Goal: Task Accomplishment & Management: Manage account settings

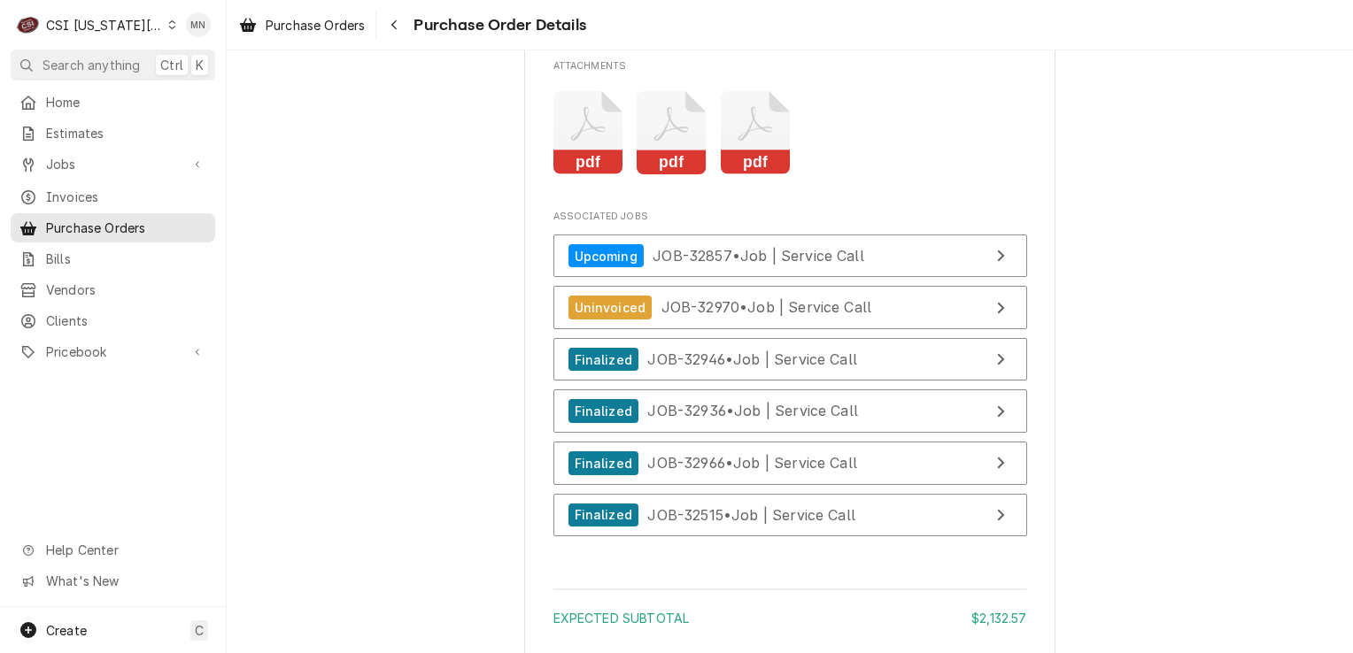
scroll to position [5843, 0]
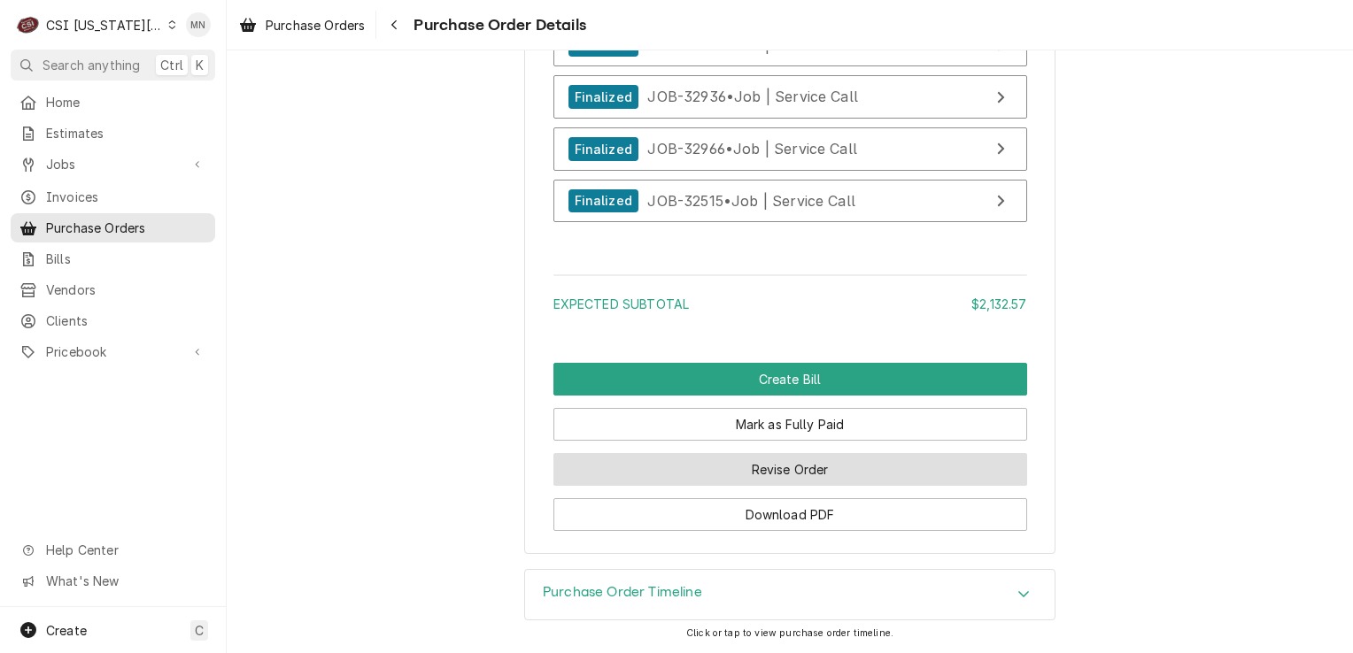
click at [813, 486] on button "Revise Order" at bounding box center [790, 469] width 474 height 33
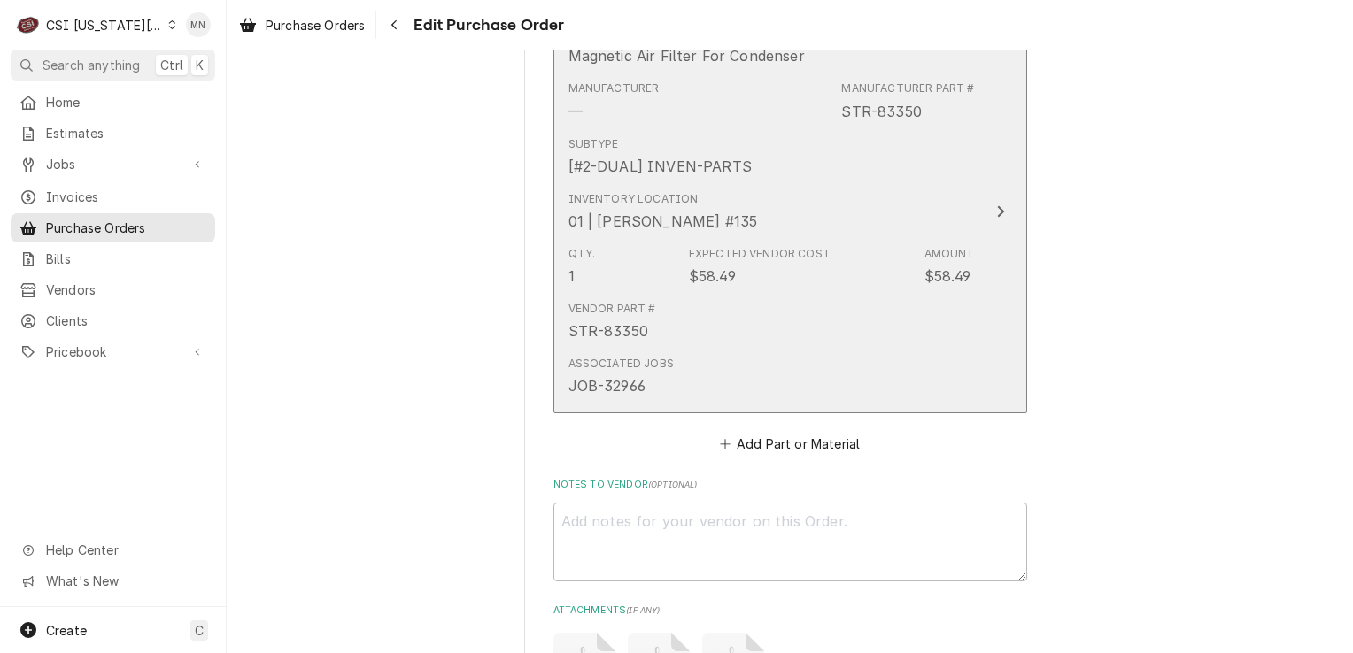
scroll to position [5697, 0]
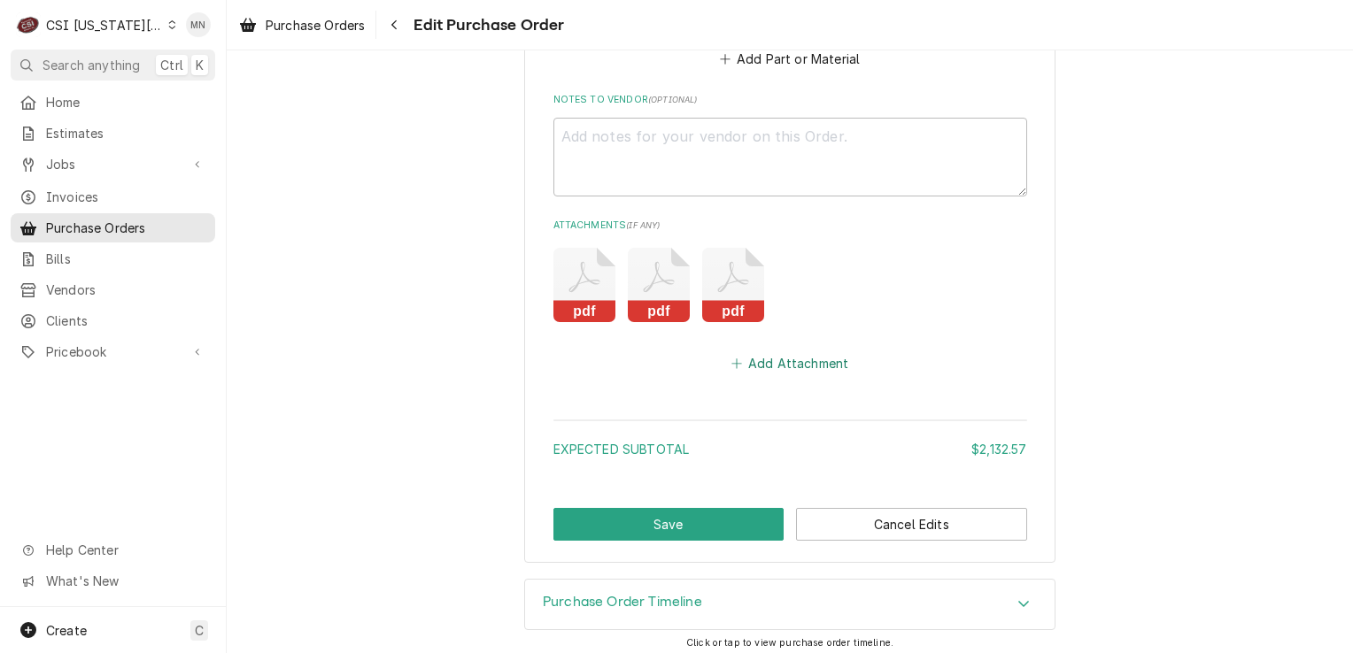
click at [777, 359] on button "Add Attachment" at bounding box center [790, 363] width 124 height 25
type textarea "x"
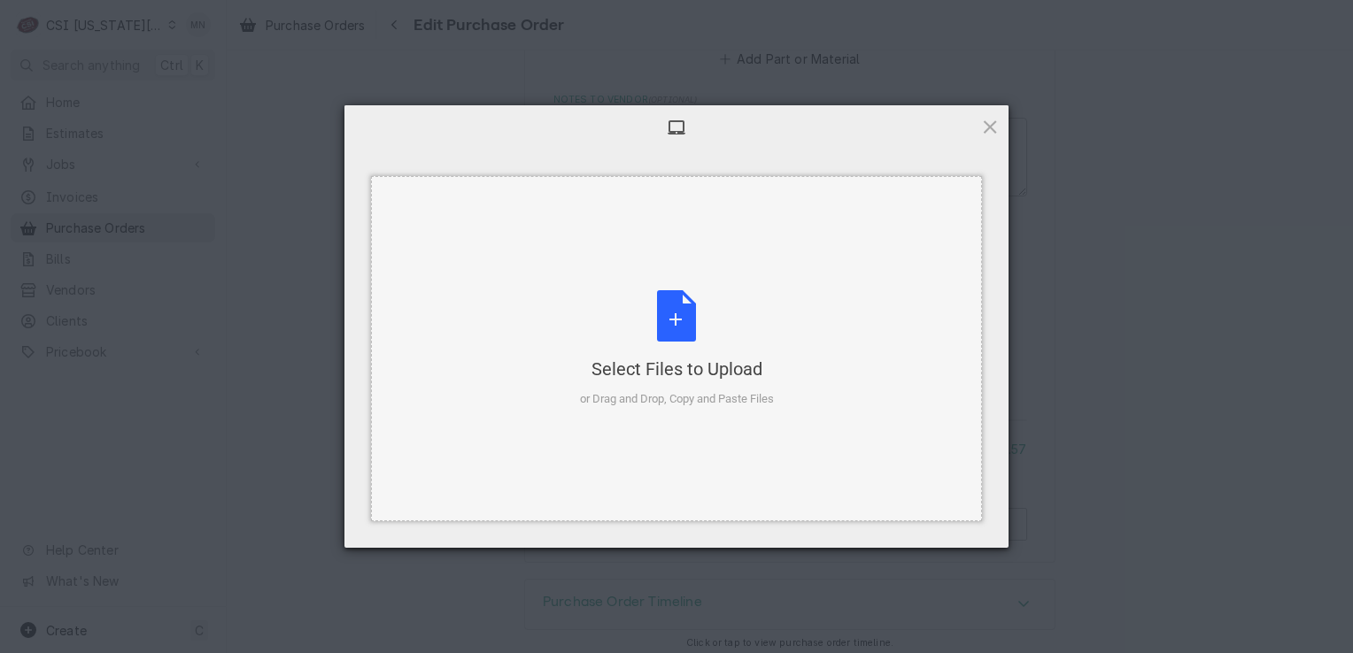
click at [678, 296] on div "Select Files to Upload or Drag and Drop, Copy and Paste Files" at bounding box center [677, 349] width 194 height 118
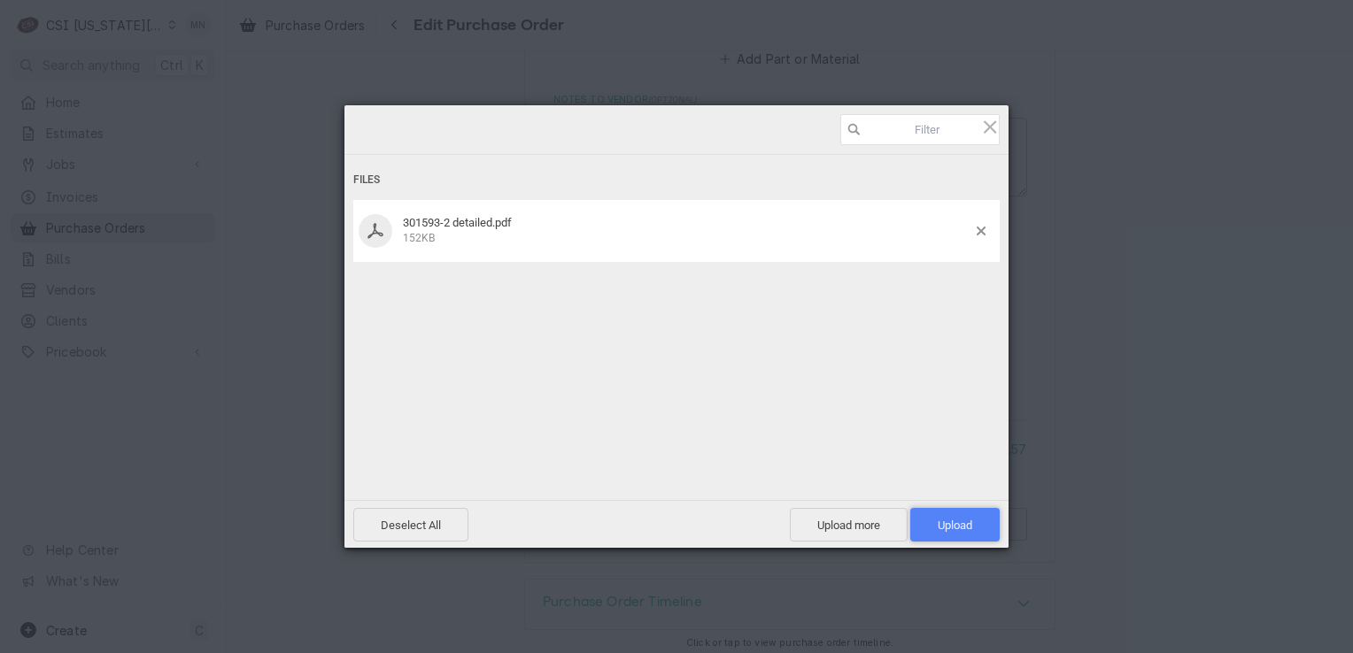
click at [961, 529] on span "Upload 1" at bounding box center [954, 525] width 35 height 13
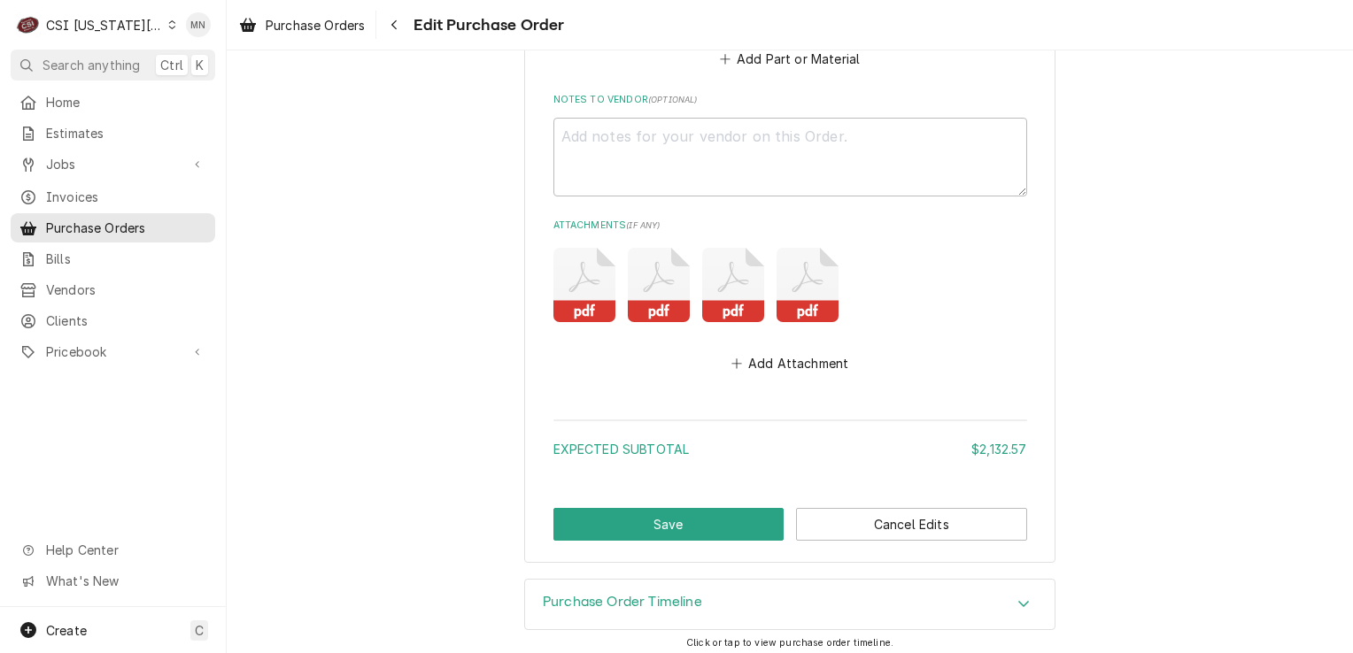
click at [656, 289] on icon "Attachments" at bounding box center [659, 285] width 62 height 74
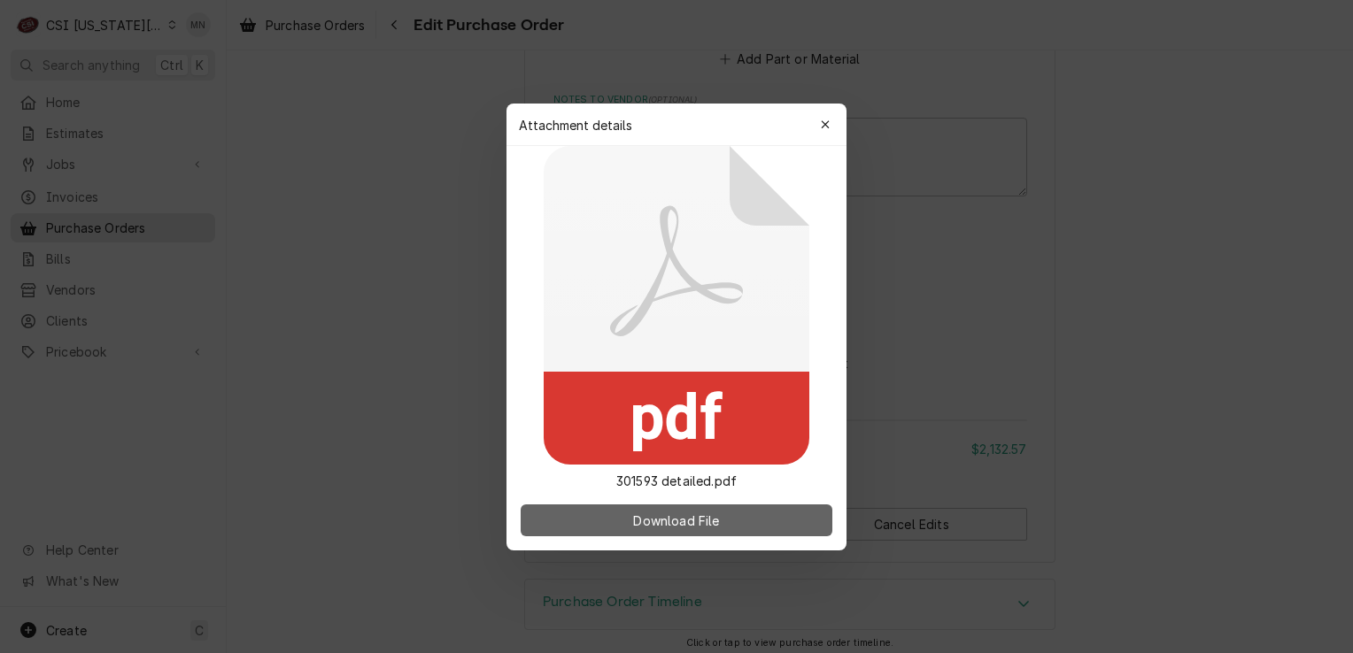
click at [657, 532] on button "Download File" at bounding box center [677, 521] width 312 height 32
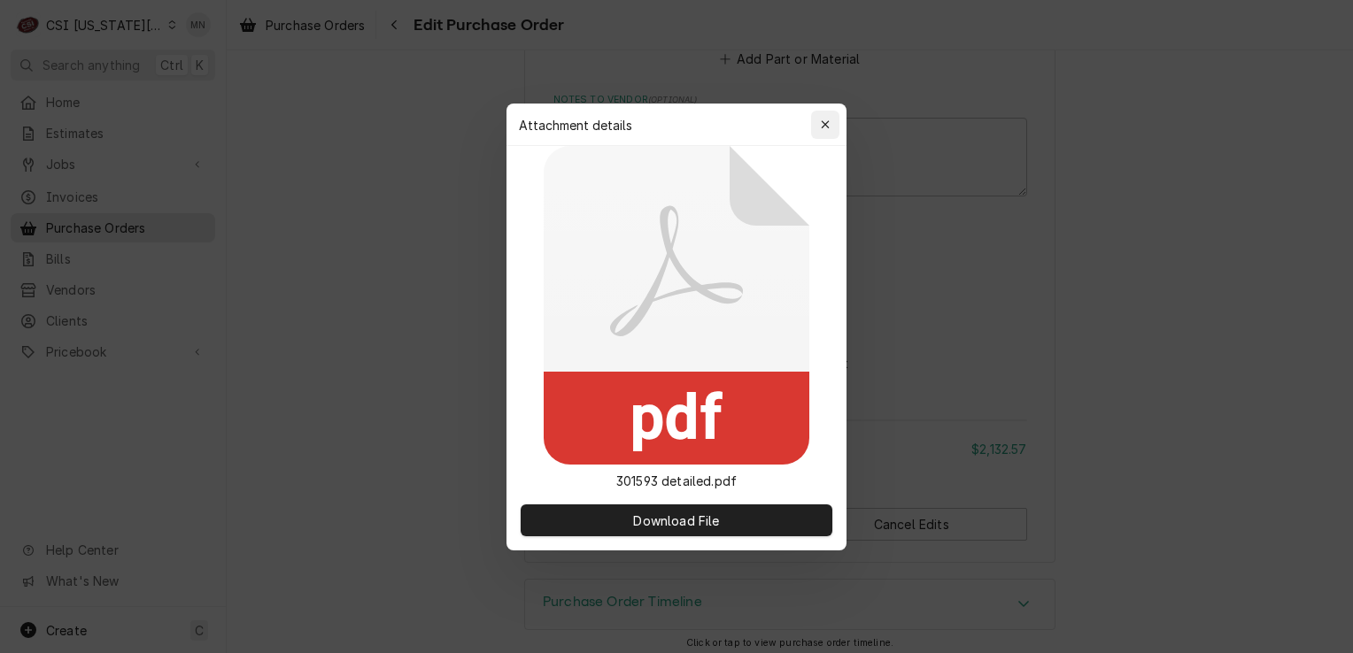
click at [827, 128] on icon "button" at bounding box center [826, 125] width 10 height 12
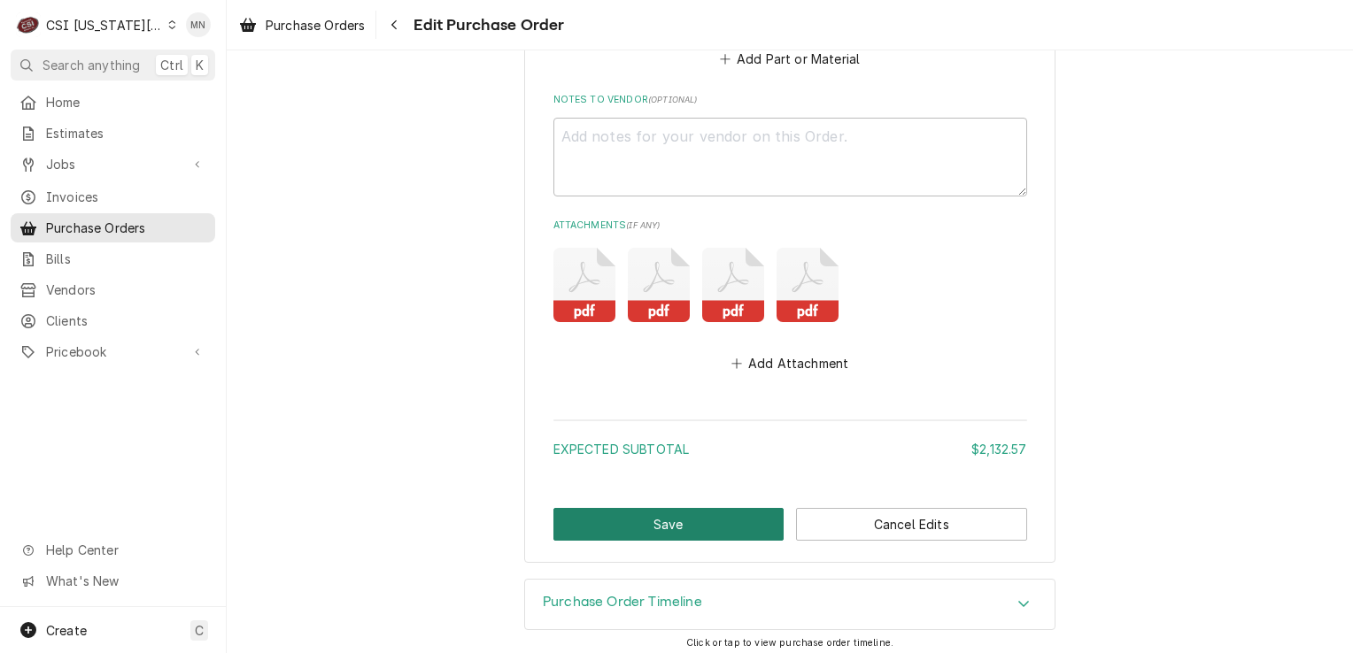
click at [694, 524] on button "Save" at bounding box center [668, 524] width 231 height 33
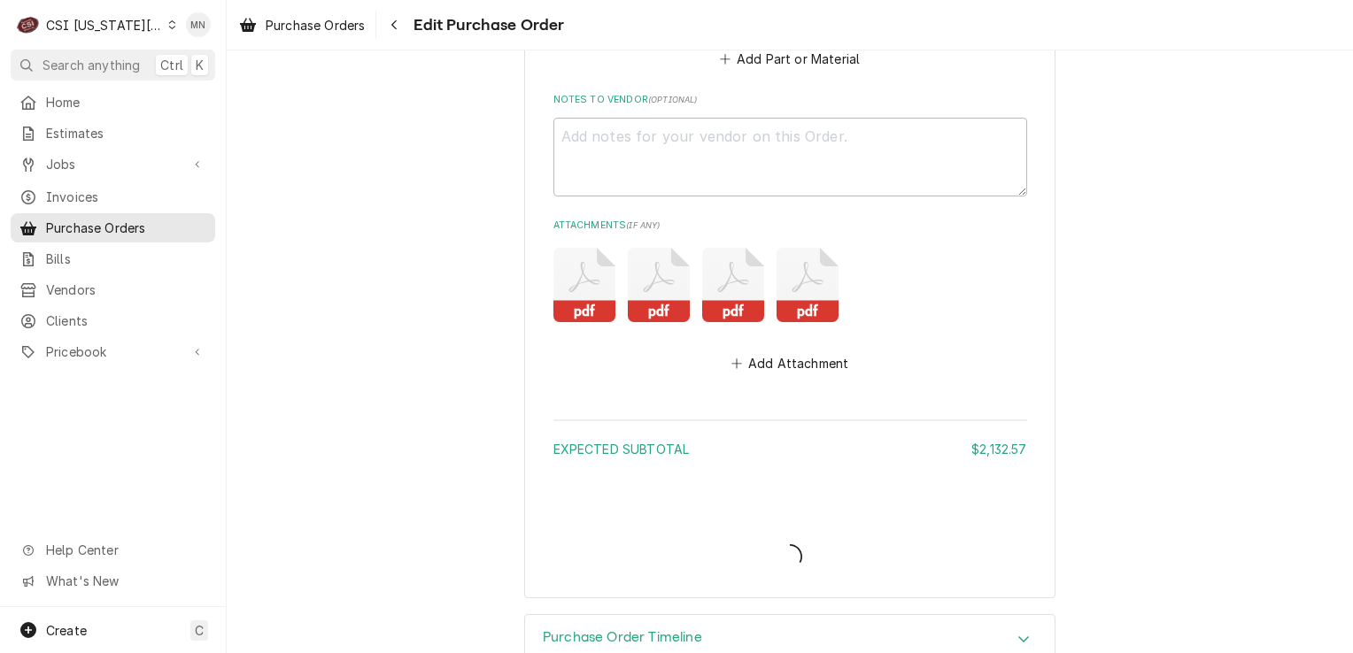
type textarea "x"
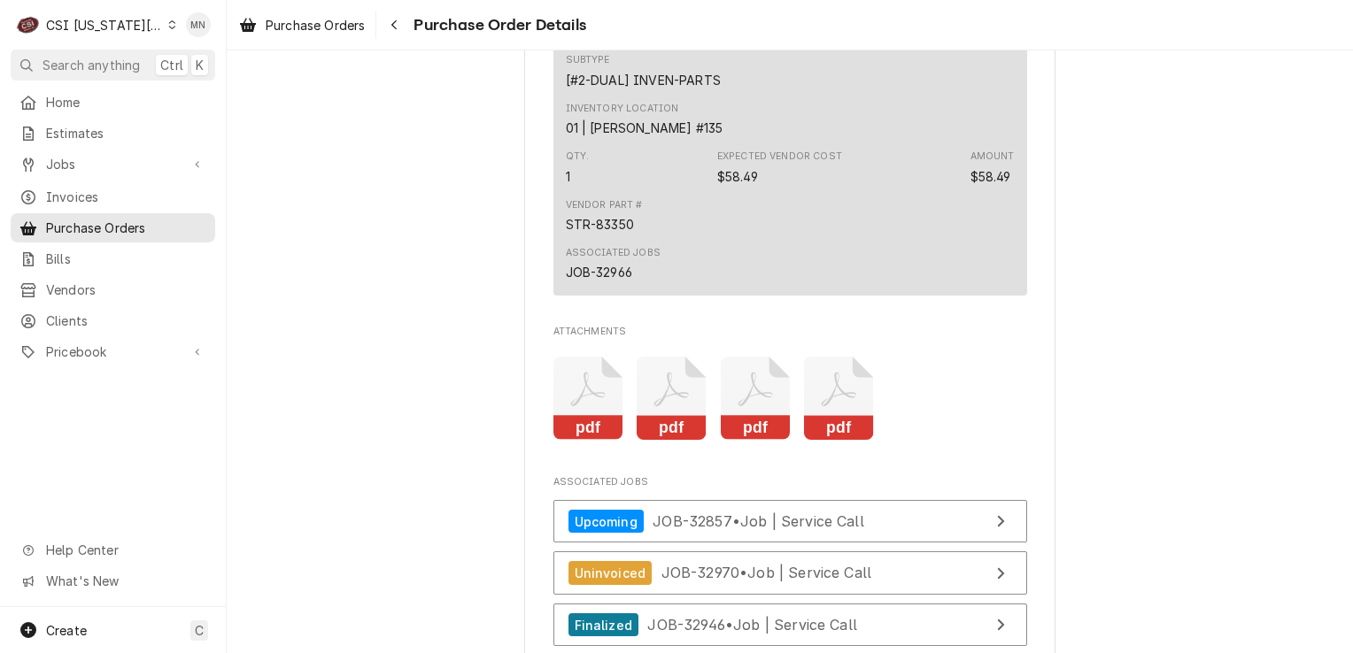
scroll to position [5666, 0]
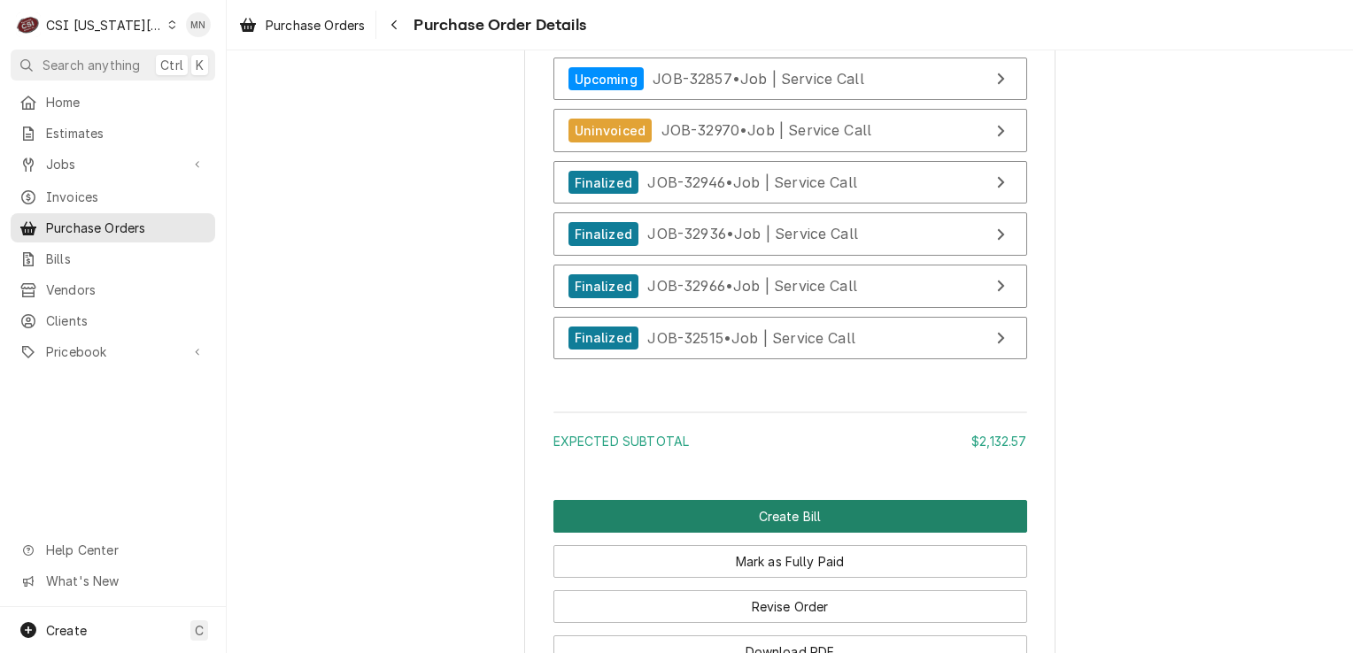
click at [760, 533] on button "Create Bill" at bounding box center [790, 516] width 474 height 33
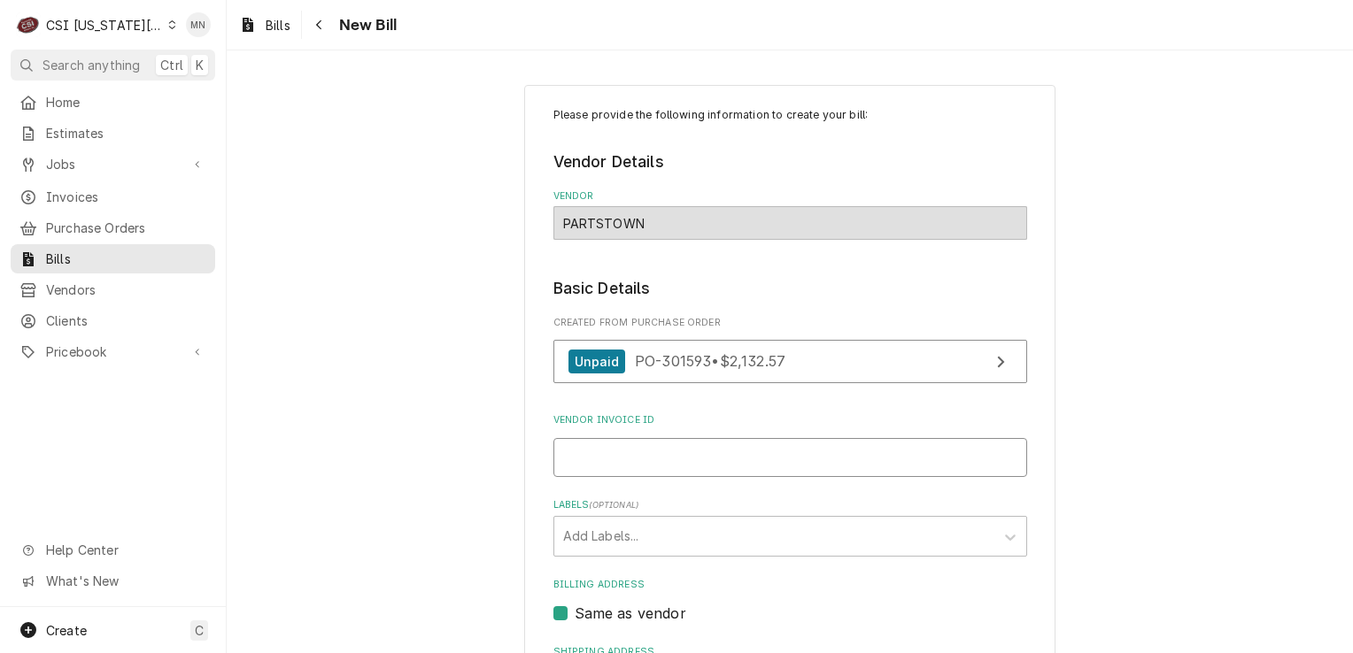
click at [624, 457] on input "Vendor Invoice ID" at bounding box center [790, 457] width 474 height 39
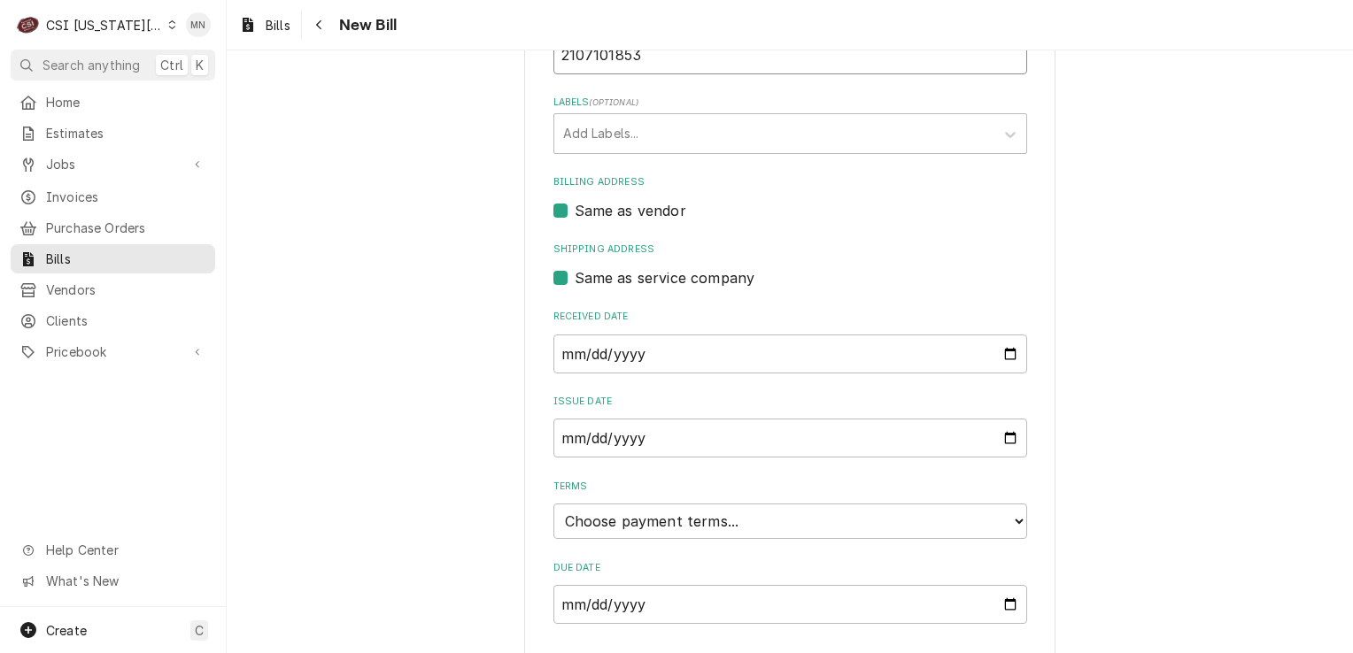
scroll to position [445, 0]
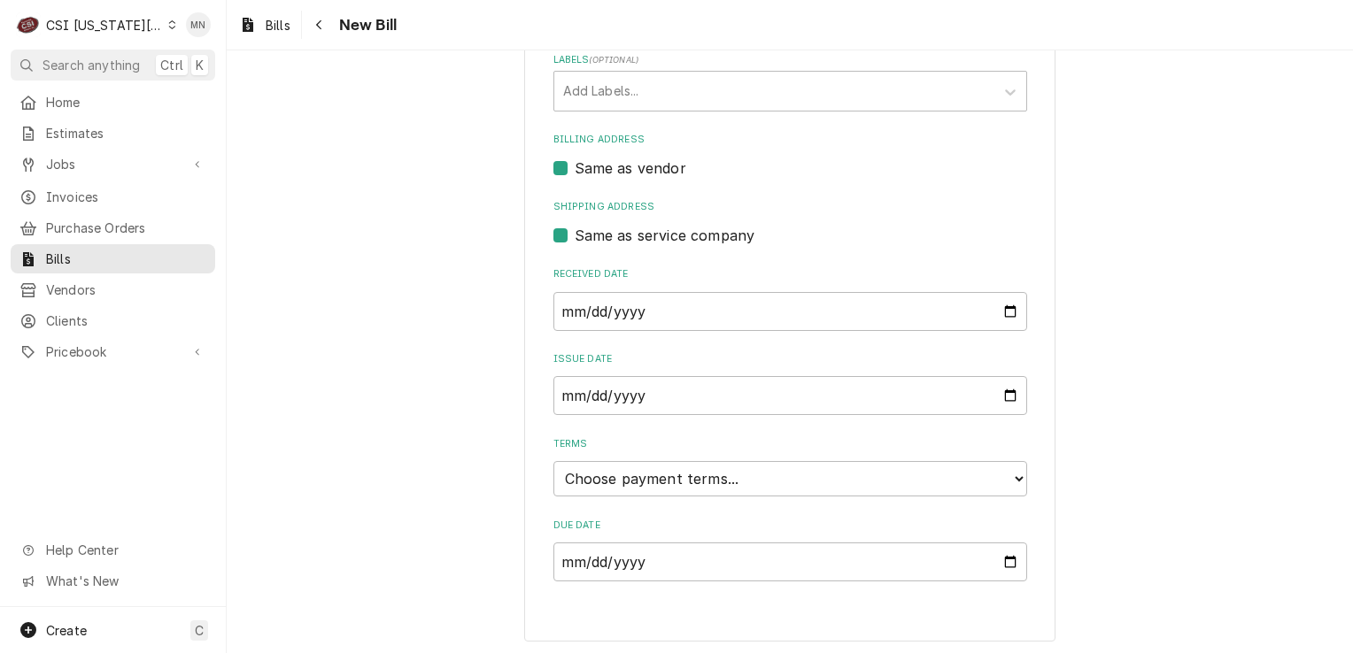
type input "2107101853"
click at [723, 490] on select "Choose payment terms... Same Day Net 7 Net 14 Net 21 Net 30 Net 45 Net 60 Net 90" at bounding box center [790, 478] width 474 height 35
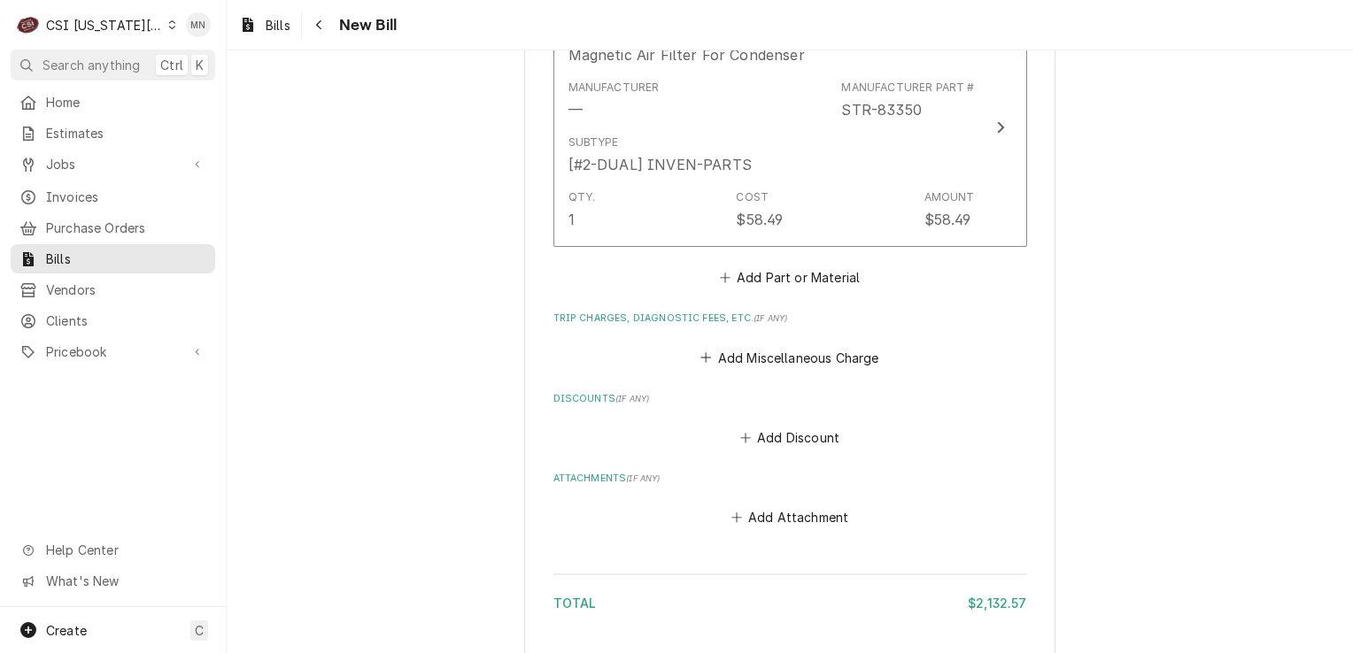
scroll to position [4106, 0]
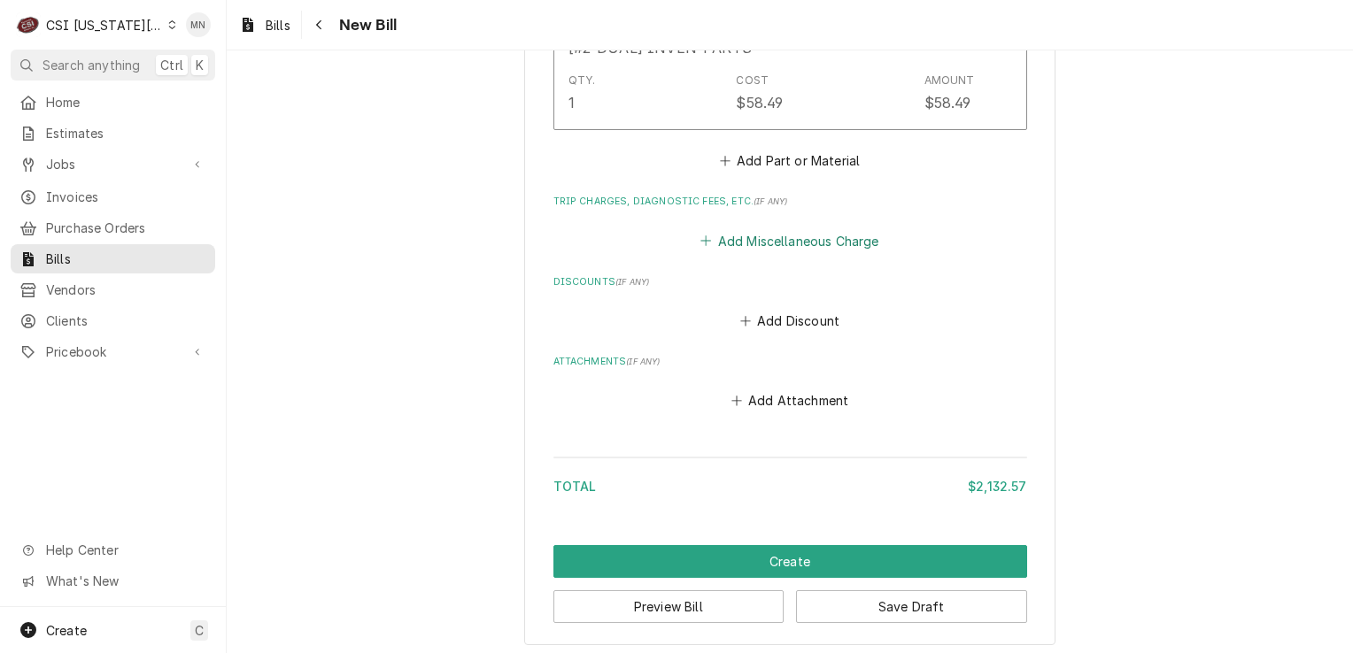
click at [804, 234] on button "Add Miscellaneous Charge" at bounding box center [790, 240] width 184 height 25
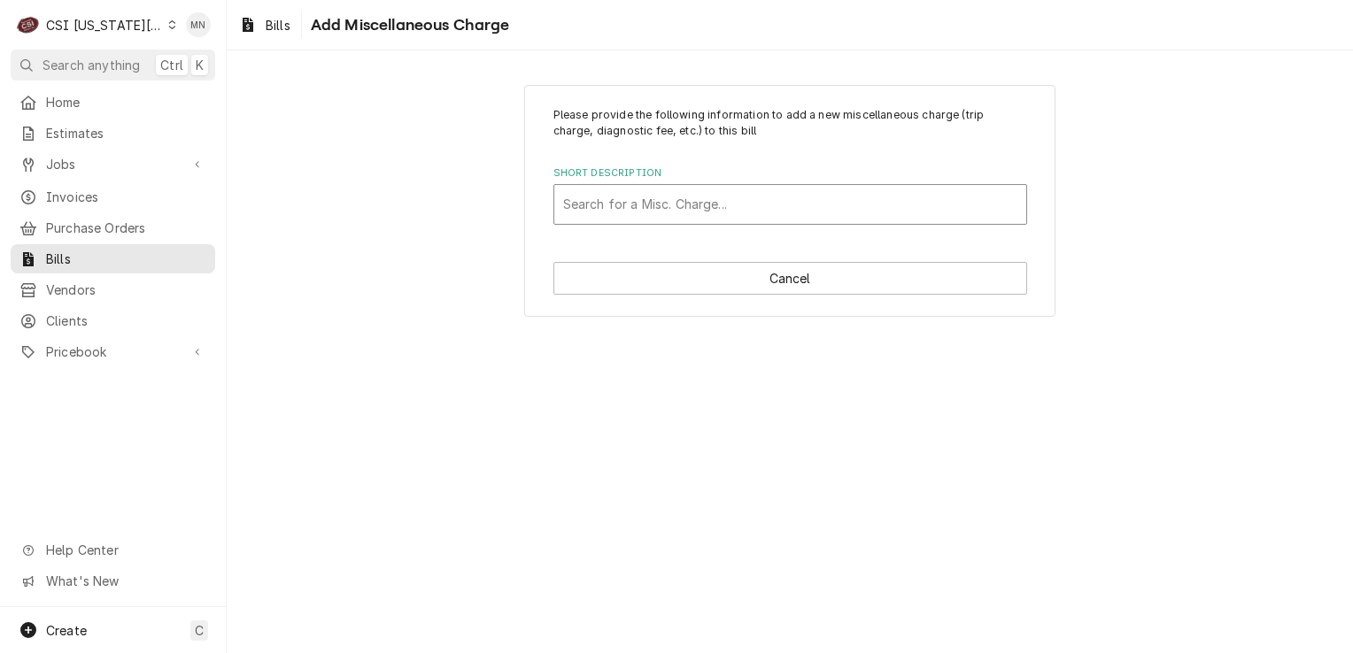
click at [633, 204] on div "Short Description" at bounding box center [790, 205] width 454 height 32
type input "acof"
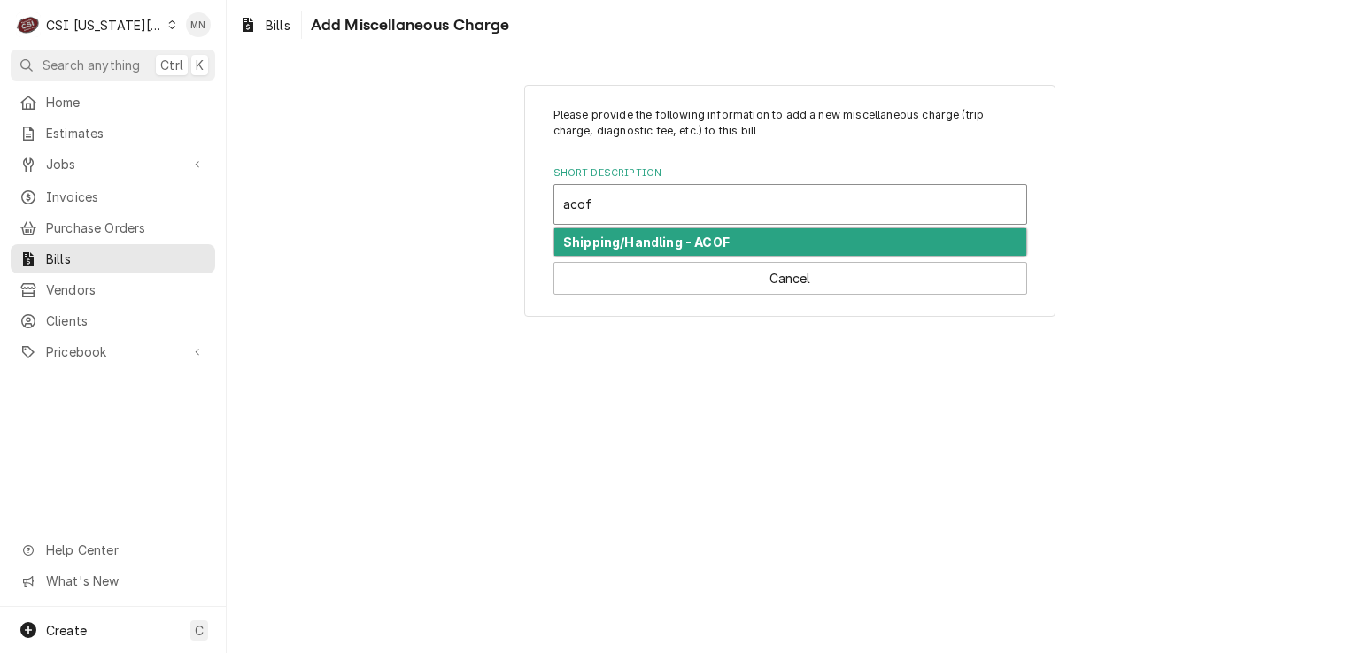
click at [633, 243] on strong "Shipping/Handling - ACOF" at bounding box center [646, 242] width 166 height 15
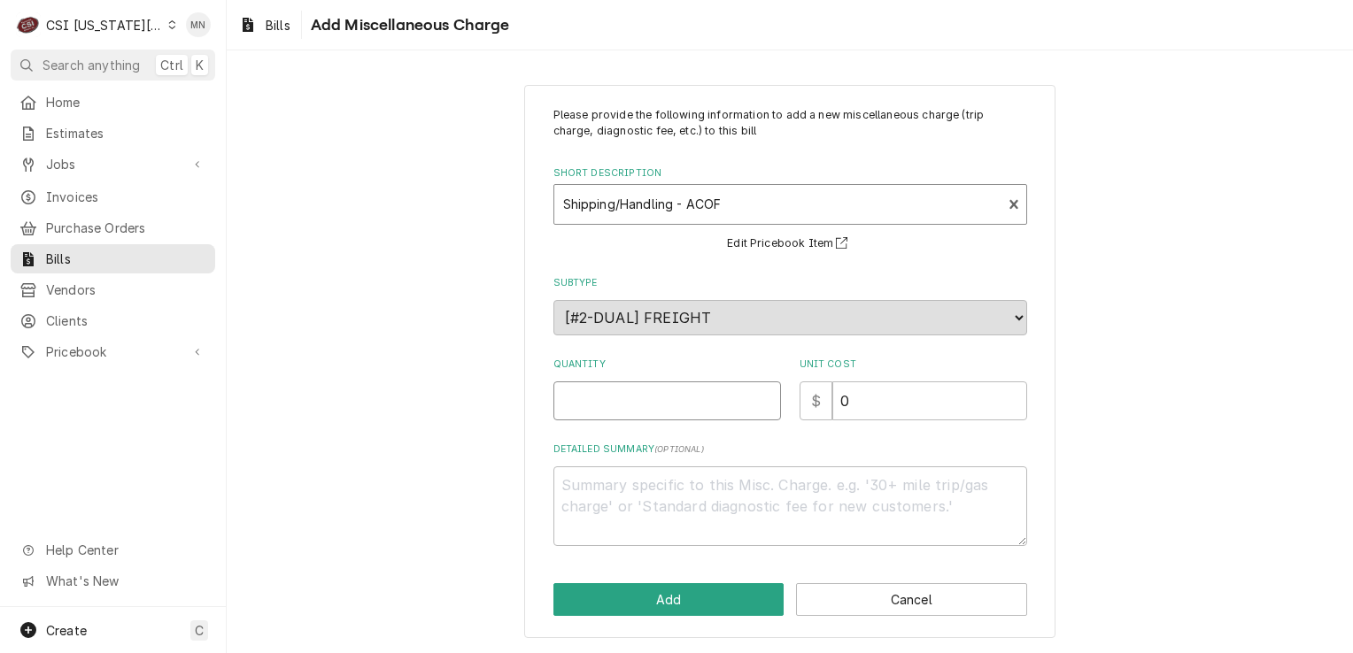
click at [606, 400] on input "Quantity" at bounding box center [667, 401] width 228 height 39
type textarea "x"
type input "1"
type textarea "x"
type input "3"
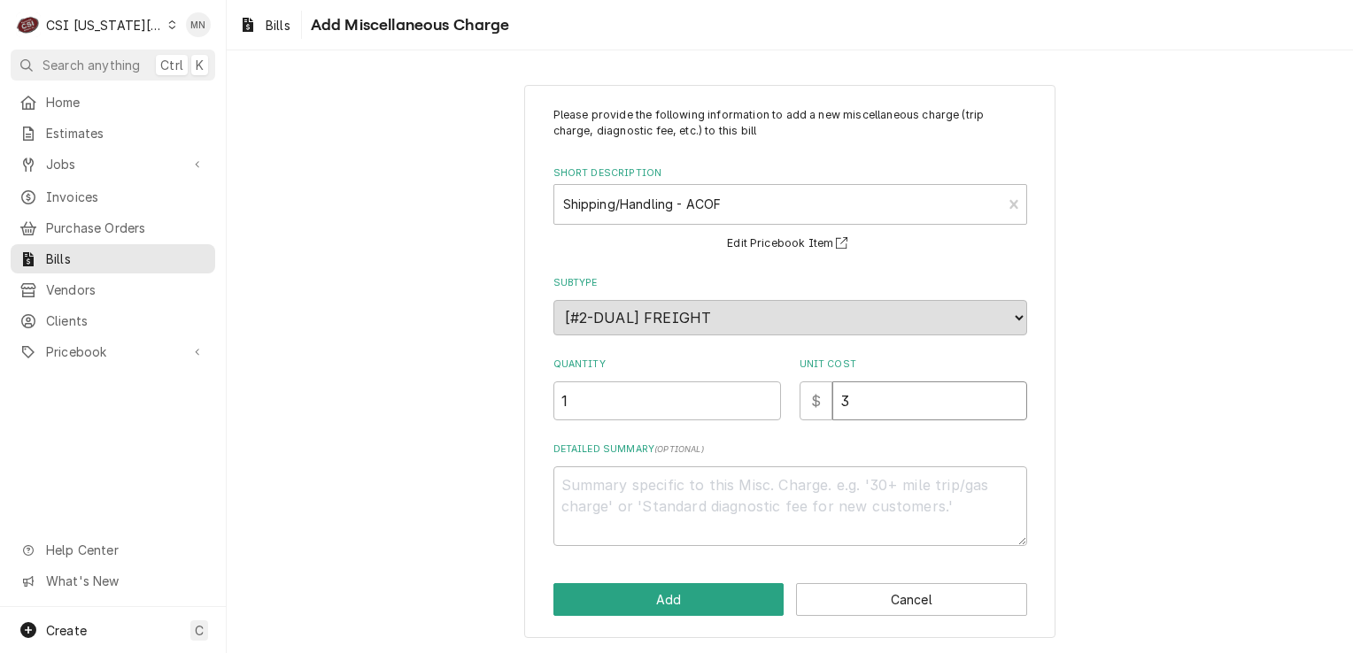
type textarea "x"
type input "38"
type textarea "x"
type input "38.9"
type textarea "x"
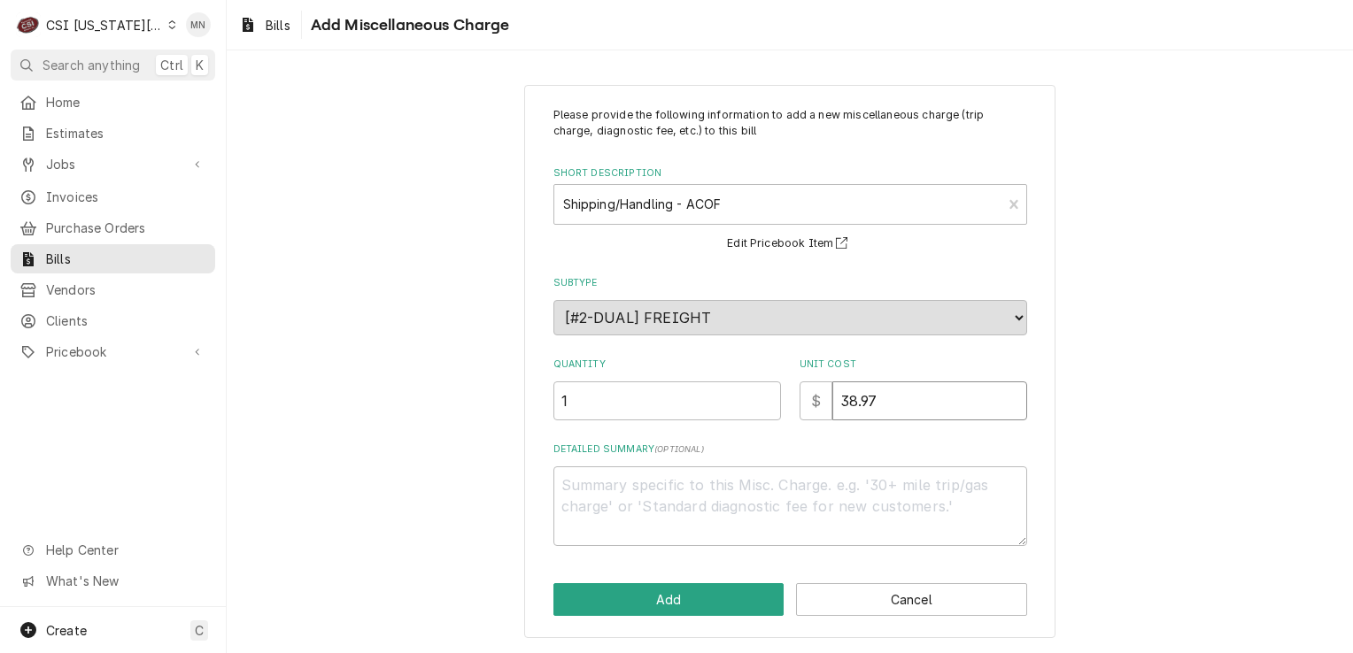
type input "38.97"
click at [586, 498] on textarea "Detailed Summary ( optional )" at bounding box center [790, 507] width 474 height 80
type textarea "x"
type textarea "A"
type textarea "x"
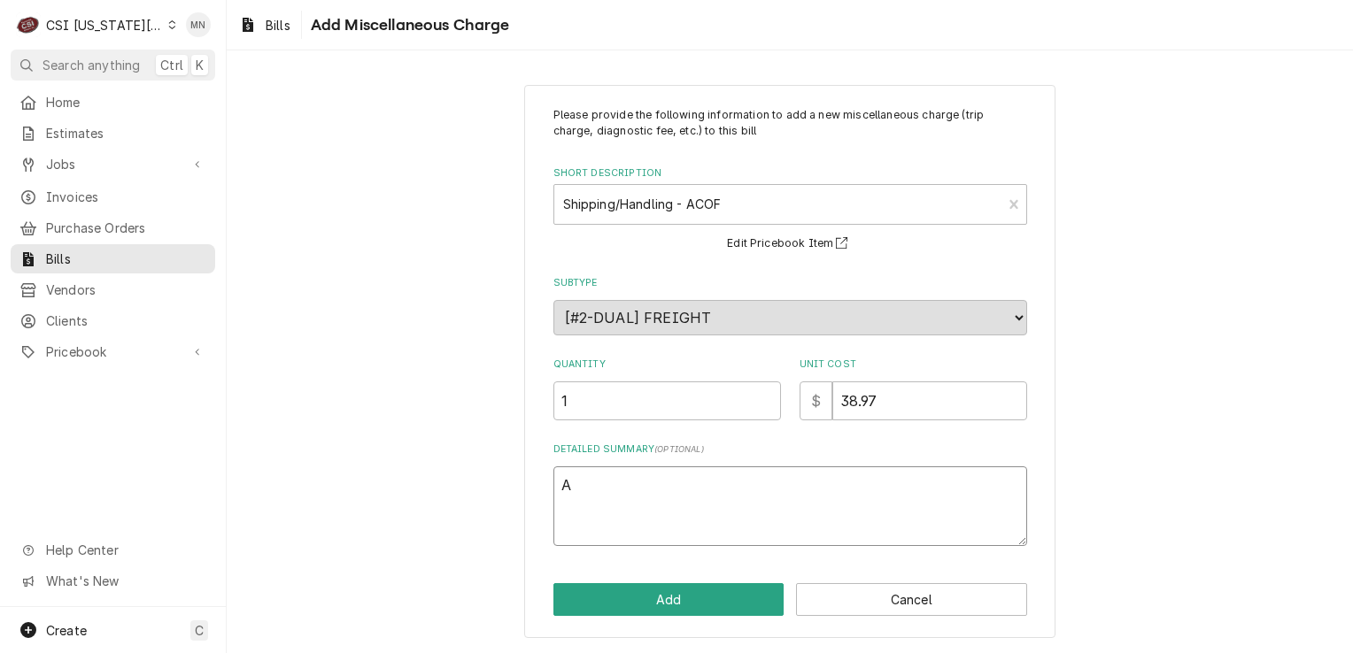
type textarea "AC"
type textarea "x"
type textarea "ACO"
type textarea "x"
type textarea "ACOF"
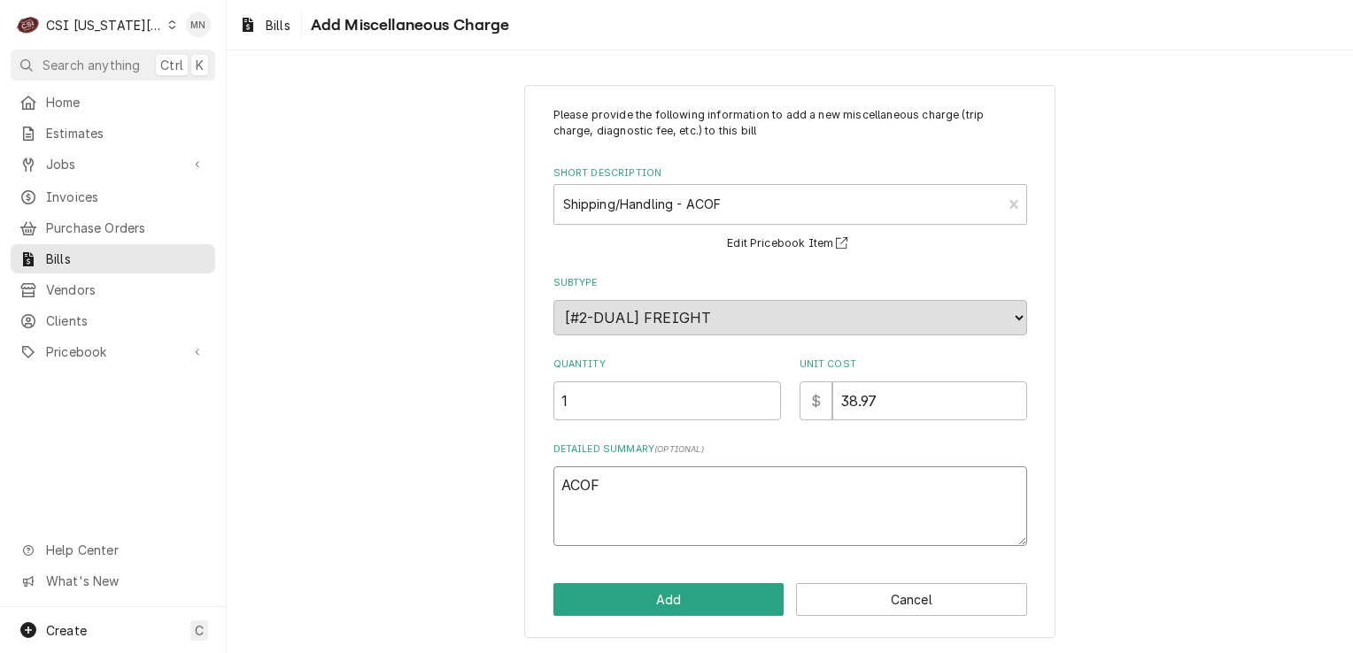
type textarea "x"
type textarea "ACOF"
type textarea "x"
type textarea "ACOF 2"
type textarea "x"
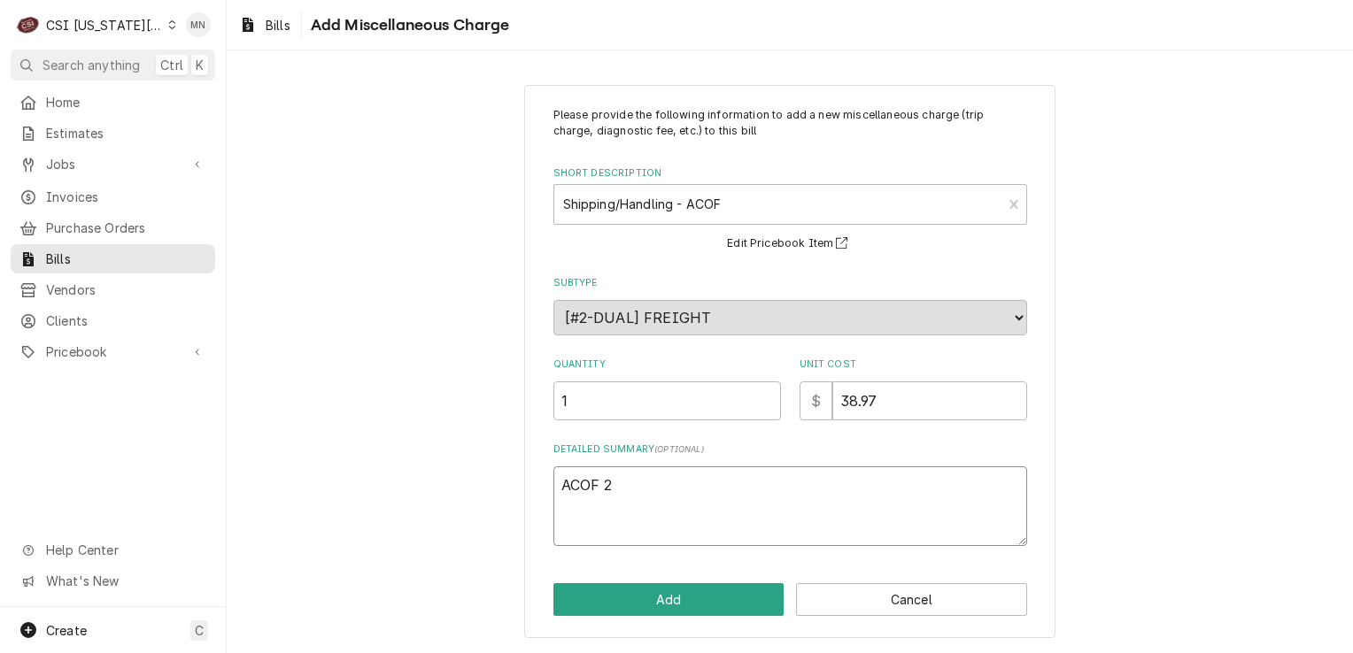
type textarea "ACOF 21"
type textarea "x"
type textarea "ACOF 210"
type textarea "x"
type textarea "ACOF 2107"
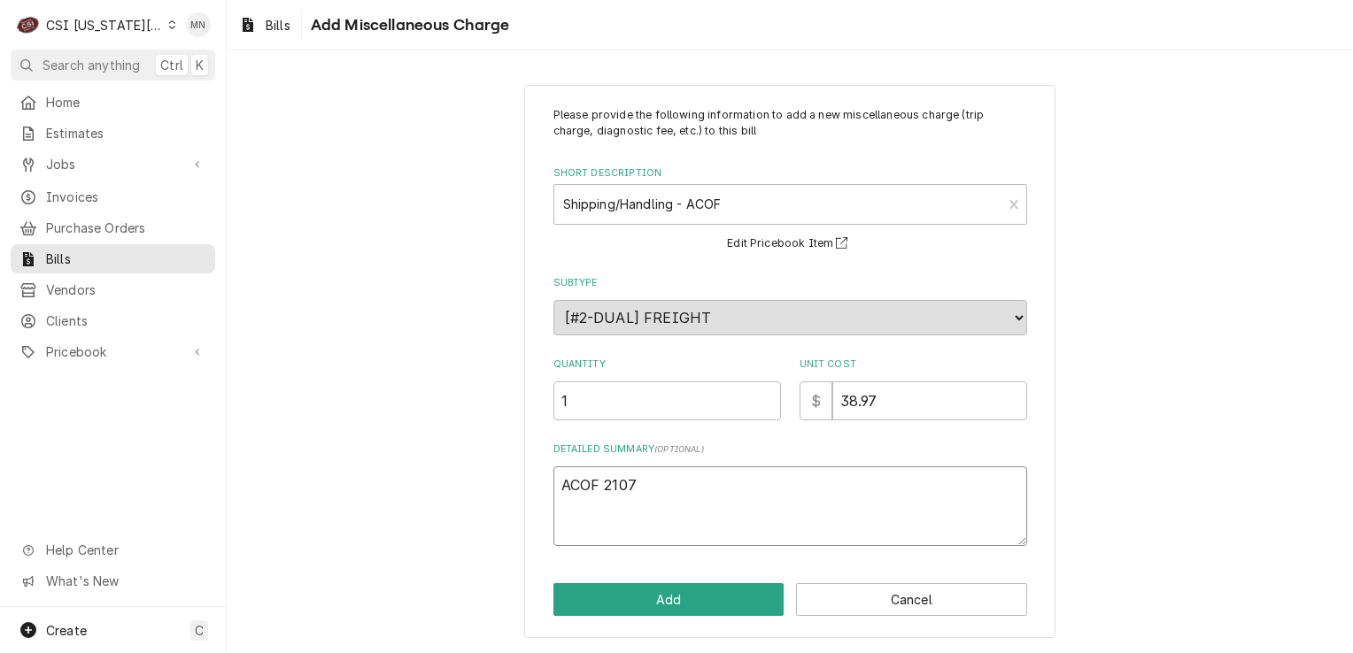
type textarea "x"
type textarea "ACOF 21071"
type textarea "x"
type textarea "ACOF 210710"
type textarea "x"
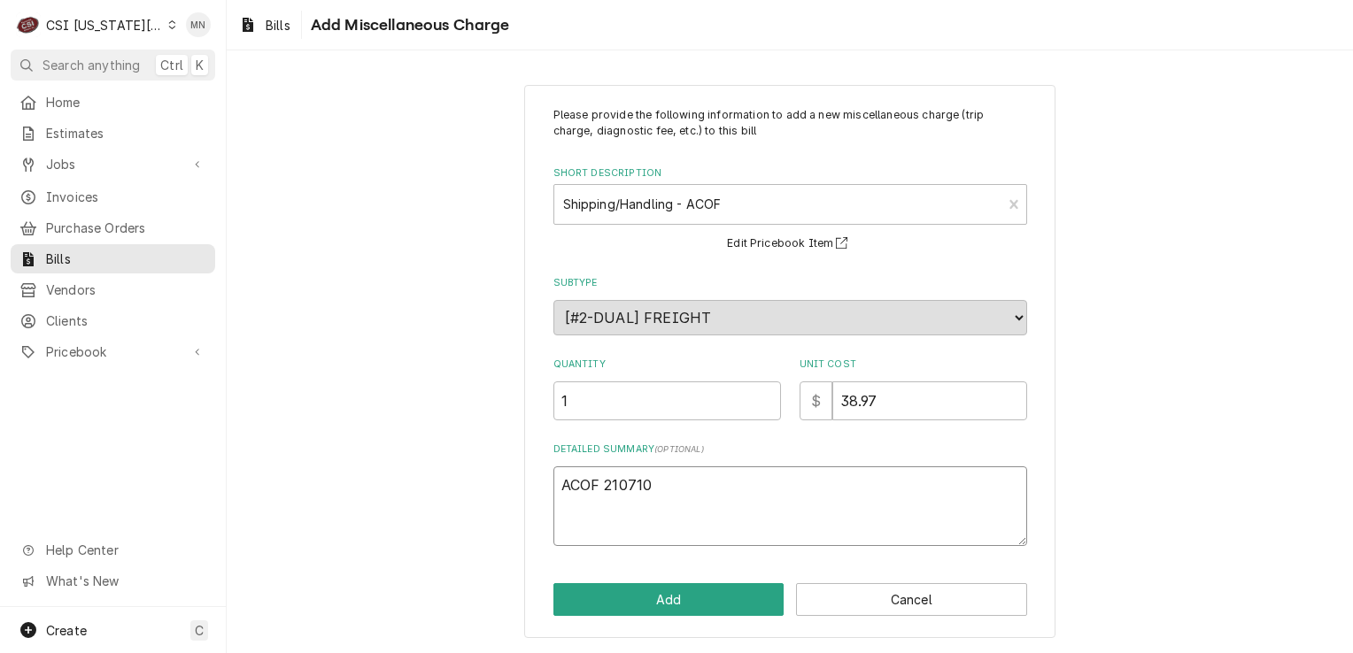
type textarea "ACOF 2107101"
type textarea "x"
type textarea "ACOF 21071018"
type textarea "x"
type textarea "ACOF 210710185"
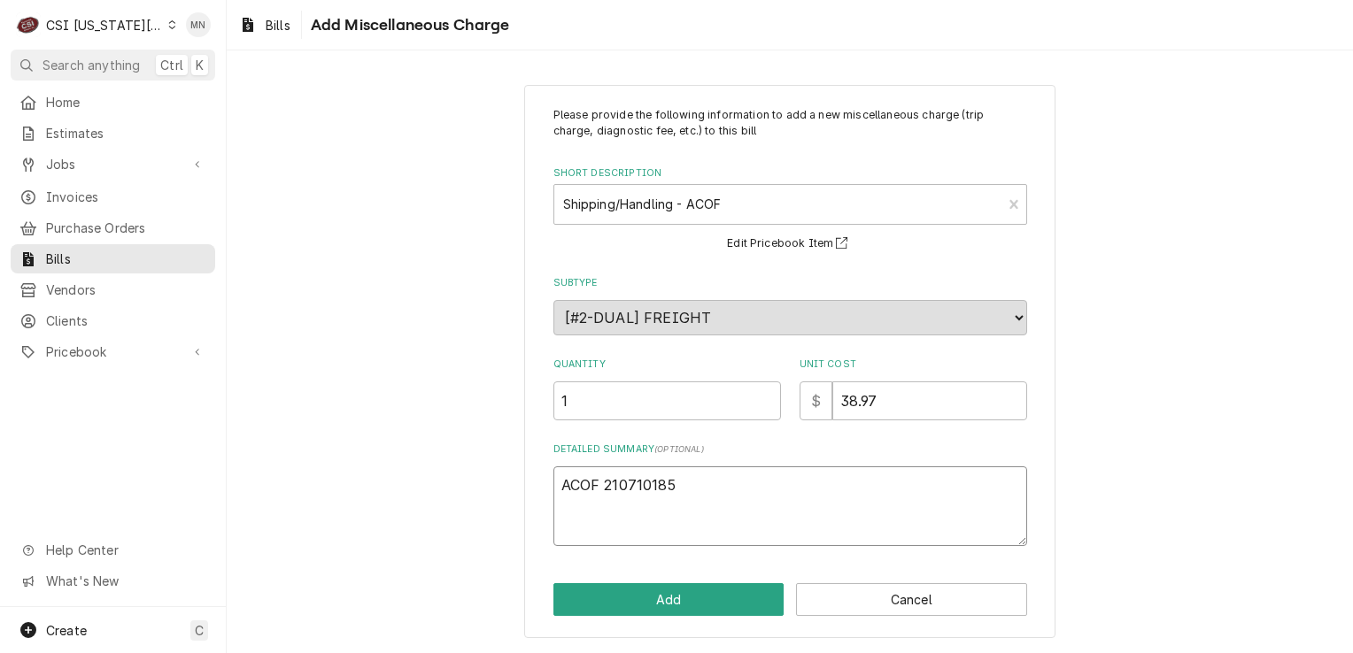
type textarea "x"
type textarea "ACOF 2107101853"
type textarea "x"
type textarea "ACOF 2107101853"
type textarea "x"
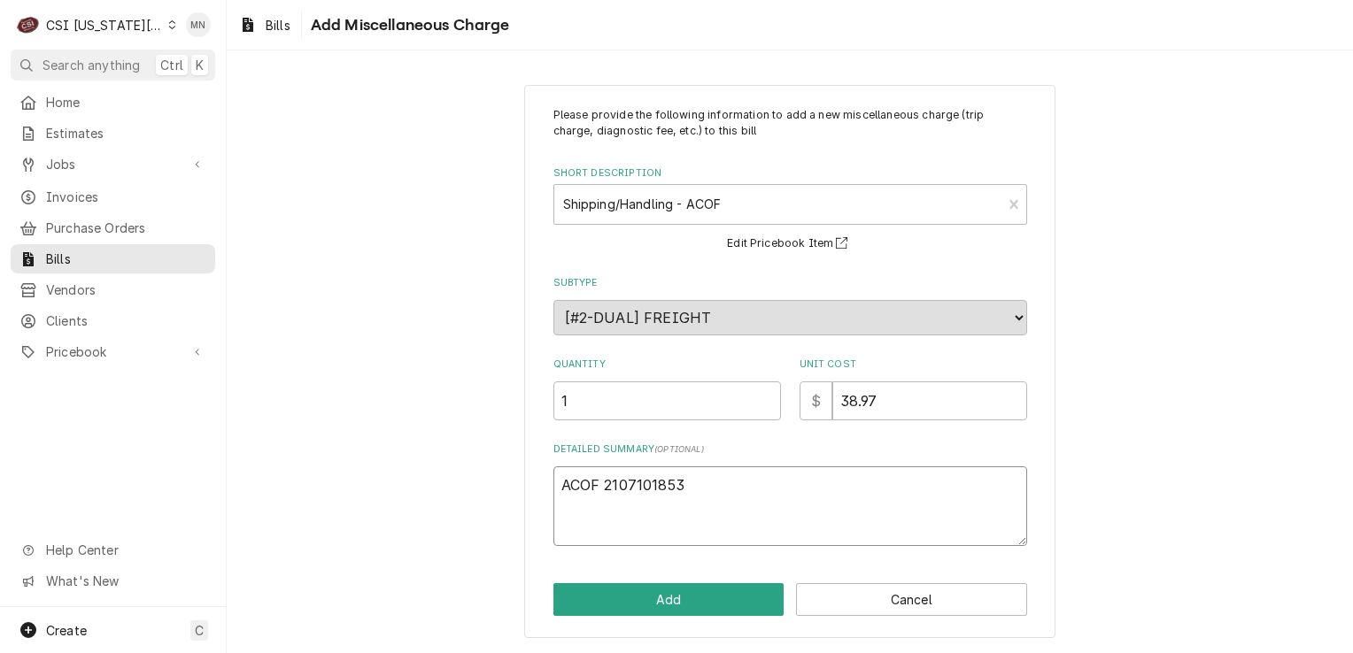
type textarea "ACOF 2107101853 $"
type textarea "x"
type textarea "ACOF 2107101853 $"
type textarea "x"
type textarea "ACOF 2107101853 $ 2"
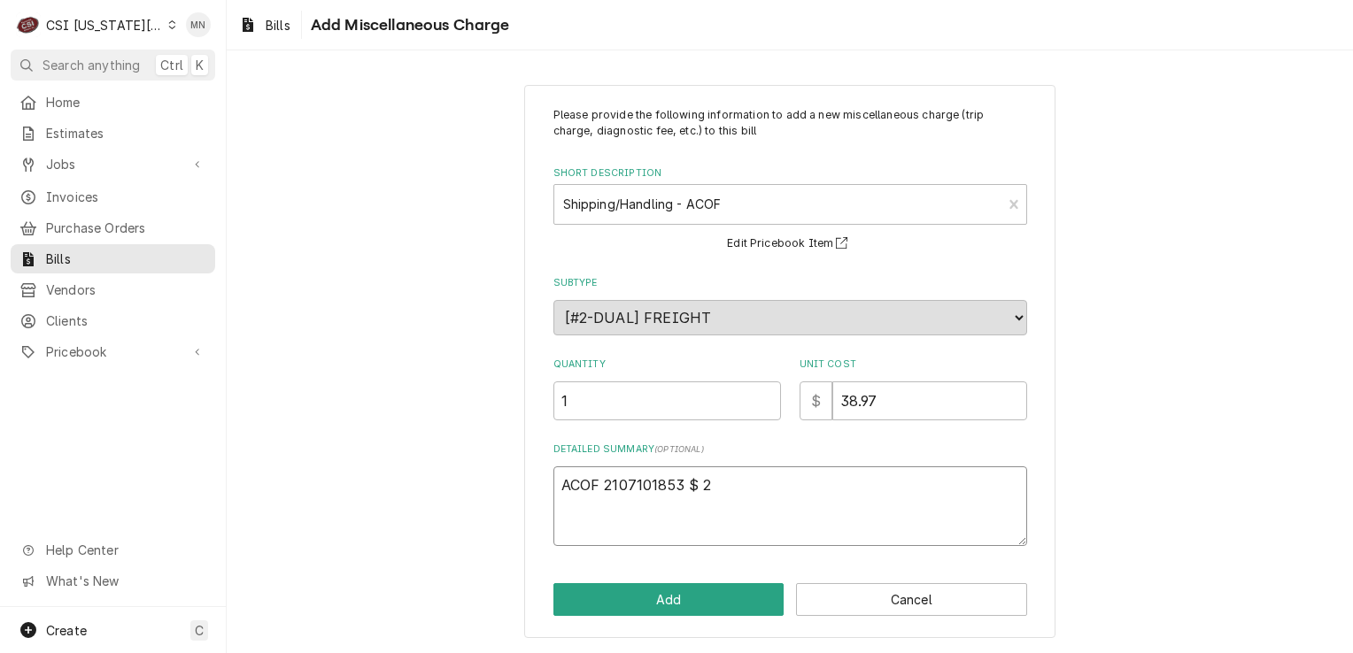
type textarea "x"
type textarea "ACOF 2107101853 $ 20"
type textarea "x"
type textarea "ACOF 2107101853 $ 20."
type textarea "x"
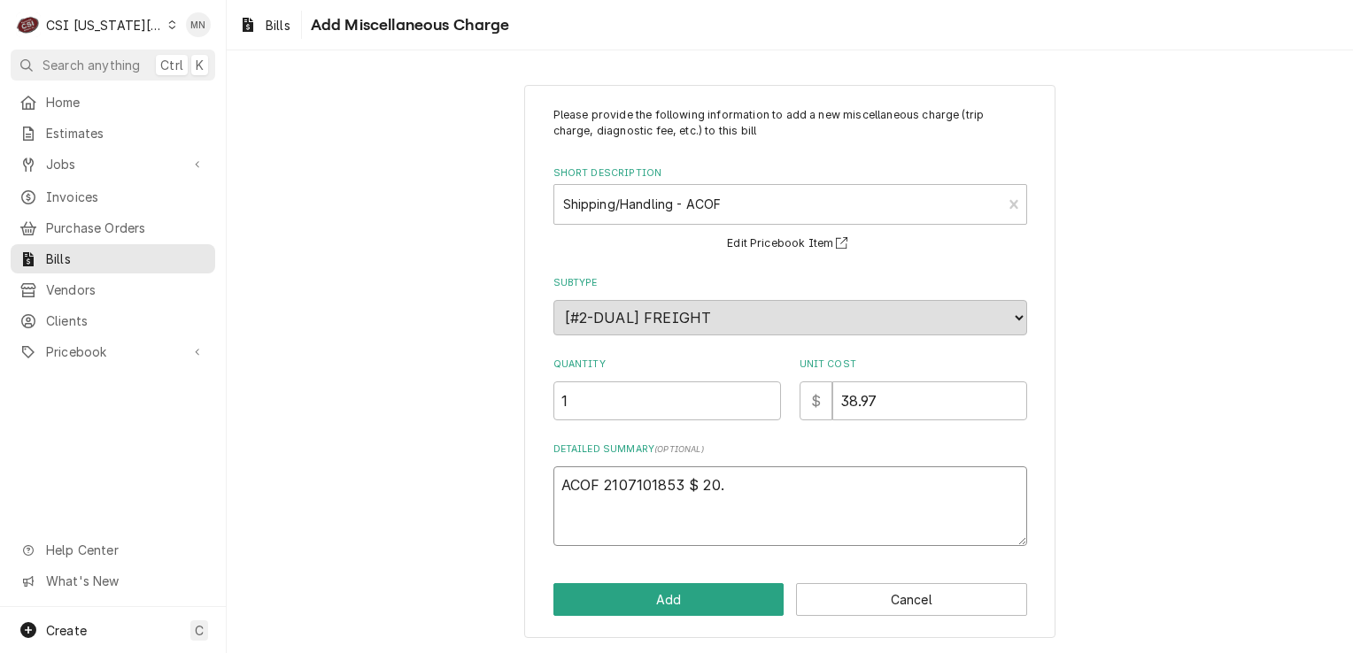
type textarea "ACOF 2107101853 $ 20.4"
type textarea "x"
type textarea "ACOF 2107101853 $ 20.47"
type textarea "x"
type textarea "ACOF 2107101853 $ 20.47"
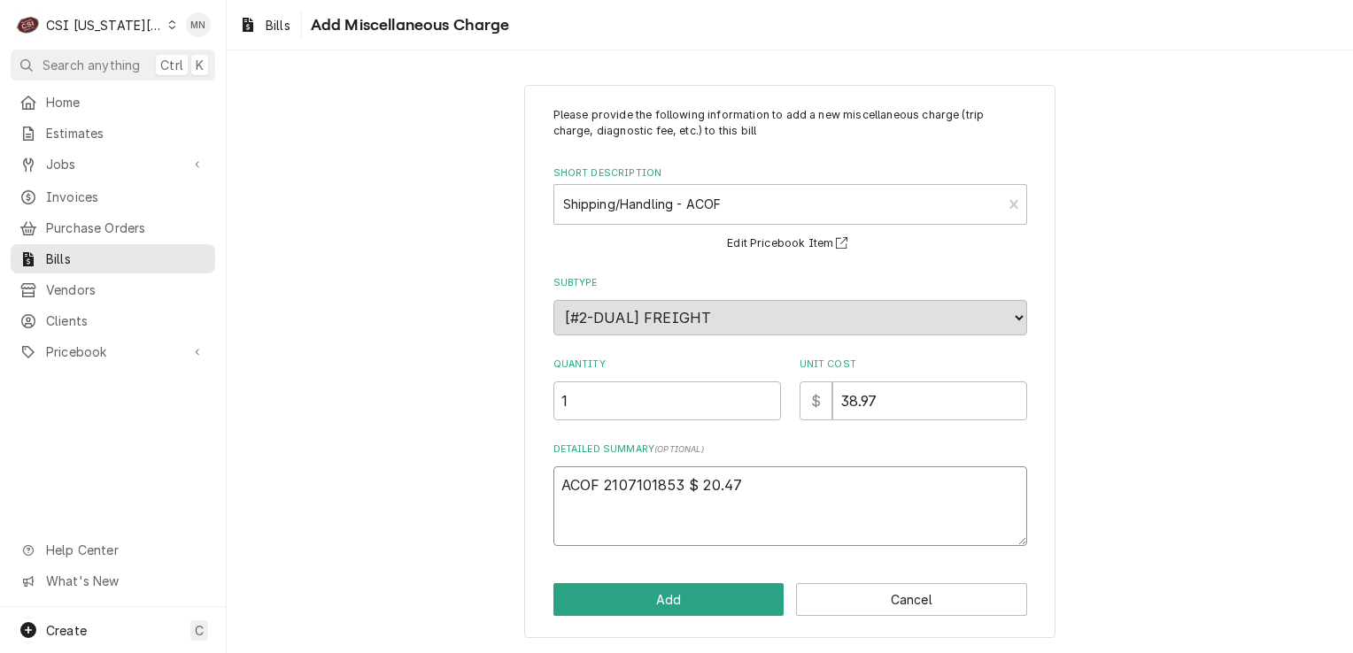
type textarea "x"
type textarea "ACOF 2107101853 $ 20.47"
type textarea "x"
type textarea "ACOF 2107101853 $ 20.47 A"
type textarea "x"
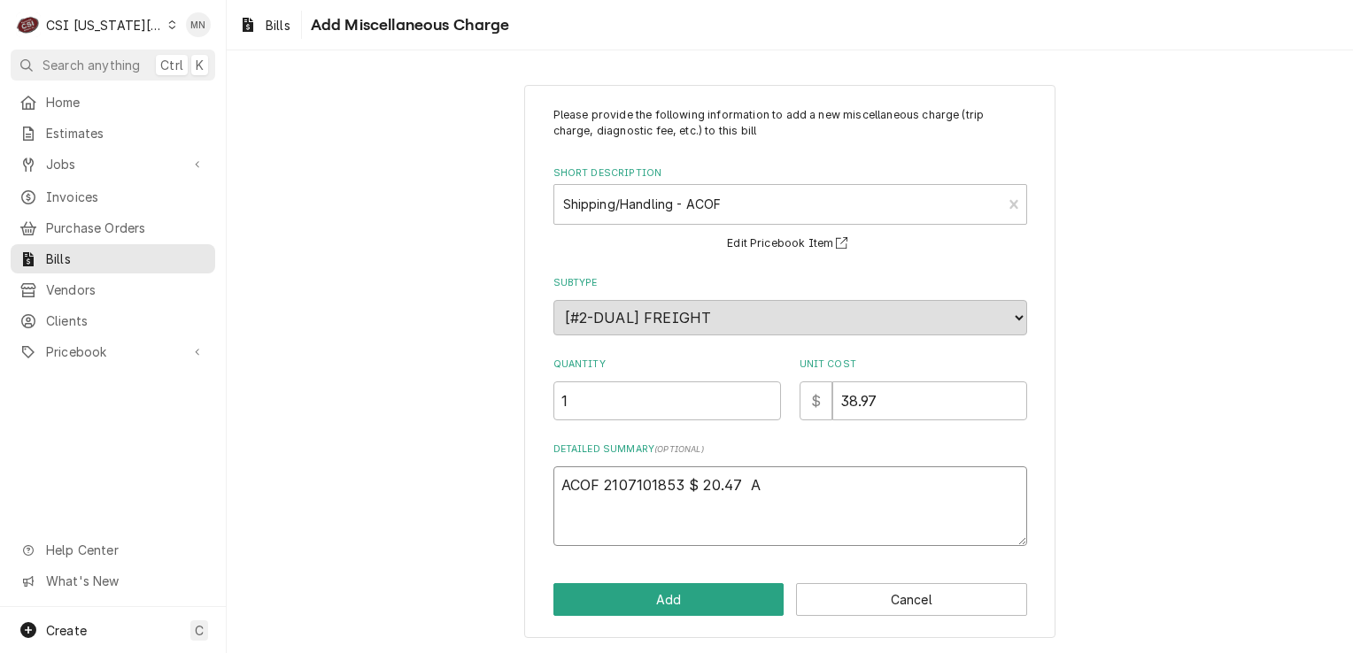
type textarea "ACOF 2107101853 $ 20.47 AC"
type textarea "x"
type textarea "ACOF 2107101853 $ 20.47 ACO"
type textarea "x"
type textarea "ACOF 2107101853 $ 20.47 ACOF"
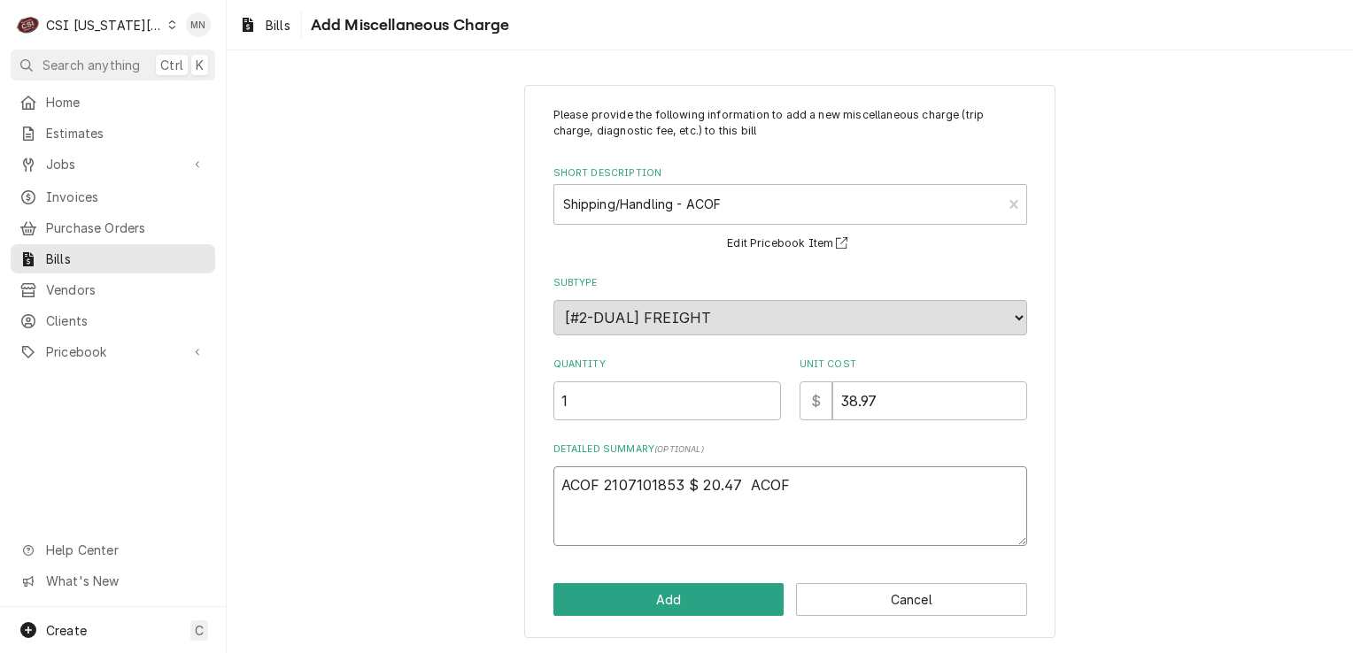
type textarea "x"
type textarea "ACOF 2107101853 $ 20.47 ACOF"
type textarea "x"
type textarea "ACOF 2107101853 $ 20.47 ACOF 2"
type textarea "x"
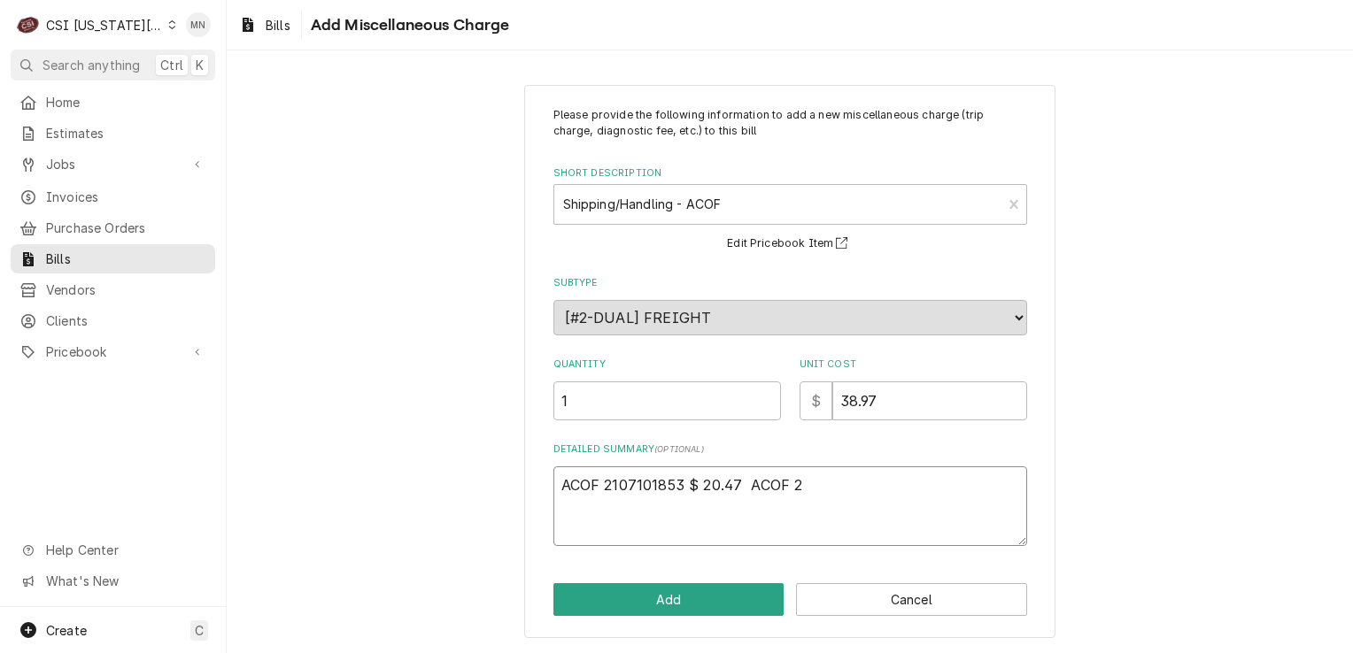
type textarea "ACOF 2107101853 $ 20.47 ACOF 21"
type textarea "x"
type textarea "ACOF 2107101853 $ 20.47 ACOF 210"
click at [822, 481] on textarea "ACOF 2107101853 $ 20.47 ACOF 210" at bounding box center [790, 507] width 474 height 80
type textarea "x"
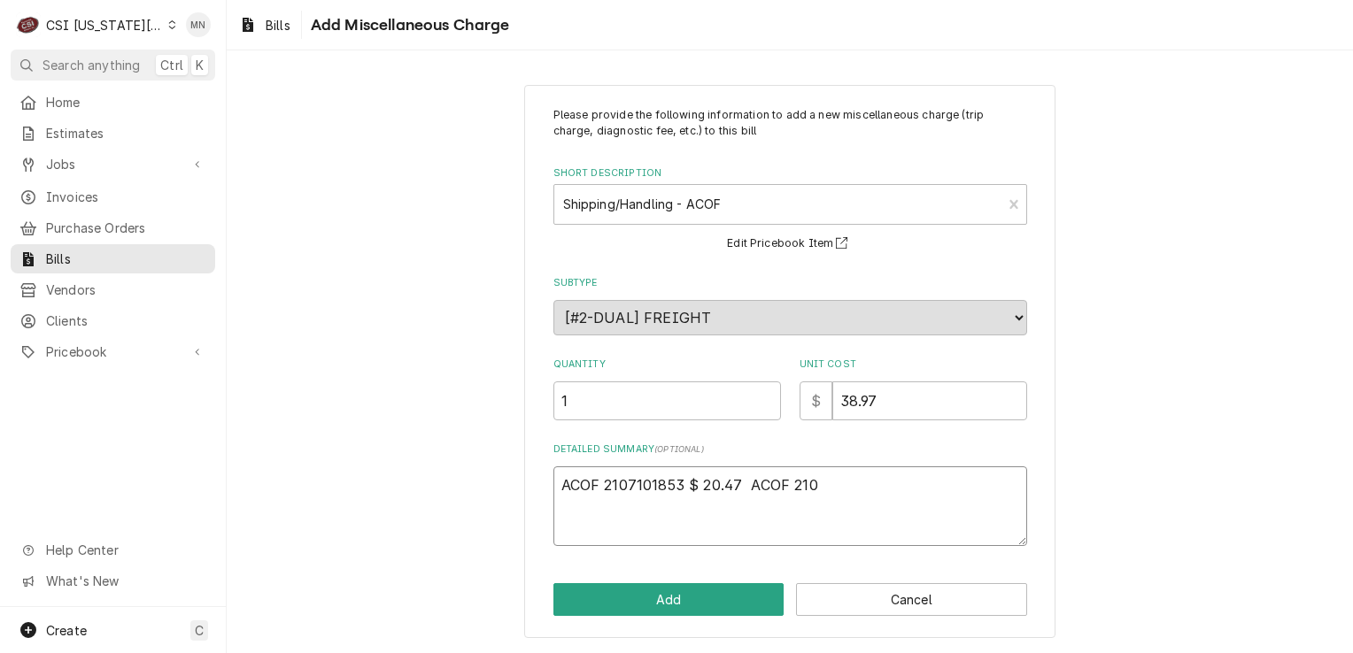
type textarea "ACOF 2107101853 $ 20.47 ACOF 2107"
type textarea "x"
type textarea "ACOF 2107101853 $ 20.47 ACOF 21070"
type textarea "x"
type textarea "ACOF 2107101853 $ 20.47 ACOF 210700"
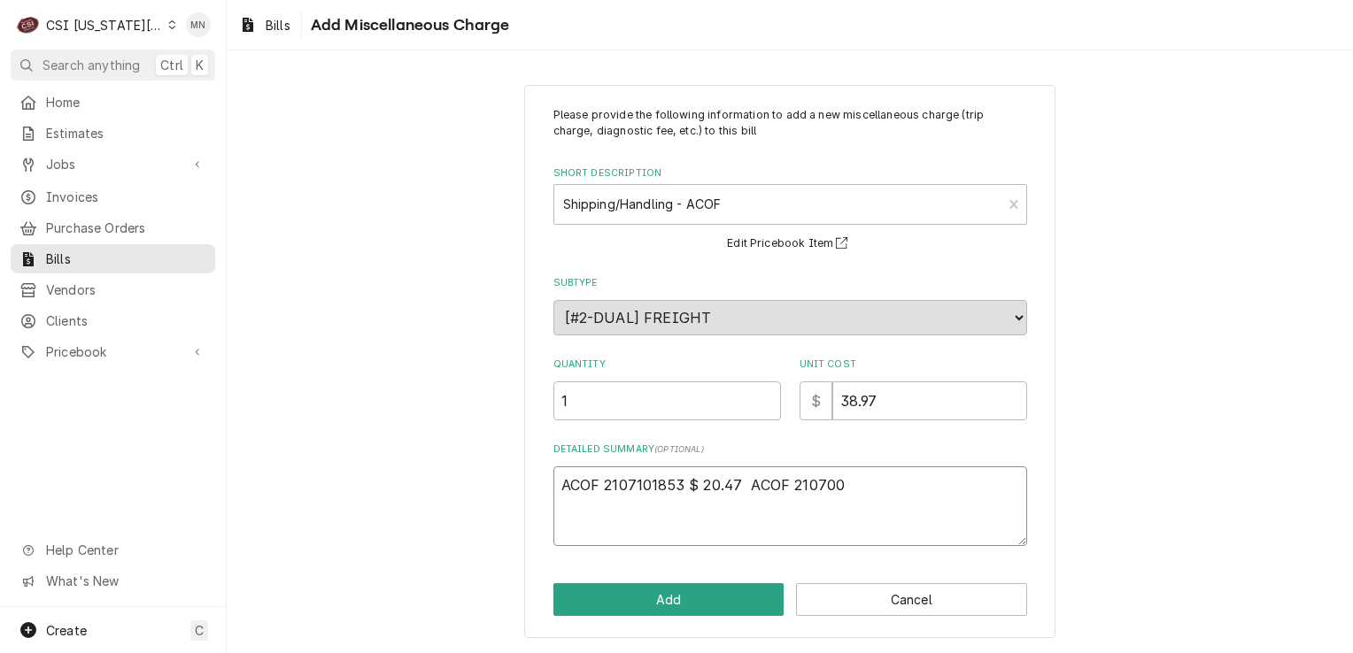
type textarea "x"
type textarea "ACOF 2107101853 $ 20.47 ACOF 2107007"
type textarea "x"
type textarea "ACOF 2107101853 $ 20.47 ACOF 21070078"
type textarea "x"
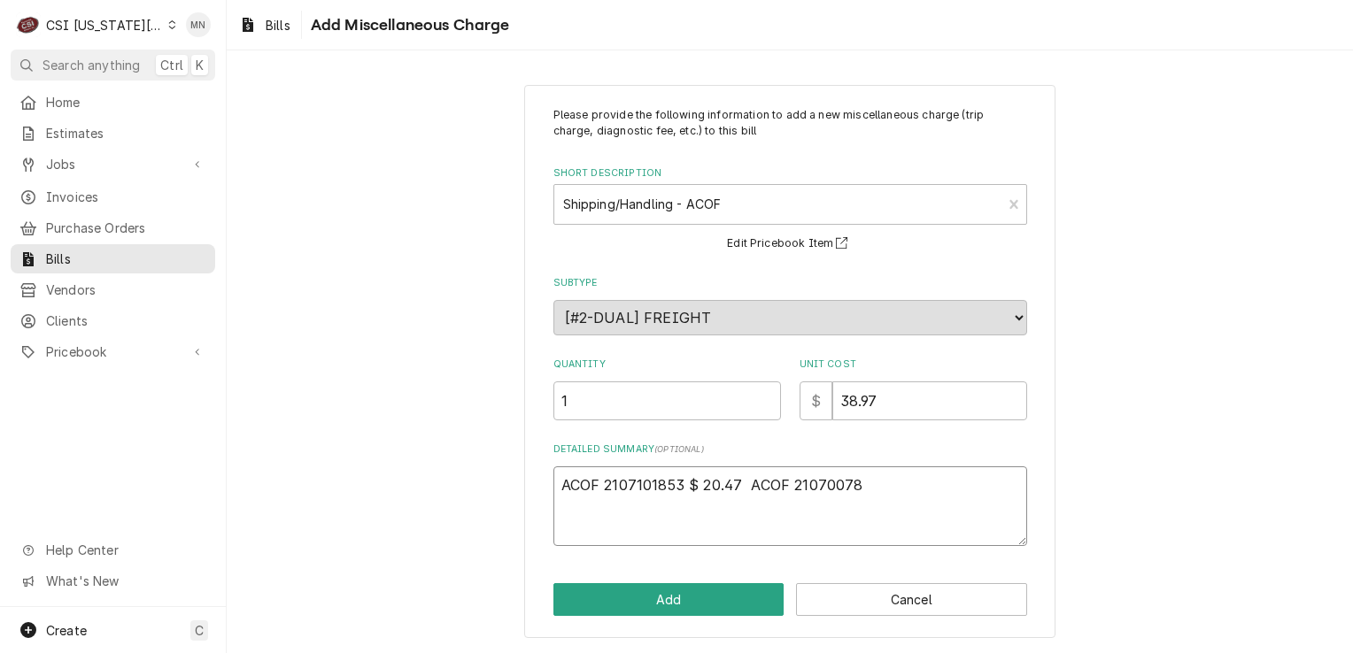
type textarea "ACOF 2107101853 $ 20.47 ACOF 210700781"
type textarea "x"
type textarea "ACOF 2107101853 $ 20.47 ACOF 2107007816"
type textarea "x"
type textarea "ACOF 2107101853 $ 20.47 ACOF 2107007816"
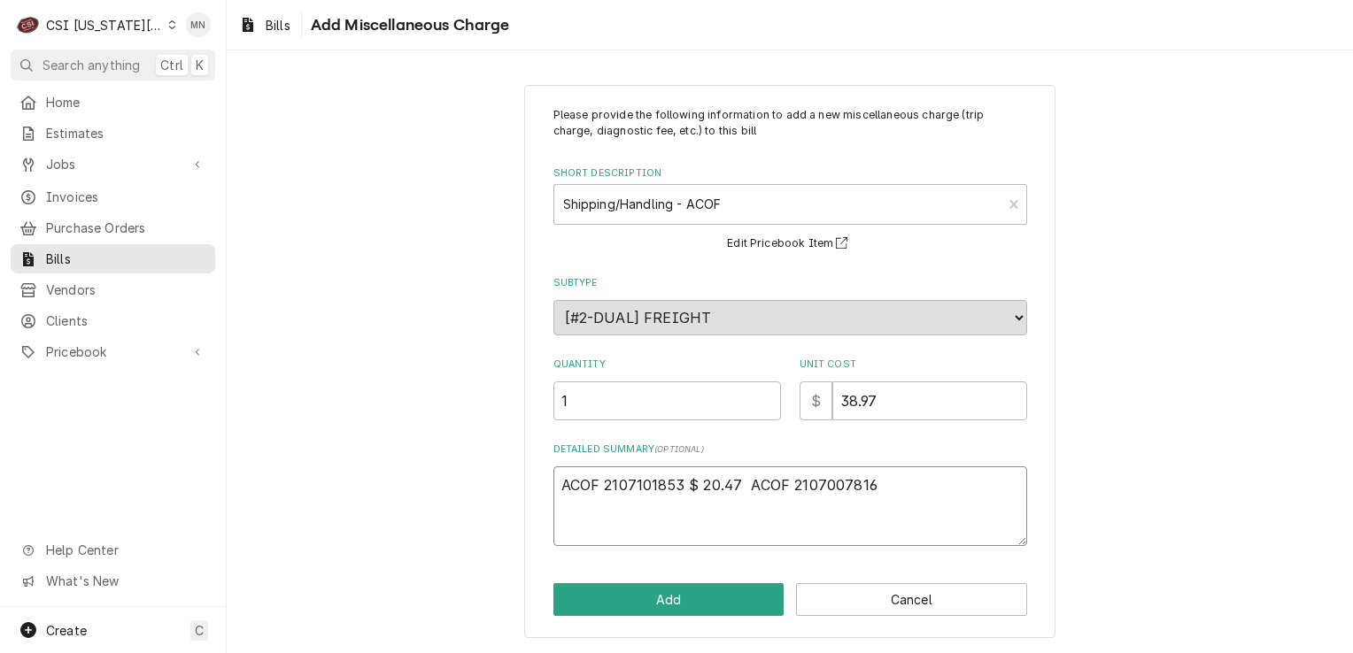
type textarea "x"
type textarea "ACOF 2107101853 $ 20.47 ACOF 2107007816 A"
type textarea "x"
type textarea "ACOF 2107101853 $ 20.47 ACOF 2107007816 AC"
type textarea "x"
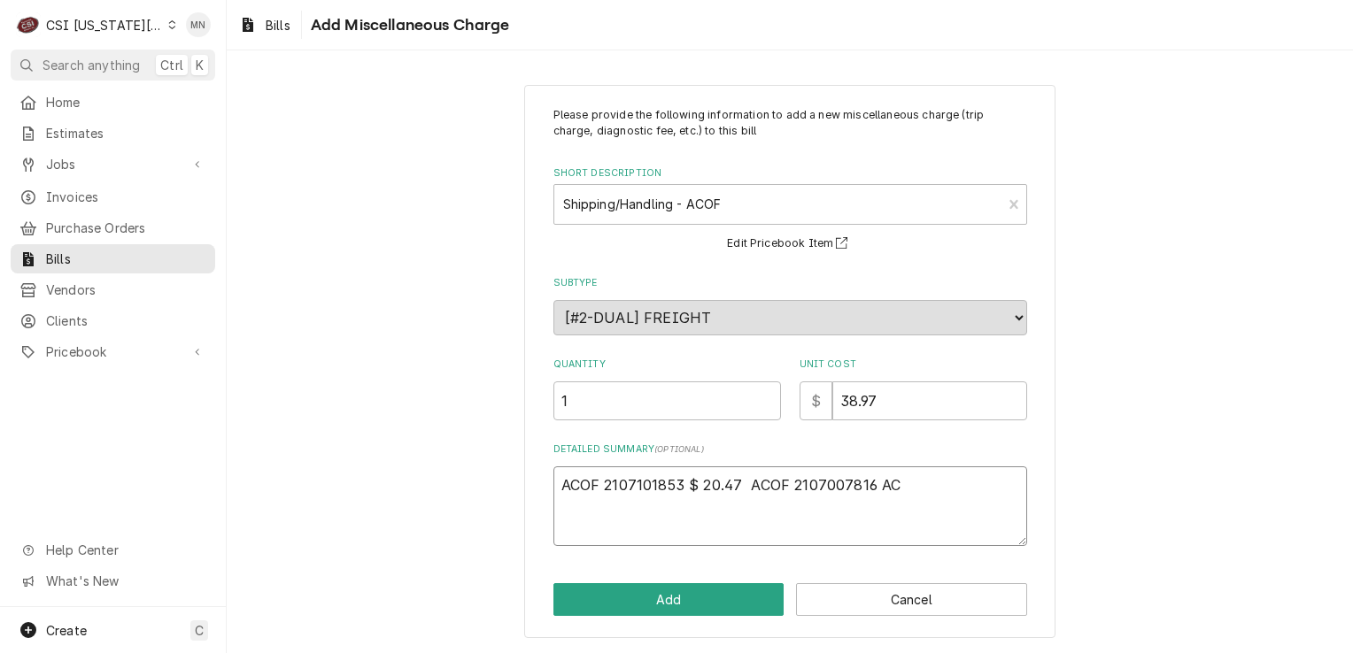
type textarea "ACOF 2107101853 $ 20.47 ACOF 2107007816 ACO"
type textarea "x"
type textarea "ACOF 2107101853 $ 20.47 ACOF 2107007816 ACOF"
type textarea "x"
type textarea "ACOF 2107101853 $ 20.47 ACOF 2107007816 ACOF"
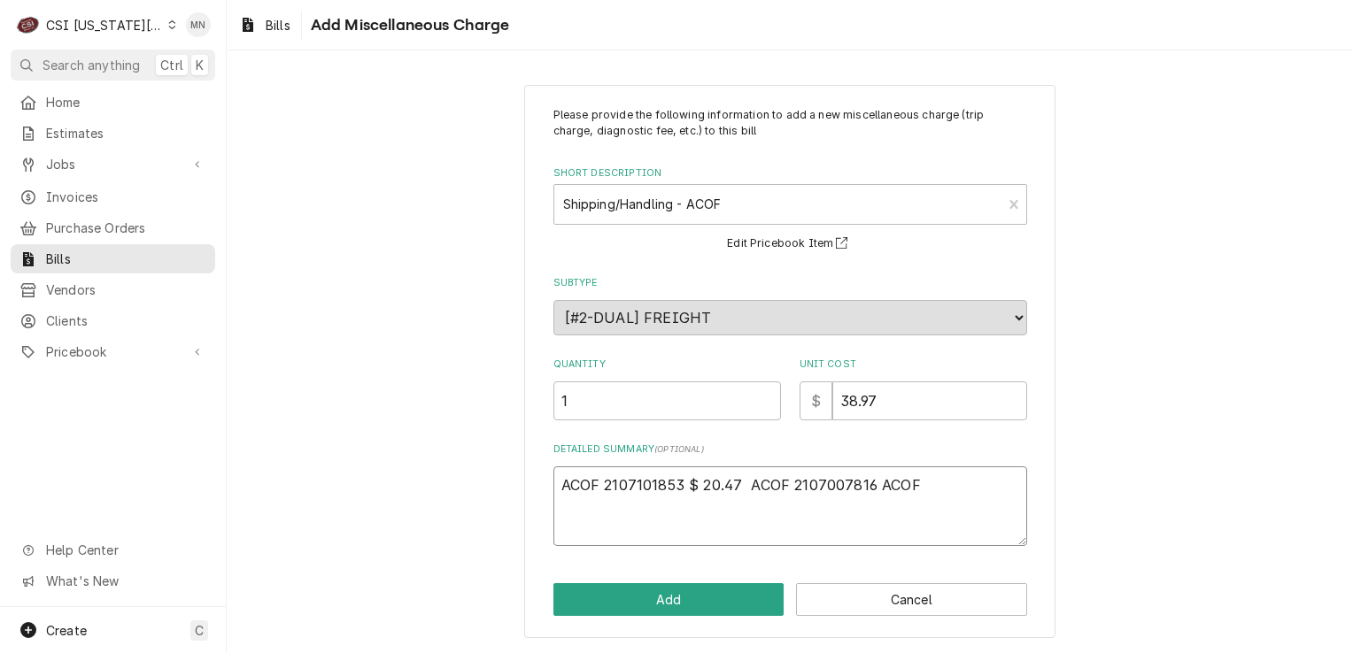
type textarea "x"
type textarea "ACOF 2107101853 $ 20.47 ACOF 2107007816 ACOF $"
type textarea "x"
type textarea "ACOF 2107101853 $ 20.47 ACOF 2107007816 ACOF $"
type textarea "x"
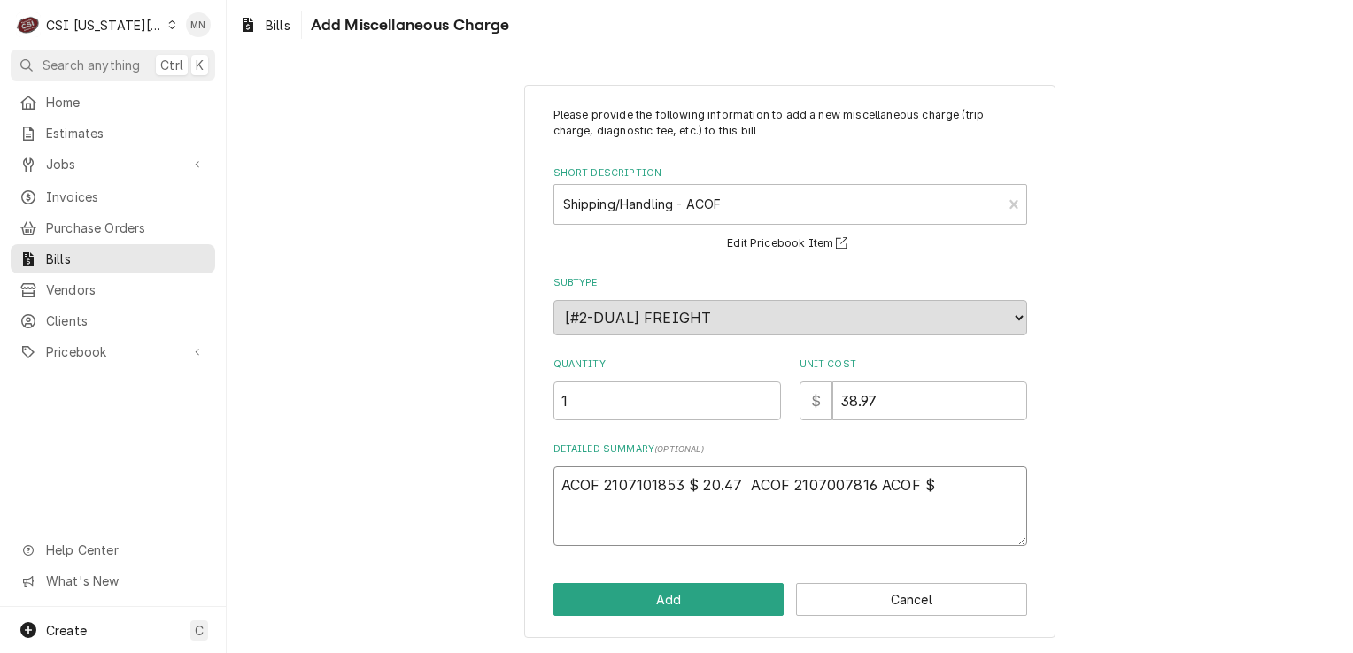
type textarea "ACOF 2107101853 $ 20.47 ACOF 2107007816 ACOF $ 1"
type textarea "x"
type textarea "ACOF 2107101853 $ 20.47 ACOF 2107007816 ACOF $ 18"
type textarea "x"
type textarea "ACOF 2107101853 $ 20.47 ACOF 2107007816 ACOF $ 18."
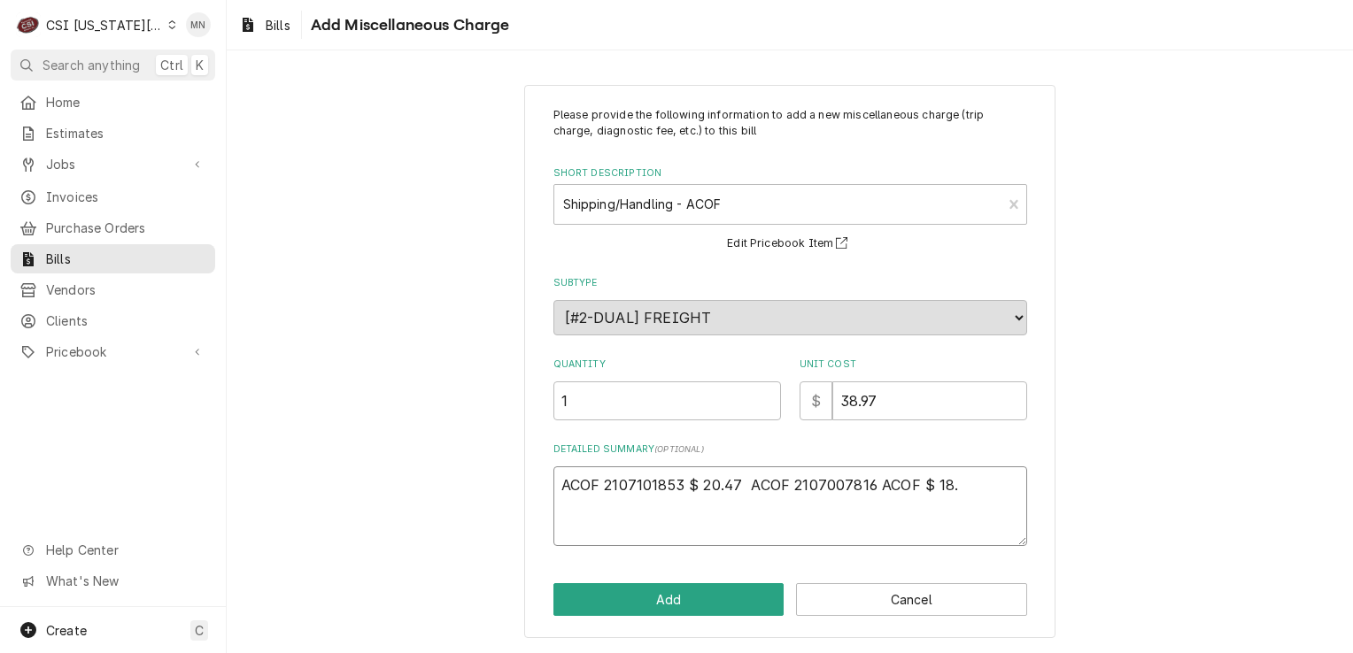
type textarea "x"
type textarea "ACOF 2107101853 $ 20.47 ACOF 2107007816 ACOF $ 18"
type textarea "x"
type textarea "ACOF 2107101853 $ 20.47 ACOF 2107007816 ACOF $ 1"
type textarea "x"
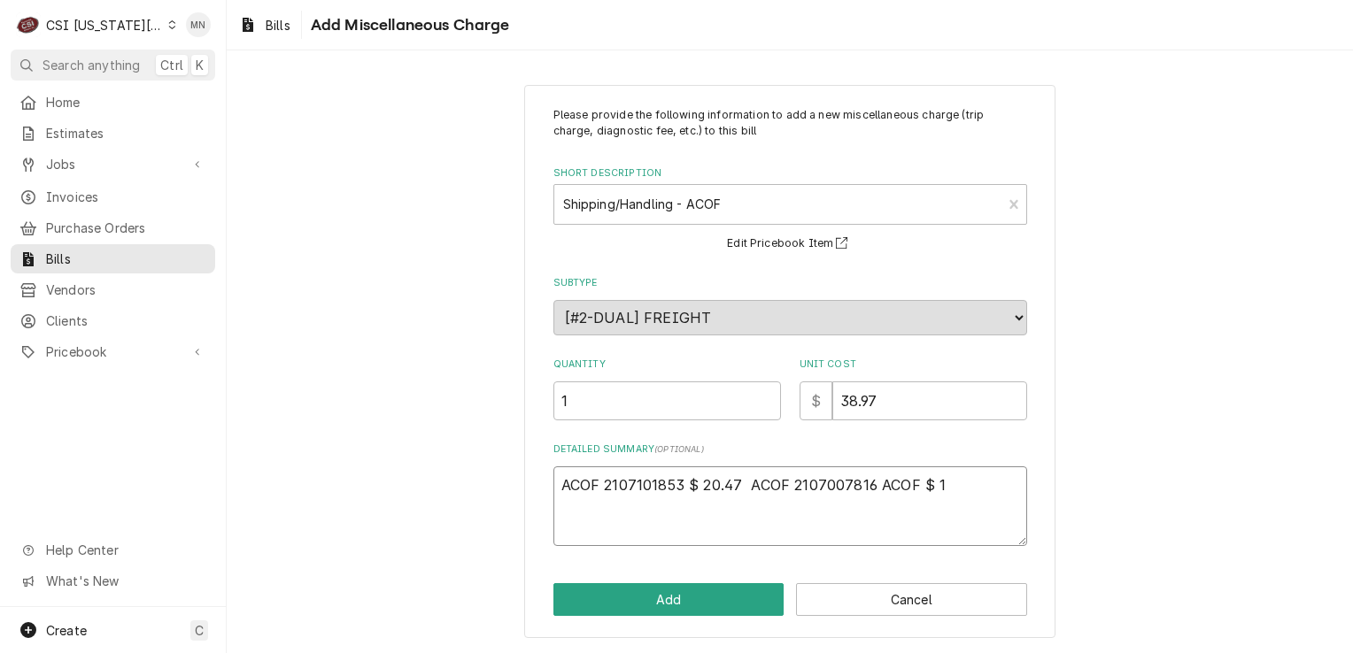
type textarea "ACOF 2107101853 $ 20.47 ACOF 2107007816 ACOF $"
type textarea "x"
type textarea "ACOF 2107101853 $ 20.47 ACOF 2107007816 ACOF $"
type textarea "x"
type textarea "ACOF 2107101853 $ 20.47 ACOF 2107007816 ACOF"
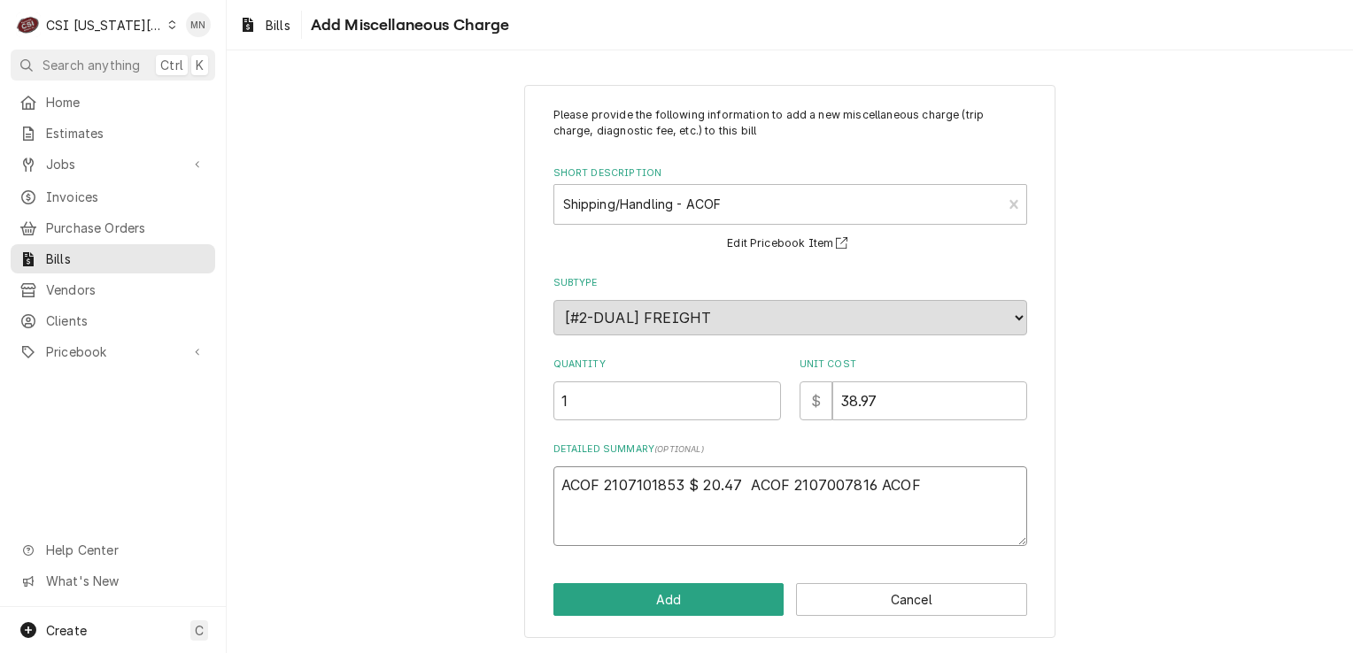
type textarea "x"
type textarea "ACOF 2107101853 $ 20.47 ACOF 2107007816 ACOF"
type textarea "x"
type textarea "ACOF 2107101853 $ 20.47 ACOF 2107007816 ACO"
type textarea "x"
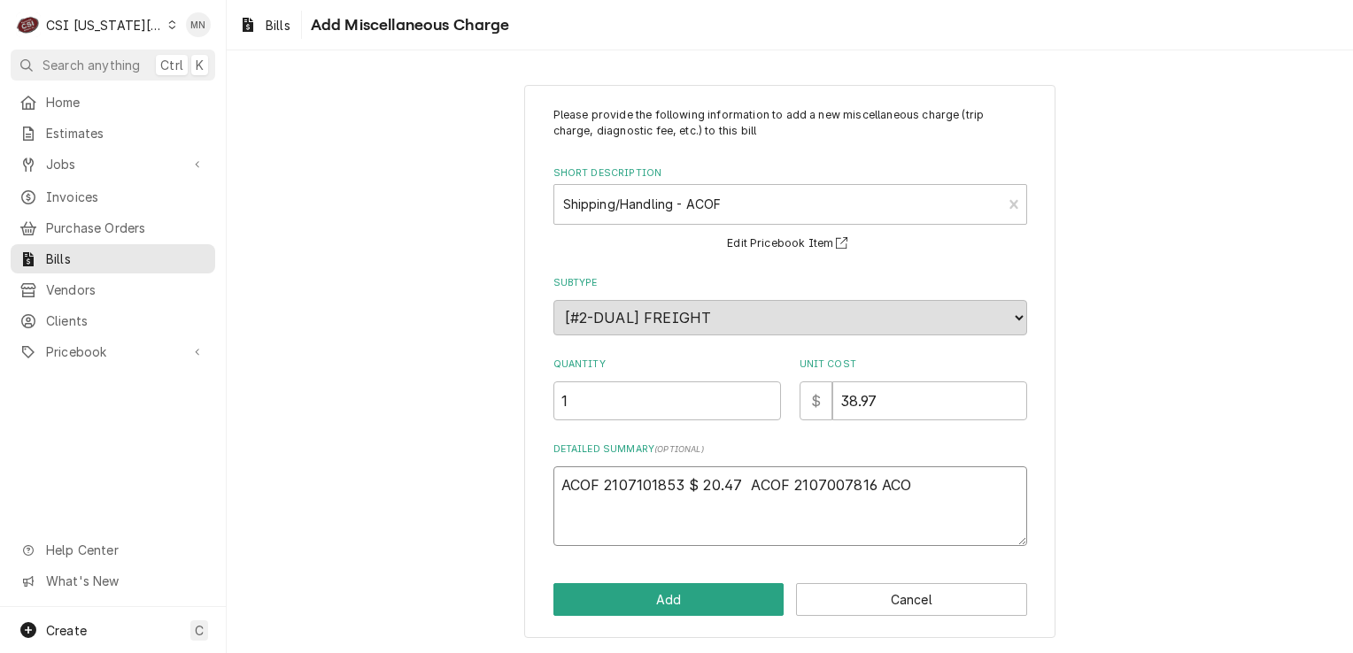
type textarea "ACOF 2107101853 $ 20.47 ACOF 2107007816 AC"
type textarea "x"
type textarea "ACOF 2107101853 $ 20.47 ACOF 2107007816 A"
type textarea "x"
type textarea "ACOF 2107101853 $ 20.47 ACOF 2107007816"
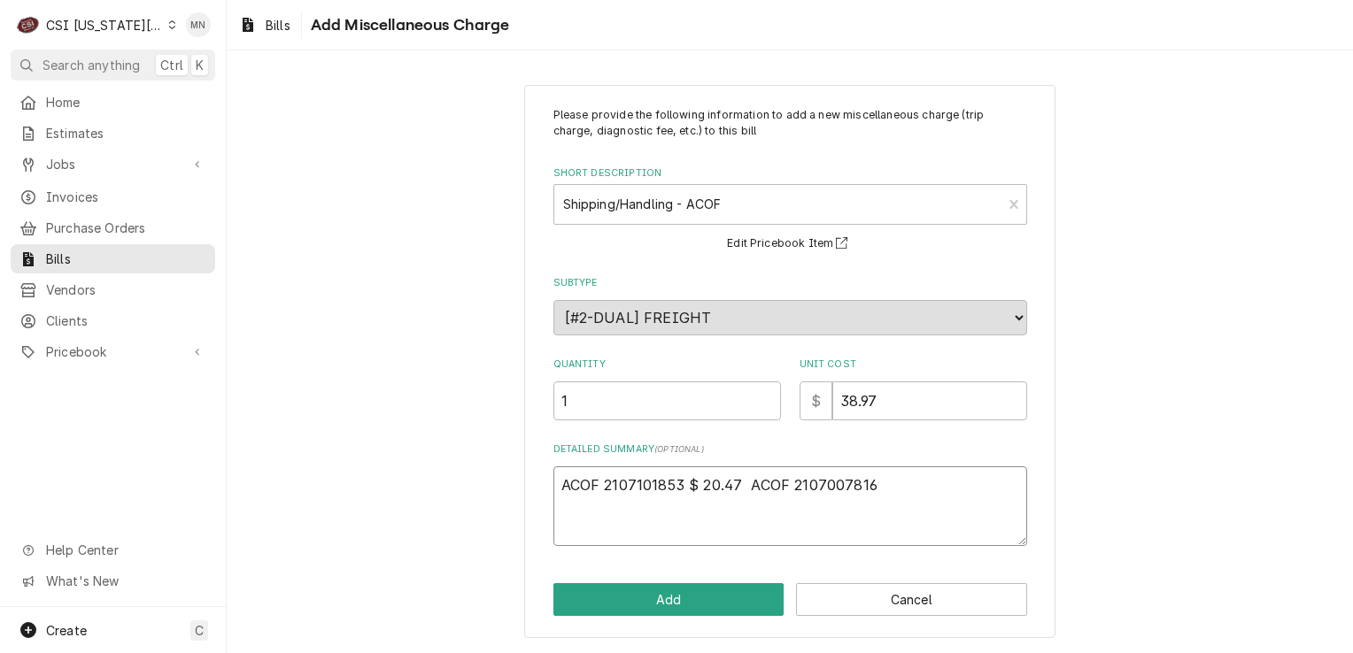
type textarea "x"
type textarea "ACOF 2107101853 $ 20.47 ACOF 2107007816"
type textarea "x"
type textarea "ACOF 2107101853 $ 20.47 ACOF 2107007816"
type textarea "x"
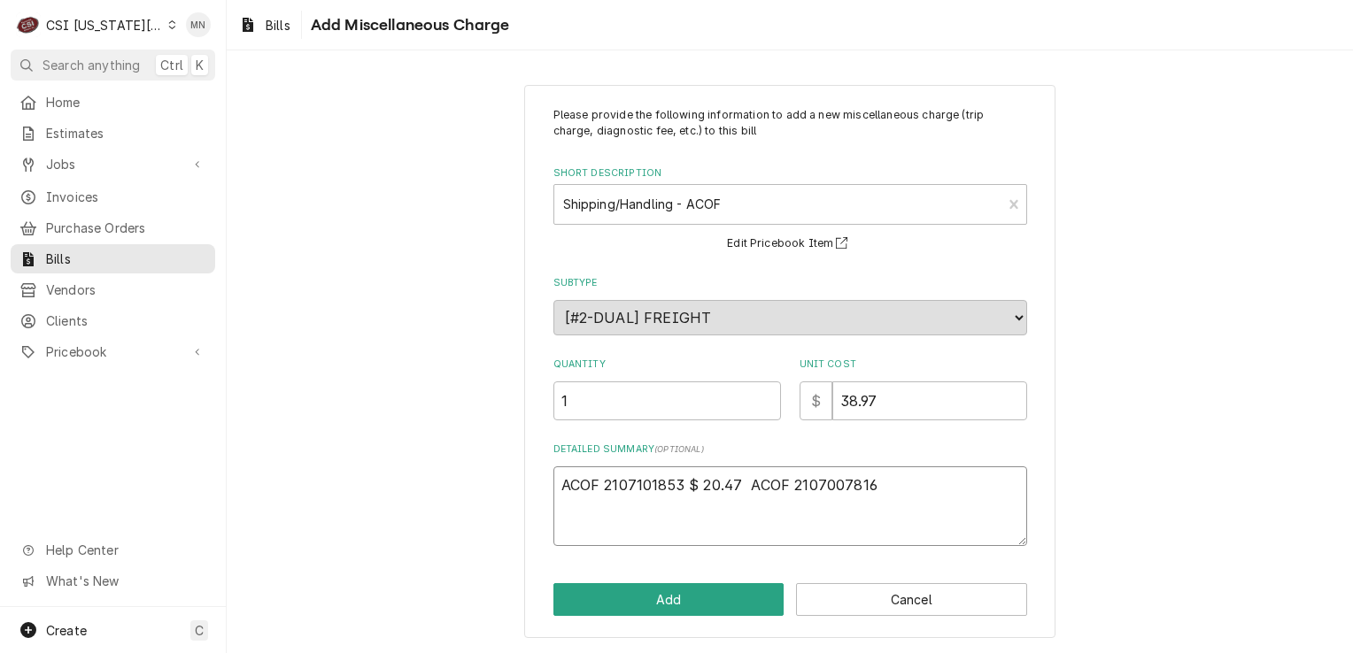
type textarea "ACOF 2107101853 $ 20.47 ACOF 2107007816"
type textarea "x"
type textarea "ACOF 2107101853 $ 20.47 ACOF 2107007816 4"
type textarea "x"
type textarea "ACOF 2107101853 $ 20.47 ACOF 2107007816"
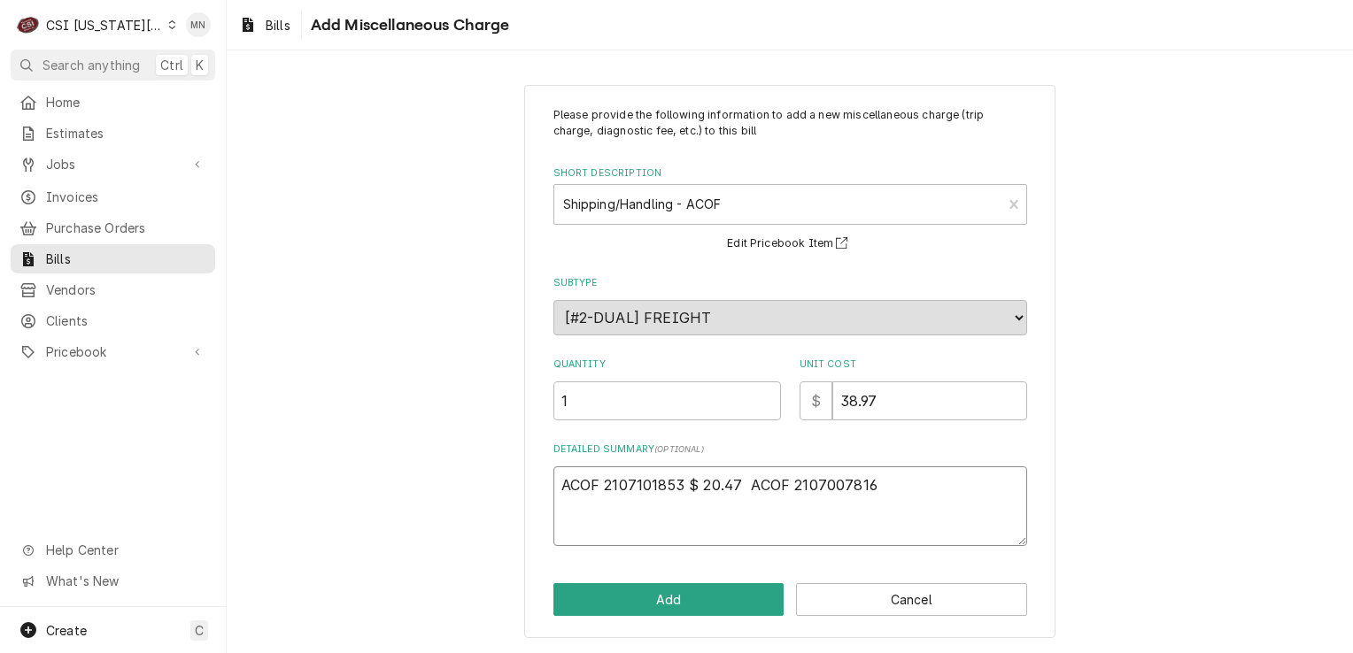
type textarea "x"
type textarea "ACOF 2107101853 $ 20.47 ACOF 2107007816 $"
type textarea "x"
type textarea "ACOF 2107101853 $ 20.47 ACOF 2107007816 $"
type textarea "x"
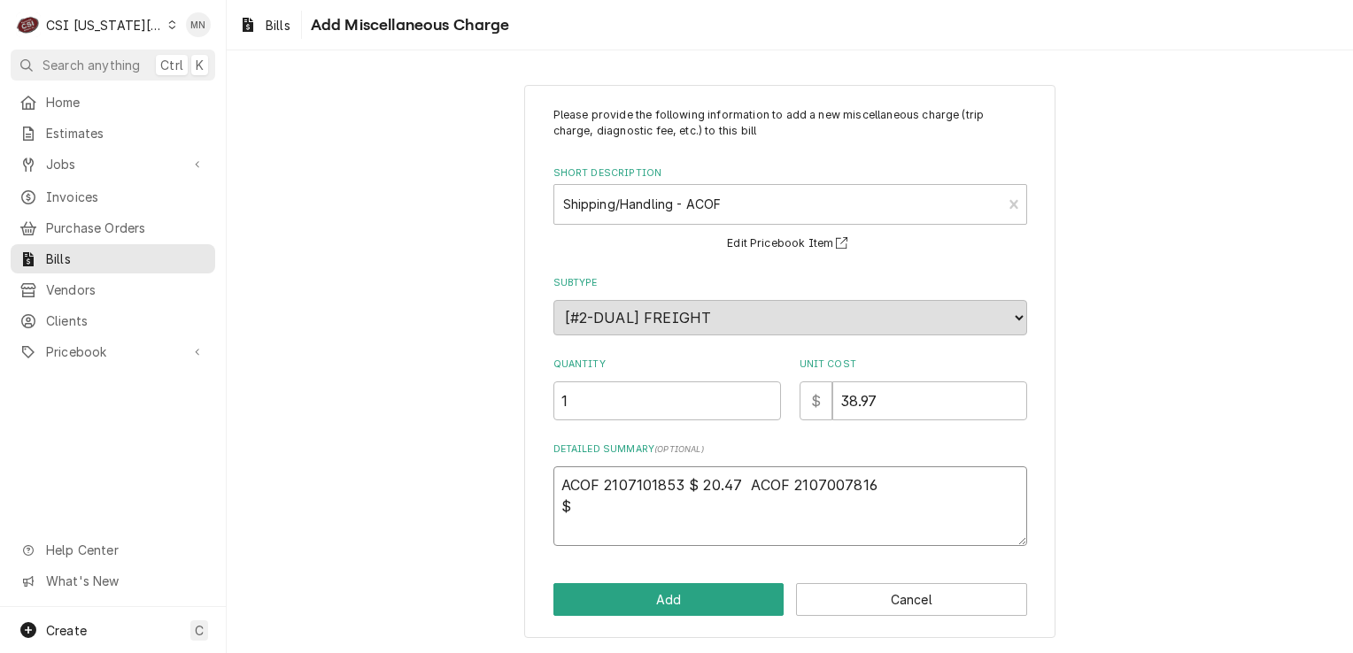
type textarea "ACOF 2107101853 $ 20.47 ACOF 2107007816 $ 1"
type textarea "x"
type textarea "ACOF 2107101853 $ 20.47 ACOF 2107007816 $ 18"
type textarea "x"
type textarea "ACOF 2107101853 $ 20.47 ACOF 2107007816 $ 18."
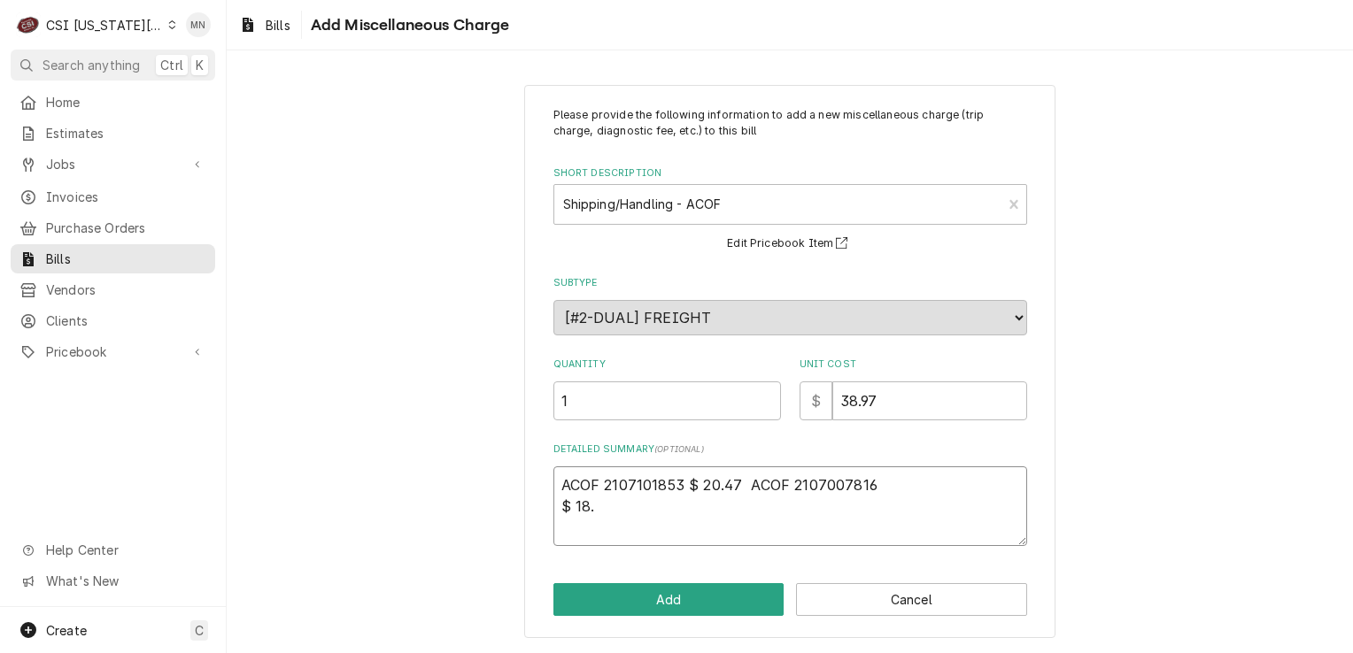
type textarea "x"
type textarea "ACOF 2107101853 $ 20.47 ACOF 2107007816 $ 18.0"
type textarea "x"
type textarea "ACOF 2107101853 $ 20.47 ACOF 2107007816 $ 18."
type textarea "x"
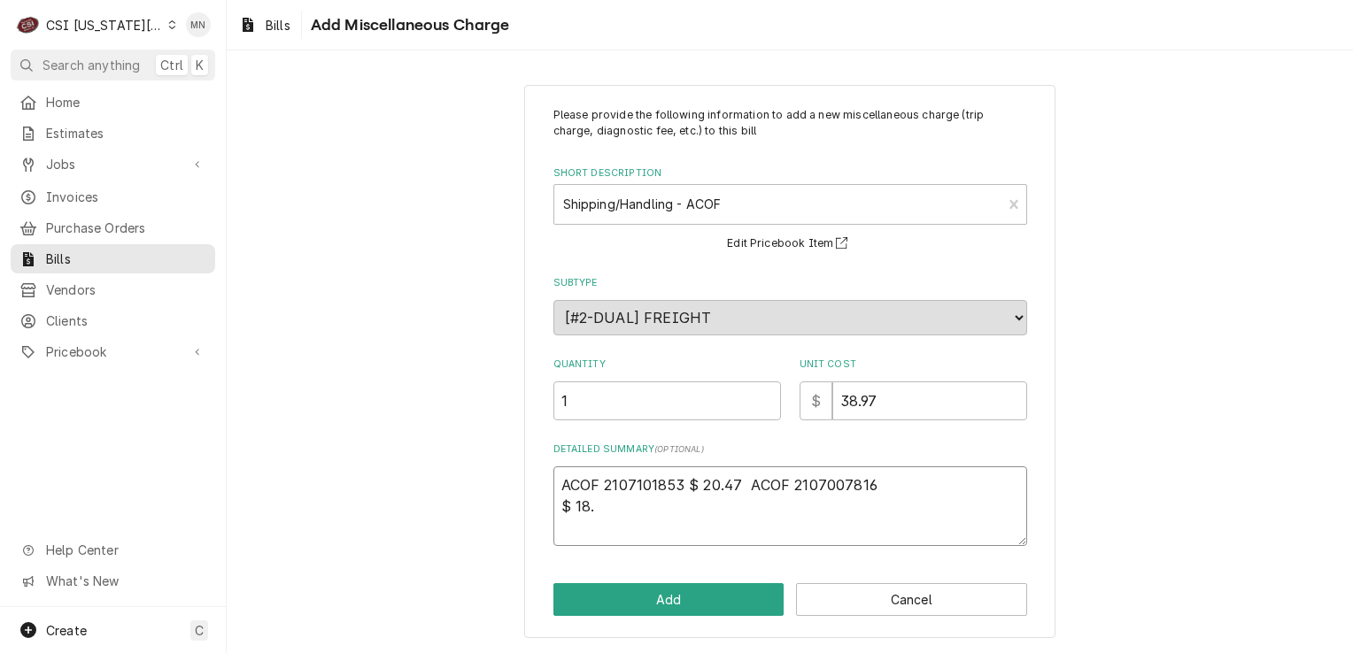
type textarea "ACOF 2107101853 $ 20.47 ACOF 2107007816 $ 18.5"
type textarea "x"
type textarea "ACOF 2107101853 $ 20.47 ACOF 2107007816 $ 18.50"
type textarea "x"
type textarea "ACOF 2107101853 $ 20.47 ACOF 2107007816 $ 18.50"
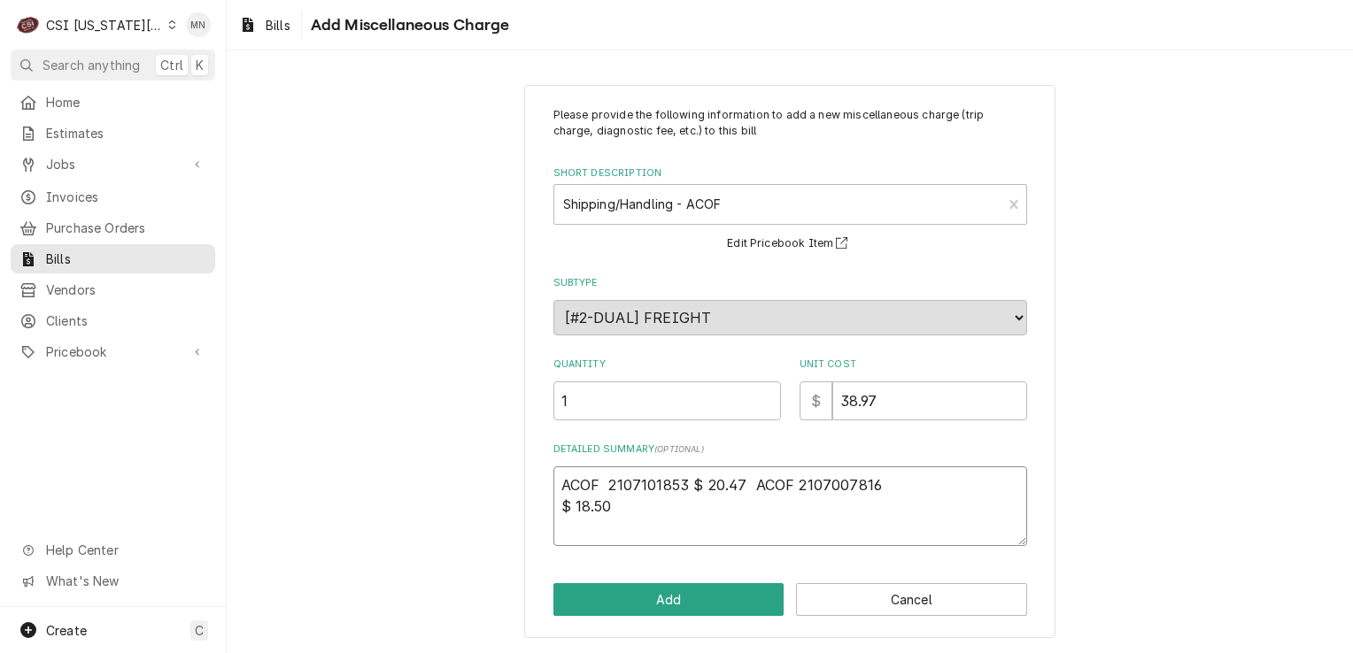
type textarea "x"
type textarea "ACOF P2107101853 $ 20.47 ACOF 2107007816 $ 18.50"
type textarea "x"
type textarea "ACOF Pa2107101853 $ 20.47 ACOF 2107007816 $ 18.50"
type textarea "x"
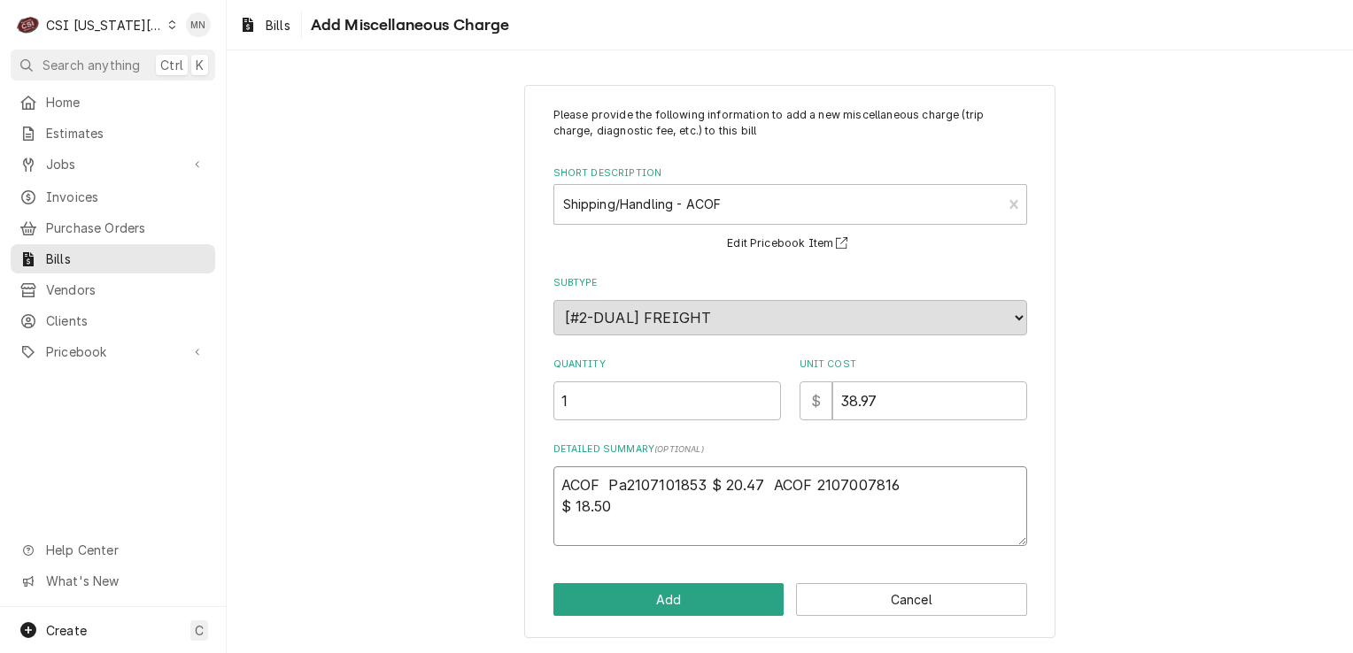
type textarea "ACOF Par2107101853 $ 20.47 ACOF 2107007816 $ 18.50"
type textarea "x"
type textarea "ACOF Part2107101853 $ 20.47 ACOF 2107007816 $ 18.50"
type textarea "x"
type textarea "ACOF Parts2107101853 $ 20.47 ACOF 2107007816 $ 18.50"
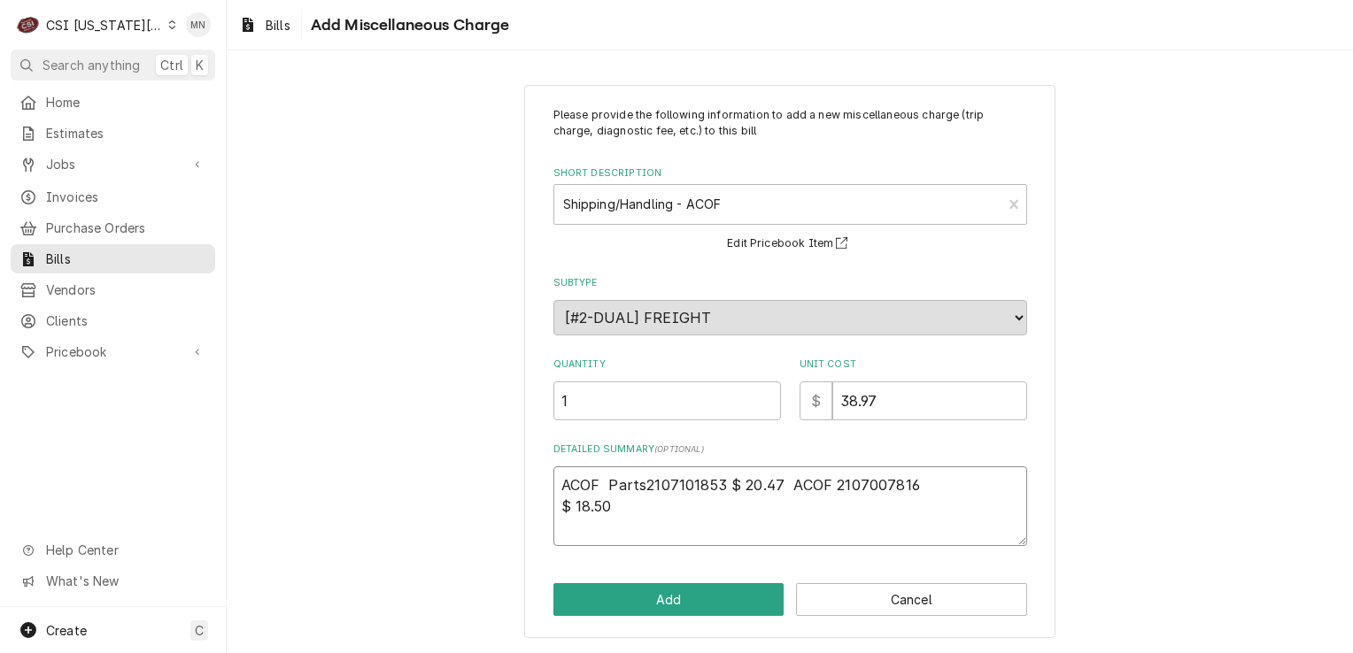
type textarea "x"
type textarea "ACOF Partst2107101853 $ 20.47 ACOF 2107007816 $ 18.50"
type textarea "x"
type textarea "ACOF Partsto2107101853 $ 20.47 ACOF 2107007816 $ 18.50"
type textarea "x"
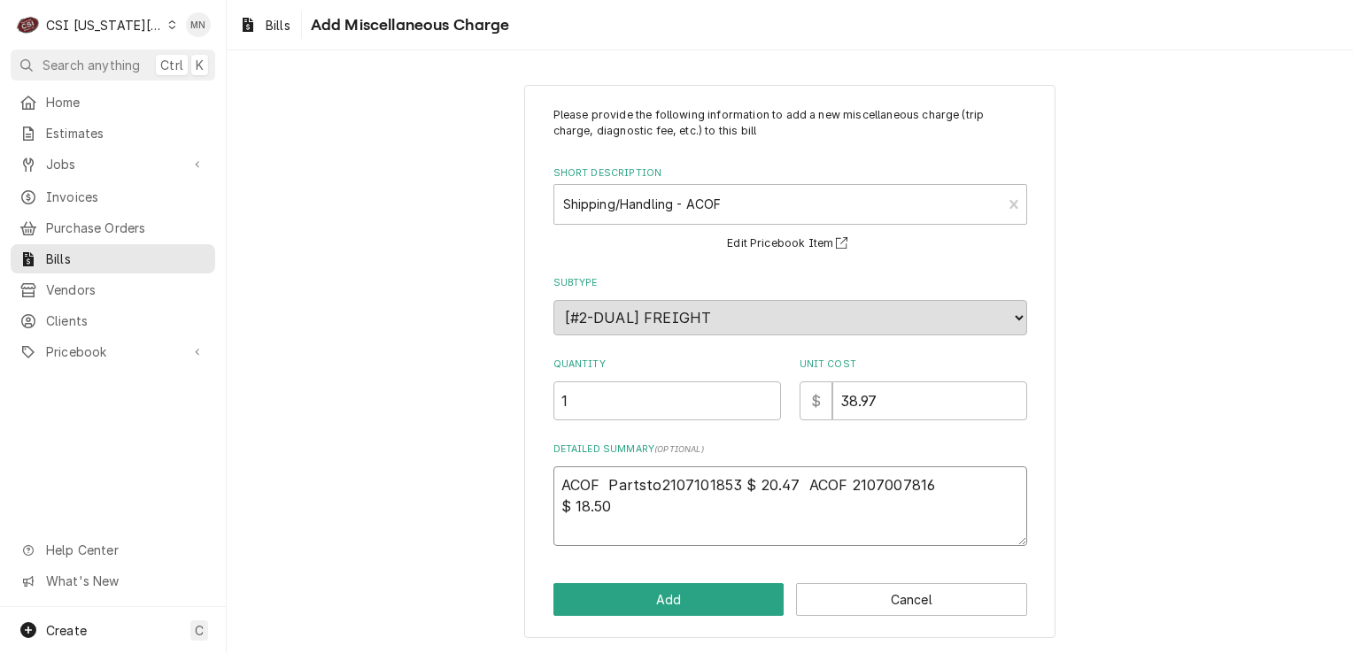
type textarea "ACOF Partstow2107101853 $ 20.47 ACOF 2107007816 $ 18.50"
type textarea "x"
type textarea "ACOF Partstown2107101853 $ 20.47 ACOF 2107007816 $ 18.50"
type textarea "x"
type textarea "ACOF Partstown 2107101853 $ 20.47 ACOF 2107007816 $ 18.50"
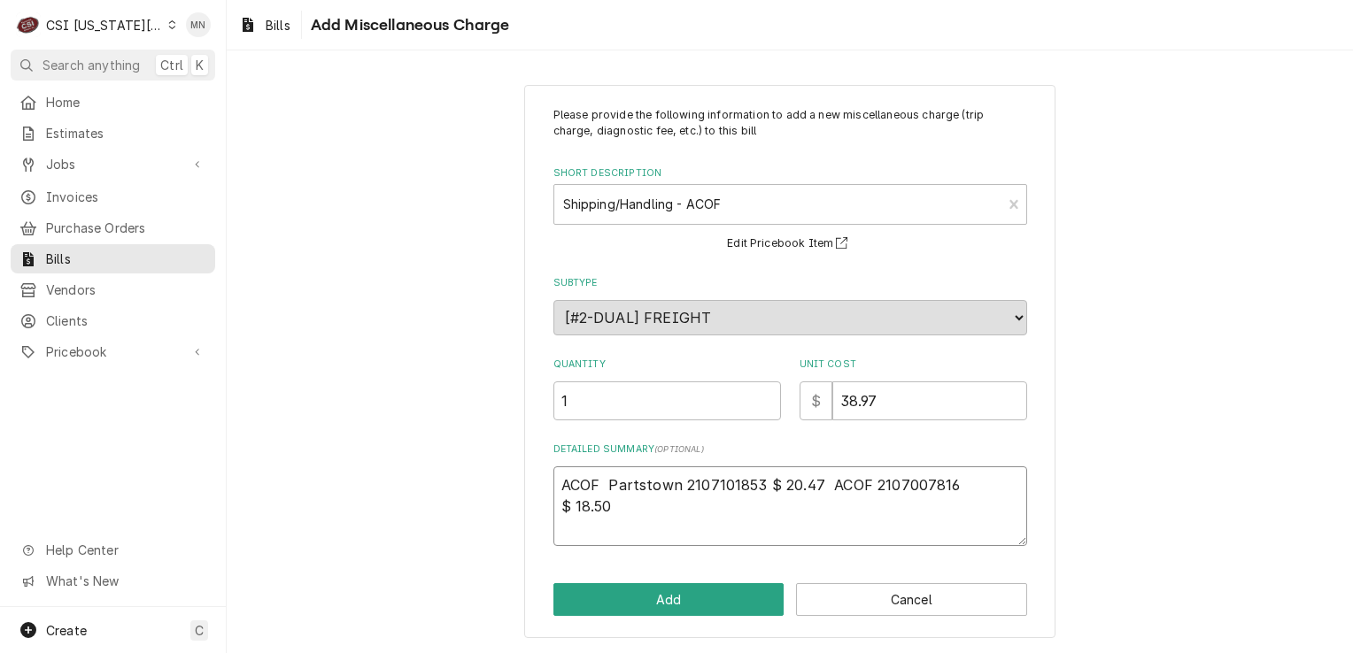
click at [868, 478] on textarea "ACOF Partstown 2107101853 $ 20.47 ACOF 2107007816 $ 18.50" at bounding box center [790, 507] width 474 height 80
type textarea "x"
type textarea "ACOF Partstown 2107101853 $ 20.47 ACOF P2107007816 $ 18.50"
type textarea "x"
type textarea "ACOF Partstown 2107101853 $ 20.47 ACOF Pa2107007816 $ 18.50"
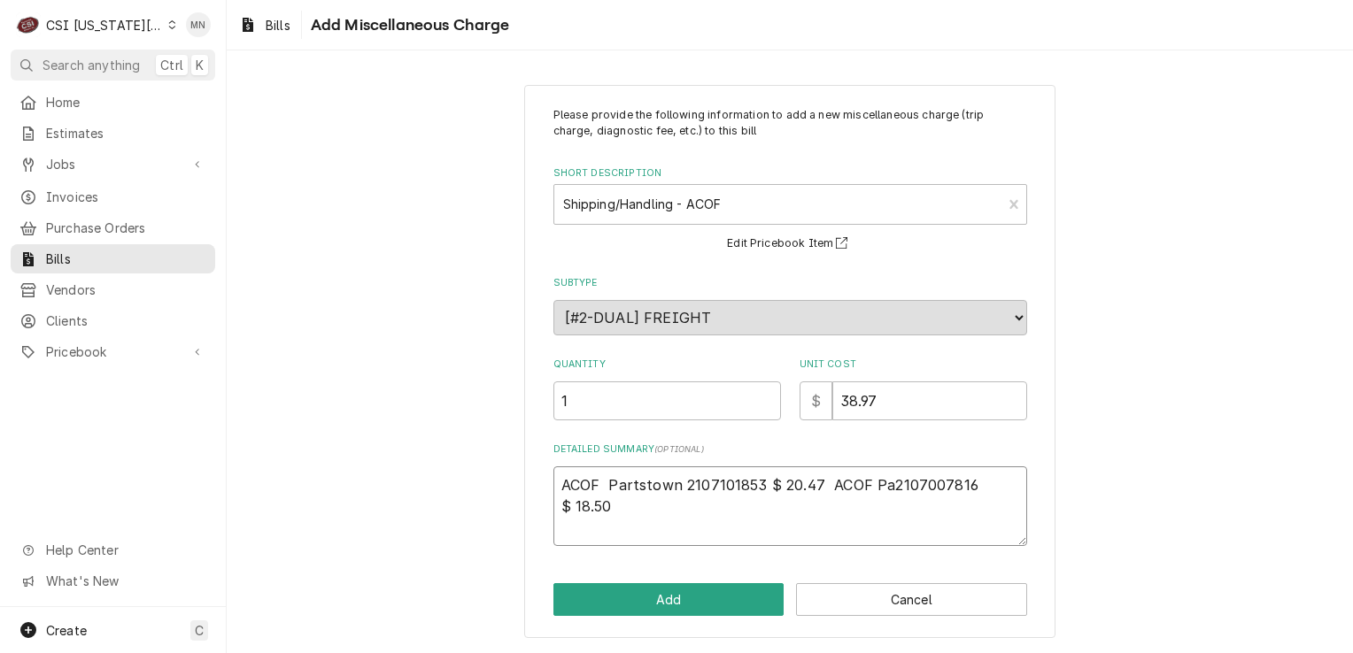
type textarea "x"
type textarea "ACOF Partstown 2107101853 $ 20.47 ACOF Par2107007816 $ 18.50"
type textarea "x"
type textarea "ACOF Partstown 2107101853 $ 20.47 ACOF Part2107007816 $ 18.50"
type textarea "x"
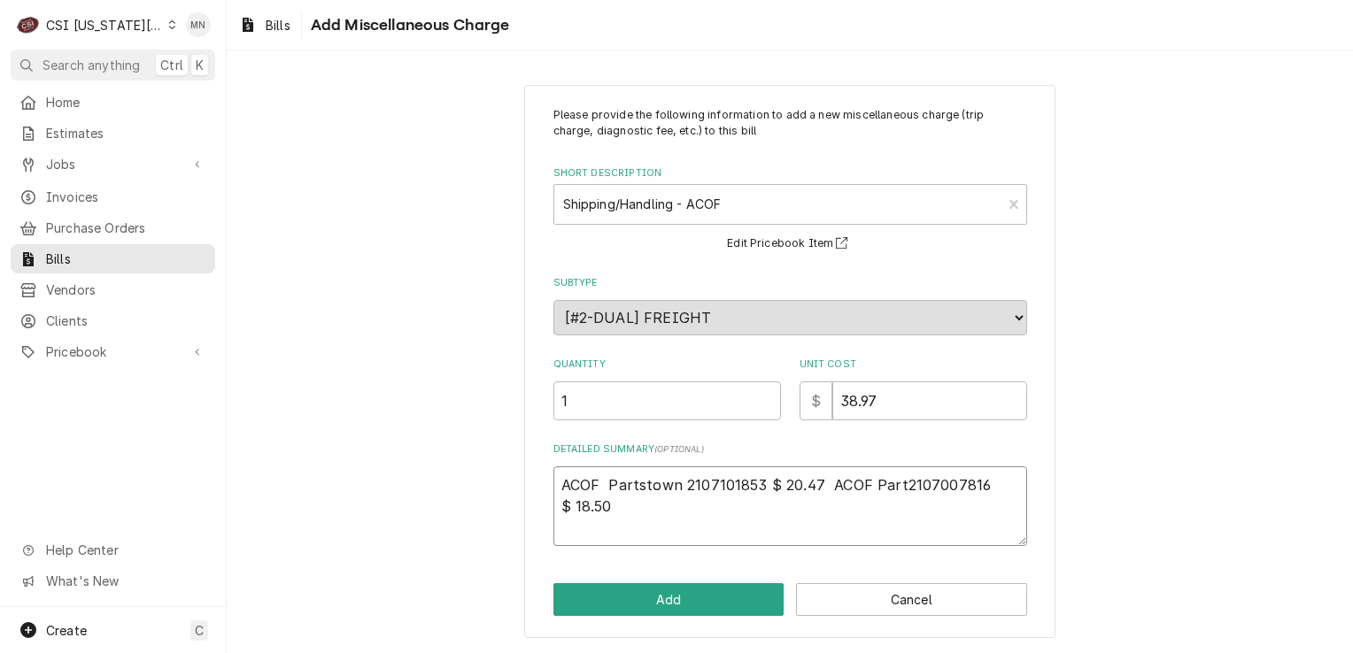
type textarea "ACOF Partstown 2107101853 $ 20.47 ACOF Parts2107007816 $ 18.50"
type textarea "x"
type textarea "ACOF Partstown 2107101853 $ 20.47 ACOF Partst2107007816 $ 18.50"
type textarea "x"
type textarea "ACOF Partstown 2107101853 $ 20.47 ACOF Partsto2107007816 $ 18.50"
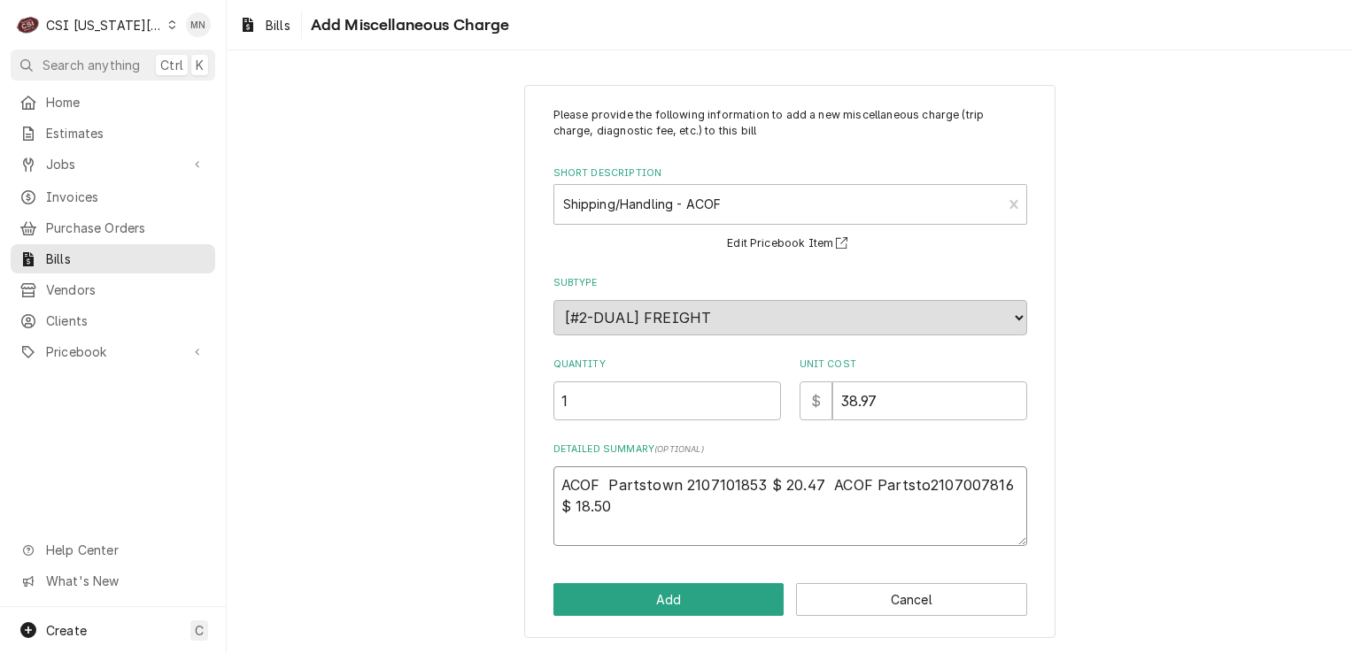
type textarea "x"
drag, startPoint x: 556, startPoint y: 526, endPoint x: 567, endPoint y: 526, distance: 10.6
click at [559, 526] on textarea "ACOF Partstown 2107101853 $ 20.47 ACOF Partstown 2107007816 $ 18.50" at bounding box center [790, 507] width 474 height 80
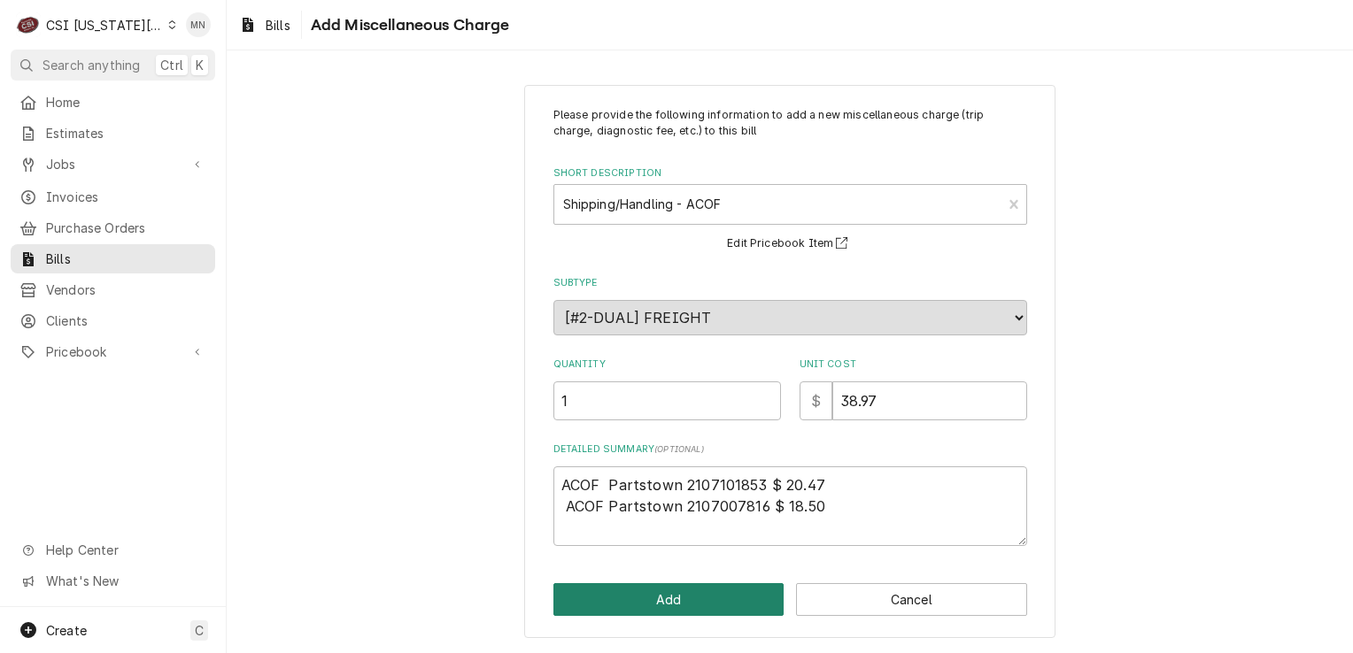
click at [711, 586] on button "Add" at bounding box center [668, 599] width 231 height 33
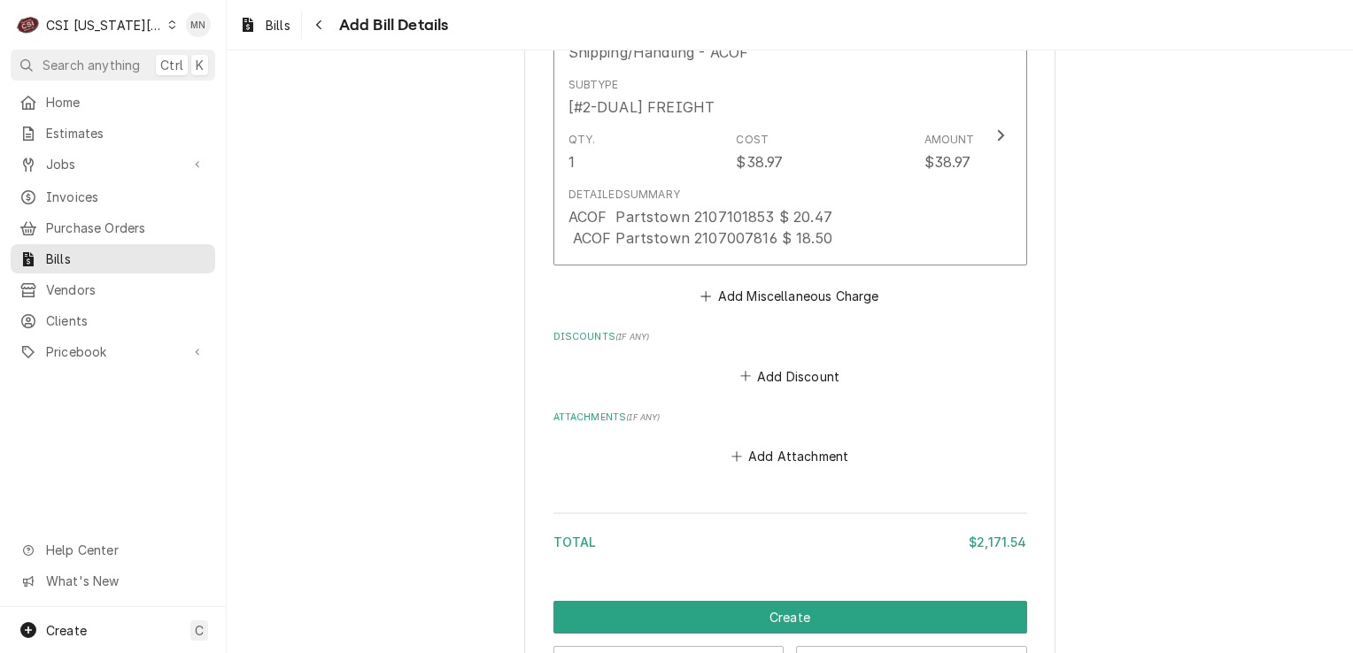
scroll to position [4375, 0]
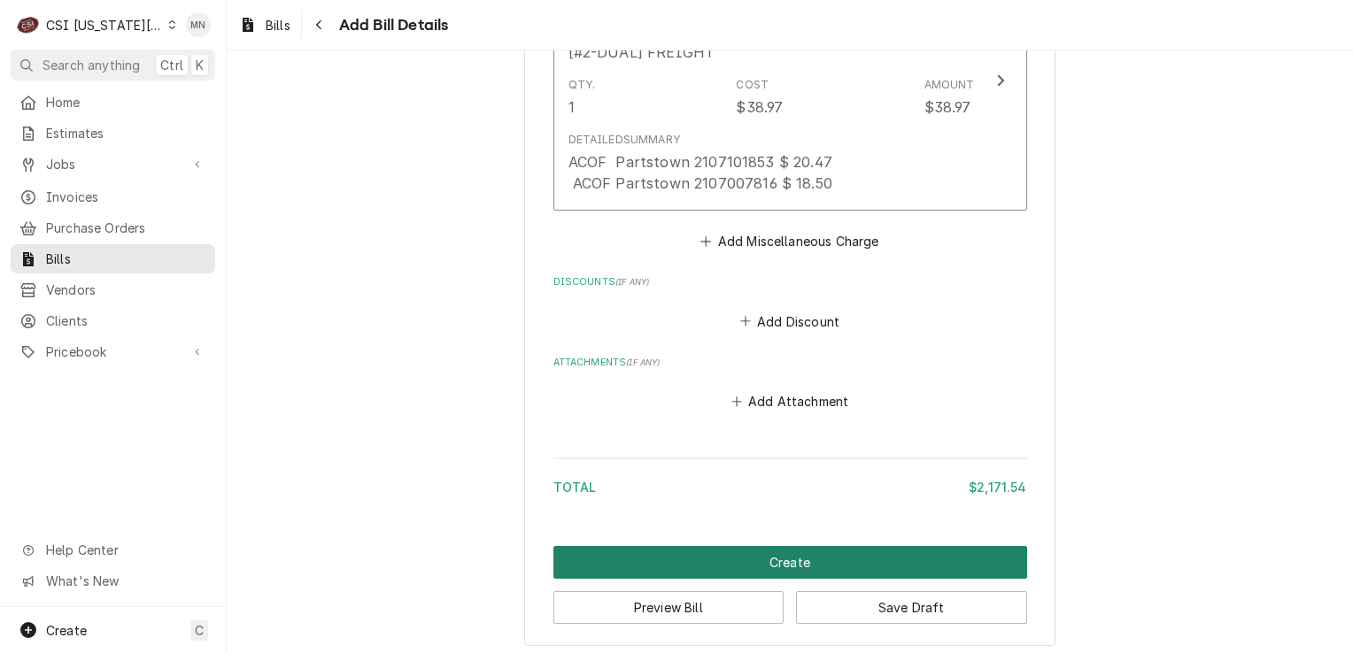
click at [775, 556] on button "Create" at bounding box center [790, 562] width 474 height 33
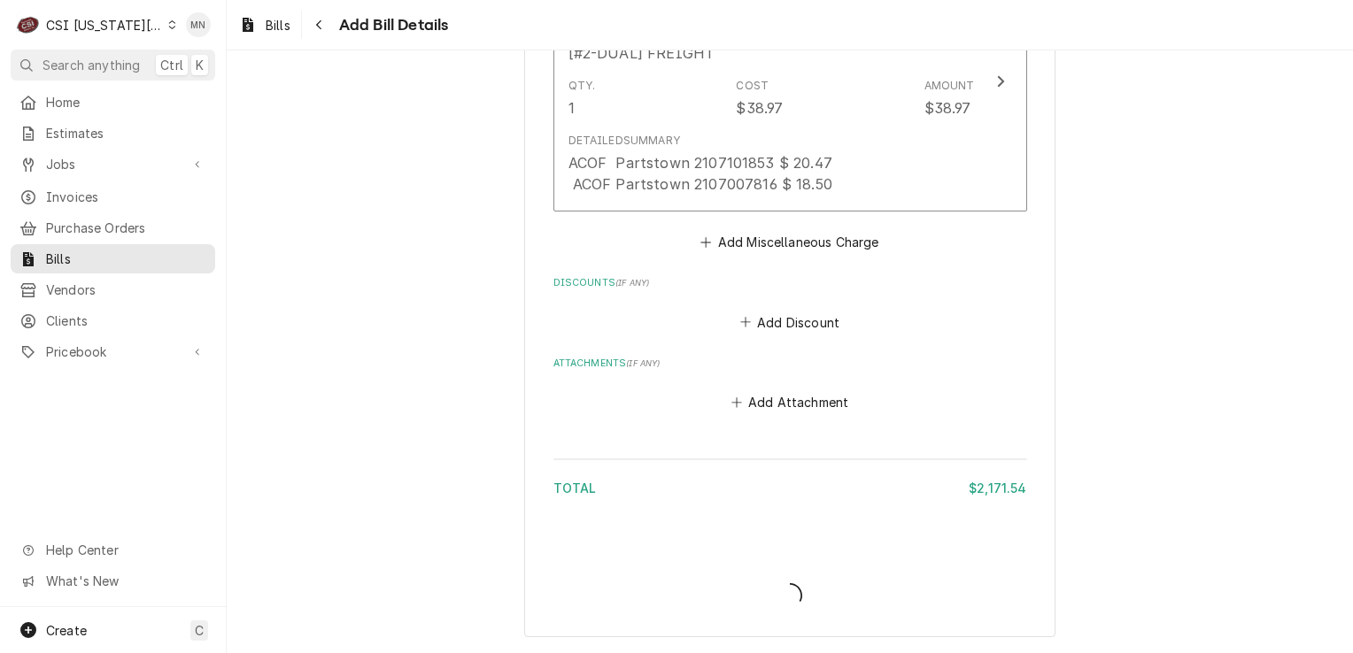
scroll to position [4366, 0]
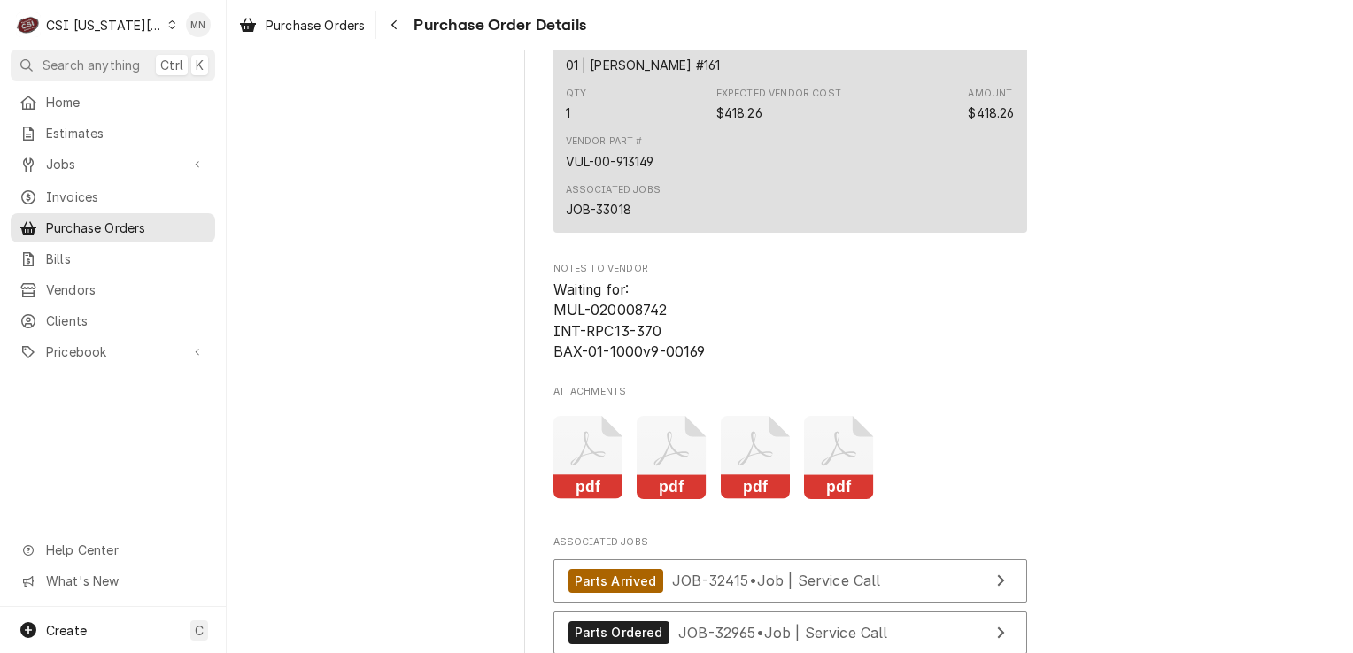
scroll to position [3807, 0]
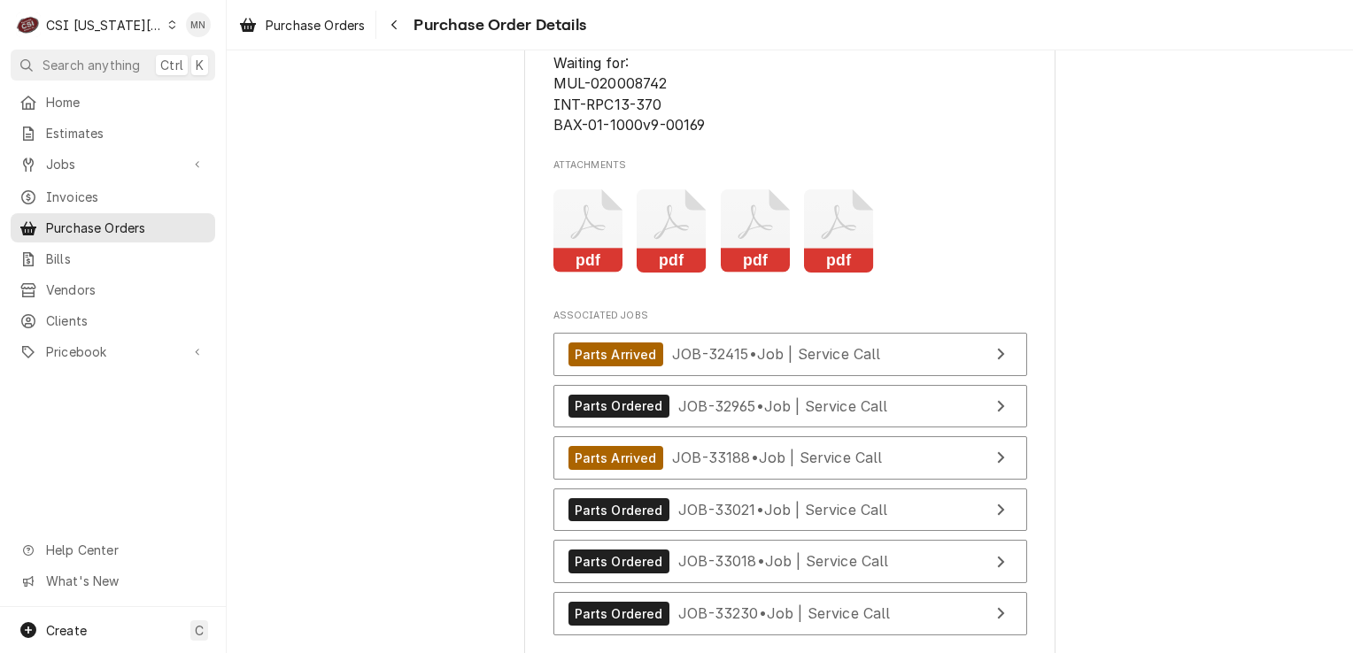
click at [655, 274] on rect "Attachments" at bounding box center [671, 261] width 70 height 25
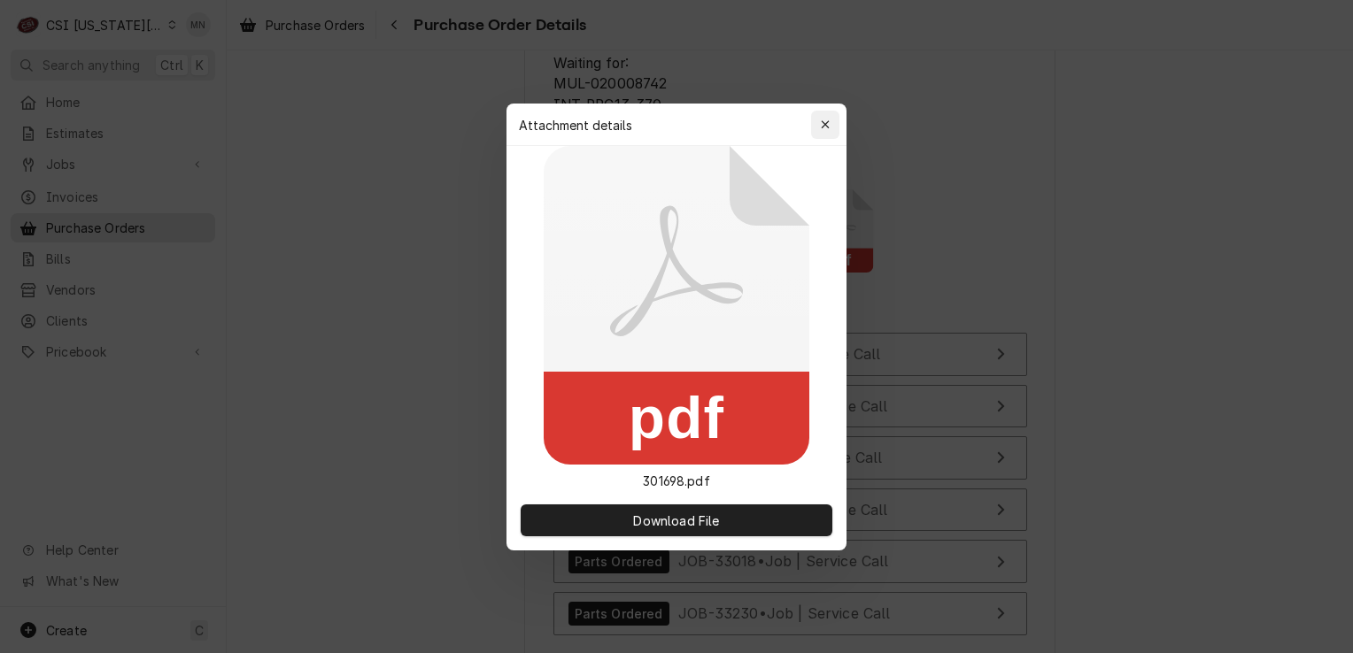
click at [818, 129] on div "button" at bounding box center [825, 125] width 18 height 18
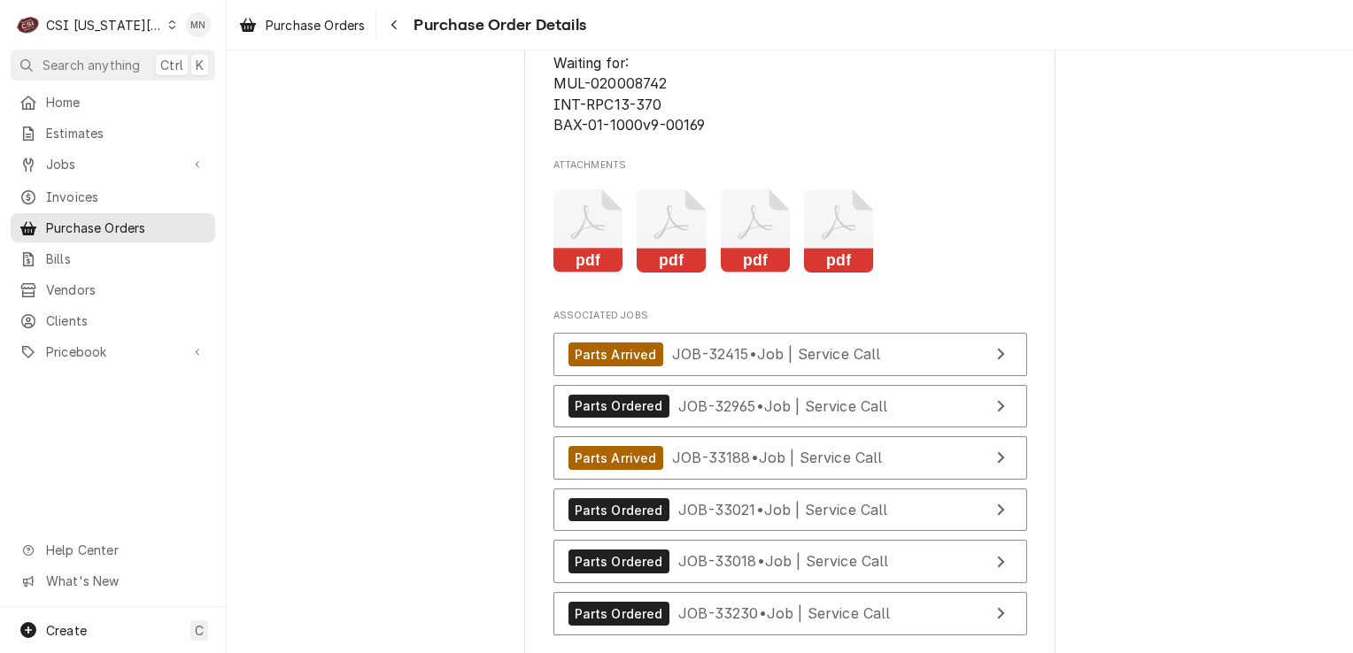
click at [752, 274] on icon "Attachments" at bounding box center [756, 231] width 70 height 84
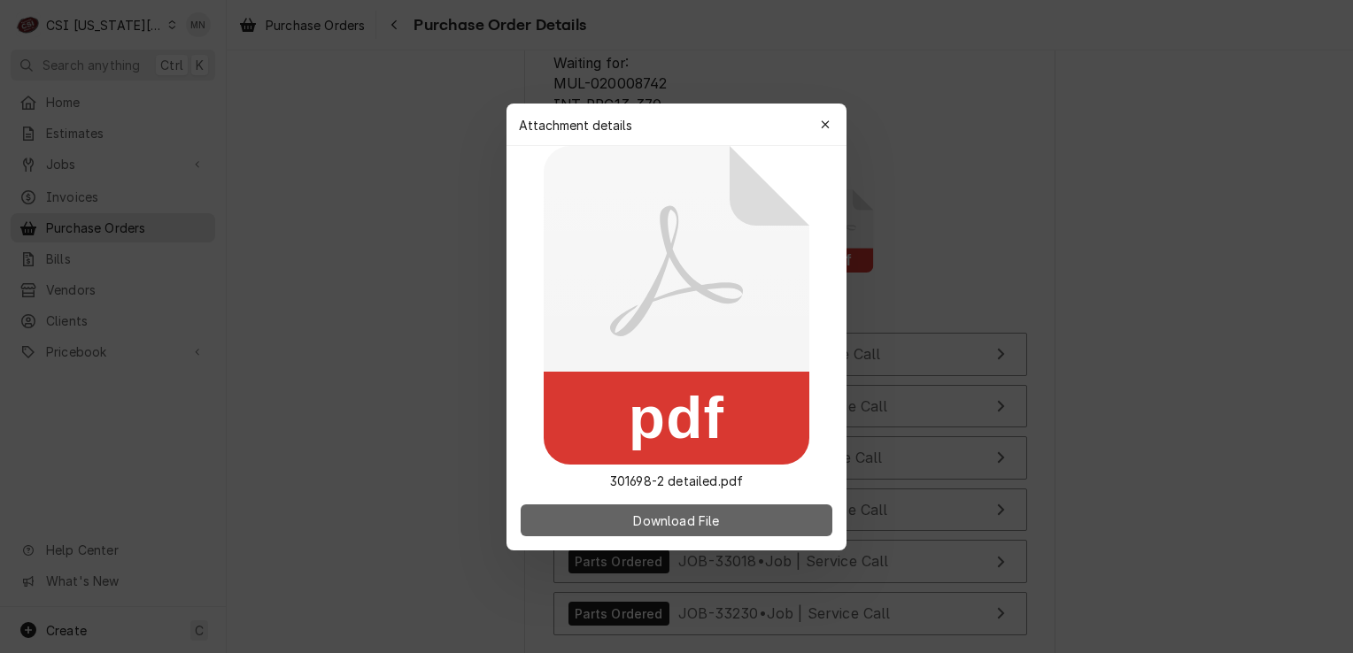
click at [698, 515] on span "Download File" at bounding box center [675, 520] width 93 height 19
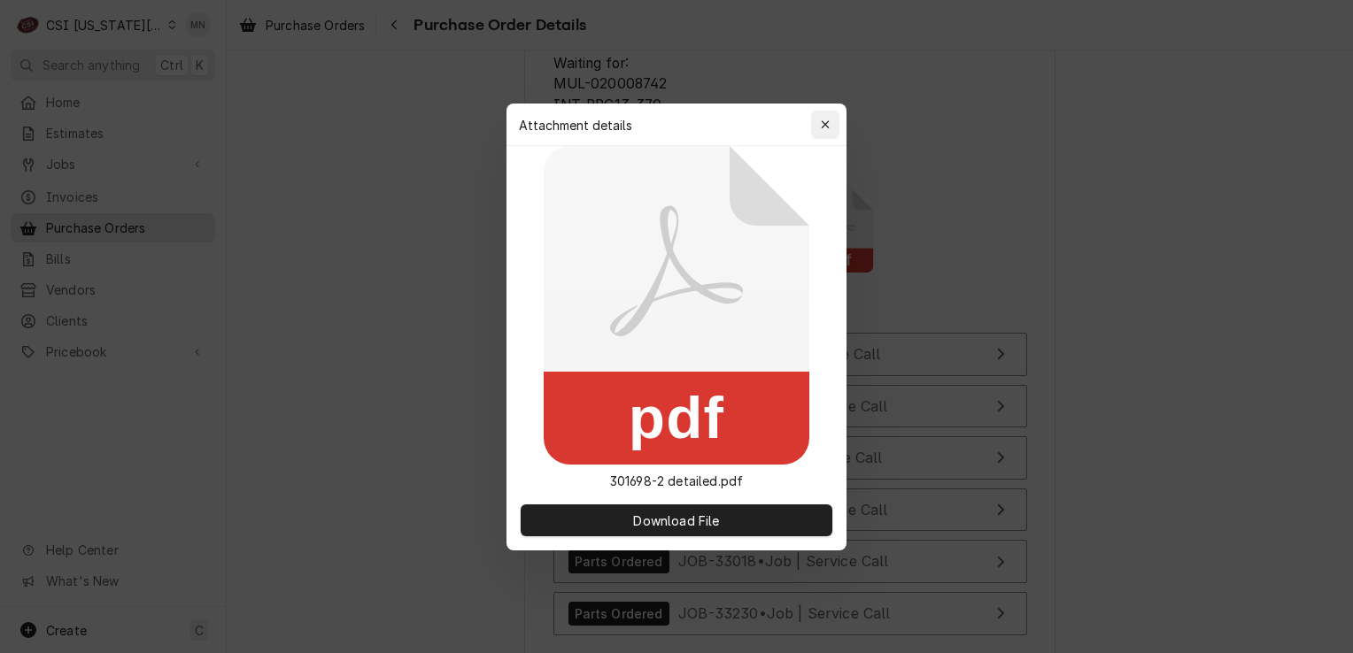
click at [818, 128] on div "button" at bounding box center [825, 125] width 18 height 18
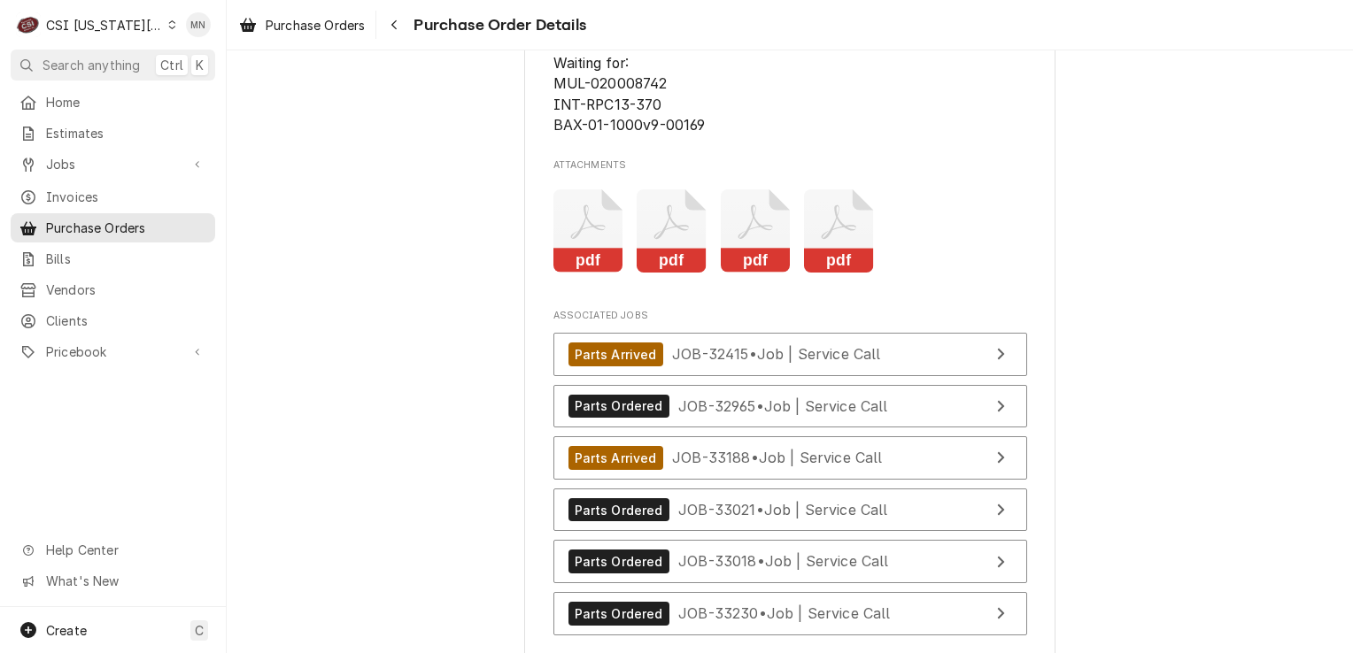
click at [836, 274] on icon "Attachments" at bounding box center [839, 231] width 70 height 84
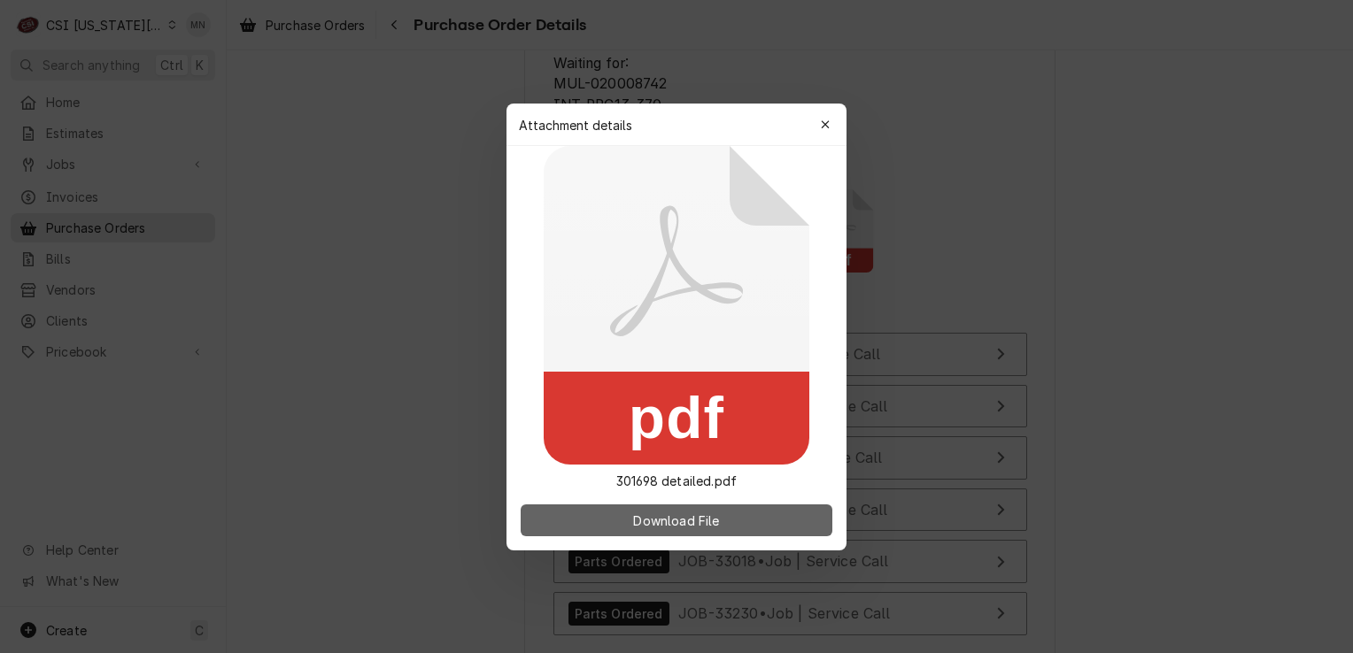
click at [690, 519] on span "Download File" at bounding box center [675, 520] width 93 height 19
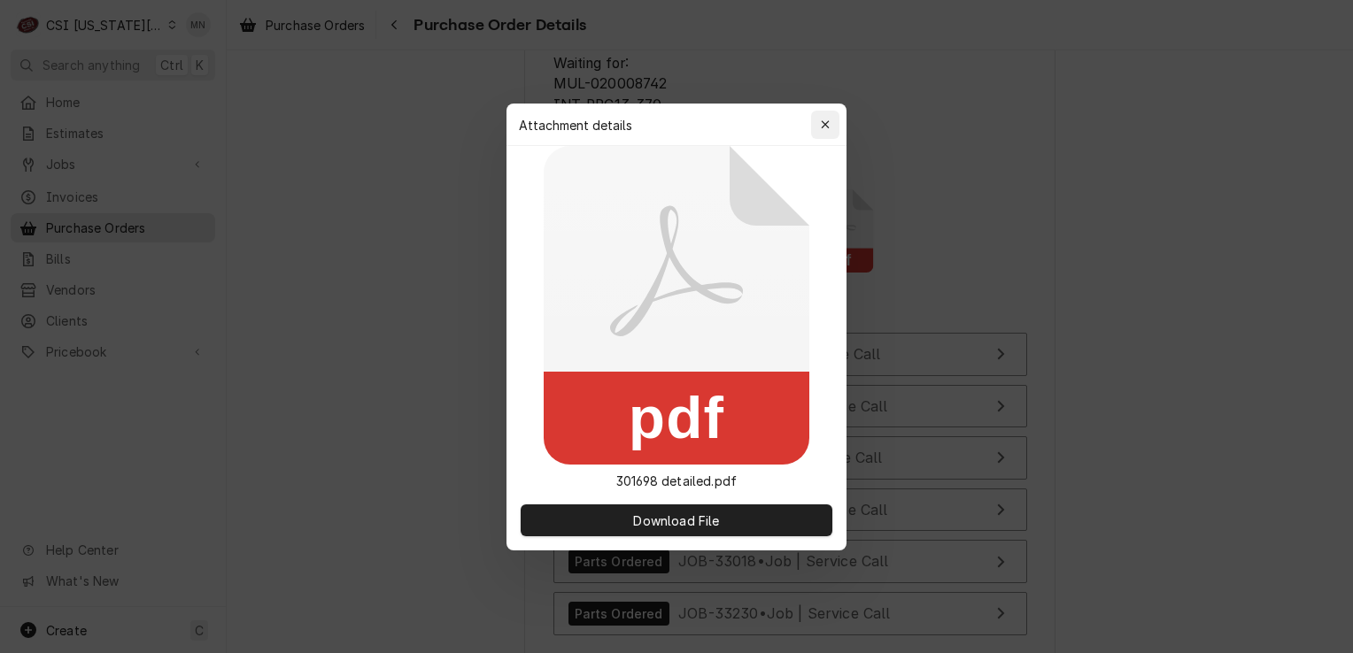
click at [823, 126] on icon "button" at bounding box center [825, 124] width 8 height 8
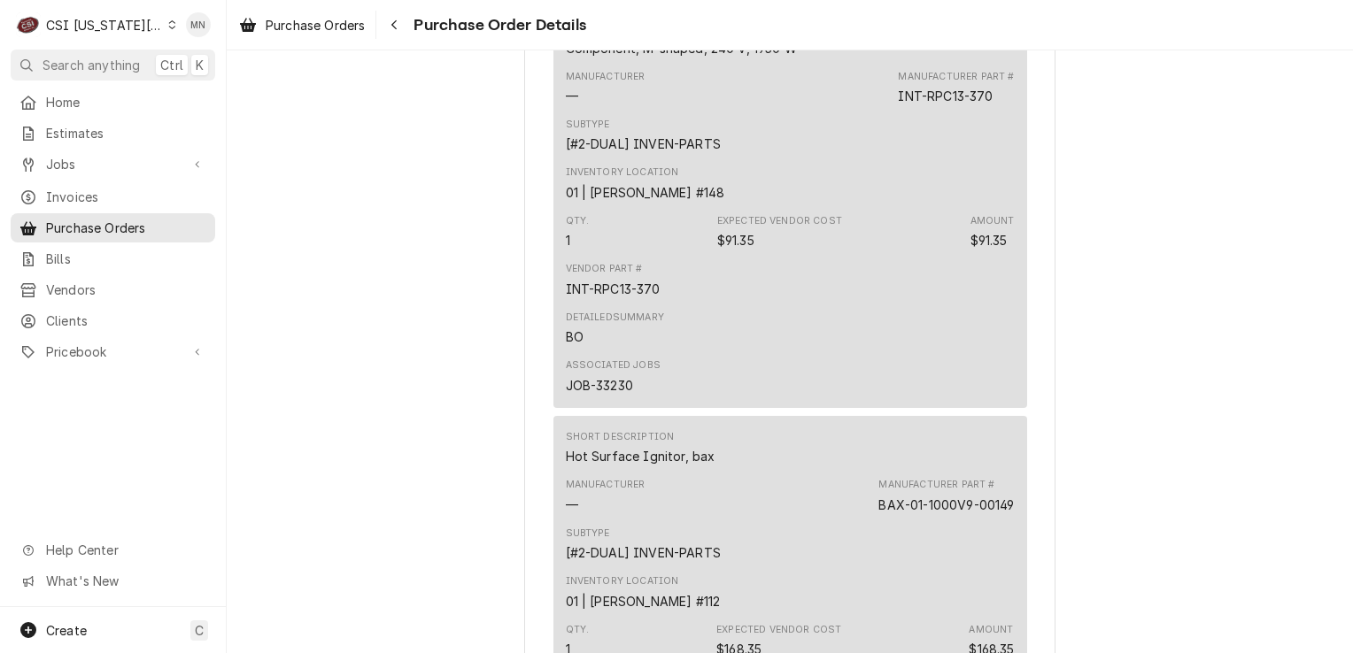
scroll to position [2323, 0]
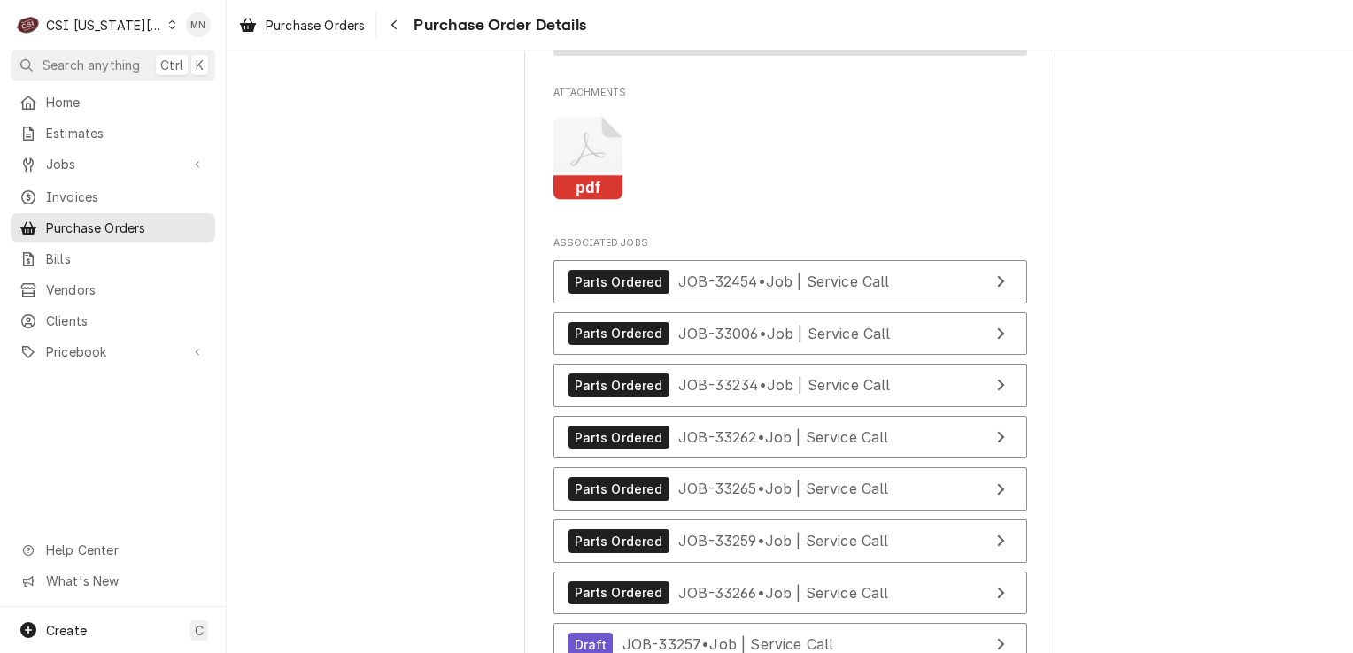
scroll to position [7421, 0]
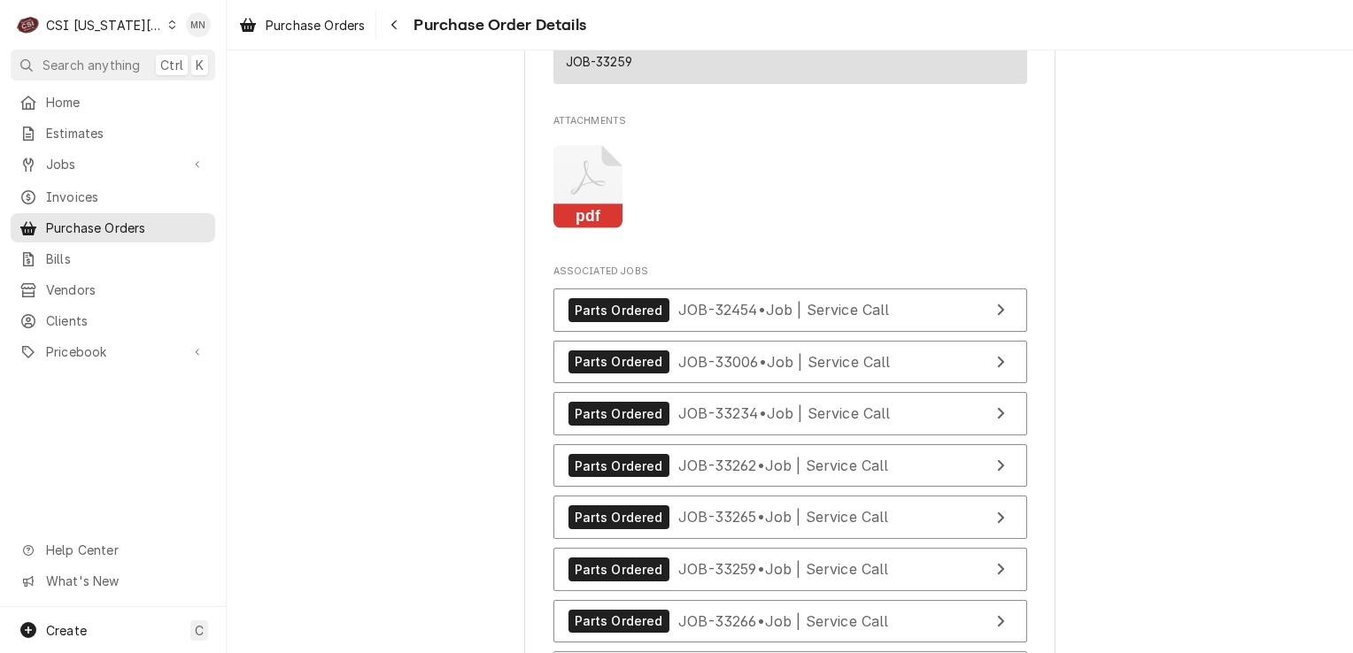
click at [600, 221] on icon "Attachments" at bounding box center [588, 187] width 70 height 84
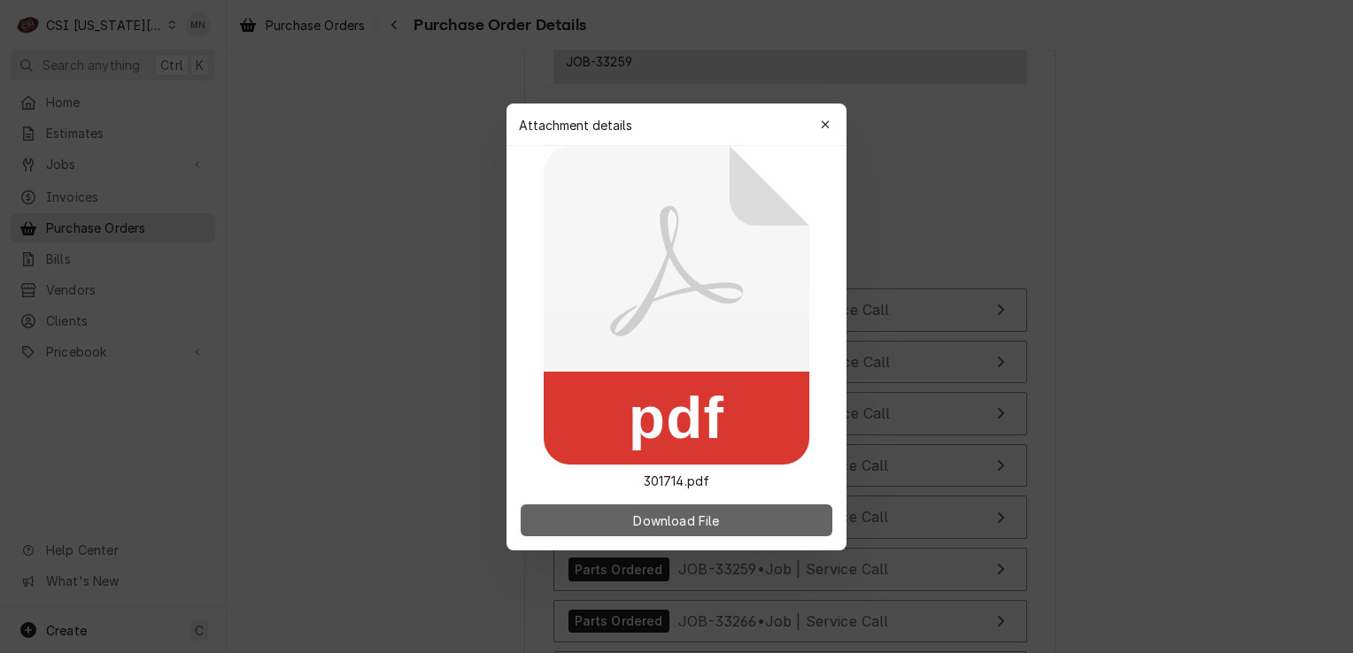
click at [706, 513] on span "Download File" at bounding box center [675, 520] width 93 height 19
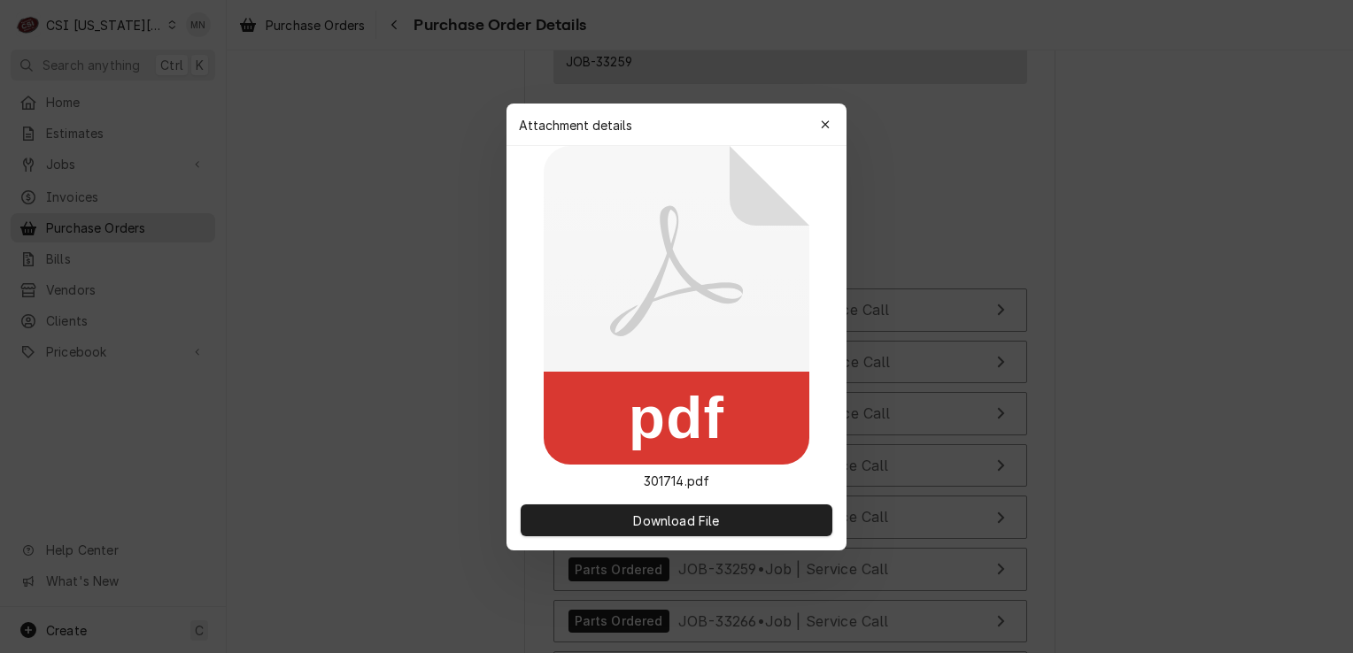
drag, startPoint x: 822, startPoint y: 126, endPoint x: 807, endPoint y: 135, distance: 17.2
click at [822, 126] on icon "button" at bounding box center [826, 125] width 10 height 12
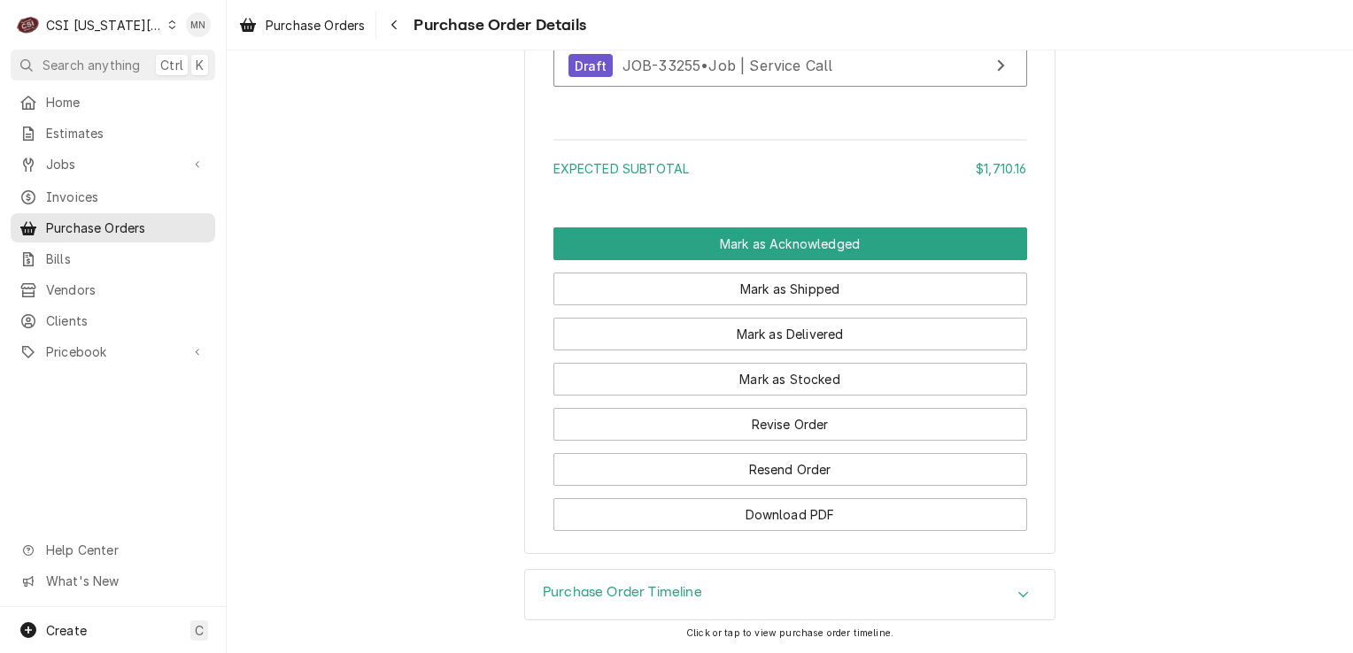
scroll to position [8129, 0]
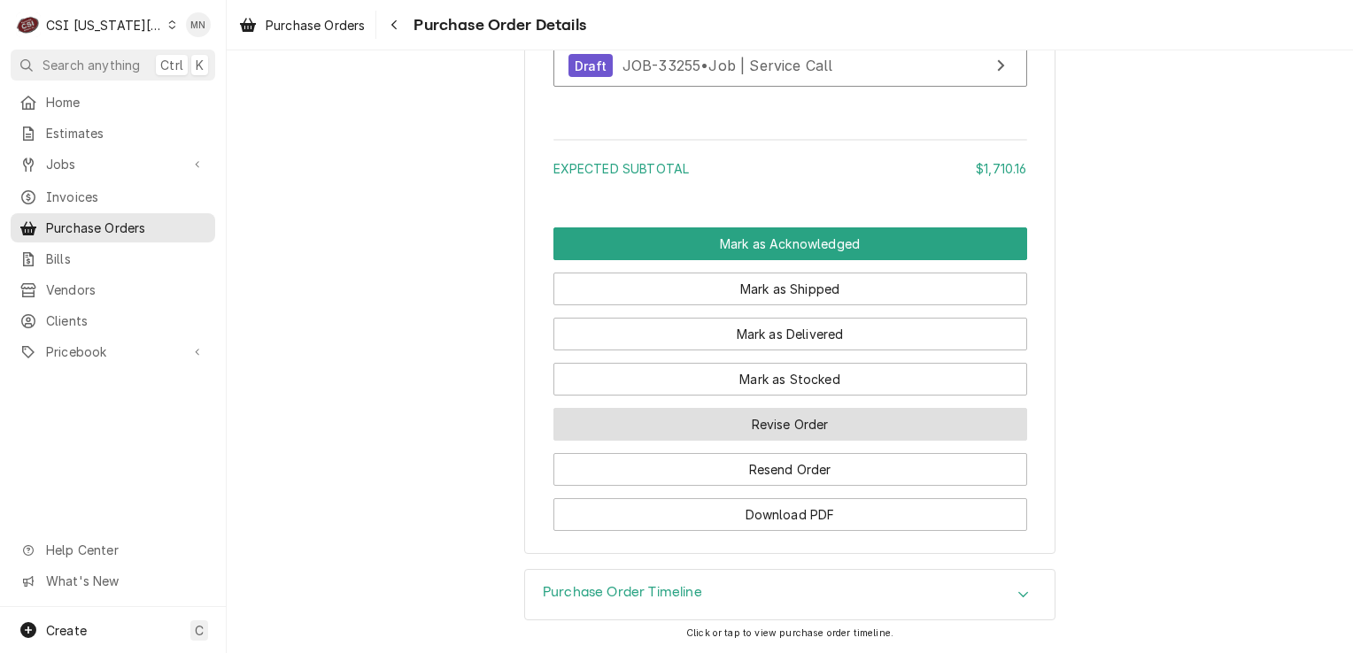
click at [779, 430] on button "Revise Order" at bounding box center [790, 424] width 474 height 33
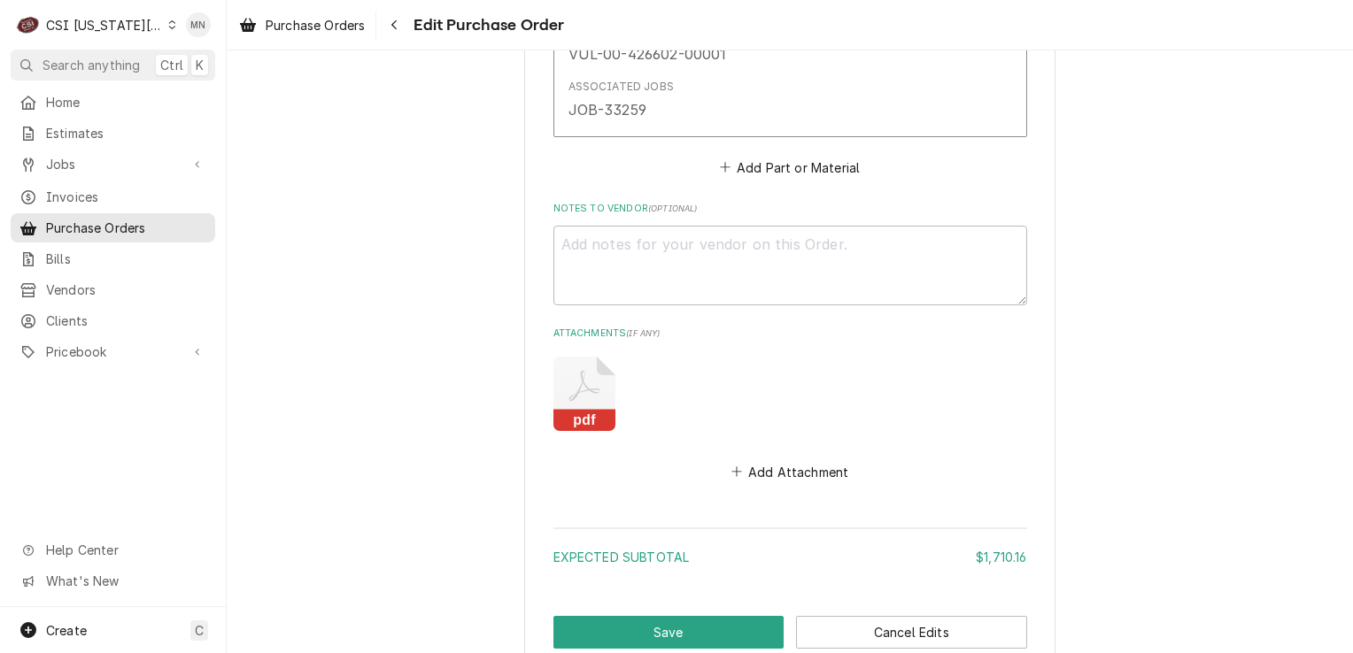
scroll to position [8183, 0]
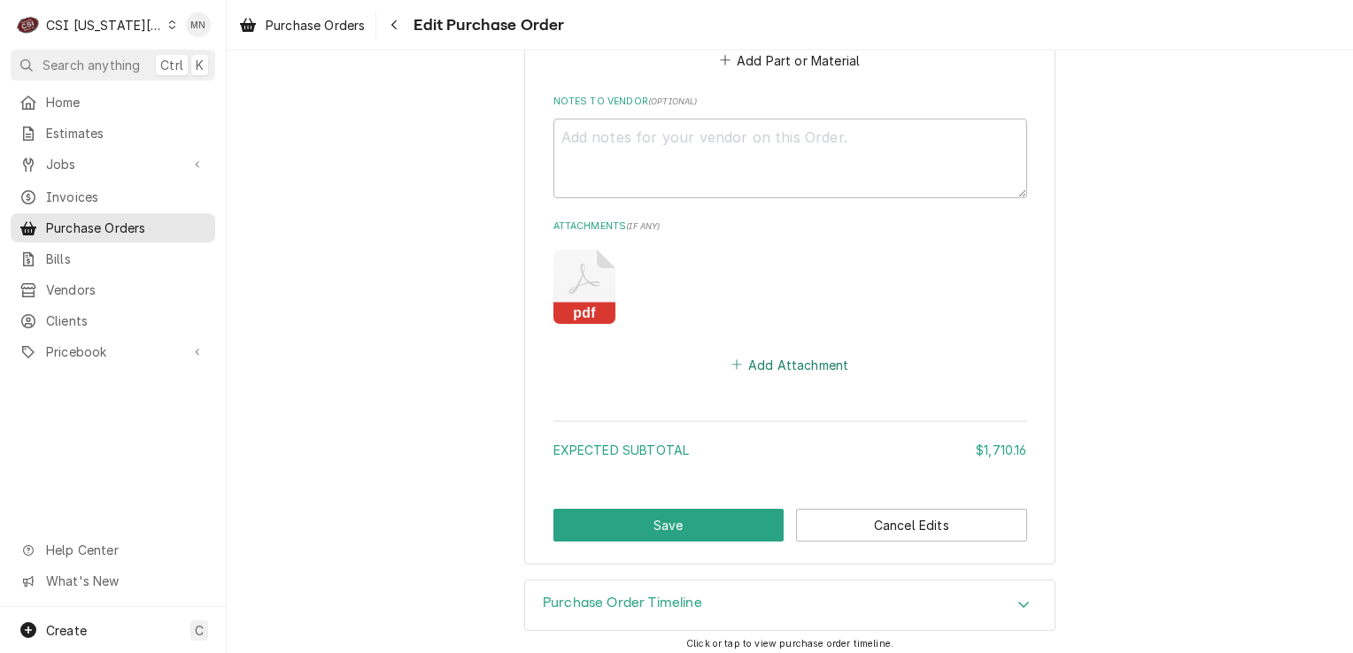
click at [808, 355] on button "Add Attachment" at bounding box center [790, 364] width 124 height 25
type textarea "x"
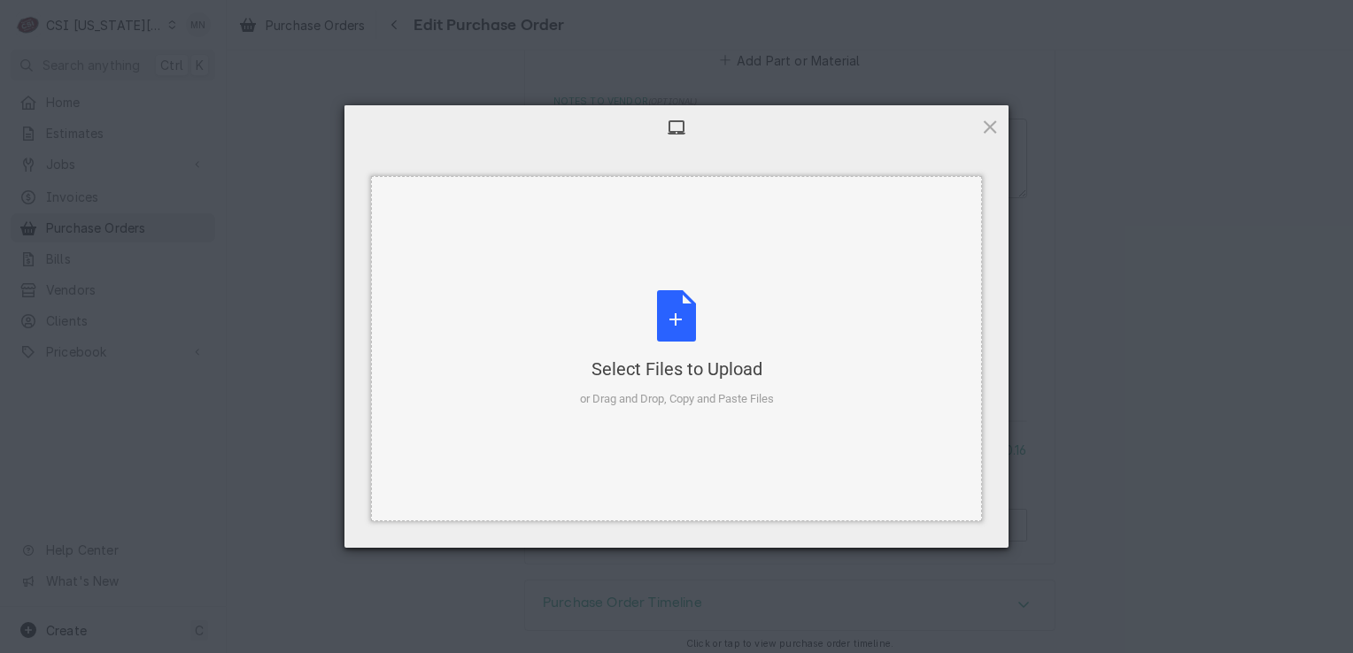
click at [702, 328] on div "Select Files to Upload or Drag and Drop, Copy and Paste Files" at bounding box center [677, 349] width 194 height 118
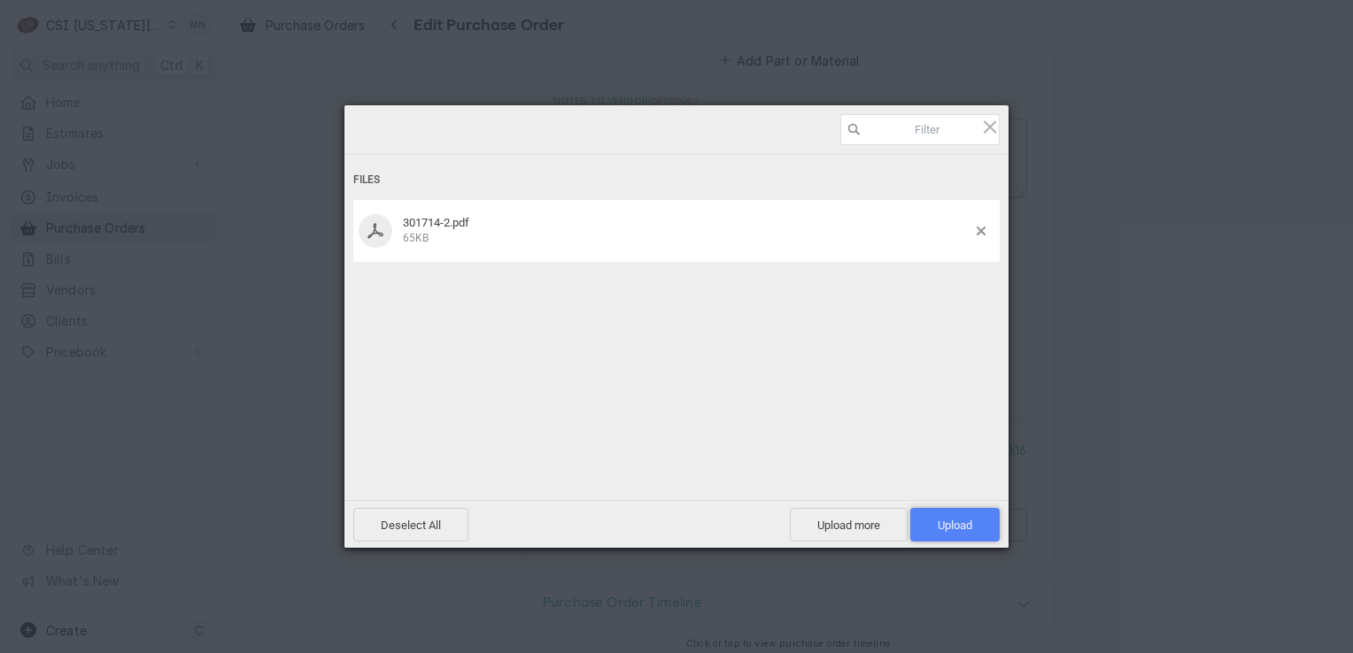
click at [981, 535] on span "Upload 1" at bounding box center [954, 525] width 89 height 34
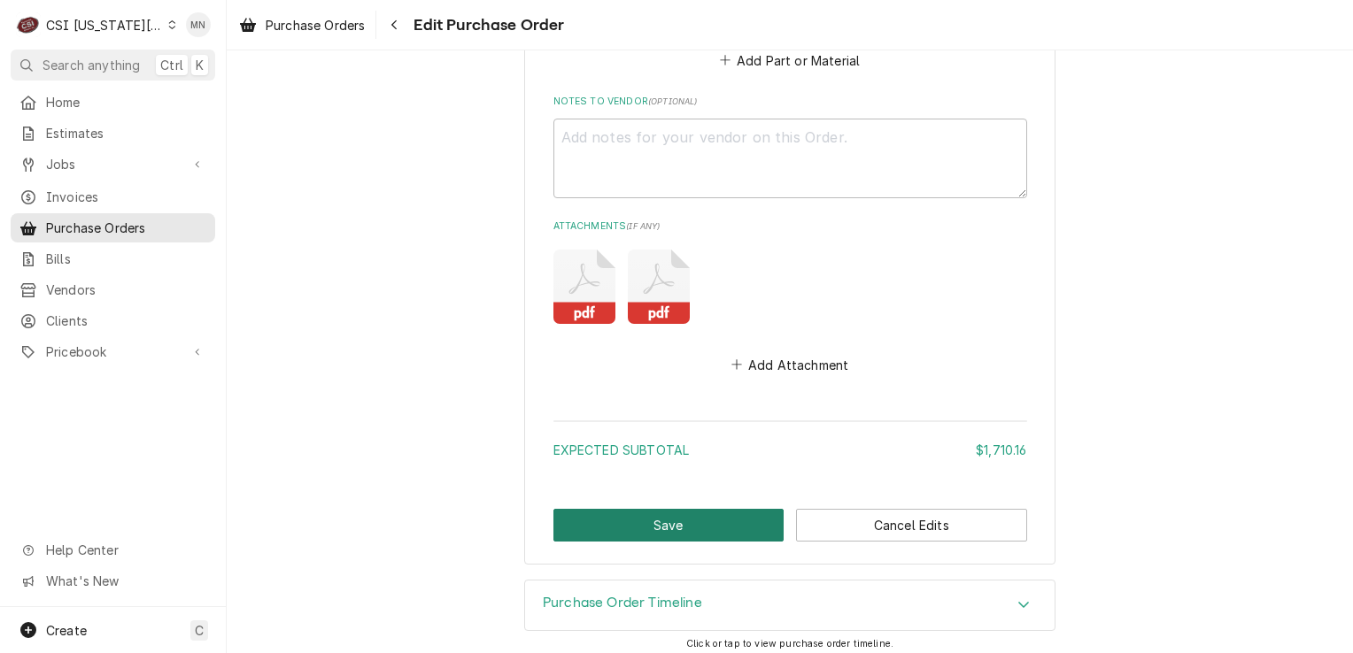
click at [678, 521] on button "Save" at bounding box center [668, 525] width 231 height 33
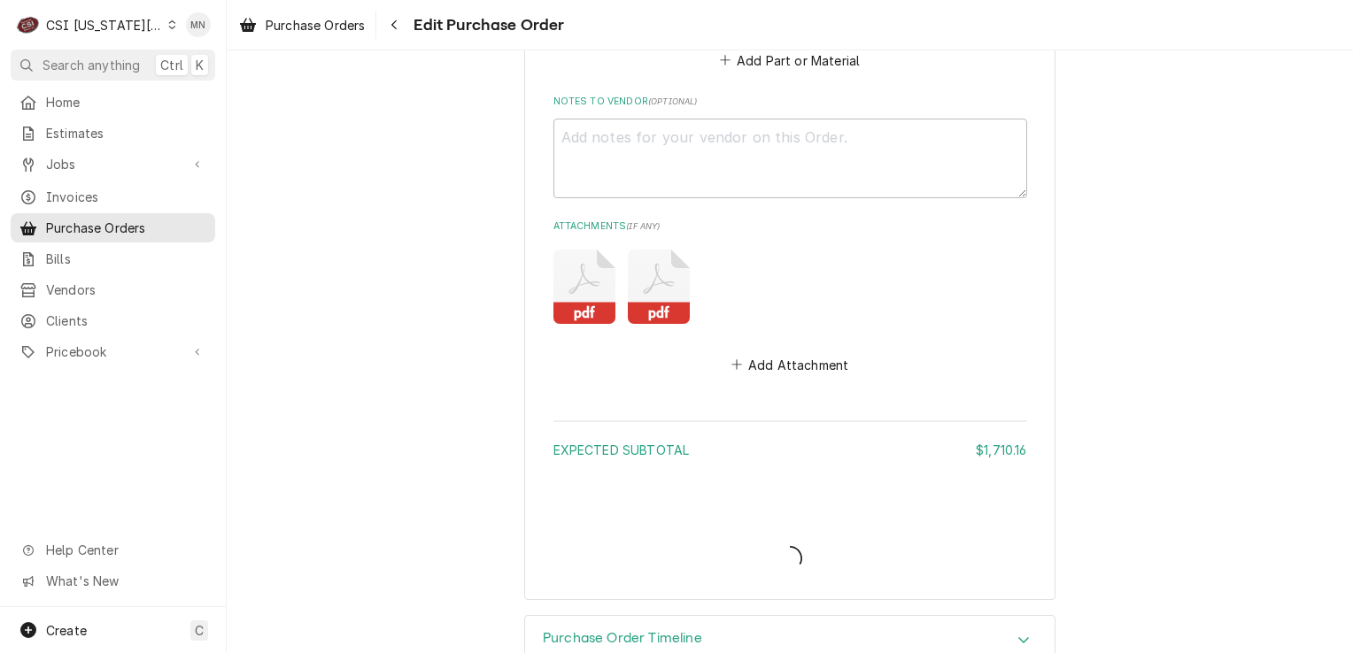
type textarea "x"
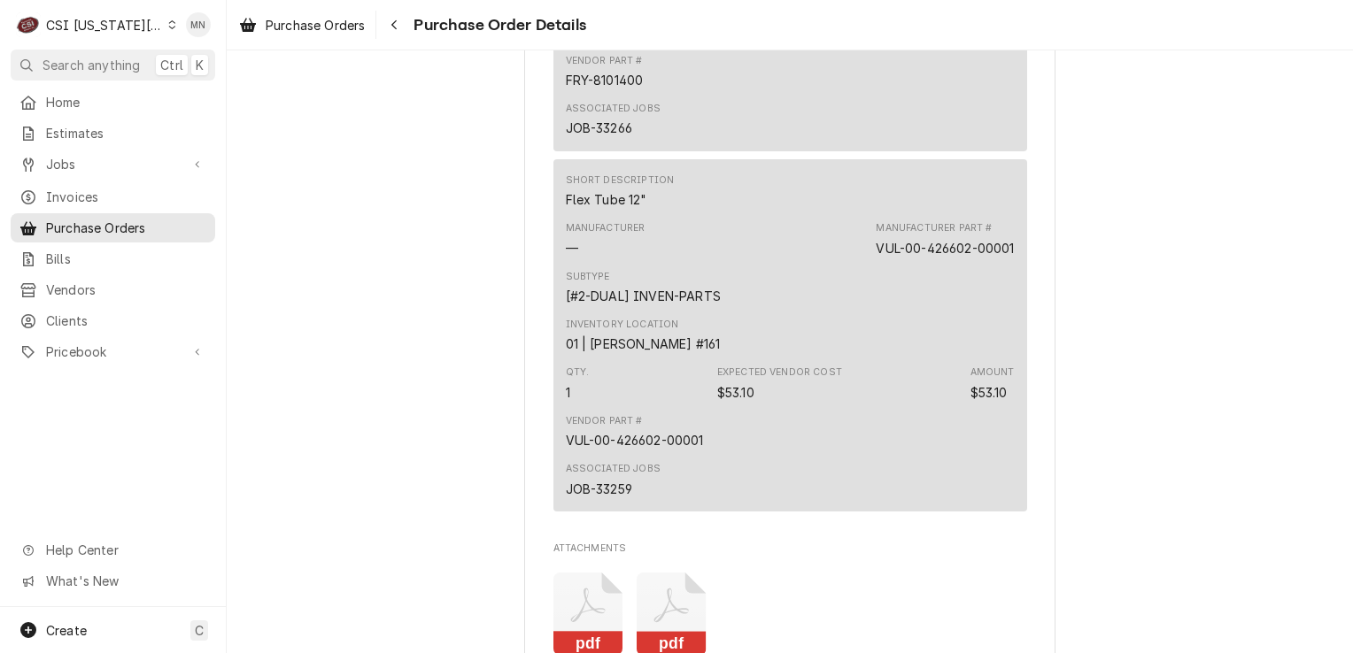
scroll to position [7525, 0]
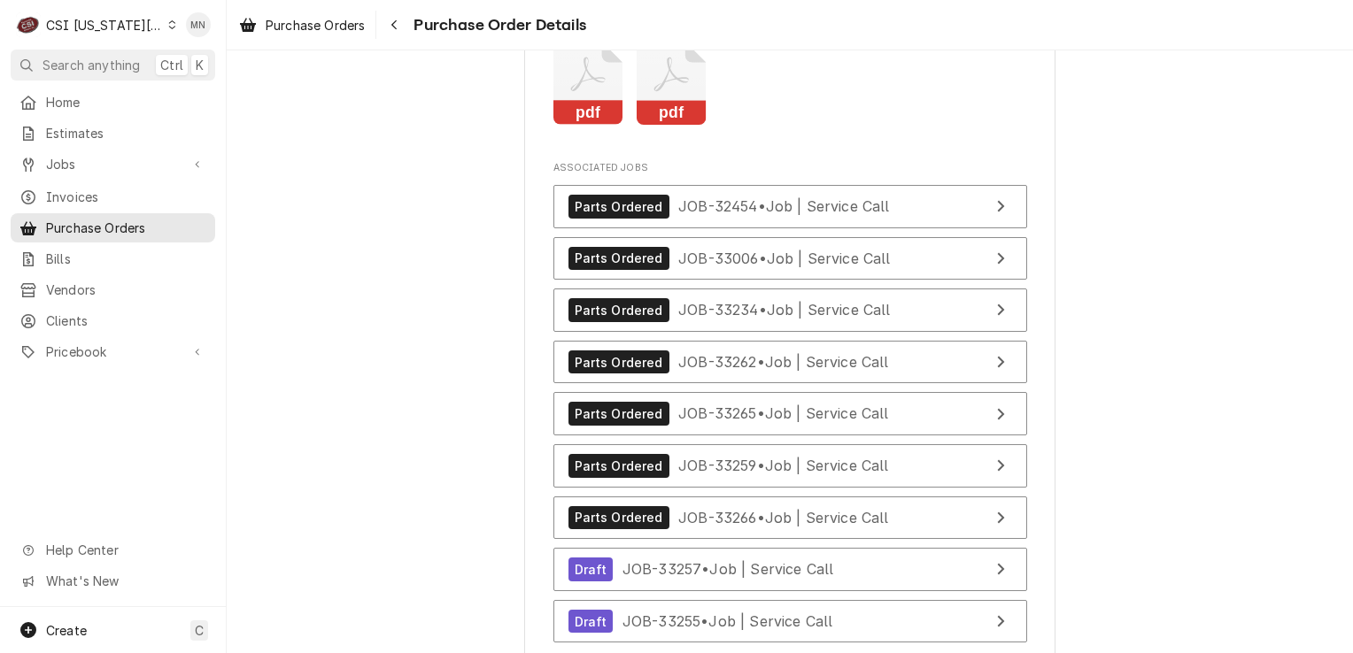
click at [662, 126] on icon "Attachments" at bounding box center [671, 84] width 70 height 84
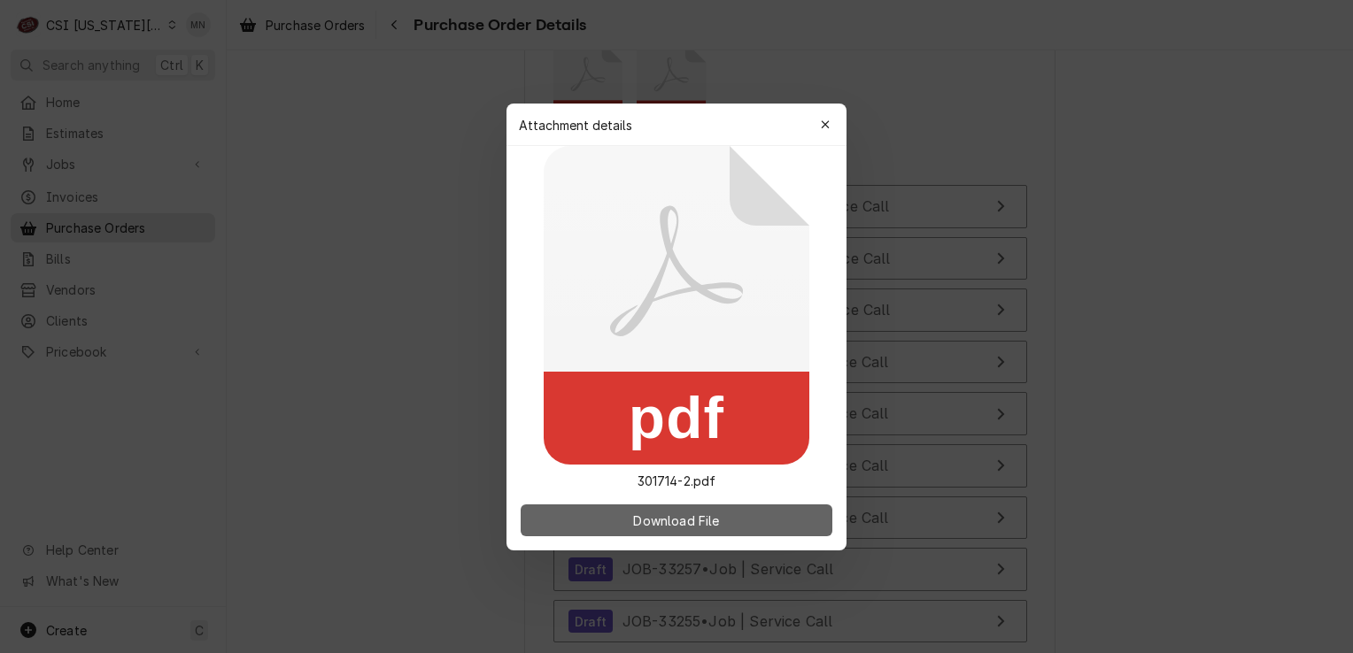
click at [727, 507] on button "Download File" at bounding box center [677, 521] width 312 height 32
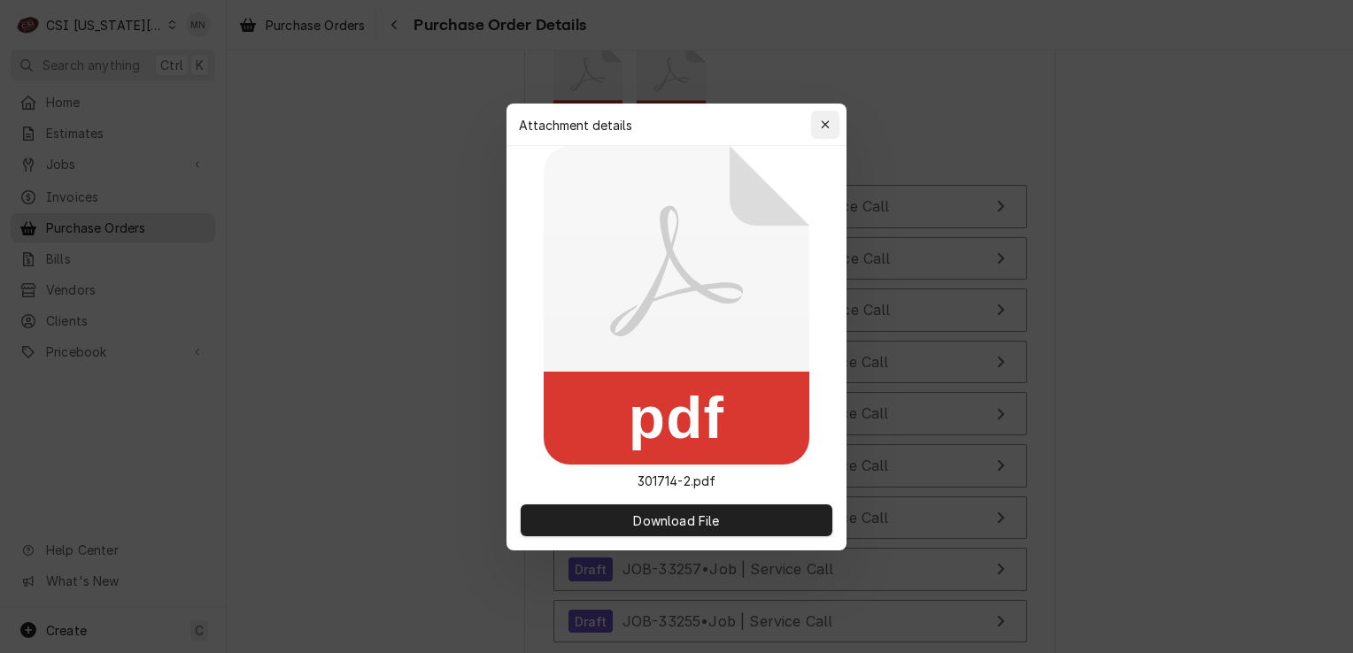
click at [823, 126] on icon "button" at bounding box center [825, 124] width 8 height 8
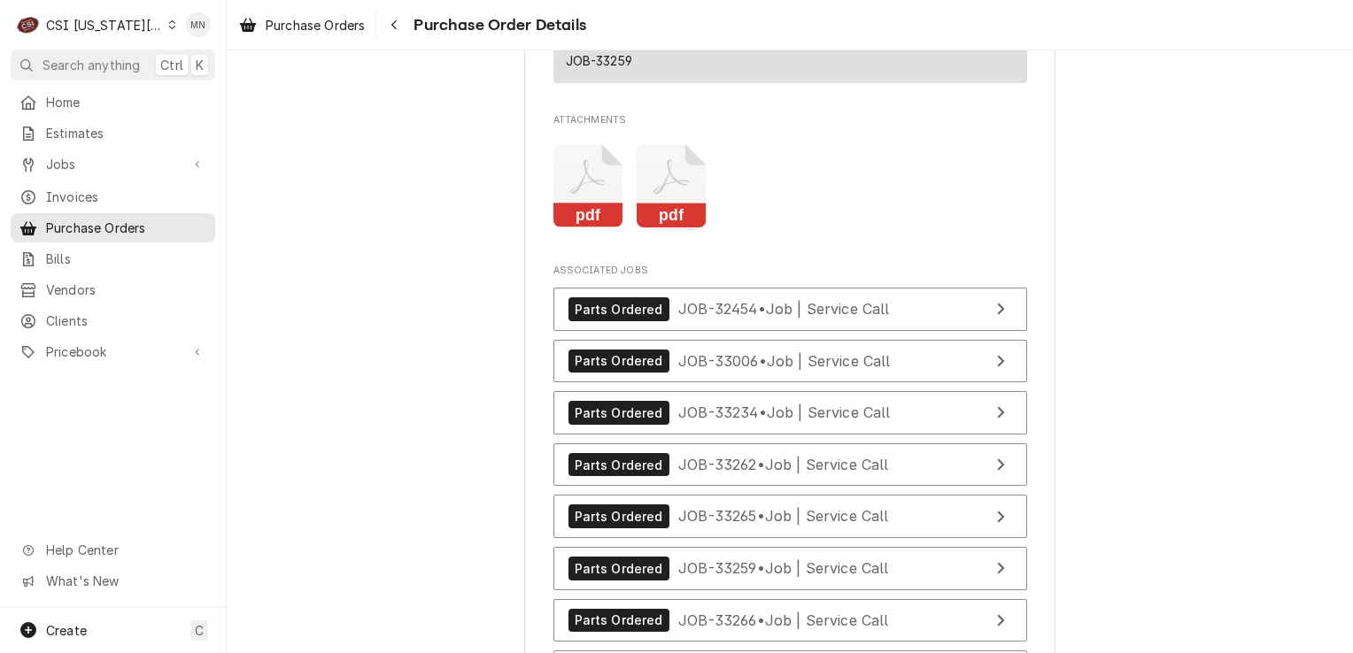
scroll to position [7702, 0]
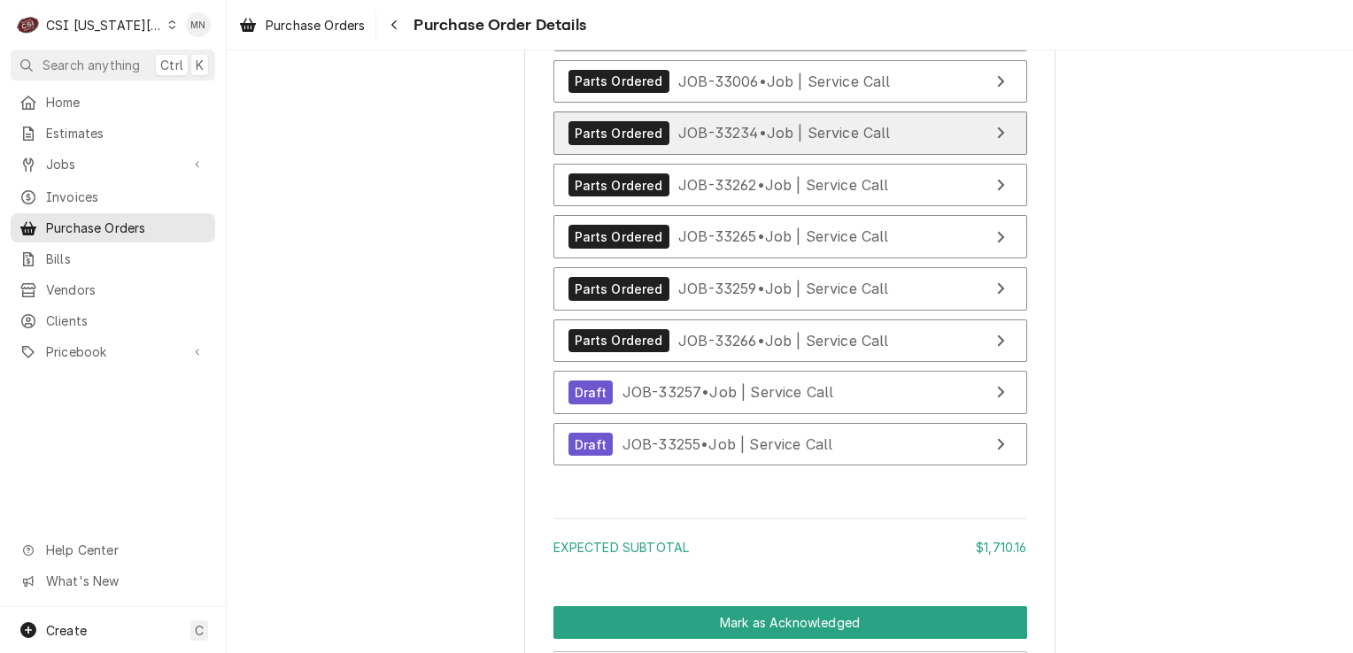
click at [791, 155] on link "Parts Ordered JOB-33234 • Job | Service Call" at bounding box center [790, 133] width 474 height 43
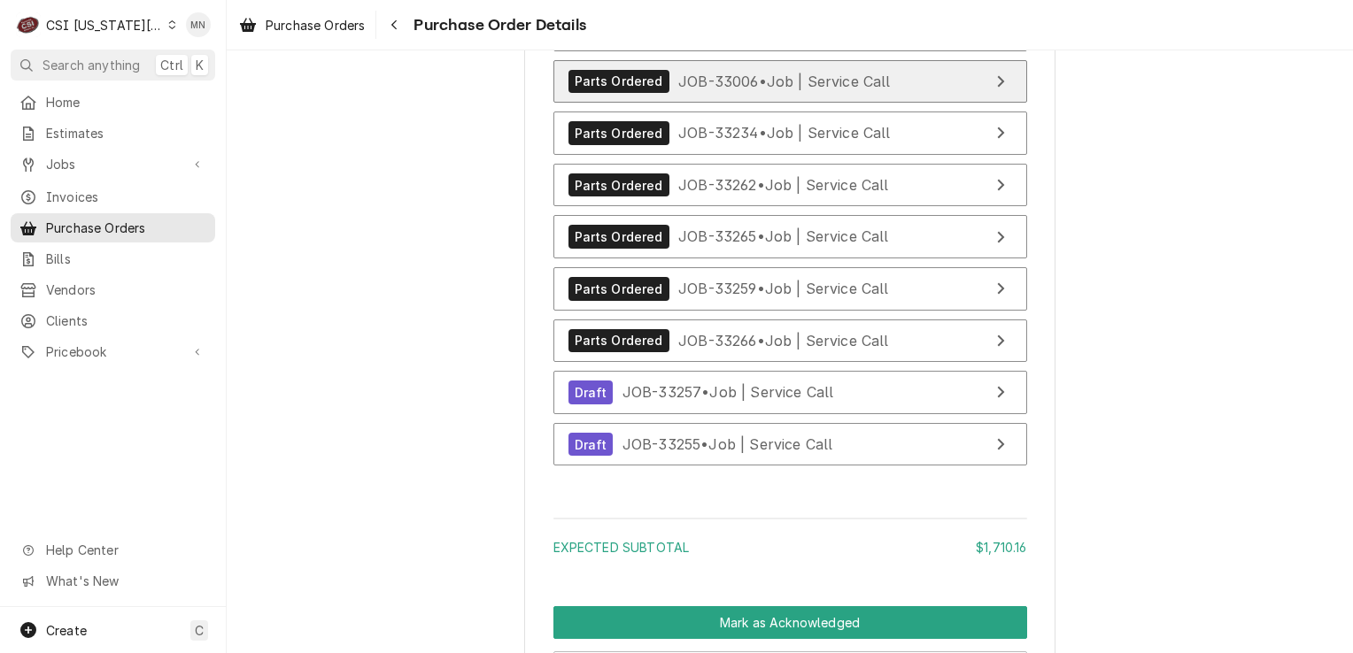
click at [741, 89] on span "JOB-33006 • Job | Service Call" at bounding box center [784, 81] width 212 height 18
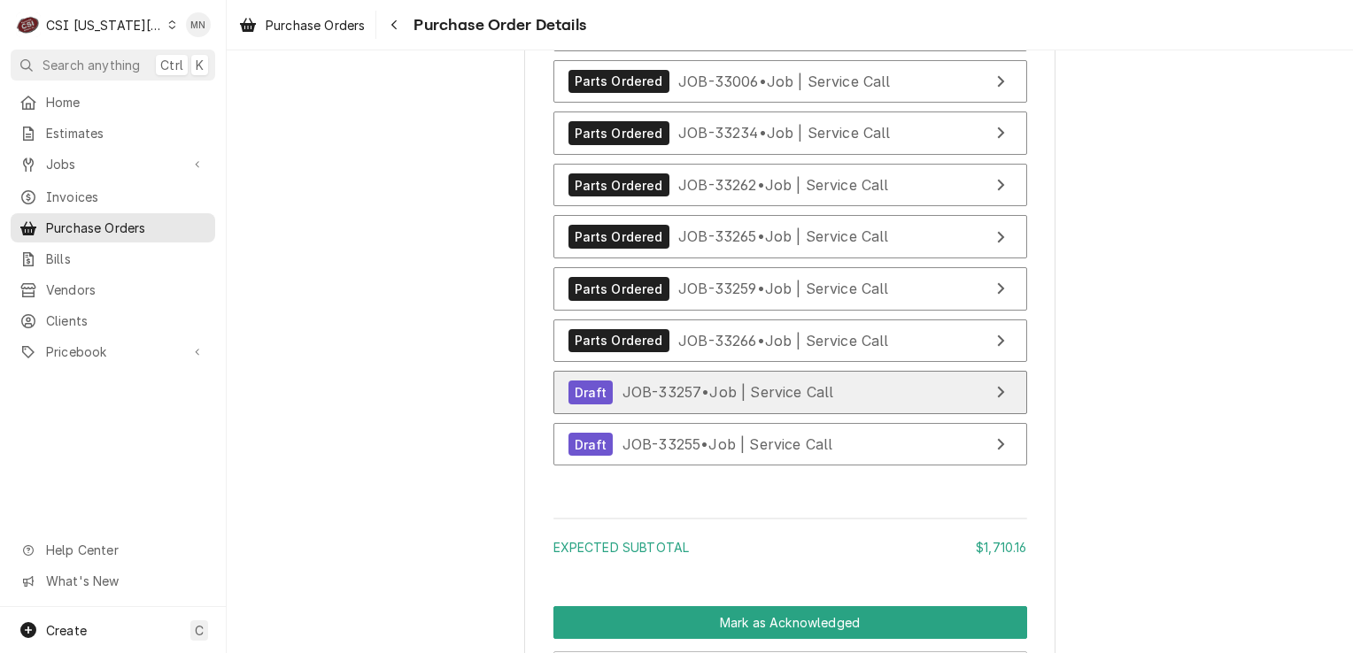
click at [822, 405] on div "Draft JOB-33257 • Job | Service Call" at bounding box center [701, 393] width 266 height 24
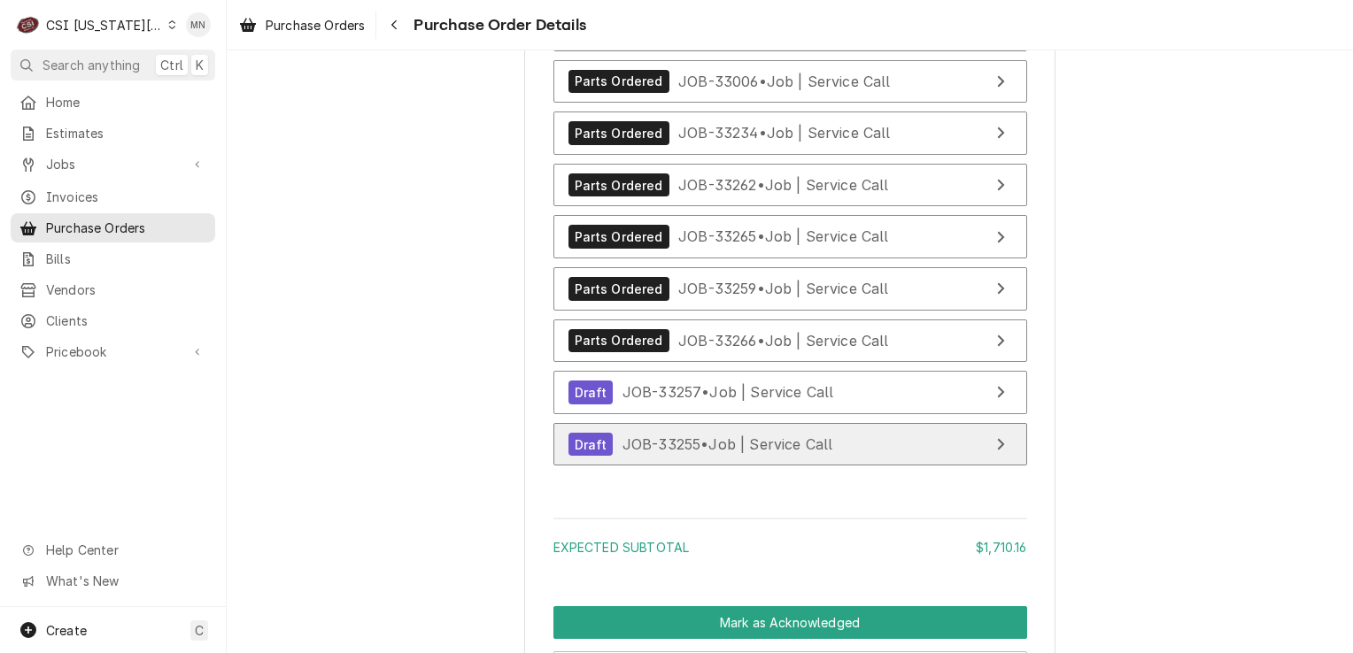
click at [728, 453] on span "JOB-33255 • Job | Service Call" at bounding box center [727, 445] width 211 height 18
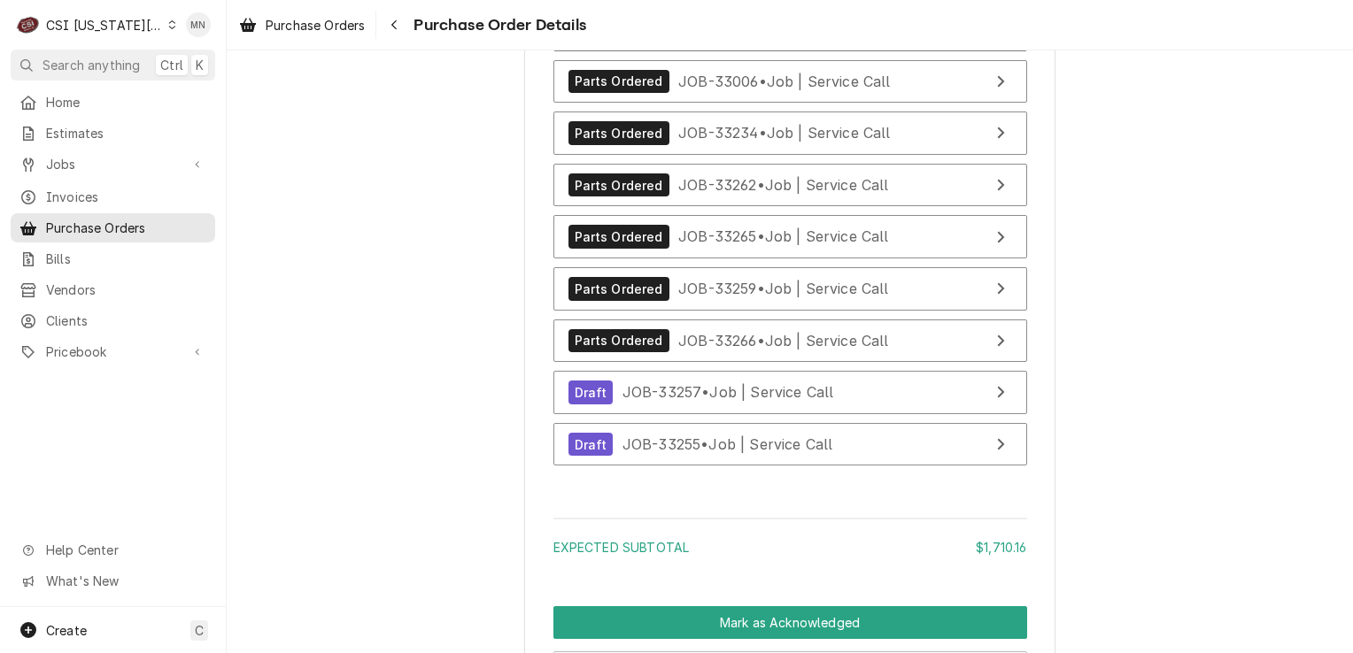
click at [790, 38] on span "JOB-32454 • Job | Service Call" at bounding box center [784, 29] width 212 height 18
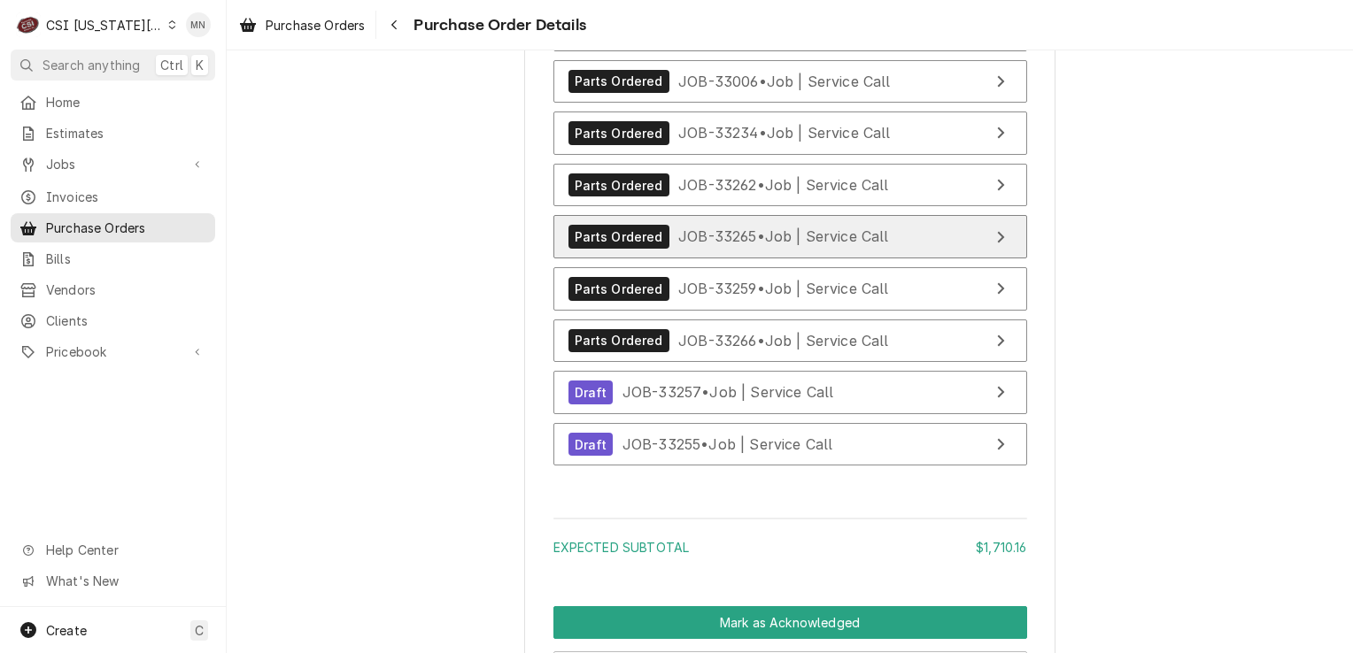
click at [802, 245] on span "JOB-33265 • Job | Service Call" at bounding box center [783, 237] width 211 height 18
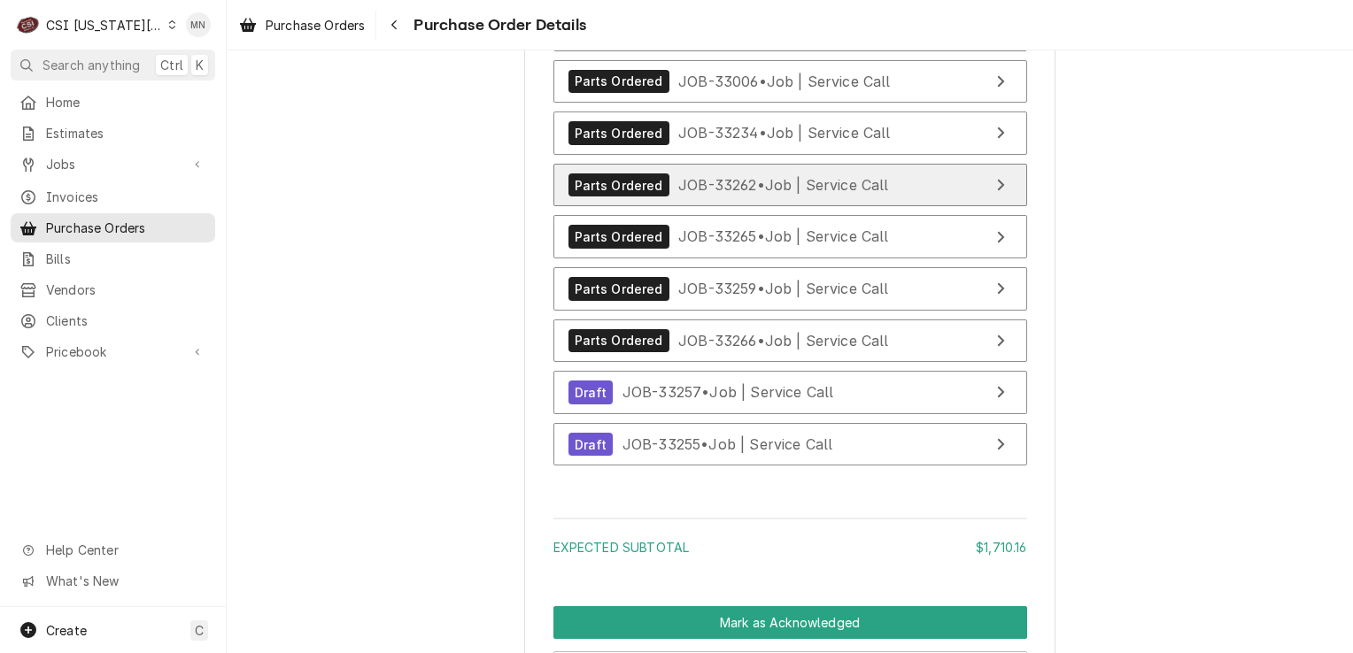
click at [765, 197] on div "Parts Ordered JOB-33262 • Job | Service Call" at bounding box center [728, 186] width 320 height 24
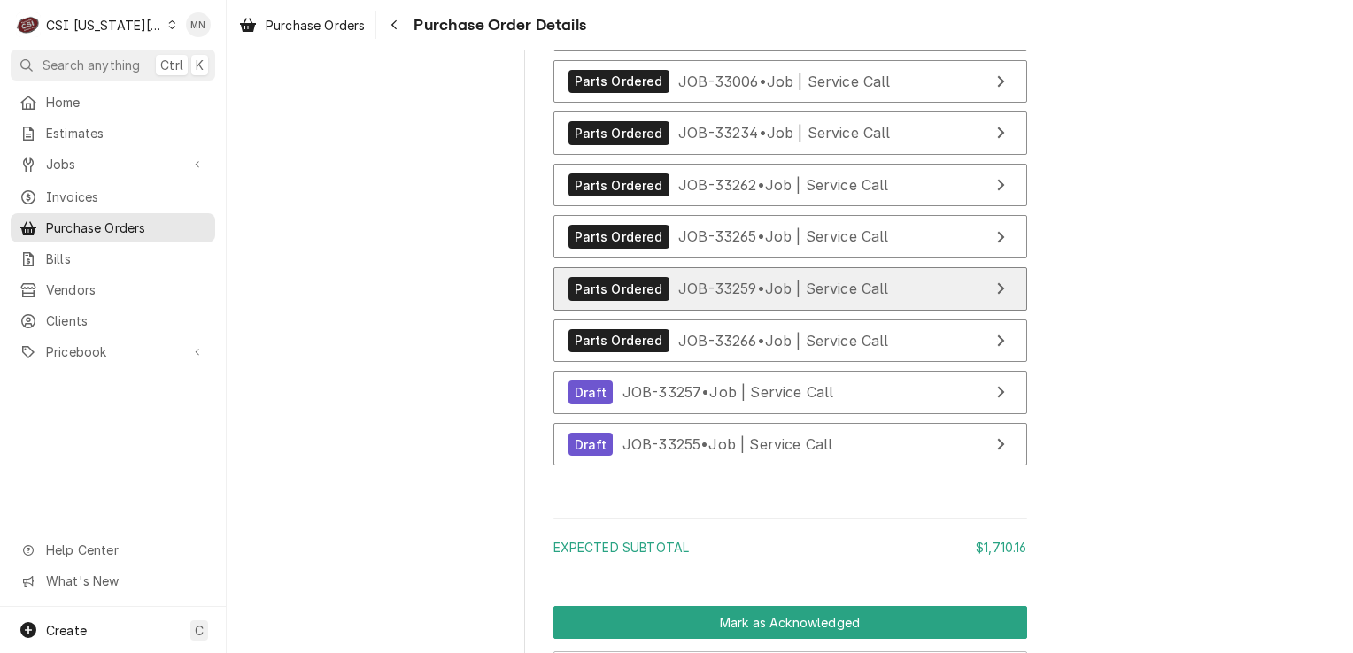
click at [768, 297] on span "JOB-33259 • Job | Service Call" at bounding box center [783, 289] width 211 height 18
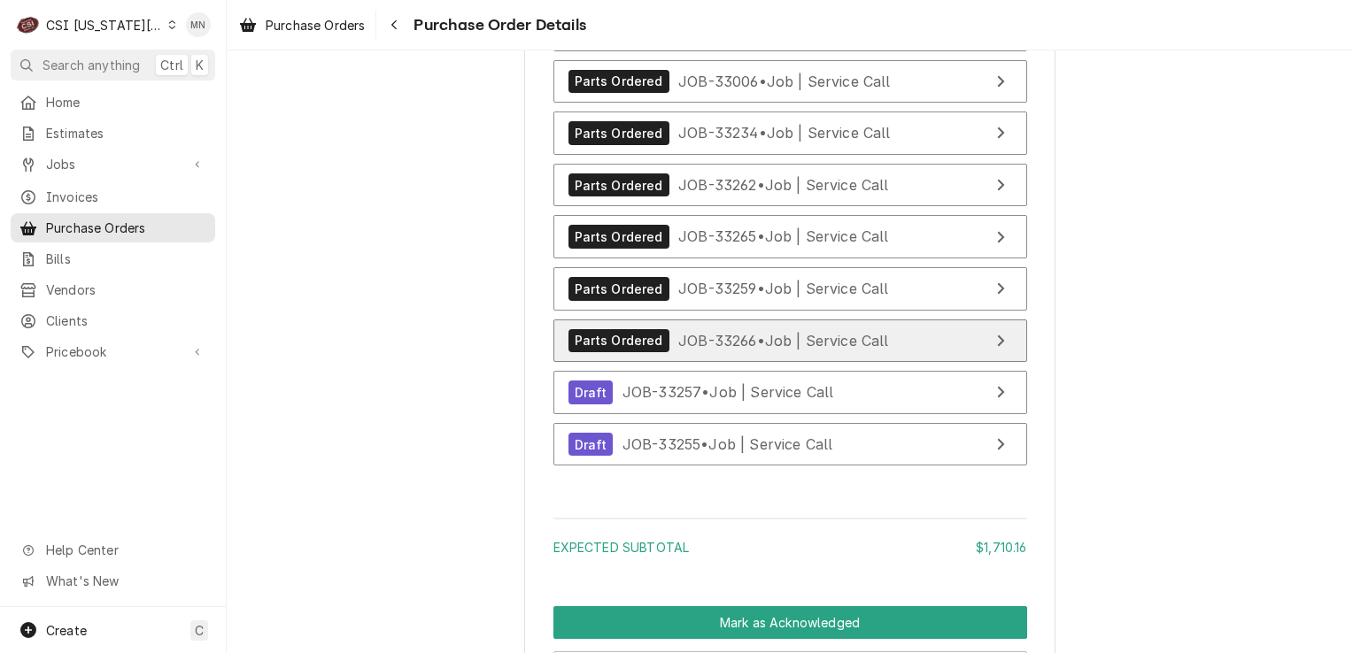
click at [790, 353] on div "Parts Ordered JOB-33266 • Job | Service Call" at bounding box center [728, 341] width 320 height 24
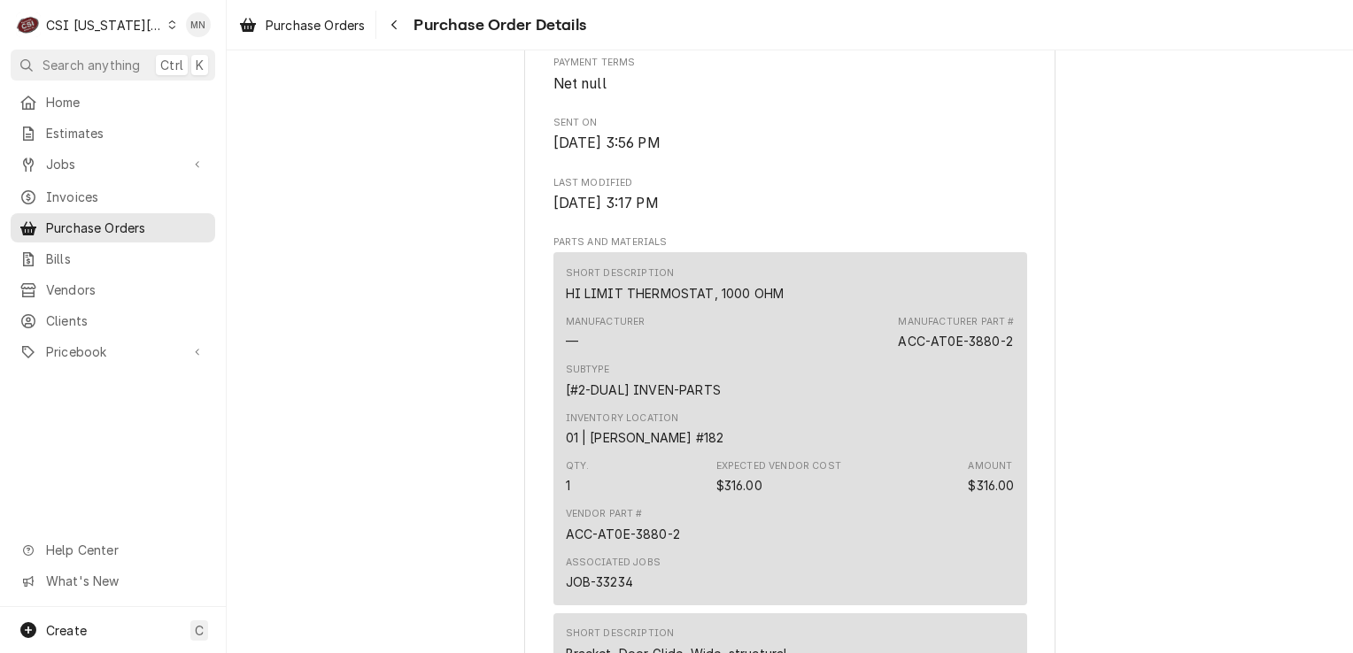
scroll to position [885, 0]
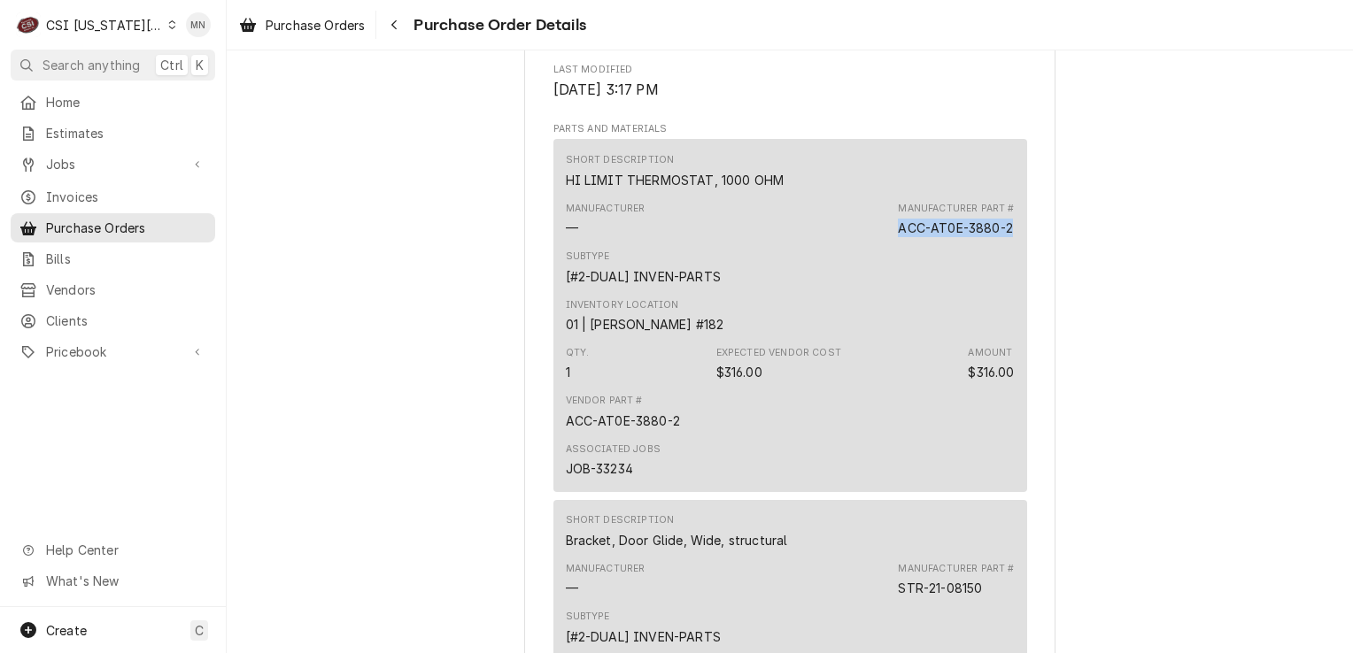
drag, startPoint x: 1007, startPoint y: 282, endPoint x: 895, endPoint y: 284, distance: 112.5
click at [895, 284] on div "Short Description HI LIMIT THERMOSTAT, 1000 OHM Manufacturer — Manufacturer Par…" at bounding box center [790, 315] width 474 height 352
copy div "ACC-AT0E-3880-2"
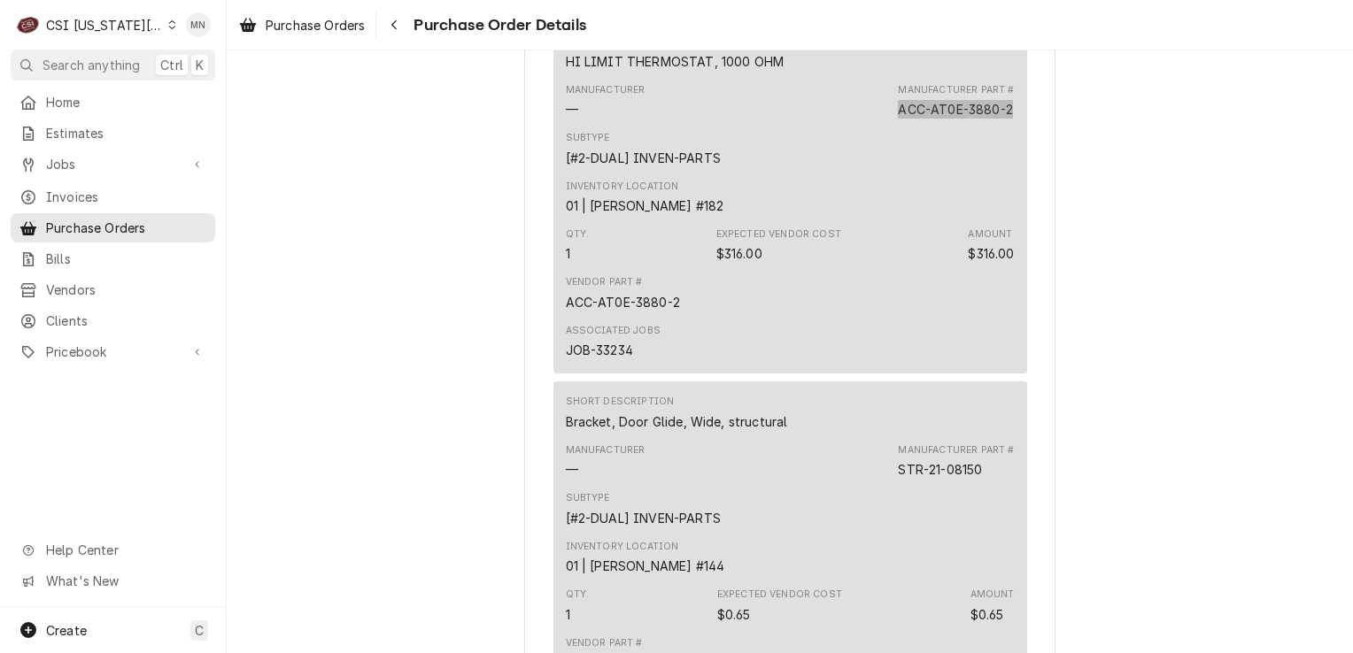
scroll to position [1151, 0]
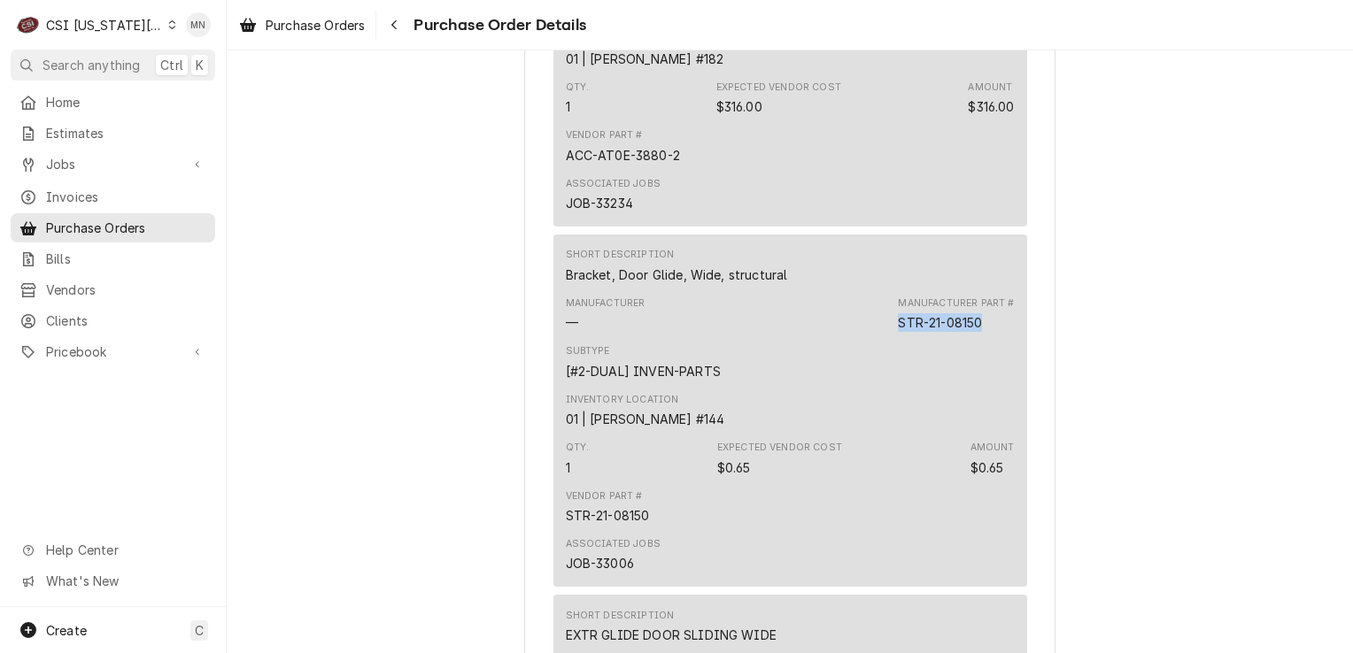
drag, startPoint x: 981, startPoint y: 380, endPoint x: 892, endPoint y: 379, distance: 88.5
click at [898, 332] on div "Manufacturer Part # STR-21-08150" at bounding box center [956, 314] width 116 height 35
drag, startPoint x: 892, startPoint y: 379, endPoint x: 903, endPoint y: 379, distance: 10.6
copy div "STR-21-08150"
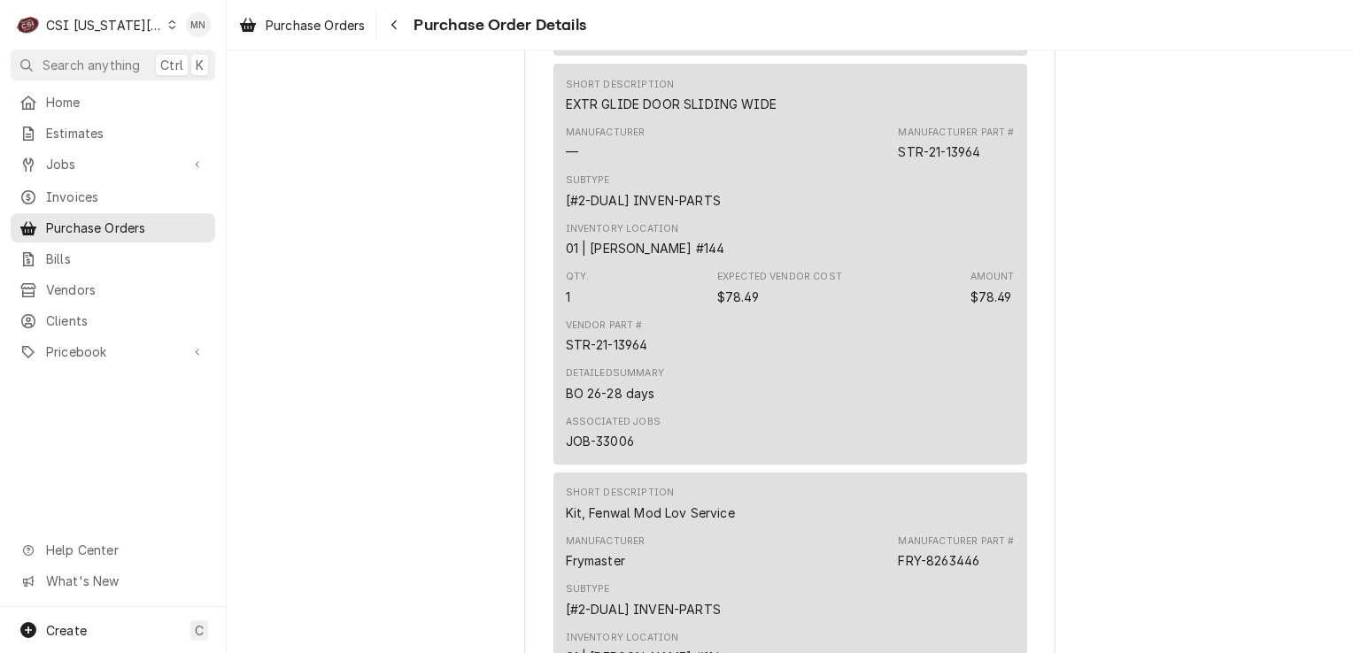
scroll to position [1948, 0]
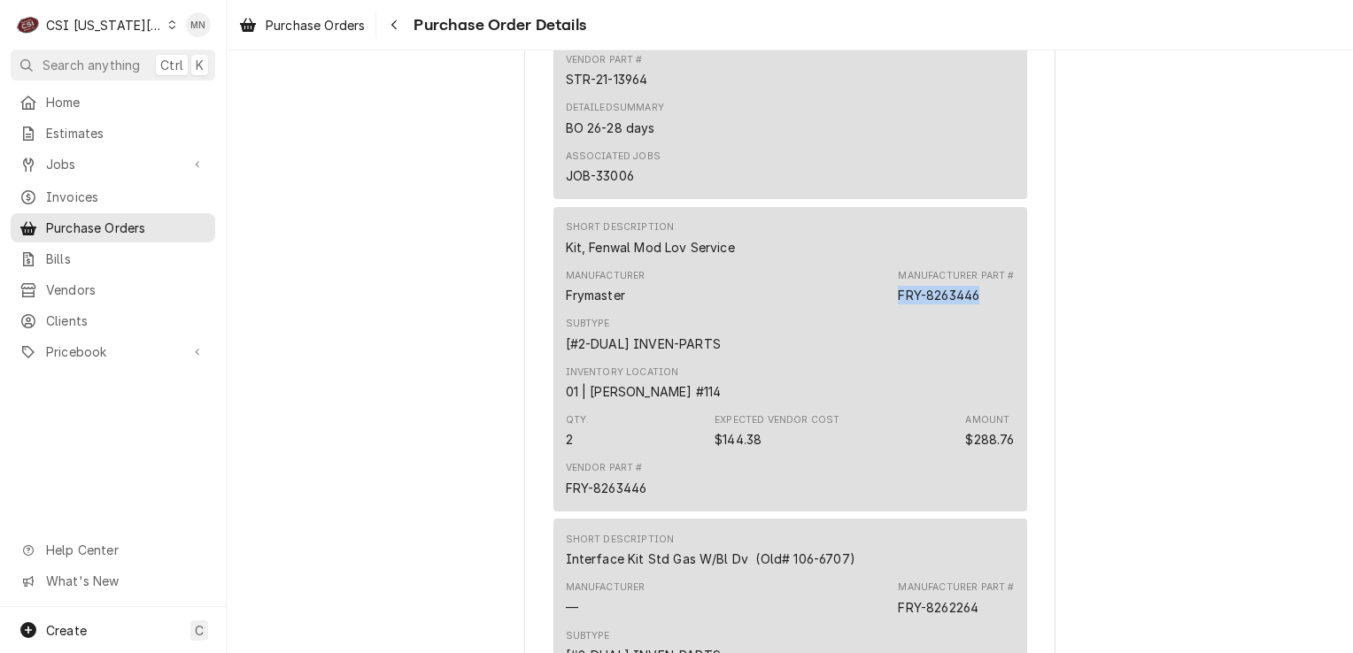
drag, startPoint x: 979, startPoint y: 352, endPoint x: 892, endPoint y: 354, distance: 86.8
click at [898, 305] on div "Manufacturer Part # FRY-8263446" at bounding box center [956, 286] width 116 height 35
copy div "FRY-8263446"
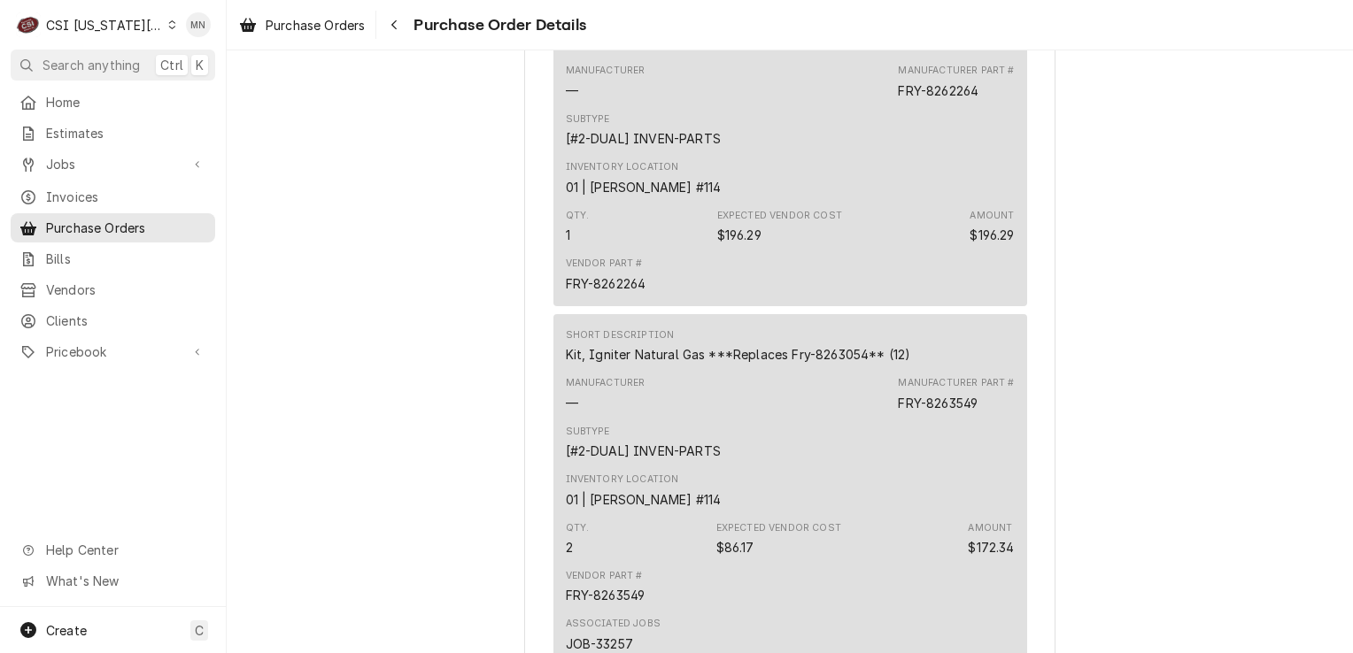
scroll to position [2479, 0]
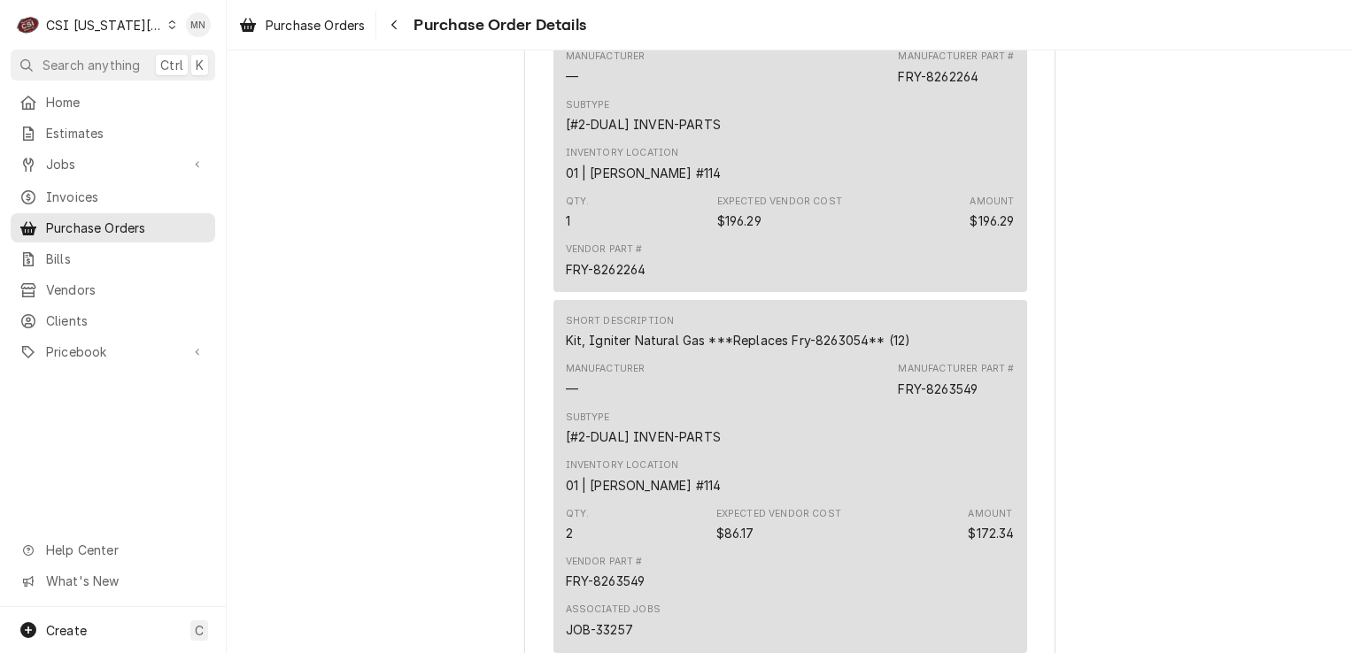
click at [979, 85] on div "Manufacturer Part # FRY-8262264" at bounding box center [956, 67] width 116 height 35
drag, startPoint x: 979, startPoint y: 136, endPoint x: 906, endPoint y: 136, distance: 73.5
click at [906, 85] on div "Manufacturer Part # FRY-8262264" at bounding box center [956, 67] width 116 height 35
copy div "FRY-8262264"
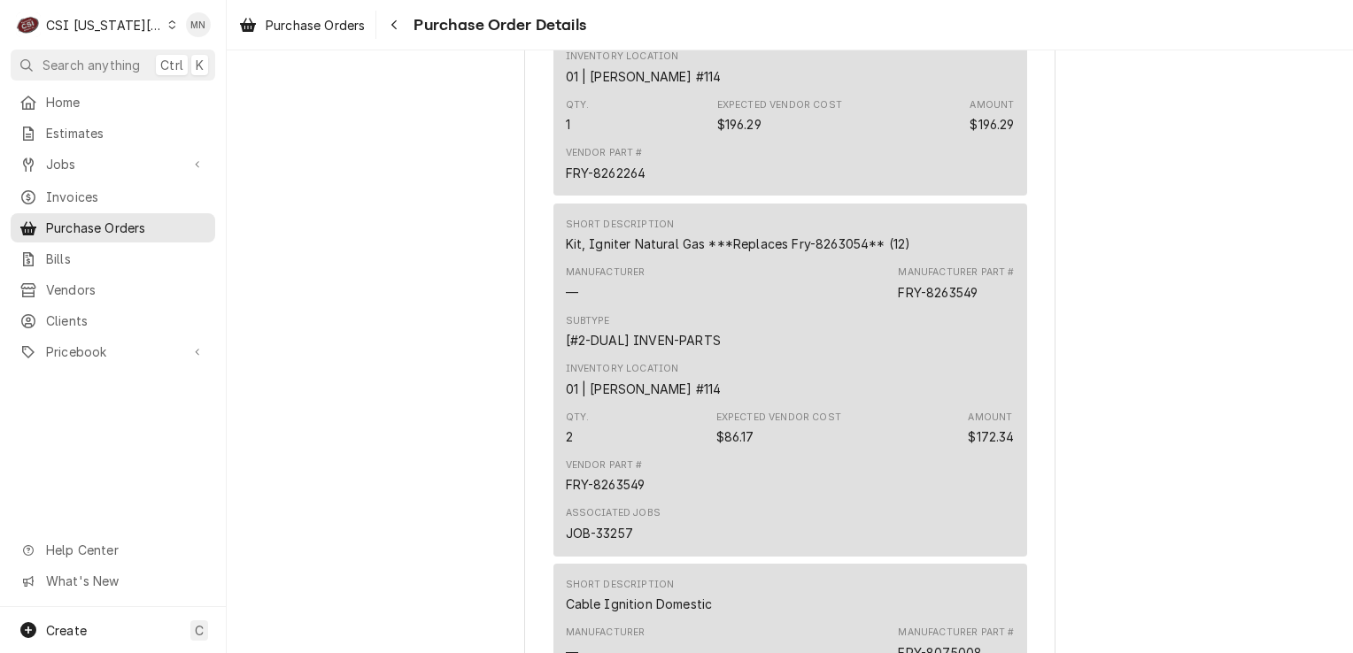
scroll to position [2744, 0]
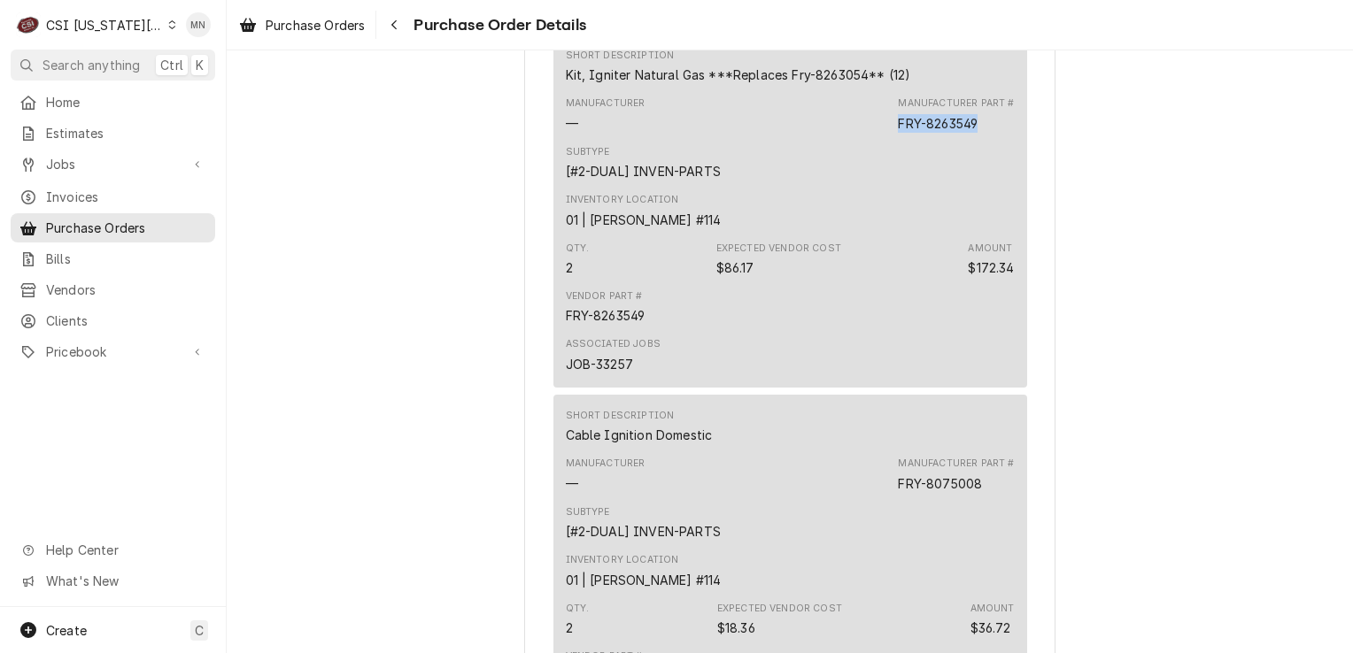
drag, startPoint x: 975, startPoint y: 180, endPoint x: 893, endPoint y: 184, distance: 81.6
click at [898, 133] on div "FRY-8263549" at bounding box center [938, 123] width 80 height 19
copy div "FRY-8263549"
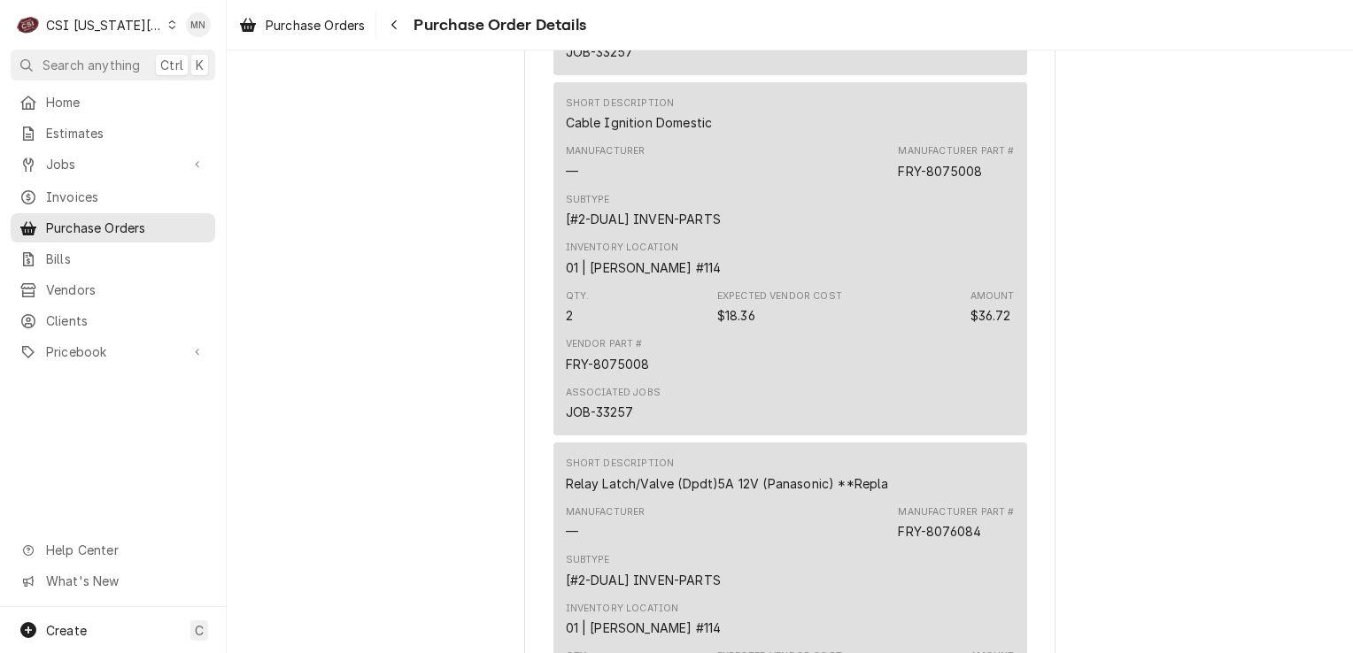
scroll to position [3098, 0]
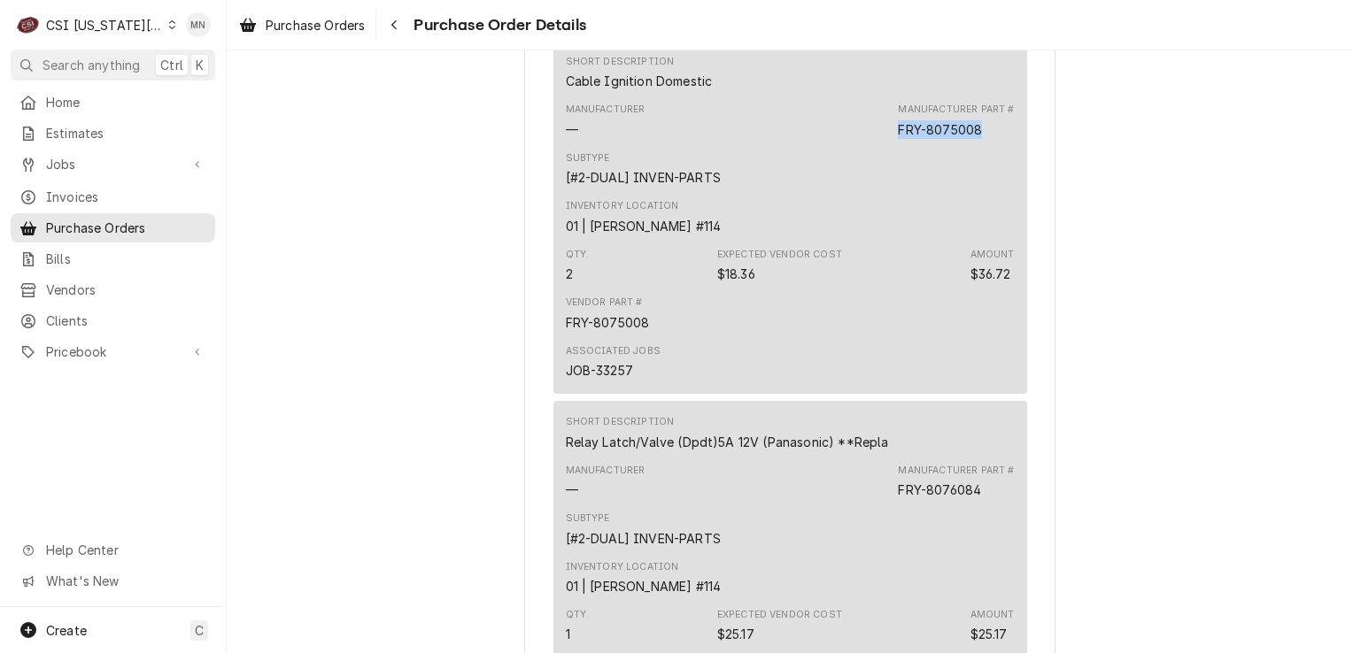
drag, startPoint x: 976, startPoint y: 184, endPoint x: 894, endPoint y: 188, distance: 82.4
click at [898, 138] on div "Manufacturer Part # FRY-8075008" at bounding box center [956, 120] width 116 height 35
copy div "FRY-8075008"
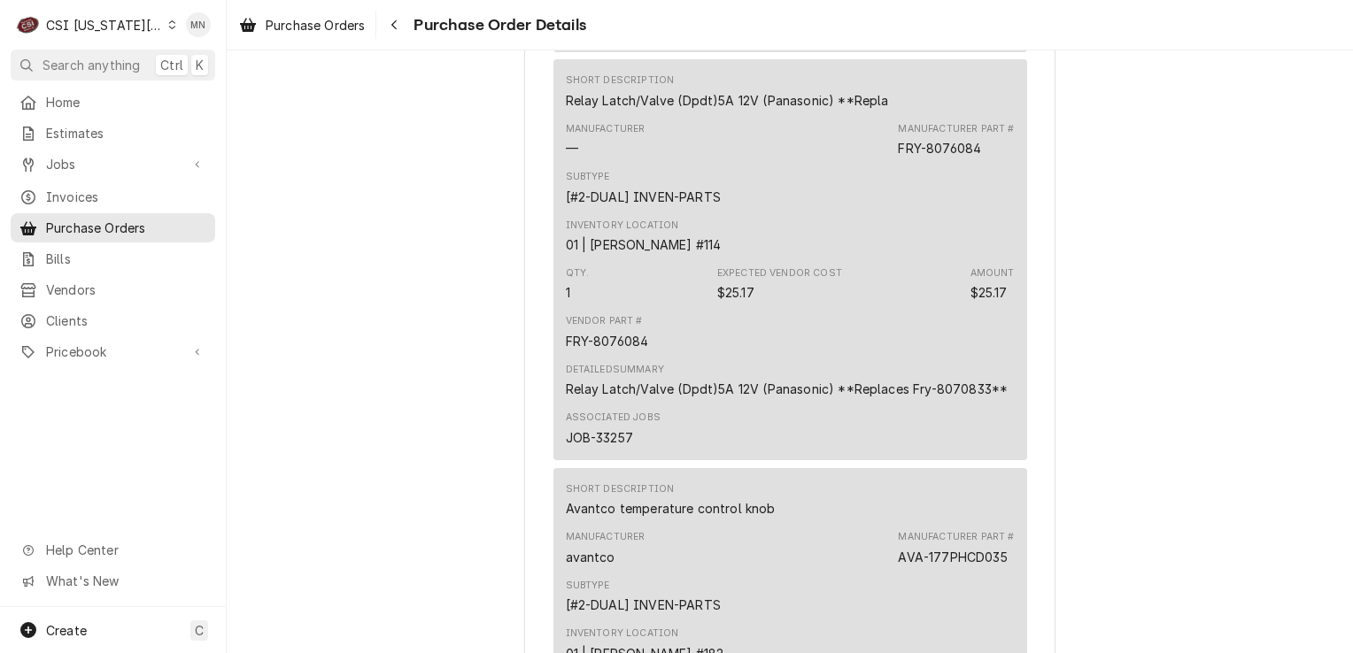
scroll to position [3452, 0]
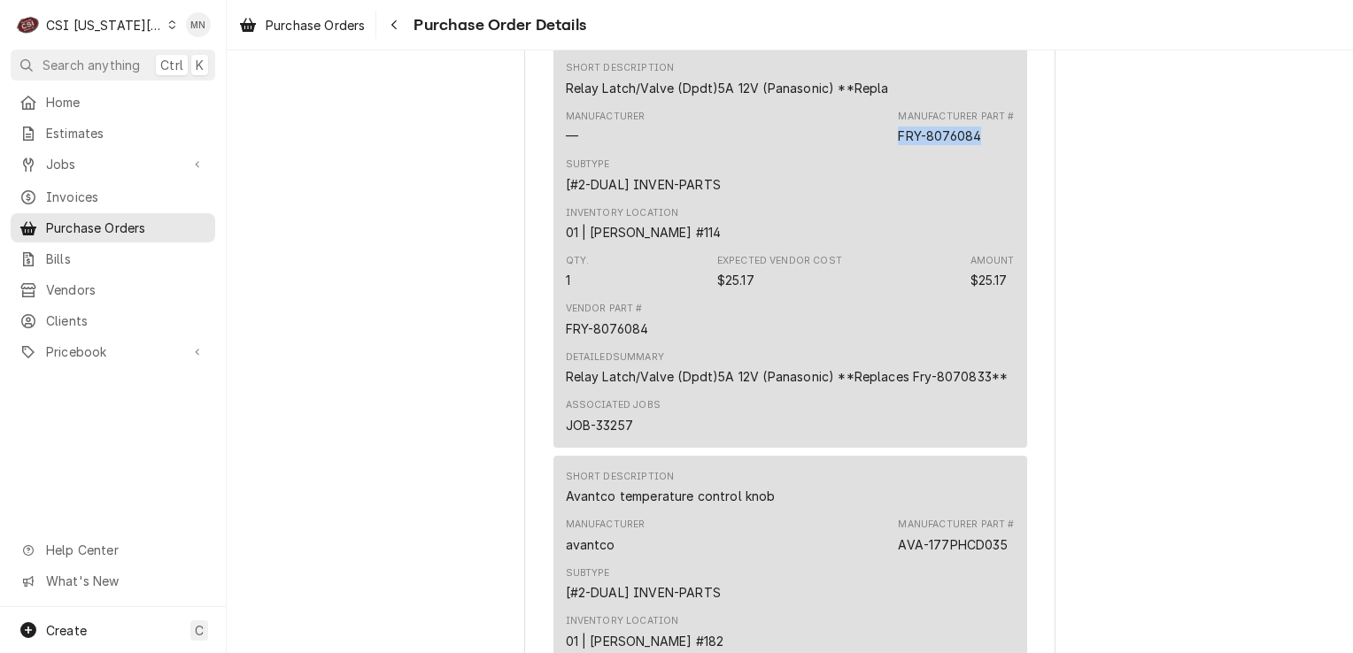
drag, startPoint x: 974, startPoint y: 193, endPoint x: 896, endPoint y: 193, distance: 77.9
click at [898, 145] on div "FRY-8076084" at bounding box center [939, 136] width 83 height 19
copy div "FRY-8076084"
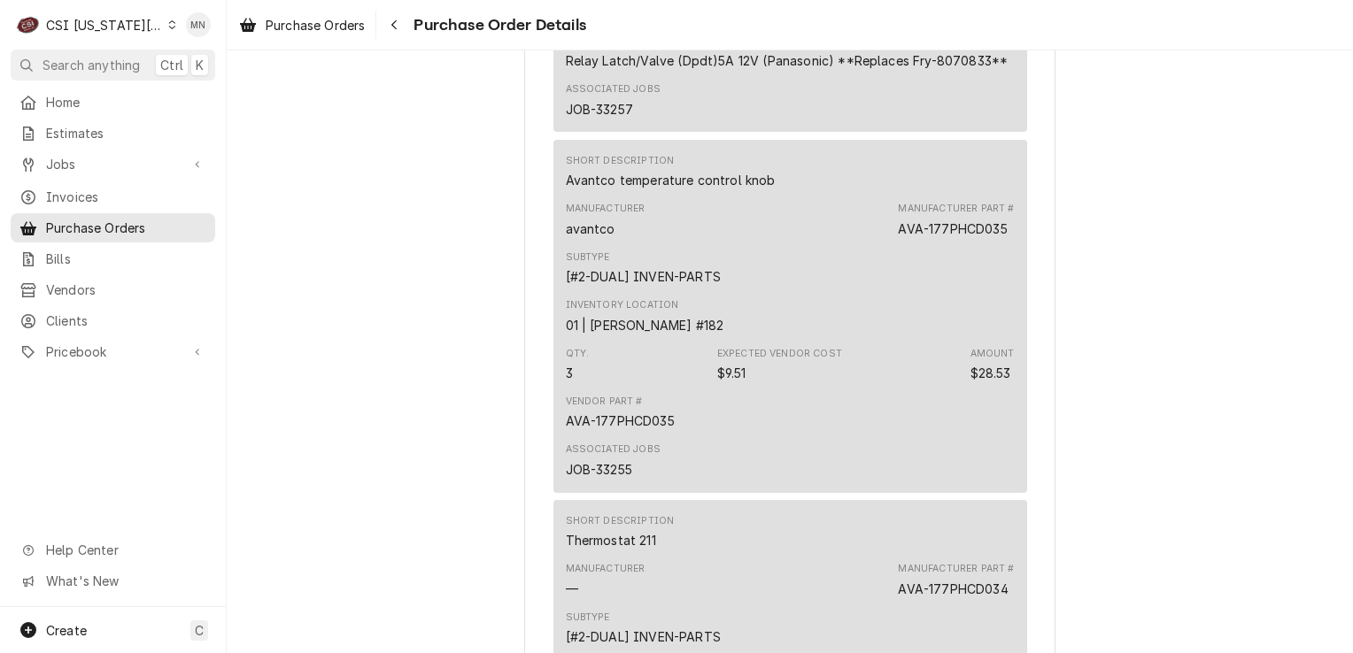
scroll to position [3807, 0]
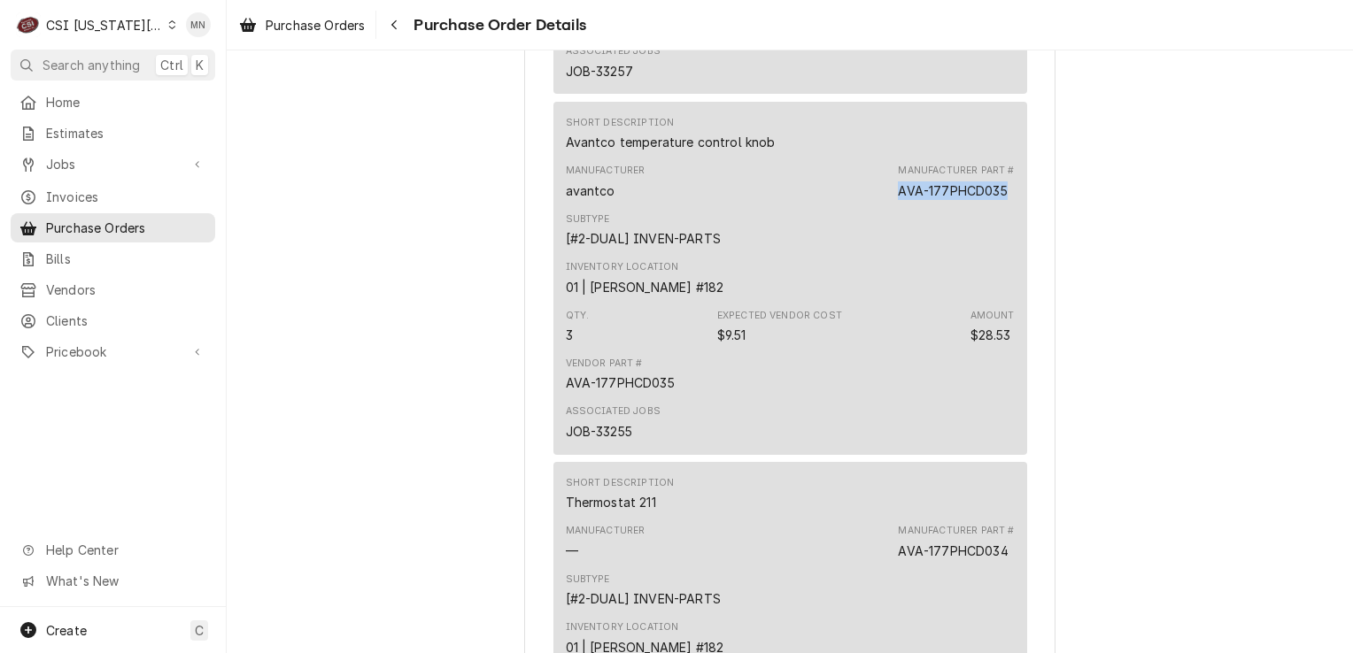
drag, startPoint x: 999, startPoint y: 245, endPoint x: 892, endPoint y: 251, distance: 106.4
click at [892, 205] on div "Manufacturer avantco Manufacturer Part # AVA-177PHCD035" at bounding box center [790, 182] width 449 height 48
copy div "AVA-177PHCD035"
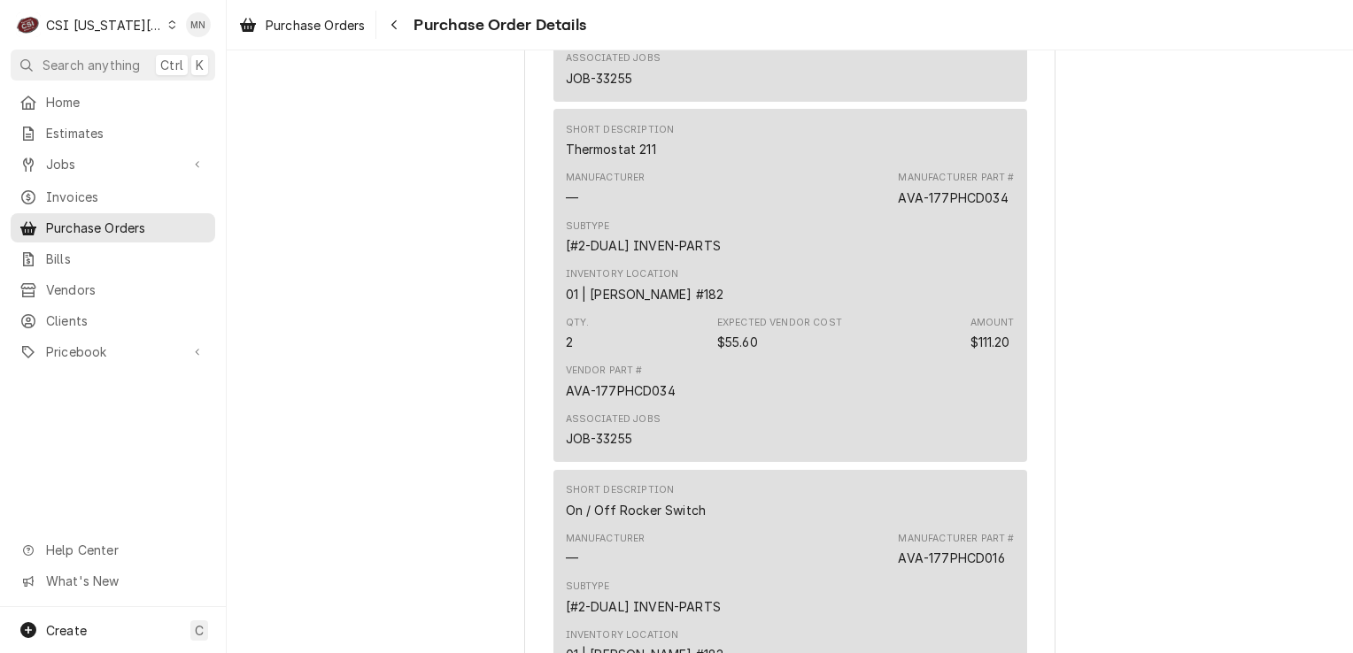
scroll to position [4161, 0]
drag, startPoint x: 1005, startPoint y: 253, endPoint x: 895, endPoint y: 260, distance: 110.0
click at [898, 205] on div "Manufacturer Part # AVA-177PHCD034" at bounding box center [956, 187] width 116 height 35
copy div "AVA-177PHCD034"
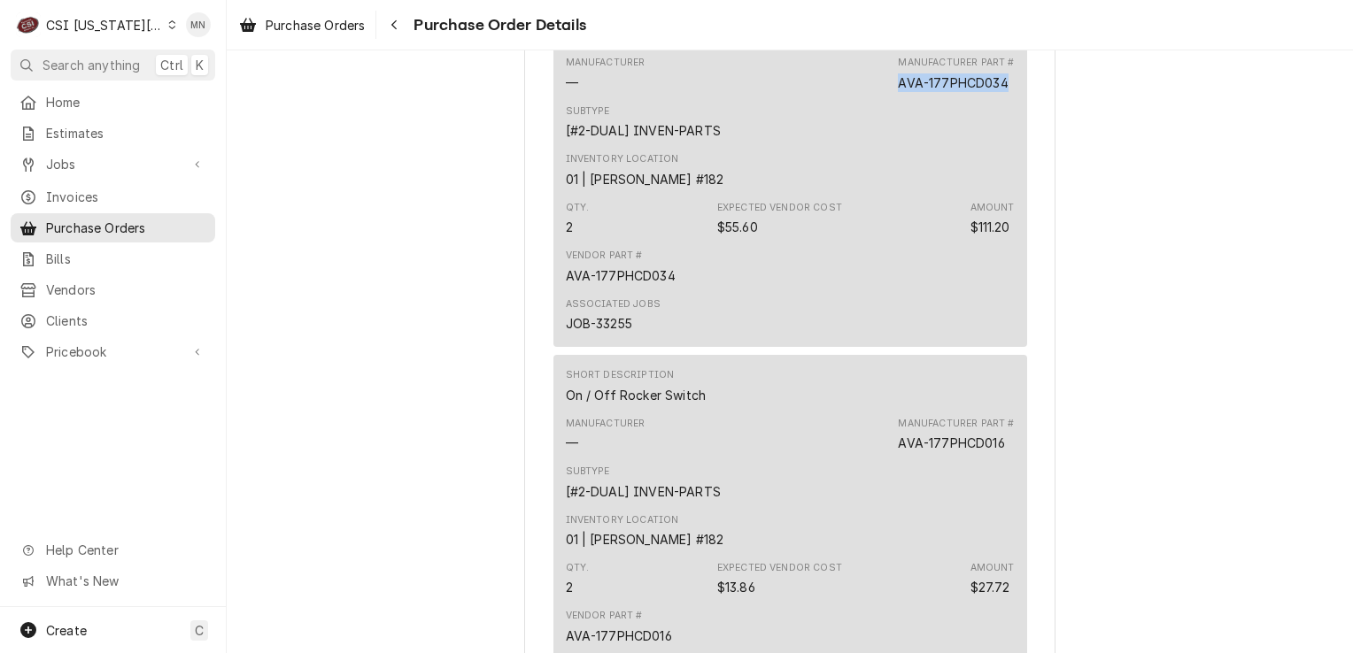
scroll to position [4426, 0]
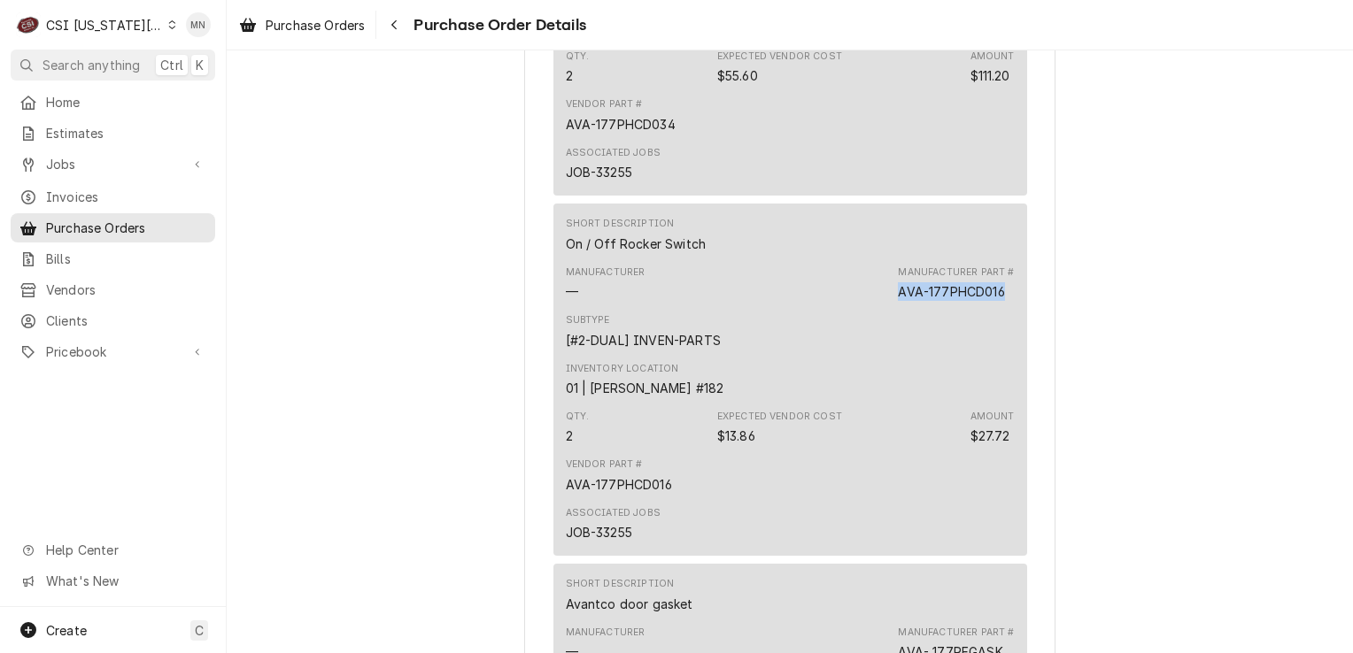
drag, startPoint x: 1005, startPoint y: 350, endPoint x: 895, endPoint y: 343, distance: 109.9
click at [898, 301] on div "Manufacturer Part # AVA-177PHCD016" at bounding box center [956, 283] width 116 height 35
copy div "AVA-177PHCD016"
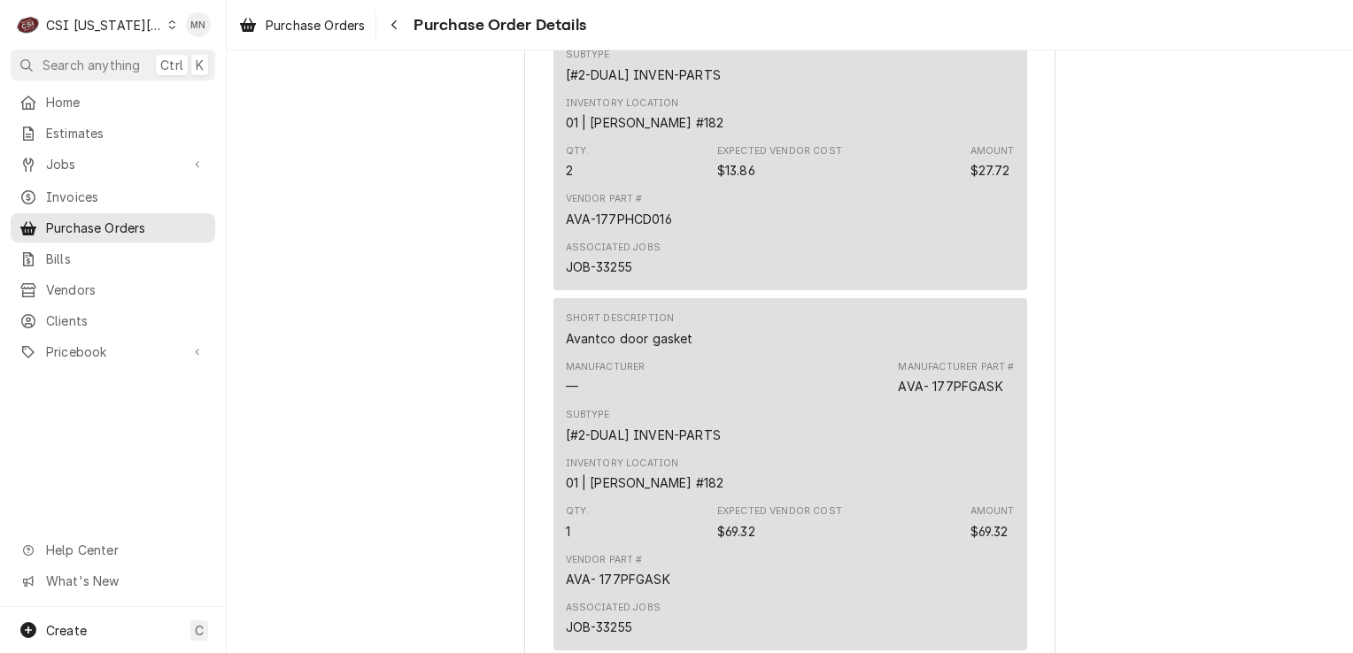
scroll to position [4957, 0]
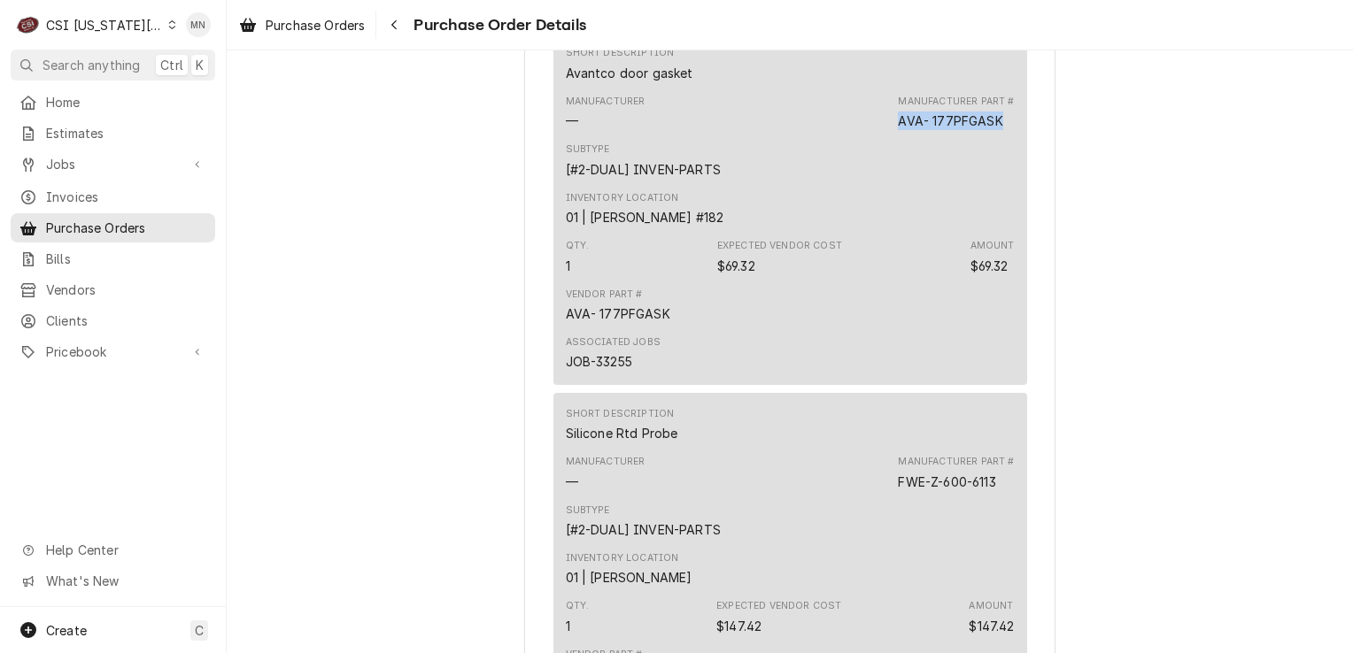
drag, startPoint x: 1000, startPoint y: 179, endPoint x: 890, endPoint y: 184, distance: 110.8
click at [890, 136] on div "Manufacturer — Manufacturer Part # AVA- 177PFGASK" at bounding box center [790, 113] width 449 height 48
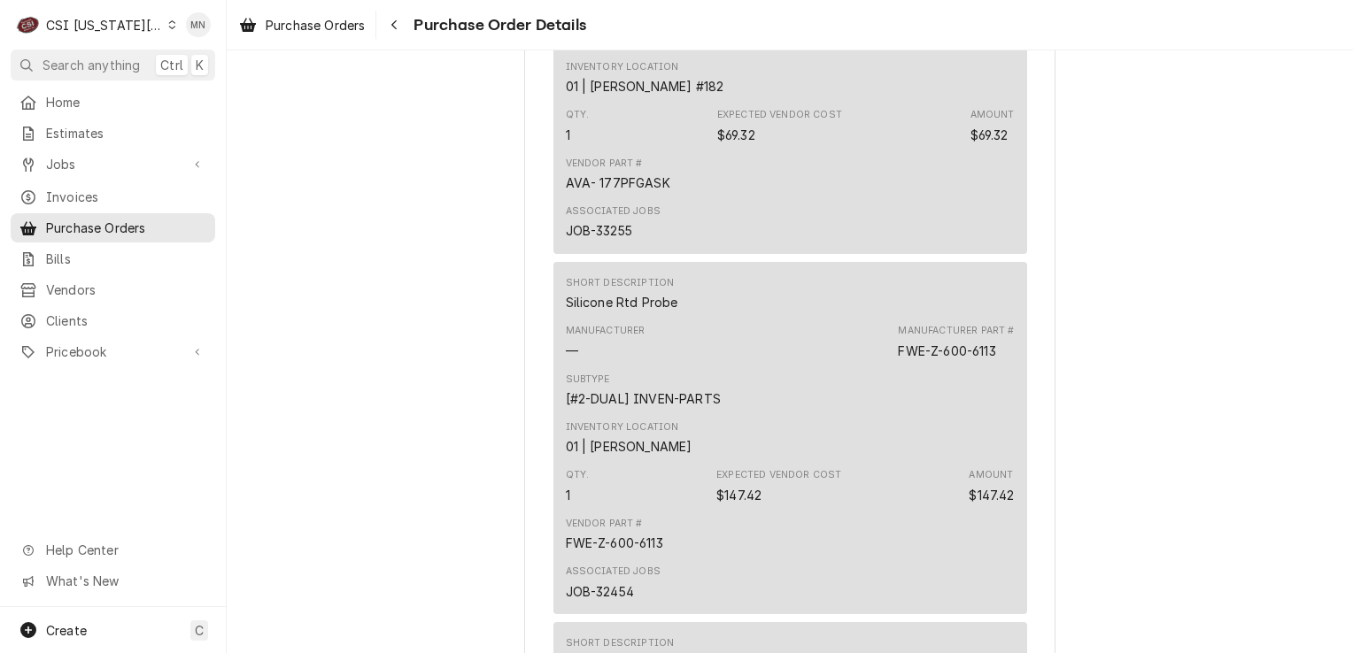
scroll to position [5223, 0]
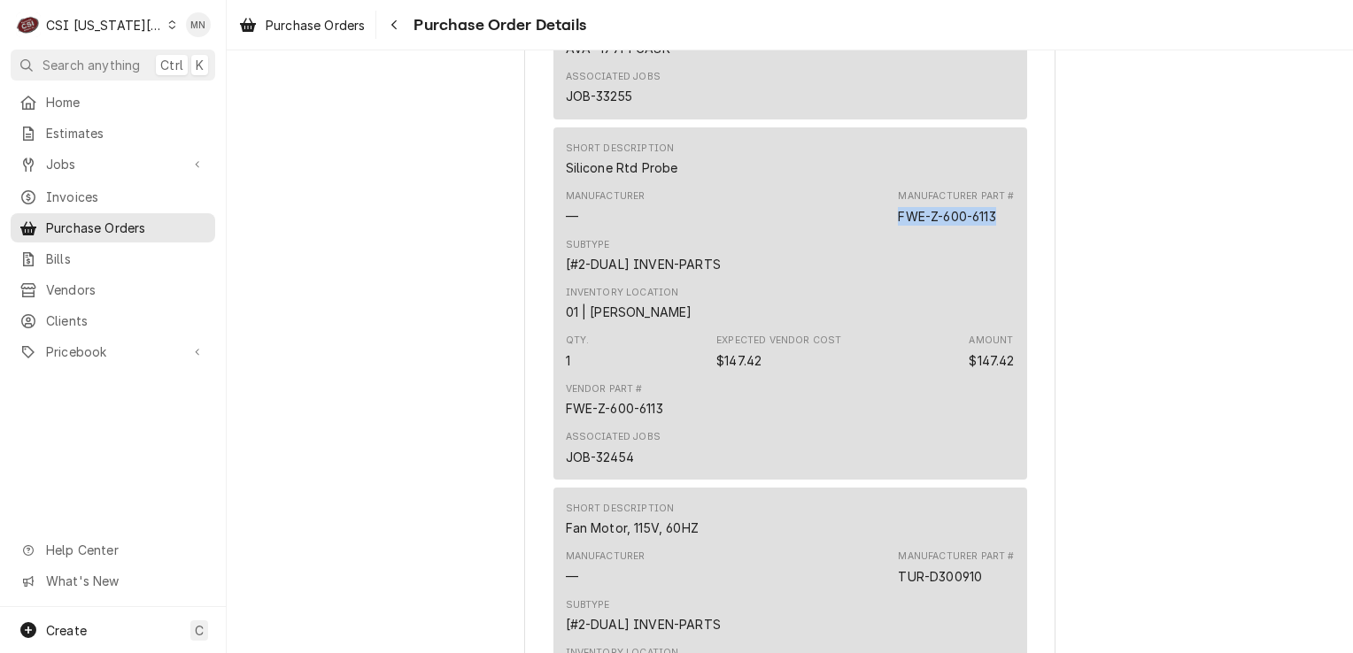
drag, startPoint x: 995, startPoint y: 268, endPoint x: 891, endPoint y: 273, distance: 104.6
click at [891, 231] on div "Manufacturer — Manufacturer Part # FWE-Z-600-6113" at bounding box center [790, 207] width 449 height 48
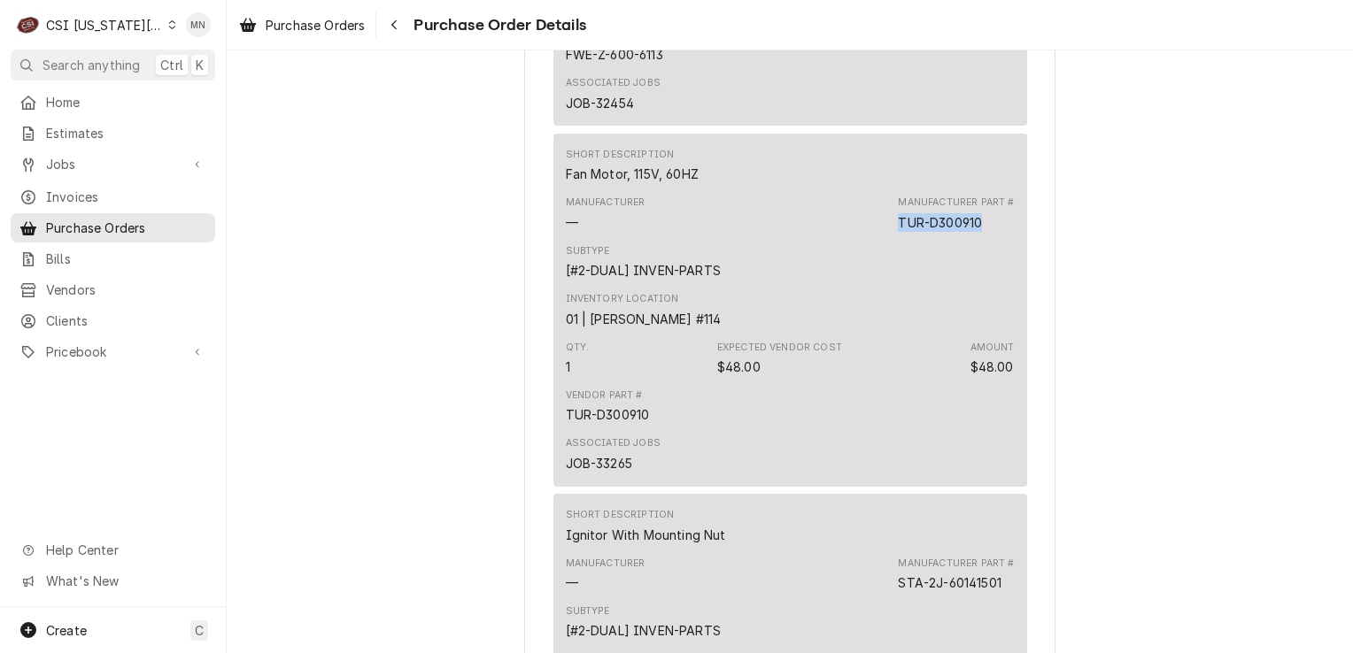
drag, startPoint x: 977, startPoint y: 280, endPoint x: 895, endPoint y: 280, distance: 82.3
click at [898, 232] on div "TUR-D300910" at bounding box center [940, 222] width 84 height 19
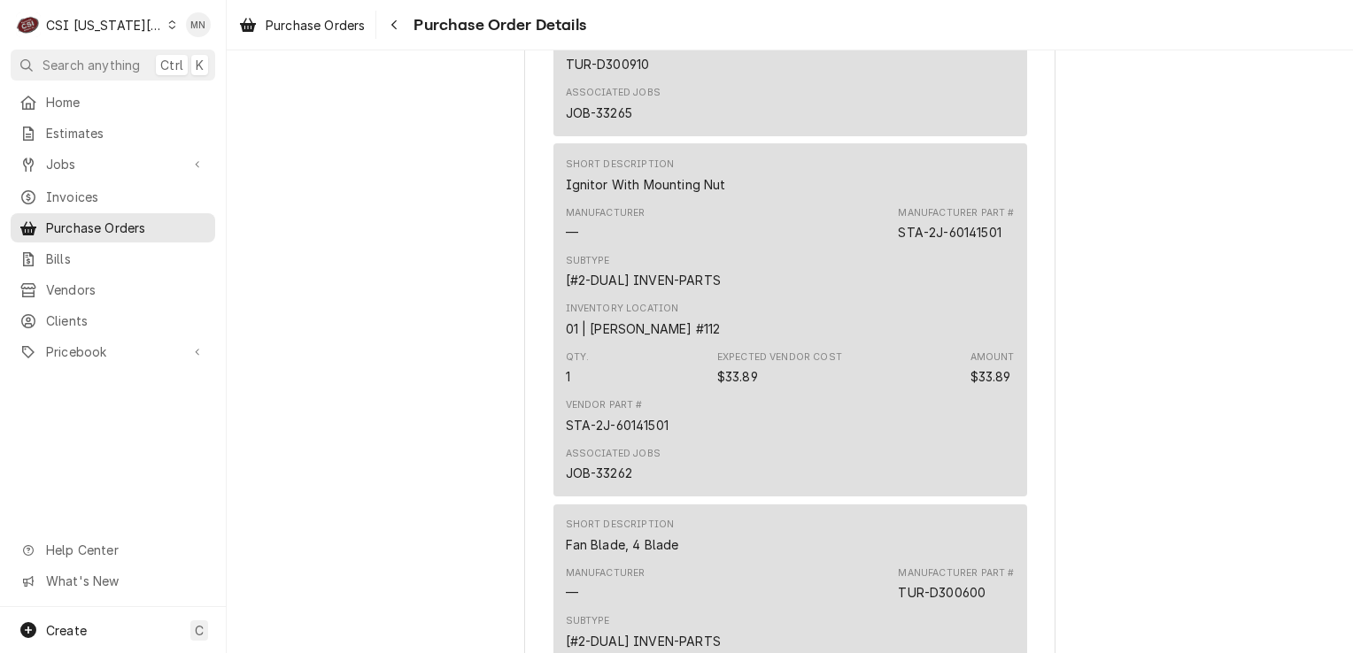
scroll to position [5931, 0]
drag, startPoint x: 990, startPoint y: 289, endPoint x: 893, endPoint y: 285, distance: 96.6
click at [898, 238] on div "Manufacturer Part # STA-2J-60141501" at bounding box center [956, 220] width 116 height 35
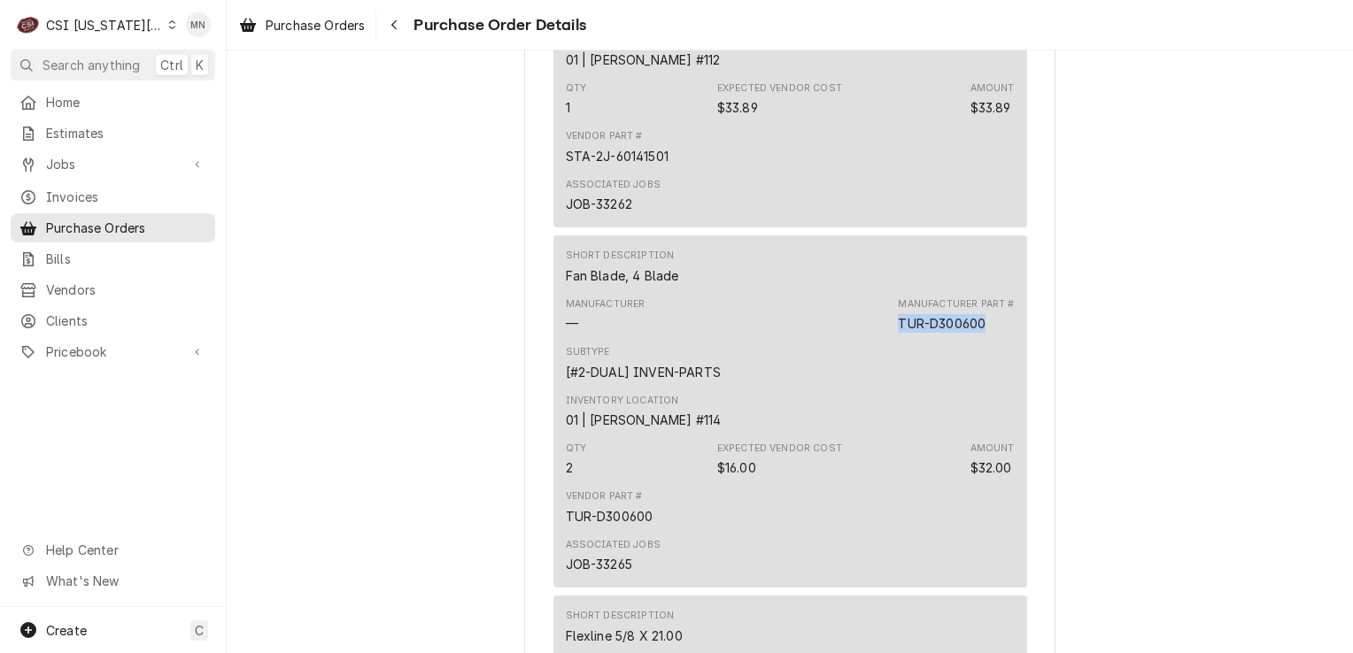
drag, startPoint x: 984, startPoint y: 381, endPoint x: 891, endPoint y: 378, distance: 92.1
click at [891, 339] on div "Manufacturer — Manufacturer Part # TUR-D300600" at bounding box center [790, 315] width 449 height 48
drag, startPoint x: 891, startPoint y: 378, endPoint x: 901, endPoint y: 378, distance: 9.7
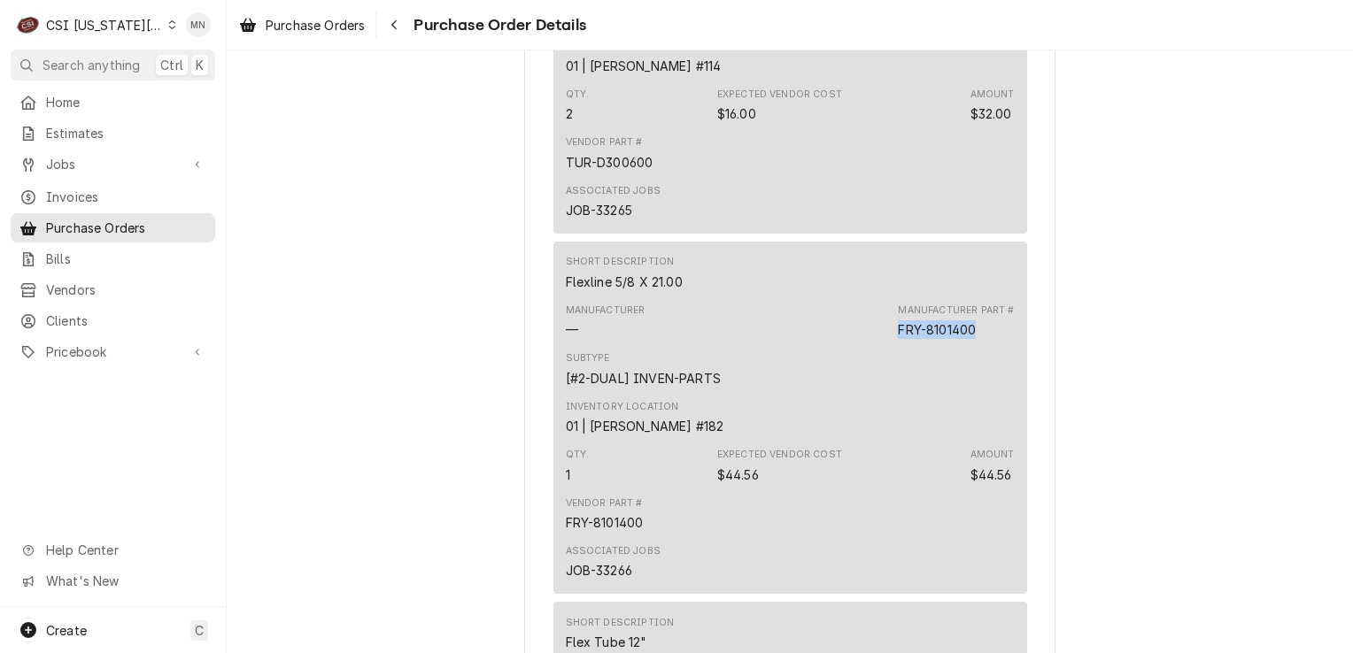
drag, startPoint x: 977, startPoint y: 388, endPoint x: 893, endPoint y: 392, distance: 84.2
click at [898, 339] on div "Manufacturer Part # FRY-8101400" at bounding box center [956, 321] width 116 height 35
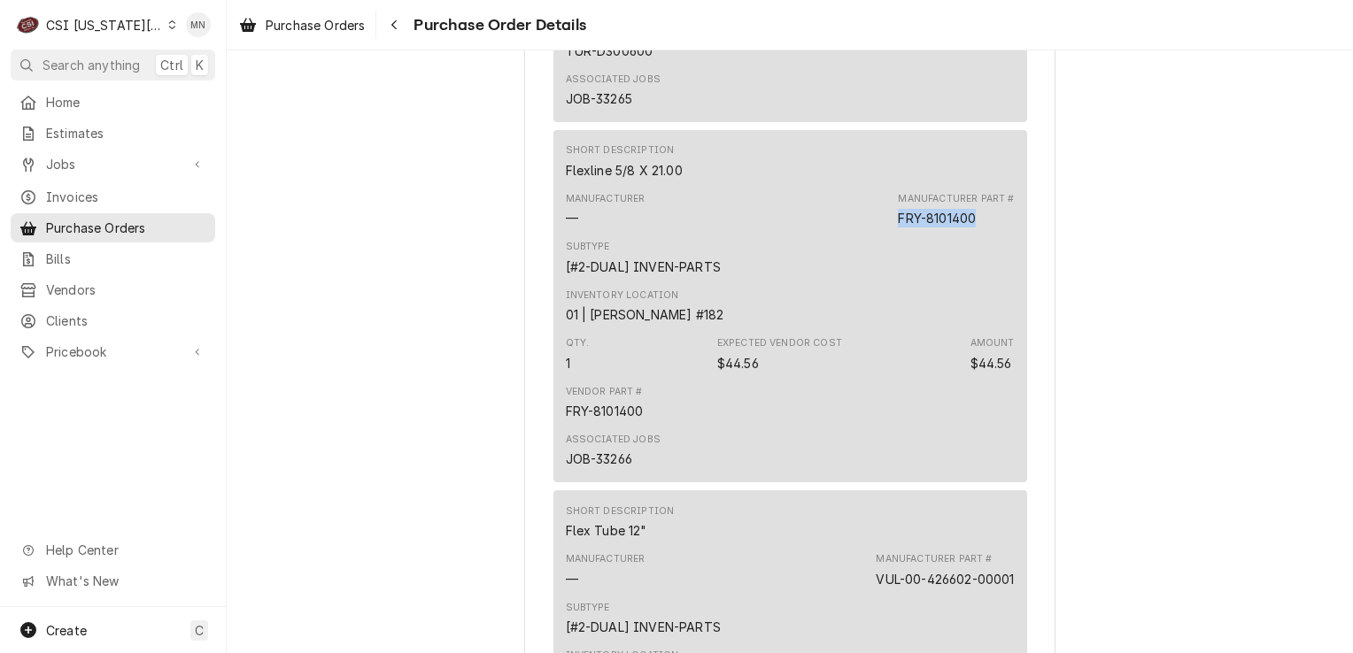
scroll to position [6905, 0]
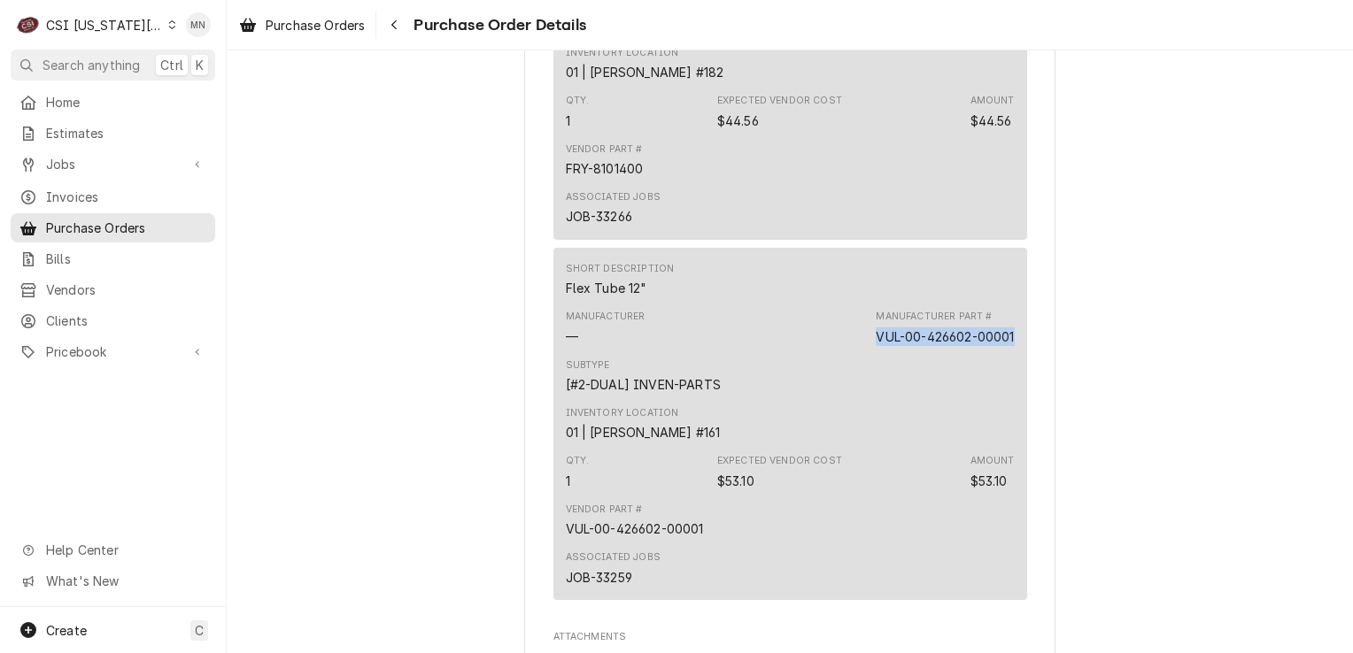
drag, startPoint x: 1008, startPoint y: 393, endPoint x: 867, endPoint y: 394, distance: 141.6
click at [867, 394] on div "Short Description Flex Tube 12" Manufacturer — Manufacturer Part # VUL-00-42660…" at bounding box center [790, 424] width 474 height 352
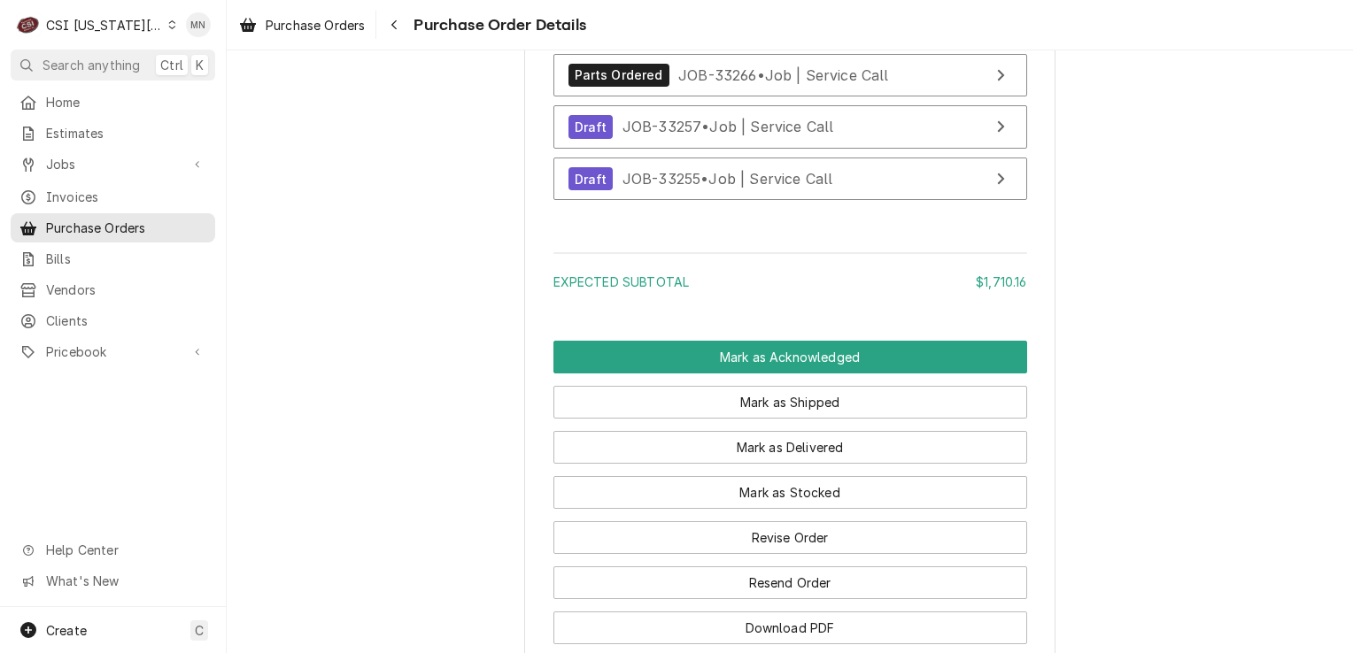
scroll to position [8129, 0]
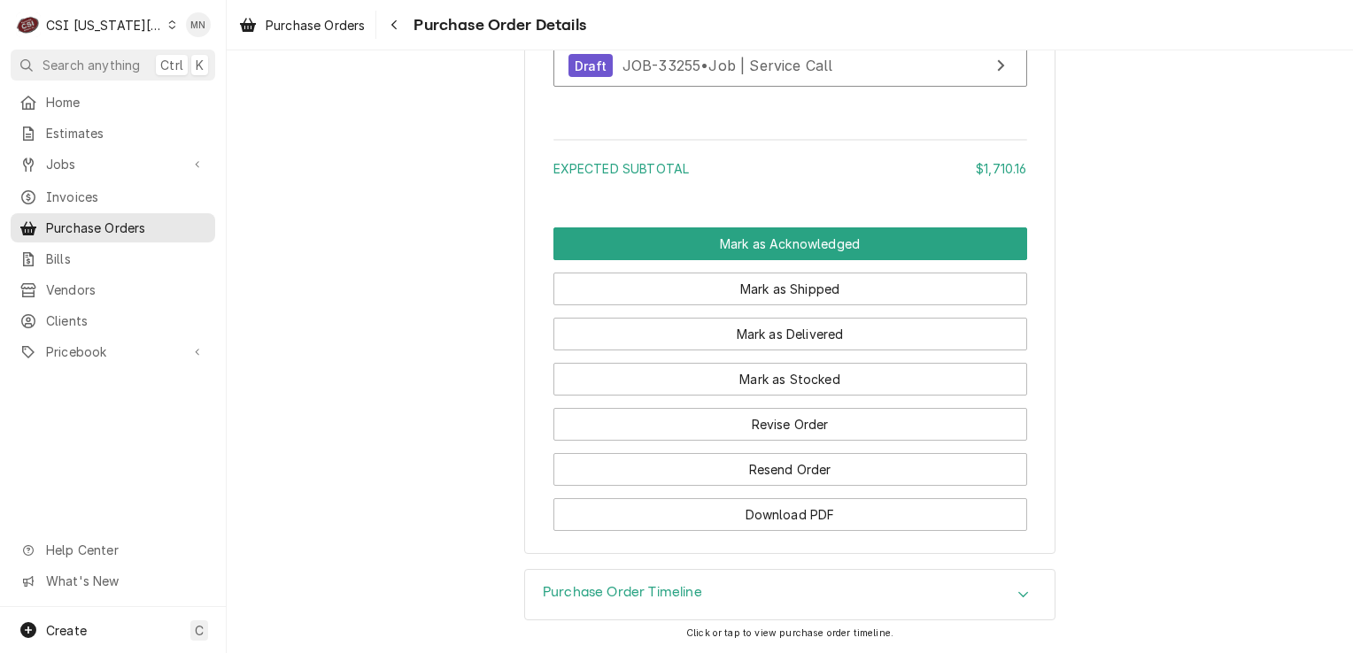
click at [110, 29] on div "CSI Kansas City" at bounding box center [104, 25] width 117 height 19
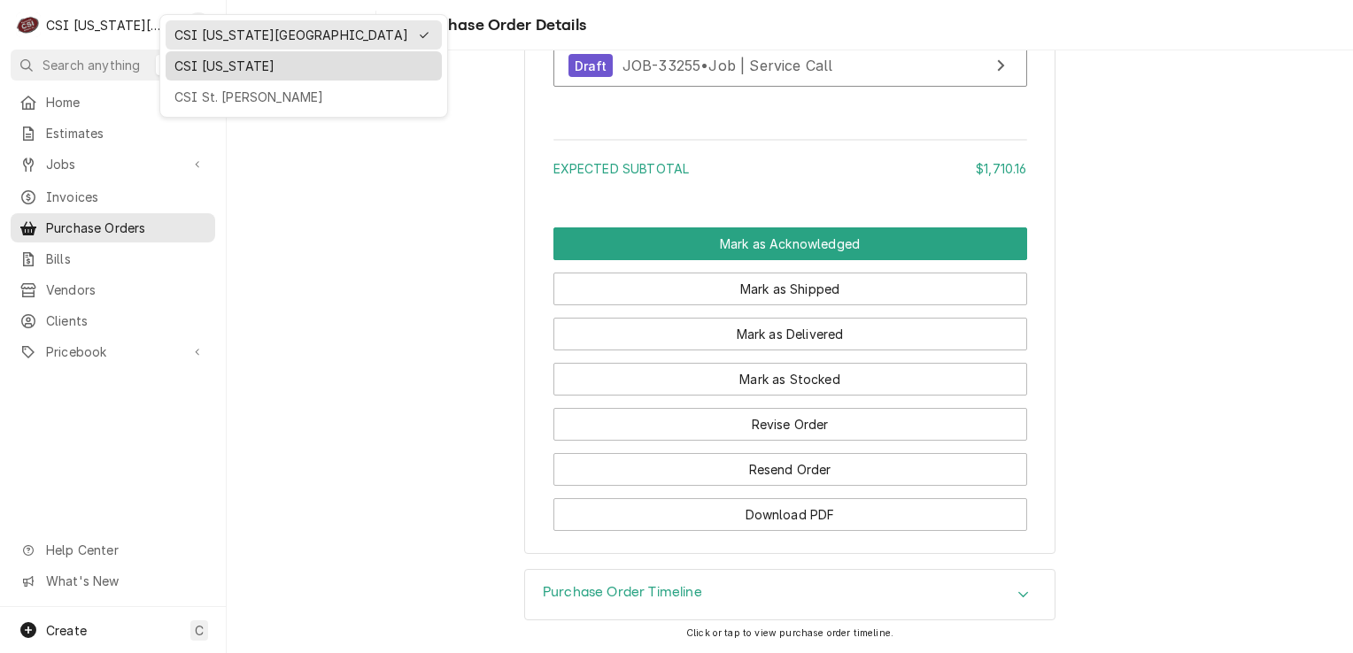
click at [199, 68] on div "CSI [US_STATE]" at bounding box center [303, 66] width 258 height 19
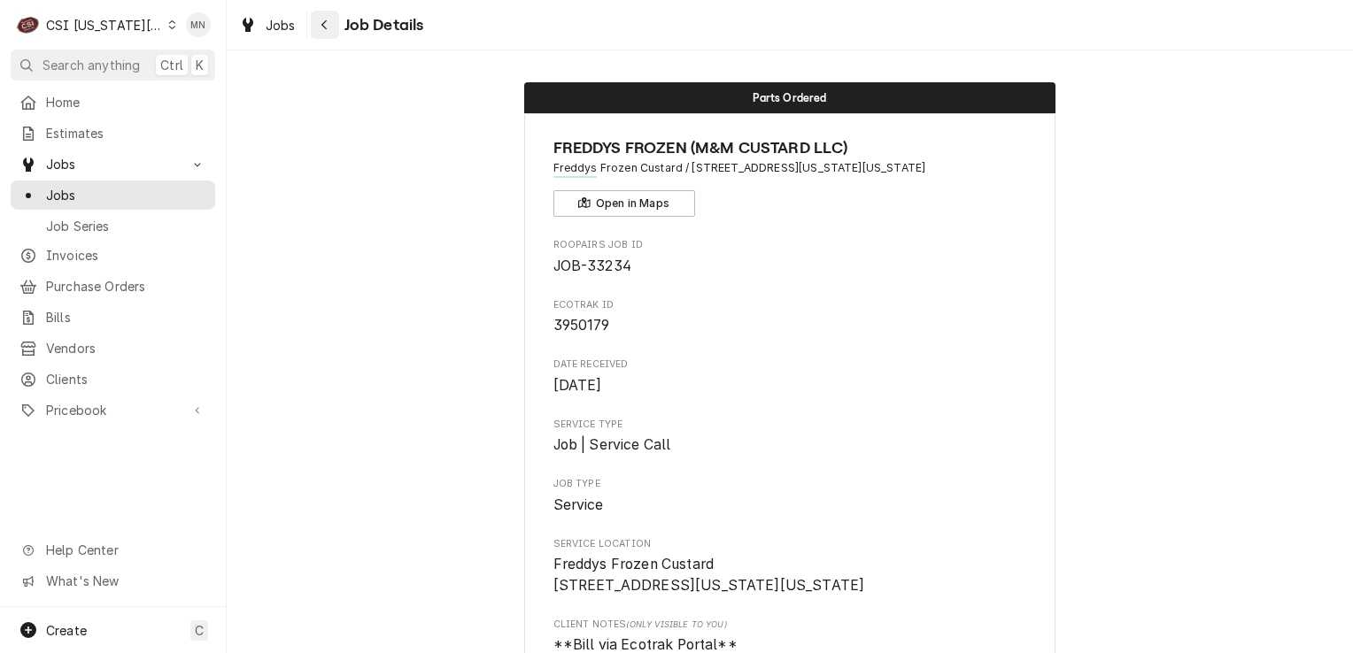
click at [325, 26] on icon "Navigate back" at bounding box center [324, 25] width 8 height 12
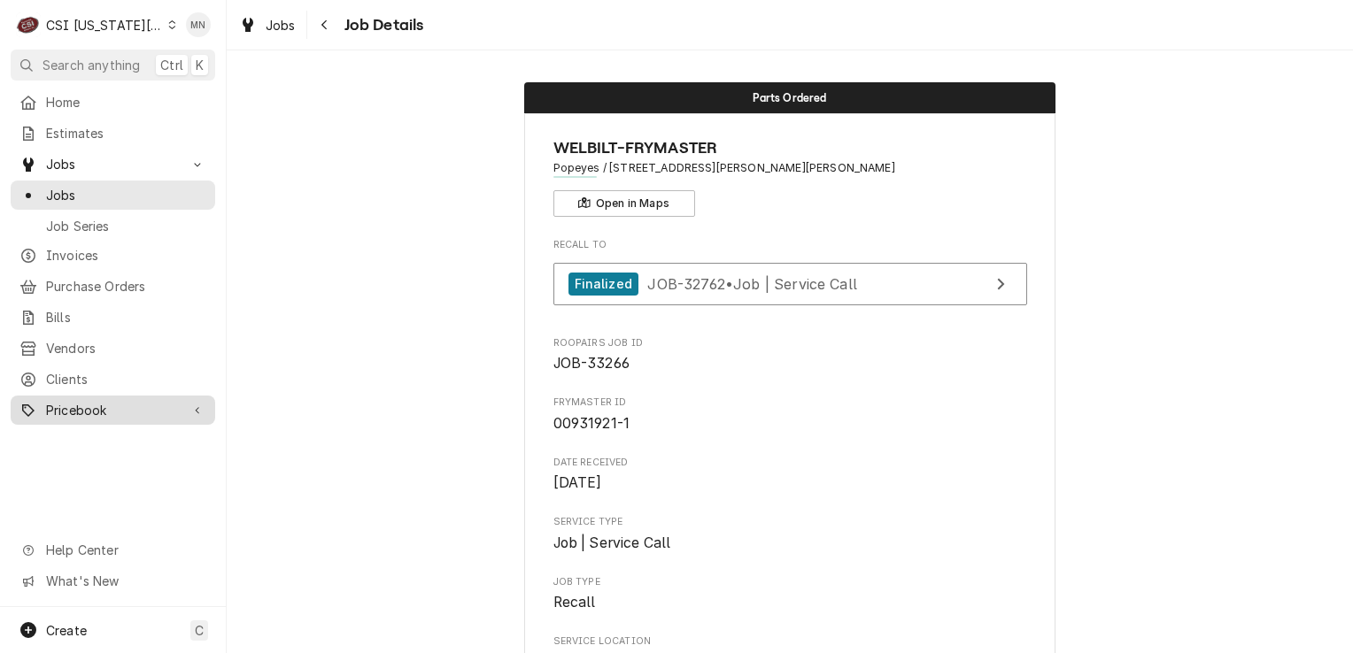
click at [117, 401] on span "Pricebook" at bounding box center [113, 410] width 134 height 19
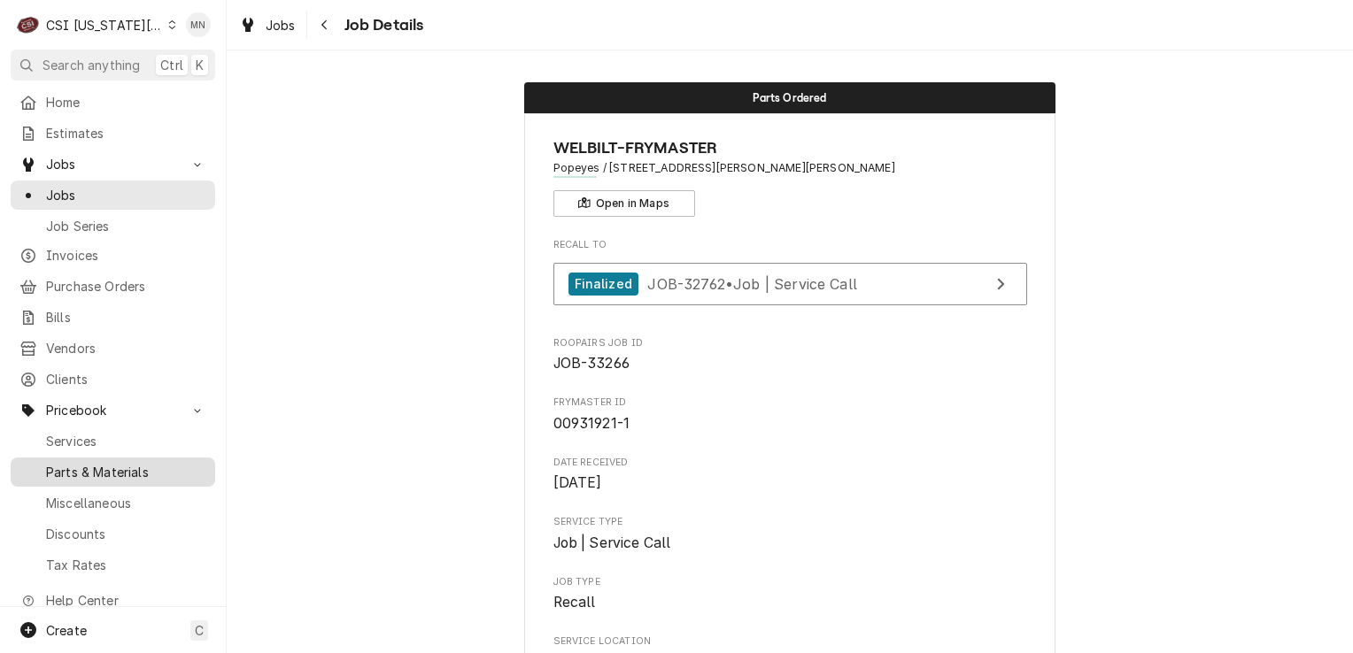
click at [96, 463] on span "Parts & Materials" at bounding box center [126, 472] width 160 height 19
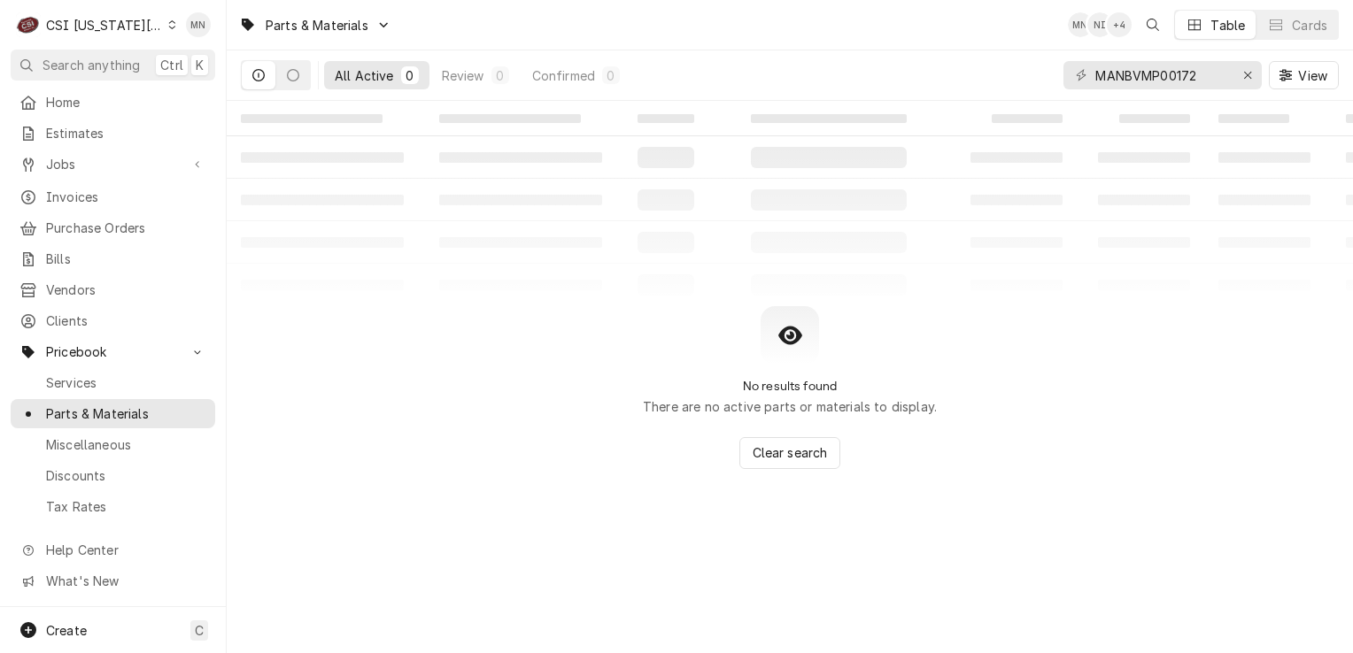
click at [124, 27] on div "CSI [US_STATE][GEOGRAPHIC_DATA]" at bounding box center [104, 25] width 117 height 19
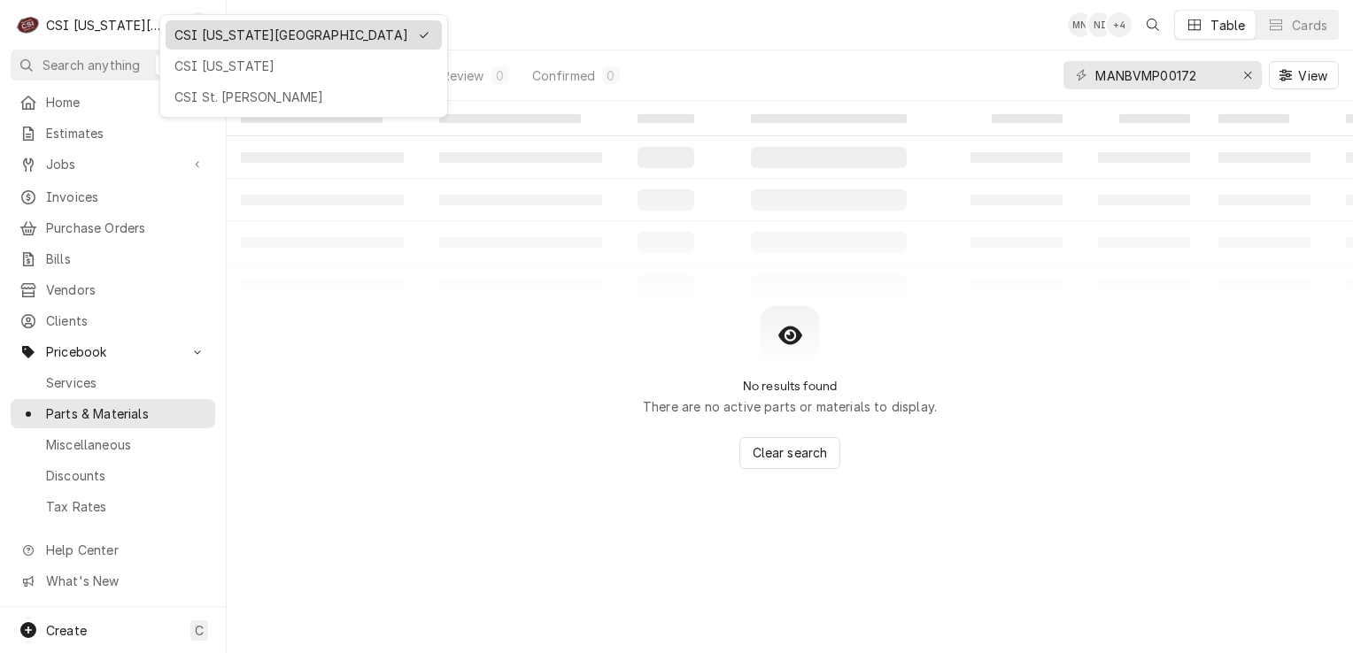
click at [198, 30] on div "CSI [US_STATE][GEOGRAPHIC_DATA]" at bounding box center [291, 35] width 234 height 19
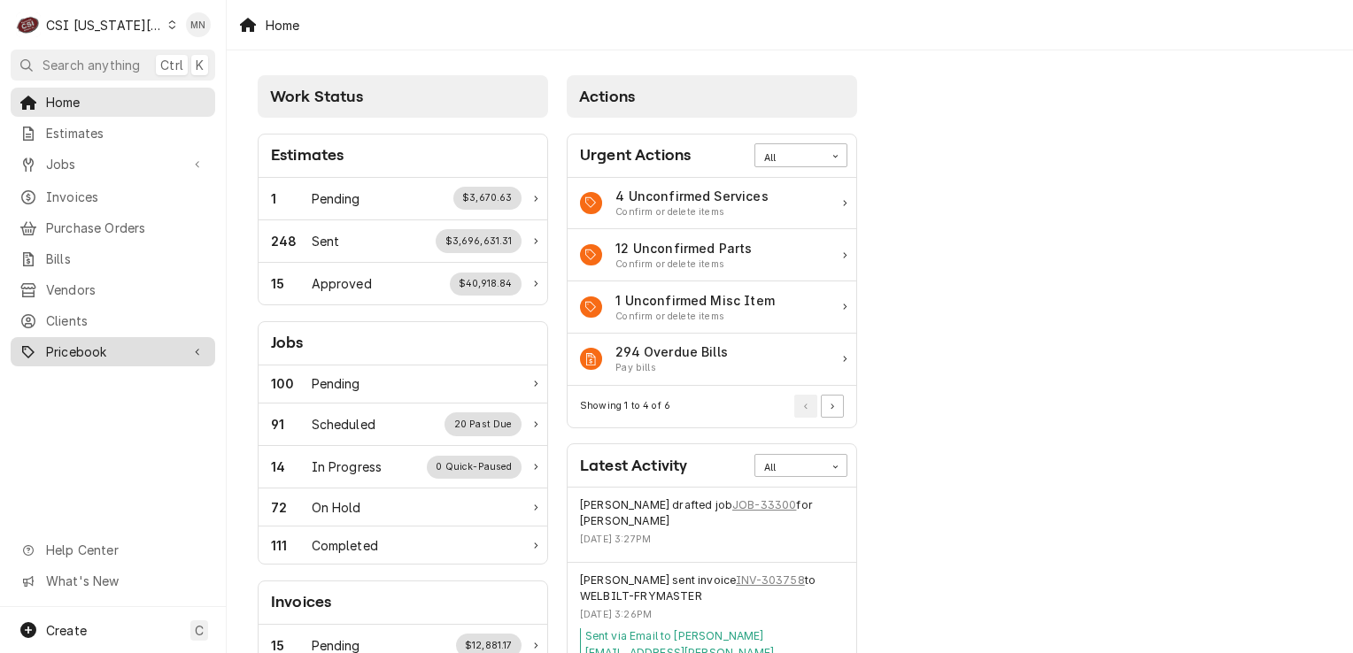
click at [84, 343] on span "Pricebook" at bounding box center [113, 352] width 134 height 19
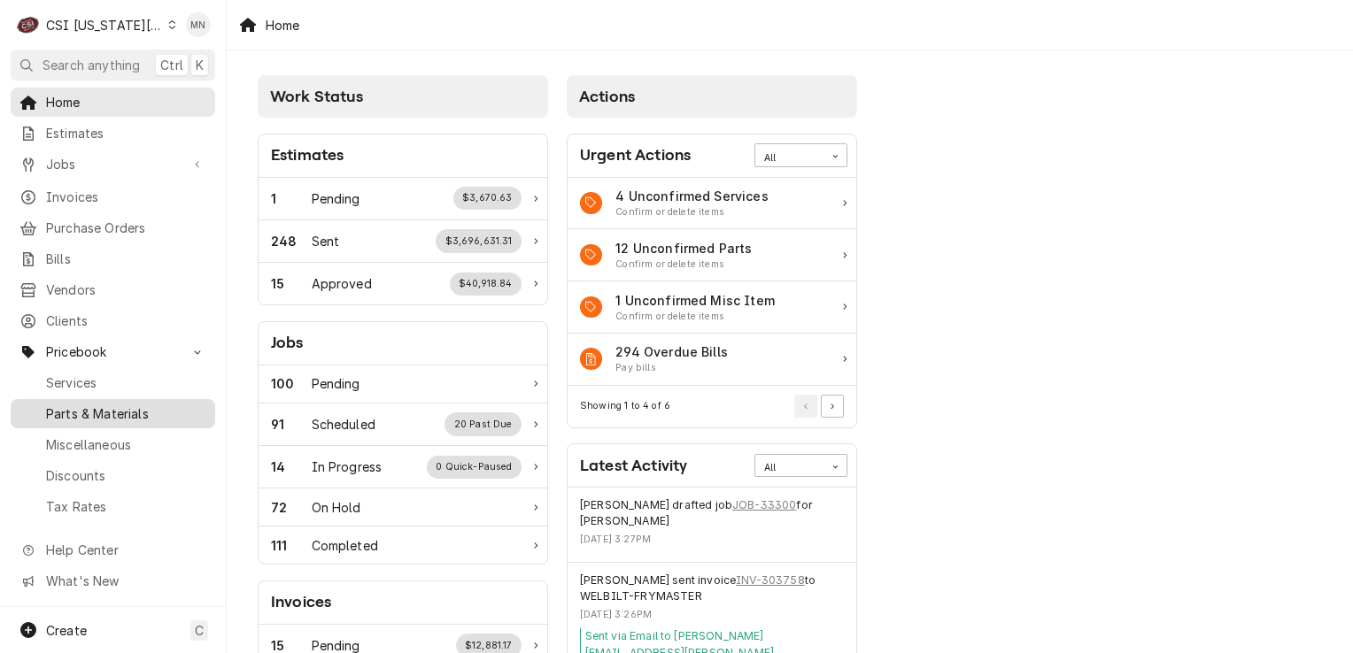
click at [118, 405] on span "Parts & Materials" at bounding box center [126, 414] width 160 height 19
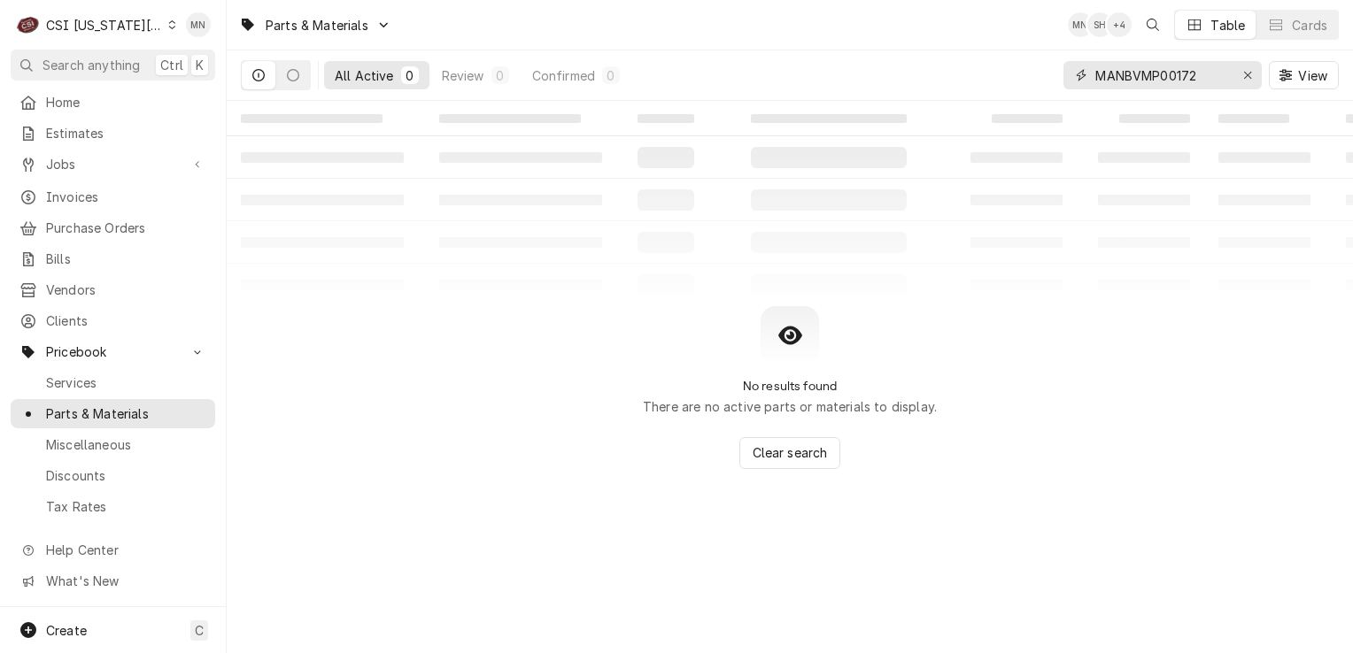
click at [1237, 81] on button "Erase input" at bounding box center [1247, 75] width 28 height 28
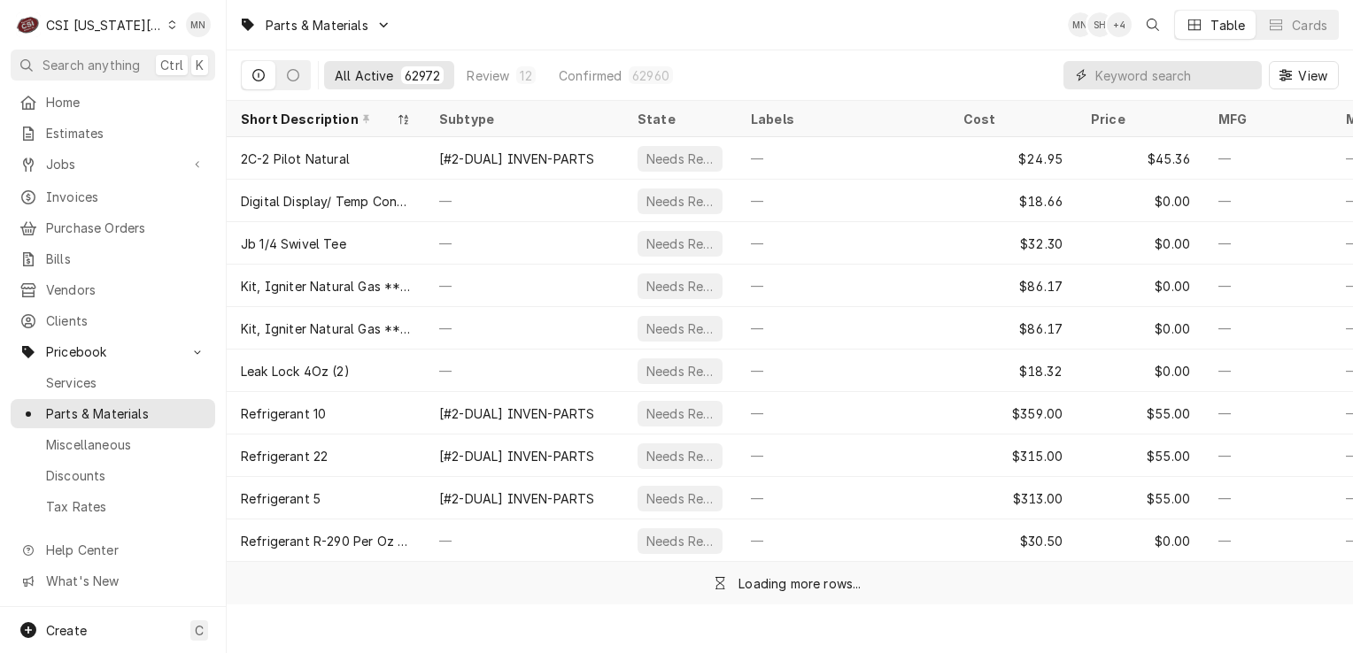
paste input "ACC-AT0E-3880-2"
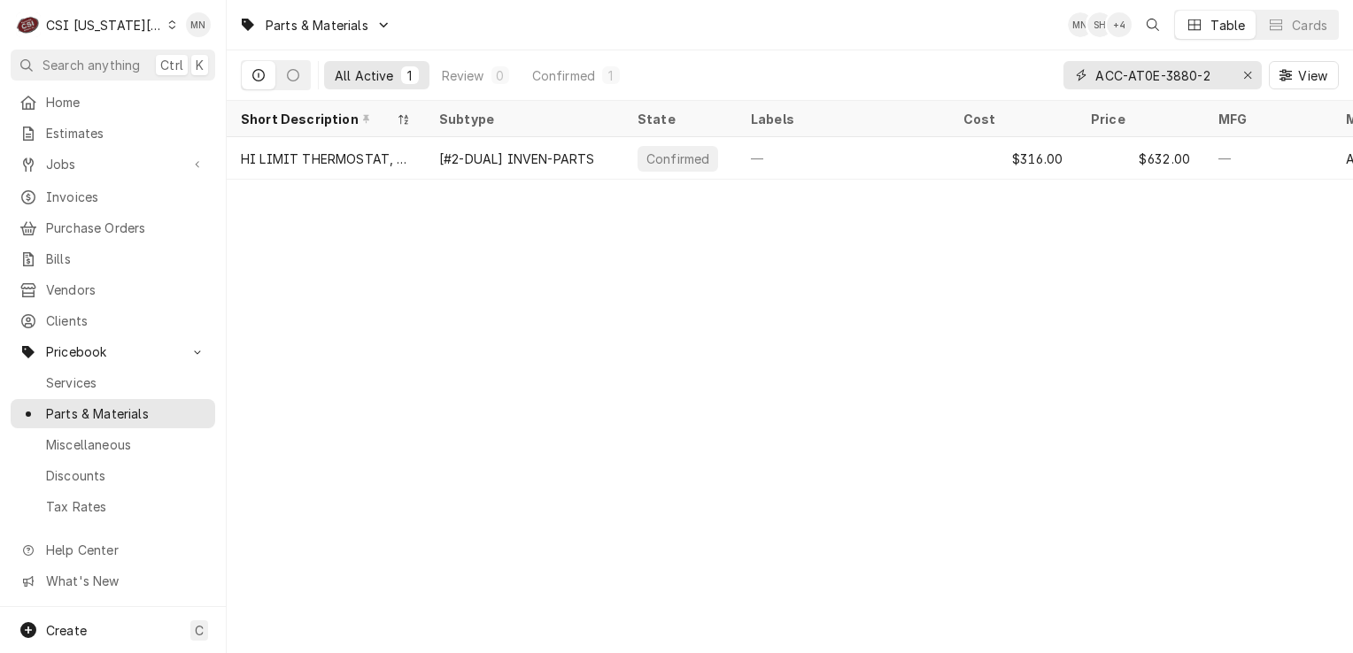
type input "ACC-AT0E-3880-2"
click at [1247, 74] on icon "Erase input" at bounding box center [1247, 75] width 7 height 7
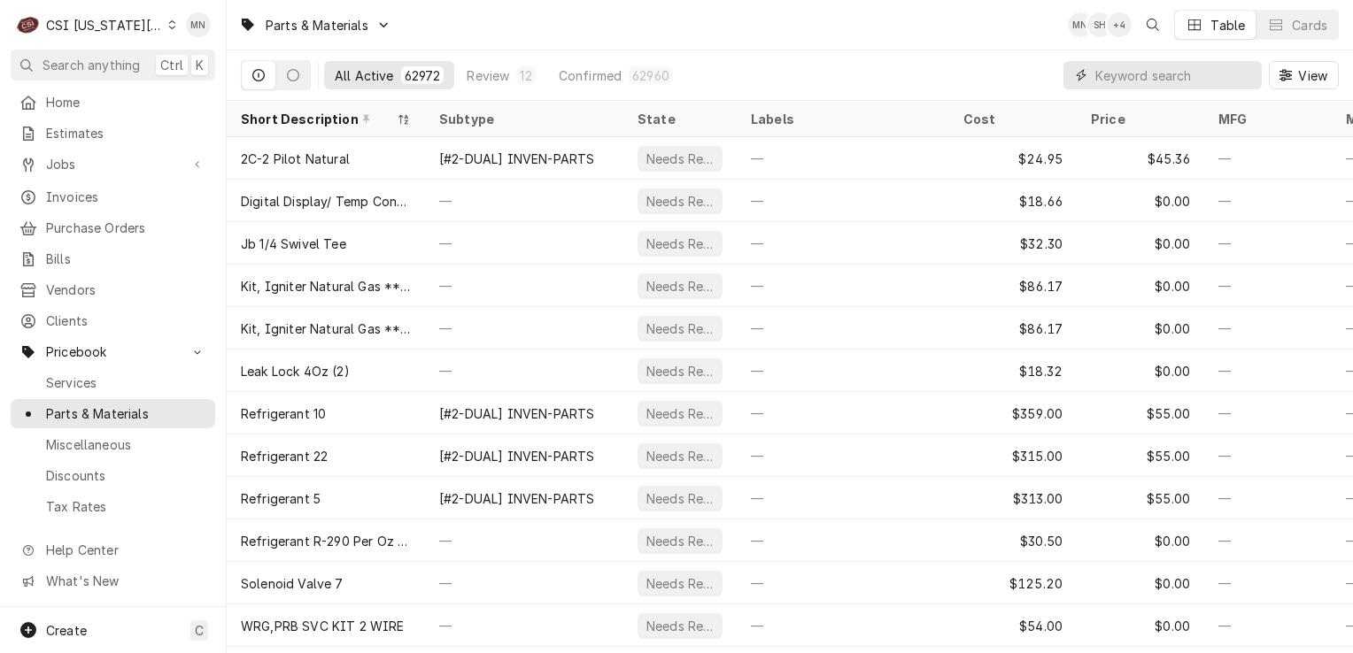
paste input "STR-21-08150"
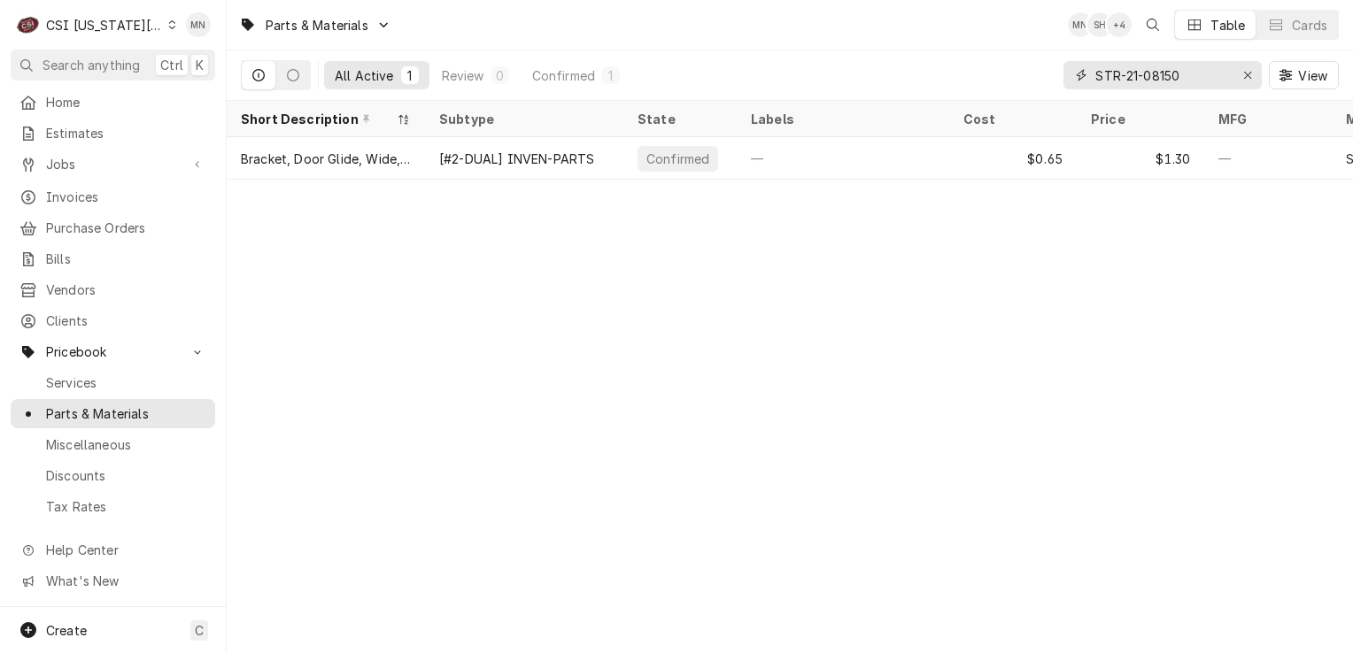
type input "STR-21-08150"
click at [1248, 76] on icon "Erase input" at bounding box center [1247, 75] width 7 height 7
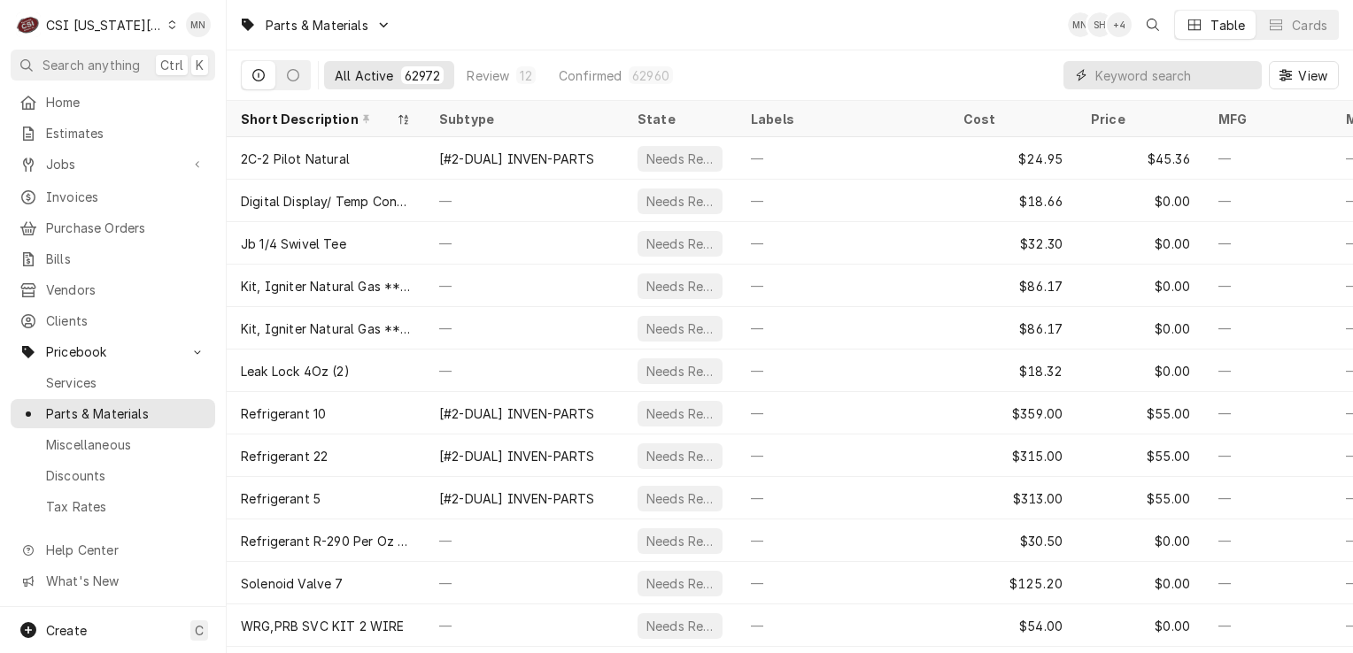
paste input "FRY-8263446"
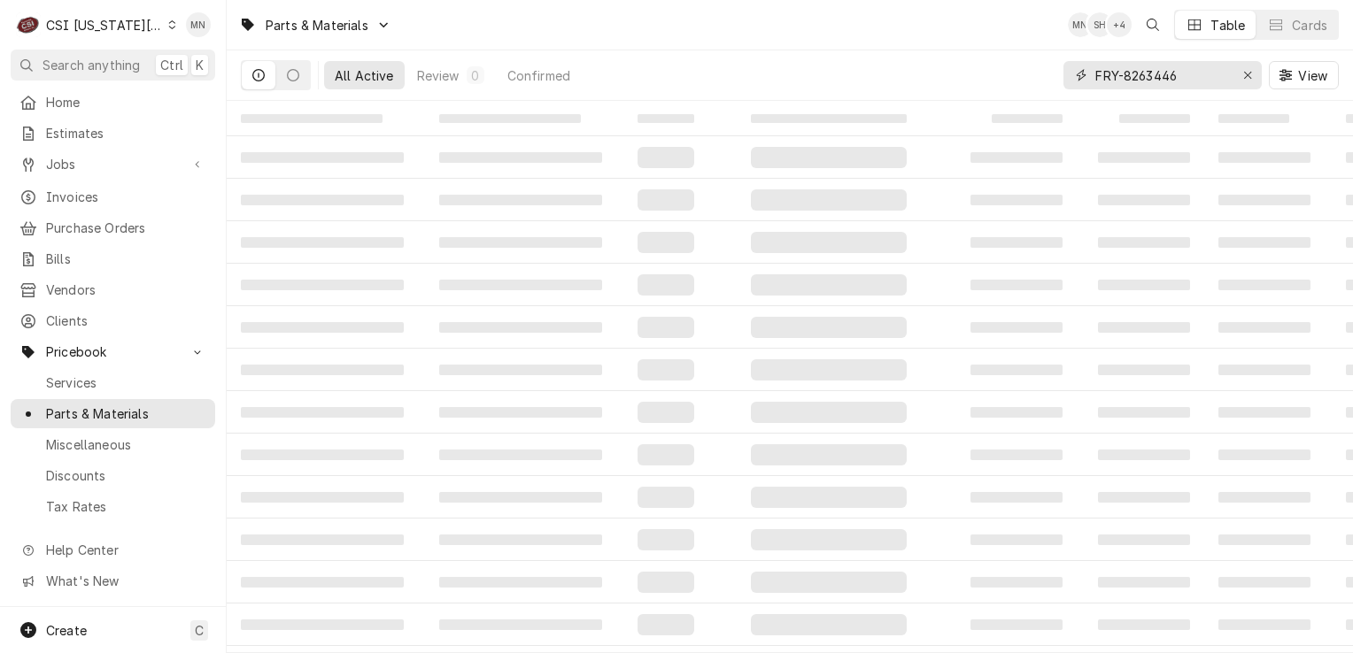
type input "FRY-8263446"
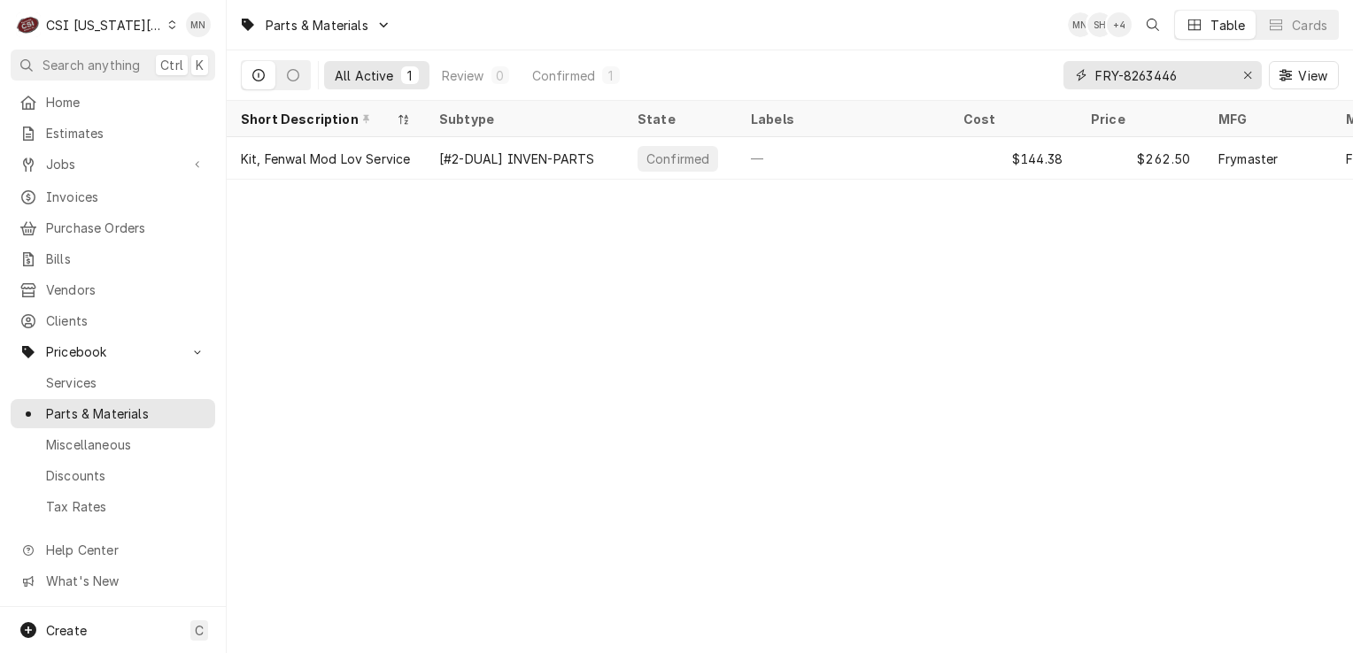
drag, startPoint x: 1246, startPoint y: 72, endPoint x: 1234, endPoint y: 73, distance: 12.5
click at [1246, 70] on icon "Erase input" at bounding box center [1248, 75] width 10 height 12
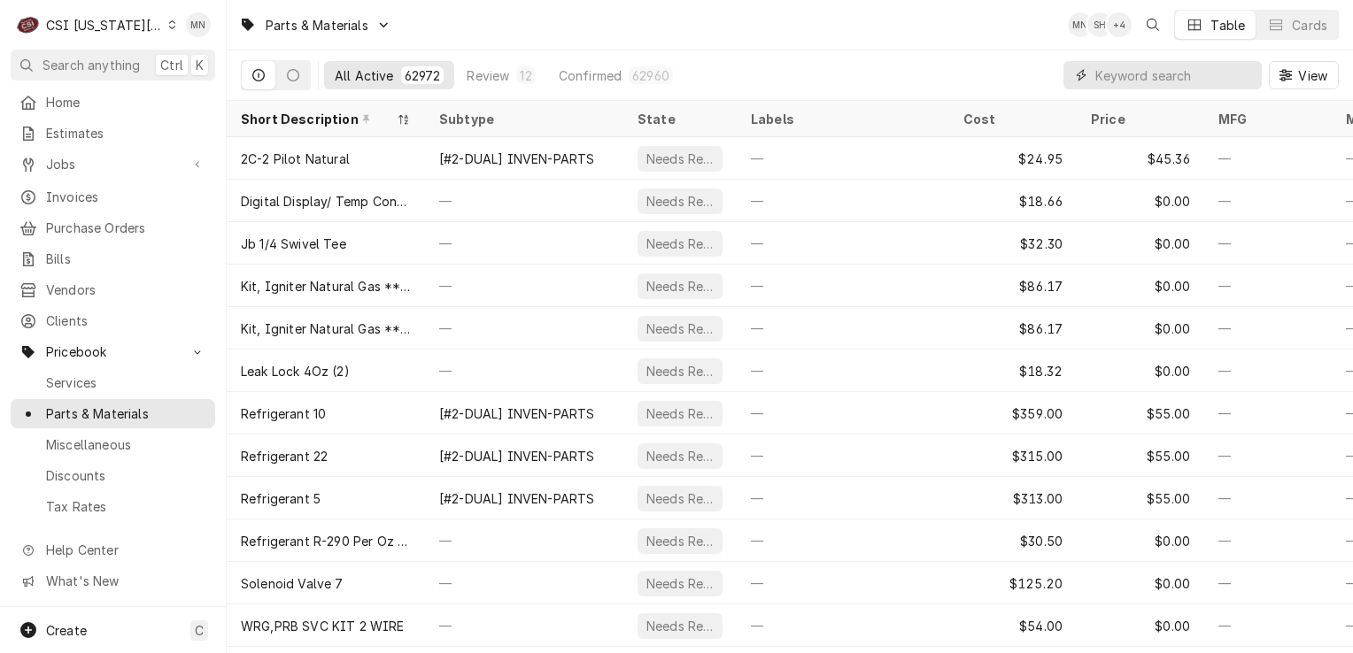
paste input "FRY-8262264"
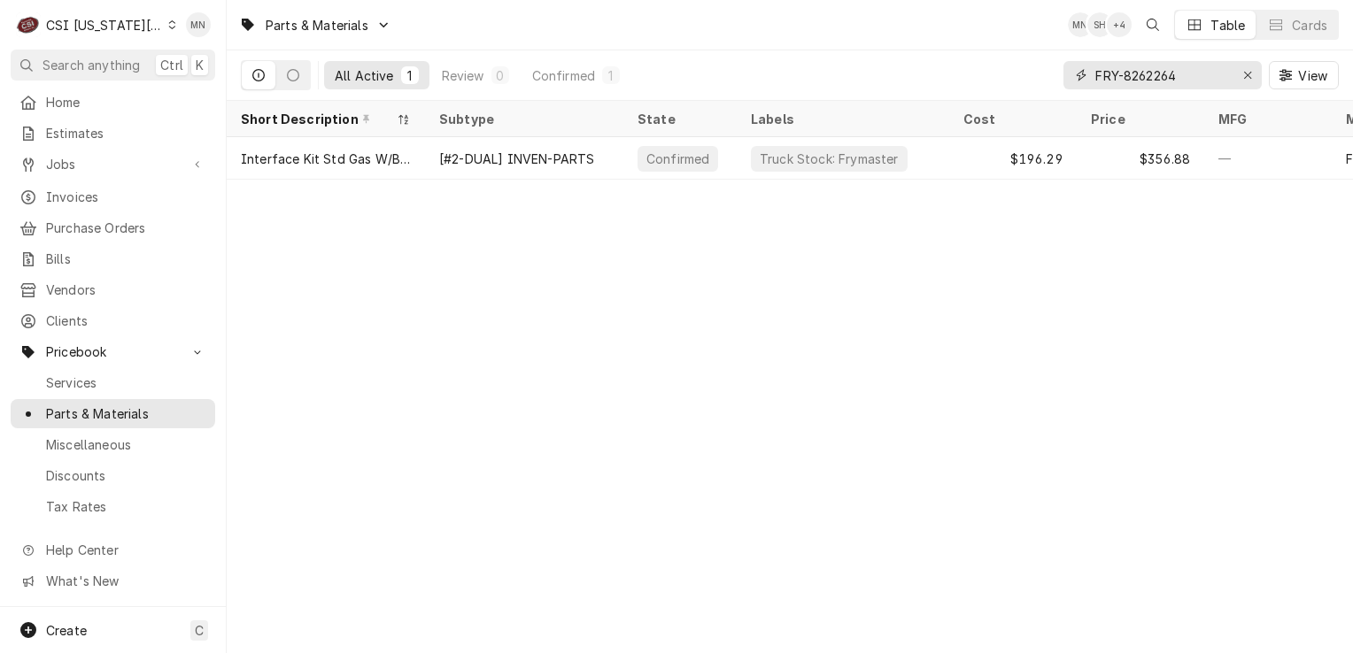
type input "FRY-8262264"
click at [1238, 77] on div "Erase input" at bounding box center [1247, 75] width 18 height 18
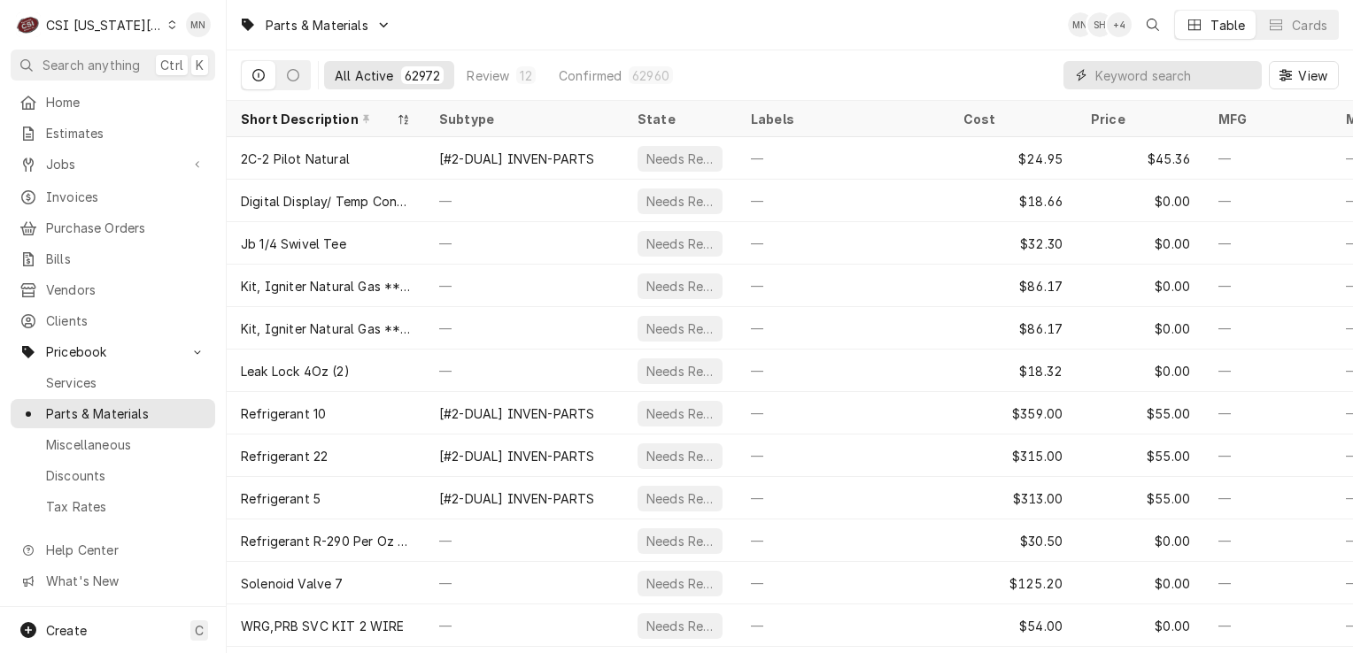
paste input "FRY-8263549"
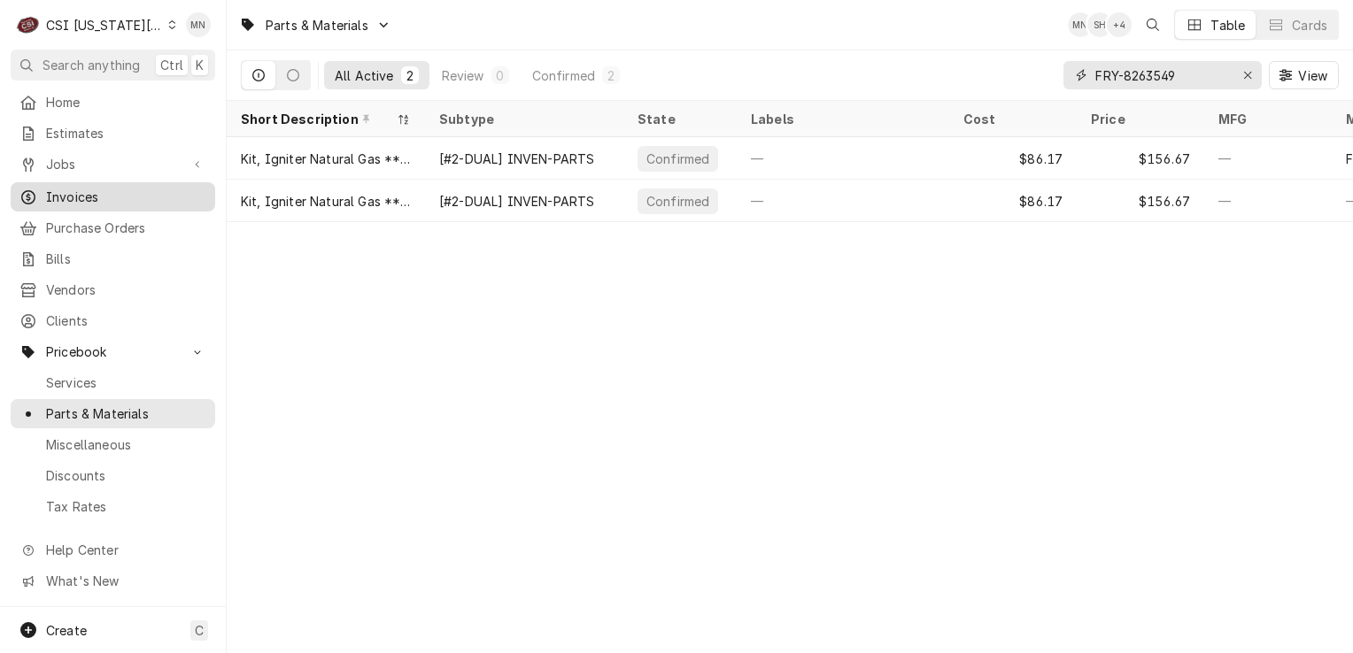
type input "FRY-8263549"
click at [1245, 77] on icon "Erase input" at bounding box center [1248, 75] width 10 height 12
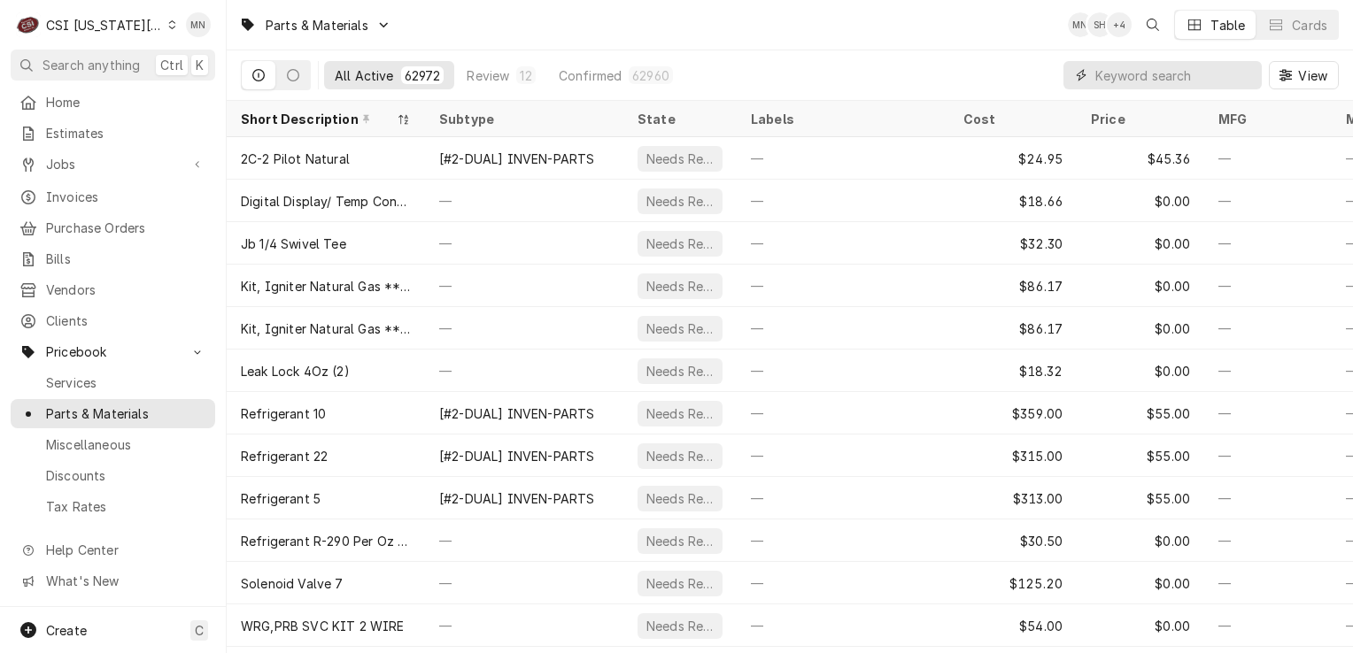
paste input "FRY-8075008"
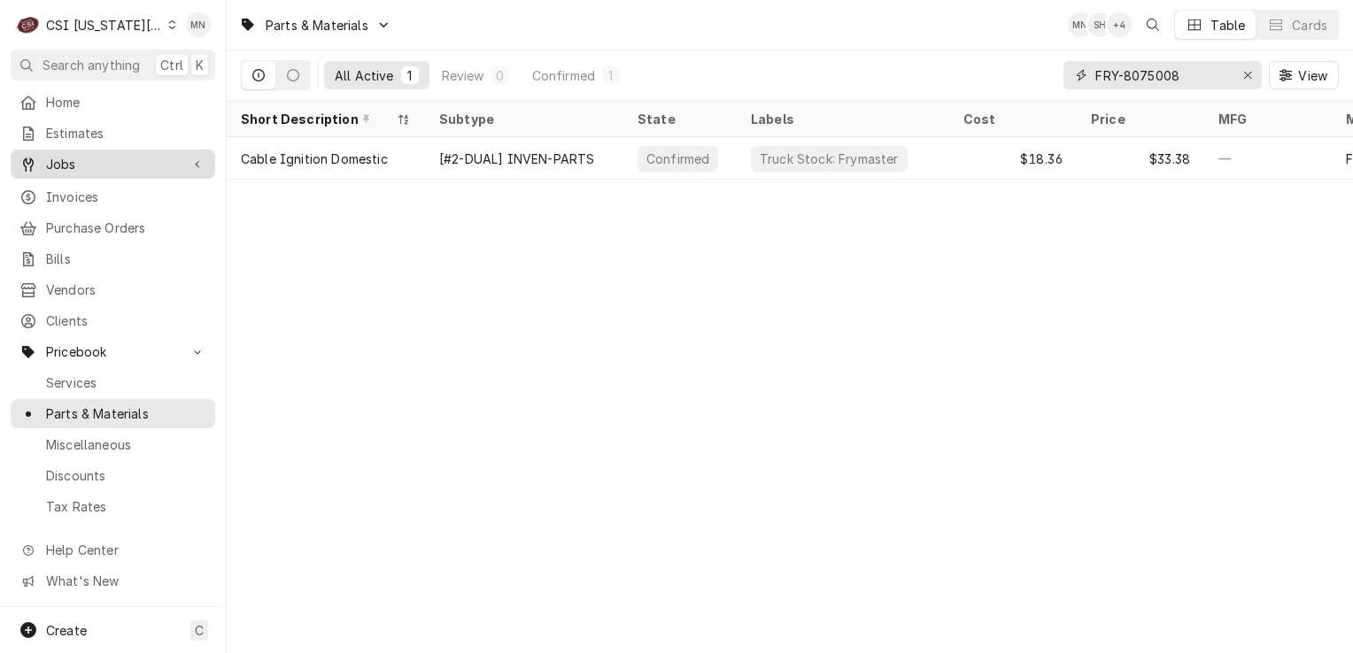
type input "FRY-8075008"
click at [1241, 79] on div "Erase input" at bounding box center [1247, 75] width 18 height 18
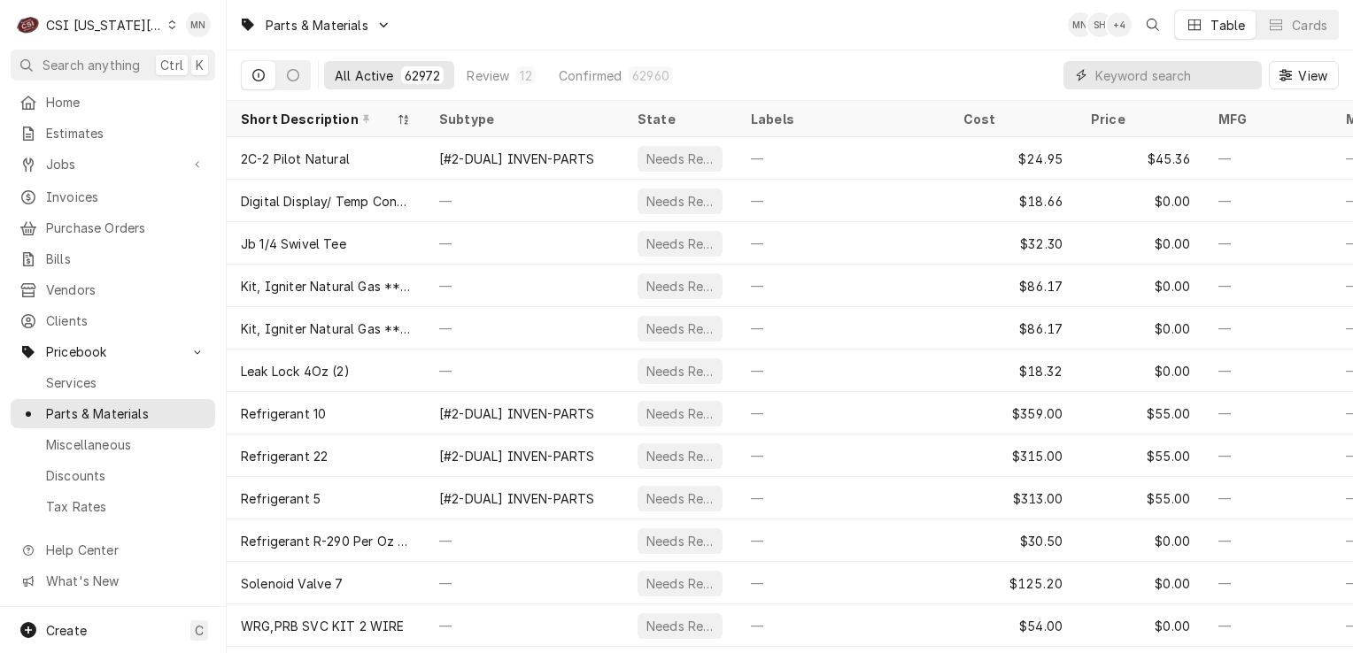
paste input "FRY-8076084"
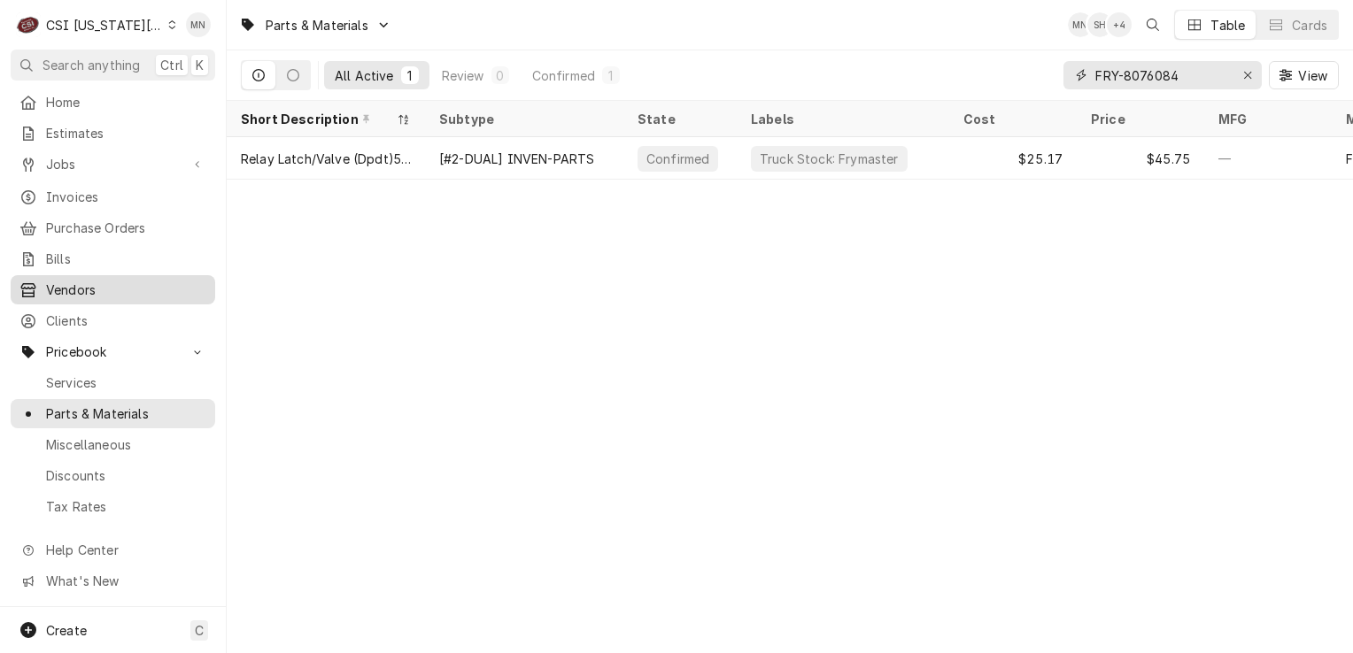
type input "FRY-8076084"
click at [1236, 76] on button "Erase input" at bounding box center [1247, 75] width 28 height 28
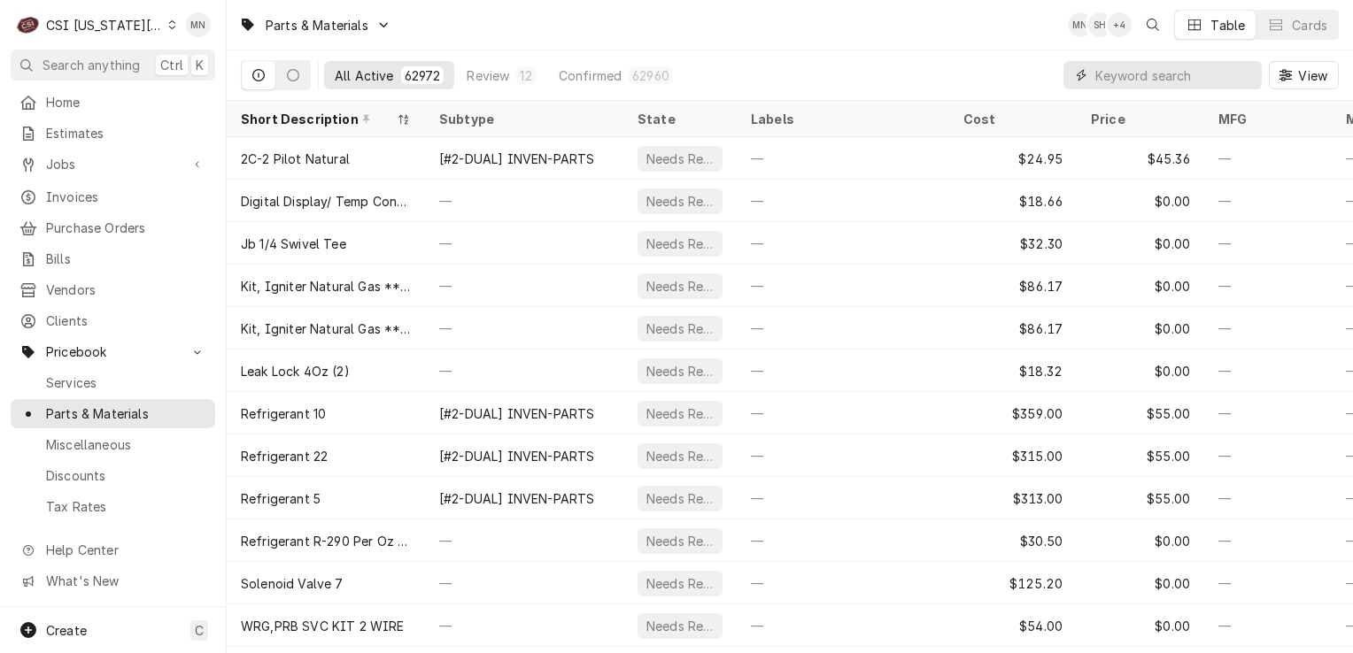
paste input "AVA-177PHCD035"
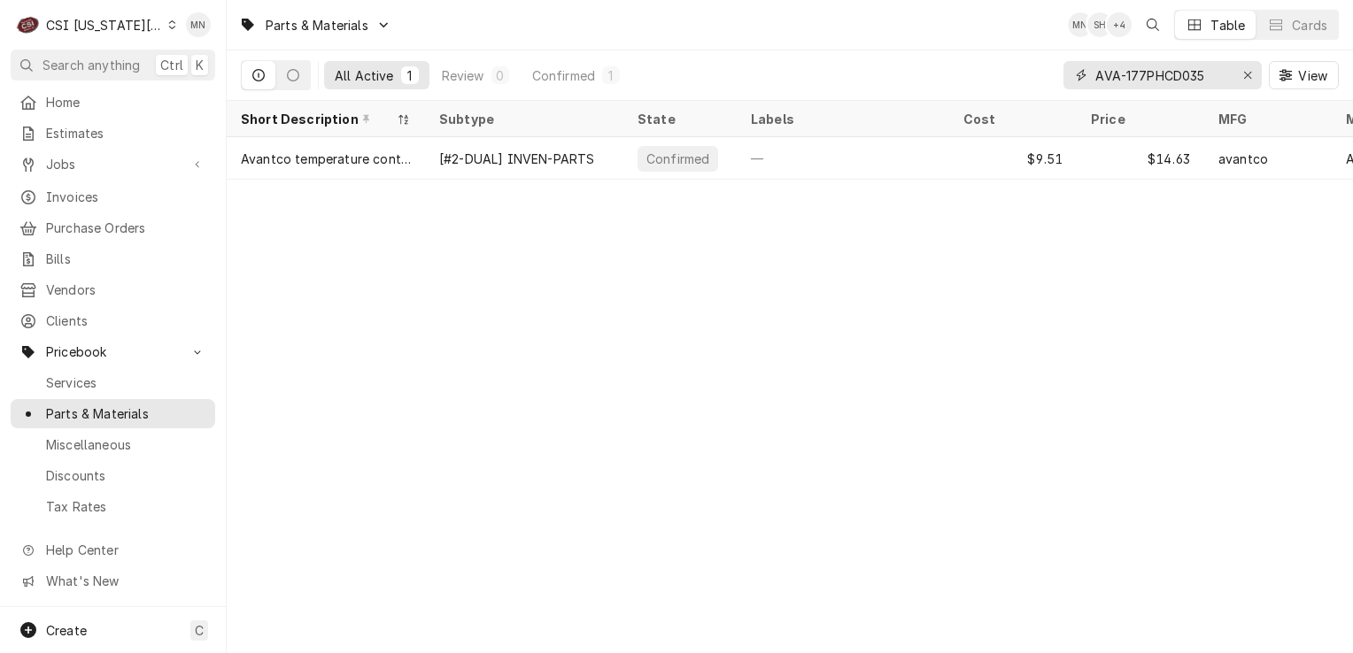
type input "AVA-177PHCD035"
click at [1248, 73] on icon "Erase input" at bounding box center [1247, 75] width 7 height 7
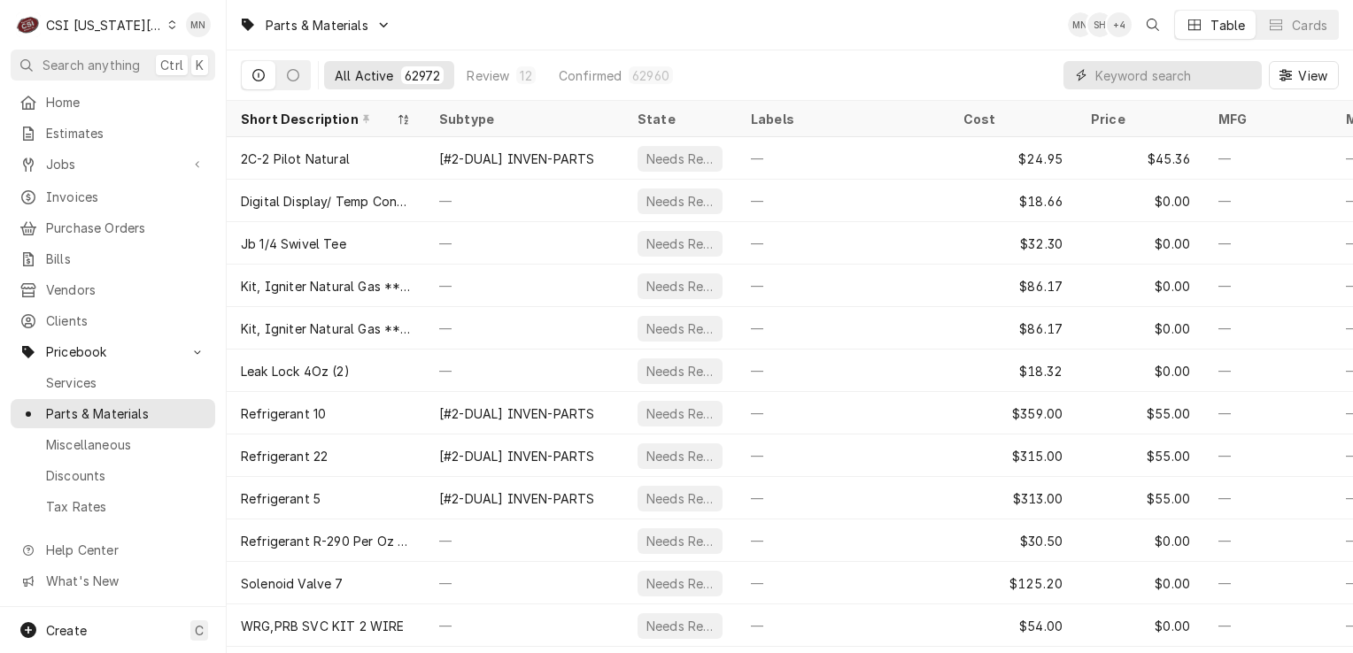
paste input "AVA-177PHCD034"
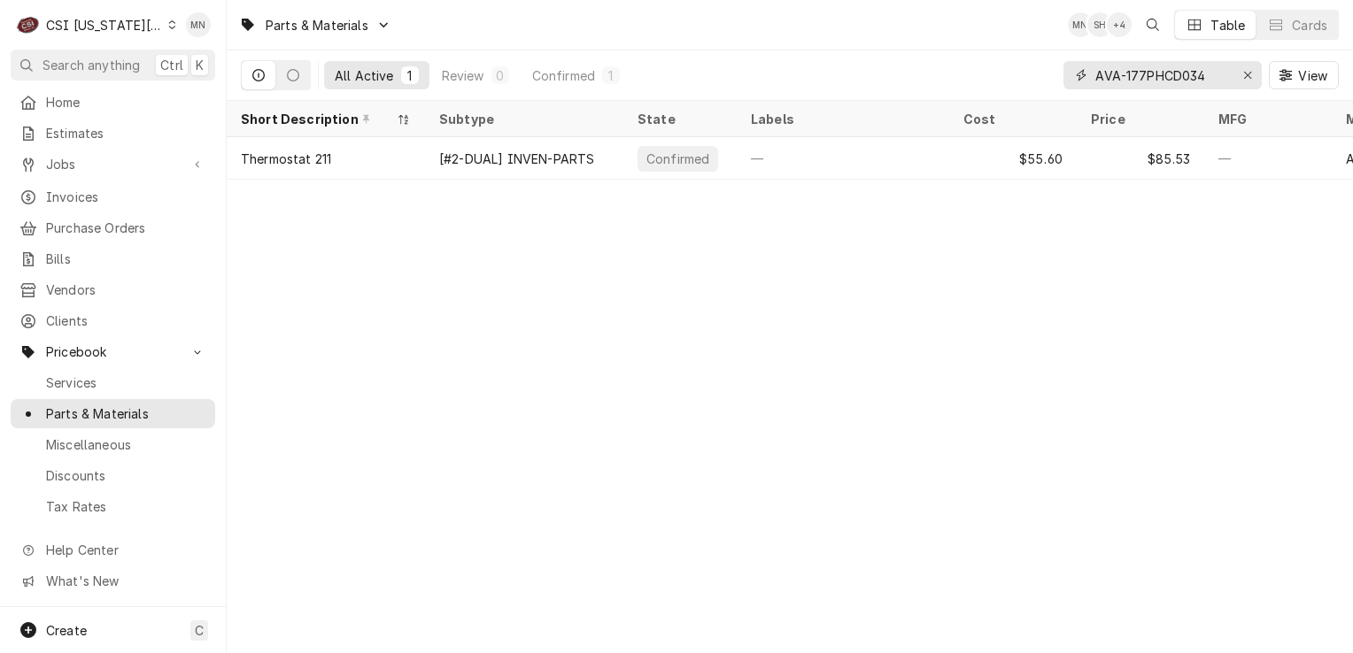
type input "AVA-177PHCD034"
click at [1244, 69] on icon "Erase input" at bounding box center [1248, 75] width 10 height 12
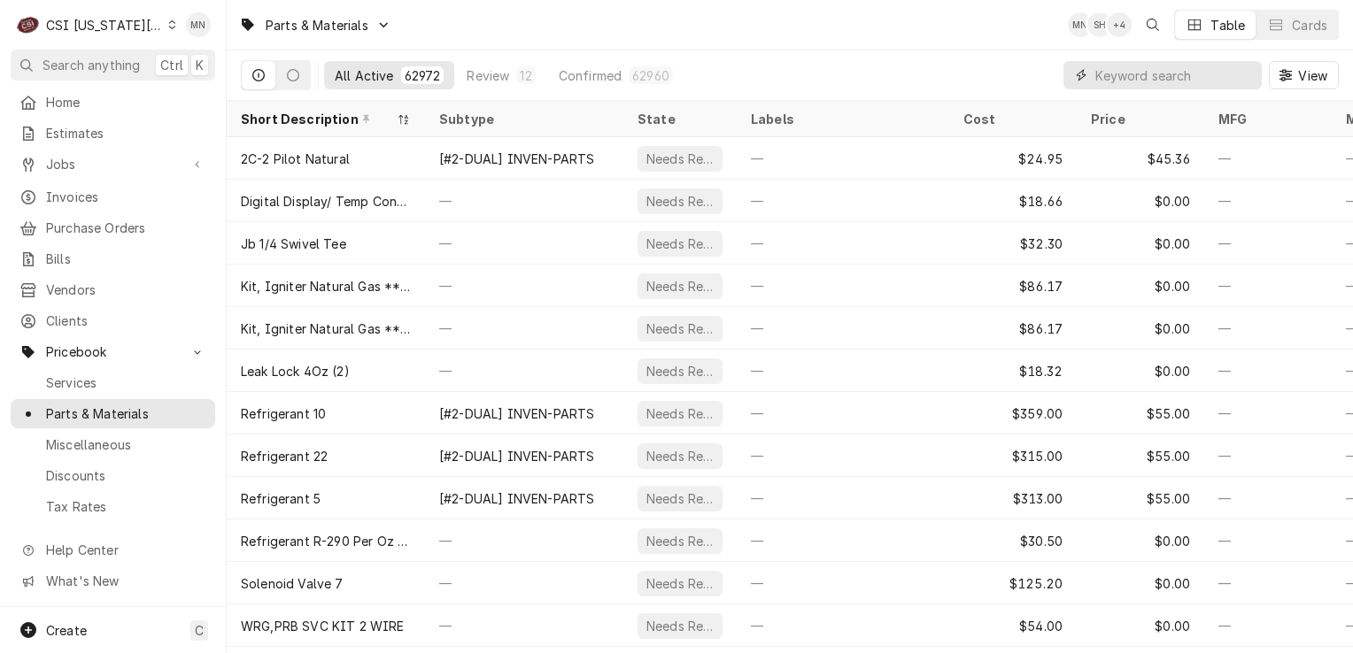
paste input "AVA-177PHCD016"
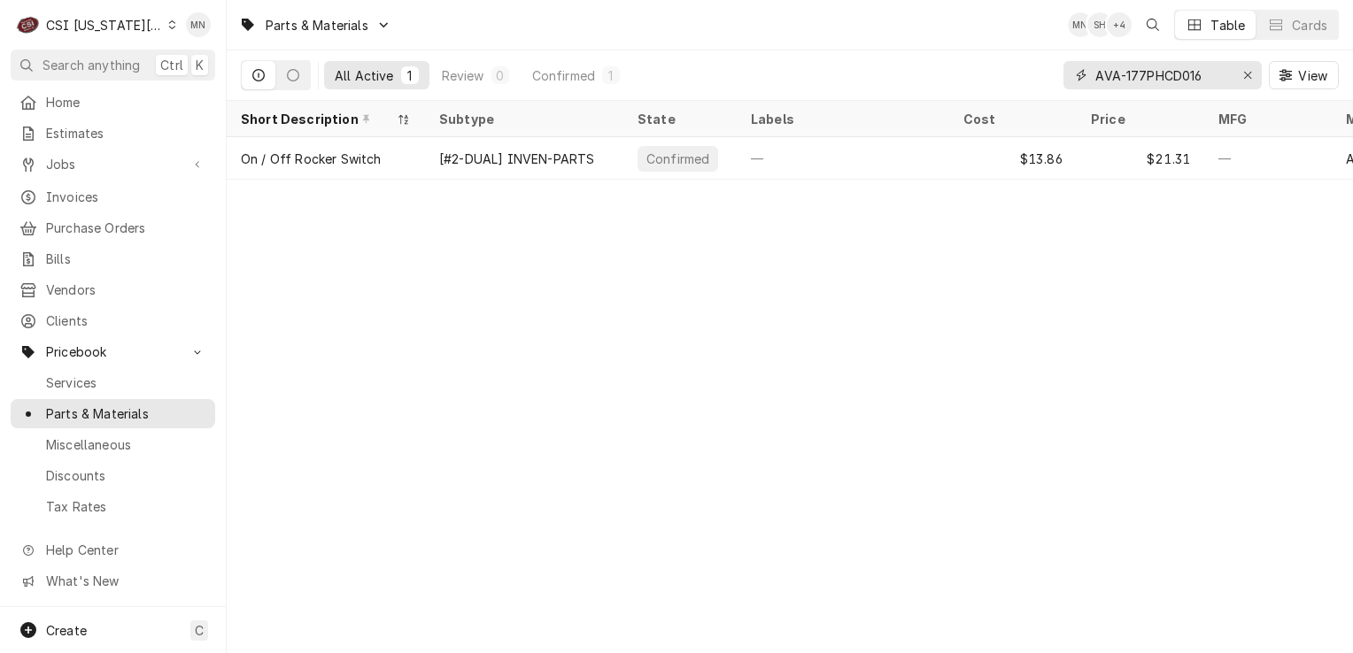
type input "AVA-177PHCD016"
click at [1243, 80] on icon "Erase input" at bounding box center [1248, 75] width 10 height 12
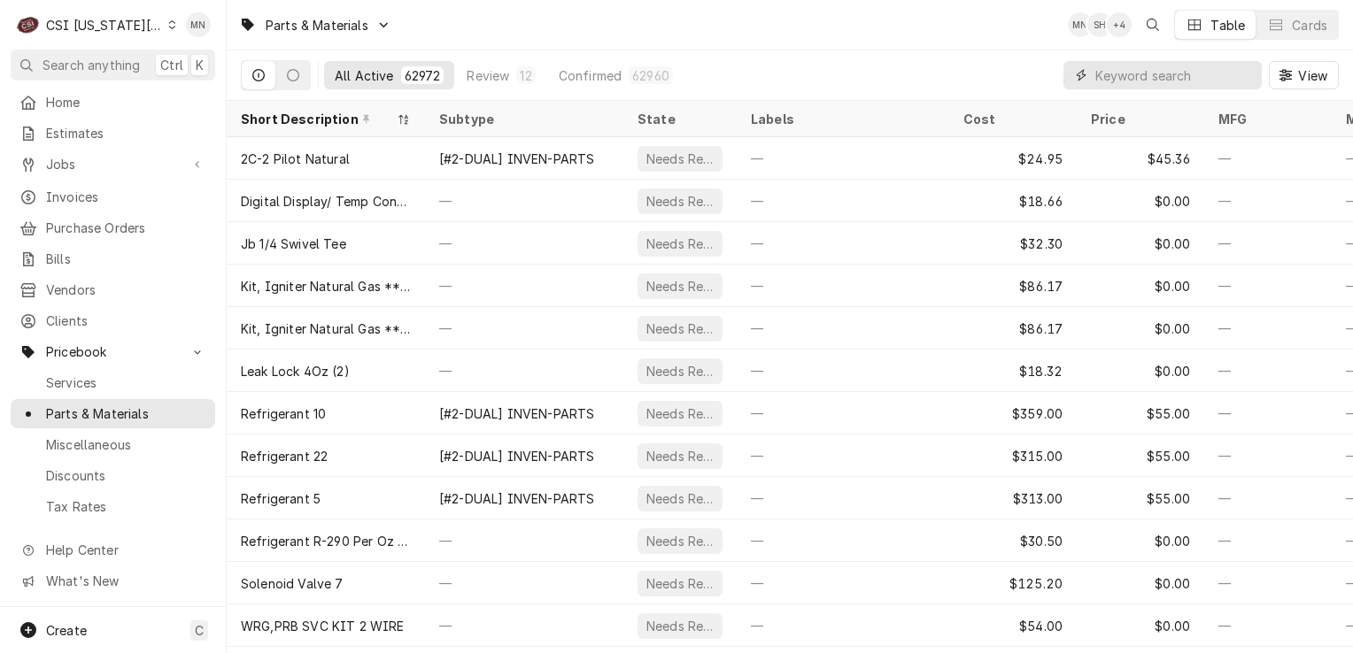
paste input "AVA- 177PFGASK"
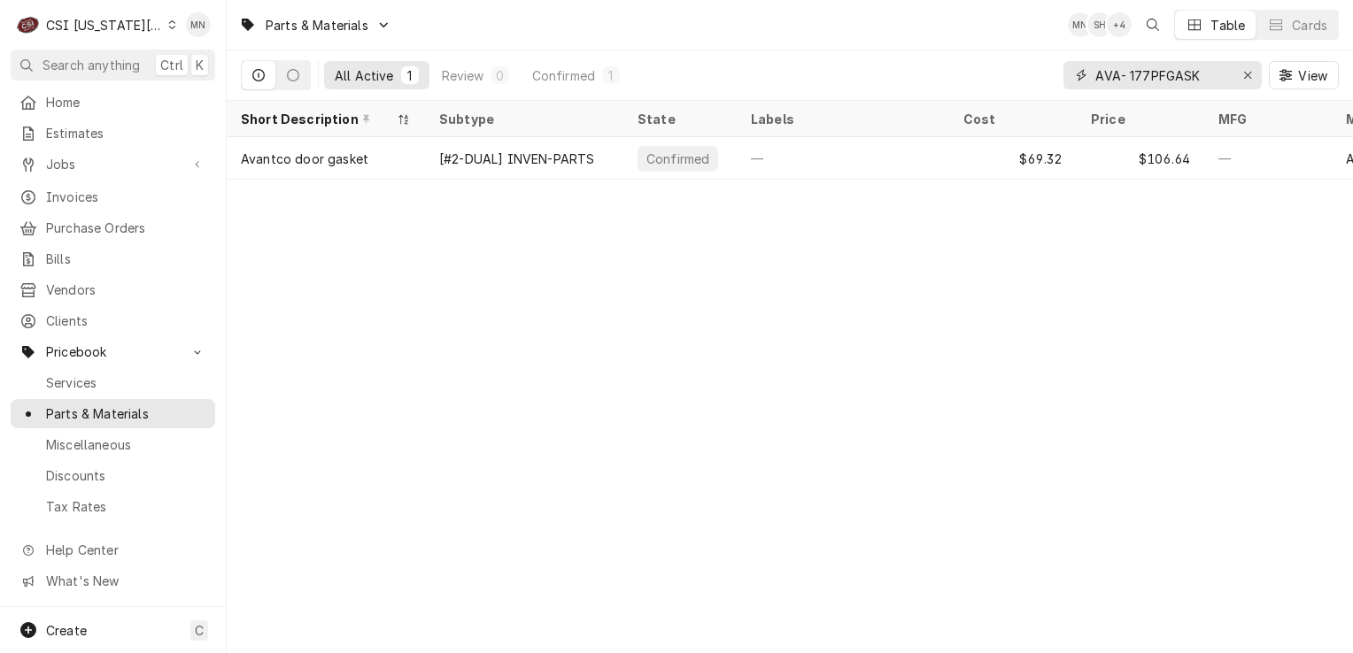
type input "AVA- 177PFGASK"
click at [1245, 74] on icon "Erase input" at bounding box center [1248, 75] width 10 height 12
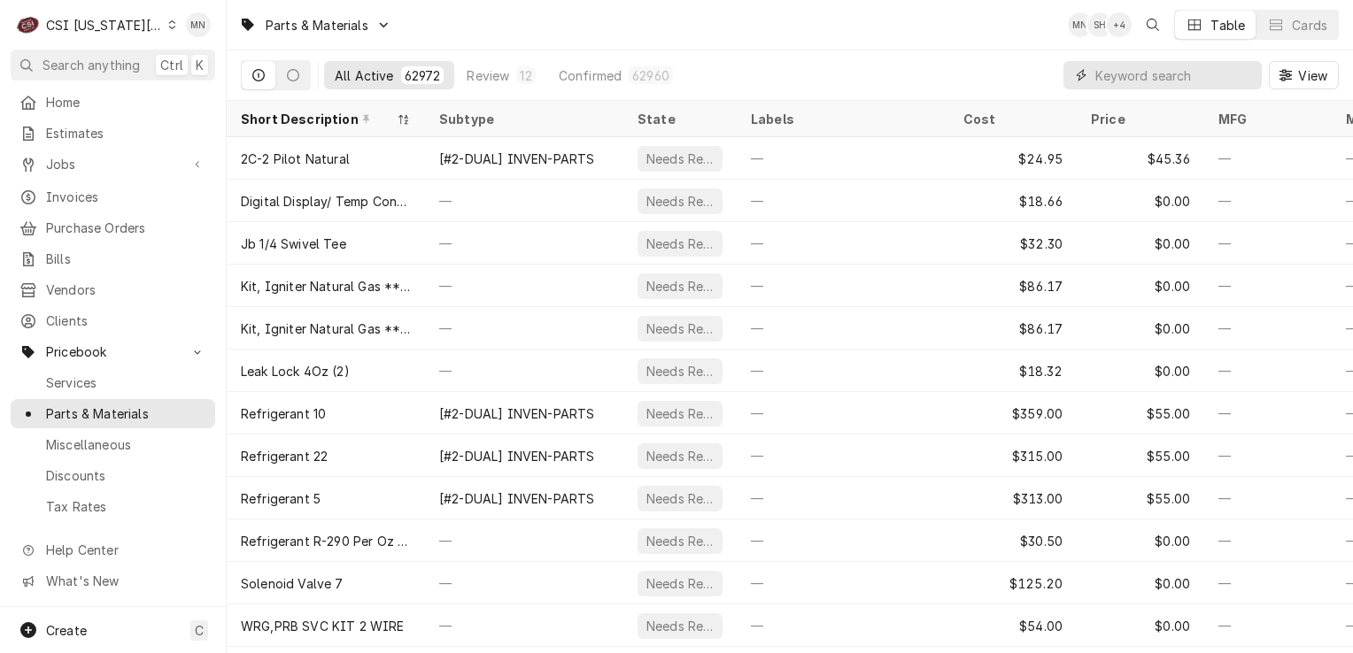
paste input "FWE-Z-600-6113"
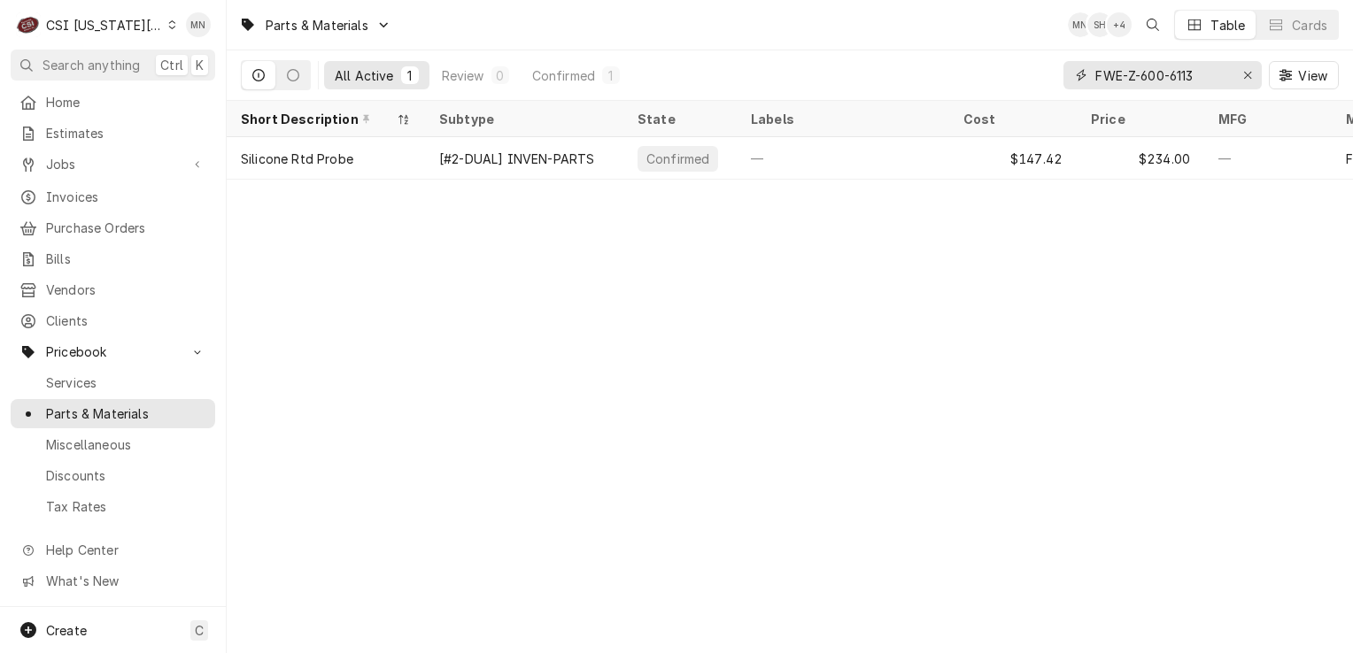
type input "FWE-Z-600-6113"
click at [1246, 80] on icon "Erase input" at bounding box center [1248, 75] width 10 height 12
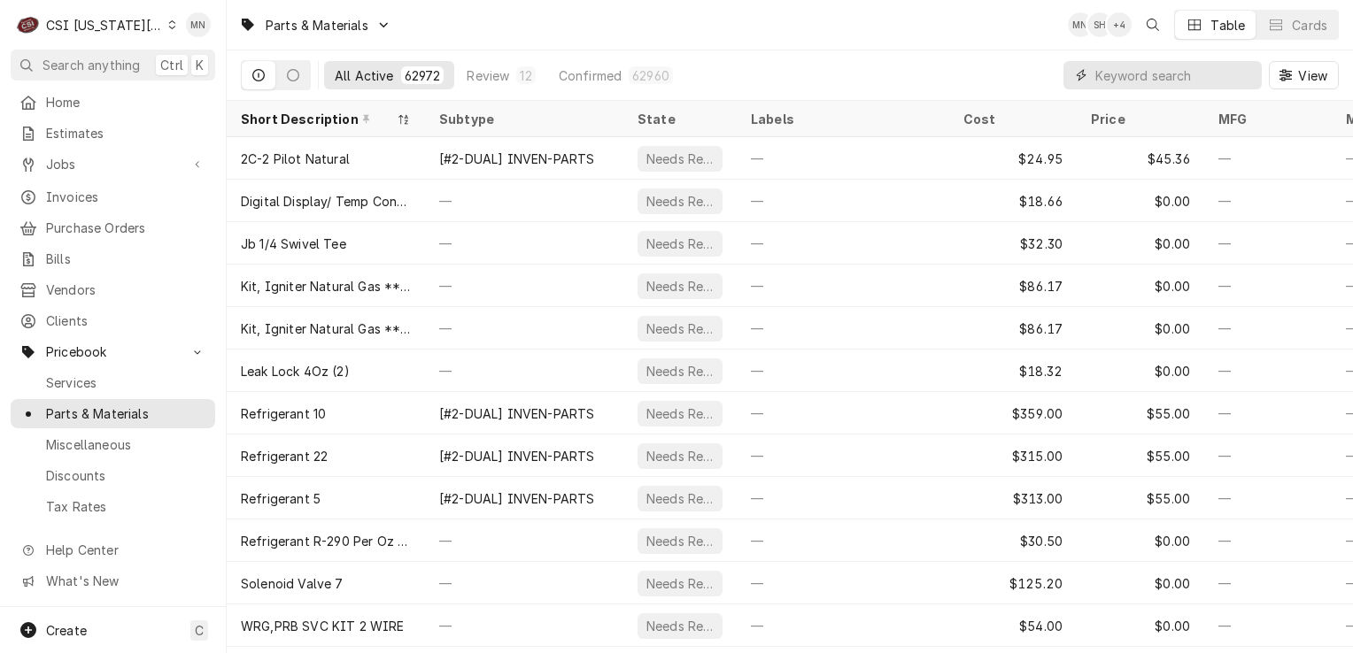
paste input "TUR-D300910"
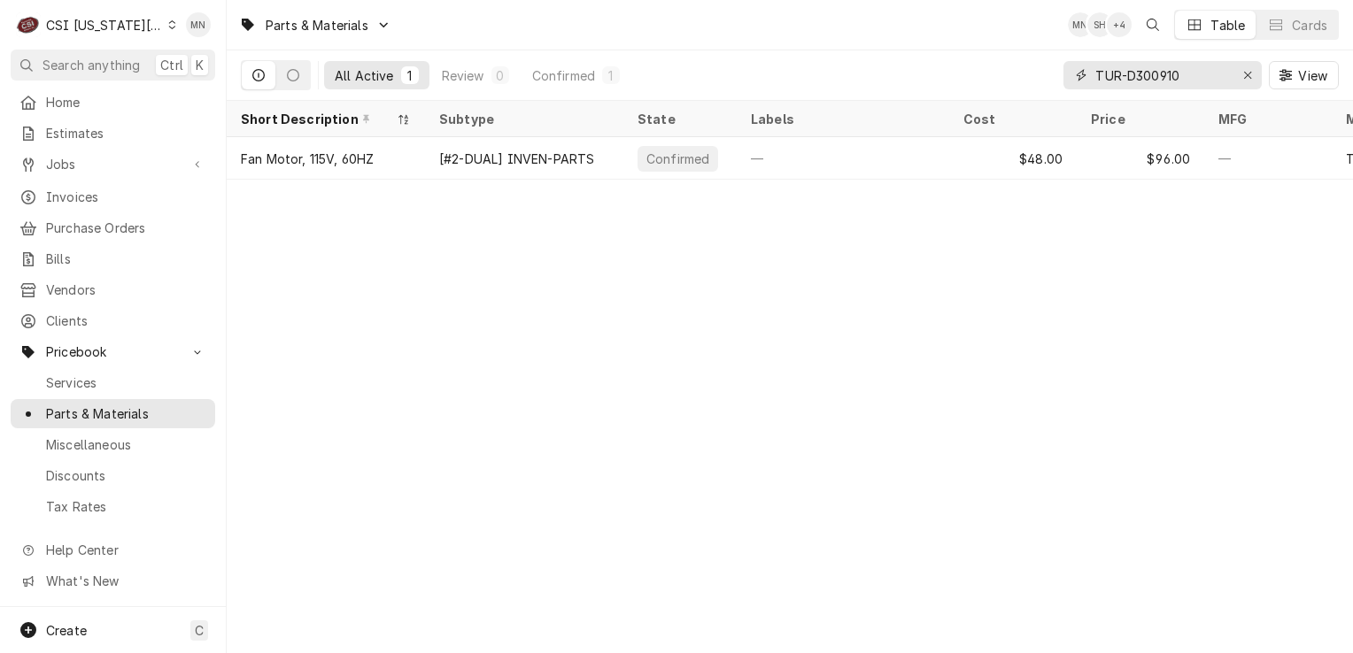
type input "TUR-D300910"
click at [1246, 73] on icon "Erase input" at bounding box center [1248, 75] width 10 height 12
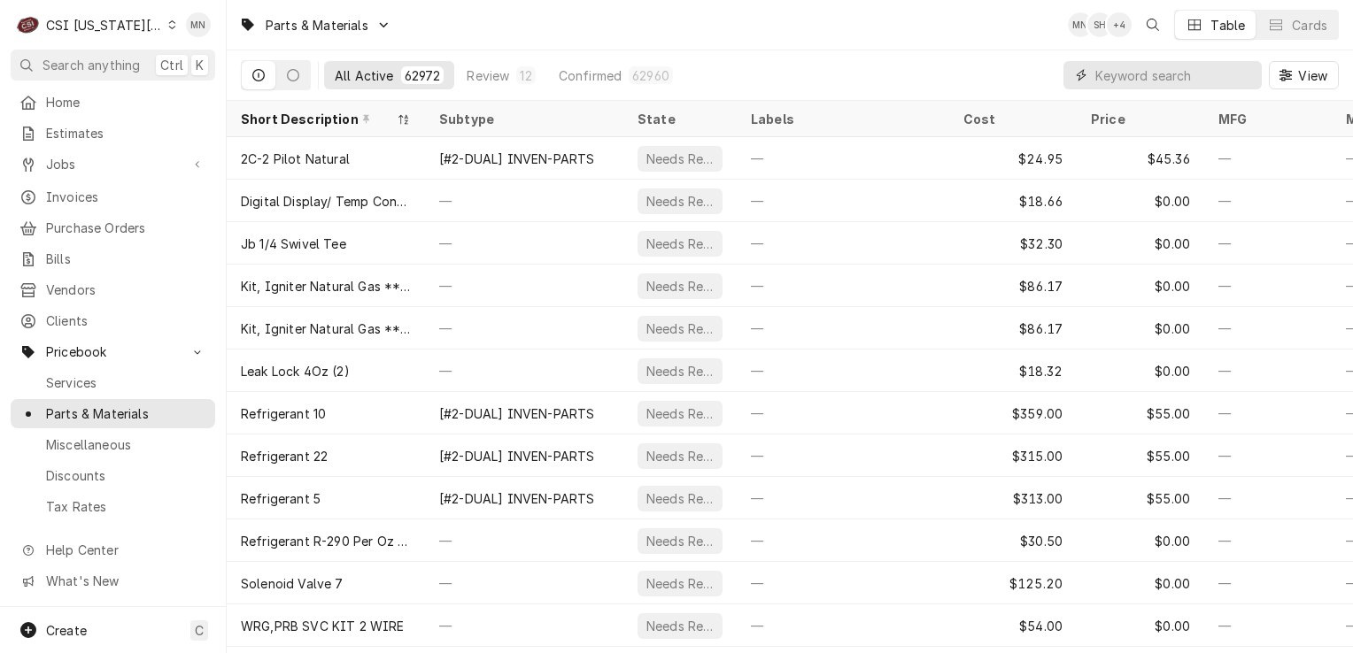
paste input "STA-2J-60141501"
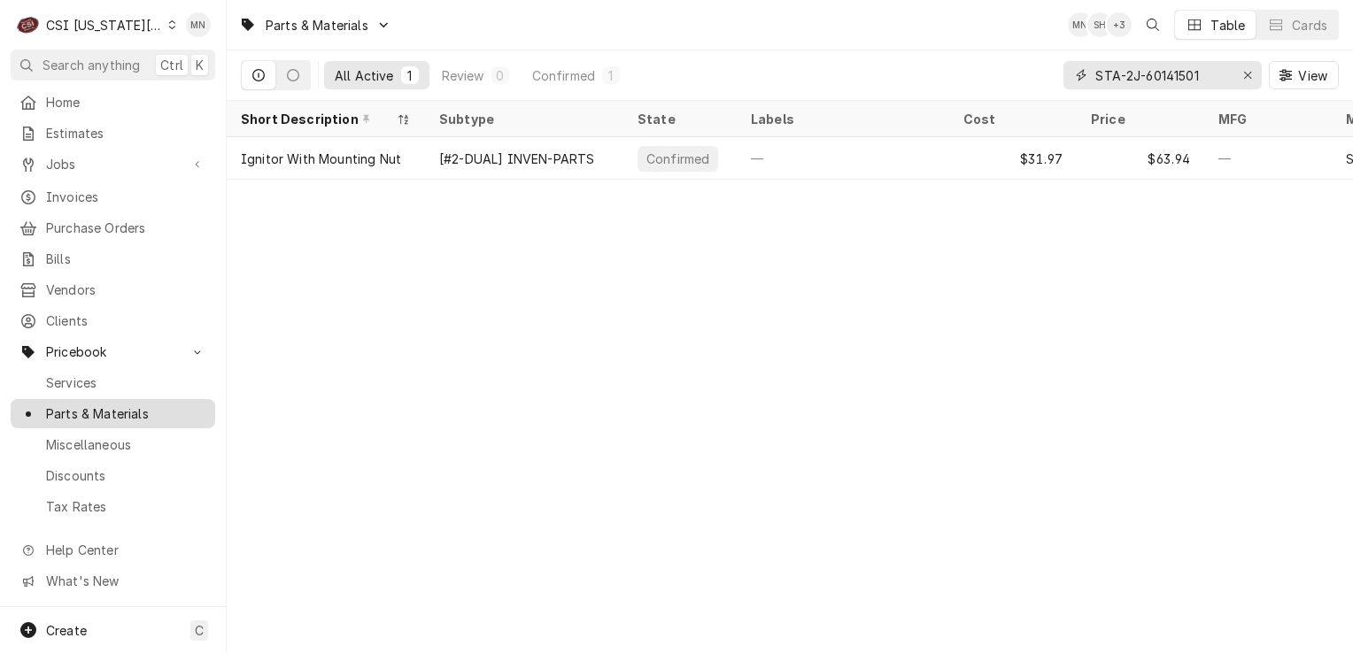
type input "STA-2J-60141501"
click at [1236, 72] on button "Erase input" at bounding box center [1247, 75] width 28 height 28
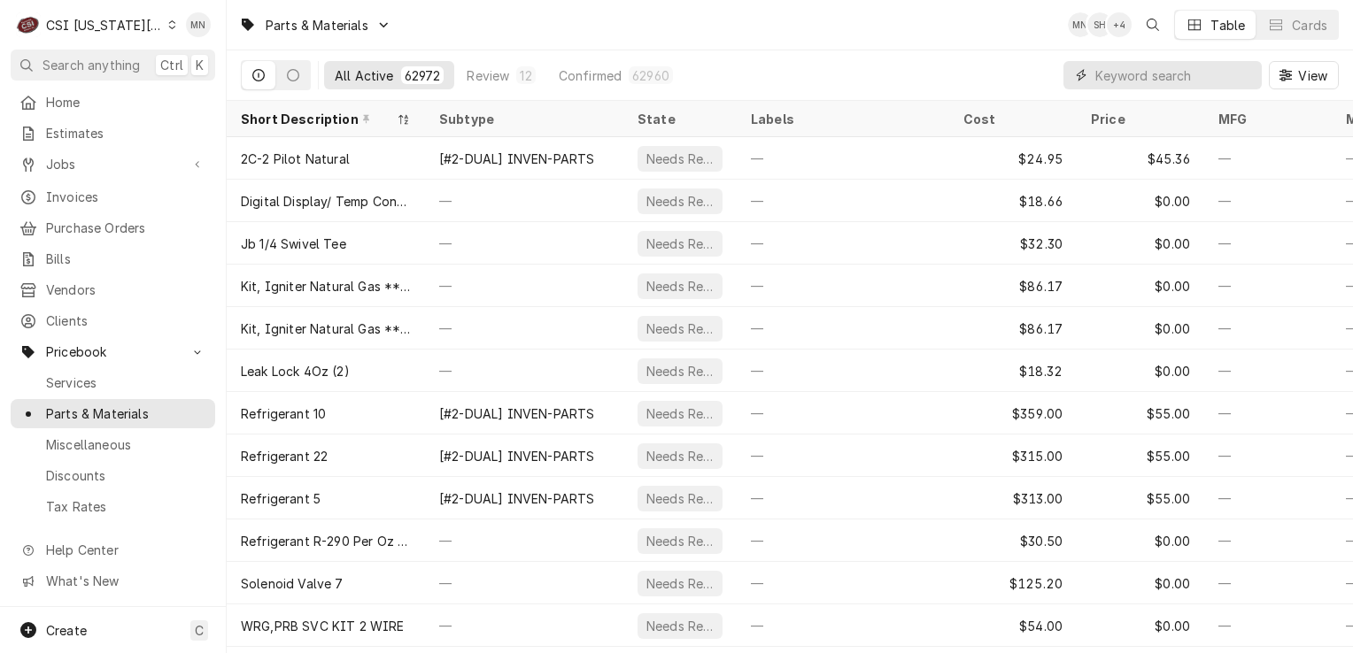
paste input "TUR-D300600"
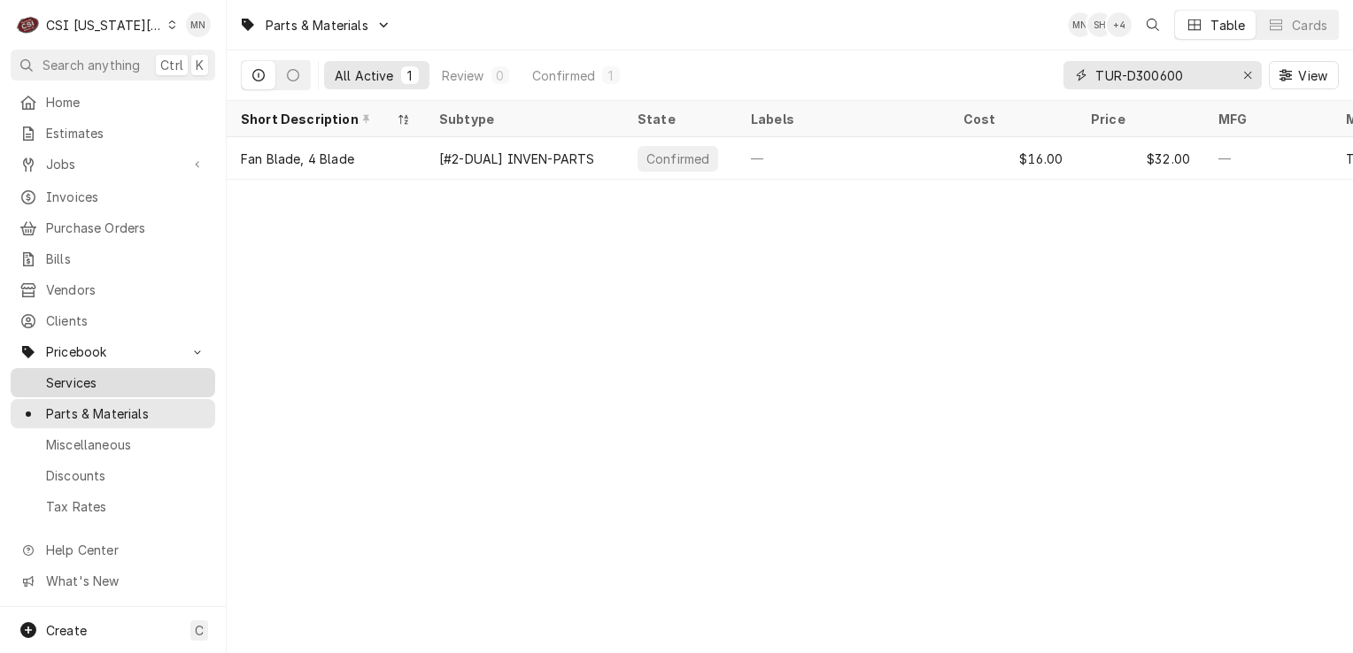
type input "TUR-D300600"
click at [1238, 74] on div "Erase input" at bounding box center [1247, 75] width 18 height 18
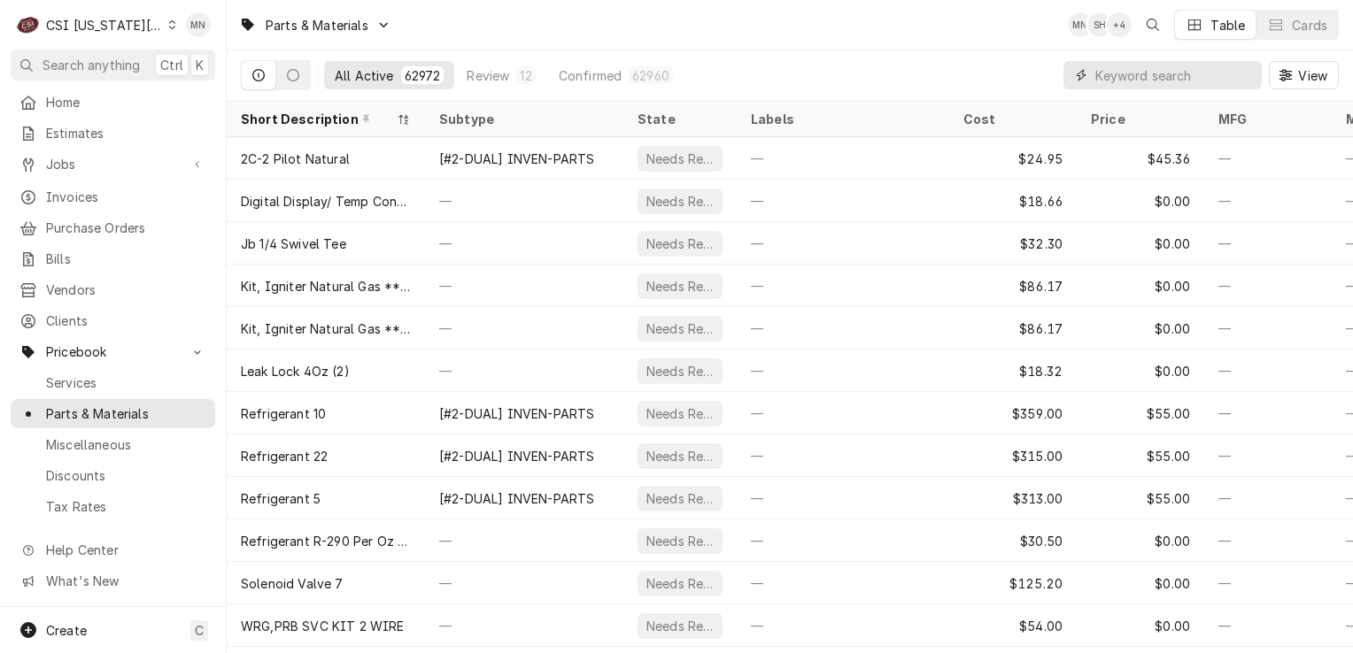
paste input "FRY-8101400"
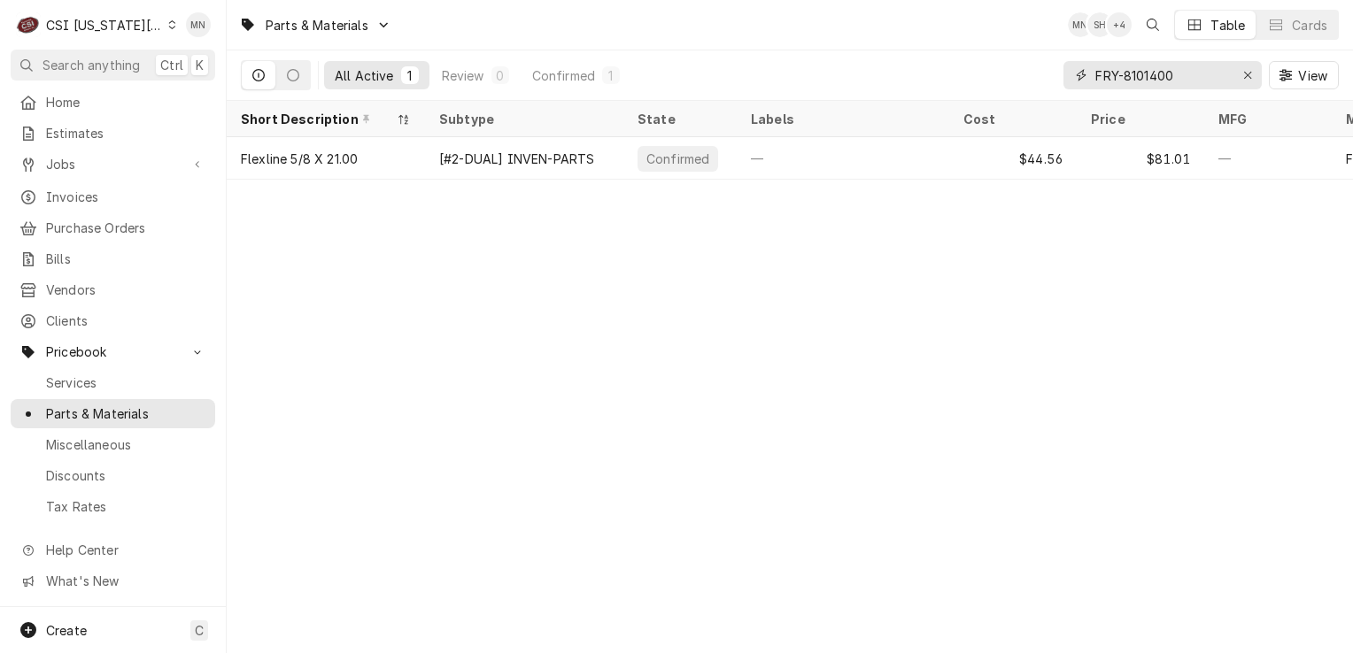
type input "FRY-8101400"
click at [1243, 77] on icon "Erase input" at bounding box center [1248, 75] width 10 height 12
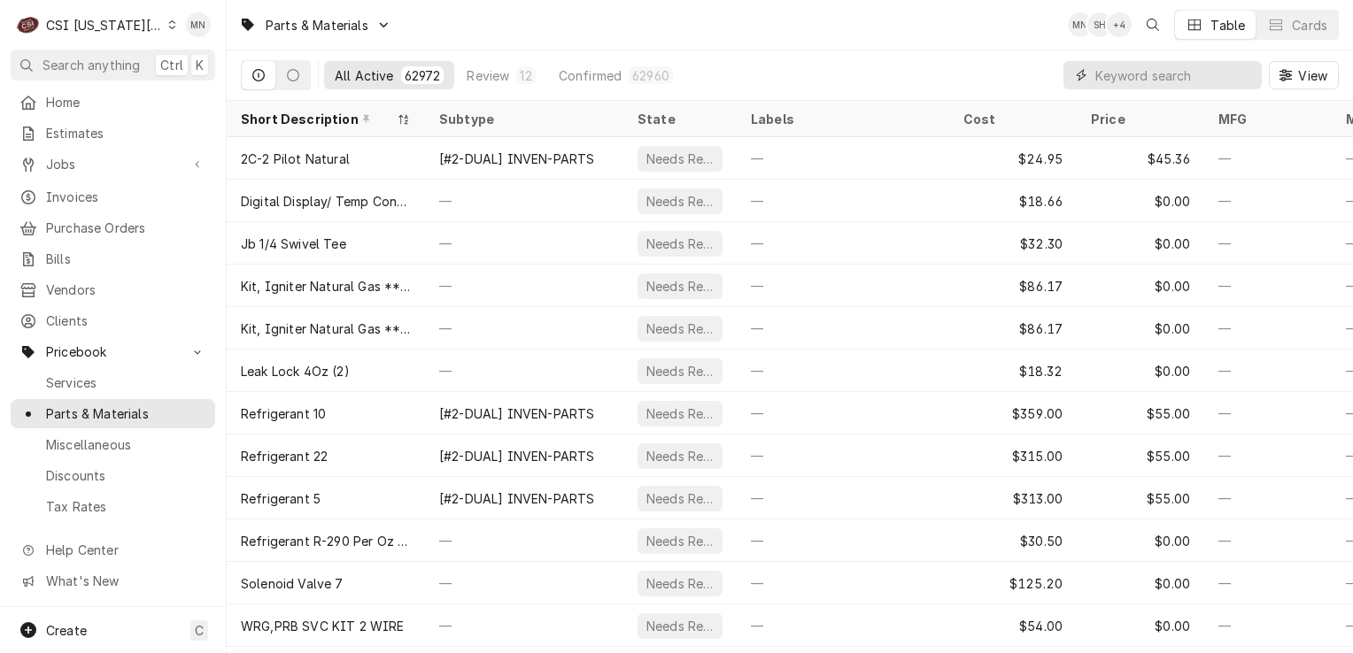
paste input "VUL-00-426602-00001"
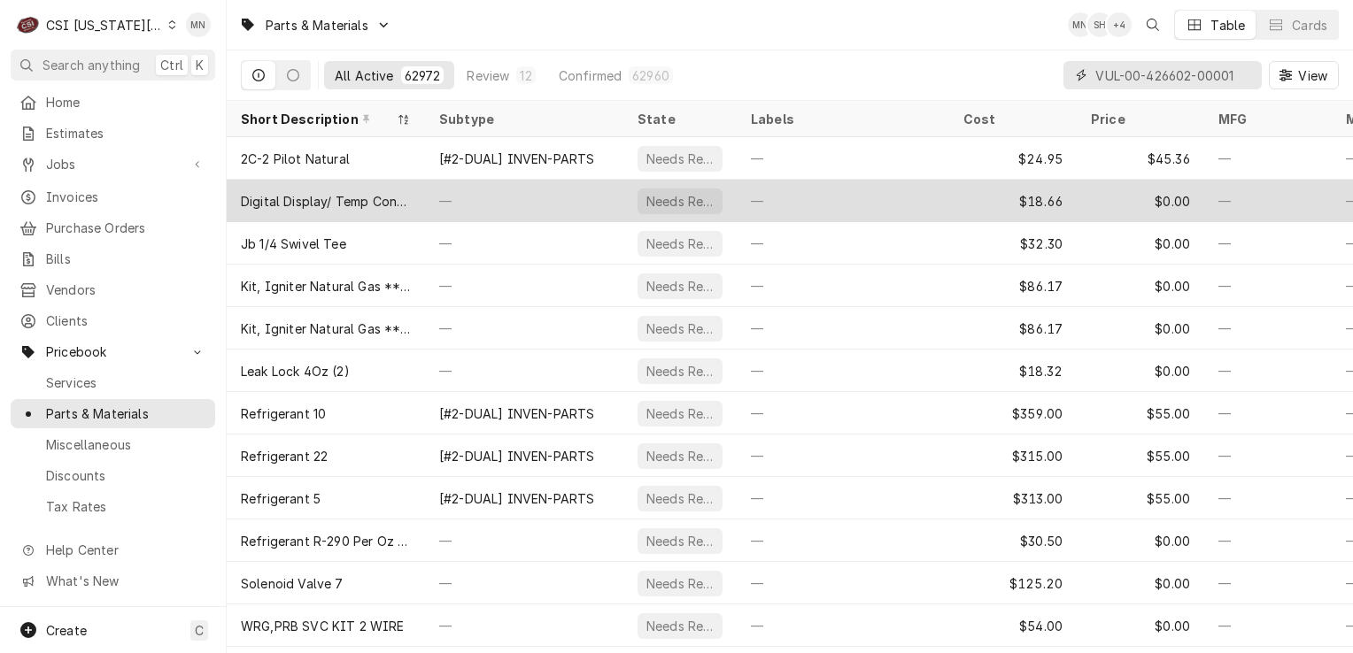
scroll to position [0, 10]
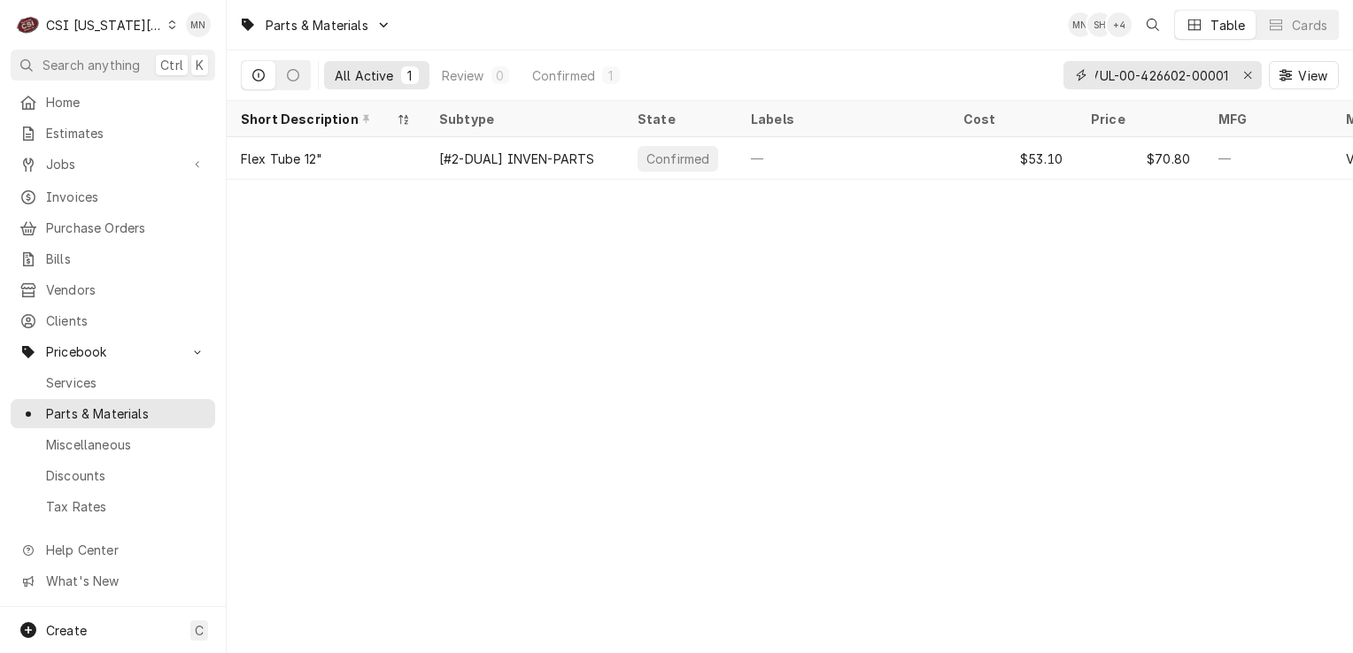
type input "VUL-00-426602-00001"
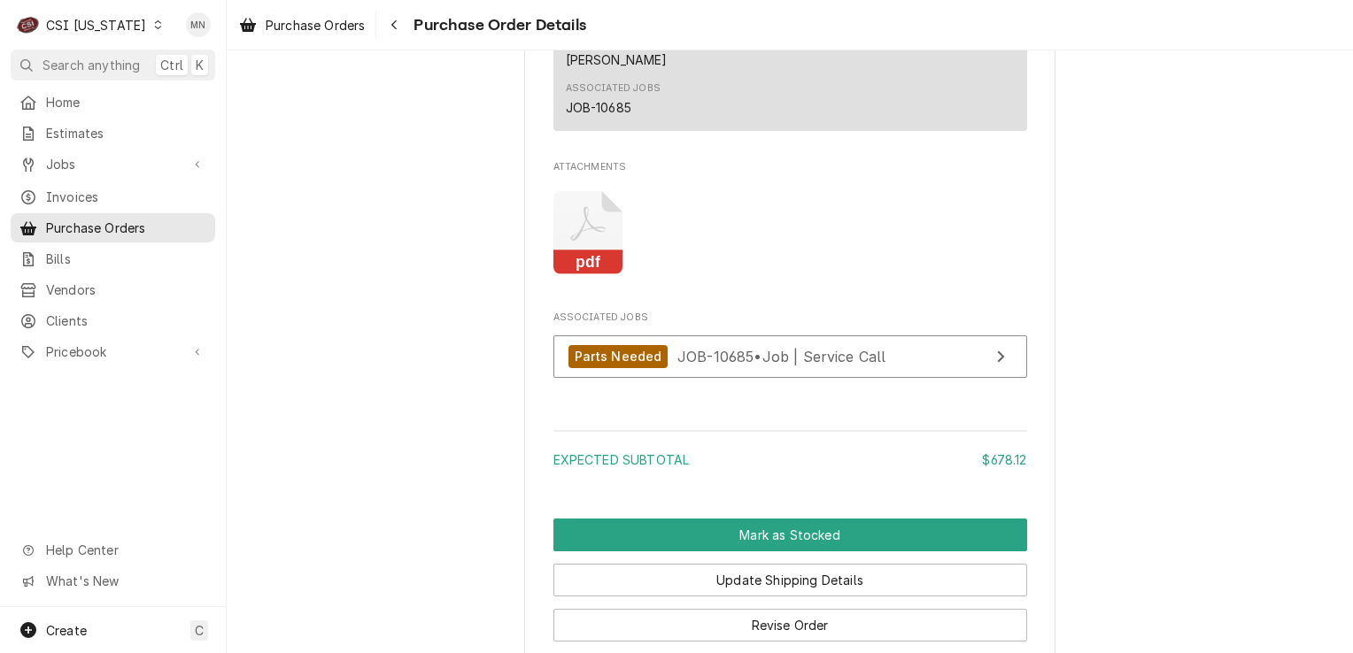
scroll to position [1948, 0]
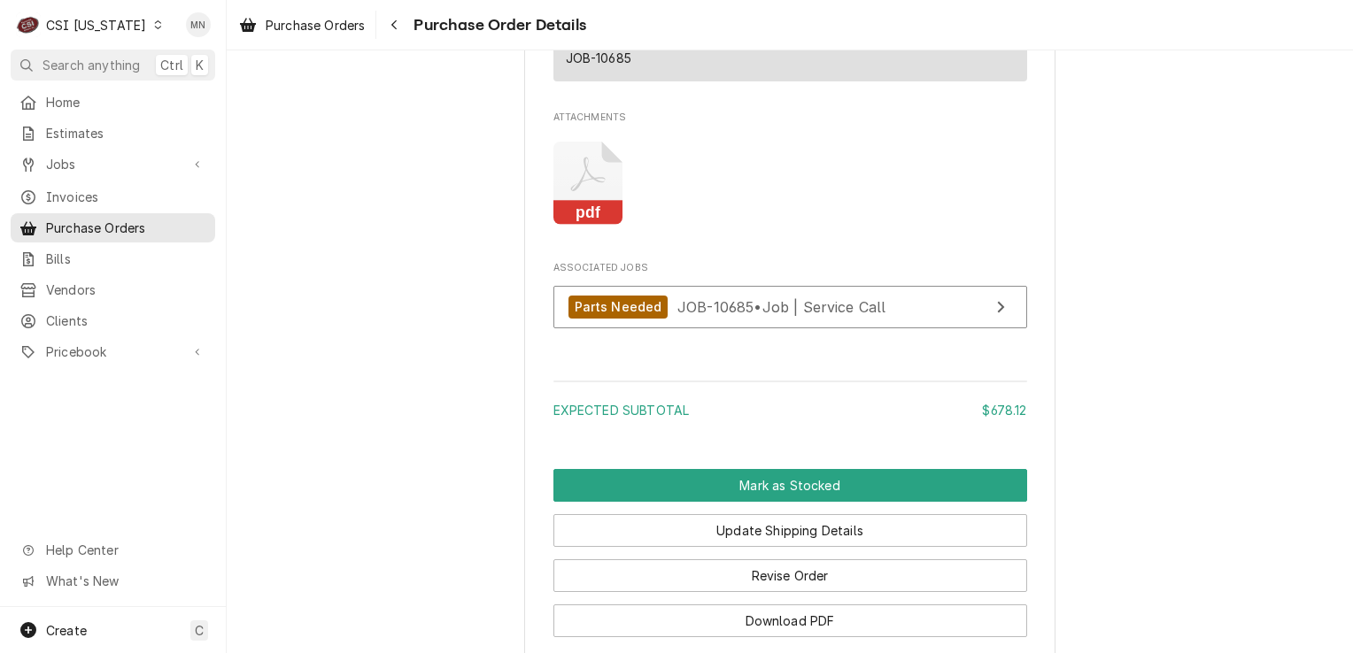
click at [574, 192] on icon "Attachments" at bounding box center [587, 175] width 35 height 35
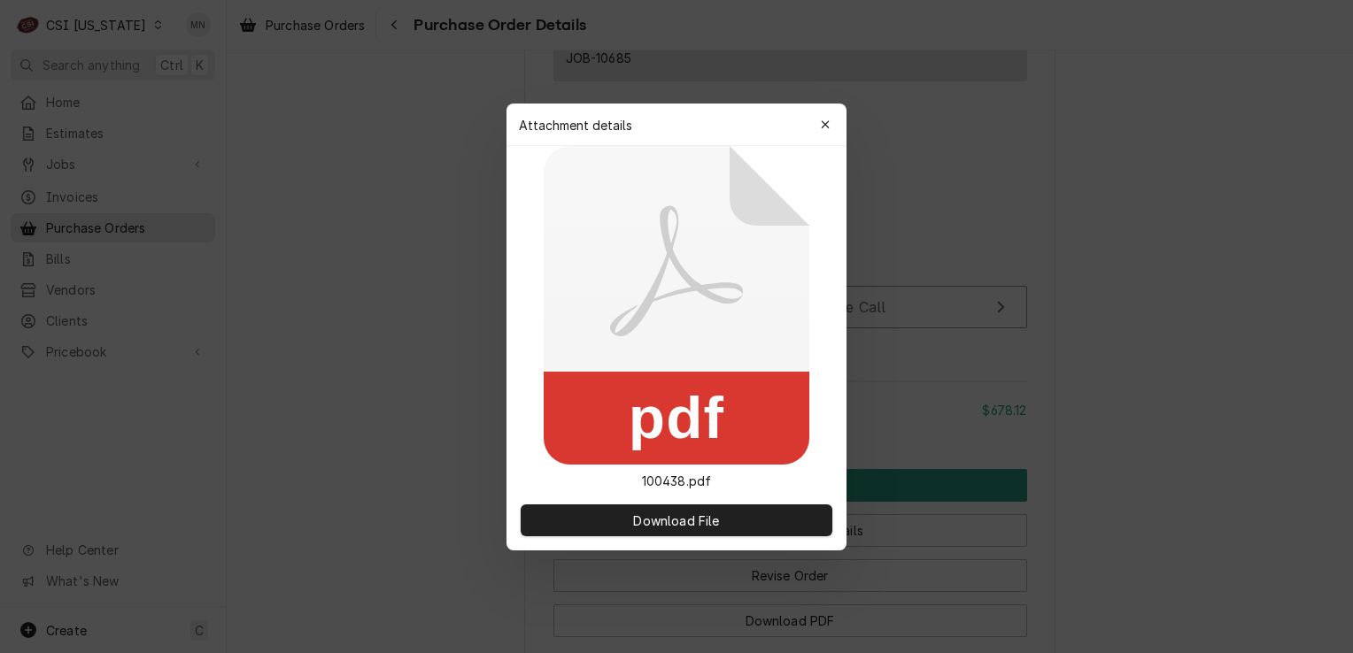
click at [574, 238] on icon at bounding box center [677, 305] width 266 height 319
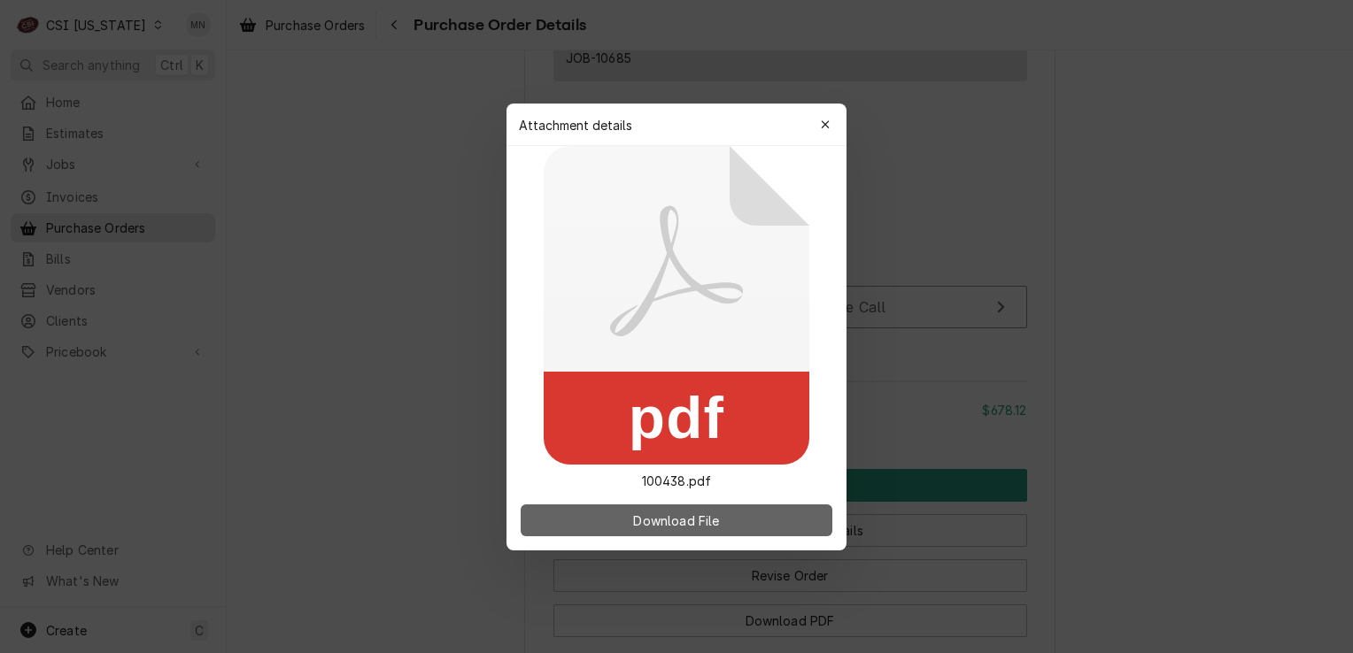
click at [677, 522] on span "Download File" at bounding box center [675, 520] width 93 height 19
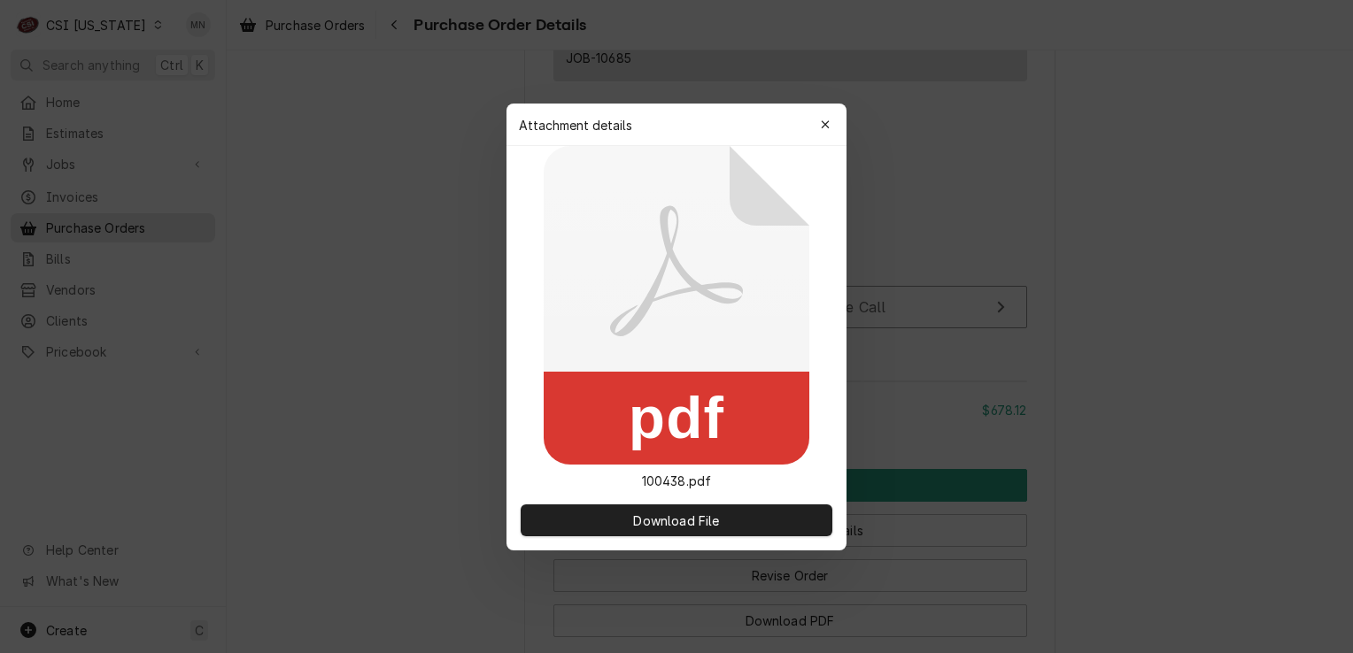
click at [826, 125] on icon "button" at bounding box center [826, 125] width 10 height 12
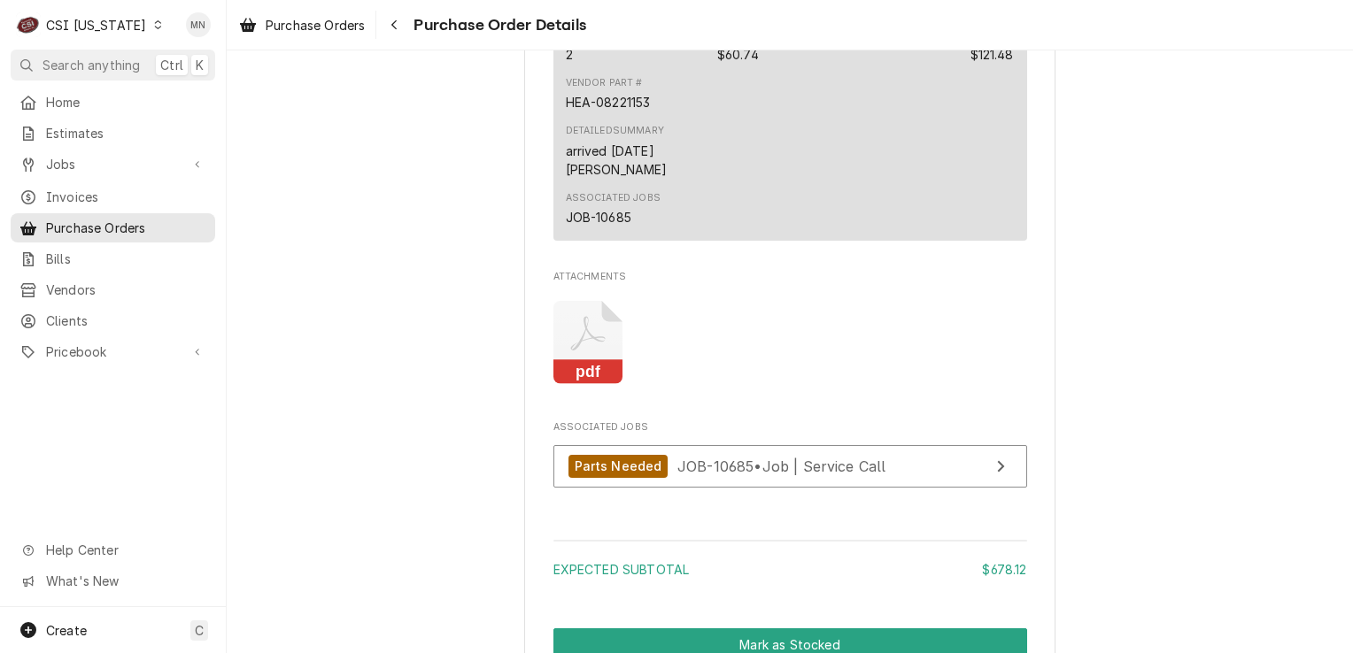
scroll to position [1859, 0]
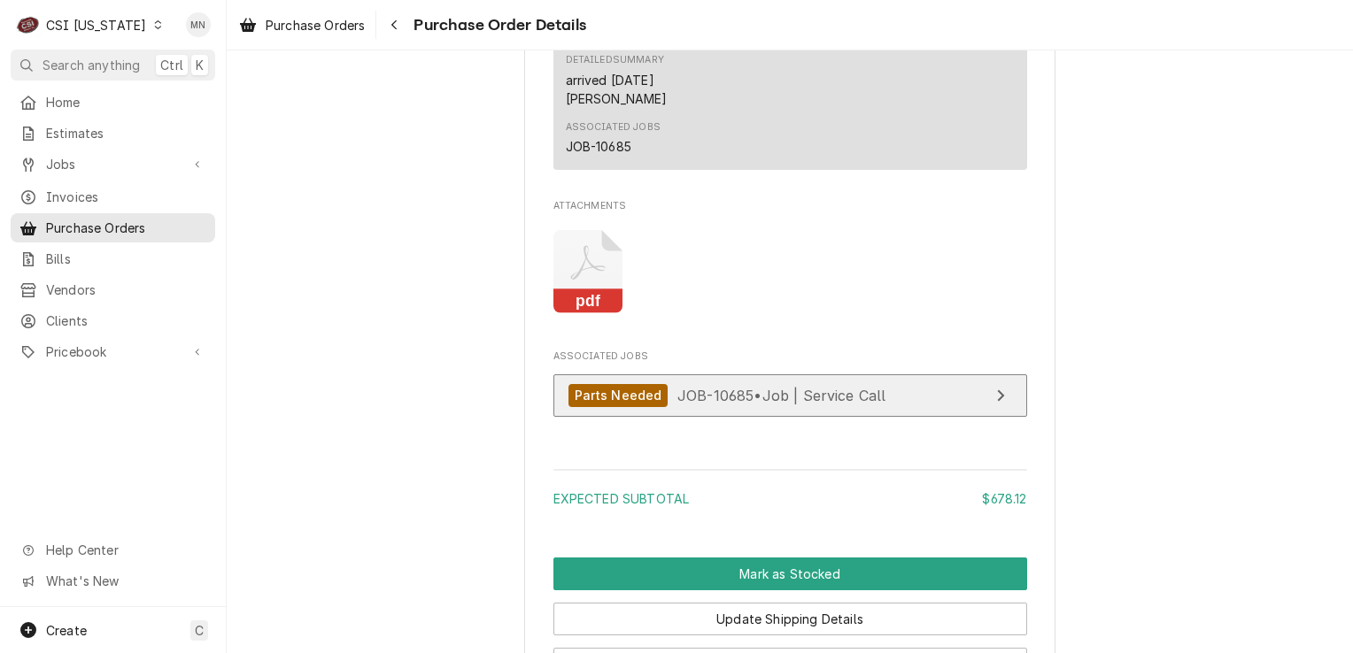
click at [766, 408] on div "Parts Needed JOB-10685 • Job | Service Call" at bounding box center [727, 396] width 318 height 24
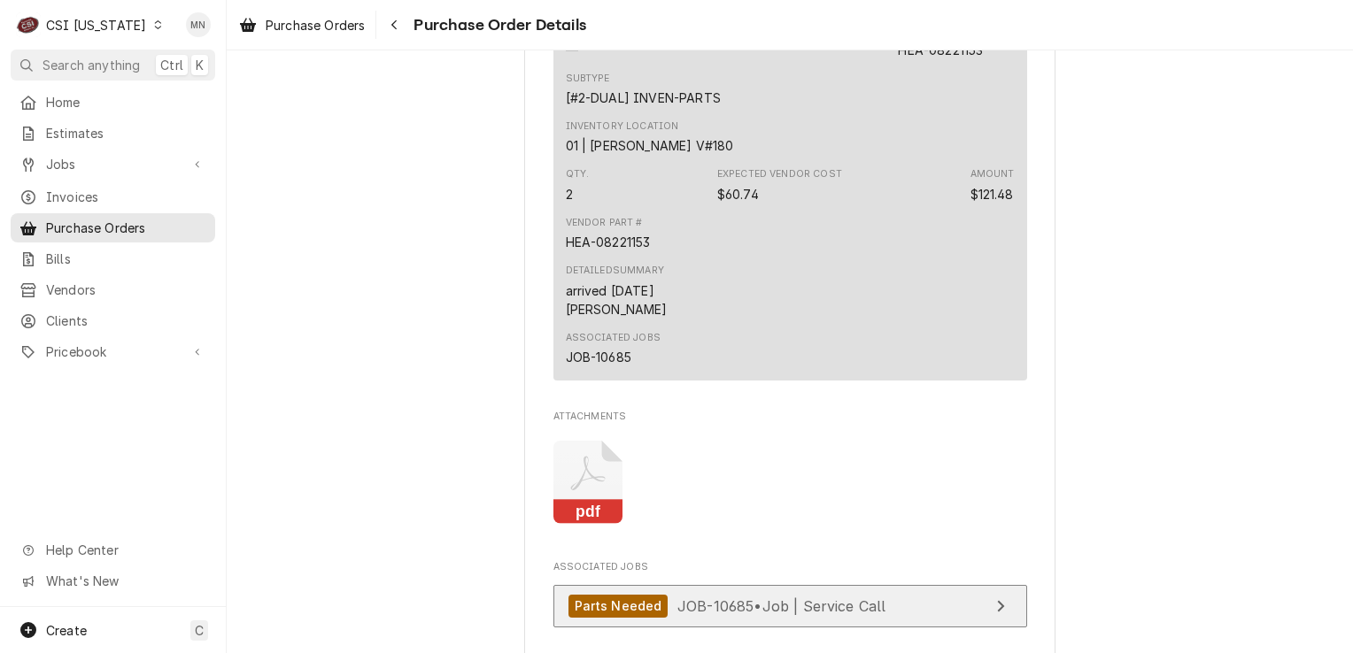
scroll to position [1486, 0]
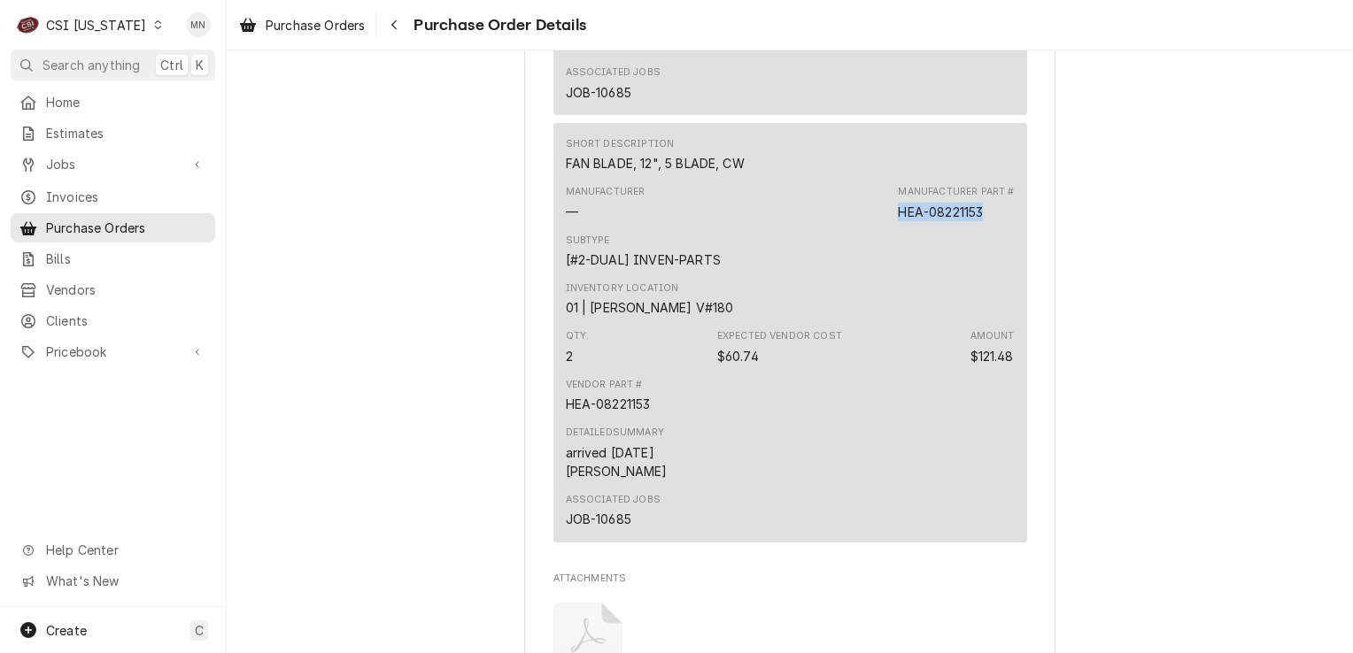
drag, startPoint x: 985, startPoint y: 267, endPoint x: 895, endPoint y: 267, distance: 90.3
click at [898, 220] on div "Manufacturer Part # HEA-08221153" at bounding box center [956, 202] width 116 height 35
copy div "HEA-08221153"
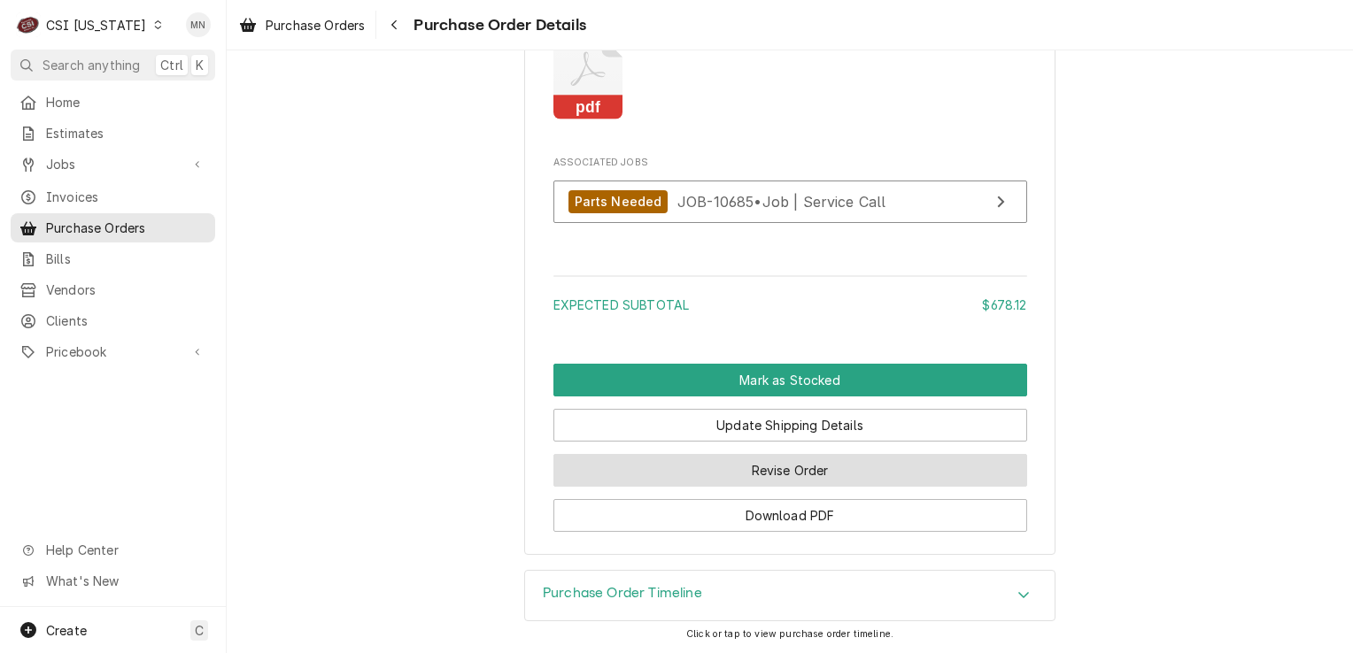
click at [848, 476] on button "Revise Order" at bounding box center [790, 470] width 474 height 33
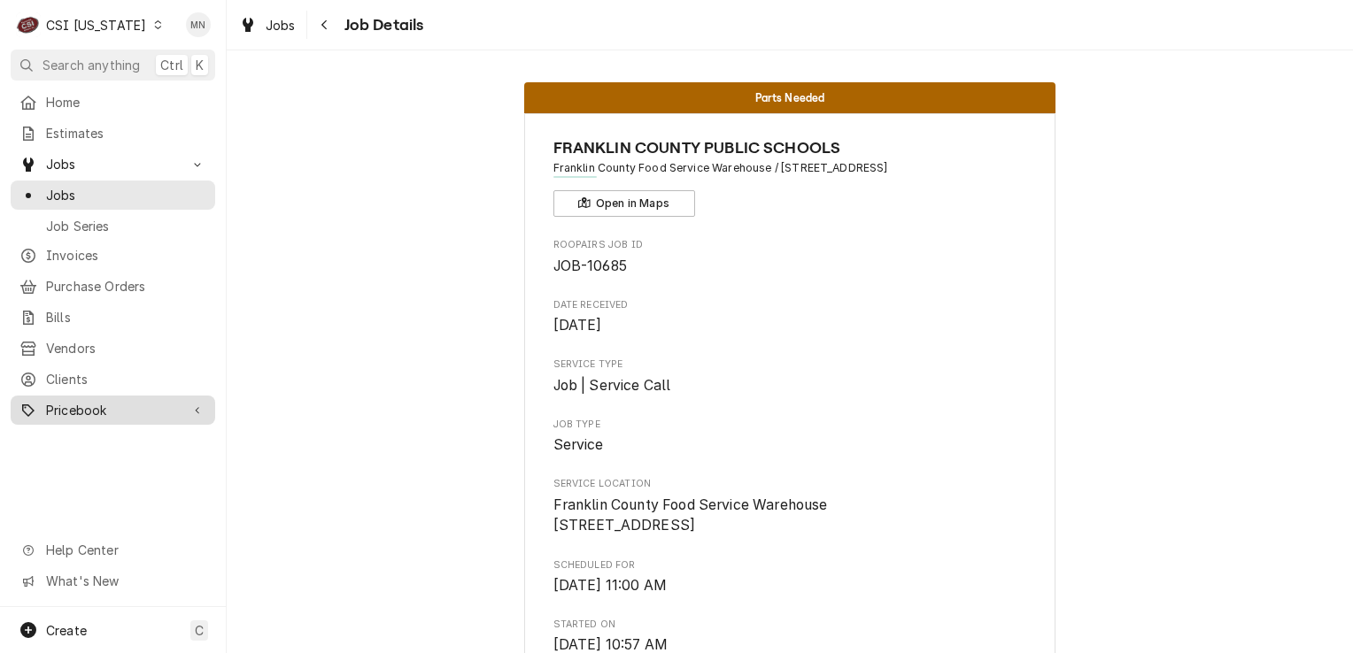
click at [86, 399] on div "Pricebook" at bounding box center [112, 410] width 197 height 22
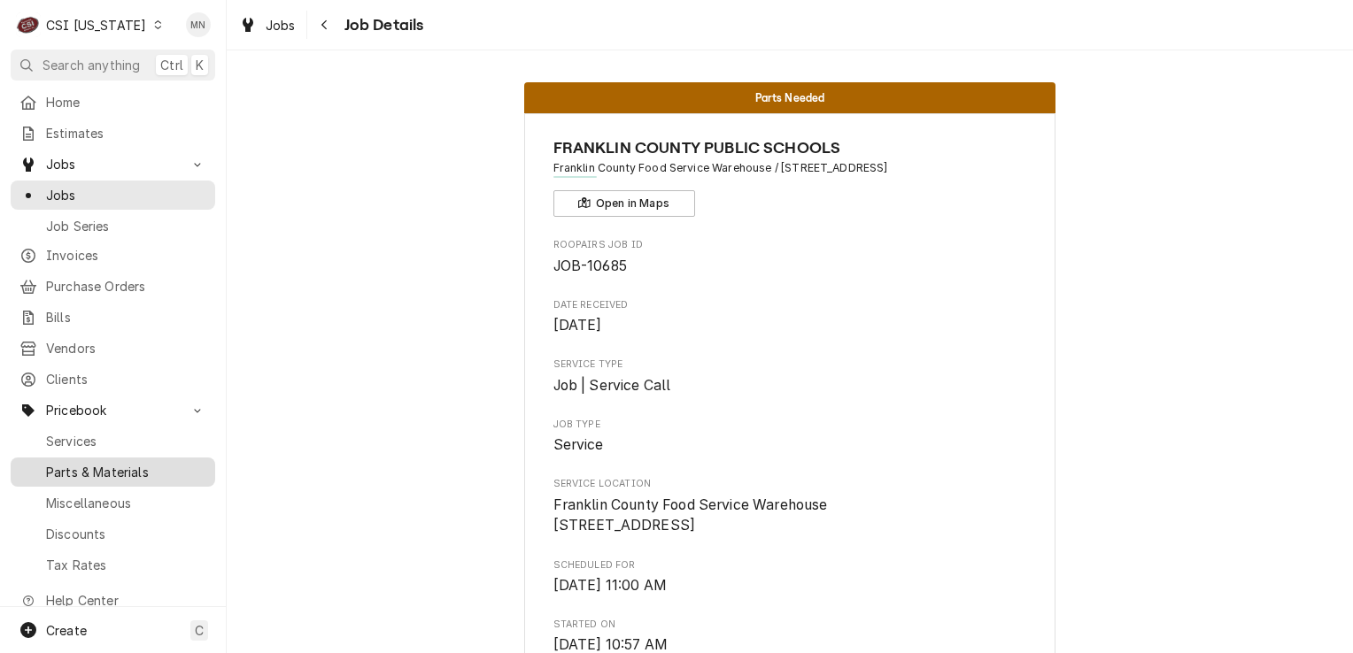
click at [119, 463] on span "Parts & Materials" at bounding box center [126, 472] width 160 height 19
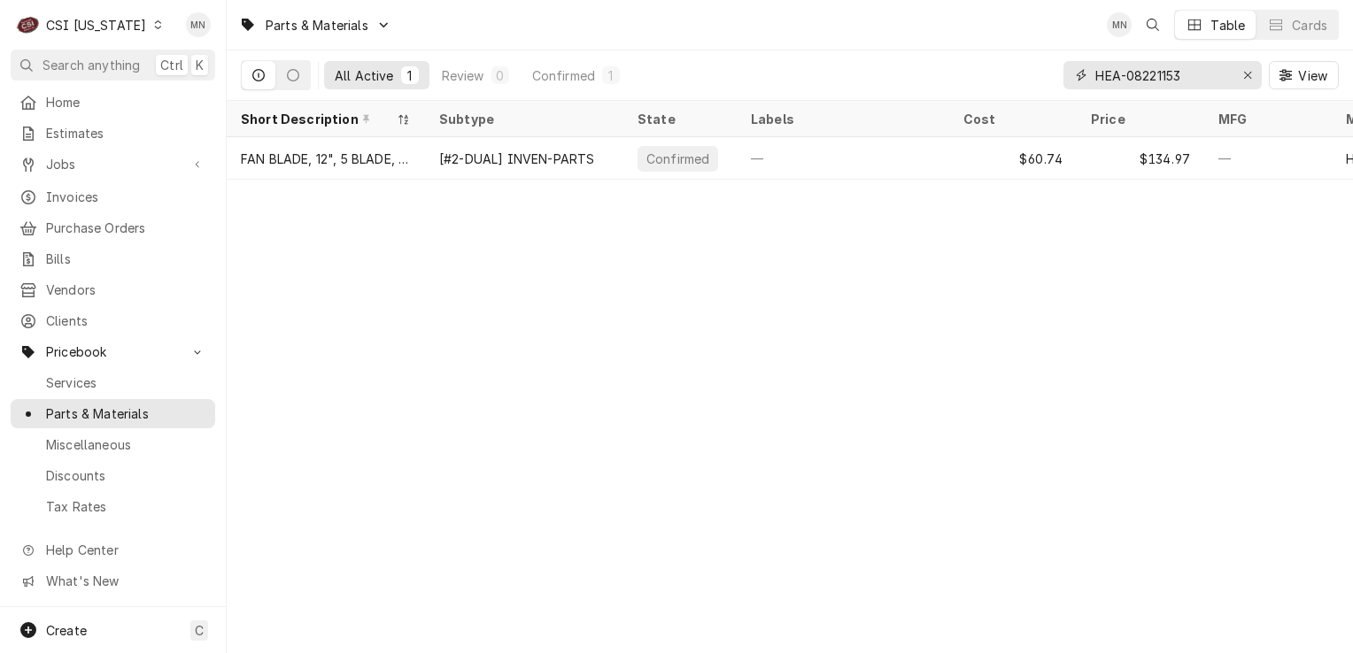
drag, startPoint x: 1192, startPoint y: 76, endPoint x: 1080, endPoint y: 76, distance: 111.5
click at [1080, 76] on div "HEA-08221153" at bounding box center [1162, 75] width 198 height 28
paste input "CAP-34.110.0188.0"
type input "CAP-34.110.0188.0"
click at [1249, 74] on icon "Erase input" at bounding box center [1248, 75] width 10 height 12
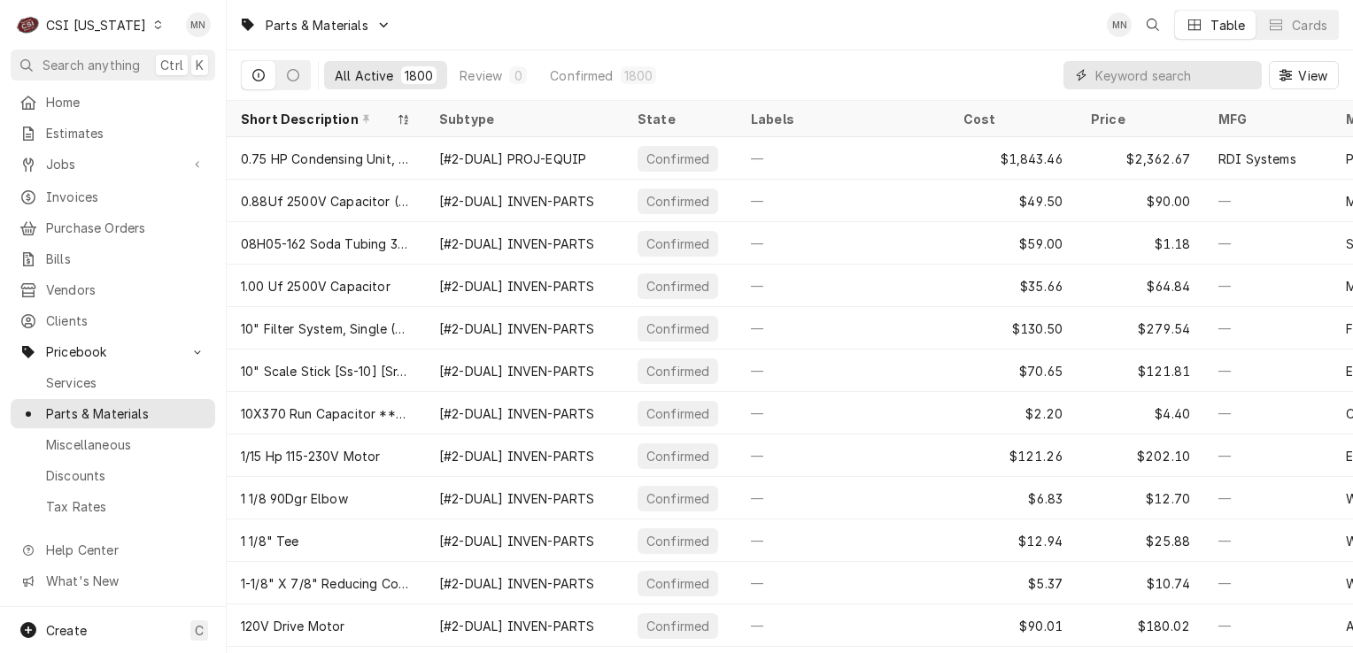
paste input "GAR-2200601"
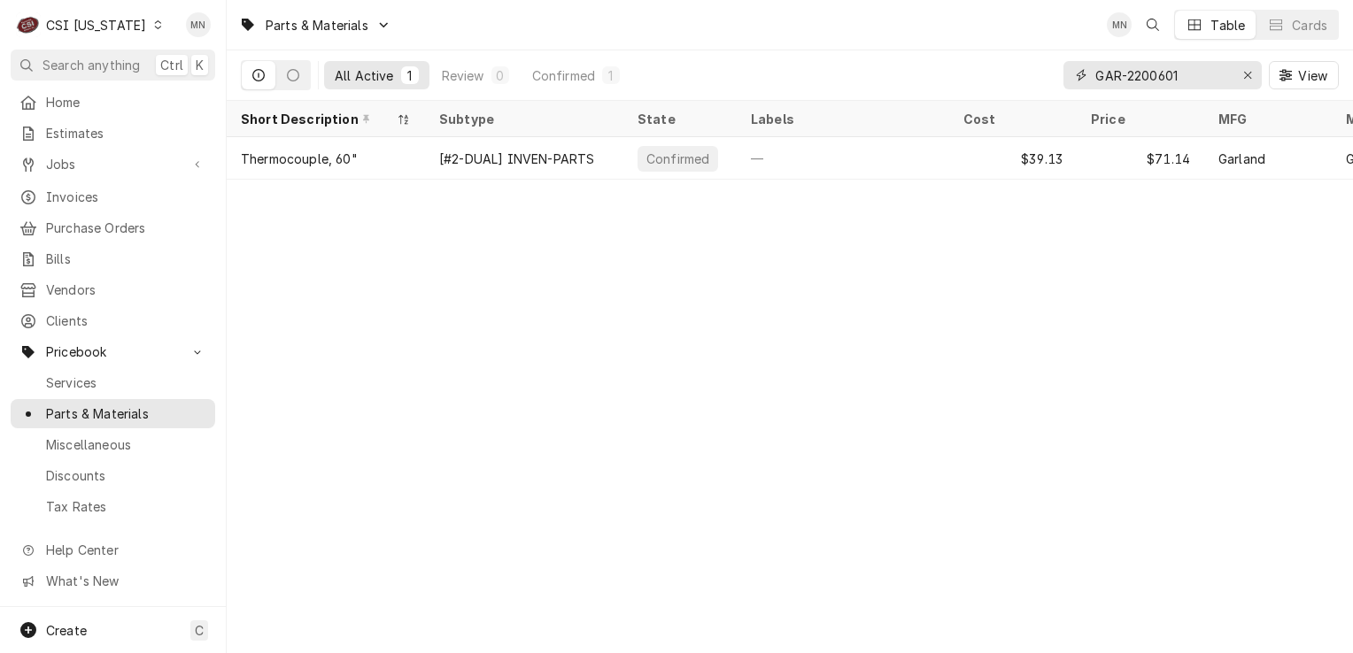
type input "GAR-2200601"
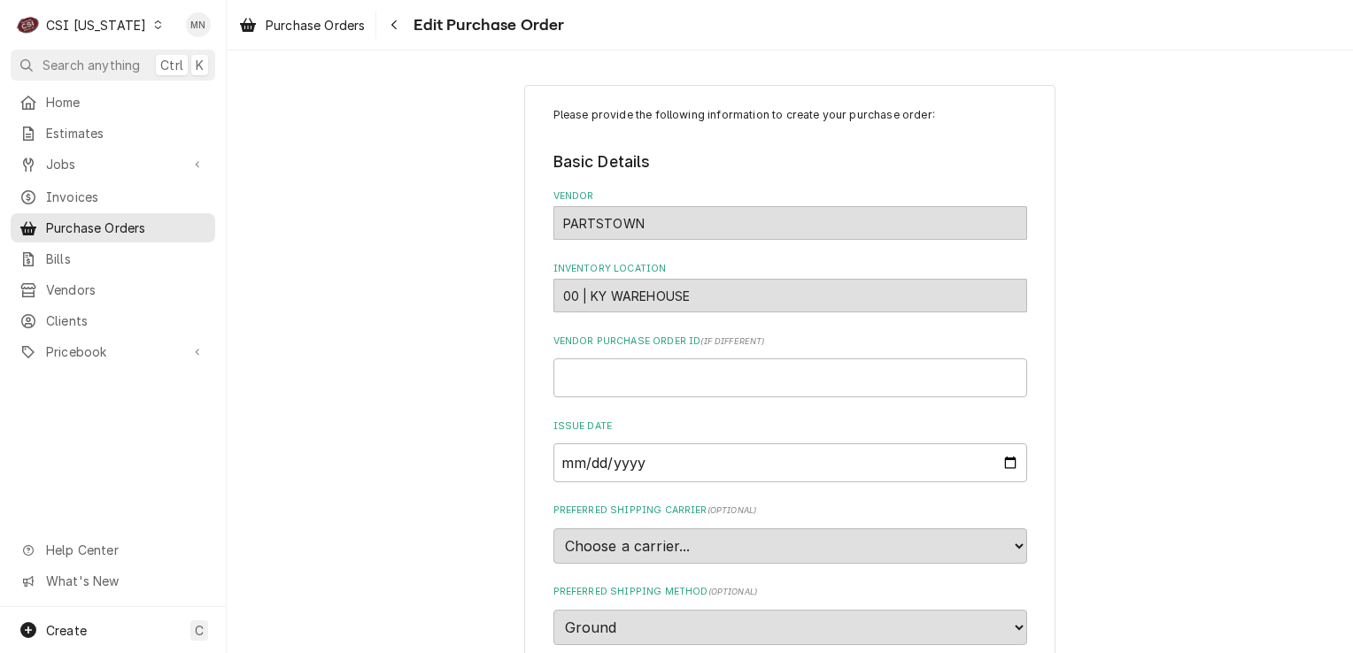
scroll to position [1693, 0]
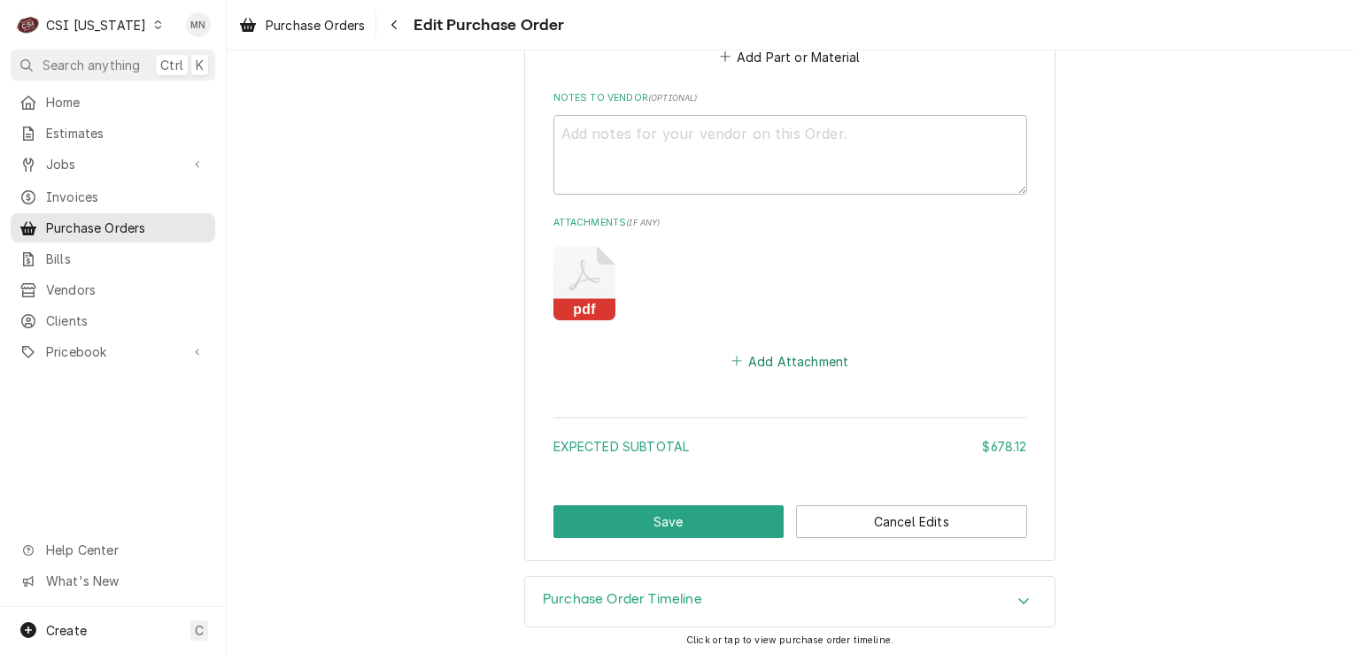
click at [792, 365] on button "Add Attachment" at bounding box center [790, 361] width 124 height 25
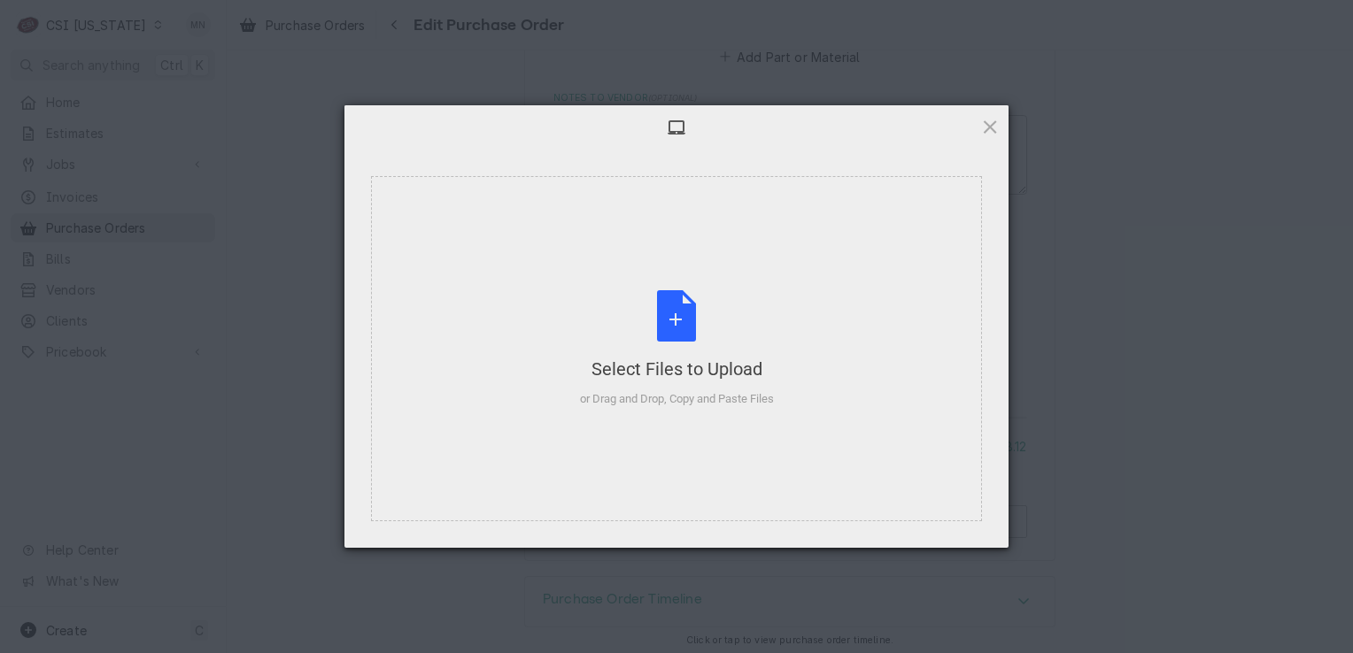
type textarea "x"
click at [706, 336] on div "Select Files to Upload or Drag and Drop, Copy and Paste Files" at bounding box center [677, 349] width 194 height 118
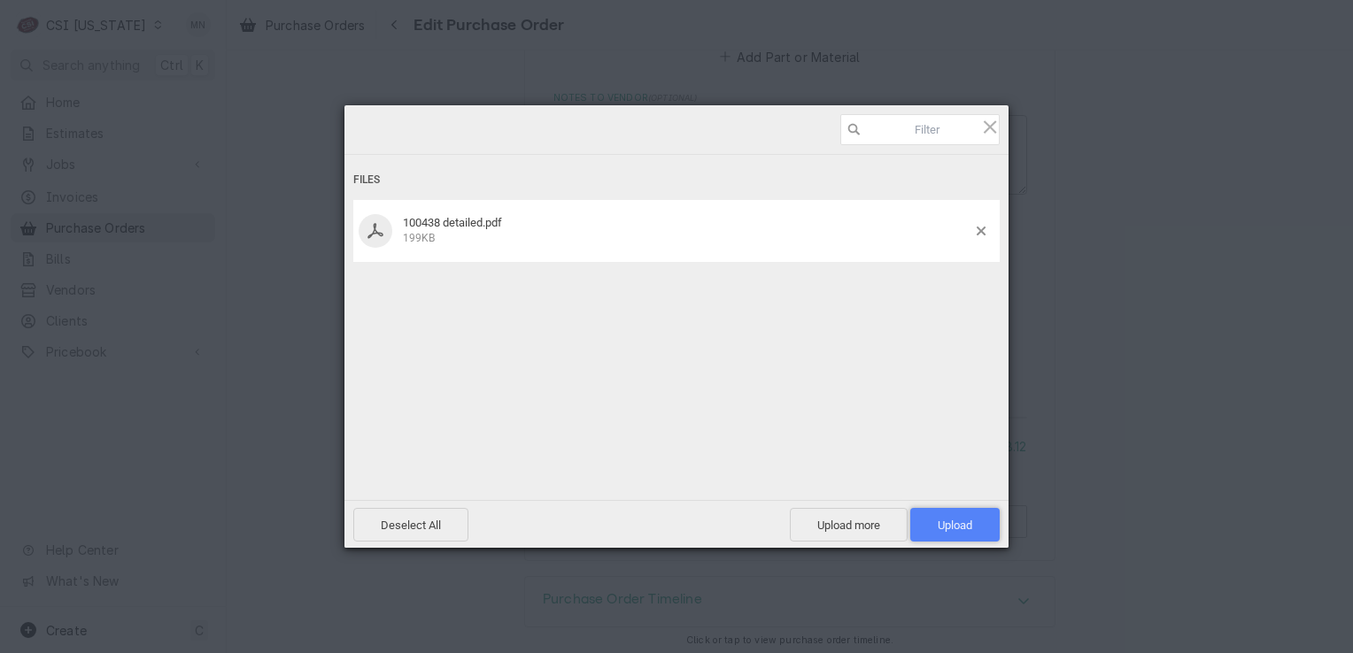
click at [958, 521] on span "Upload 1" at bounding box center [954, 525] width 35 height 13
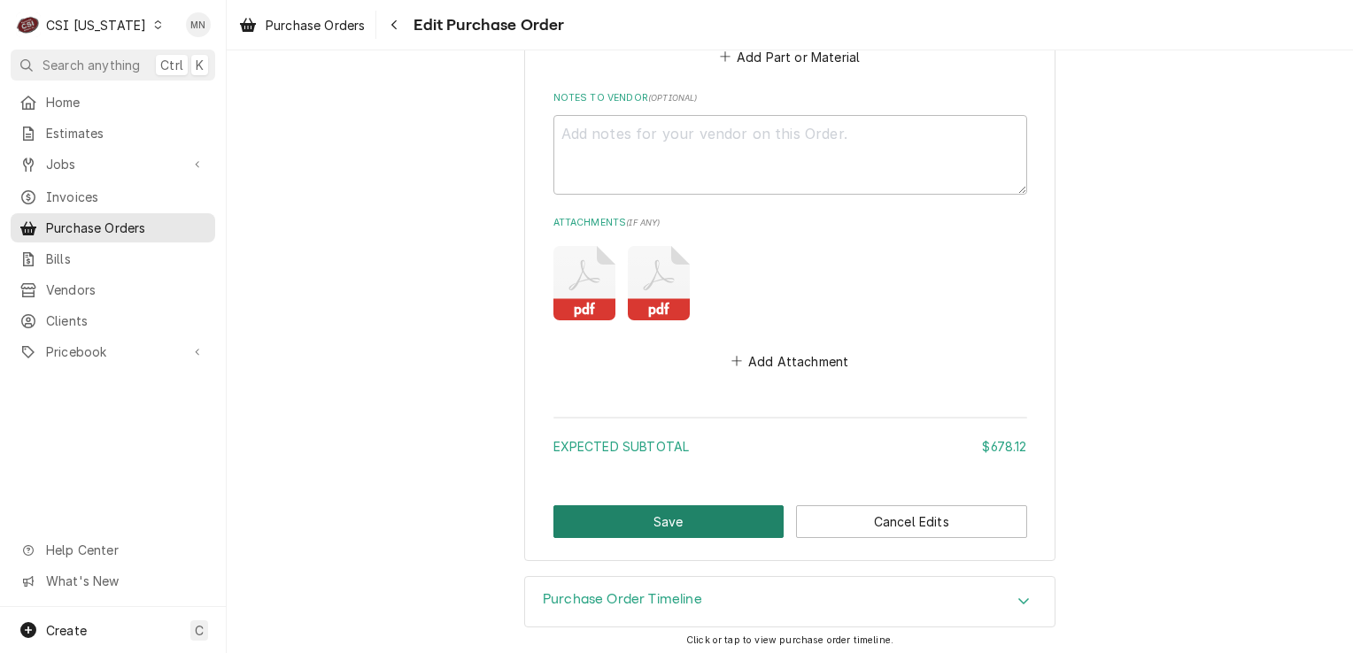
click at [692, 522] on button "Save" at bounding box center [668, 521] width 231 height 33
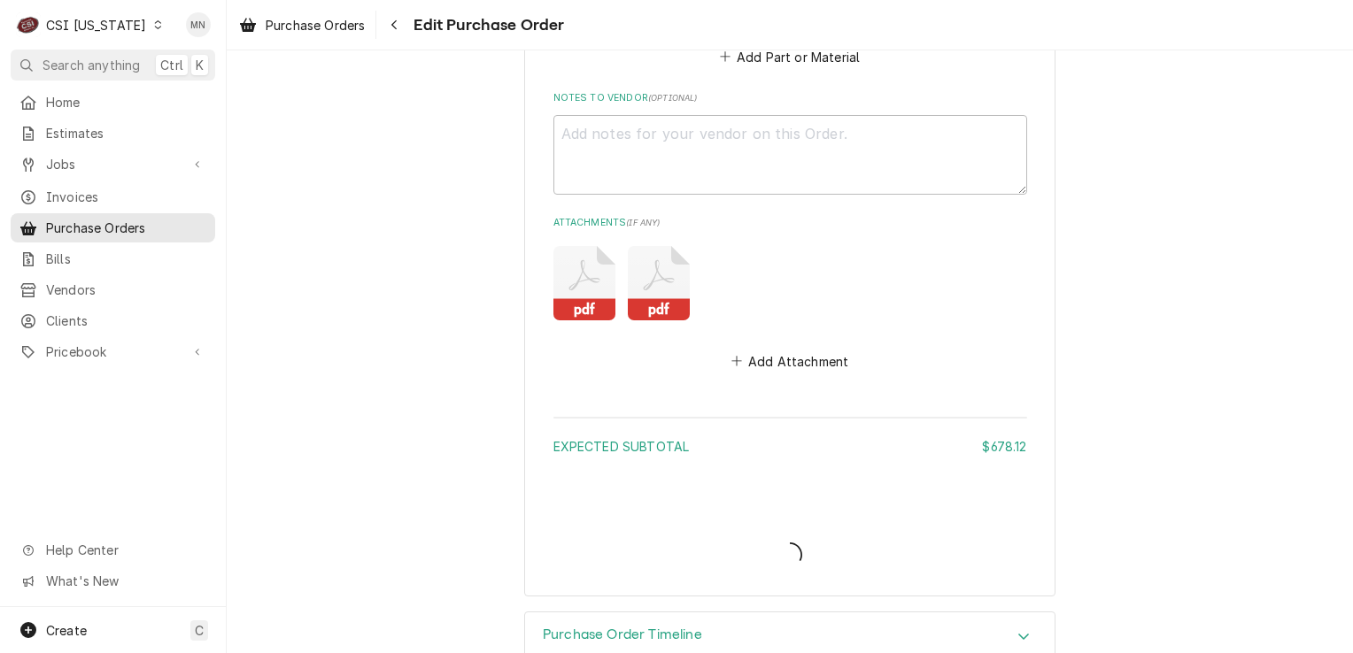
type textarea "x"
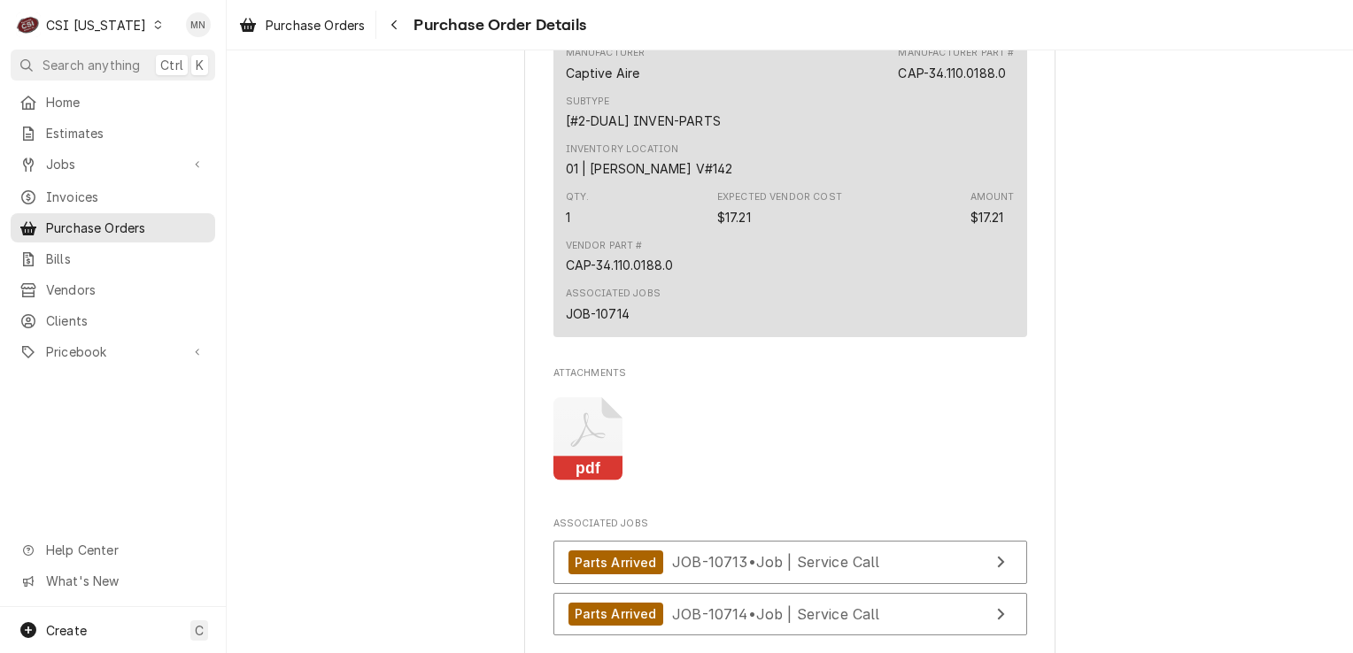
scroll to position [1948, 0]
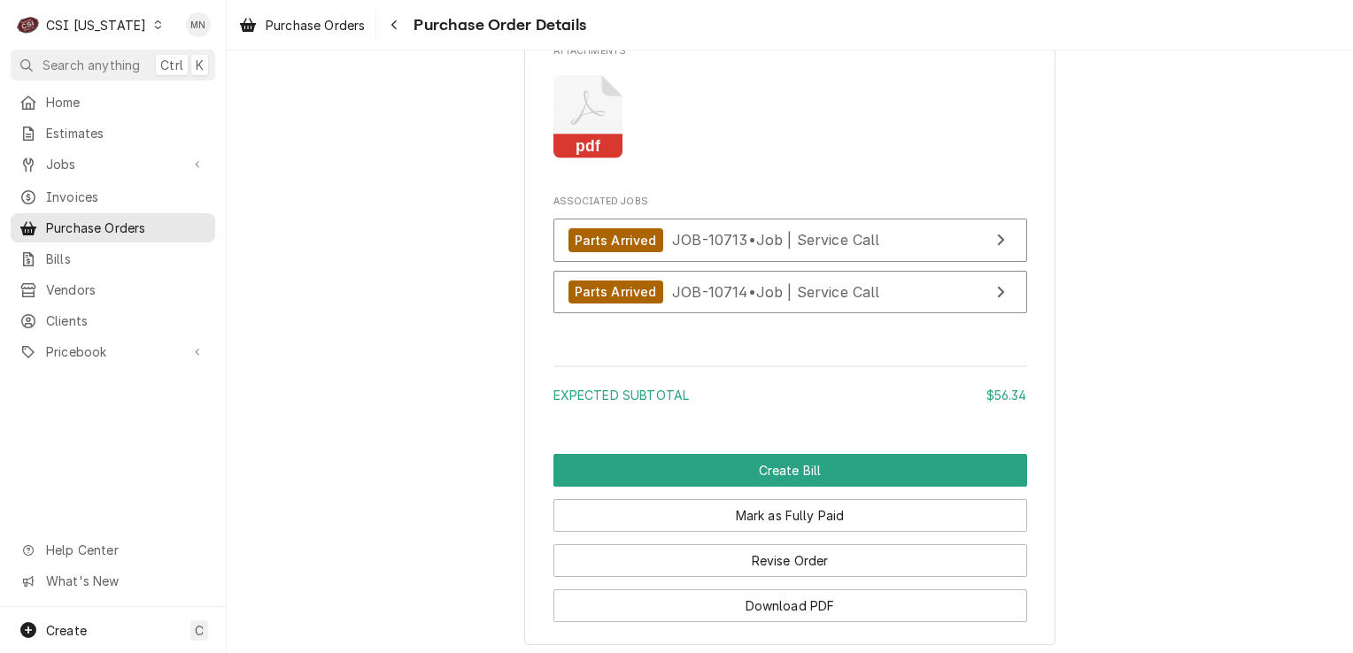
click at [575, 159] on rect "Attachments" at bounding box center [588, 147] width 70 height 25
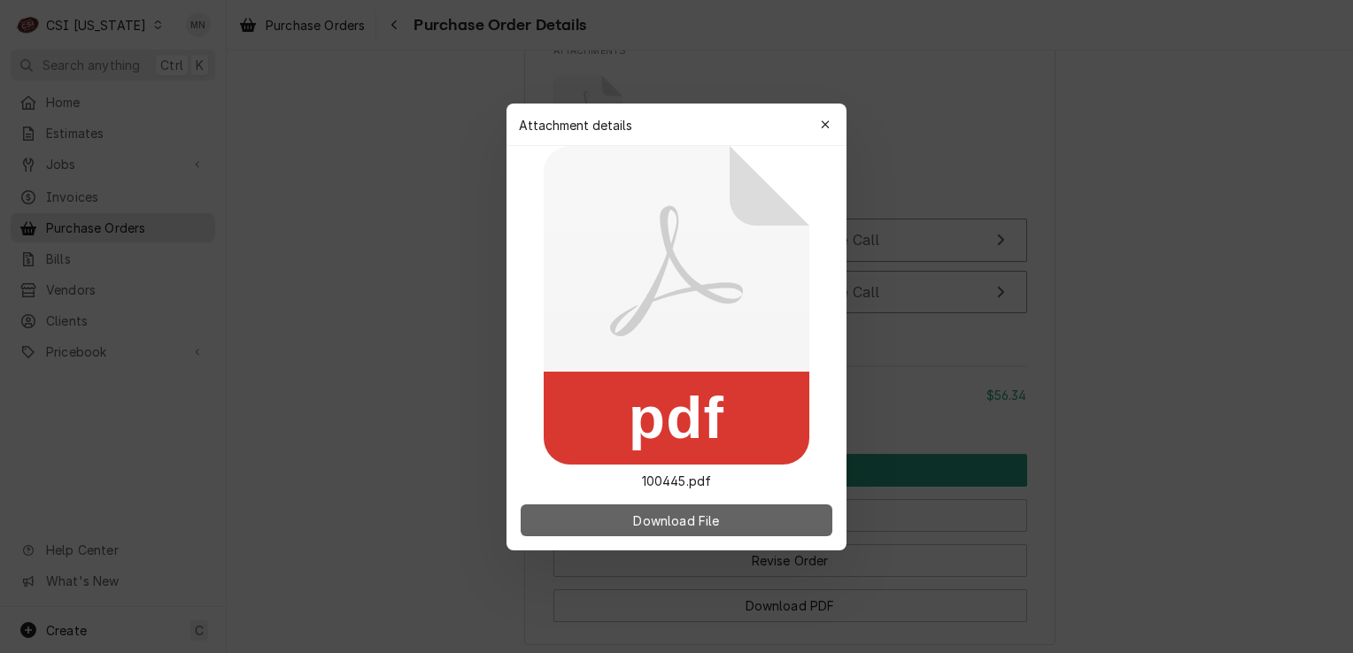
click at [686, 515] on span "Download File" at bounding box center [675, 520] width 93 height 19
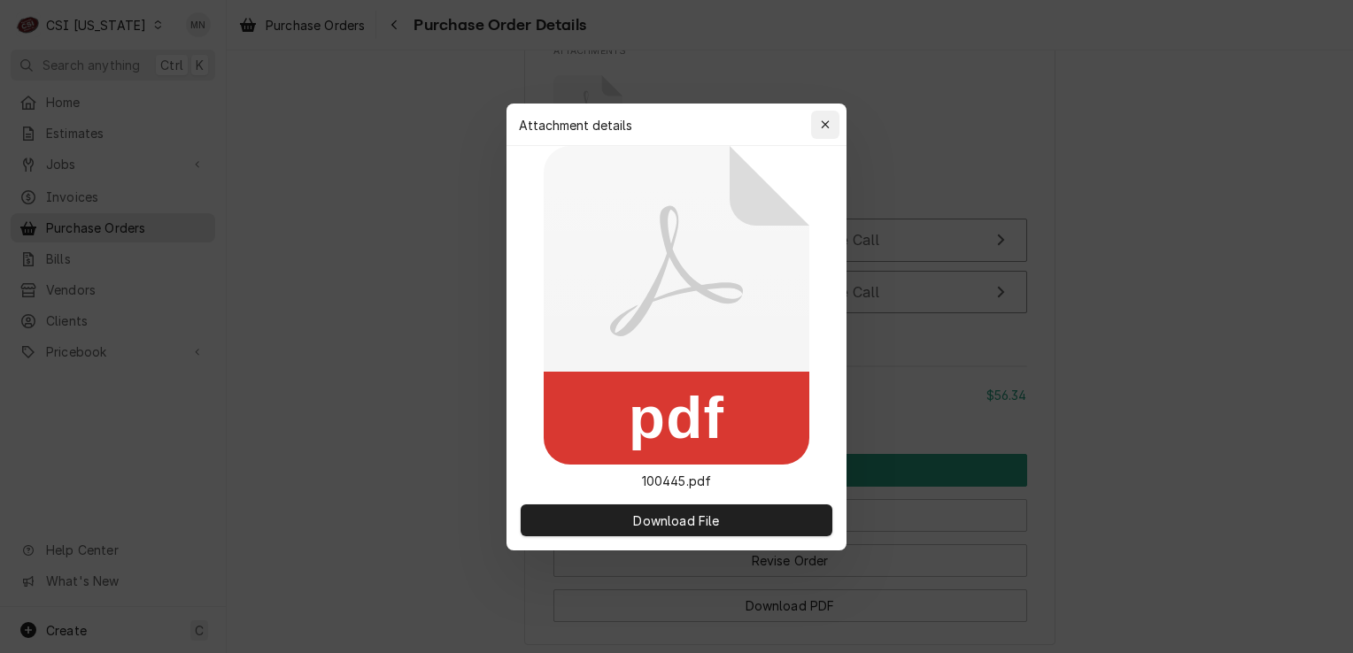
click at [819, 129] on div "button" at bounding box center [825, 125] width 18 height 18
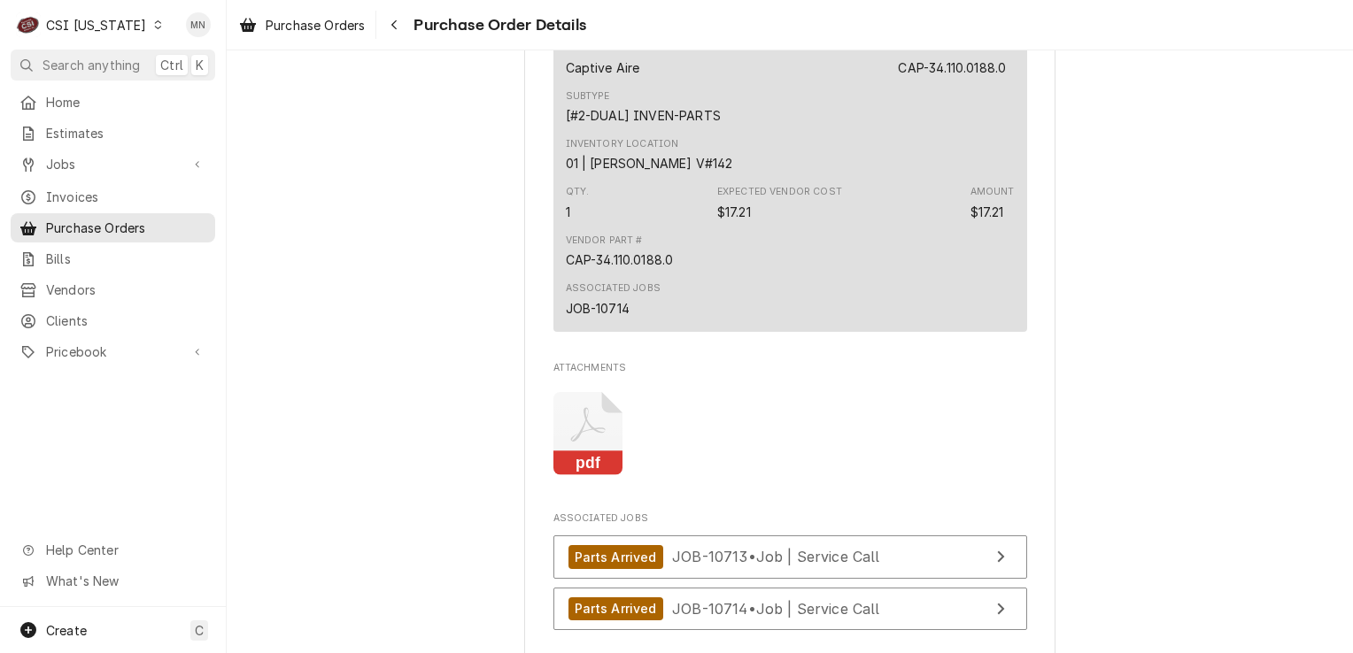
scroll to position [1859, 0]
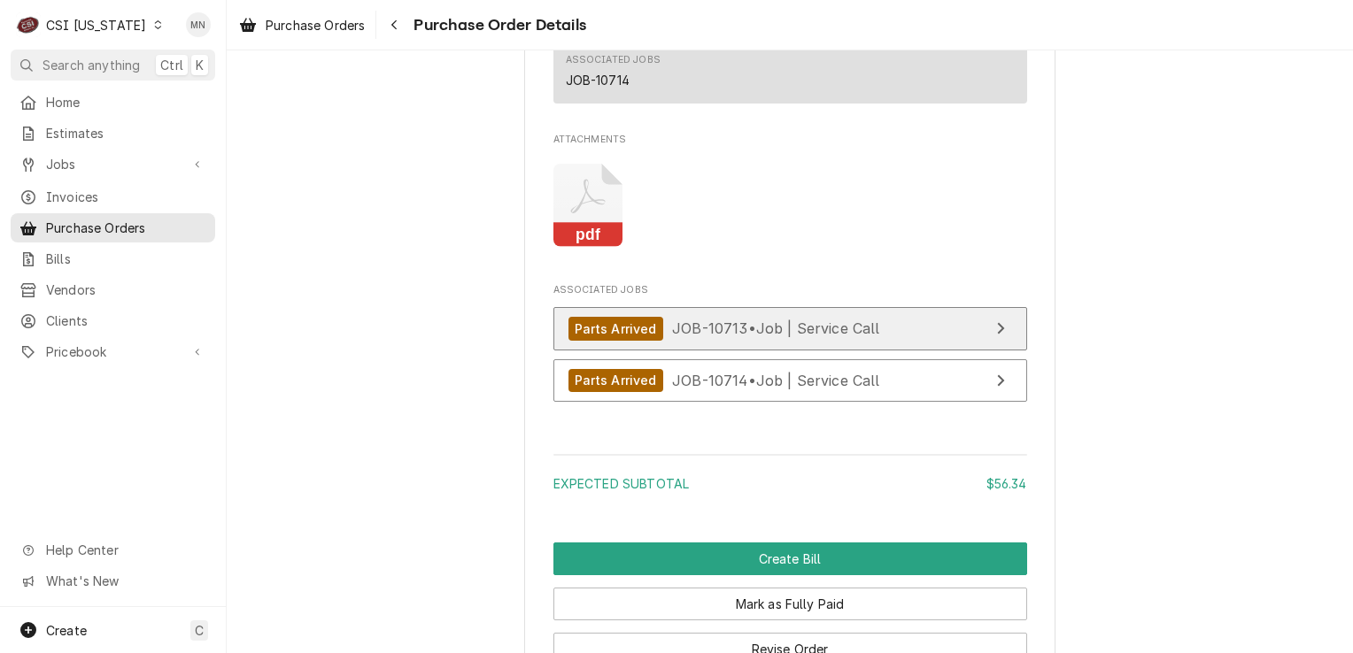
click at [886, 351] on link "Parts Arrived JOB-10713 • Job | Service Call" at bounding box center [790, 328] width 474 height 43
click at [712, 337] on span "JOB-10713 • Job | Service Call" at bounding box center [776, 329] width 208 height 18
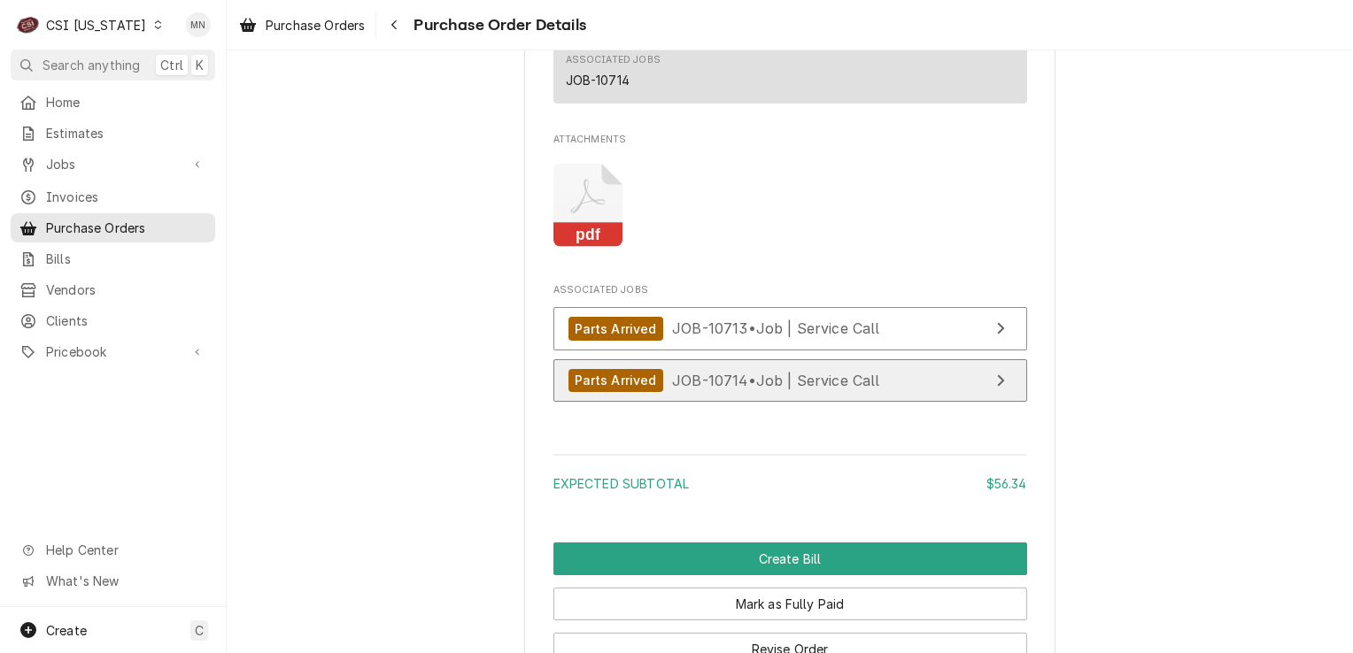
click at [708, 389] on span "JOB-10714 • Job | Service Call" at bounding box center [776, 380] width 208 height 18
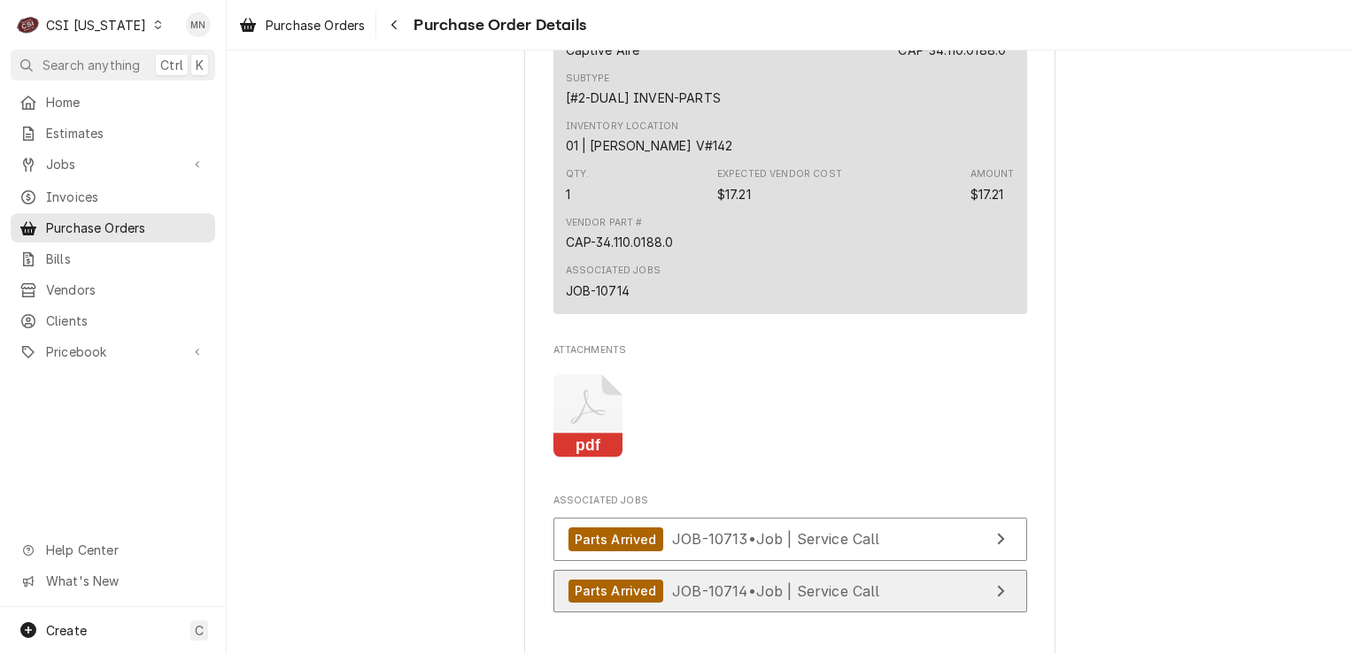
scroll to position [1505, 0]
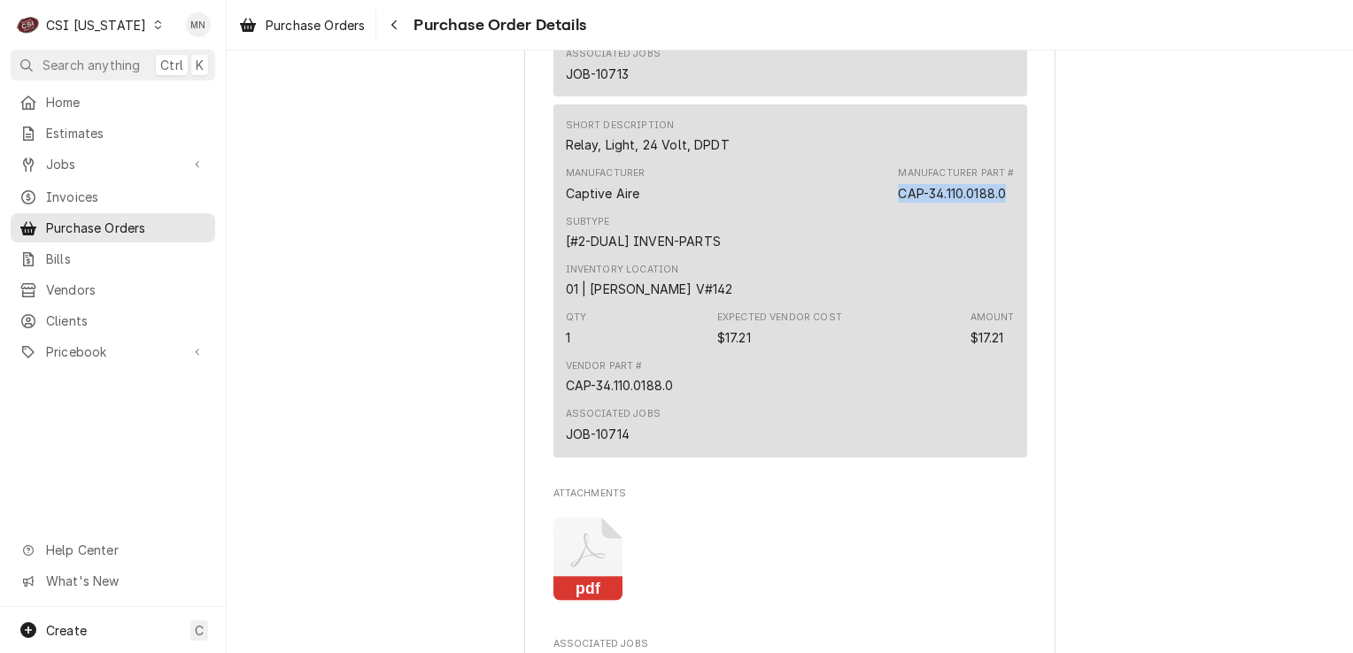
drag, startPoint x: 1006, startPoint y: 251, endPoint x: 887, endPoint y: 247, distance: 118.7
click at [887, 208] on div "Manufacturer Captive Aire Manufacturer Part # CAP-34.110.0188.0" at bounding box center [790, 184] width 449 height 48
drag, startPoint x: 887, startPoint y: 247, endPoint x: 896, endPoint y: 243, distance: 9.5
copy div "CAP-34.110.0188.0"
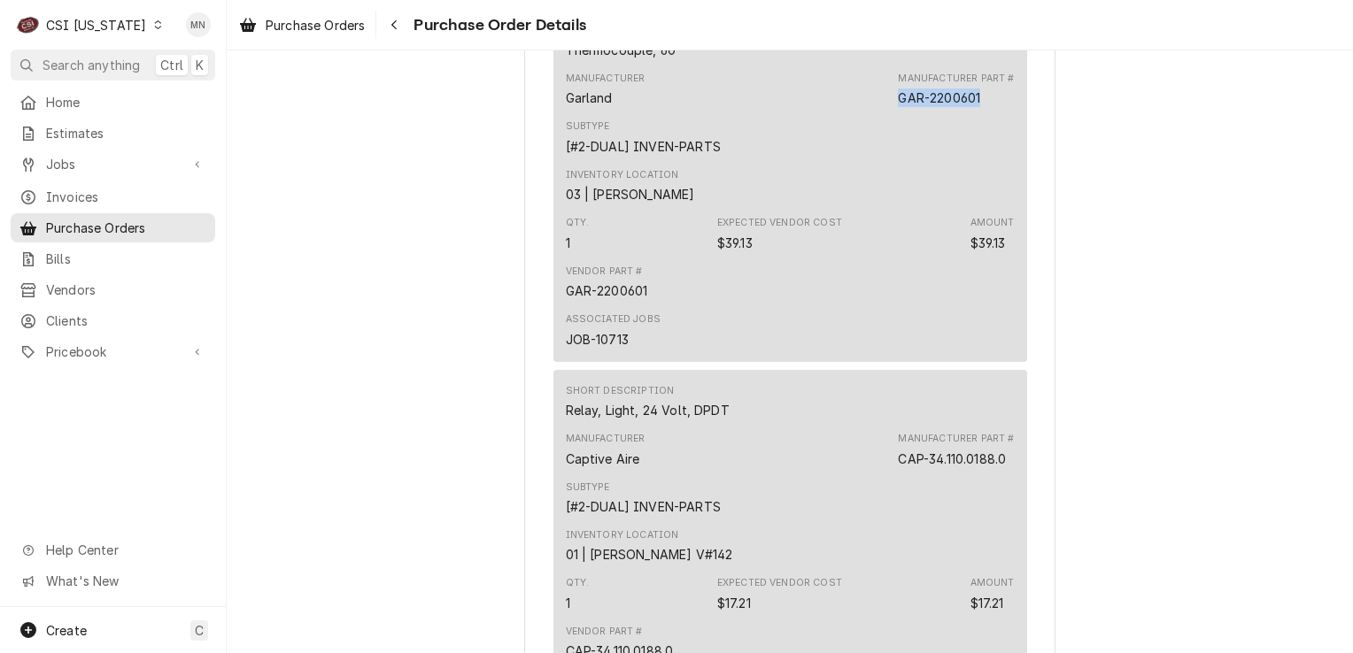
drag, startPoint x: 979, startPoint y: 147, endPoint x: 892, endPoint y: 149, distance: 86.8
click at [898, 107] on div "Manufacturer Part # GAR-2200601" at bounding box center [956, 89] width 116 height 35
copy div "GAR-2200601"
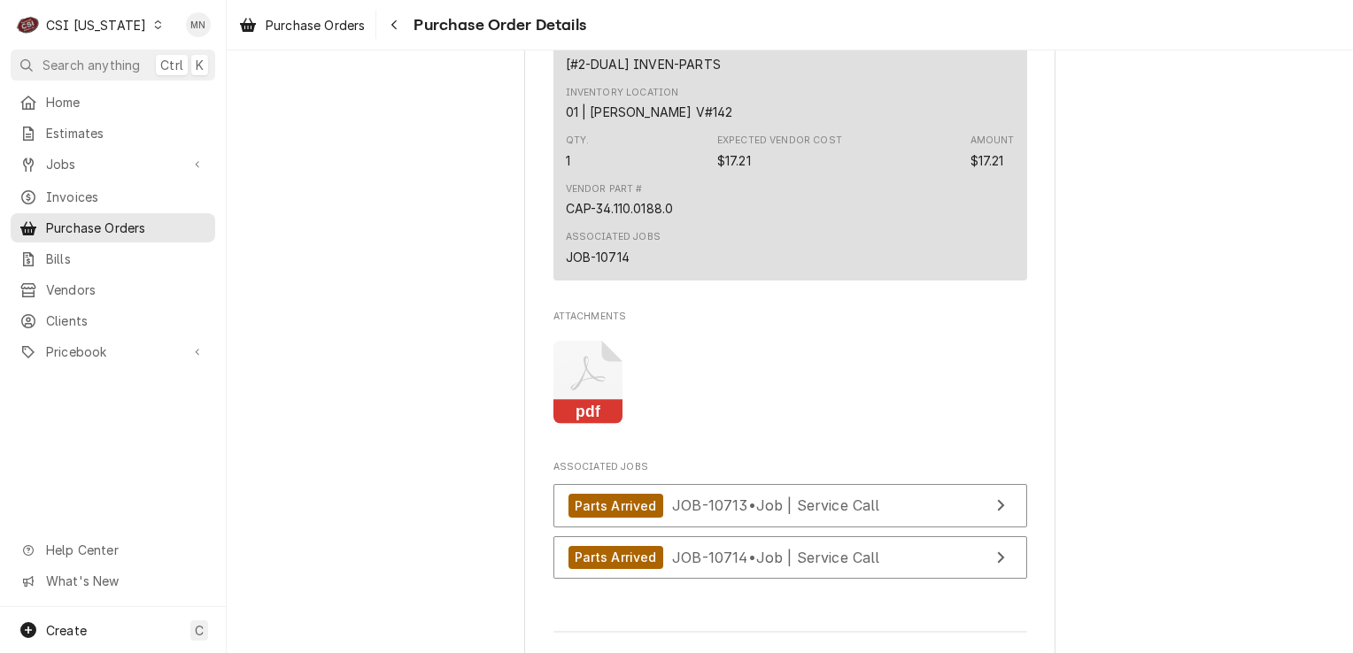
scroll to position [2090, 0]
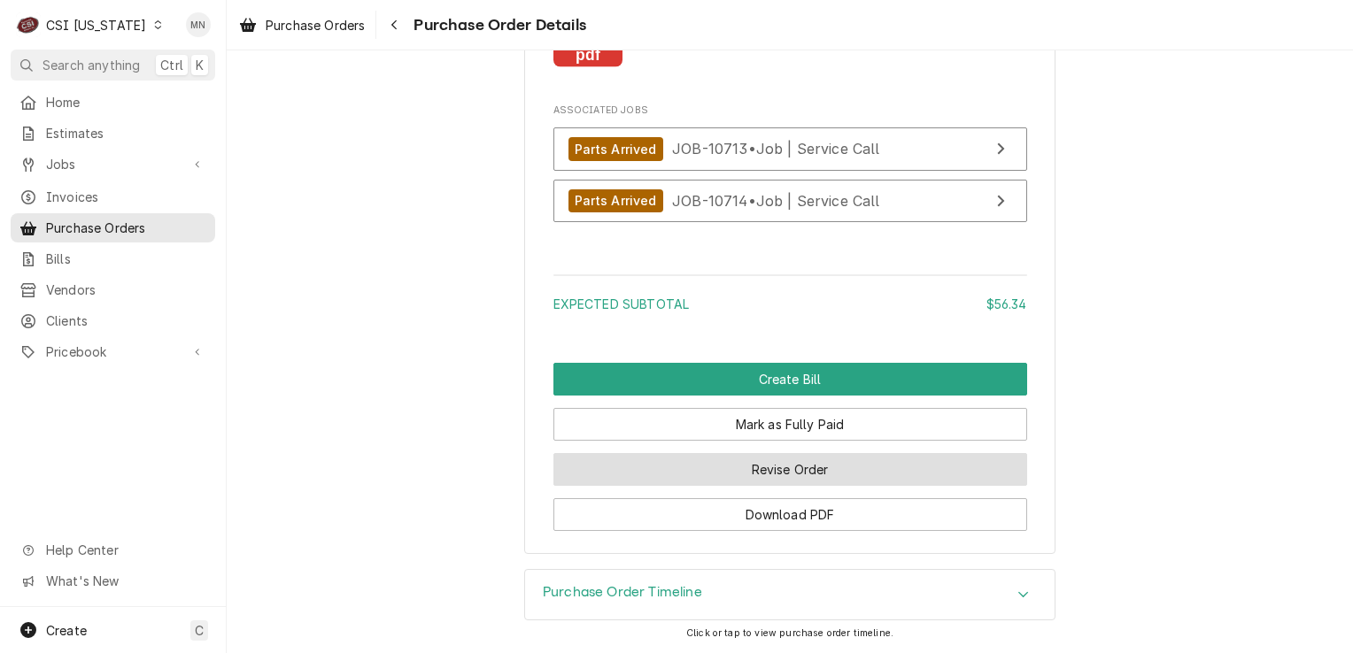
click at [819, 479] on button "Revise Order" at bounding box center [790, 469] width 474 height 33
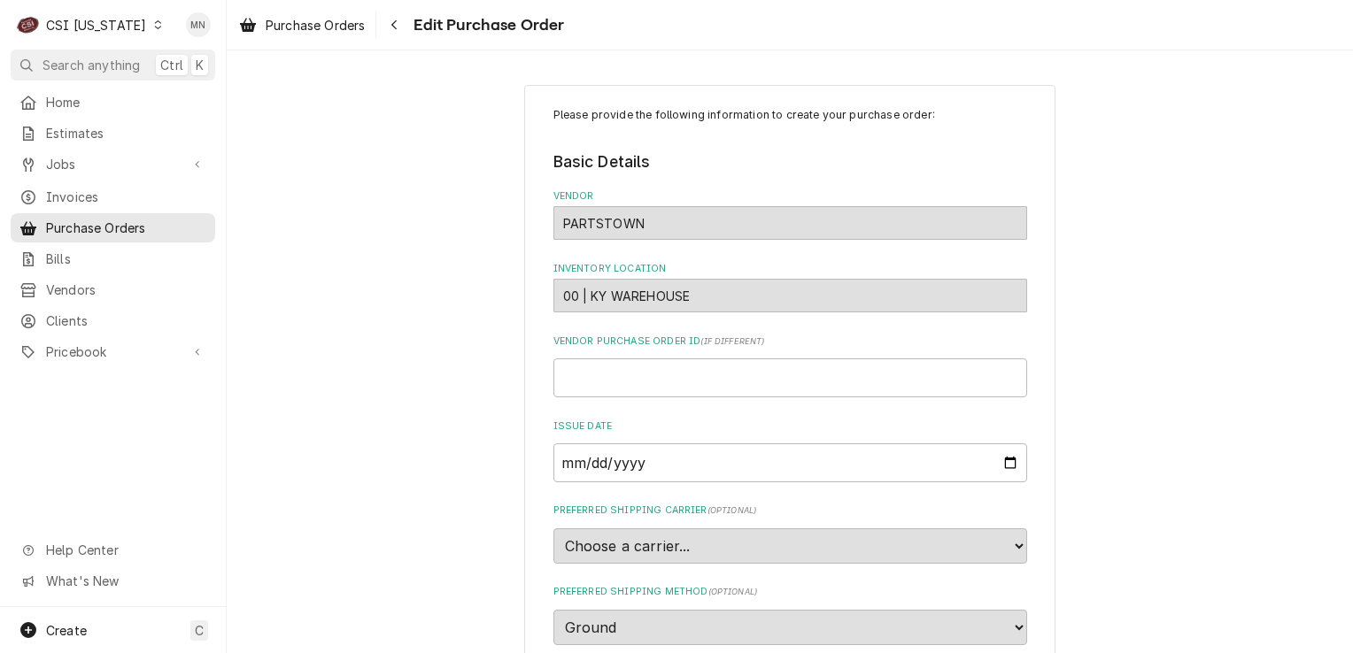
scroll to position [1593, 0]
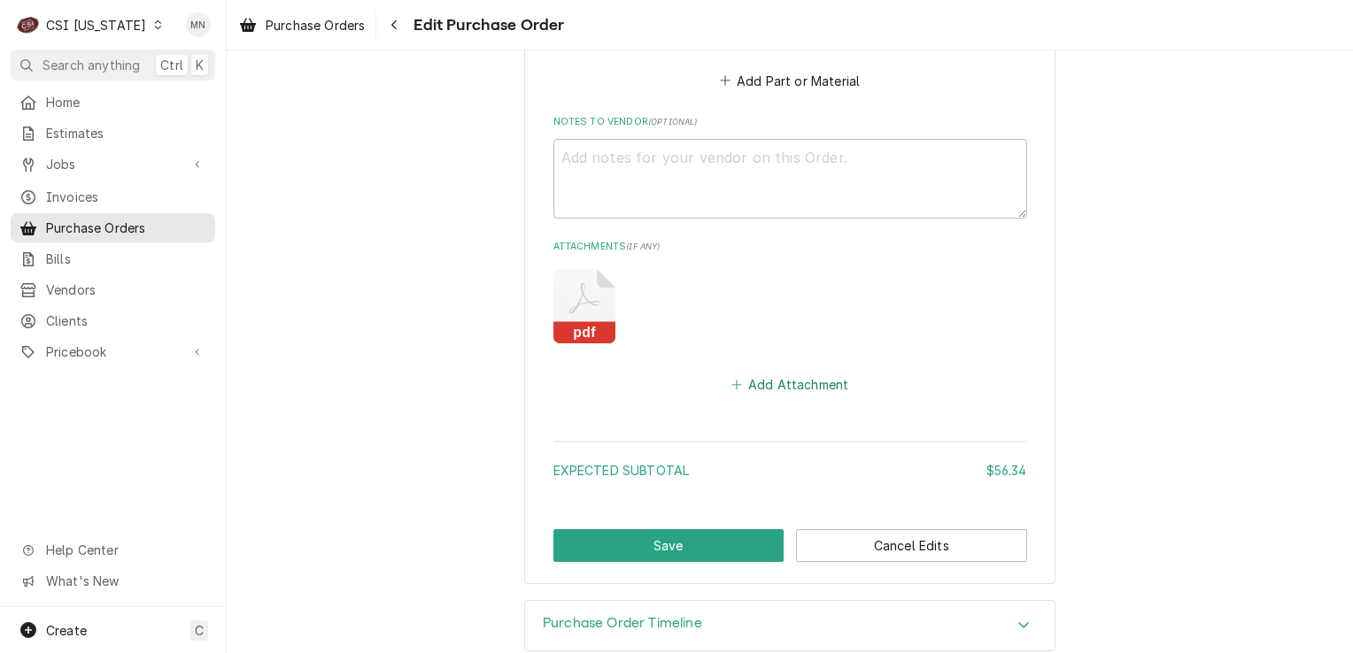
click at [794, 386] on button "Add Attachment" at bounding box center [790, 385] width 124 height 25
type textarea "x"
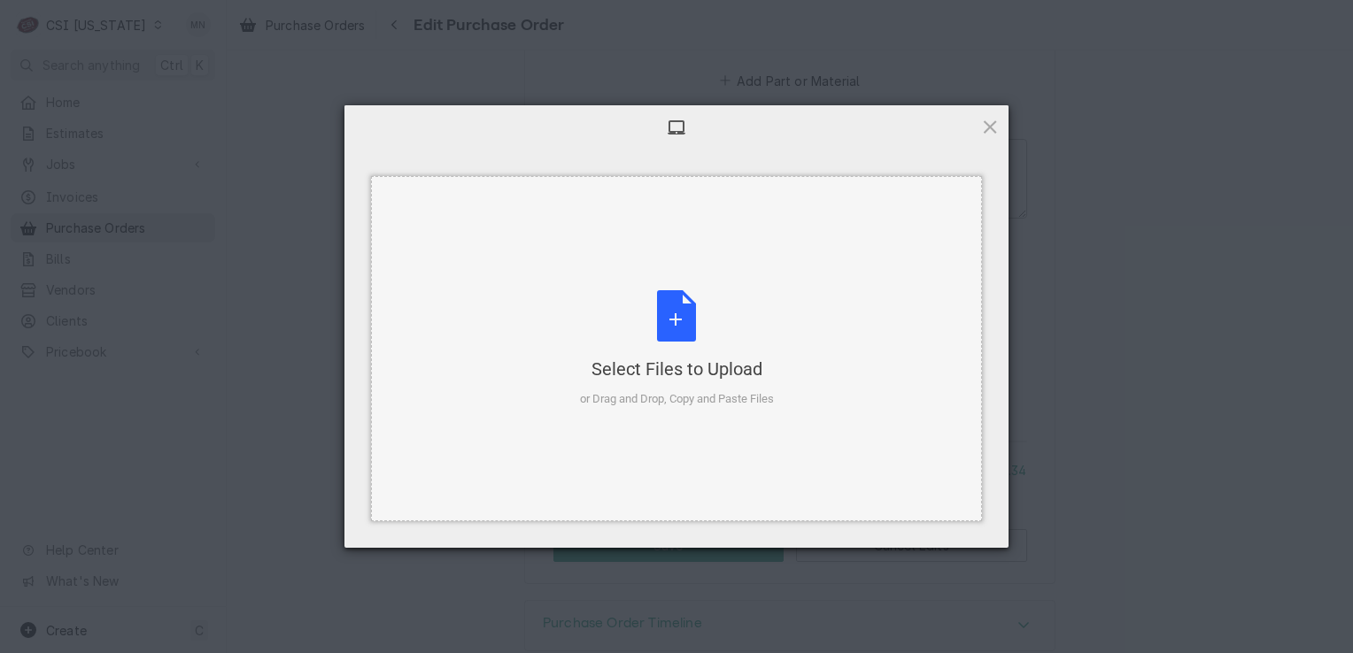
click at [696, 358] on div "Select Files to Upload" at bounding box center [677, 369] width 194 height 25
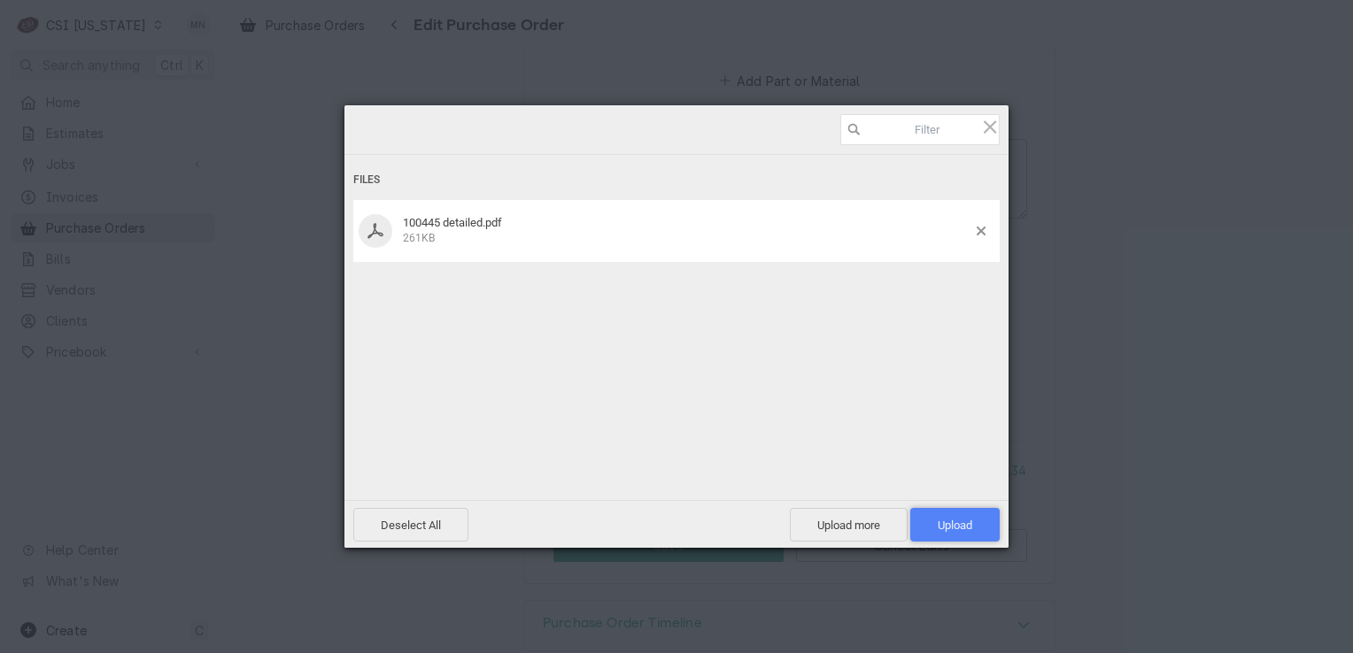
click at [956, 517] on span "Upload 1" at bounding box center [954, 525] width 89 height 34
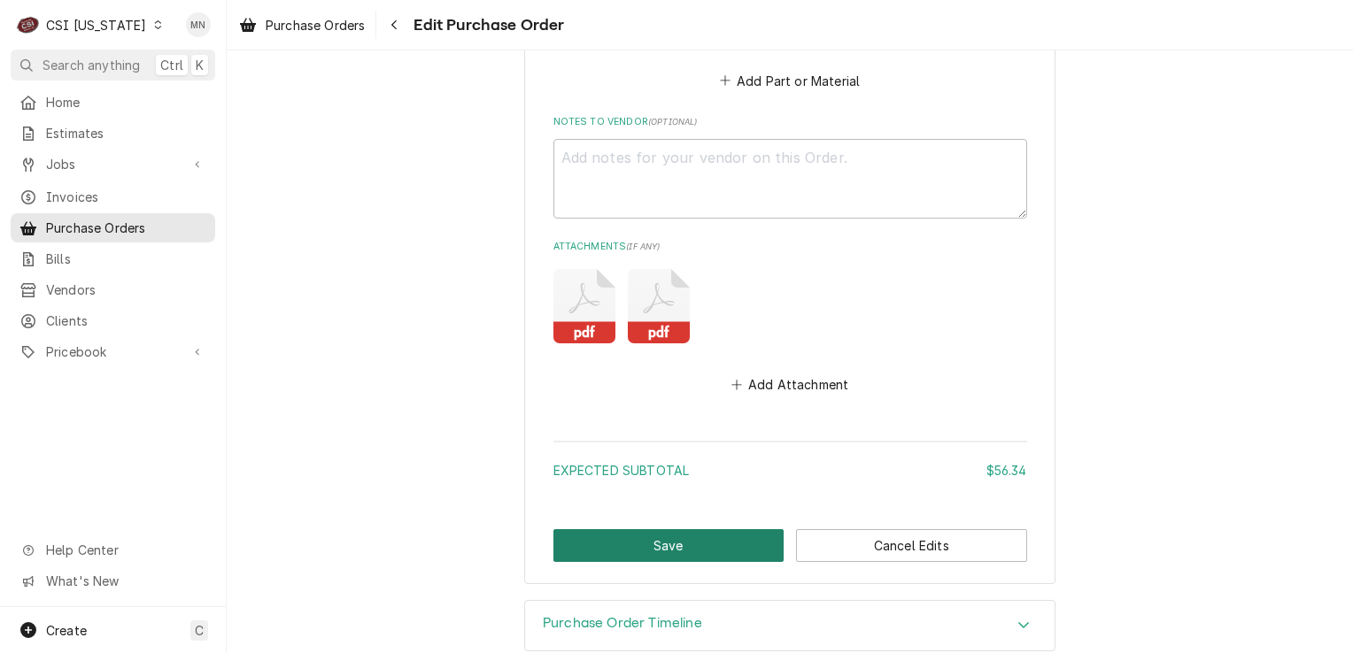
click at [710, 545] on button "Save" at bounding box center [668, 545] width 231 height 33
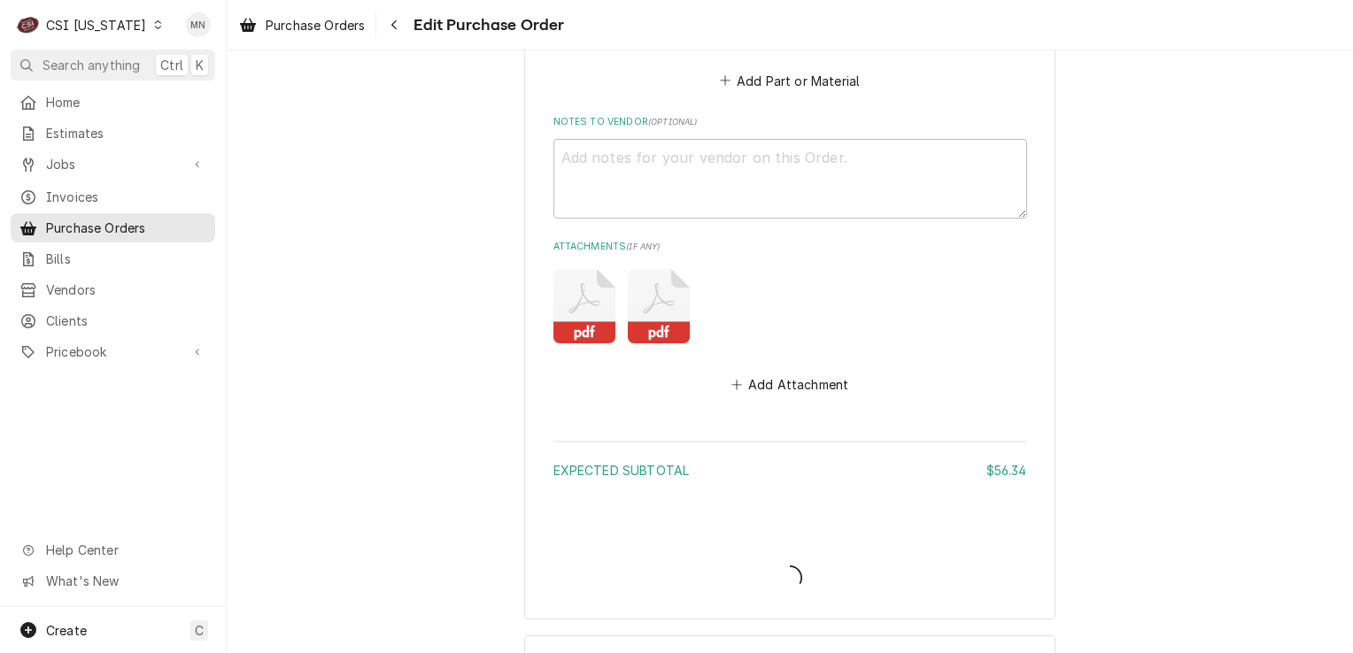
type textarea "x"
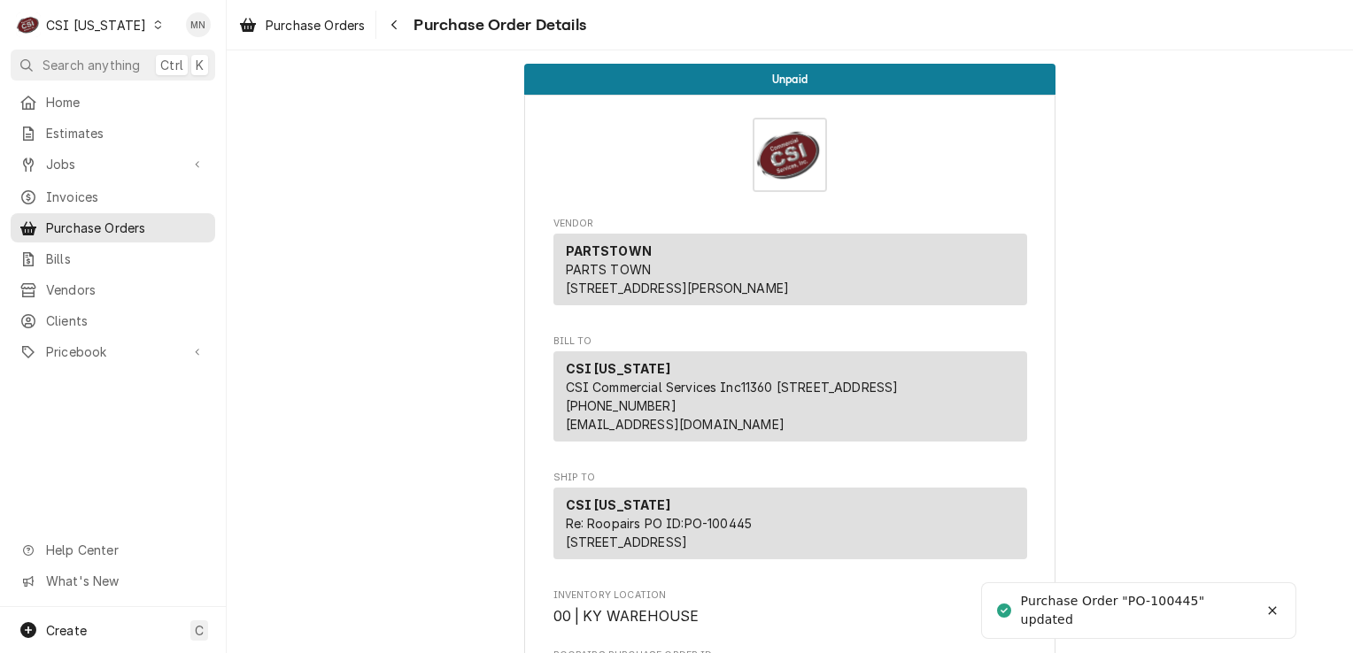
scroll to position [1941, 0]
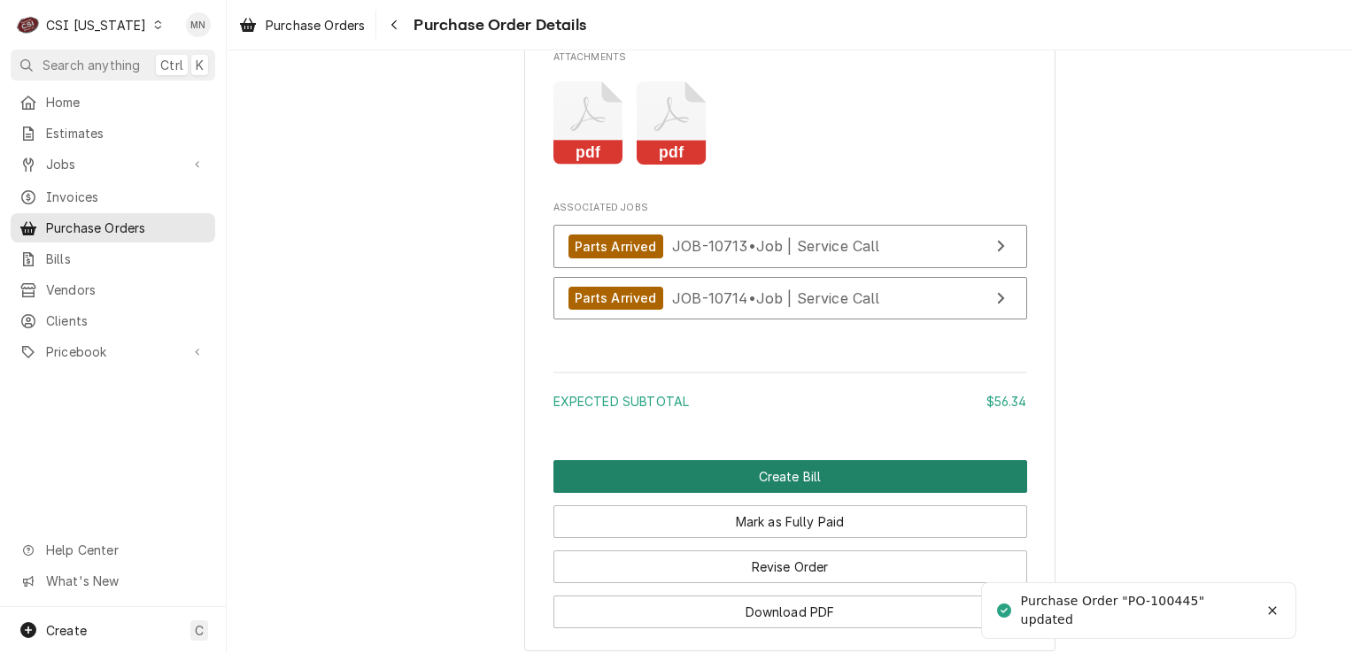
click at [764, 493] on button "Create Bill" at bounding box center [790, 476] width 474 height 33
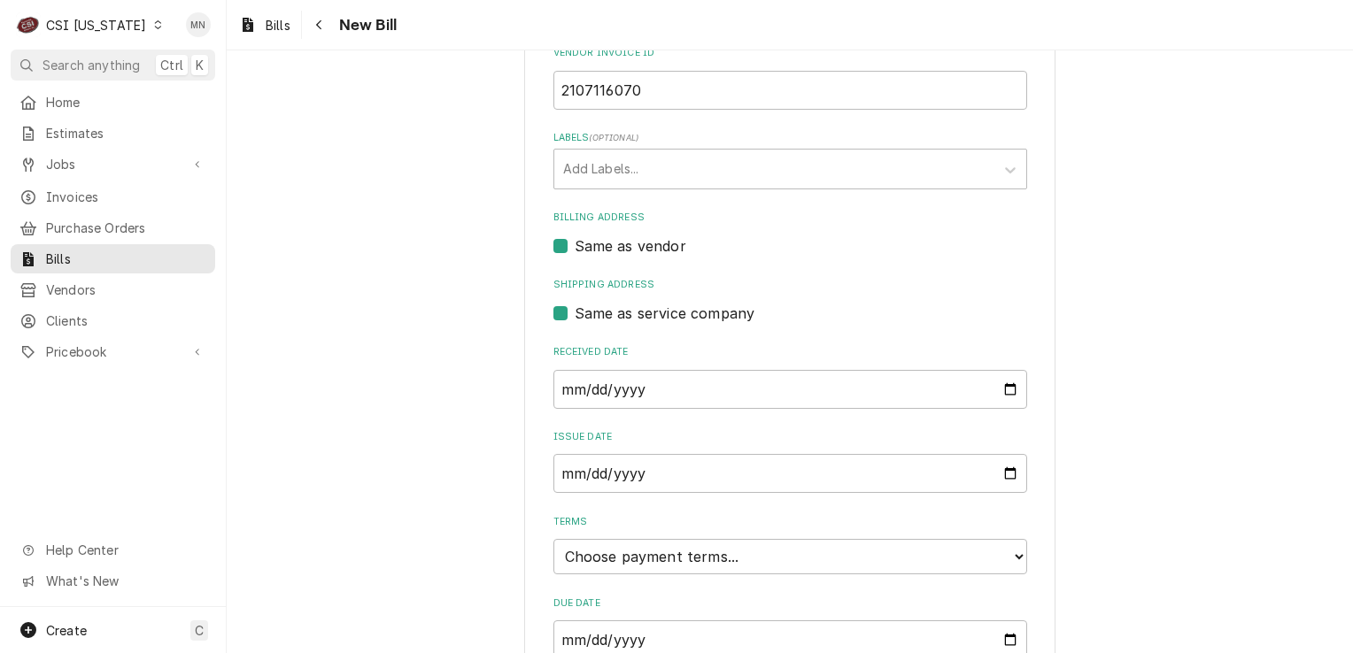
scroll to position [445, 0]
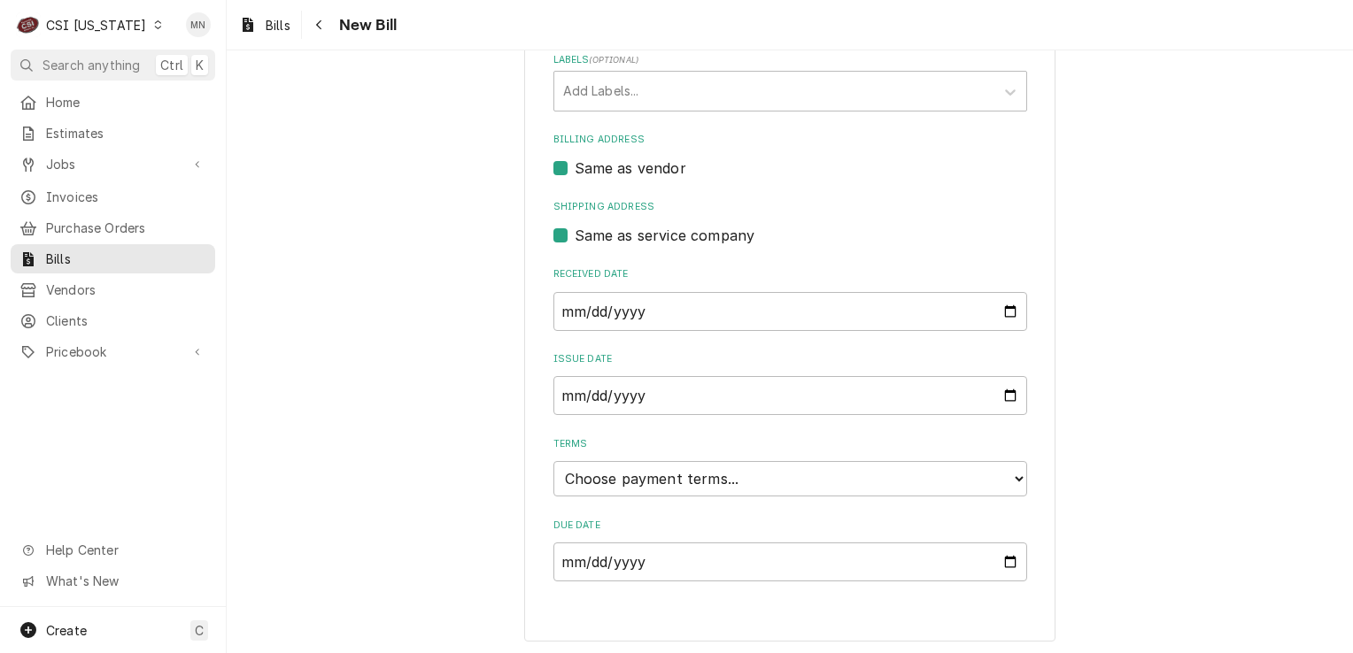
type input "2107116070"
click at [760, 483] on select "Choose payment terms... Same Day Net 7 Net 14 Net 21 Net 30 Net 45 Net 60 Net 90" at bounding box center [790, 478] width 474 height 35
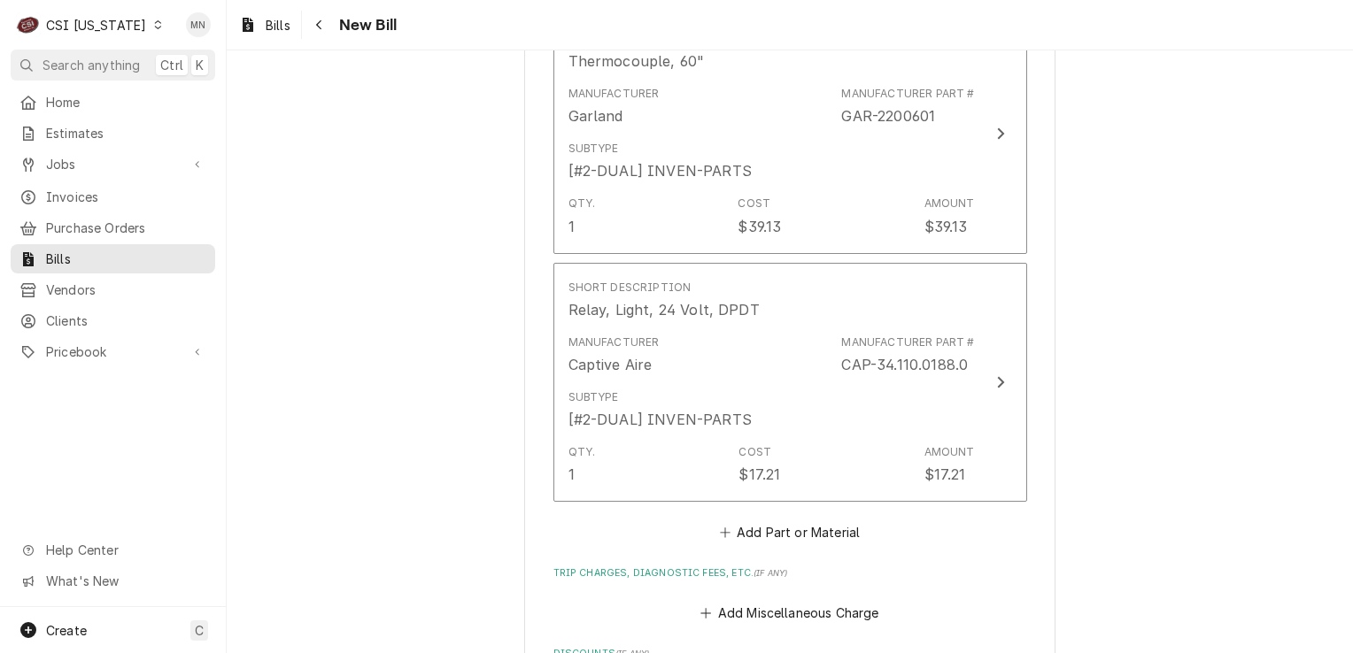
scroll to position [1508, 0]
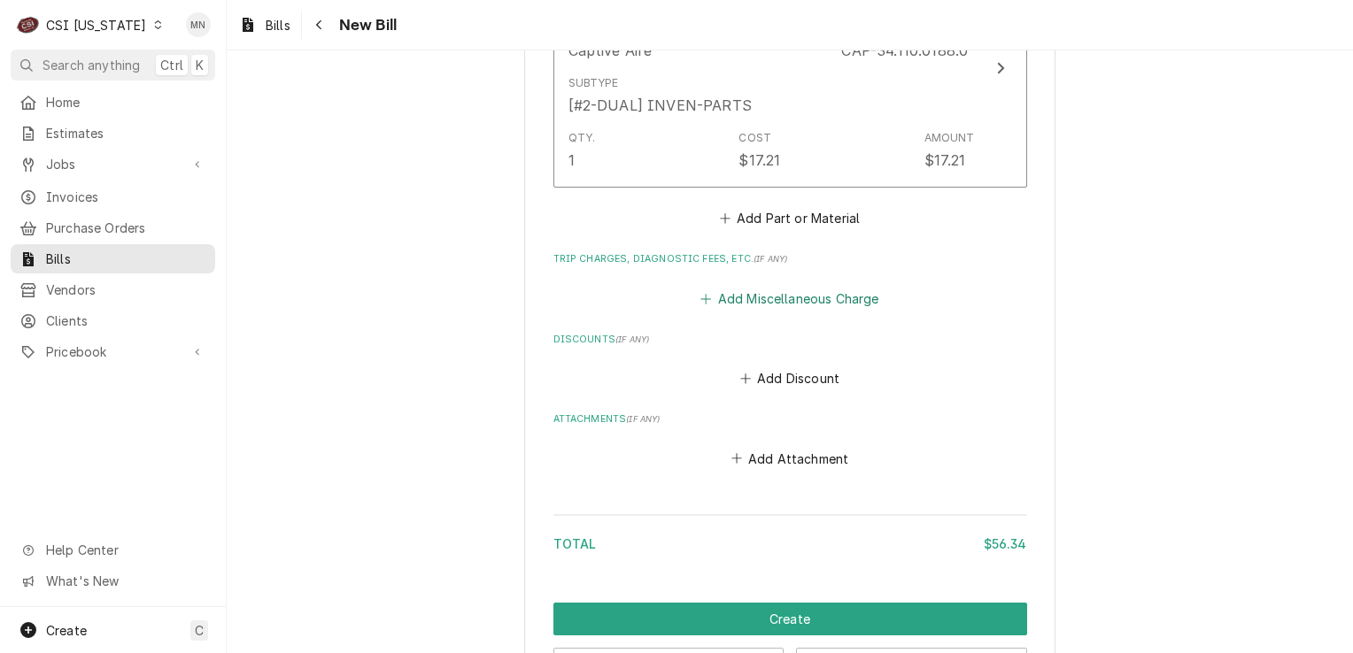
click at [775, 296] on button "Add Miscellaneous Charge" at bounding box center [790, 298] width 184 height 25
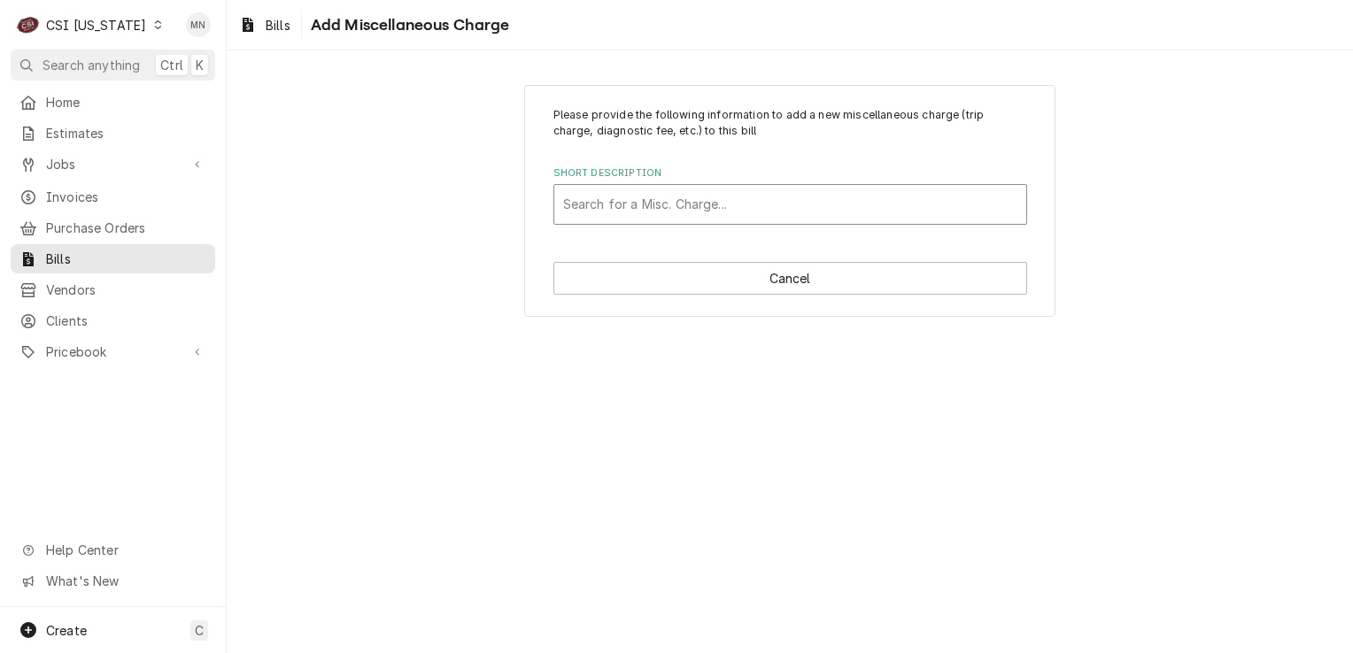
click at [654, 204] on div "Short Description" at bounding box center [790, 205] width 454 height 32
type input "acof"
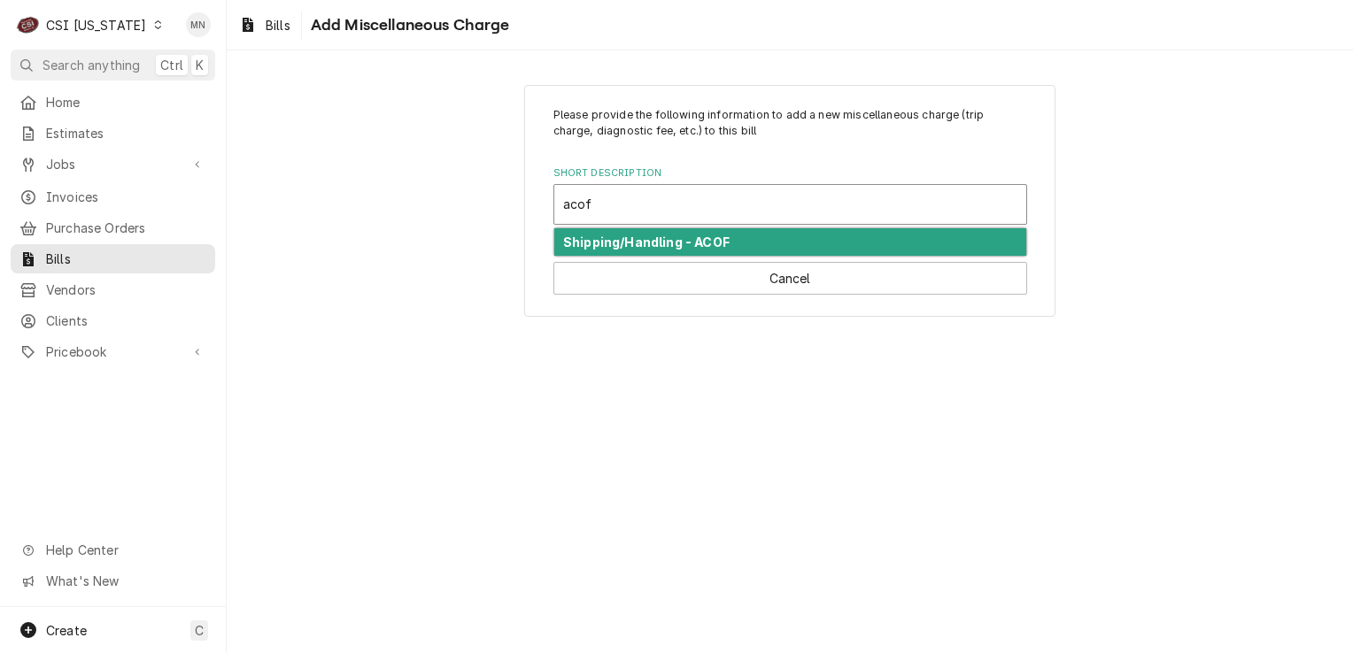
click at [647, 236] on strong "Shipping/Handling - ACOF" at bounding box center [646, 242] width 166 height 15
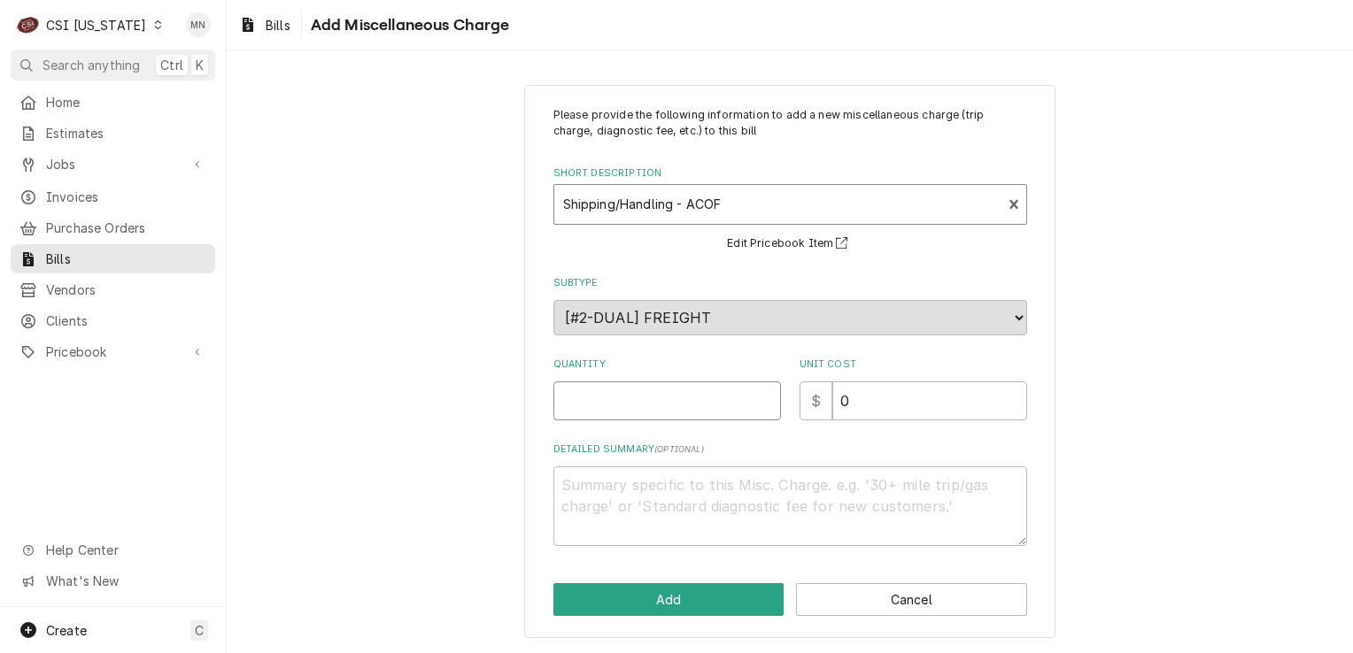
click at [626, 408] on input "Quantity" at bounding box center [667, 401] width 228 height 39
type textarea "x"
type input "1"
type textarea "x"
type input "2"
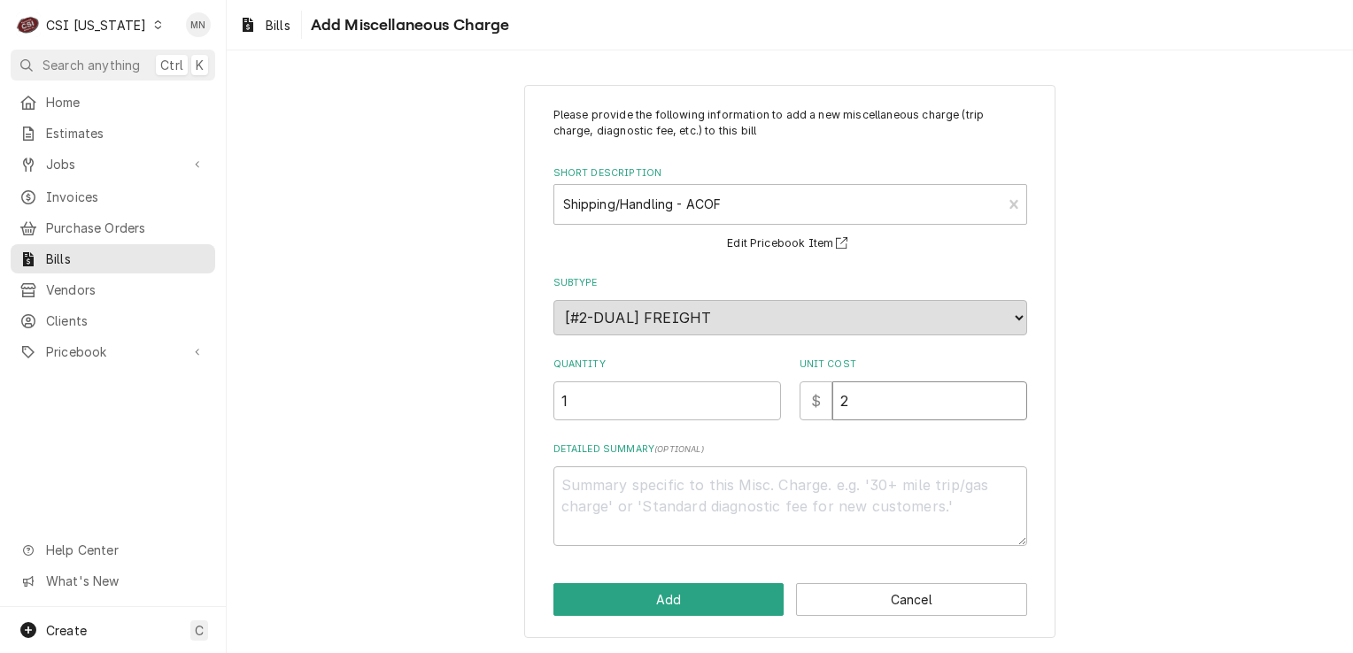
type textarea "x"
type input "21"
type textarea "x"
type input "21.0"
type textarea "x"
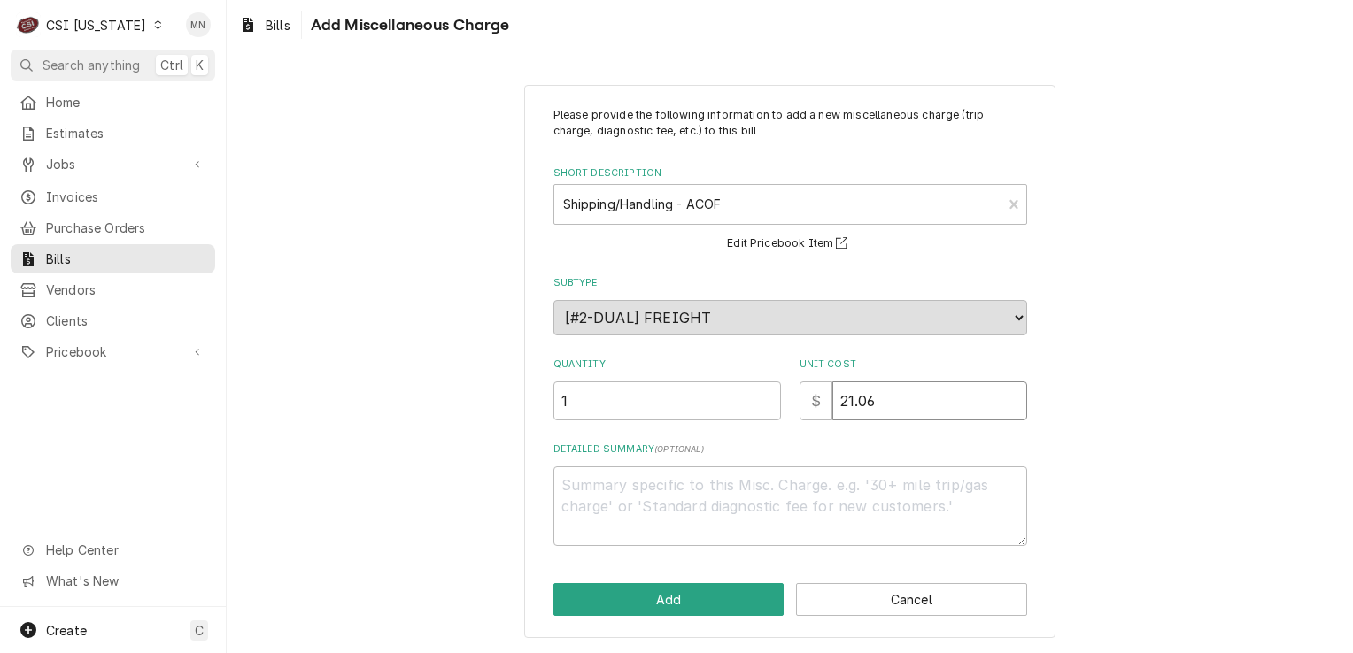
type input "21.06"
click at [599, 482] on textarea "Detailed Summary ( optional )" at bounding box center [790, 507] width 474 height 80
type textarea "x"
type textarea "P"
type textarea "x"
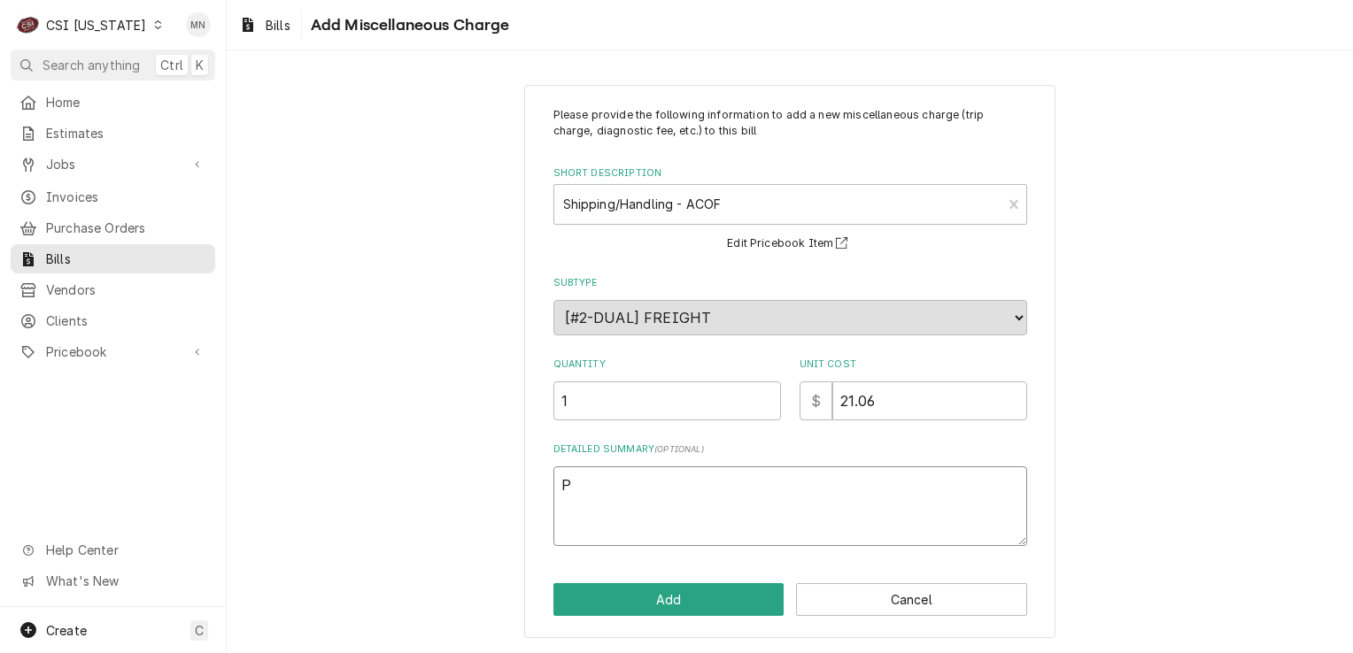
type textarea "Pa"
type textarea "x"
type textarea "Par"
type textarea "x"
type textarea "Part"
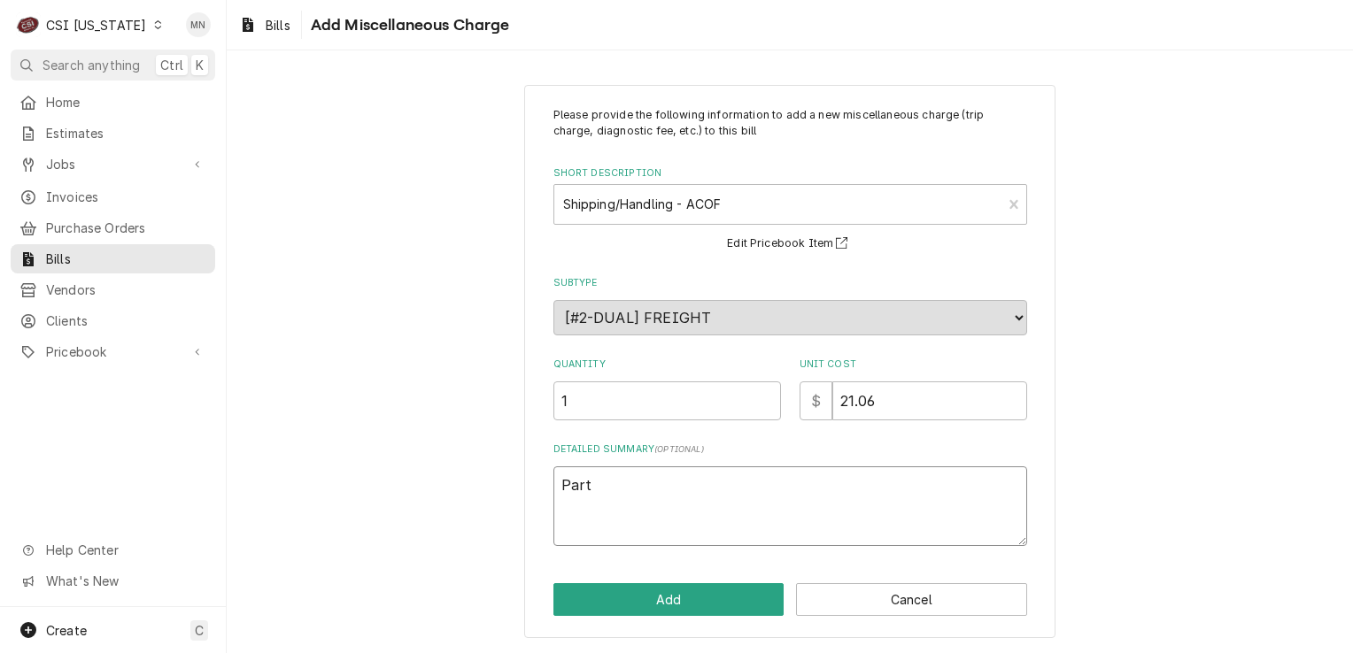
type textarea "x"
type textarea "Parts"
type textarea "x"
type textarea "Partst"
type textarea "x"
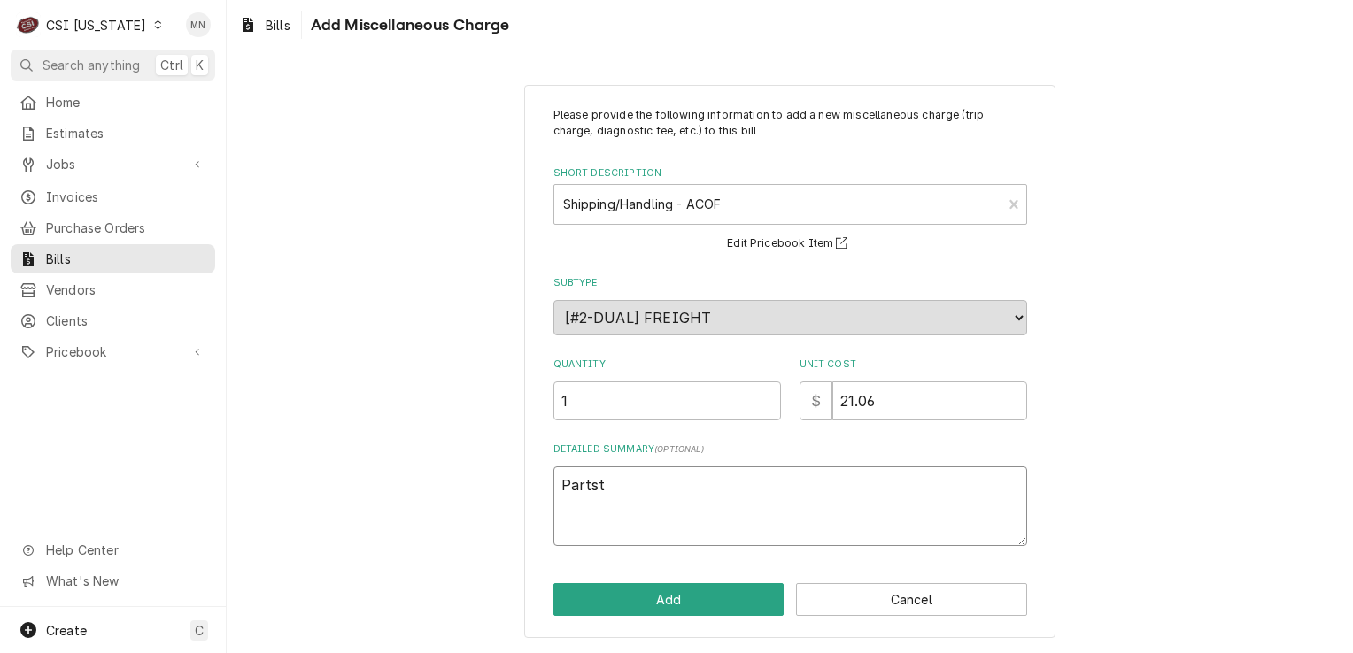
type textarea "Partstw"
type textarea "x"
type textarea "Partstwo"
type textarea "x"
type textarea "Partstw"
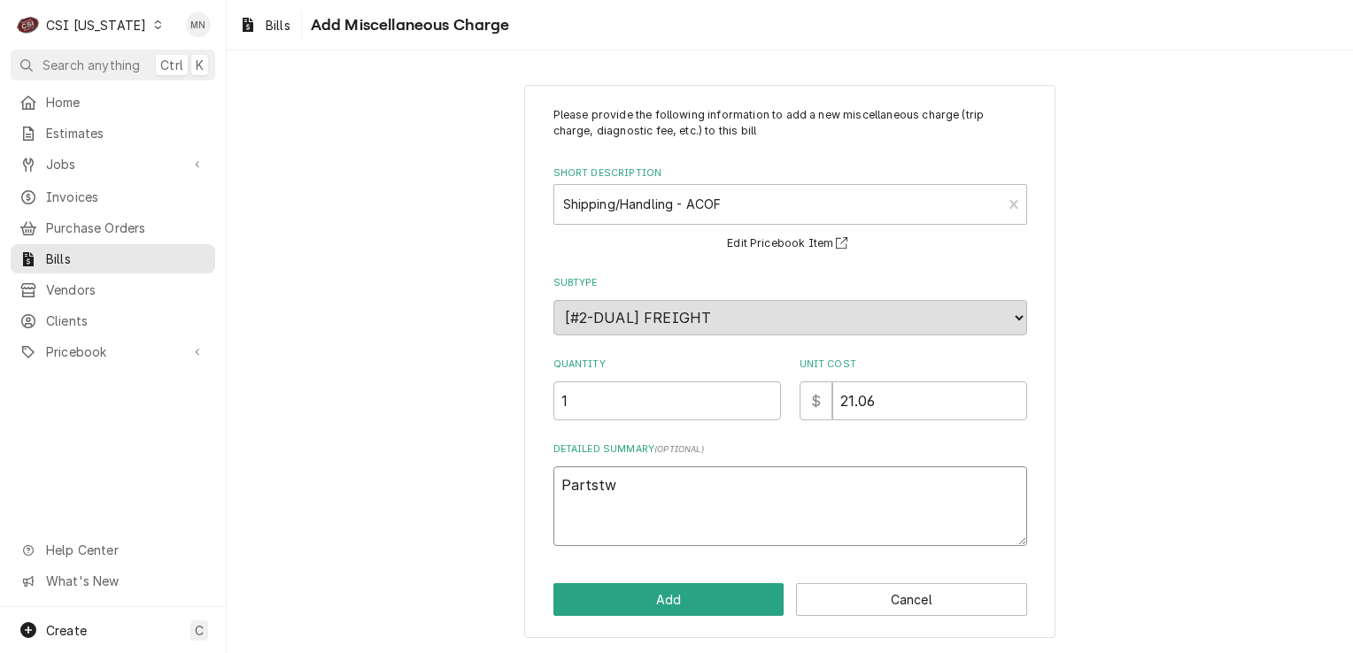
type textarea "x"
type textarea "Partst"
type textarea "x"
type textarea "Partsto"
type textarea "x"
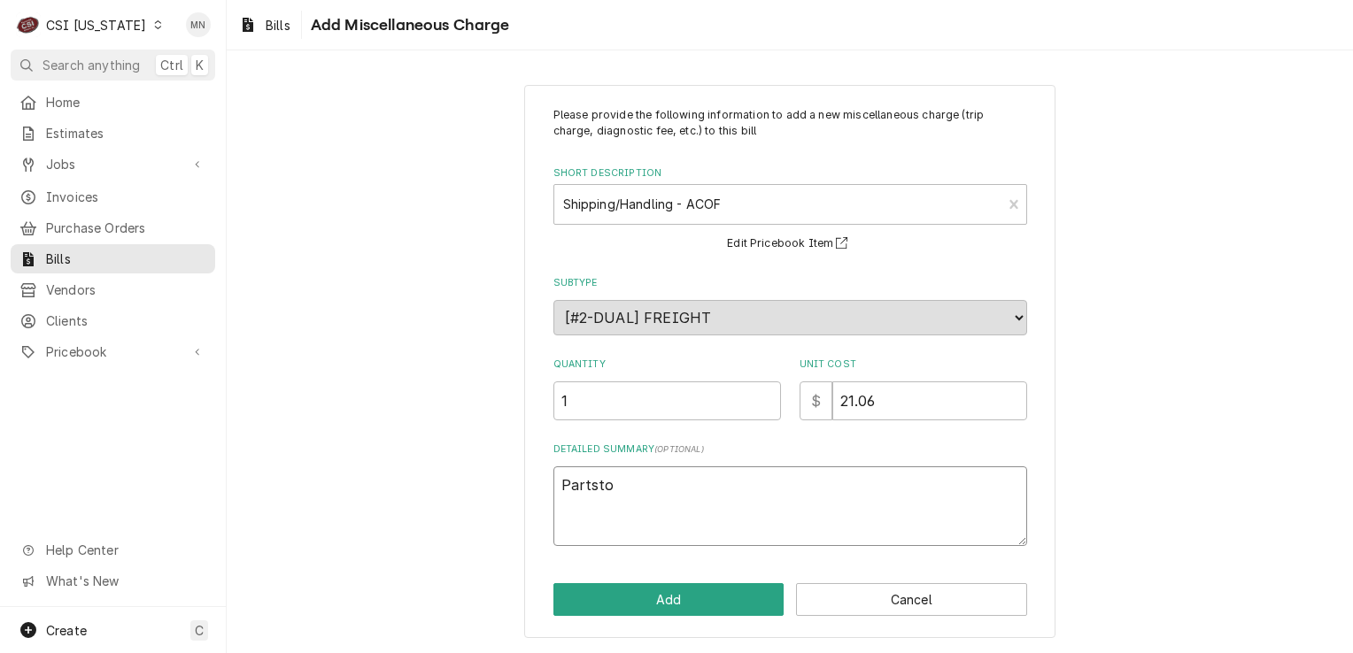
type textarea "Partstow"
type textarea "x"
type textarea "Partstown"
type textarea "x"
type textarea "Partstown"
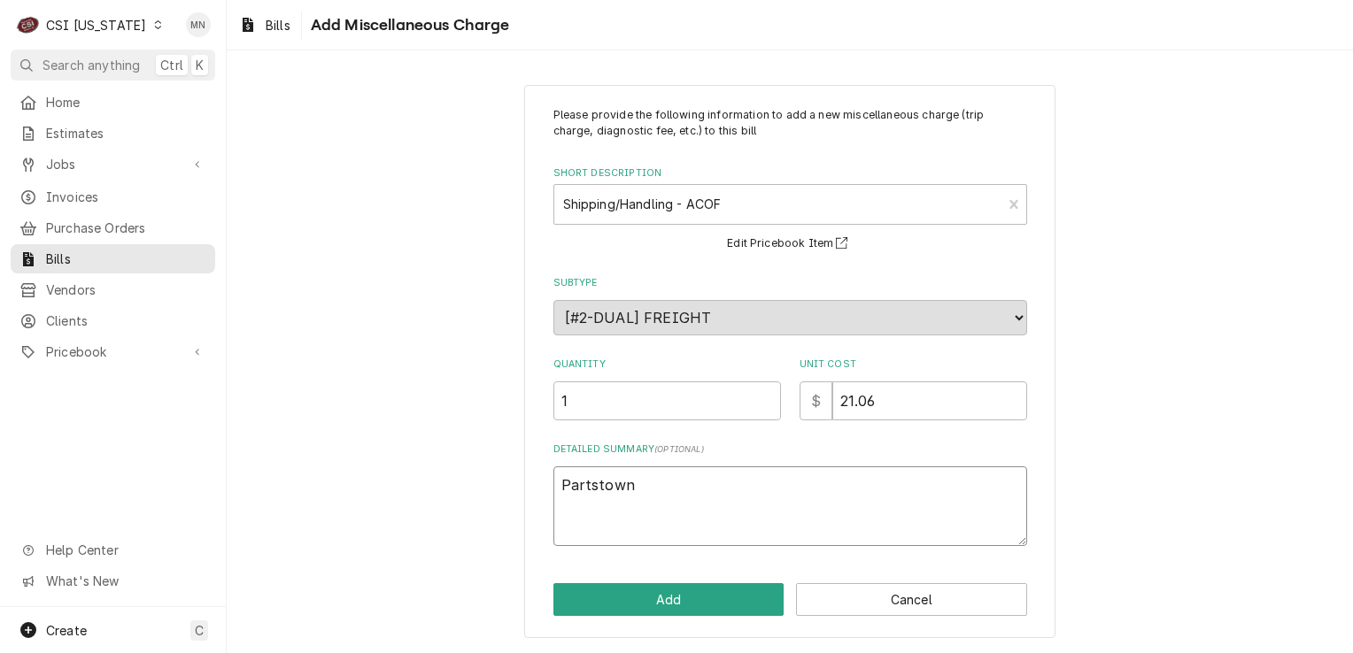
type textarea "x"
type textarea "Partstown 2"
type textarea "x"
type textarea "Partstown 21"
type textarea "x"
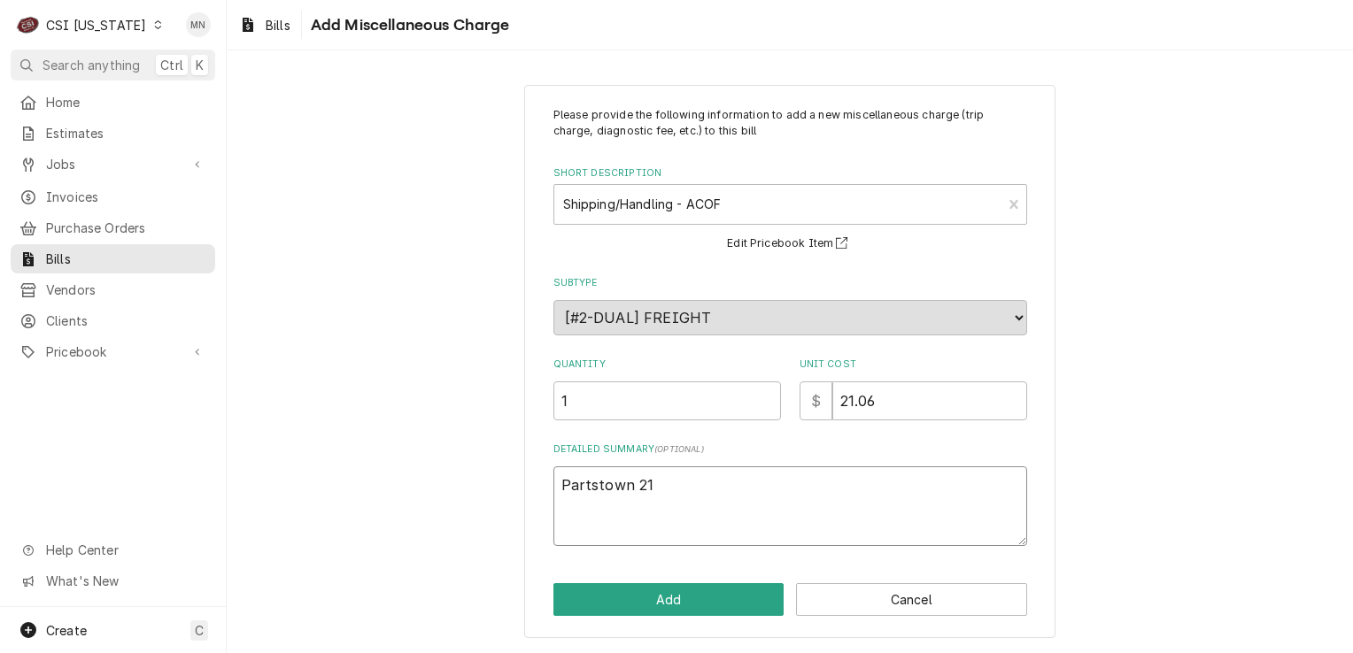
type textarea "Partstown 210"
type textarea "x"
type textarea "Partstown 2107"
type textarea "x"
type textarea "Partstown 21071"
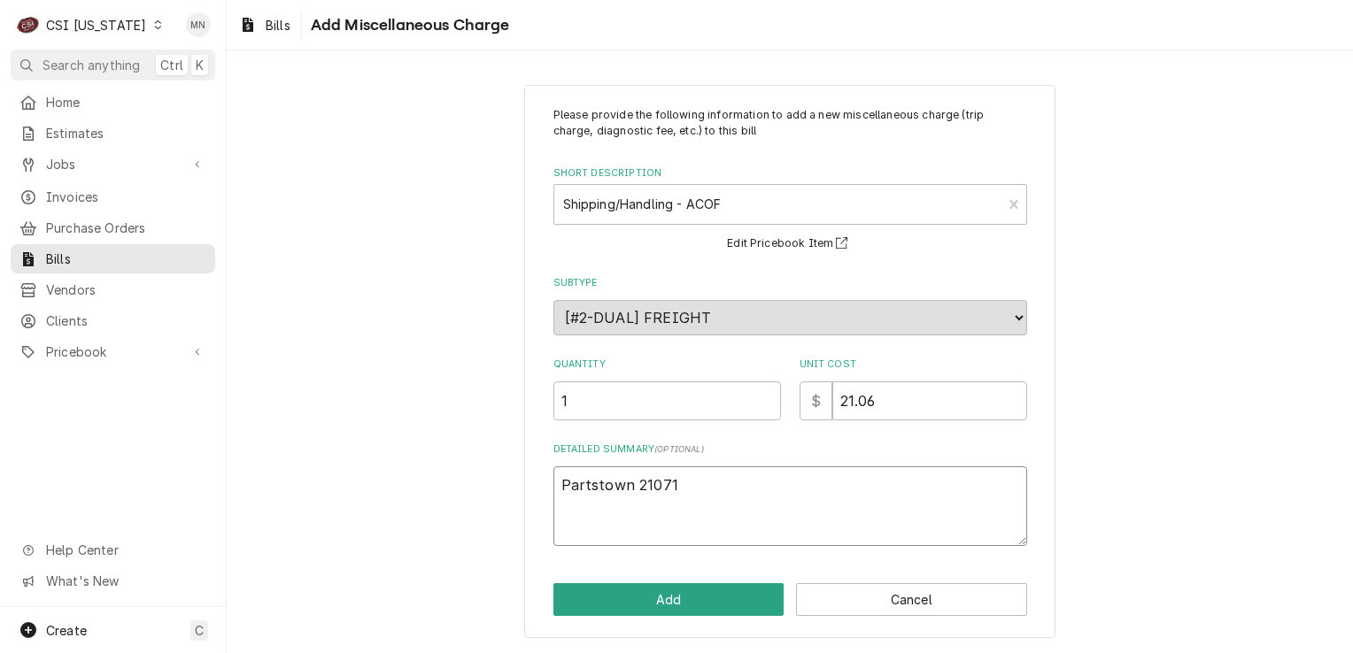
type textarea "x"
type textarea "Partstown 210711"
type textarea "x"
type textarea "Partstown 2107116"
type textarea "x"
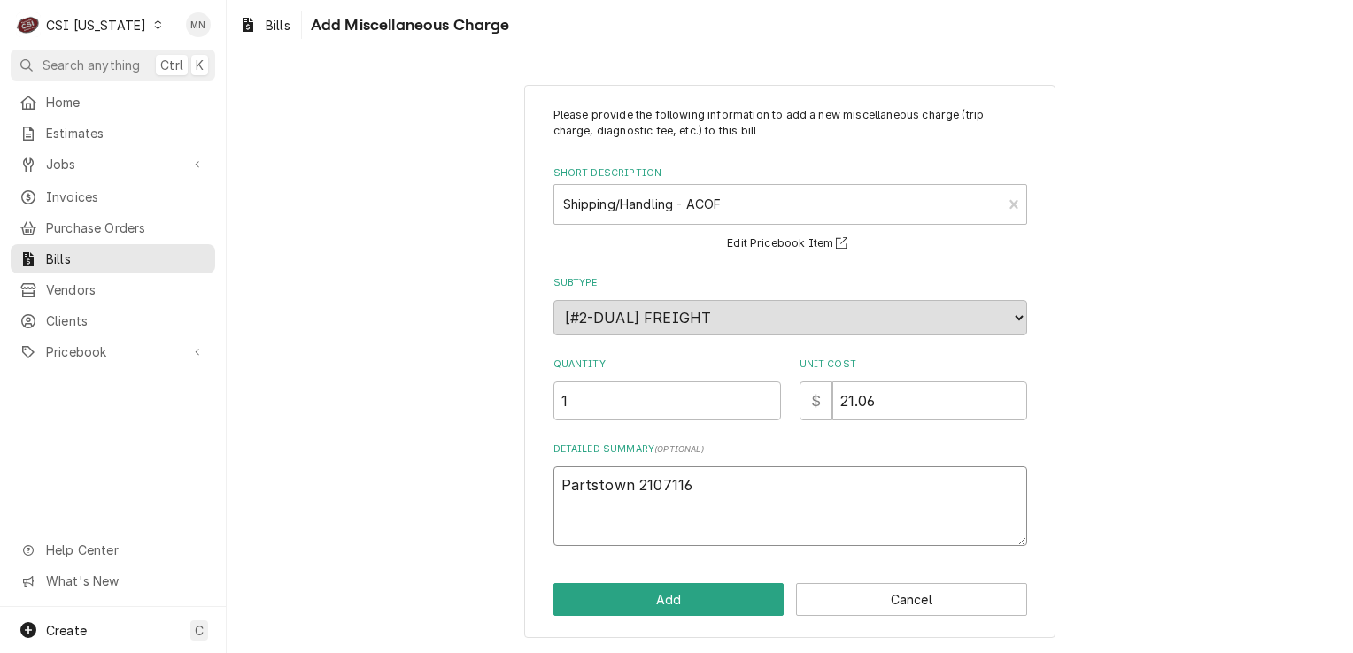
type textarea "Partstown 21071160"
type textarea "x"
type textarea "Partstown 210711607"
type textarea "x"
type textarea "Partstown 2107116070"
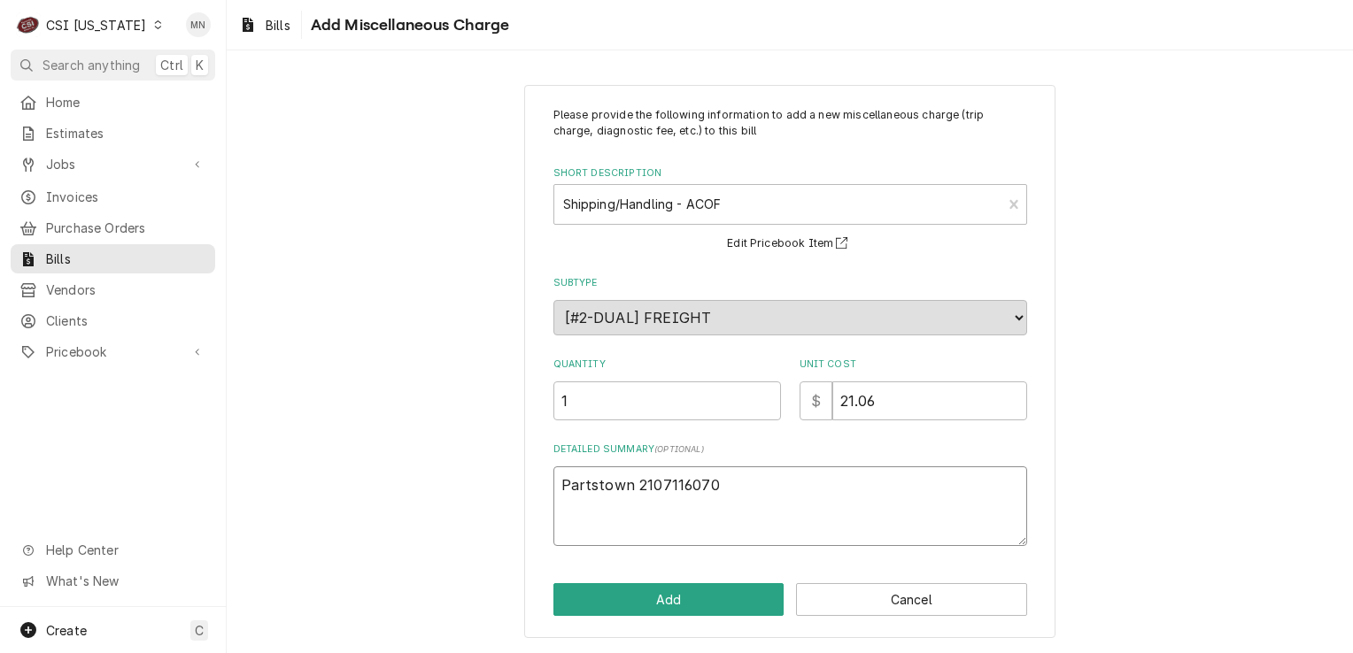
type textarea "x"
type textarea "Partstown 2107116070"
type textarea "x"
type textarea "Partstown 2107116070 A"
type textarea "x"
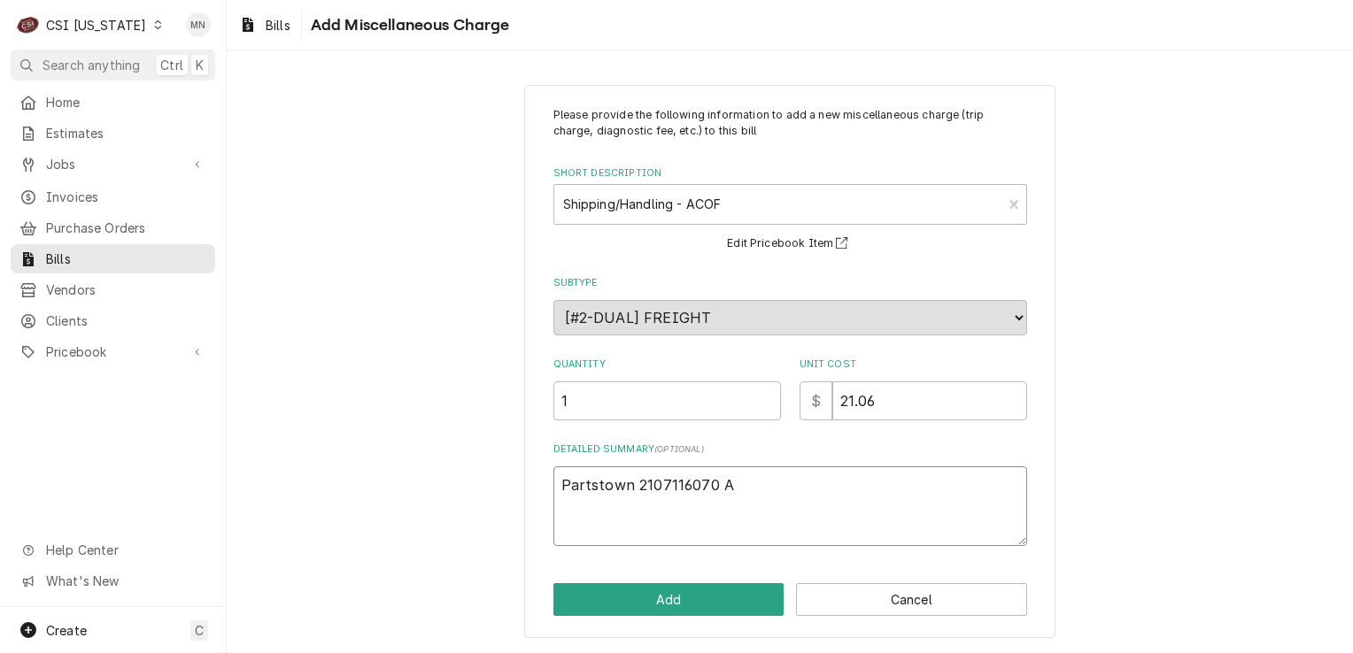
type textarea "Partstown 2107116070 AC"
type textarea "x"
type textarea "Partstown 2107116070 ACO"
type textarea "x"
type textarea "Partstown 2107116070 ACOF"
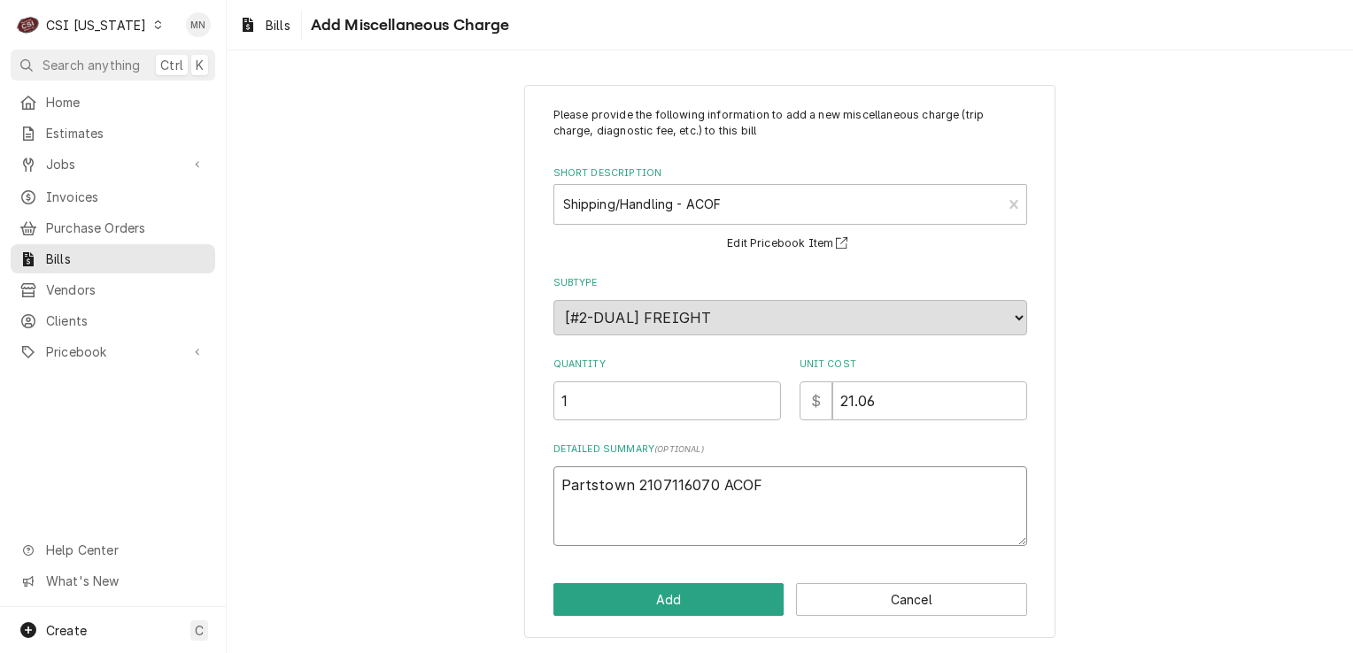
type textarea "x"
type textarea "Partstown 2107116070 ACOF"
type textarea "x"
type textarea "Partstown 2107116070 ACOF $"
type textarea "x"
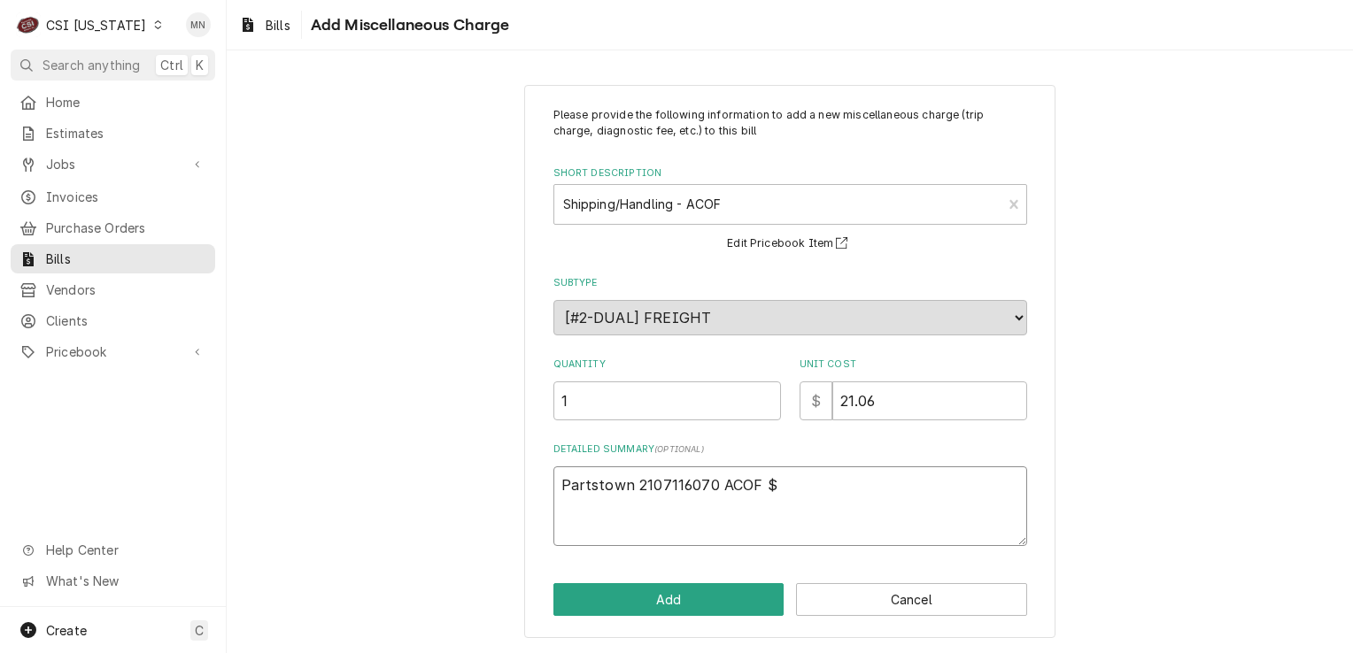
type textarea "Partstown 2107116070 ACOF $"
type textarea "x"
type textarea "Partstown 2107116070 ACOF $ 2"
type textarea "x"
type textarea "Partstown 2107116070 ACOF $ 21"
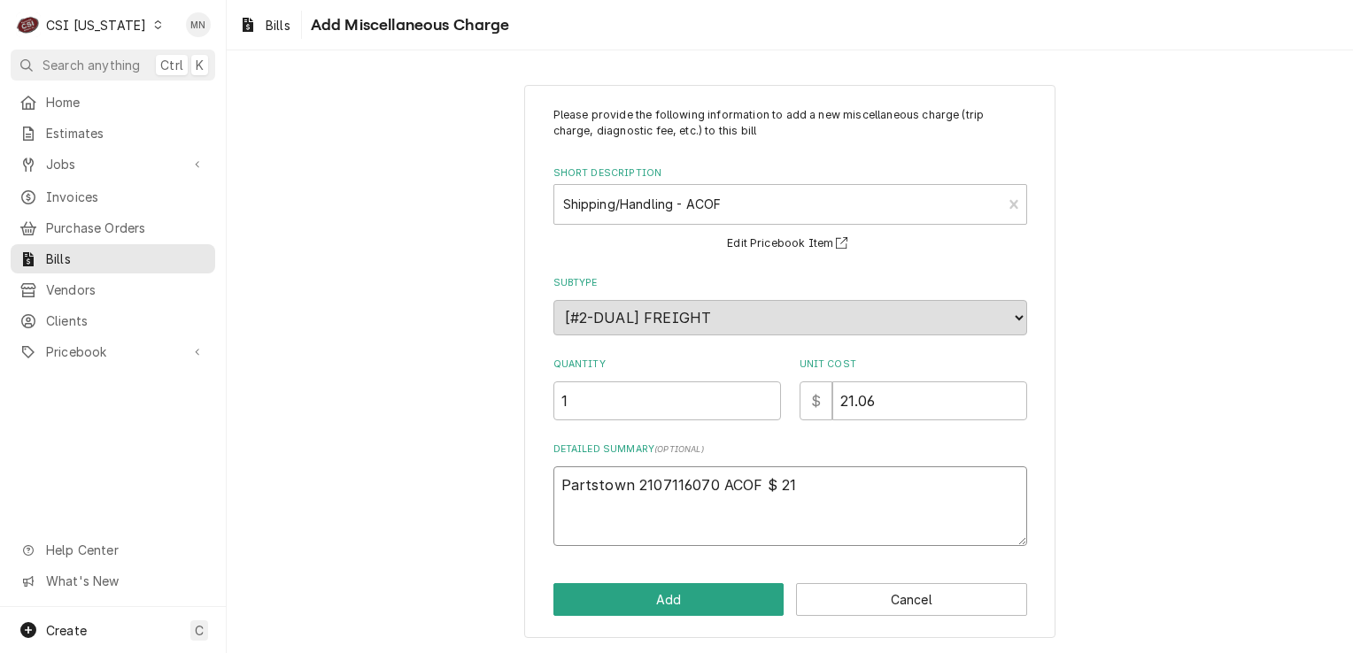
type textarea "x"
type textarea "Partstown 2107116070 ACOF $ 21."
type textarea "x"
type textarea "Partstown 2107116070 ACOF $ 21.0"
type textarea "x"
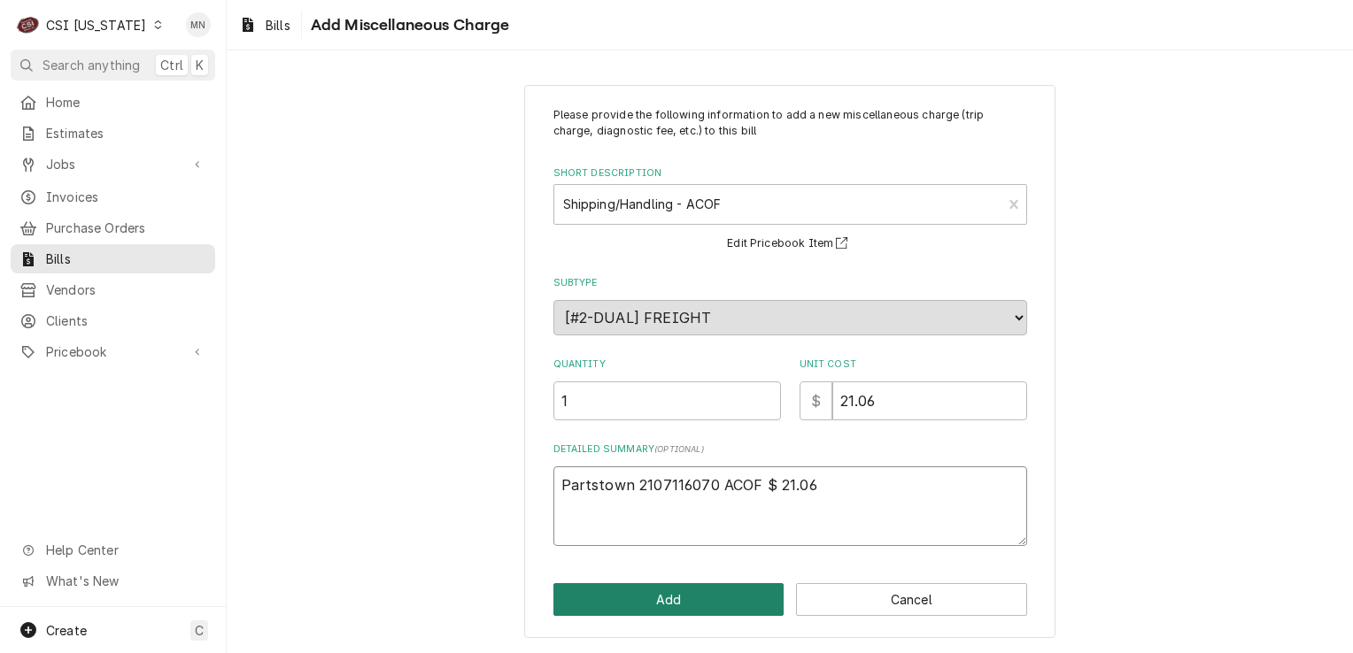
type textarea "Partstown 2107116070 ACOF $ 21.06"
click at [642, 593] on button "Add" at bounding box center [668, 599] width 231 height 33
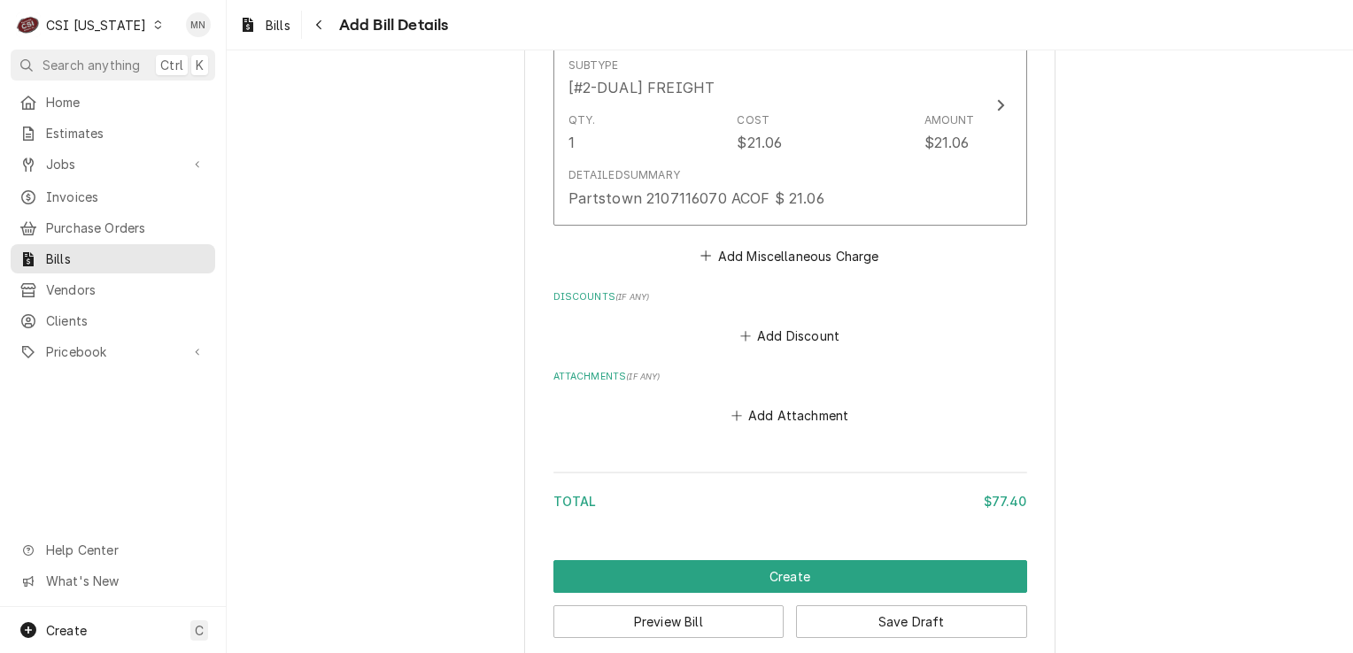
scroll to position [1817, 0]
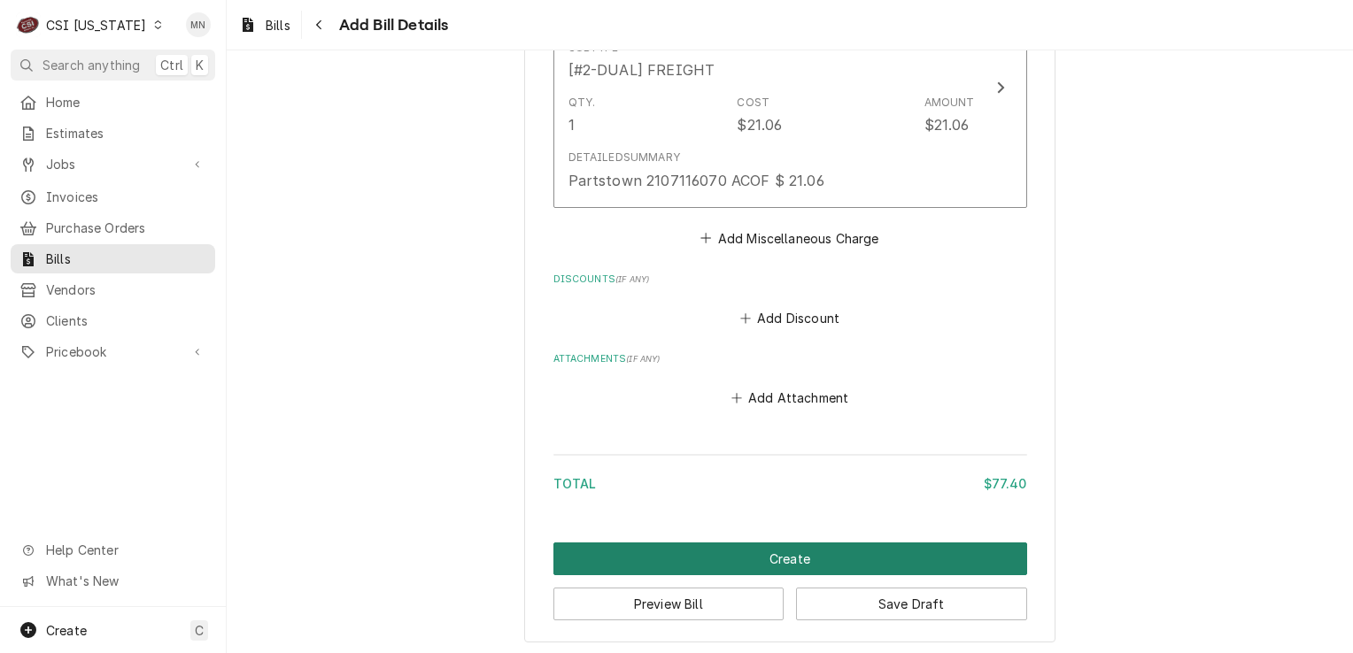
click at [825, 546] on button "Create" at bounding box center [790, 559] width 474 height 33
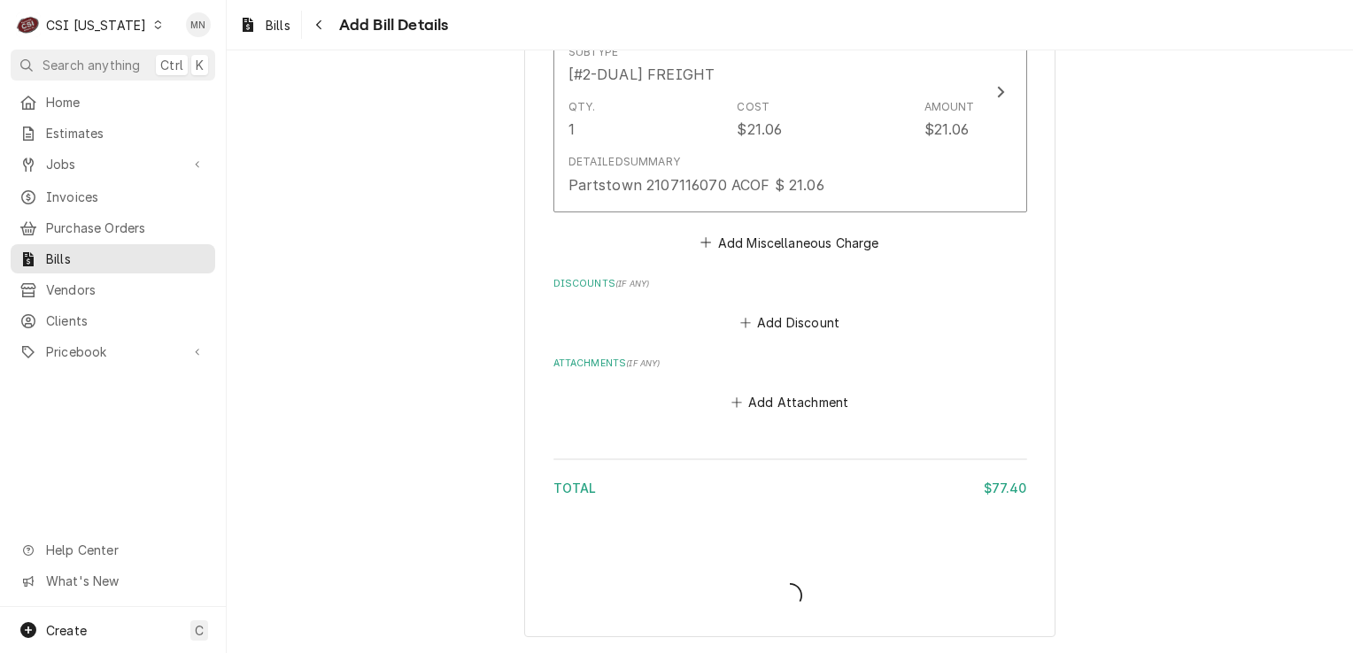
scroll to position [1808, 0]
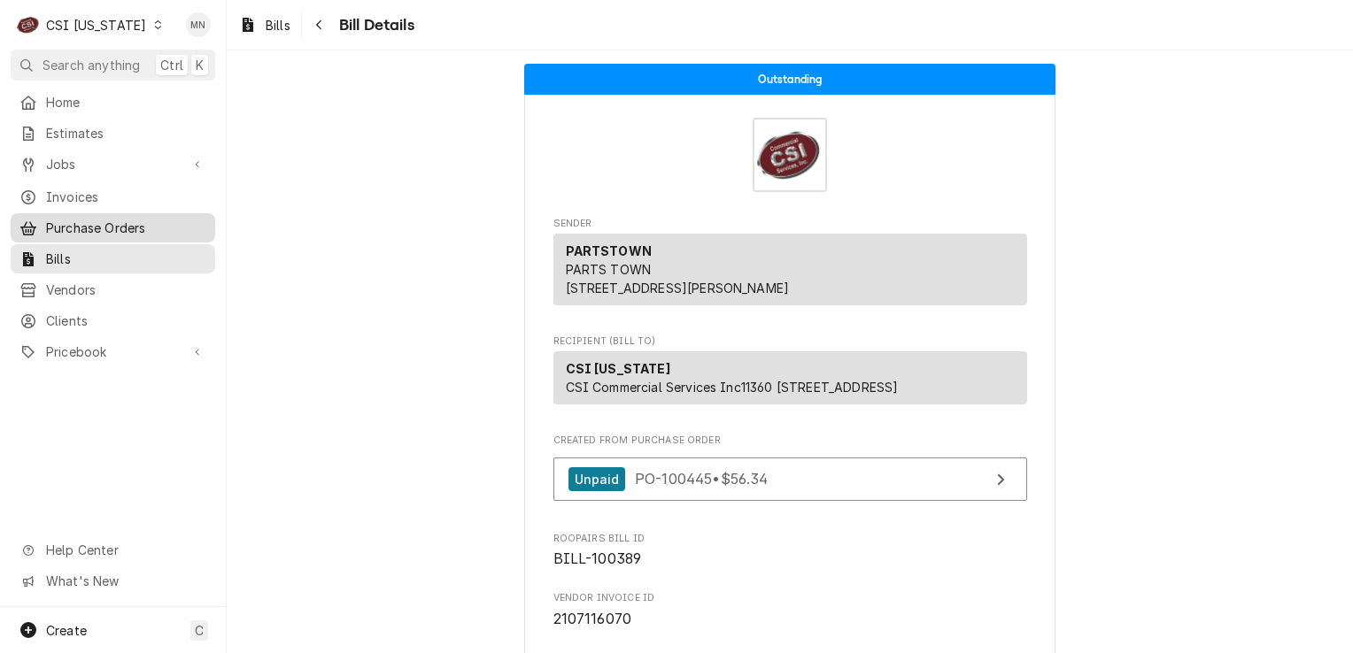
click at [84, 221] on span "Purchase Orders" at bounding box center [126, 228] width 160 height 19
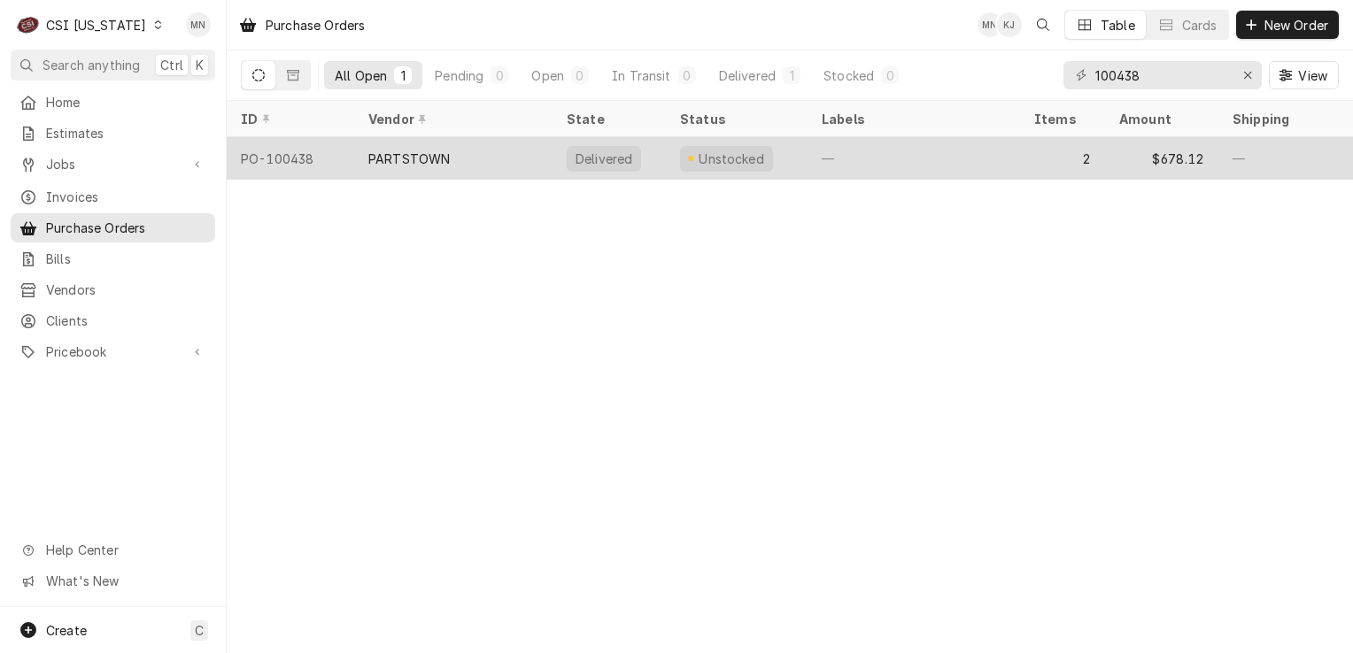
type input "100438"
click at [528, 155] on div "PARTSTOWN" at bounding box center [453, 158] width 198 height 42
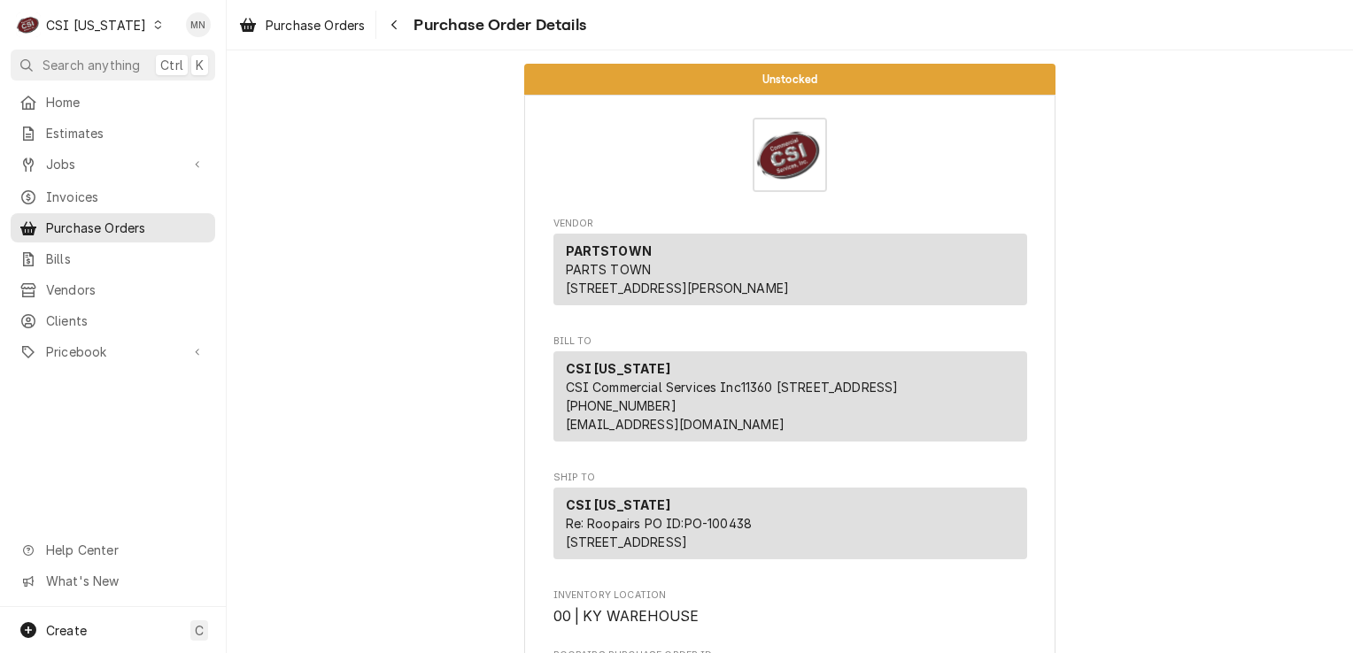
scroll to position [2036, 0]
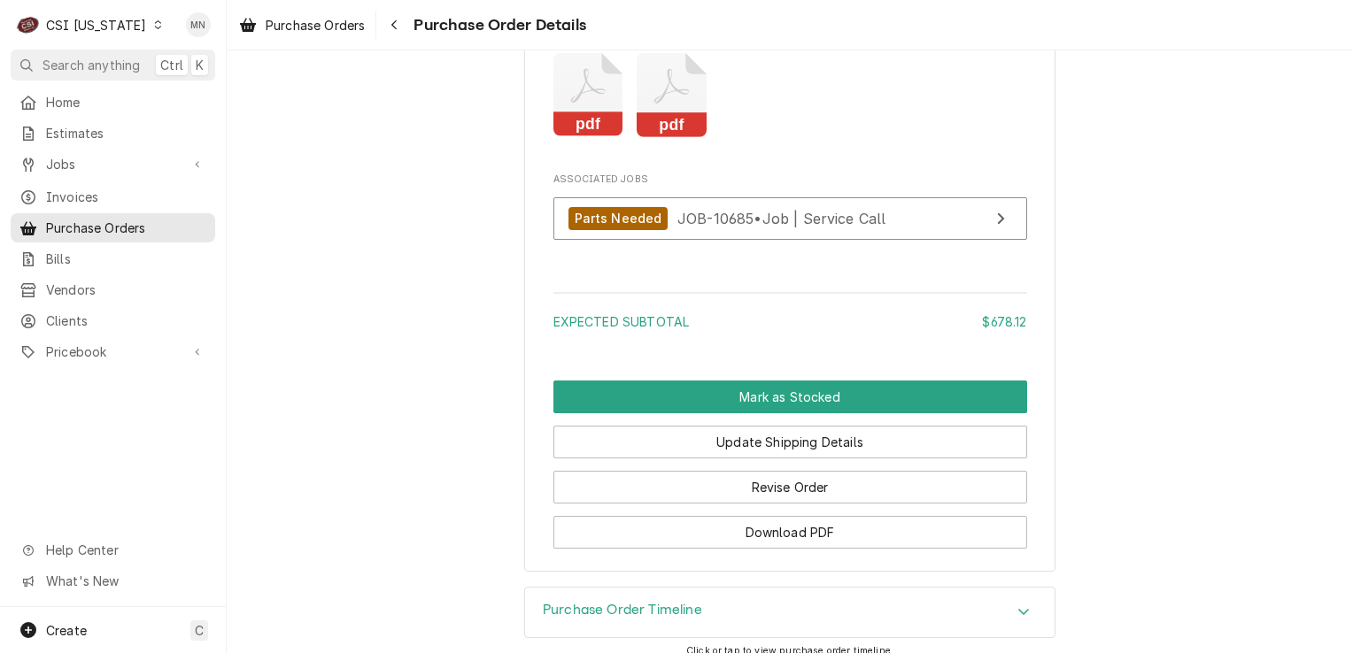
click at [665, 137] on rect "Attachments" at bounding box center [671, 124] width 70 height 25
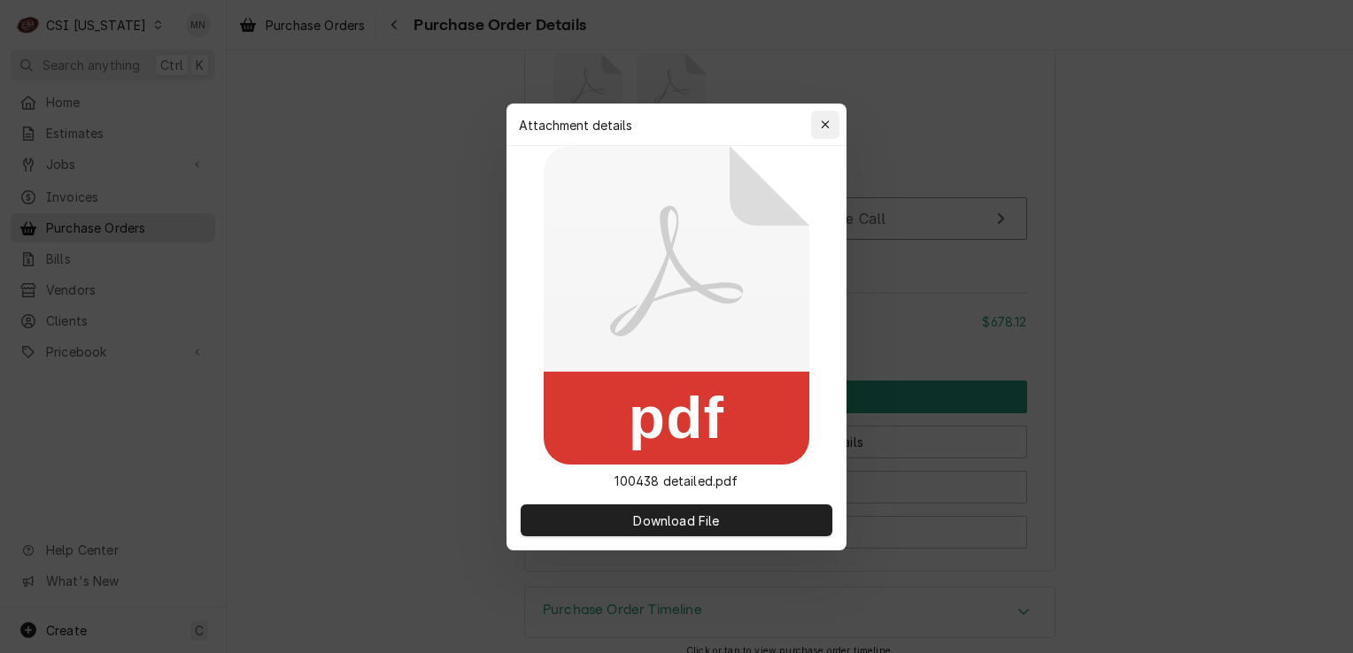
click at [819, 126] on div "button" at bounding box center [825, 125] width 18 height 18
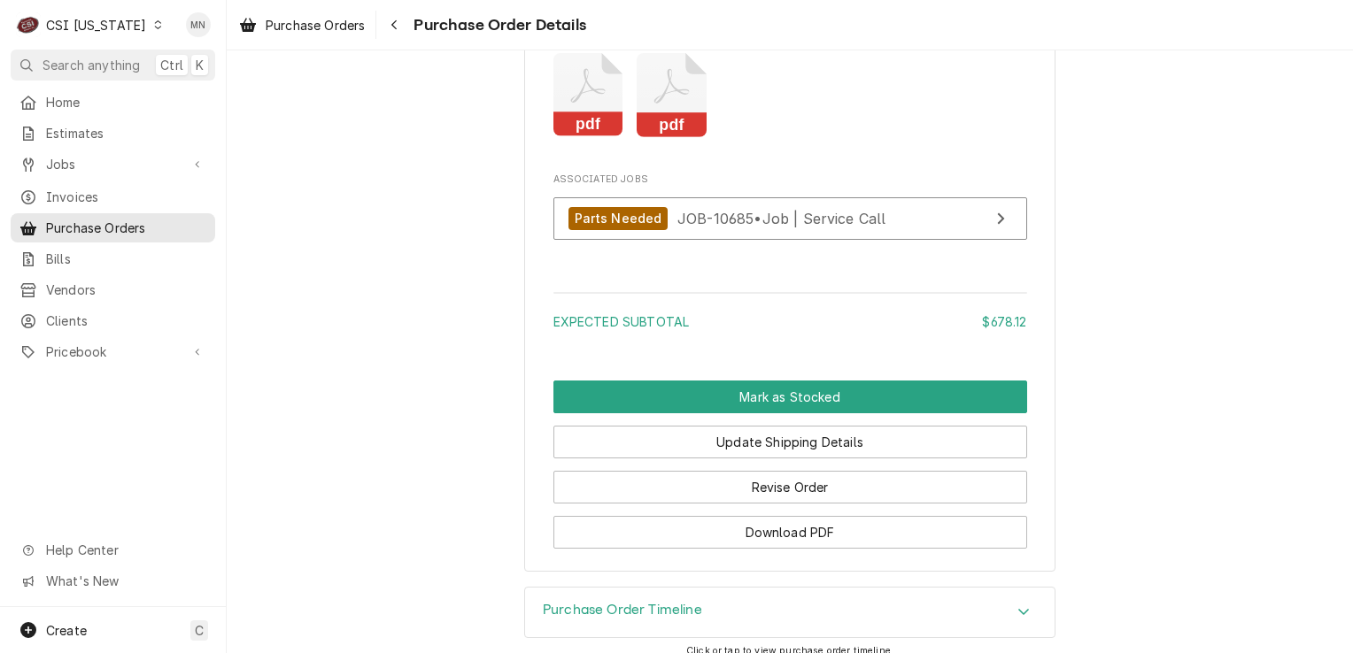
click at [99, 25] on div "CSI [US_STATE]" at bounding box center [96, 25] width 100 height 19
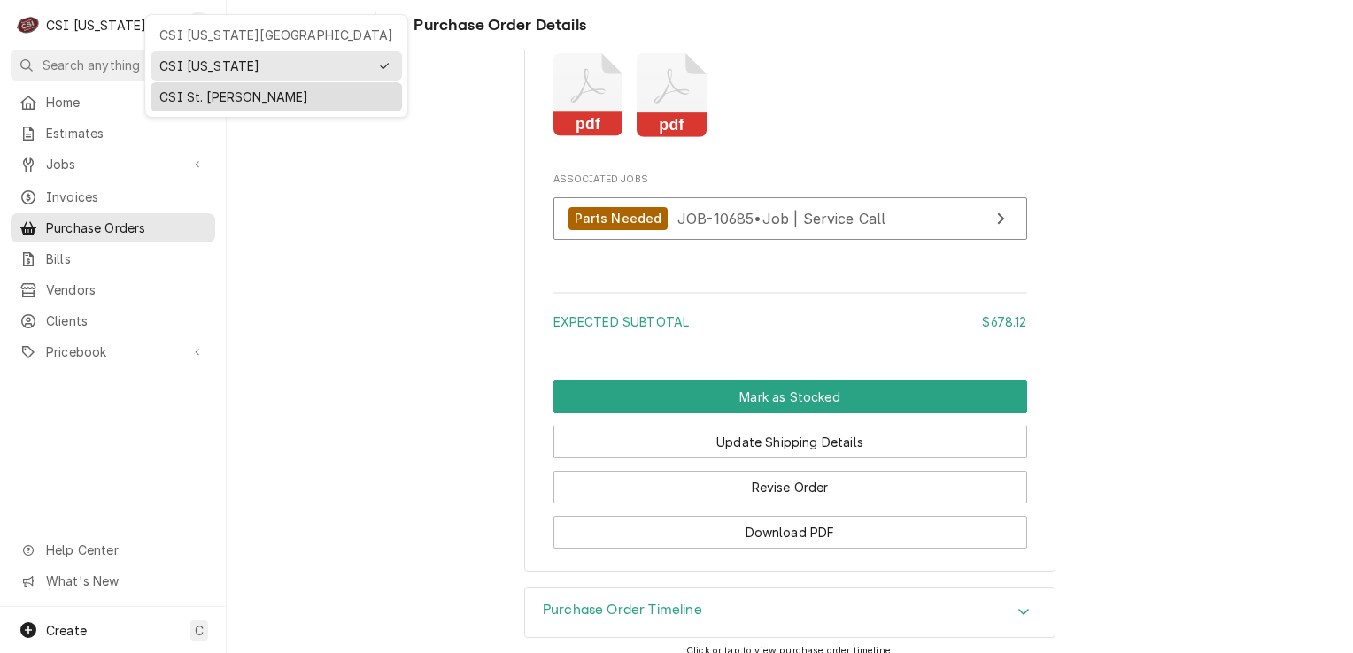
click at [174, 99] on div "CSI St. [PERSON_NAME]" at bounding box center [276, 97] width 234 height 19
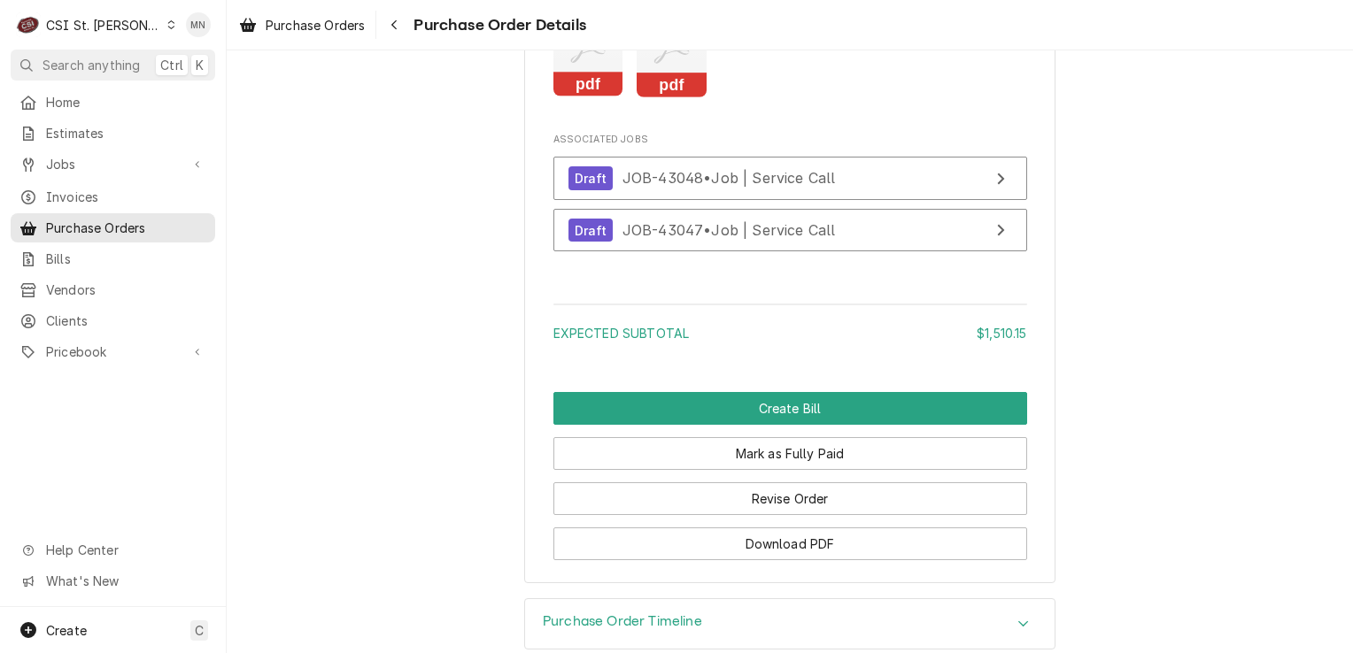
scroll to position [2390, 0]
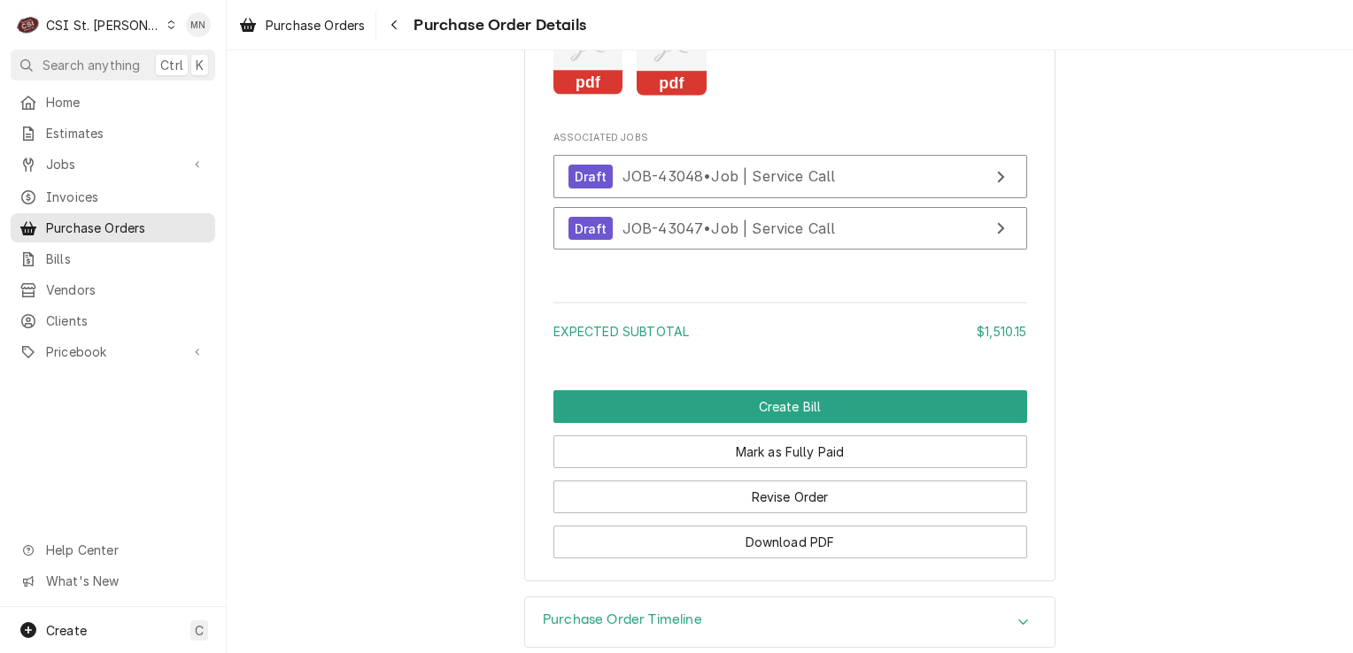
click at [666, 96] on rect "Attachments" at bounding box center [671, 83] width 70 height 25
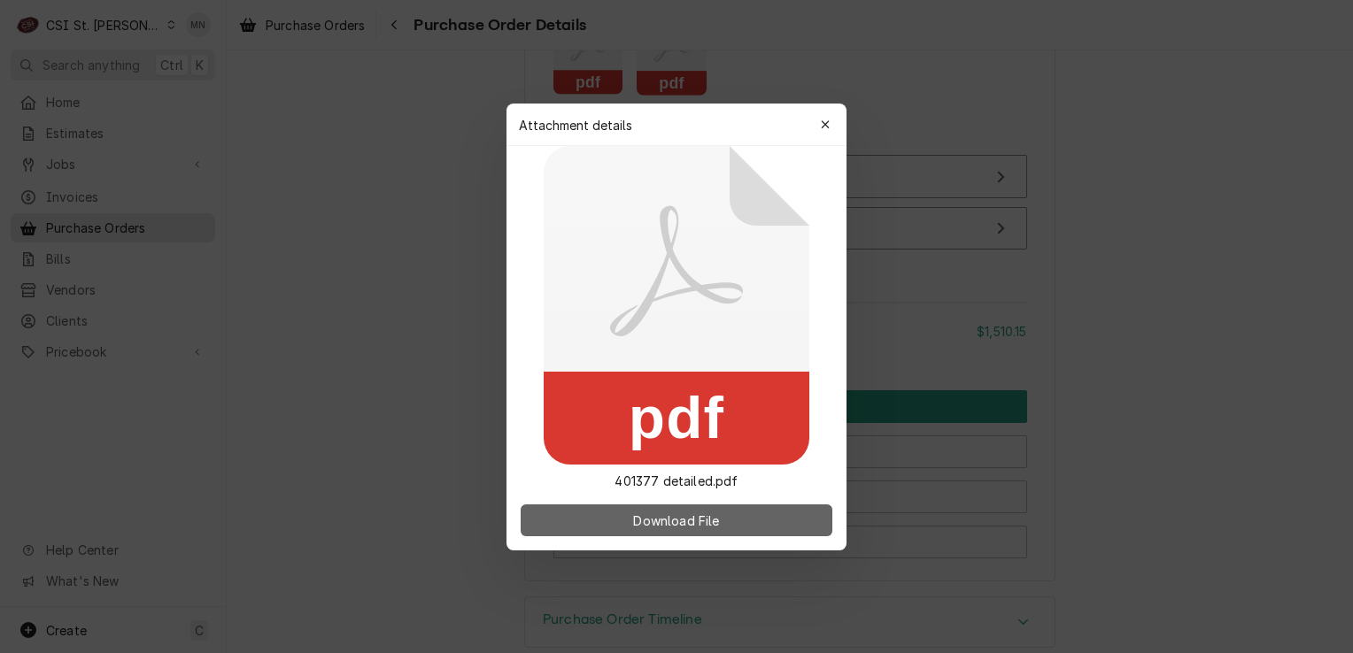
click at [674, 515] on span "Download File" at bounding box center [675, 520] width 93 height 19
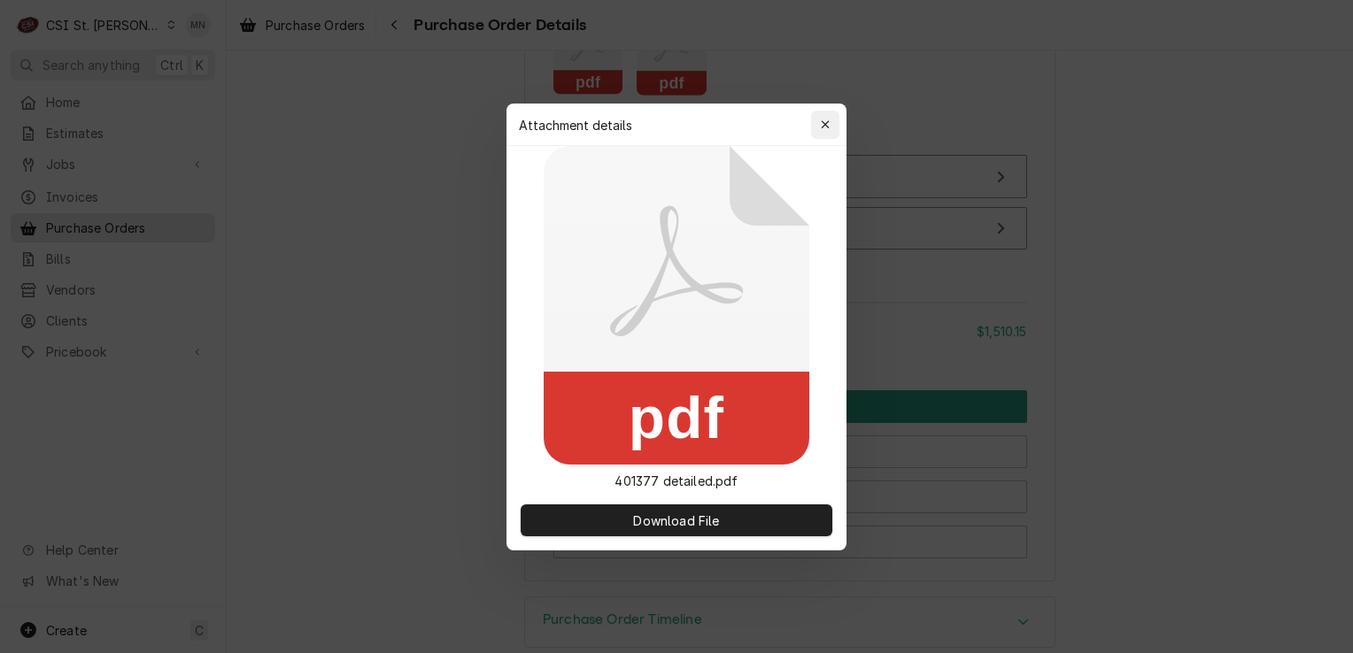
click at [811, 121] on button "button" at bounding box center [825, 125] width 28 height 28
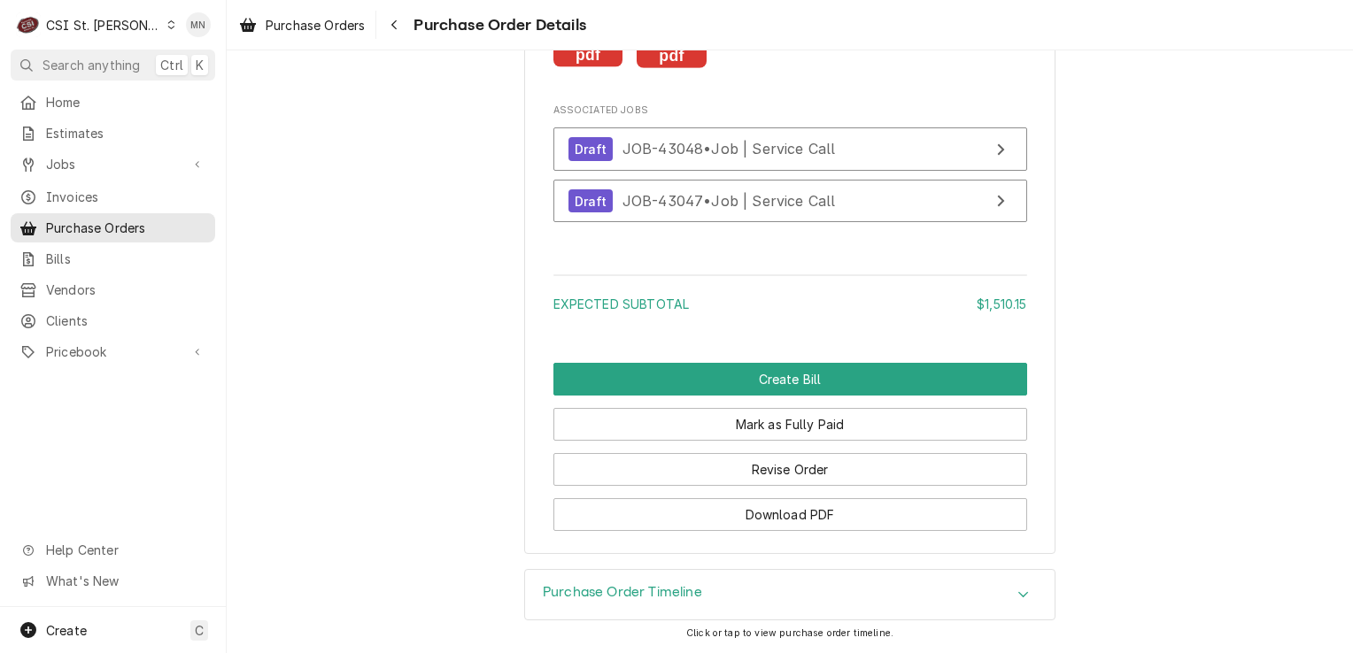
scroll to position [2470, 0]
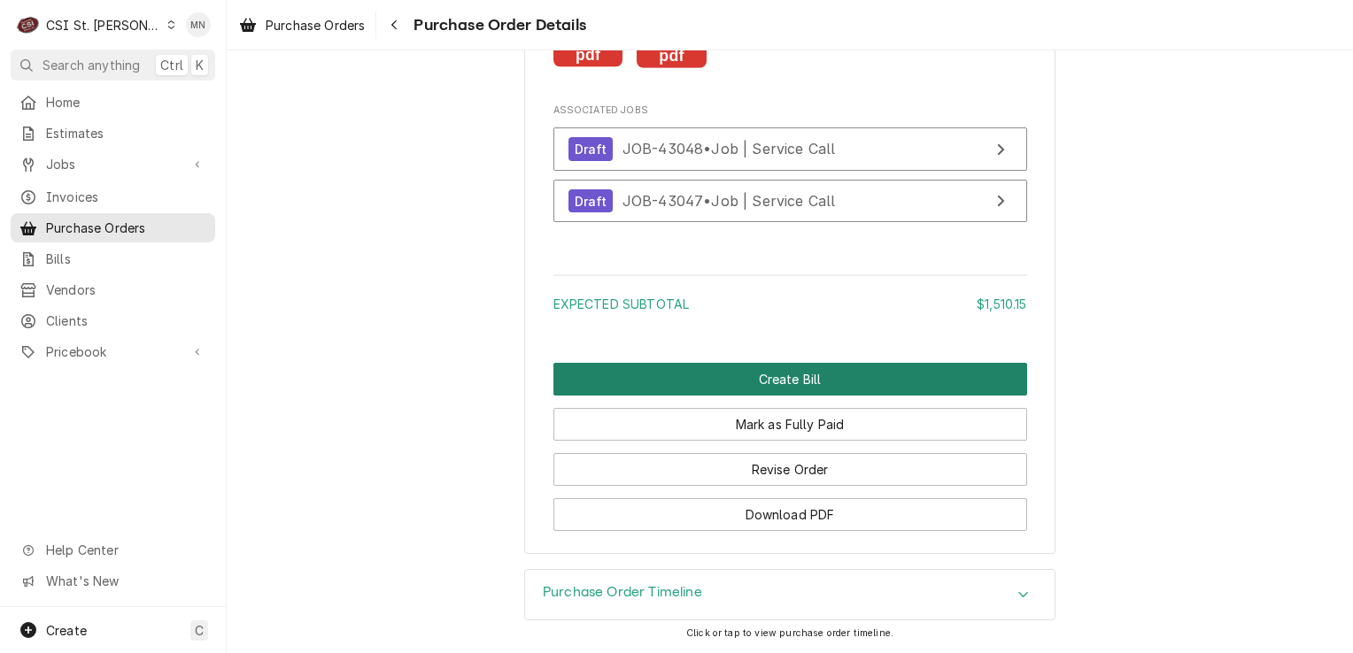
click at [797, 386] on button "Create Bill" at bounding box center [790, 379] width 474 height 33
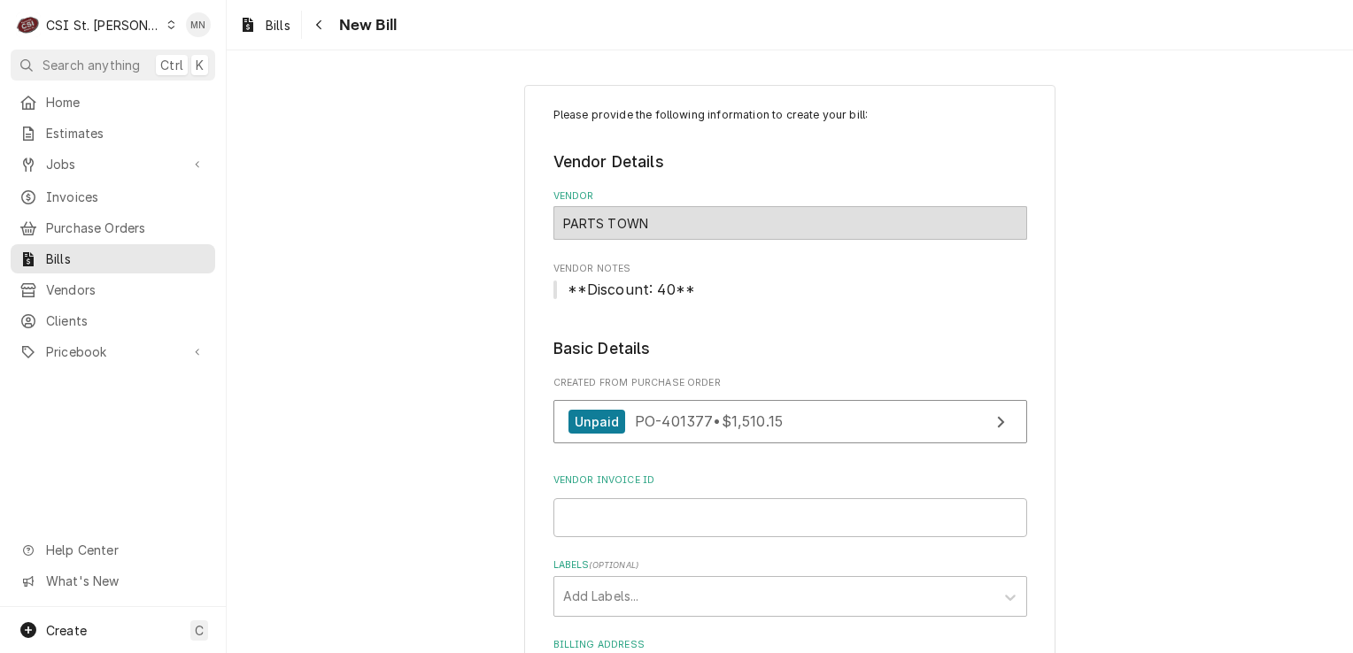
scroll to position [266, 0]
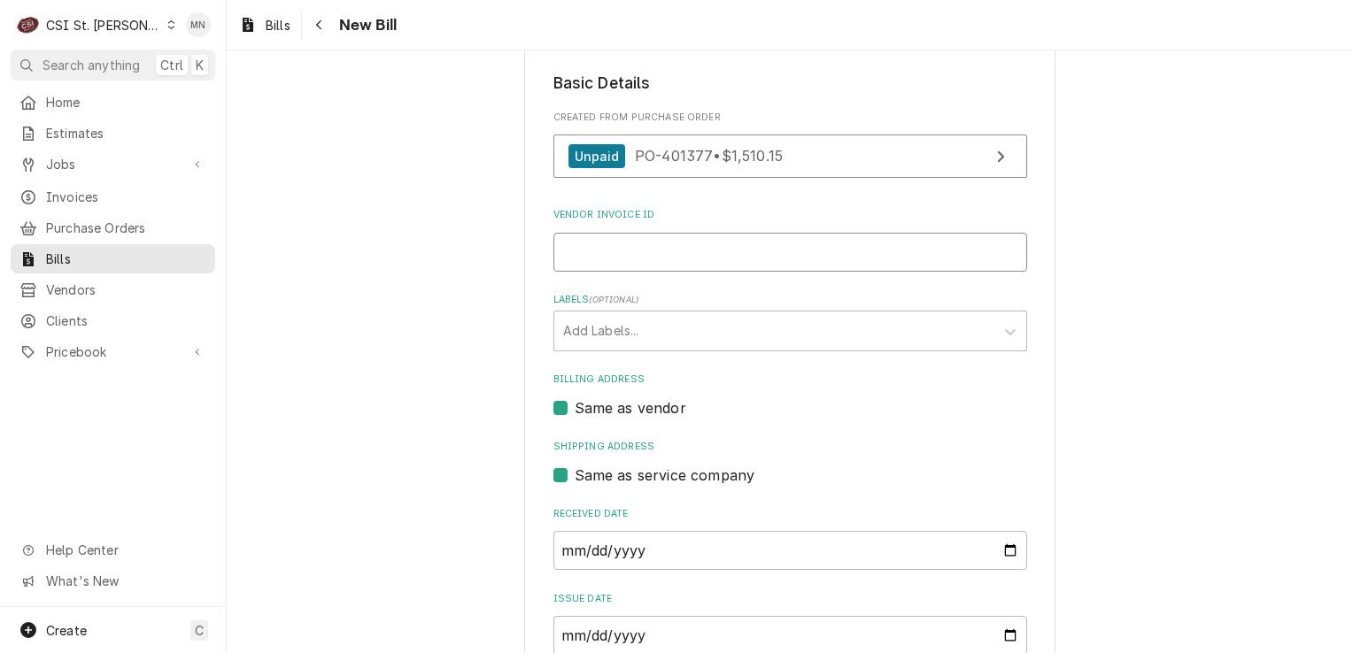
click at [630, 259] on input "Vendor Invoice ID" at bounding box center [790, 252] width 474 height 39
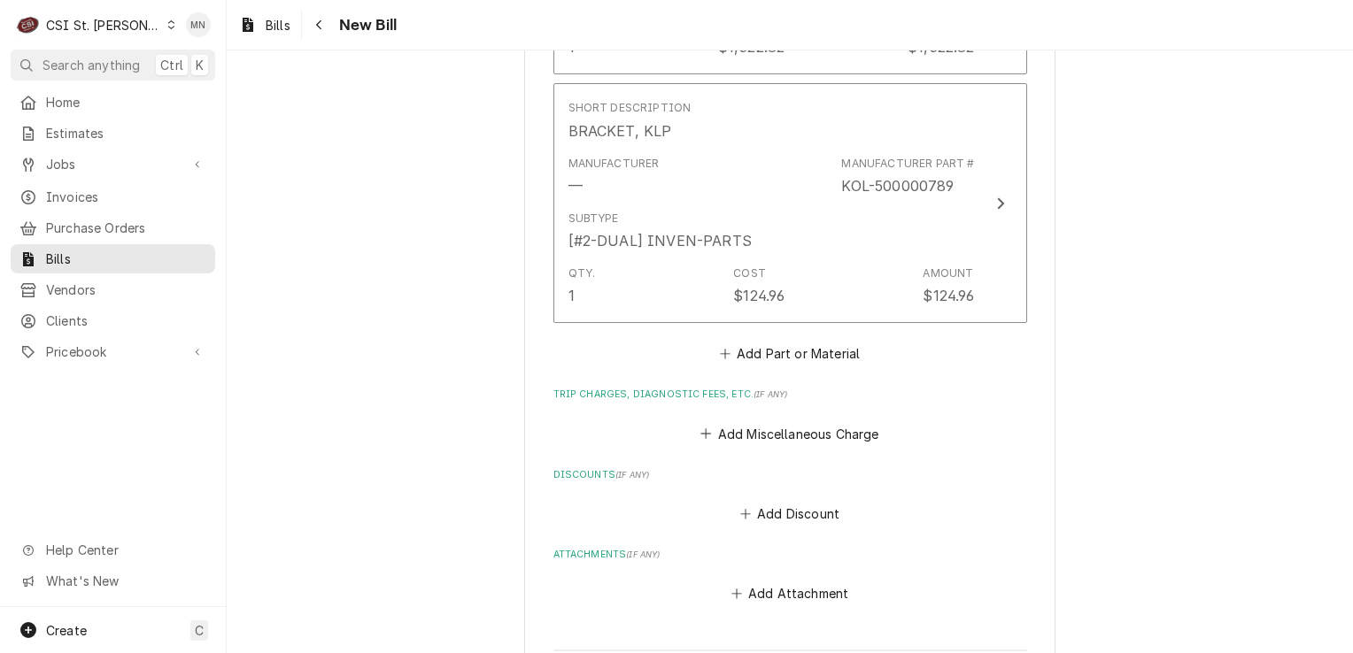
scroll to position [1682, 0]
type input "2107089397"
click at [792, 428] on button "Add Miscellaneous Charge" at bounding box center [790, 432] width 184 height 25
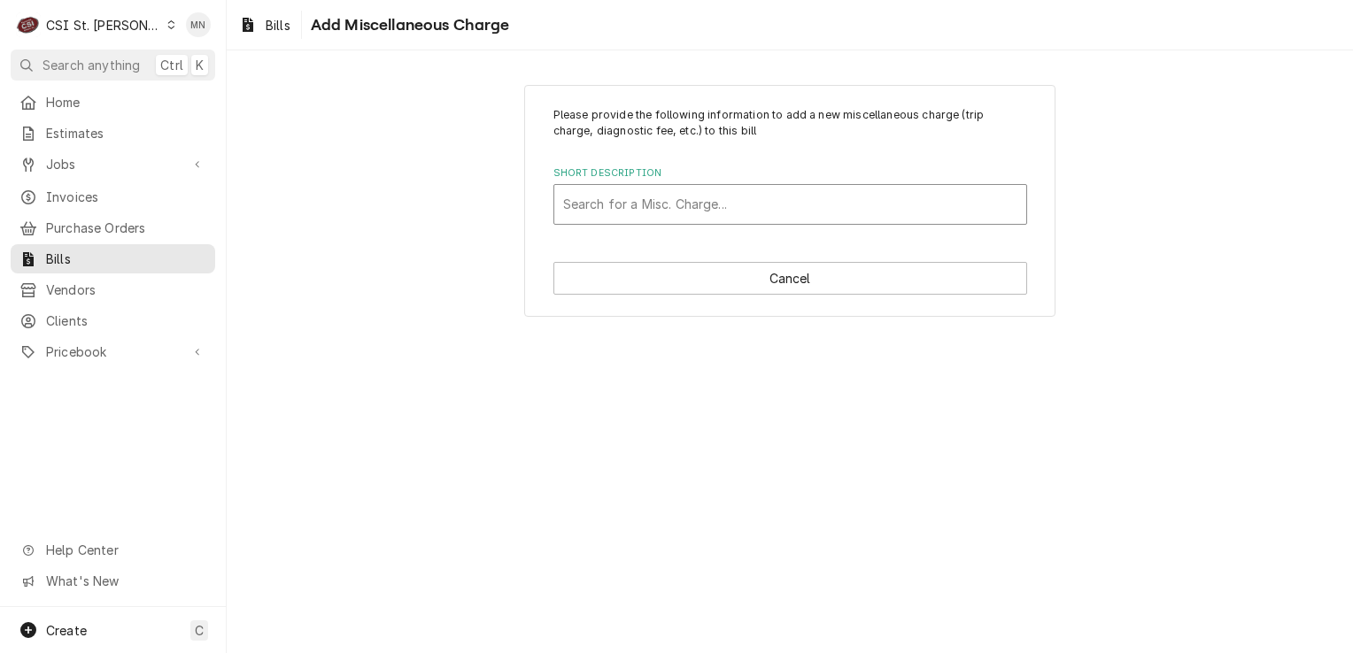
click at [634, 211] on div "Short Description" at bounding box center [790, 205] width 454 height 32
type input "ACOF"
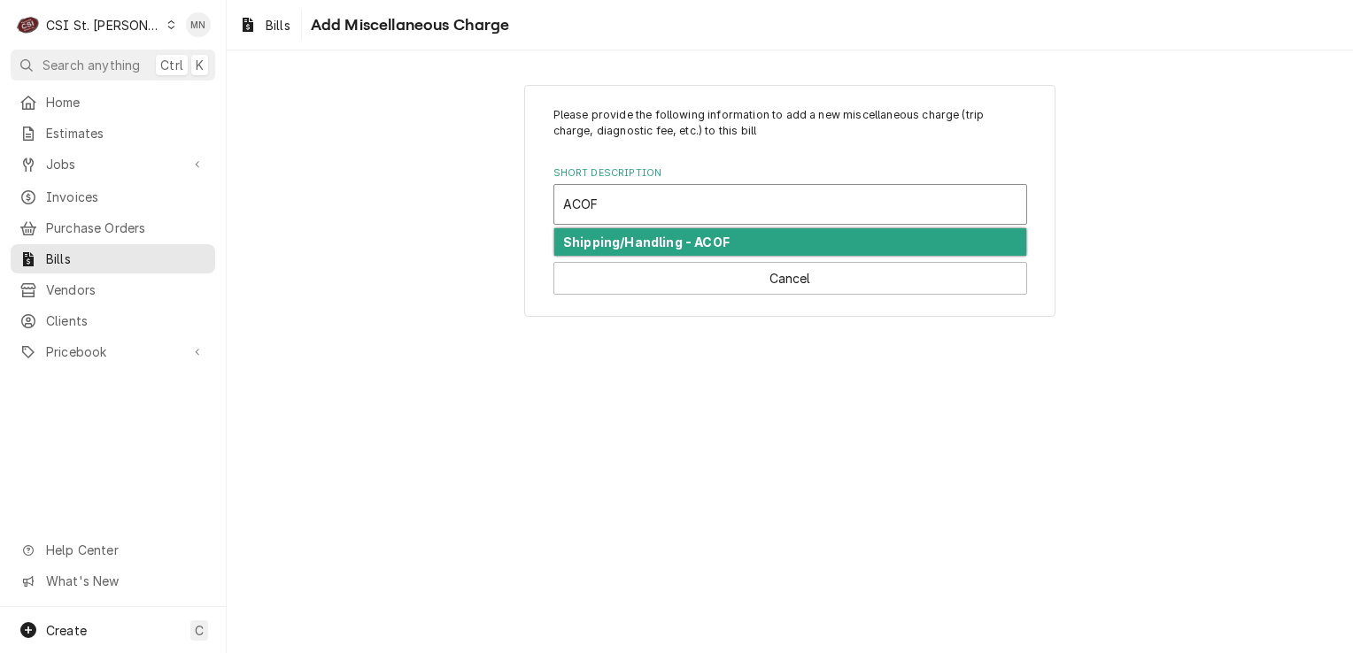
click at [662, 238] on strong "Shipping/Handling - ACOF" at bounding box center [646, 242] width 166 height 15
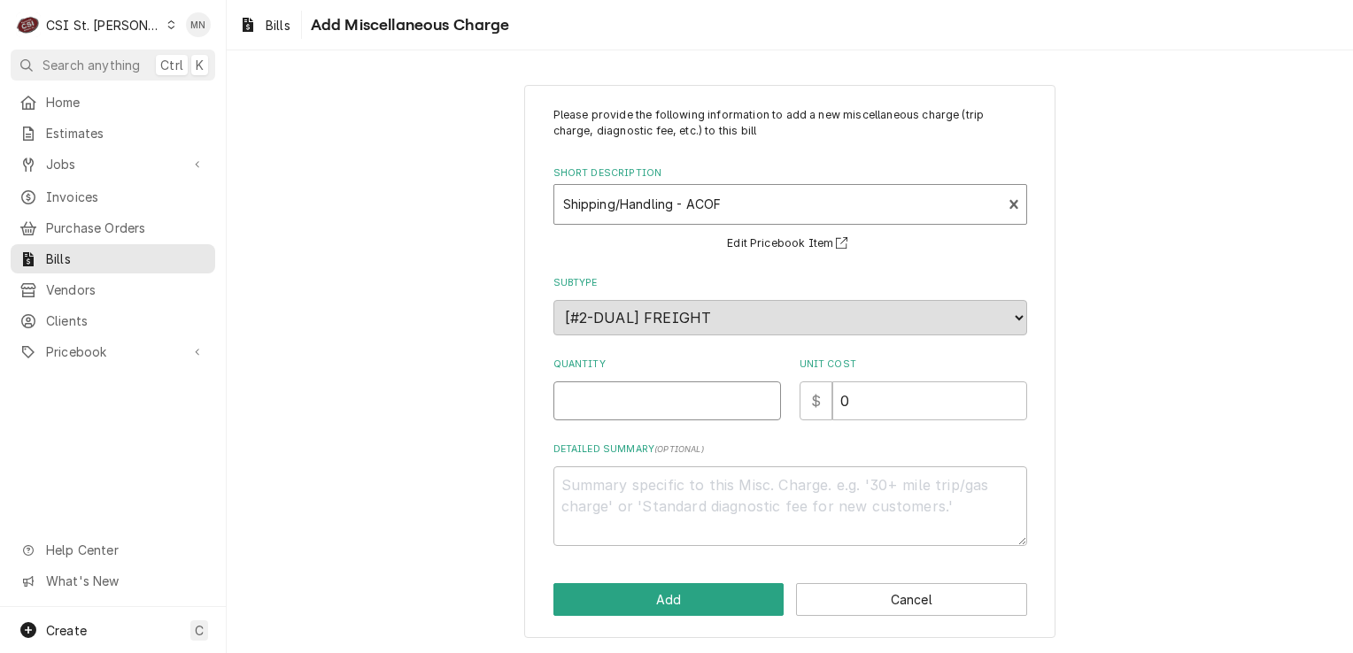
click at [613, 386] on input "Quantity" at bounding box center [667, 401] width 228 height 39
type textarea "x"
type input "1"
type textarea "x"
type input "3"
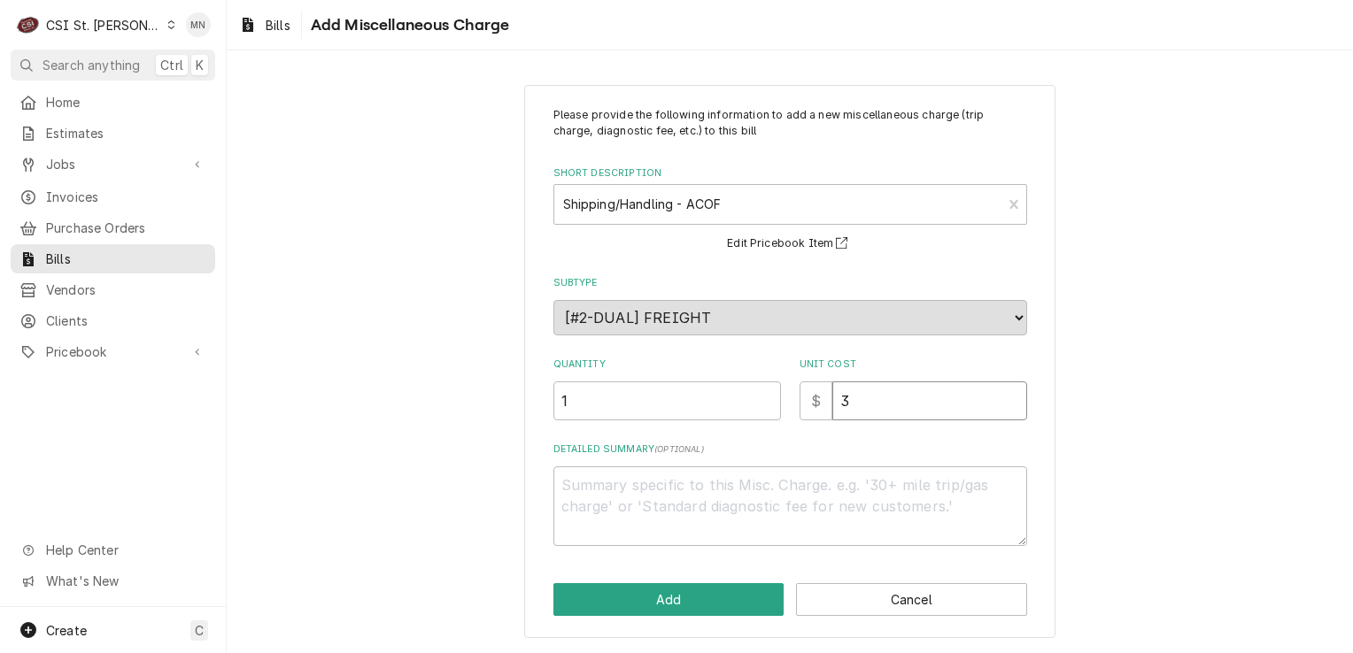
type textarea "x"
type input "39"
type textarea "x"
type input "39.0"
type textarea "x"
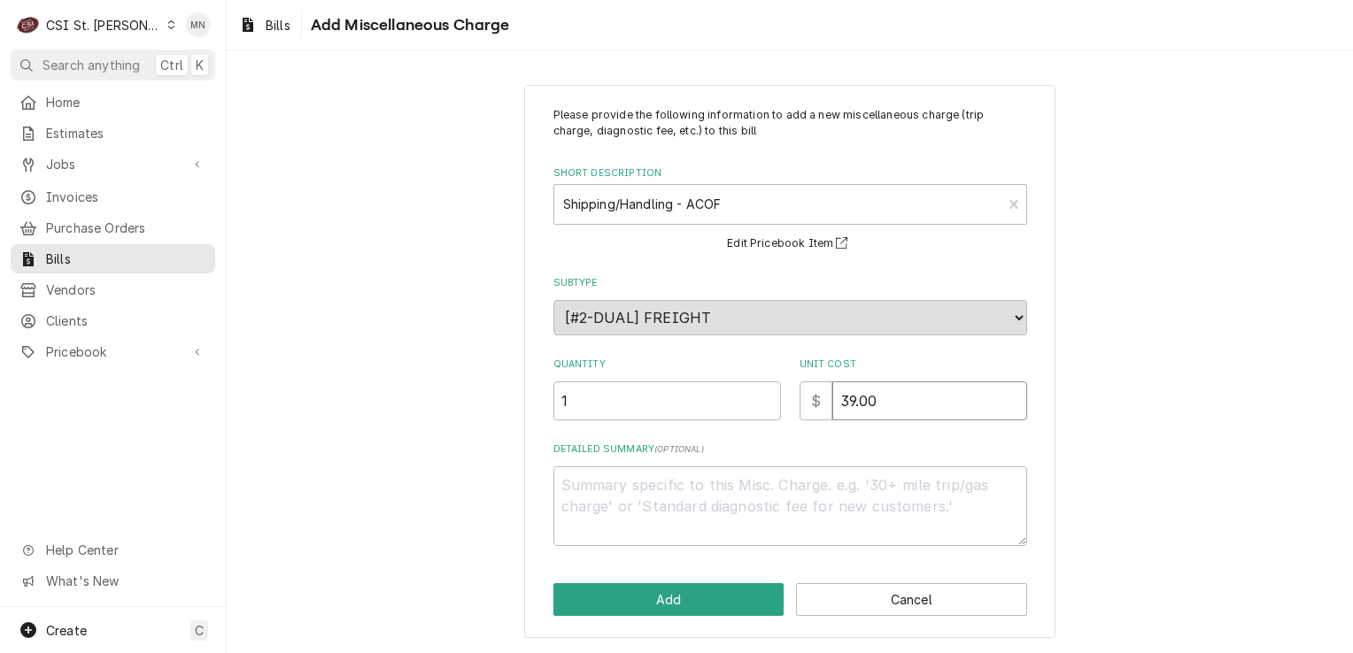
type input "39.00"
click at [665, 501] on textarea "Detailed Summary ( optional )" at bounding box center [790, 507] width 474 height 80
type textarea "x"
type textarea "a"
type textarea "x"
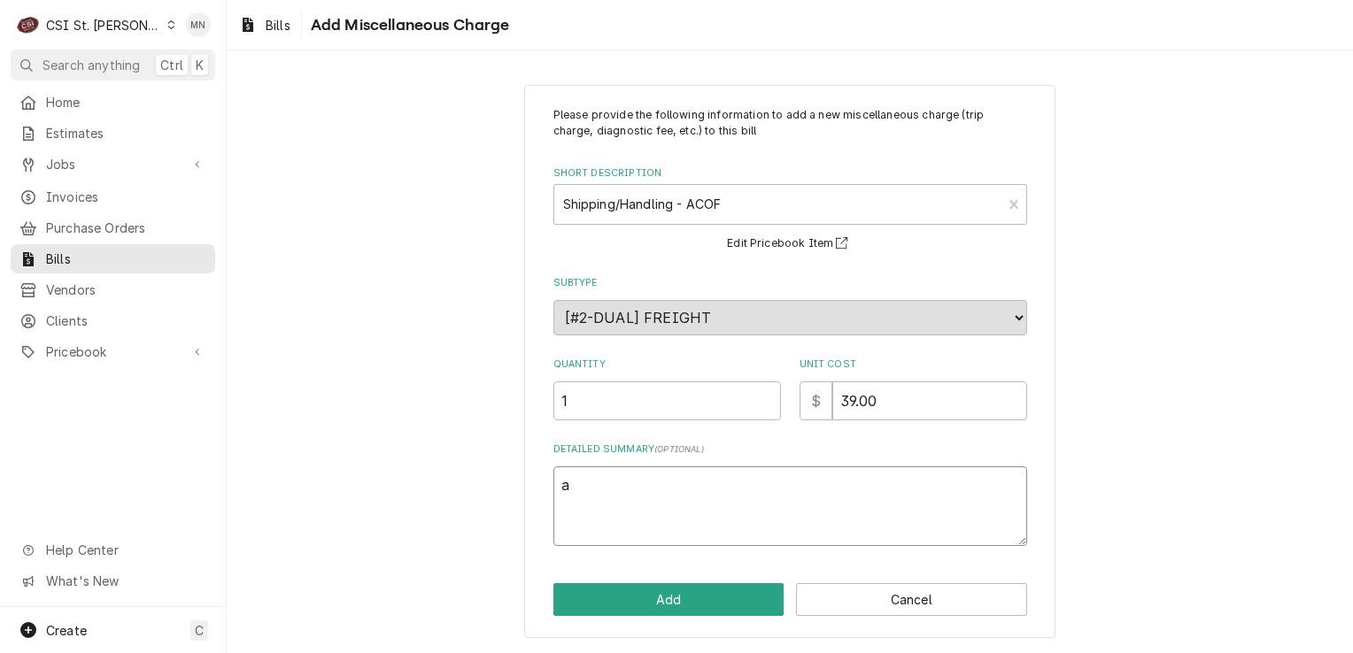
type textarea "aC"
type textarea "x"
type textarea "aCO"
type textarea "x"
type textarea "aC"
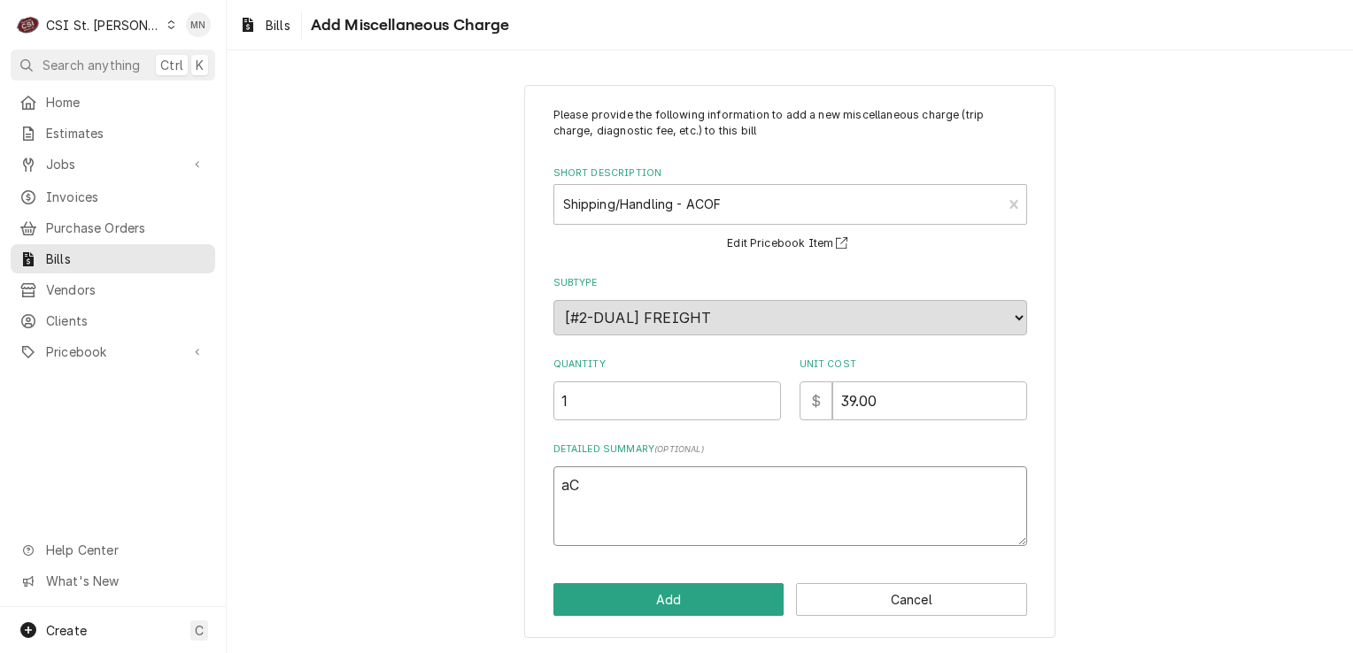
type textarea "x"
type textarea "a"
type textarea "x"
type textarea "A"
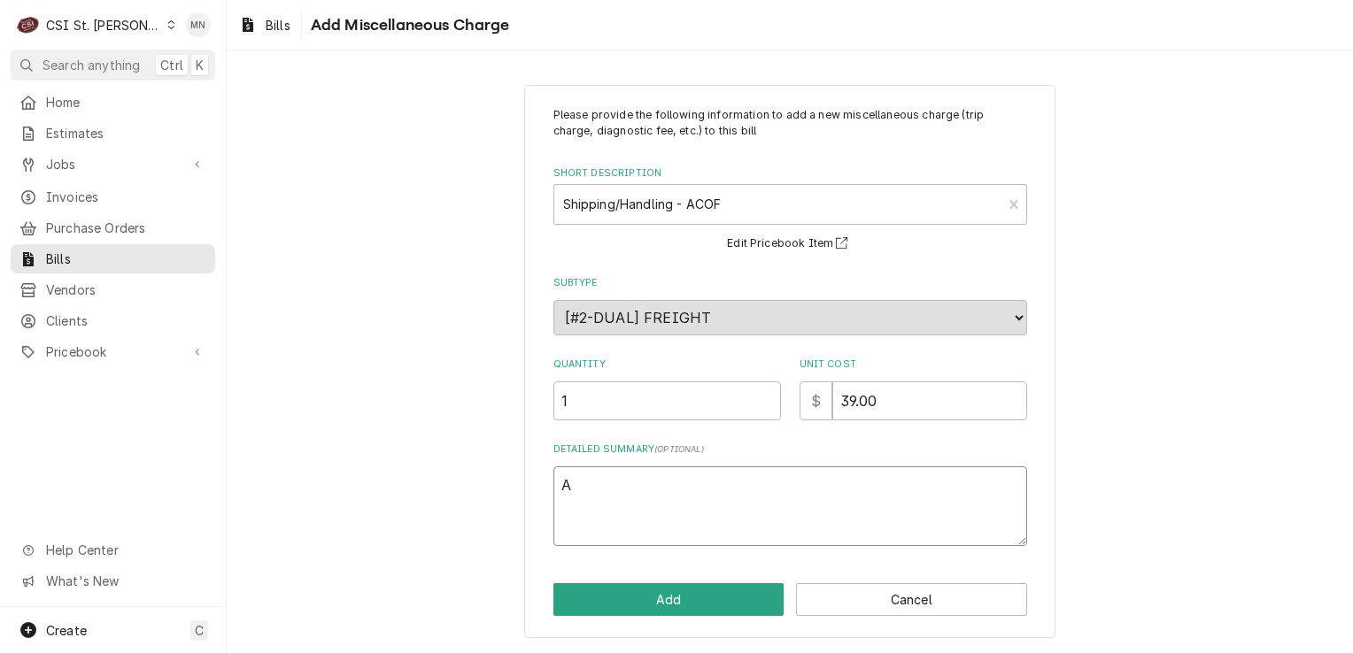
type textarea "x"
type textarea "AC"
type textarea "x"
type textarea "ACO"
type textarea "x"
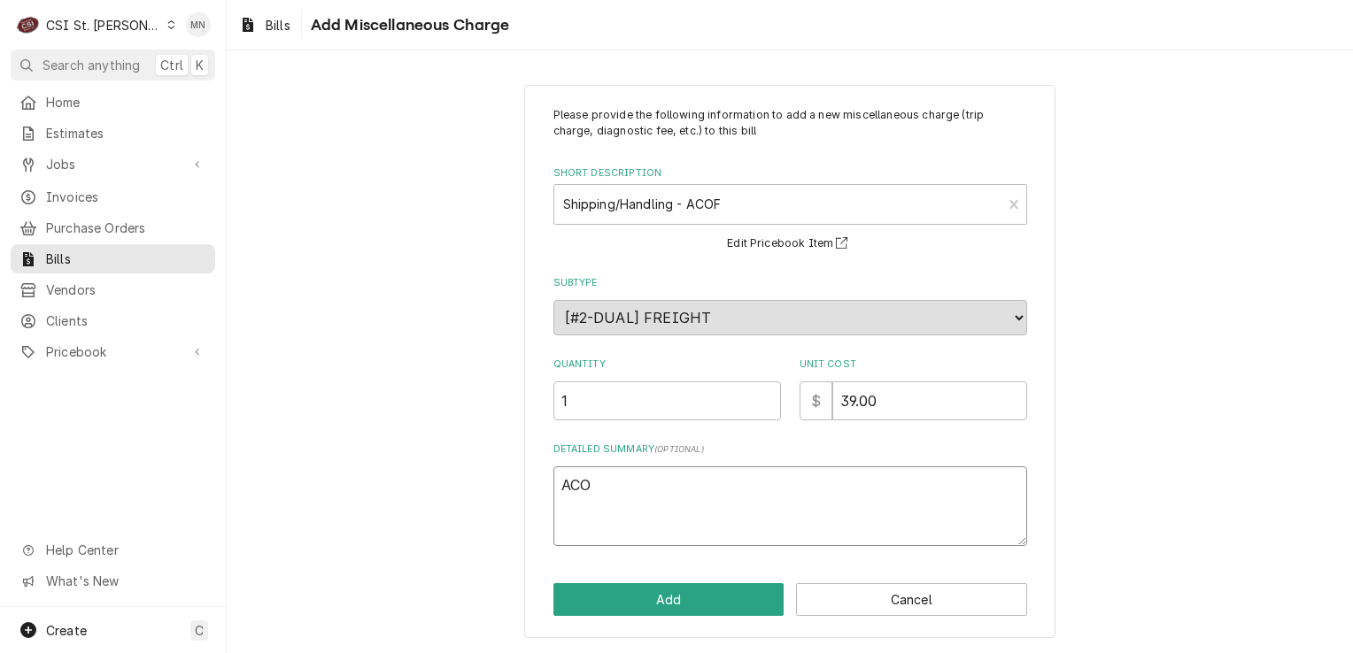
type textarea "ACOF"
type textarea "x"
type textarea "ACOF"
type textarea "x"
type textarea "ACOF $"
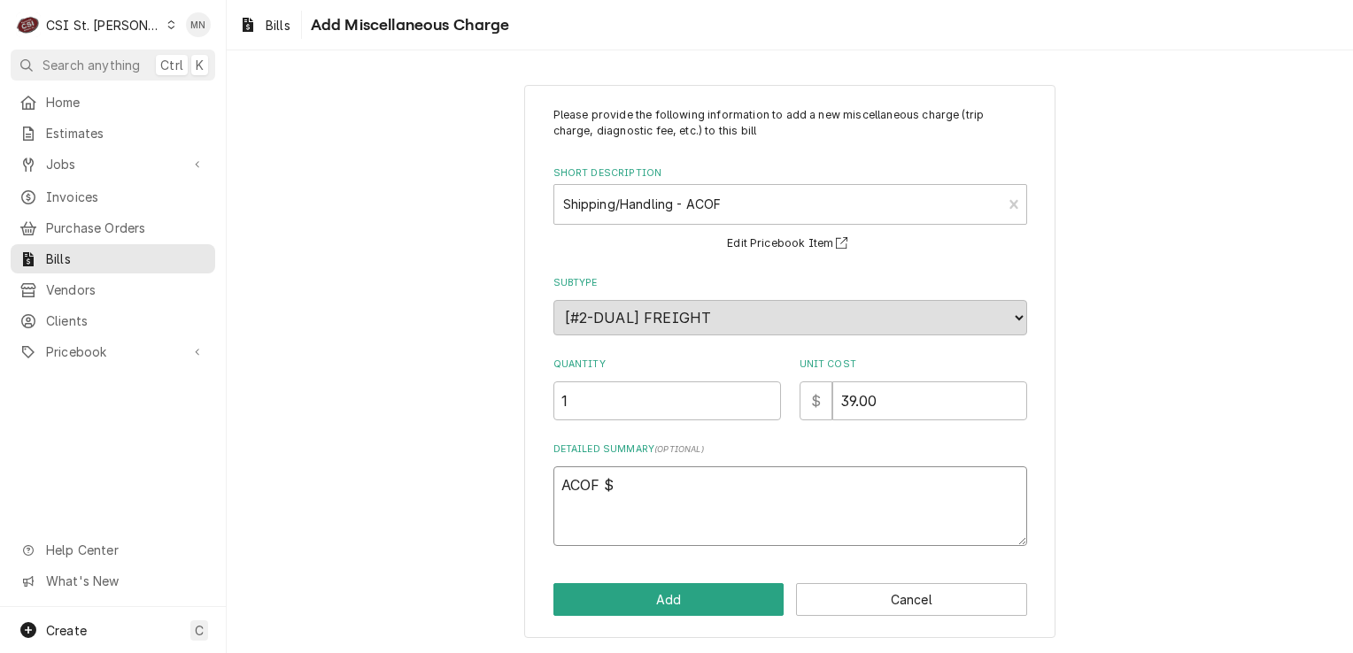
type textarea "x"
type textarea "ACOF $"
type textarea "x"
type textarea "ACOF $ 3"
type textarea "x"
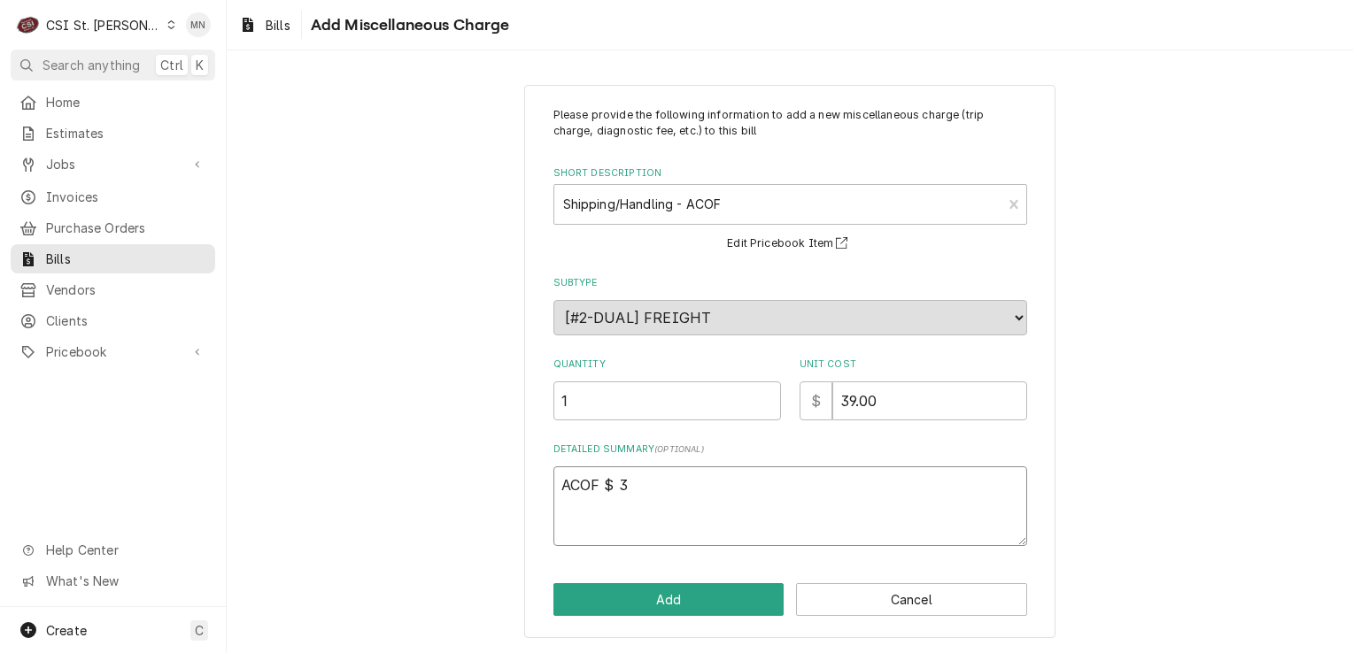
type textarea "ACOF $ 39"
type textarea "x"
type textarea "ACOF $ 39."
type textarea "x"
type textarea "ACOF $ 39.0"
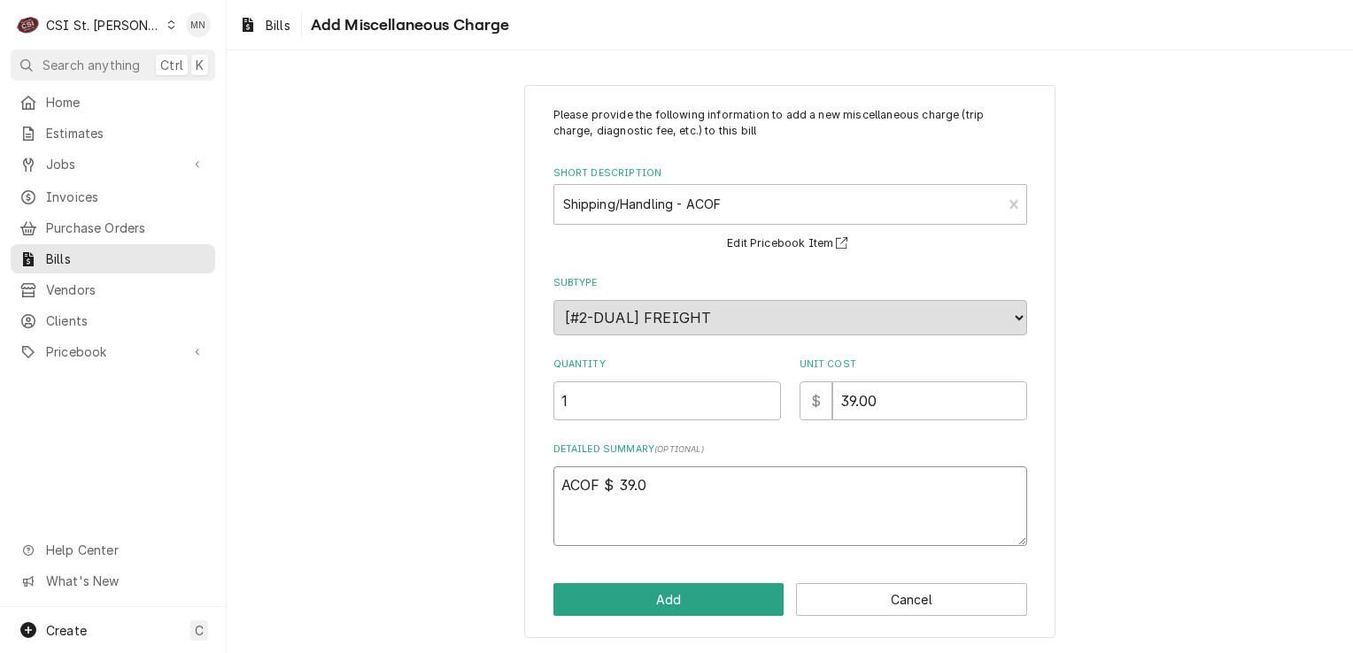
type textarea "x"
type textarea "ACOF $ 39.00"
type textarea "x"
type textarea "ACOF $ 39.00"
type textarea "x"
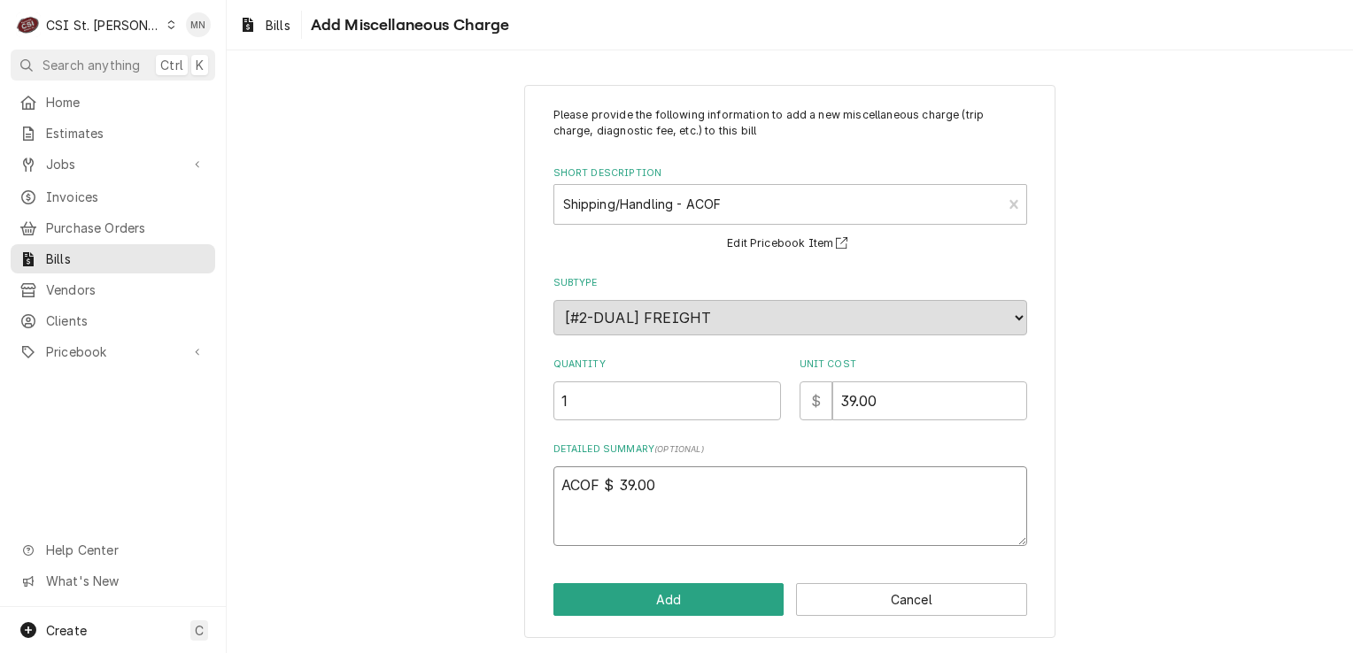
type textarea "ACOF $ 39.00 P"
type textarea "x"
type textarea "ACOF $ 39.00 Pa"
type textarea "x"
type textarea "ACOF $ 39.00 Par"
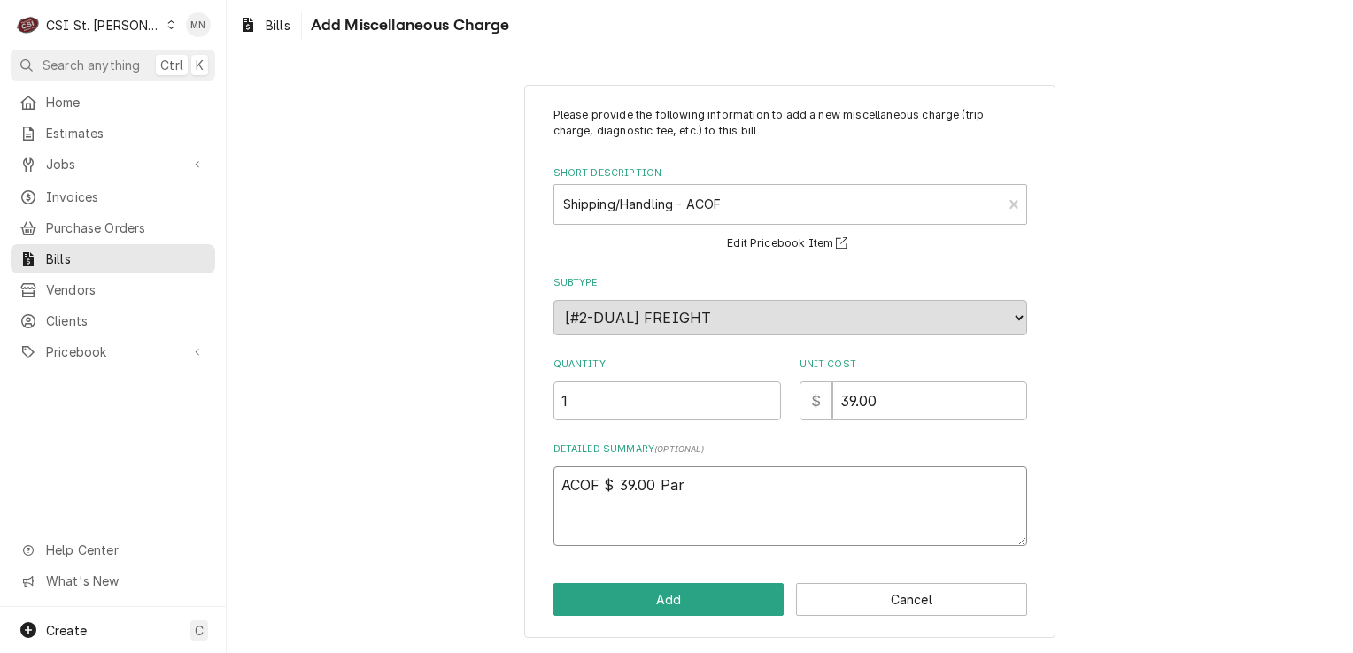
type textarea "x"
type textarea "ACOF $ 39.00 Part"
type textarea "x"
type textarea "ACOF $ 39.00 Parts"
type textarea "x"
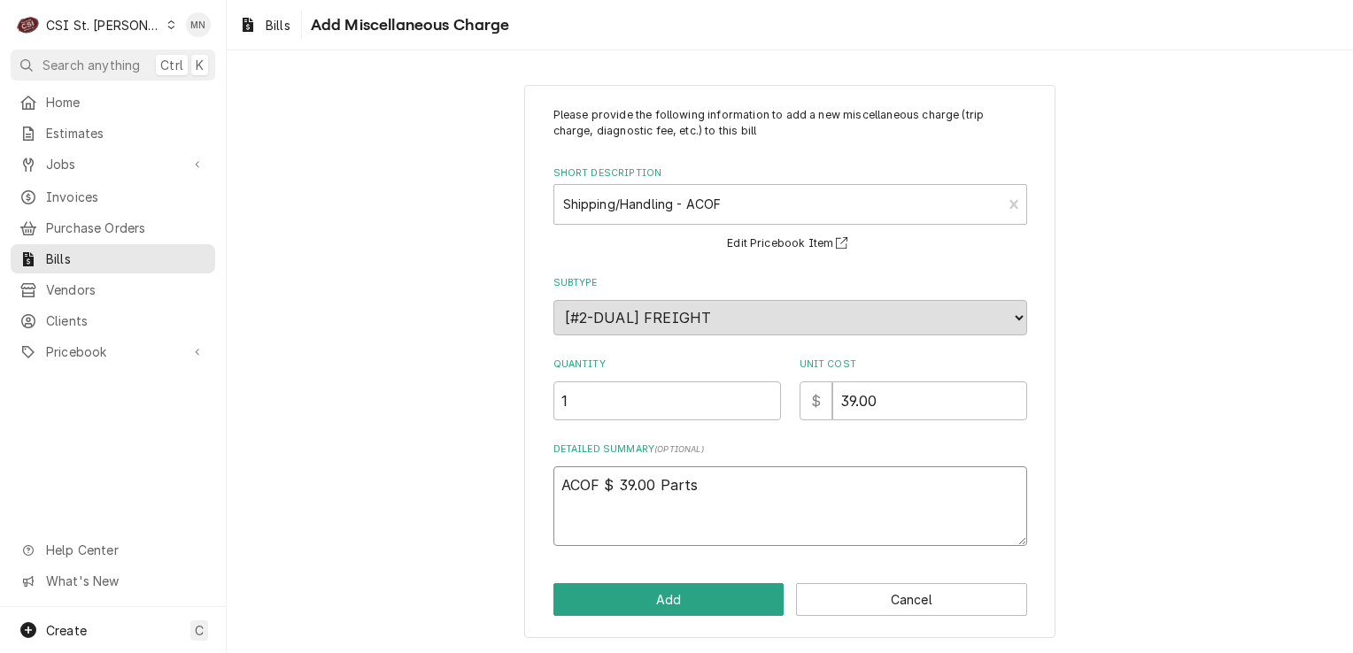
type textarea "ACOF $ 39.00 Partst"
type textarea "x"
type textarea "ACOF $ 39.00 Partsto"
type textarea "x"
type textarea "ACOF $ 39.00 Partstow"
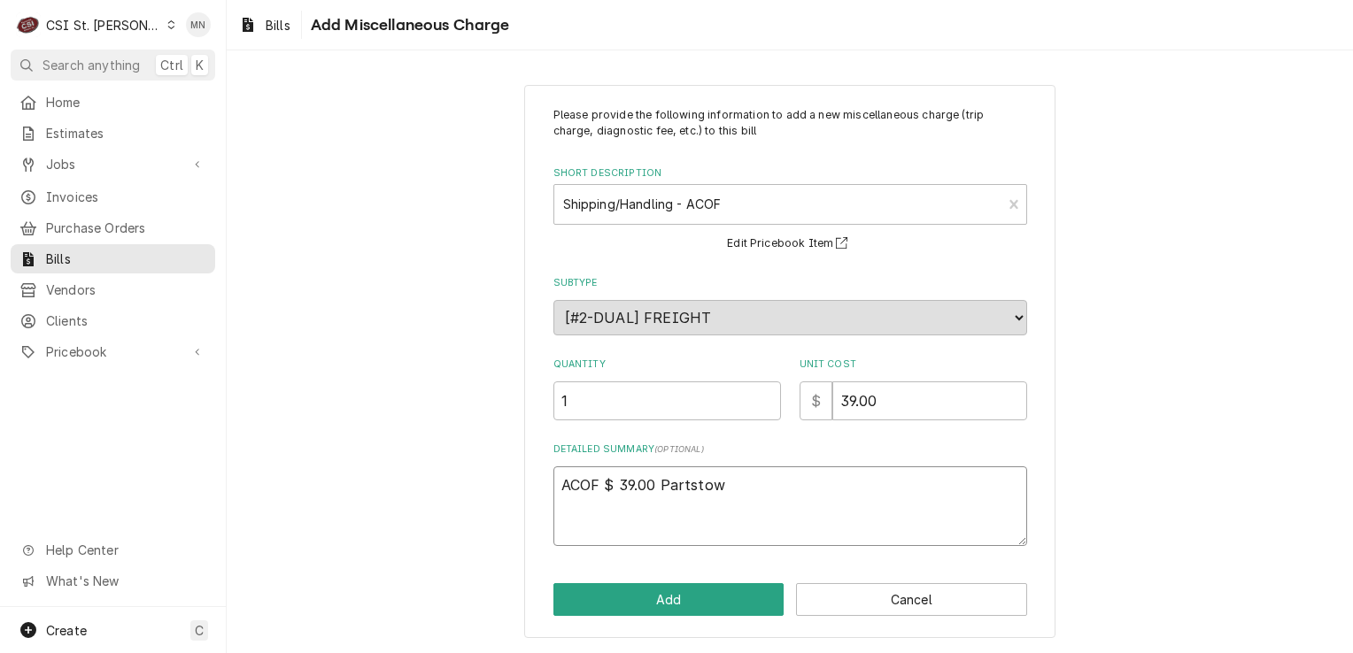
type textarea "x"
type textarea "ACOF $ 39.00 Partstown"
type textarea "x"
type textarea "ACOF $ 39.00 Partstown"
type textarea "x"
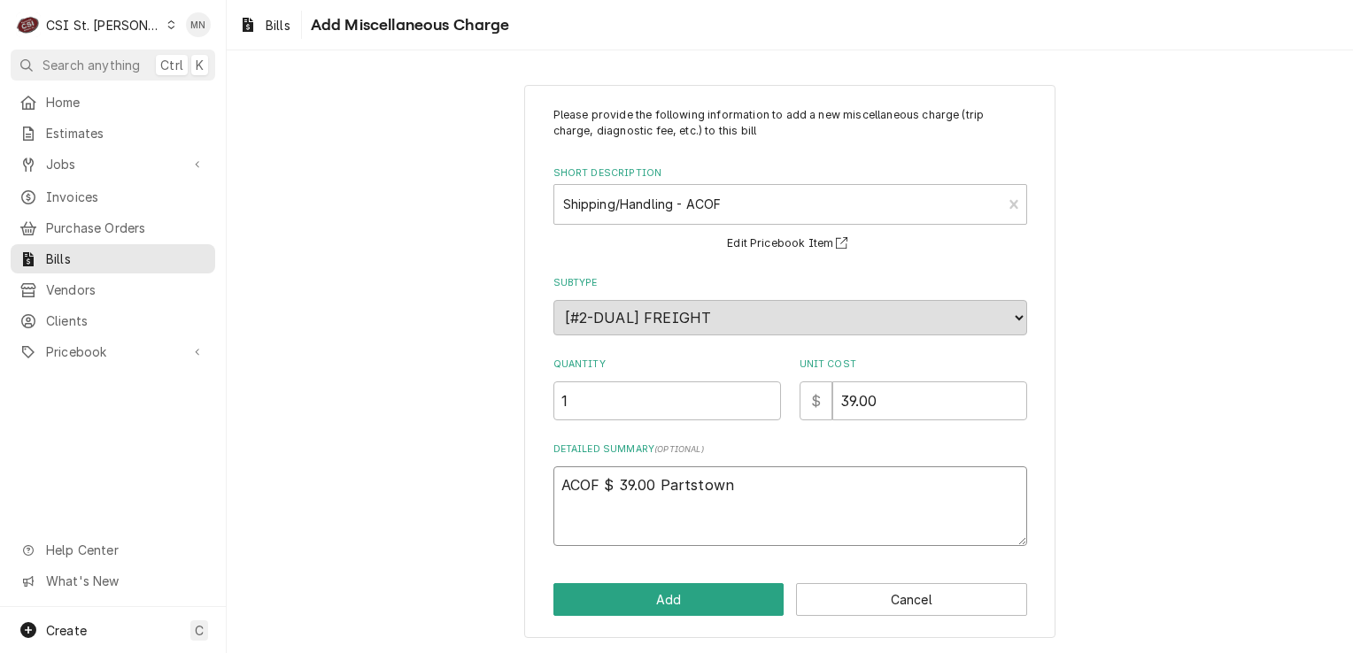
type textarea "ACOF $ 39.00 Partstown 2"
type textarea "x"
type textarea "ACOF $ 39.00 Partstown 21"
type textarea "x"
type textarea "ACOF $ 39.00 Partstown 210"
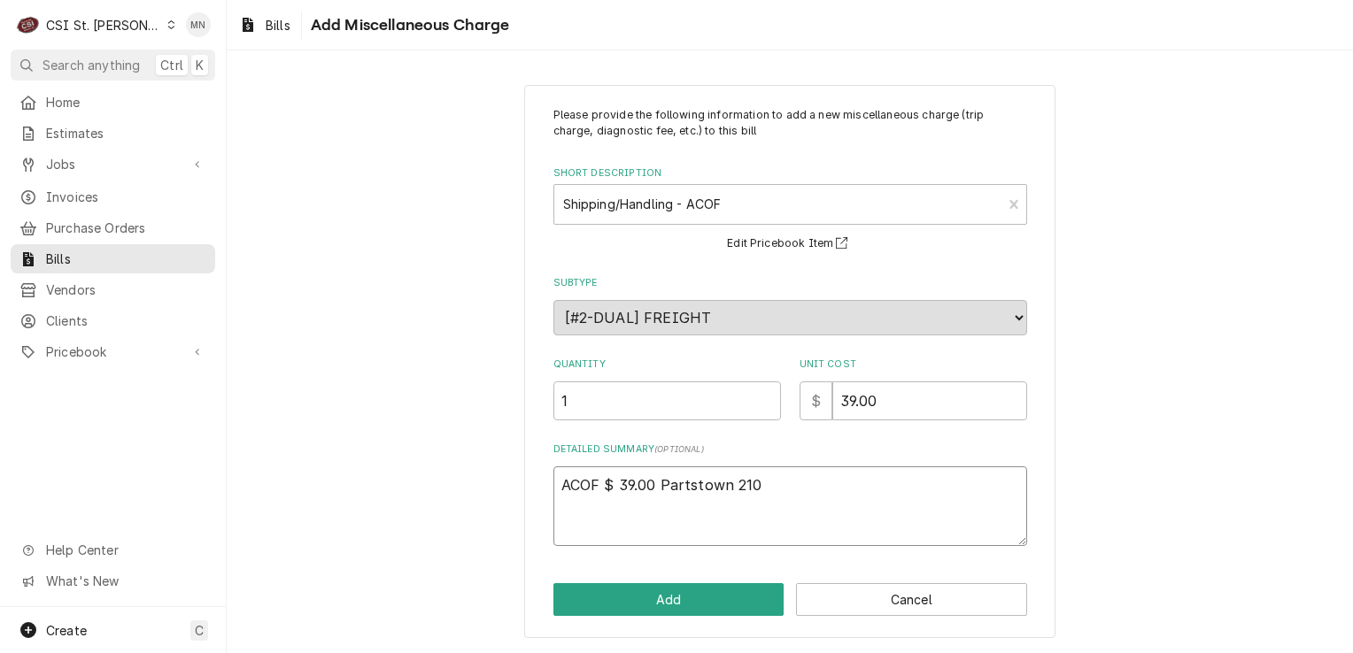
click at [761, 483] on textarea "ACOF $ 39.00 Partstown 210" at bounding box center [790, 507] width 474 height 80
type textarea "x"
type textarea "ACOF $ 39.00 Partstown 2107"
type textarea "x"
type textarea "ACOF $ 39.00 Partstown 21070"
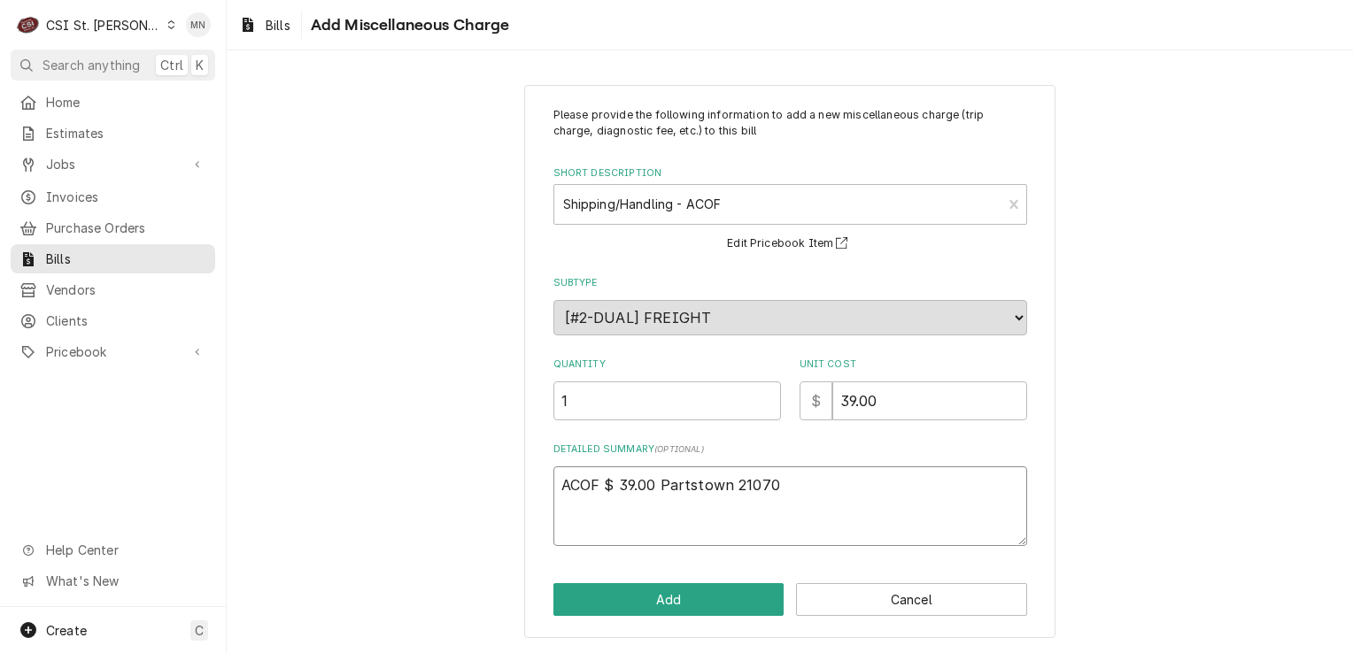
type textarea "x"
type textarea "ACOF $ 39.00 Partstown 210708"
type textarea "x"
type textarea "ACOF $ 39.00 Partstown 2107089"
type textarea "x"
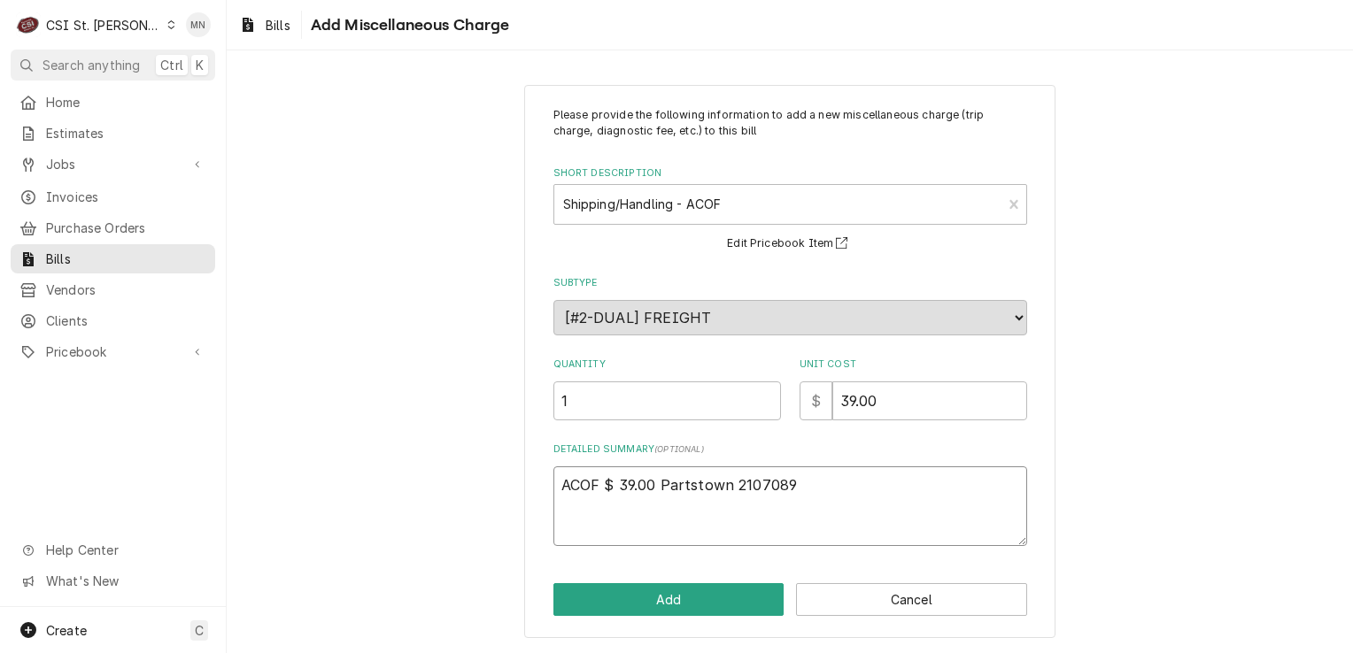
type textarea "ACOF $ 39.00 Partstown 21070893"
type textarea "x"
type textarea "ACOF $ 39.00 Partstown 210708939"
type textarea "x"
type textarea "ACOF $ 39.00 Partstown 2107089397"
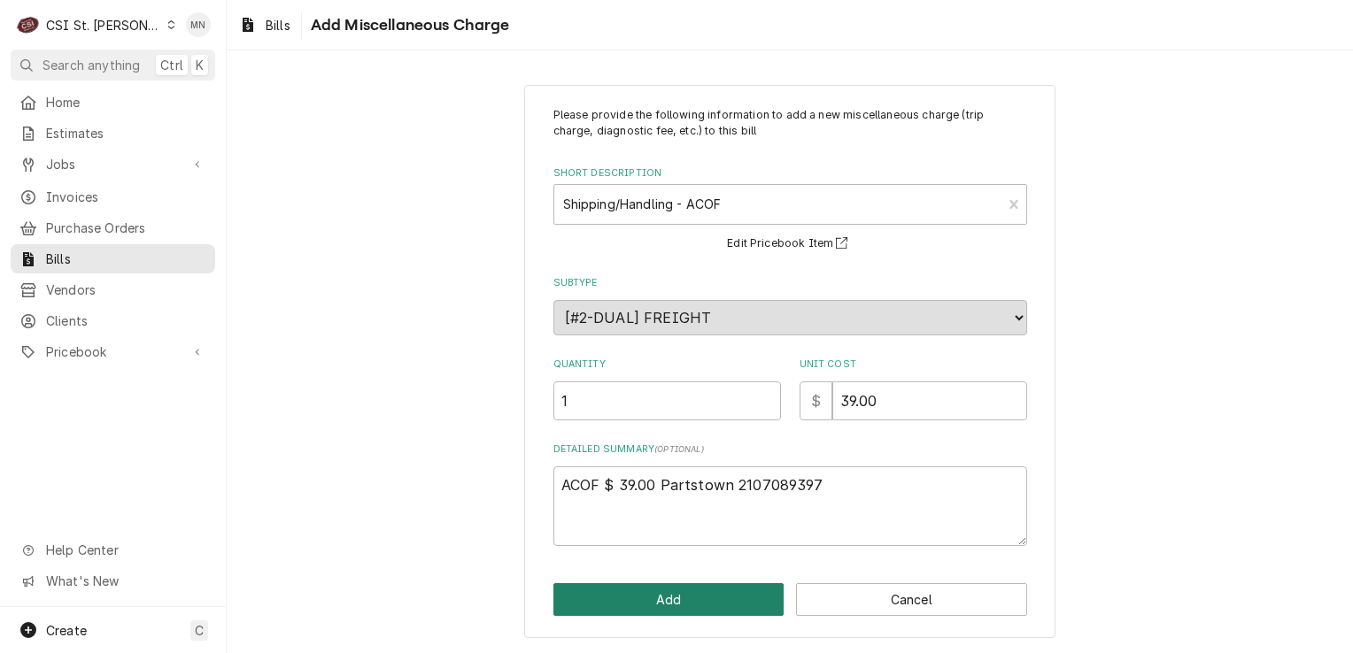
click at [690, 609] on button "Add" at bounding box center [668, 599] width 231 height 33
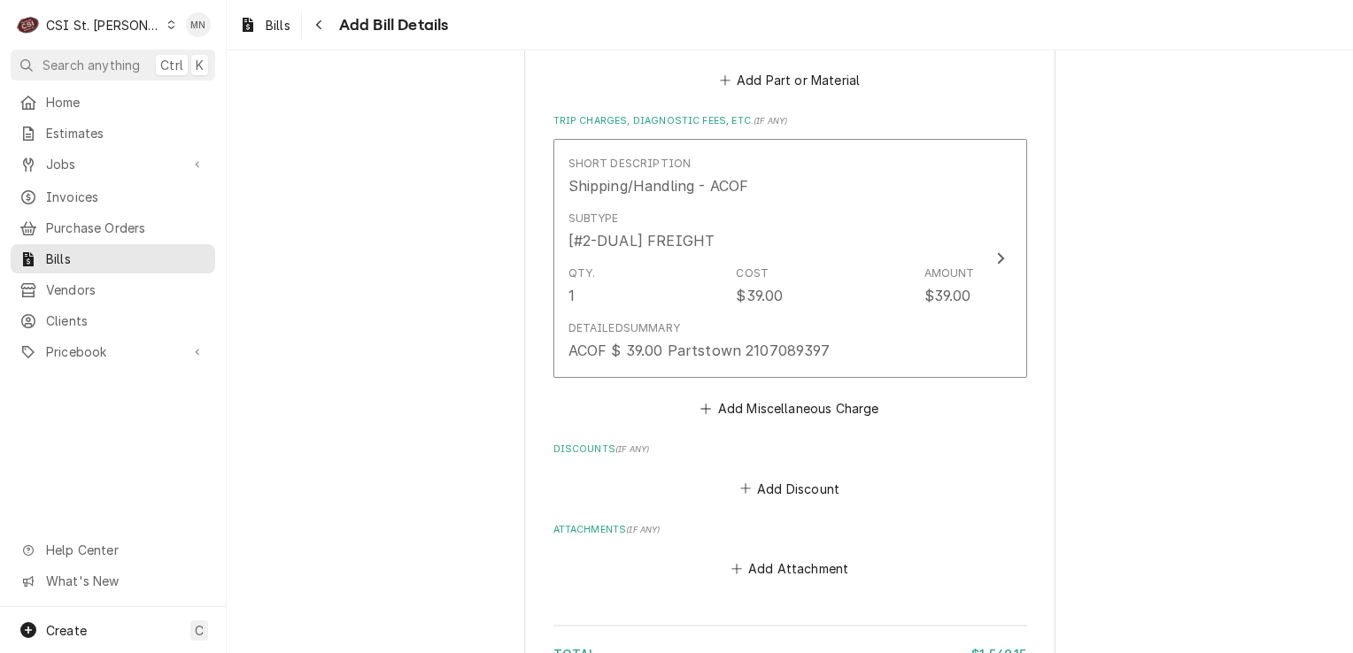
scroll to position [2125, 0]
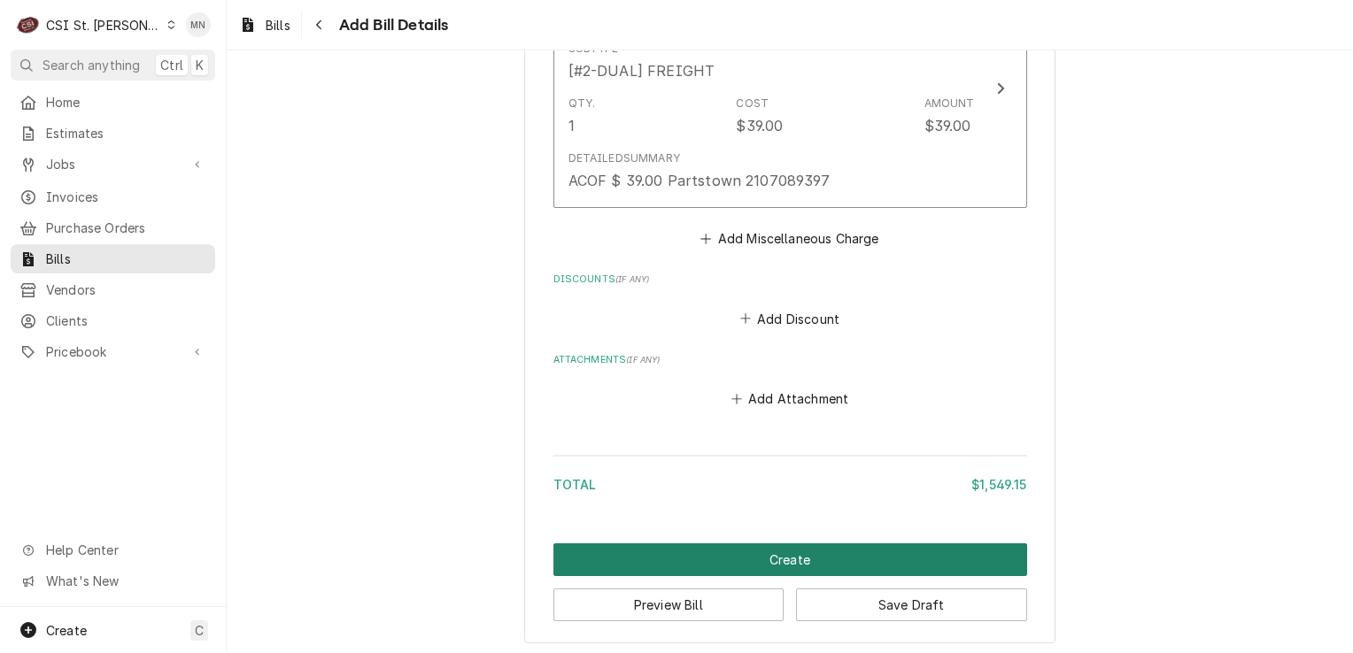
click at [776, 552] on button "Create" at bounding box center [790, 560] width 474 height 33
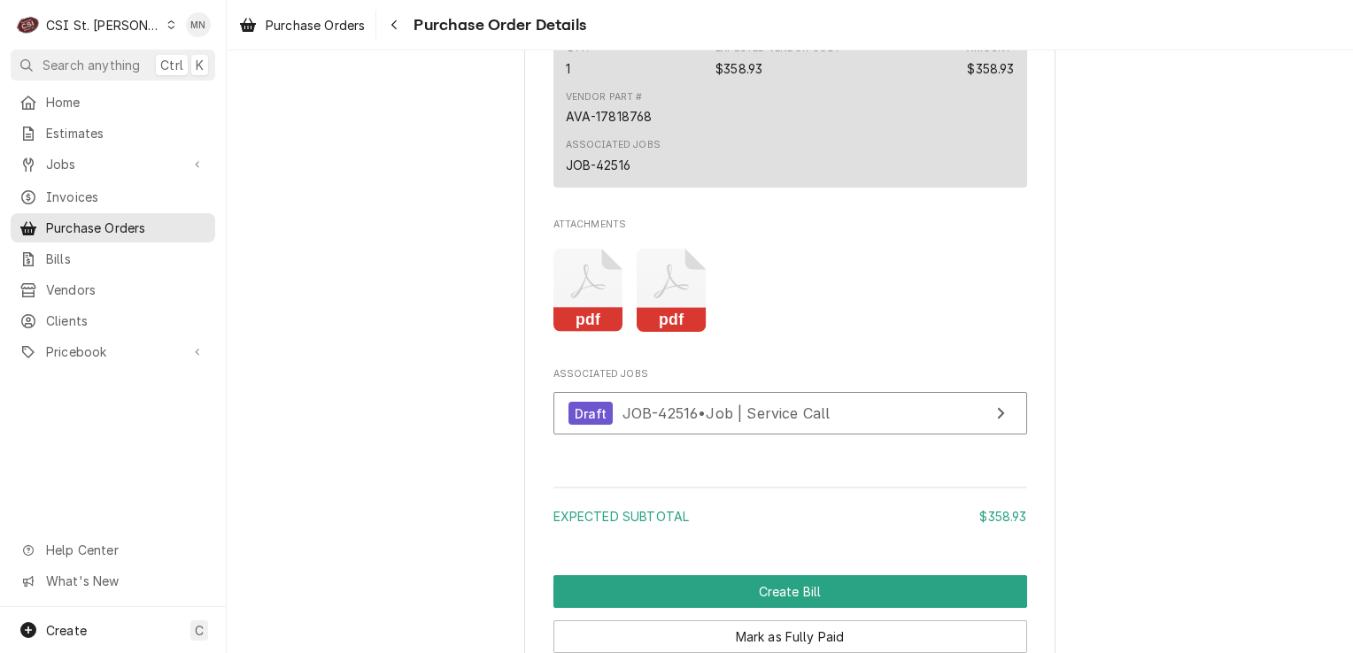
scroll to position [1431, 0]
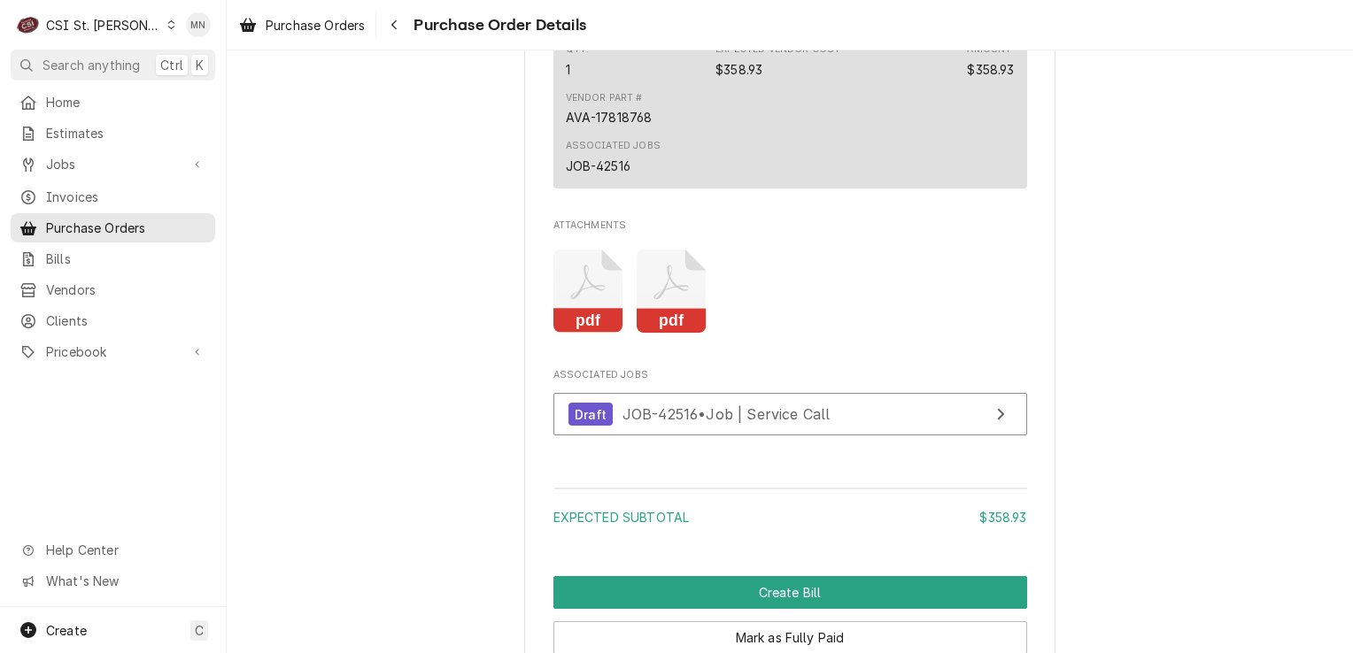
click at [665, 334] on icon "Attachments" at bounding box center [671, 292] width 70 height 84
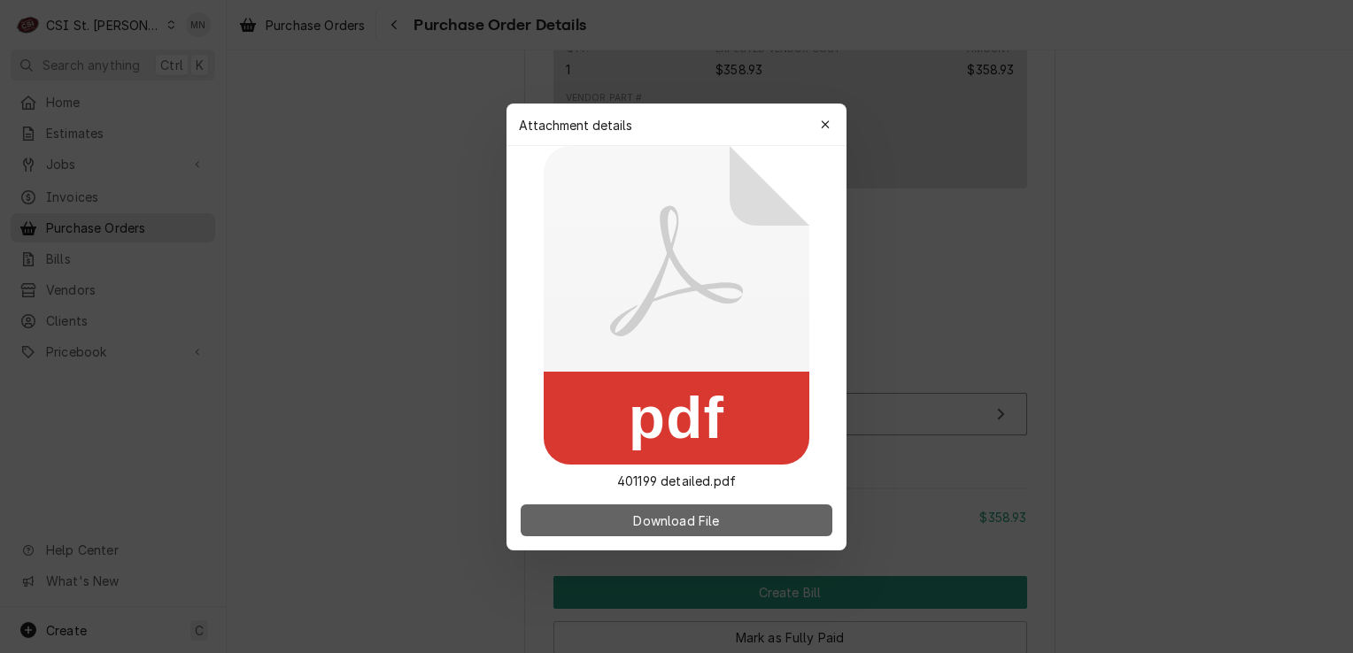
click at [683, 521] on span "Download File" at bounding box center [675, 520] width 93 height 19
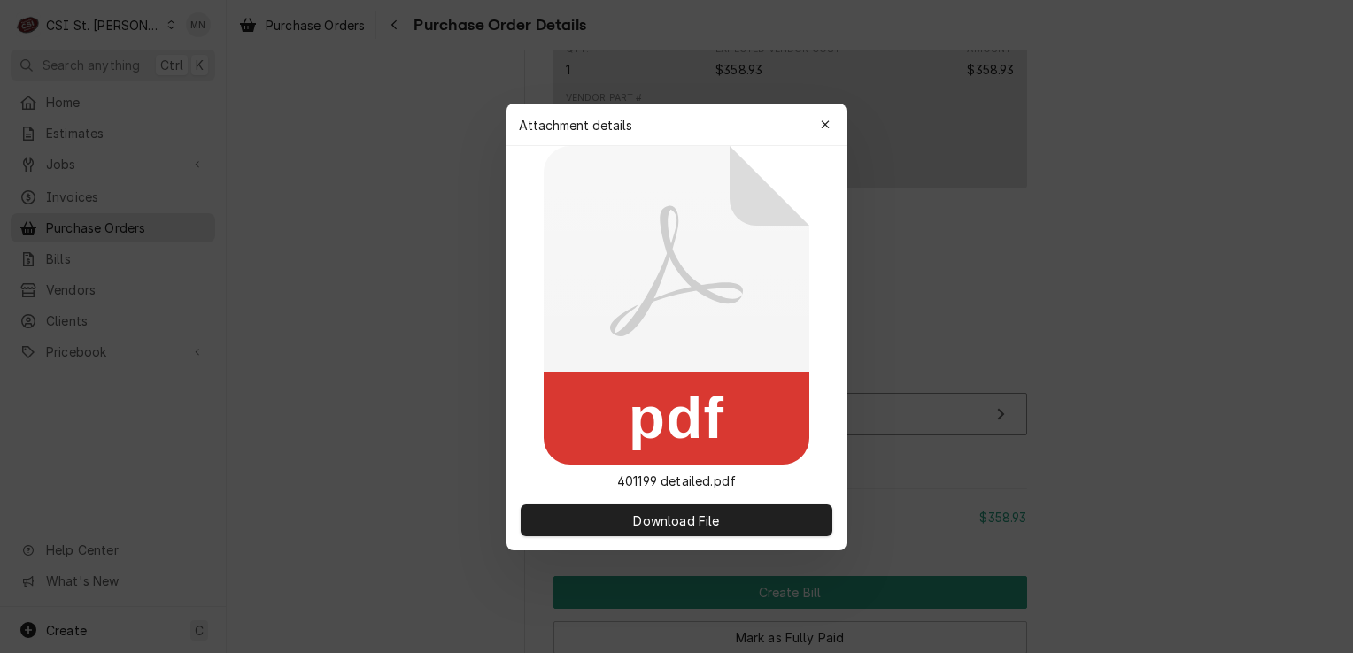
drag, startPoint x: 829, startPoint y: 122, endPoint x: 822, endPoint y: 129, distance: 10.0
click at [829, 122] on icon "button" at bounding box center [826, 125] width 10 height 12
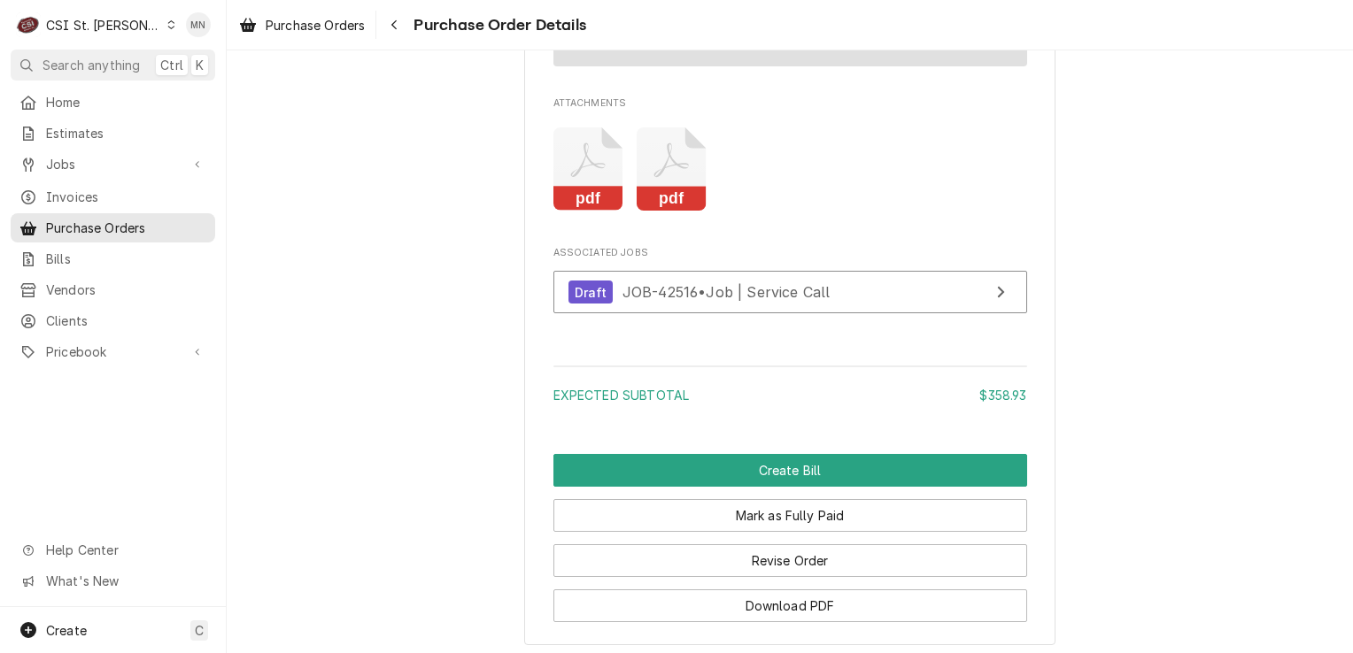
scroll to position [1697, 0]
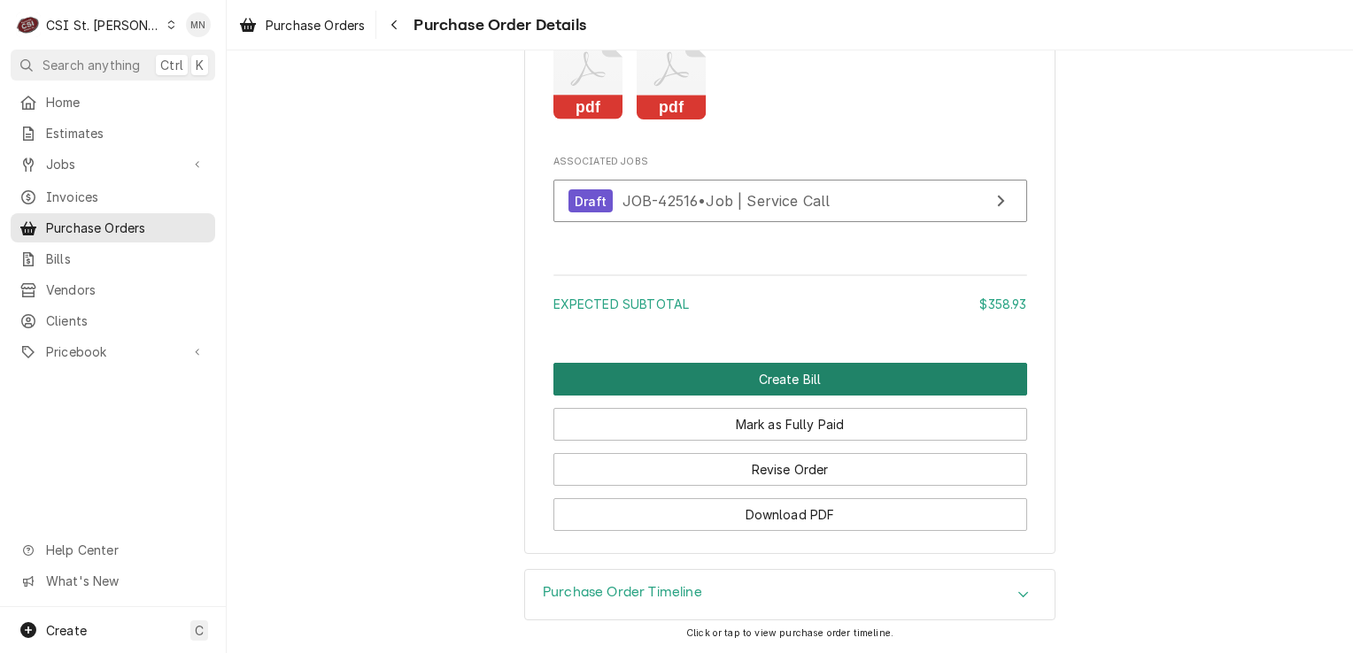
click at [735, 384] on button "Create Bill" at bounding box center [790, 379] width 474 height 33
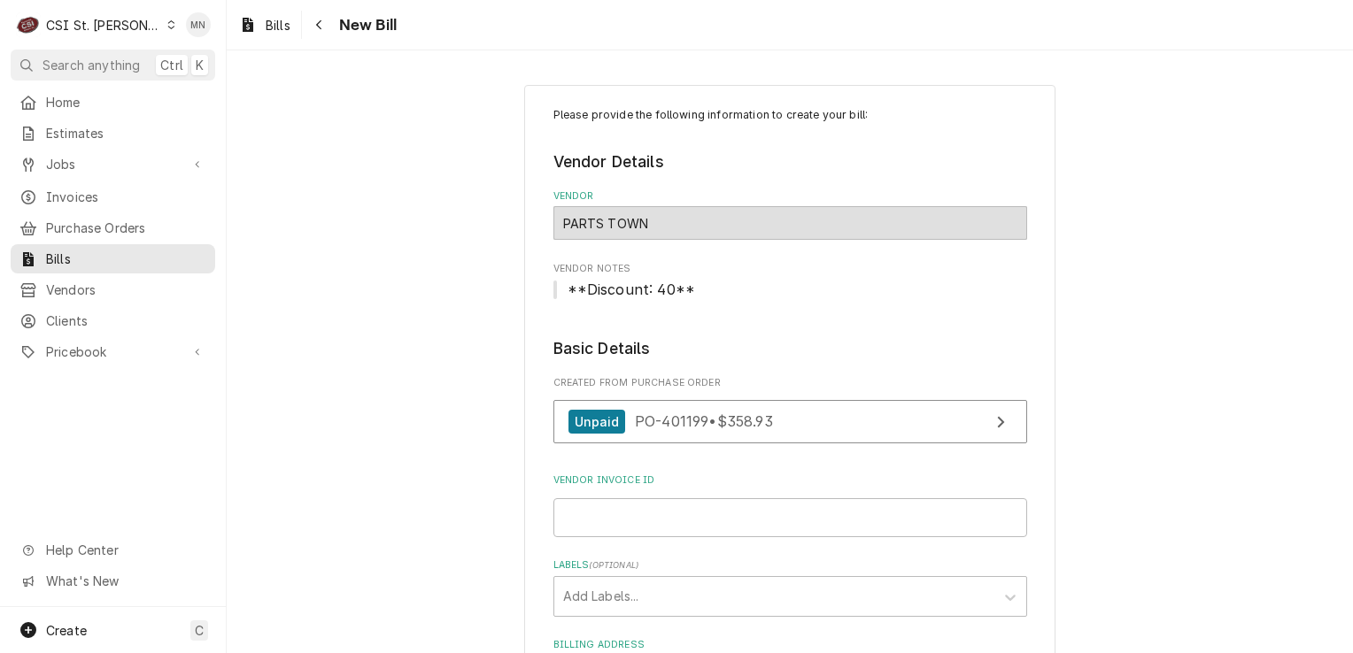
scroll to position [177, 0]
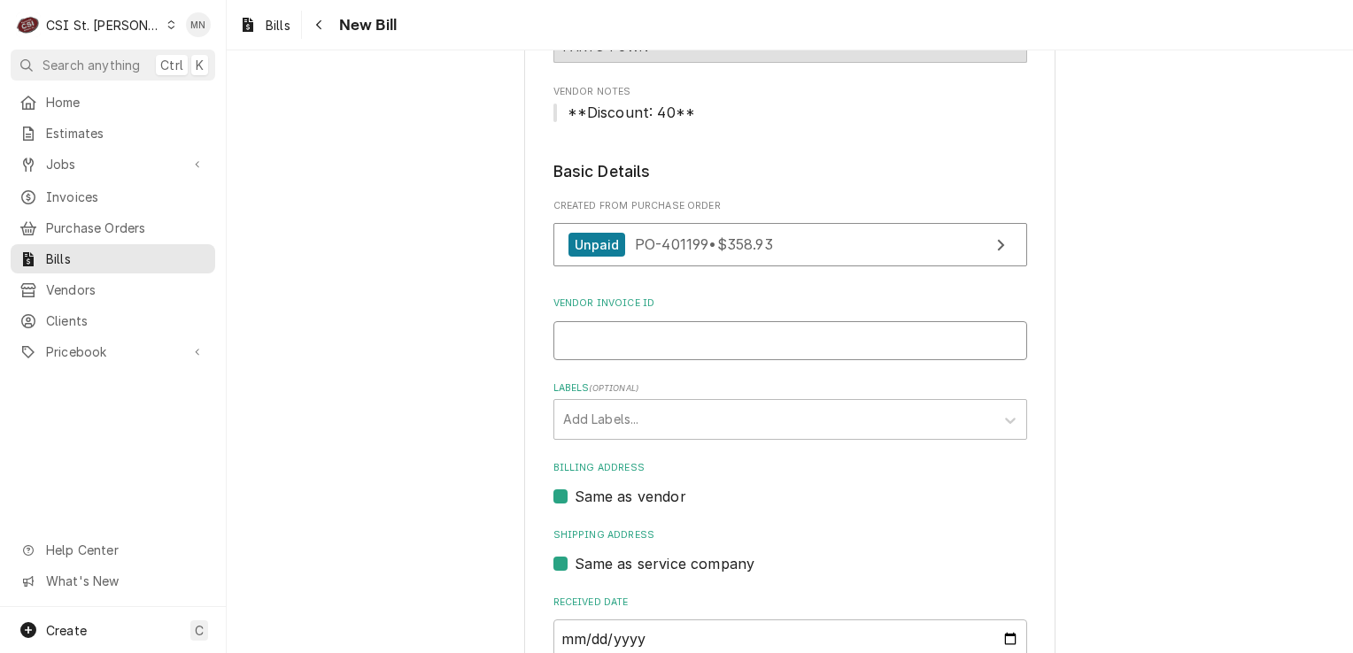
click at [609, 338] on input "Vendor Invoice ID" at bounding box center [790, 340] width 474 height 39
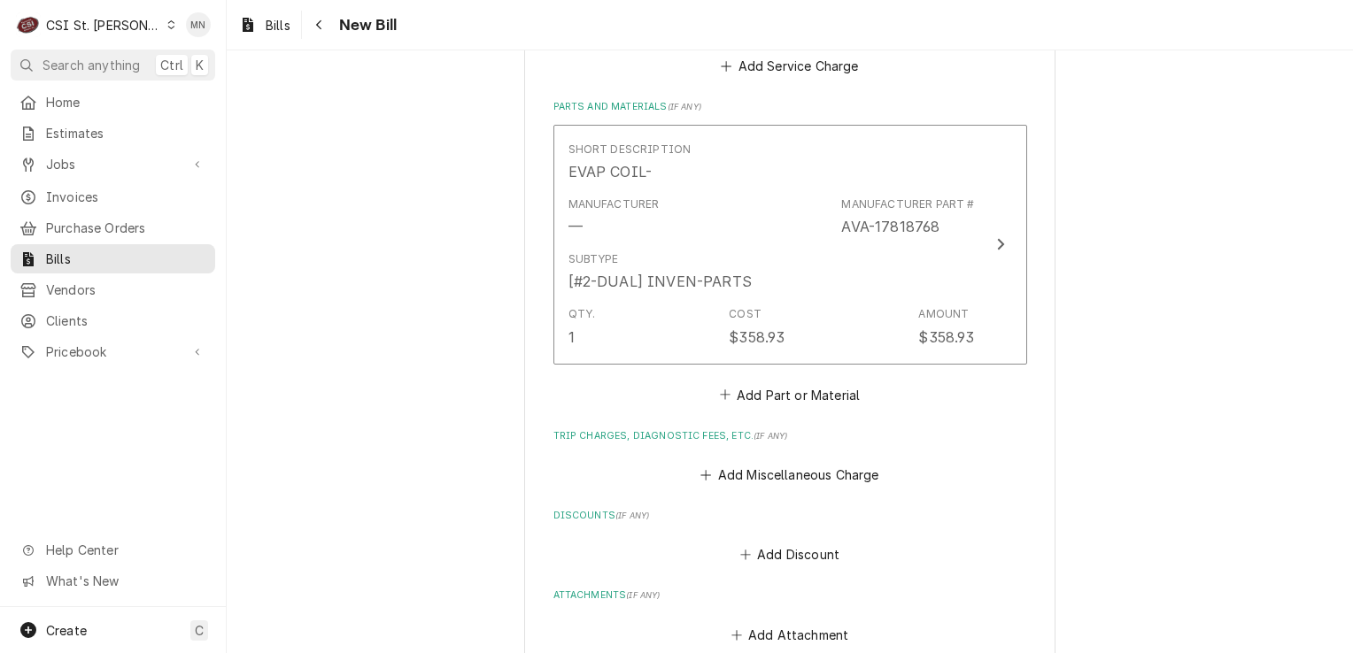
scroll to position [1328, 0]
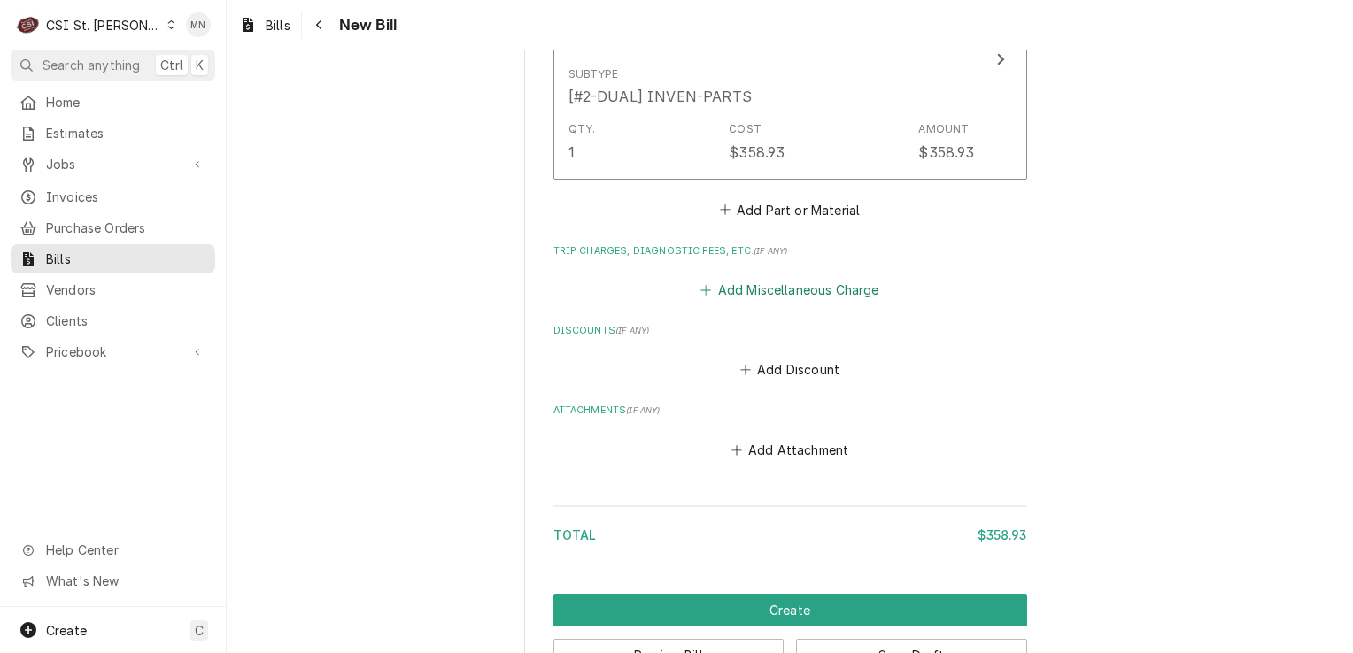
type input "2107101850"
click at [781, 288] on button "Add Miscellaneous Charge" at bounding box center [790, 290] width 184 height 25
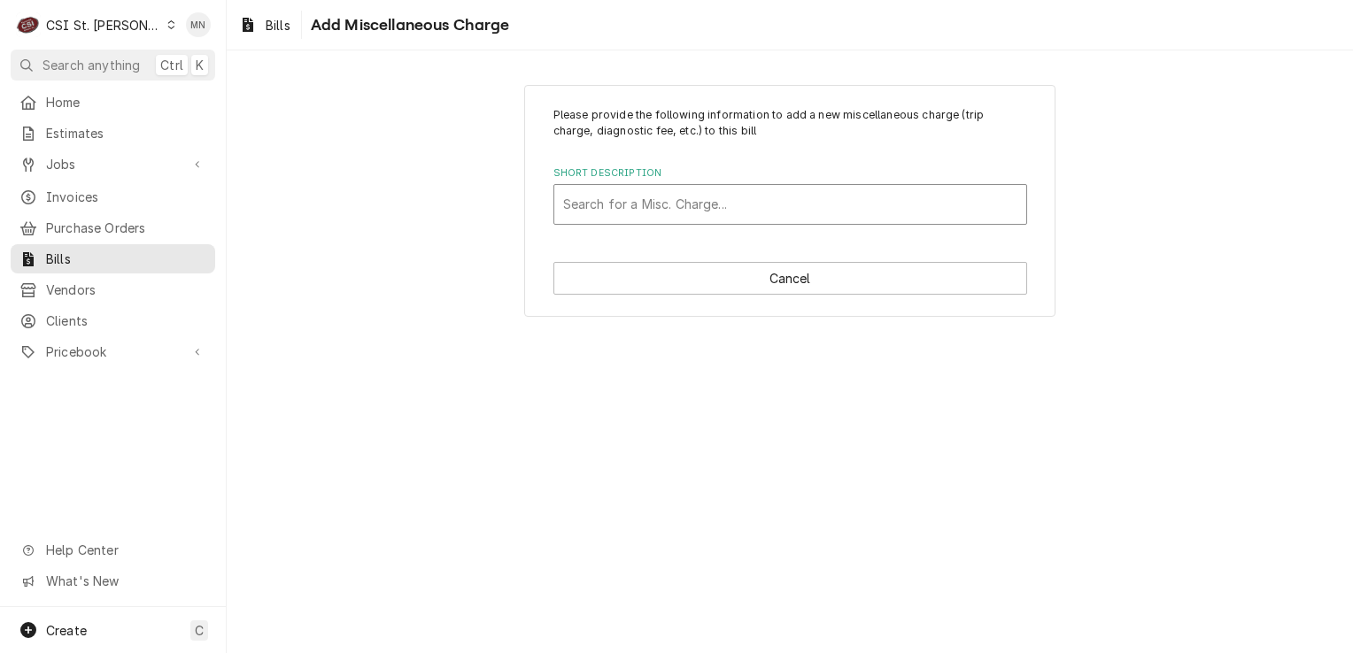
click at [647, 189] on div "Short Description" at bounding box center [790, 205] width 454 height 32
type input "ACOF"
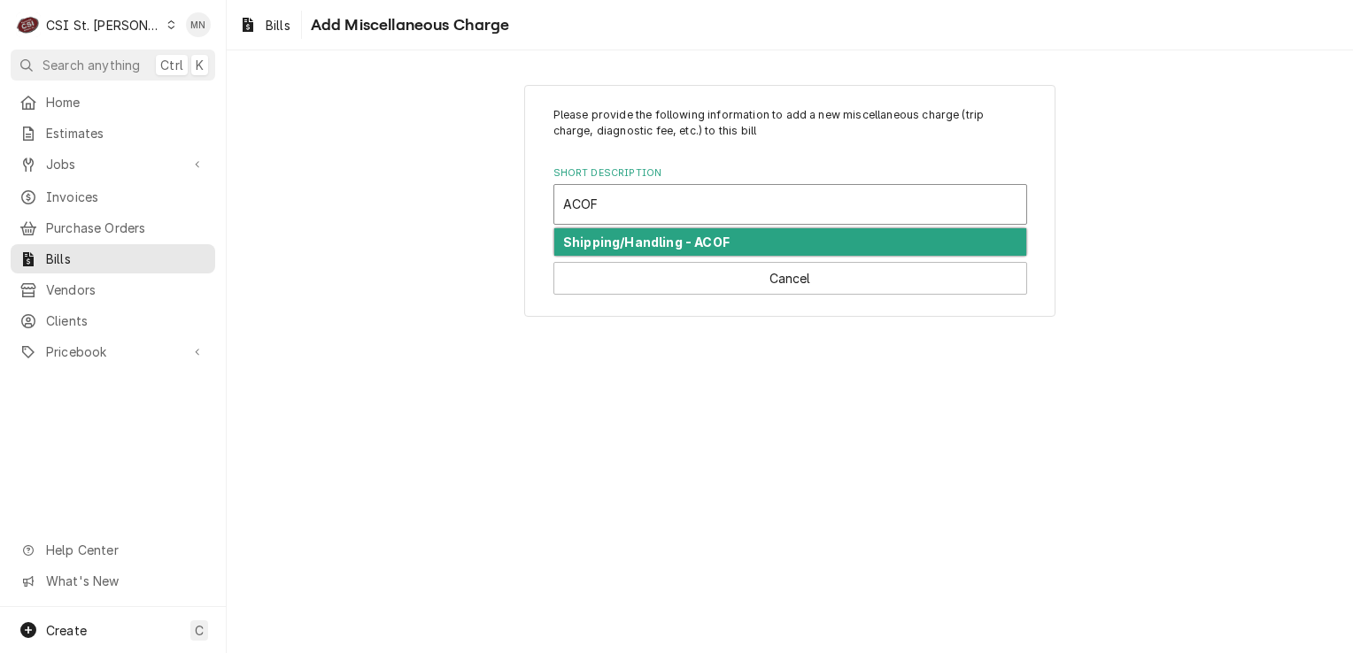
click at [649, 239] on strong "Shipping/Handling - ACOF" at bounding box center [646, 242] width 166 height 15
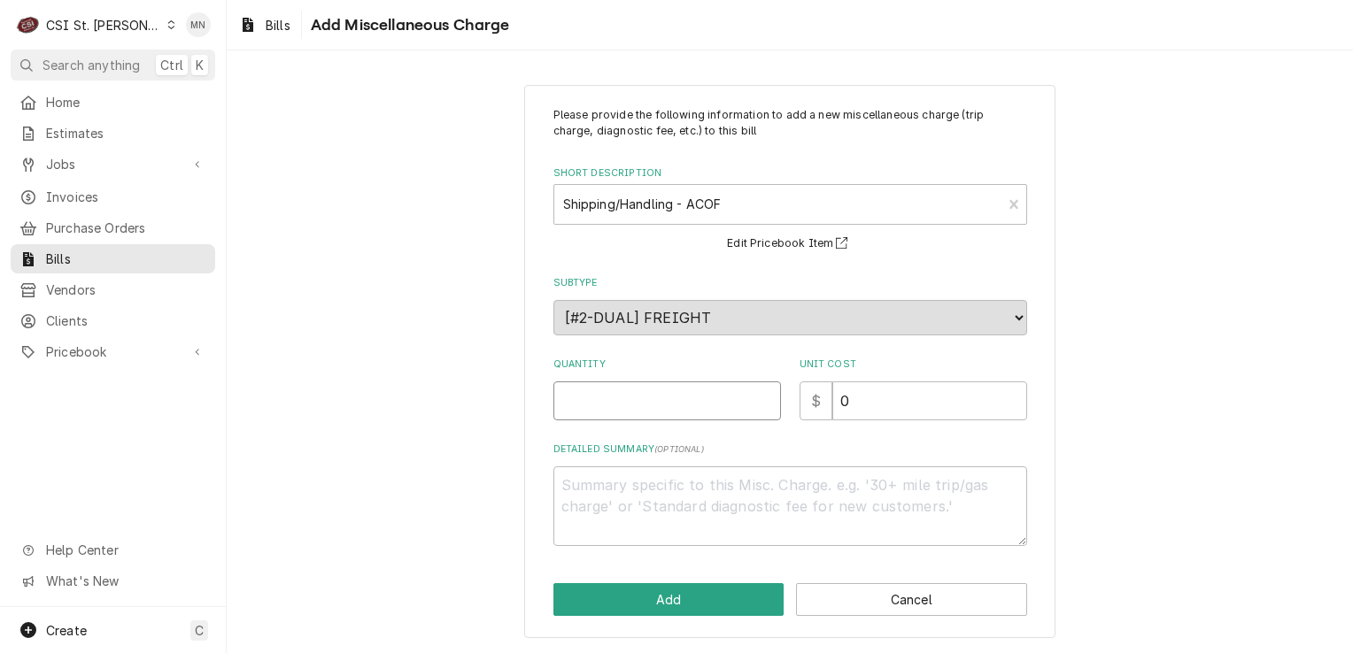
click at [613, 399] on input "Quantity" at bounding box center [667, 401] width 228 height 39
type textarea "x"
type input "1"
type textarea "x"
type input "2"
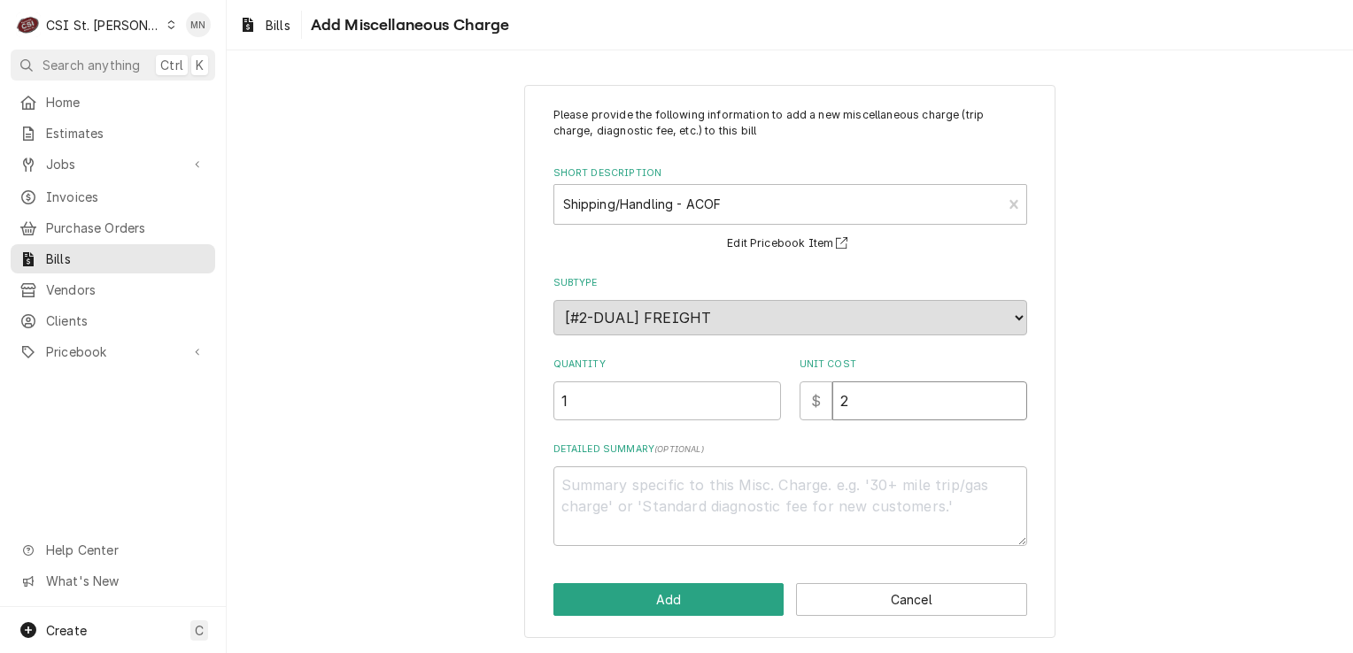
type textarea "x"
type input "21"
type textarea "x"
type input "21.0"
type textarea "x"
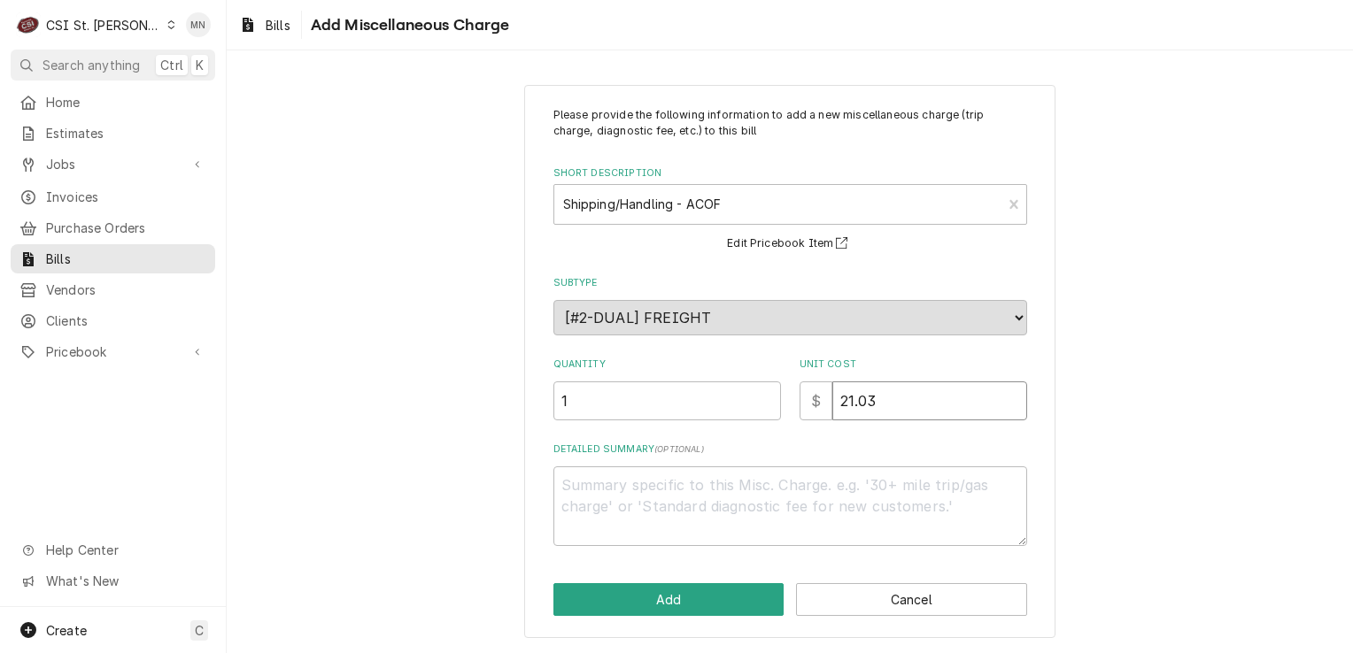
type input "21.03"
click at [616, 491] on textarea "Detailed Summary ( optional )" at bounding box center [790, 507] width 474 height 80
type textarea "x"
type textarea "P"
type textarea "x"
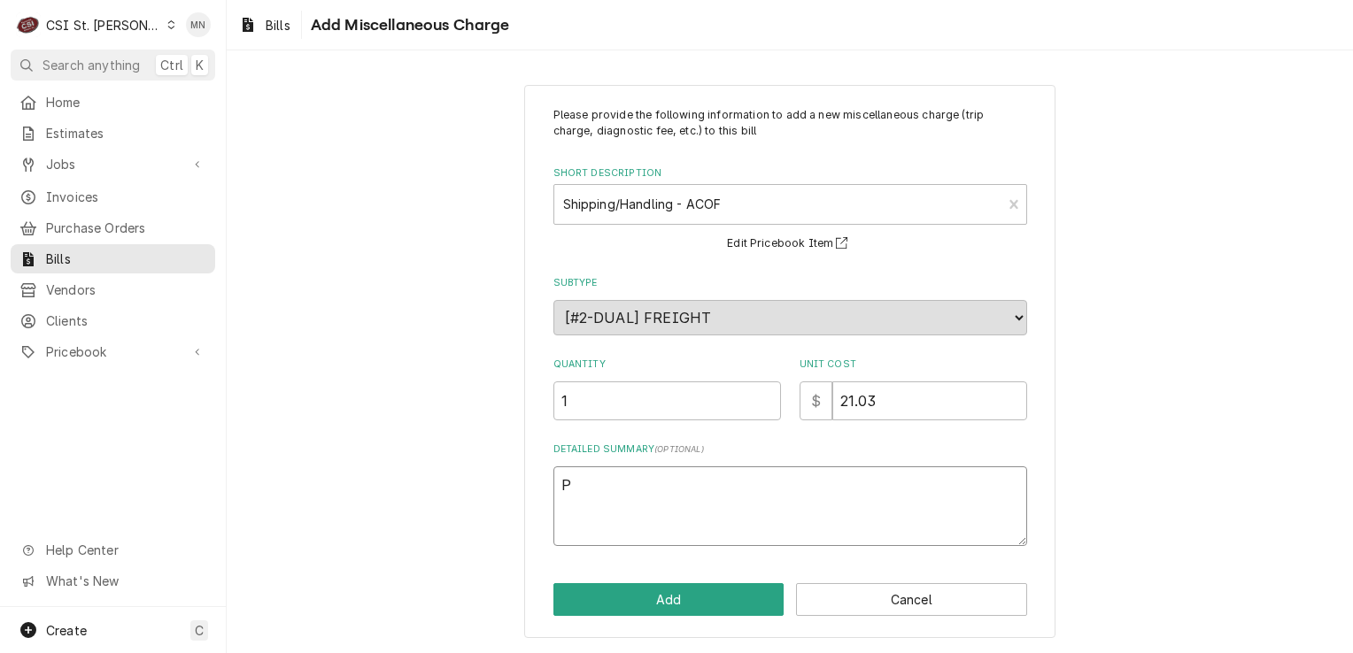
type textarea "Pa"
type textarea "x"
type textarea "Par"
type textarea "x"
type textarea "Part"
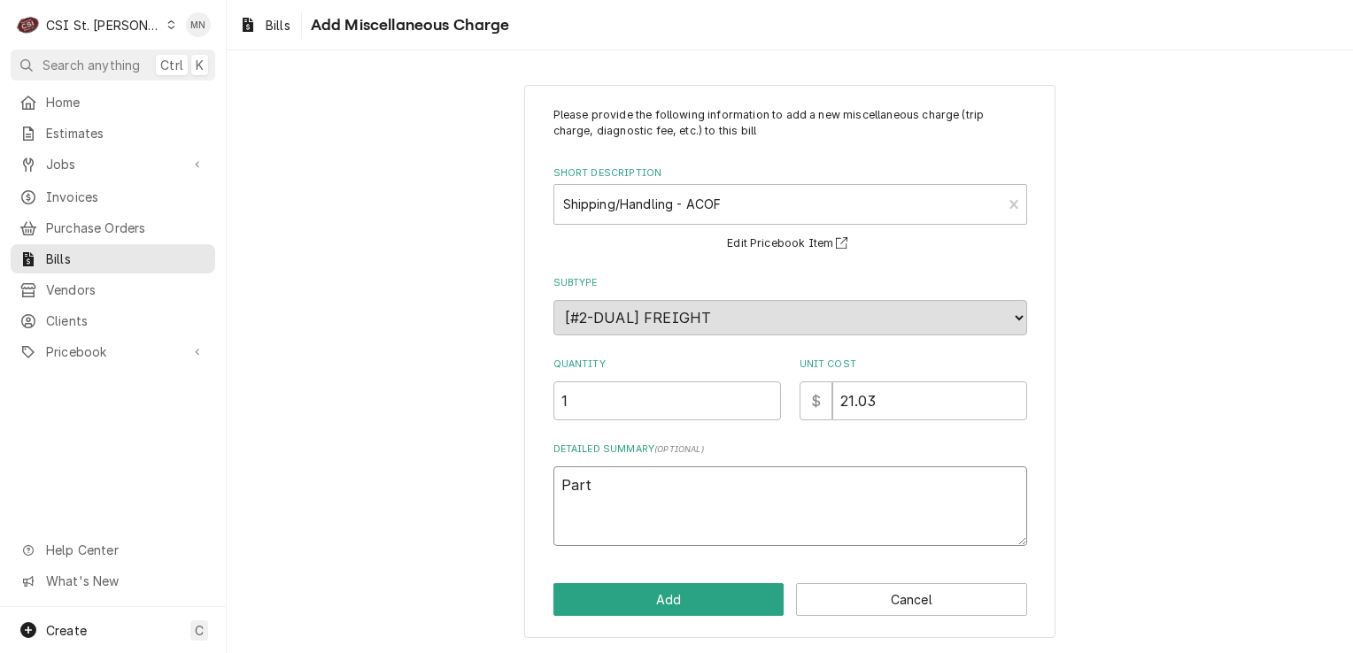
type textarea "x"
type textarea "Parts"
type textarea "x"
type textarea "Partst"
type textarea "x"
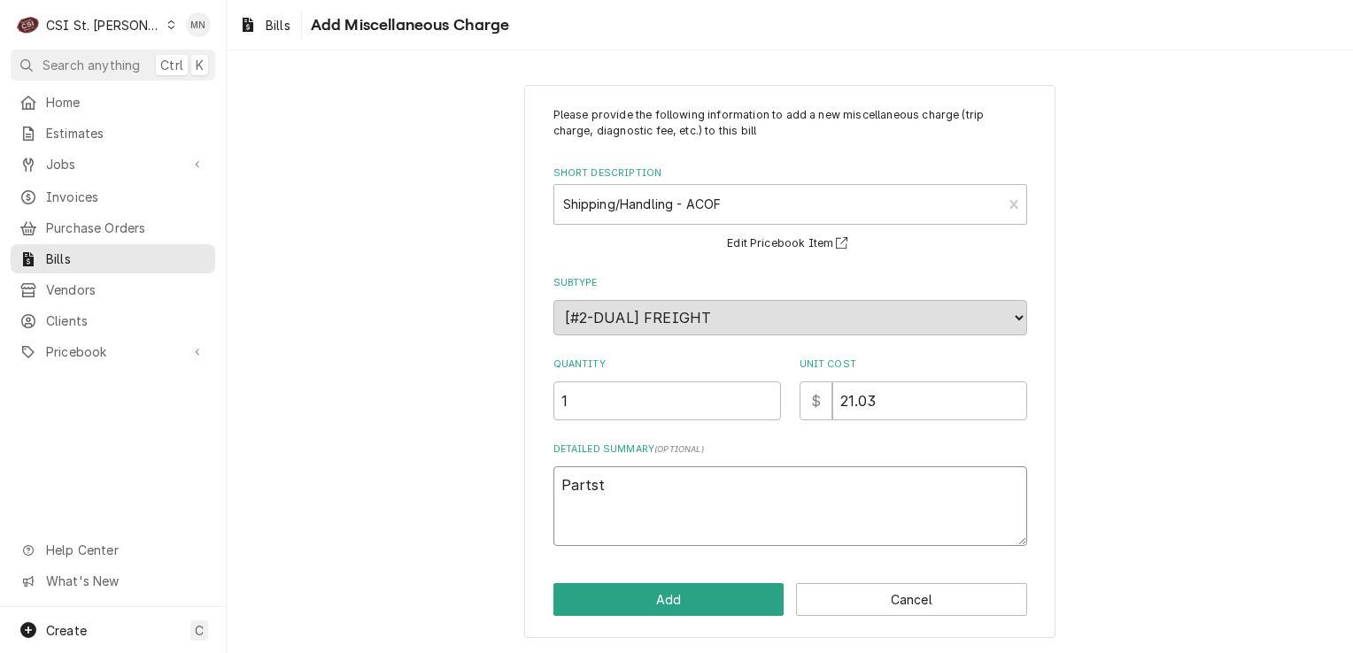
type textarea "Partsto"
type textarea "x"
type textarea "Partstow"
type textarea "x"
type textarea "Partstown"
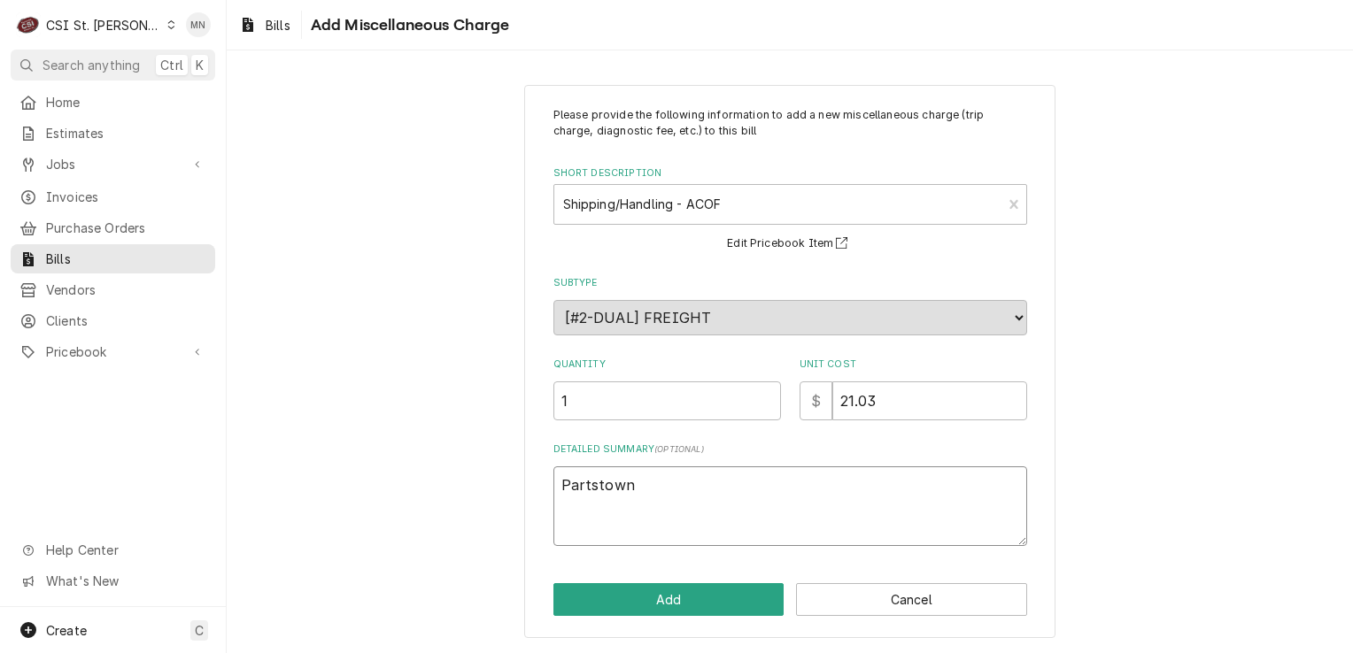
type textarea "x"
type textarea "Partstown"
type textarea "x"
type textarea "Partstown A"
type textarea "x"
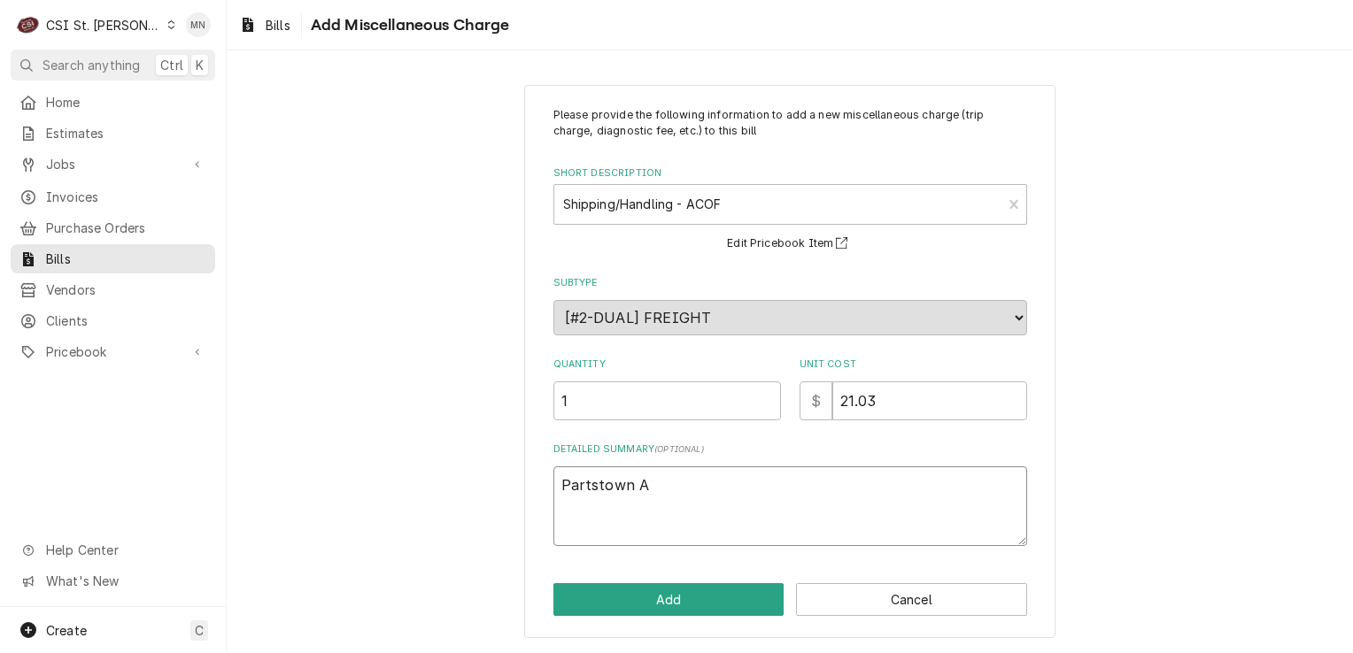
type textarea "Partstown AC"
type textarea "x"
type textarea "Partstown ACO"
type textarea "x"
type textarea "Partstown ACOF"
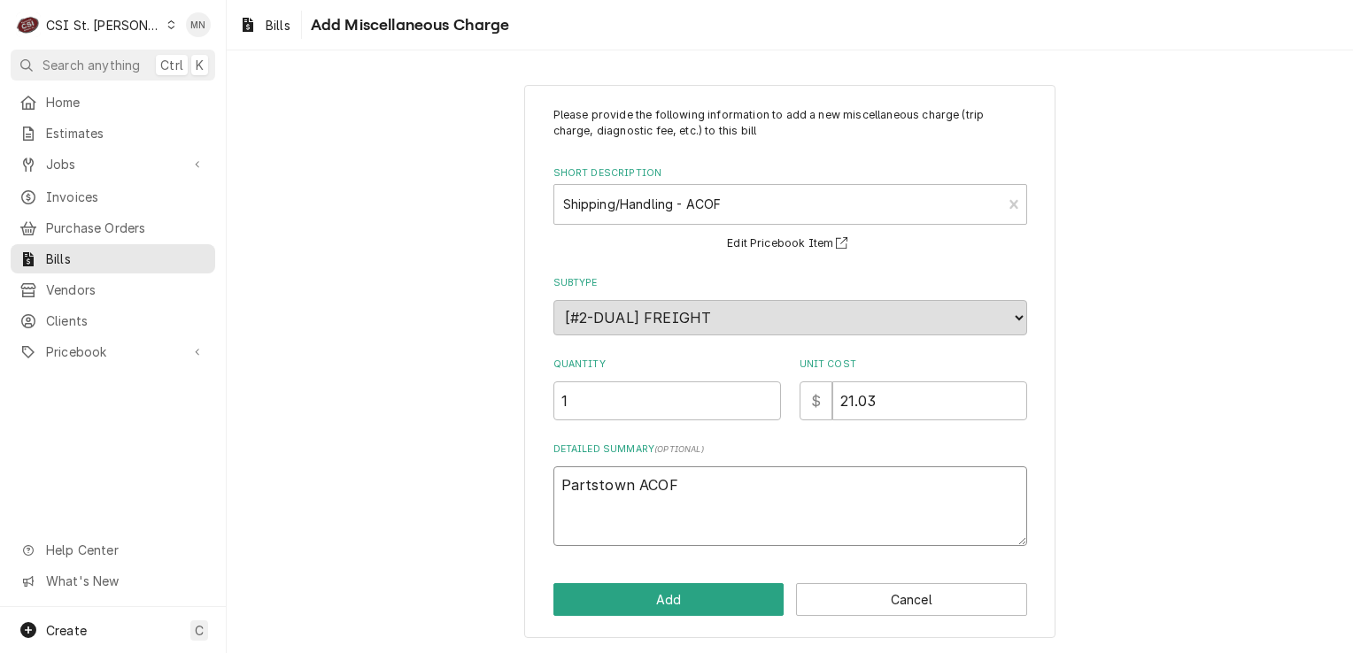
type textarea "x"
type textarea "Partstown ACOF"
type textarea "x"
type textarea "Partstown ACOF $"
type textarea "x"
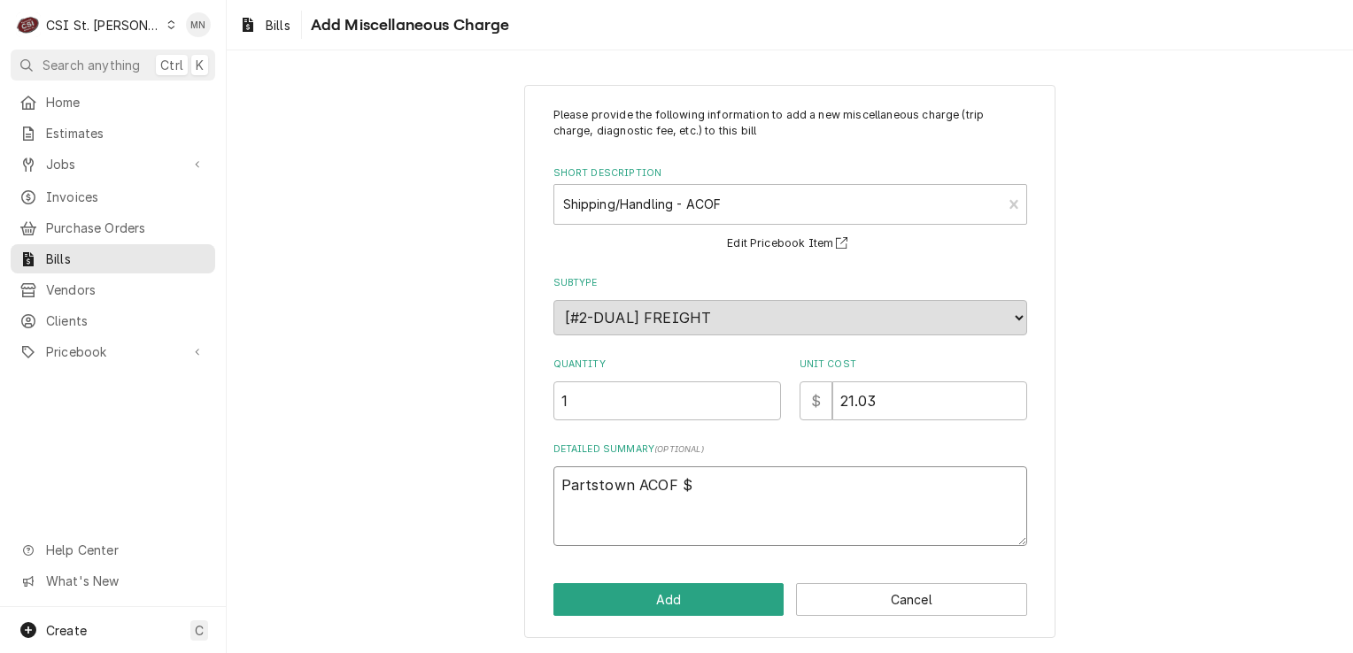
type textarea "Partstown ACOF $2"
type textarea "x"
type textarea "Partstown ACOF $21"
type textarea "x"
type textarea "Partstown ACOF $21."
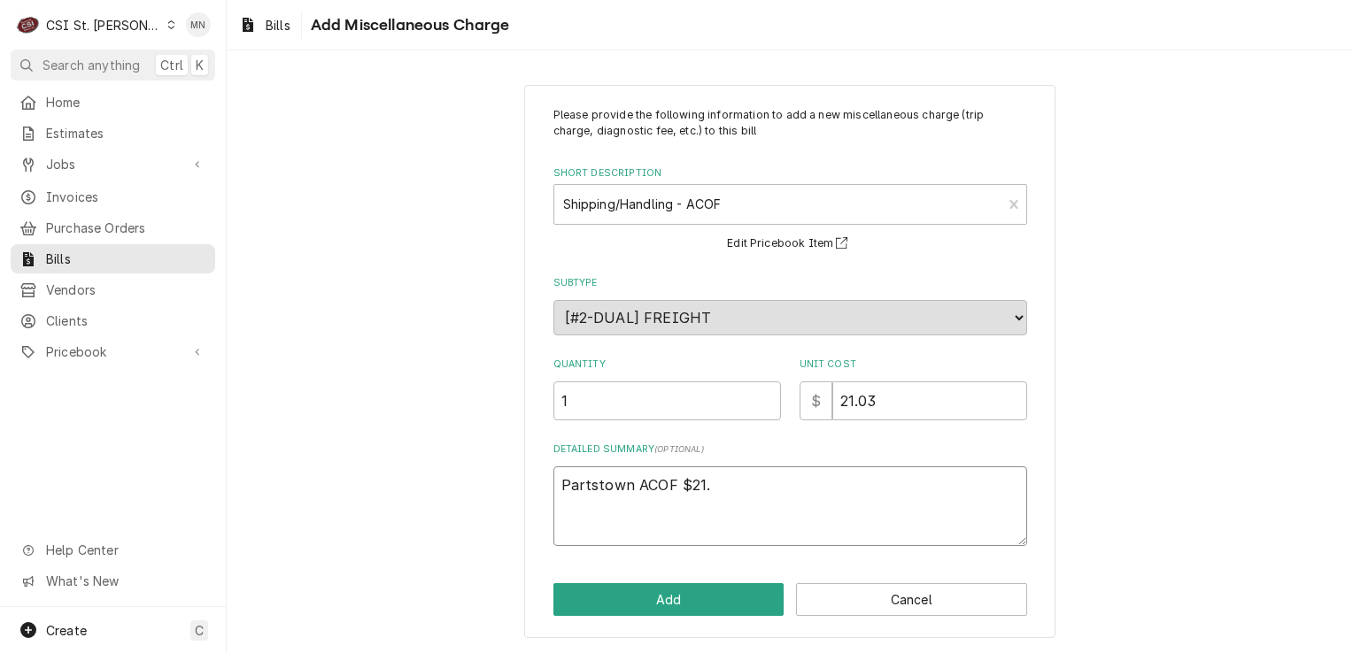
type textarea "x"
type textarea "Partstown ACOF $21.0"
type textarea "x"
type textarea "Partstown ACOF $21.03"
type textarea "x"
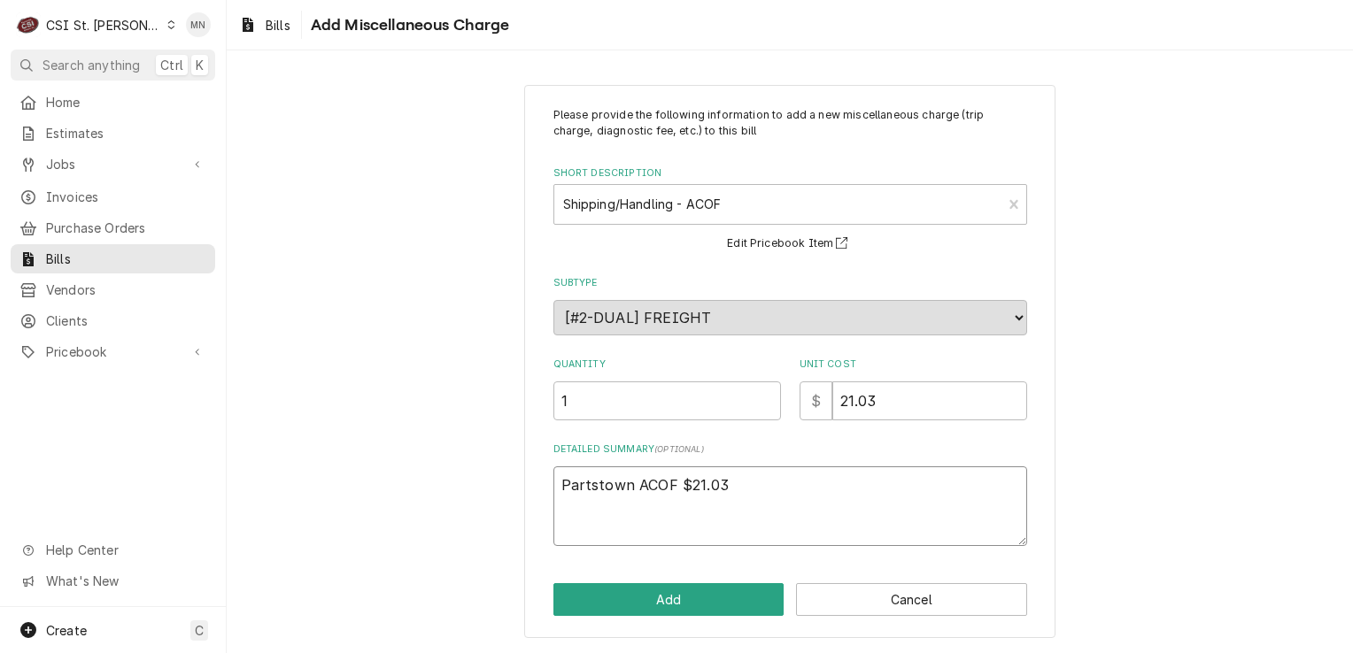
type textarea "Partstown 2ACOF $21.03"
type textarea "x"
type textarea "Partstown 21ACOF $21.03"
type textarea "x"
type textarea "Partstown 210ACOF $21.03"
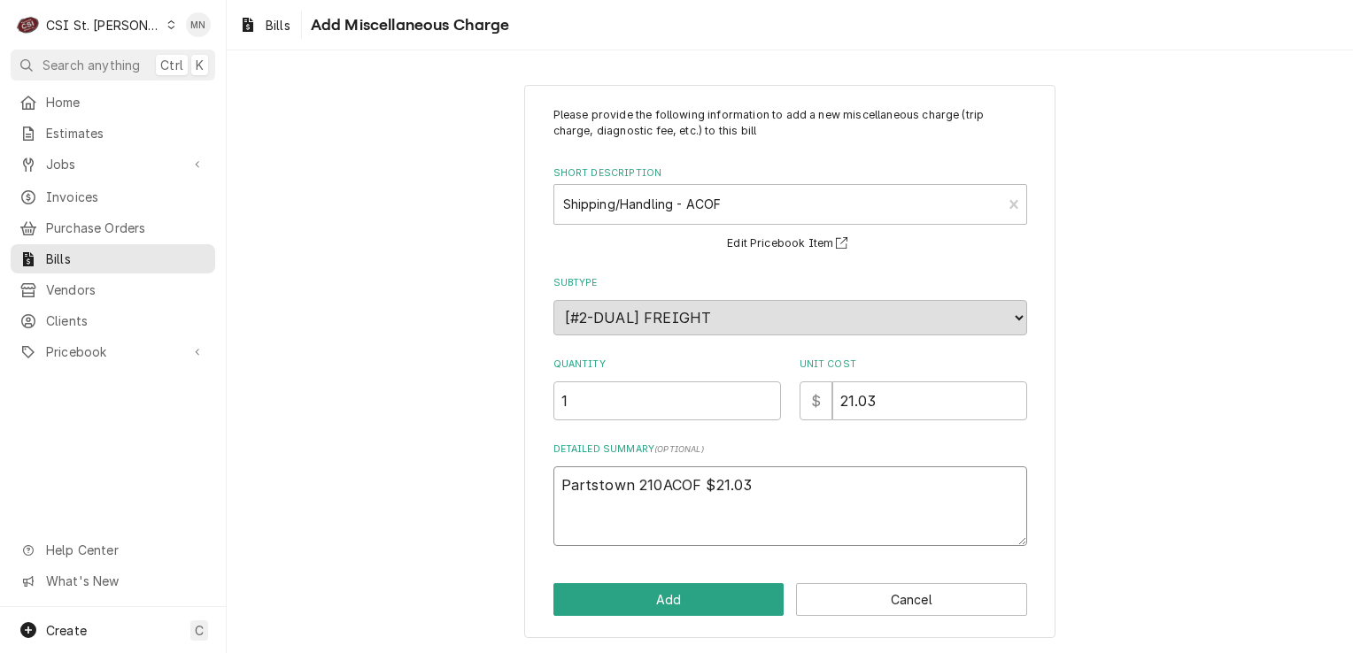
type textarea "x"
type textarea "Partstown 2107ACOF $21.03"
type textarea "x"
type textarea "Partstown 21071ACOF $21.03"
type textarea "x"
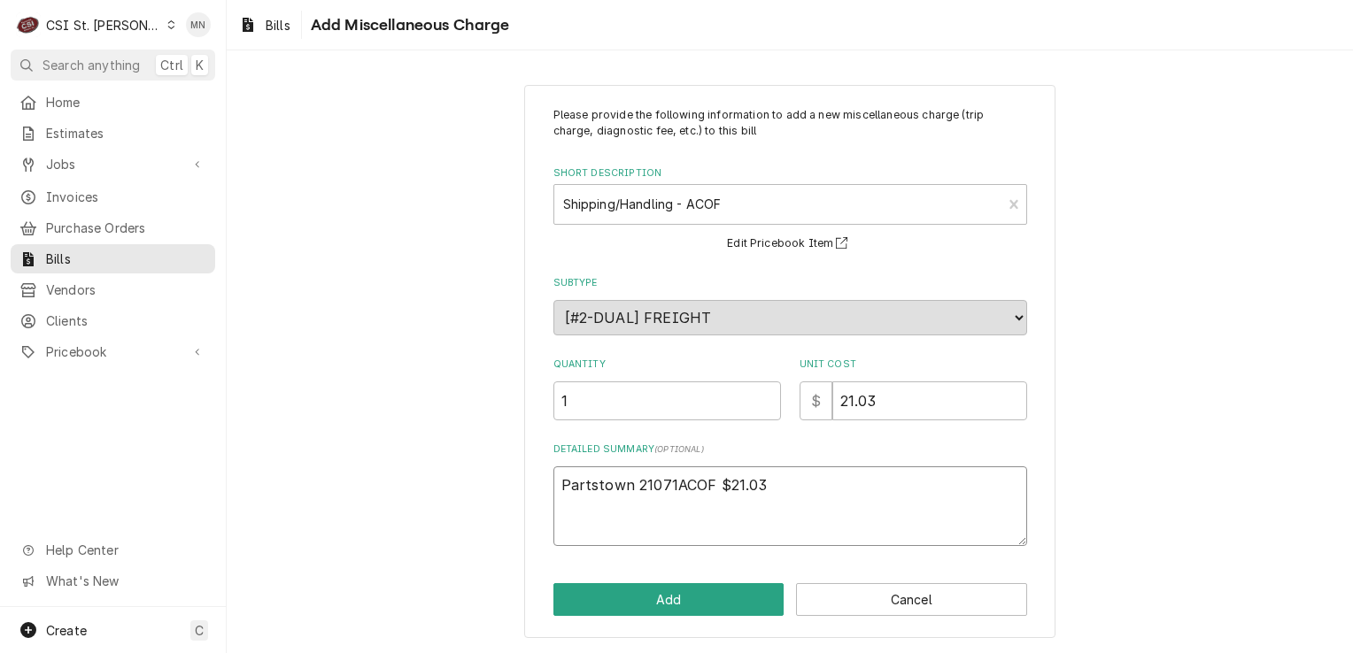
type textarea "Partstown 210710ACOF $21.03"
type textarea "x"
type textarea "Partstown 2107101ACOF $21.03"
type textarea "x"
type textarea "Partstown 21071018ACOF $21.03"
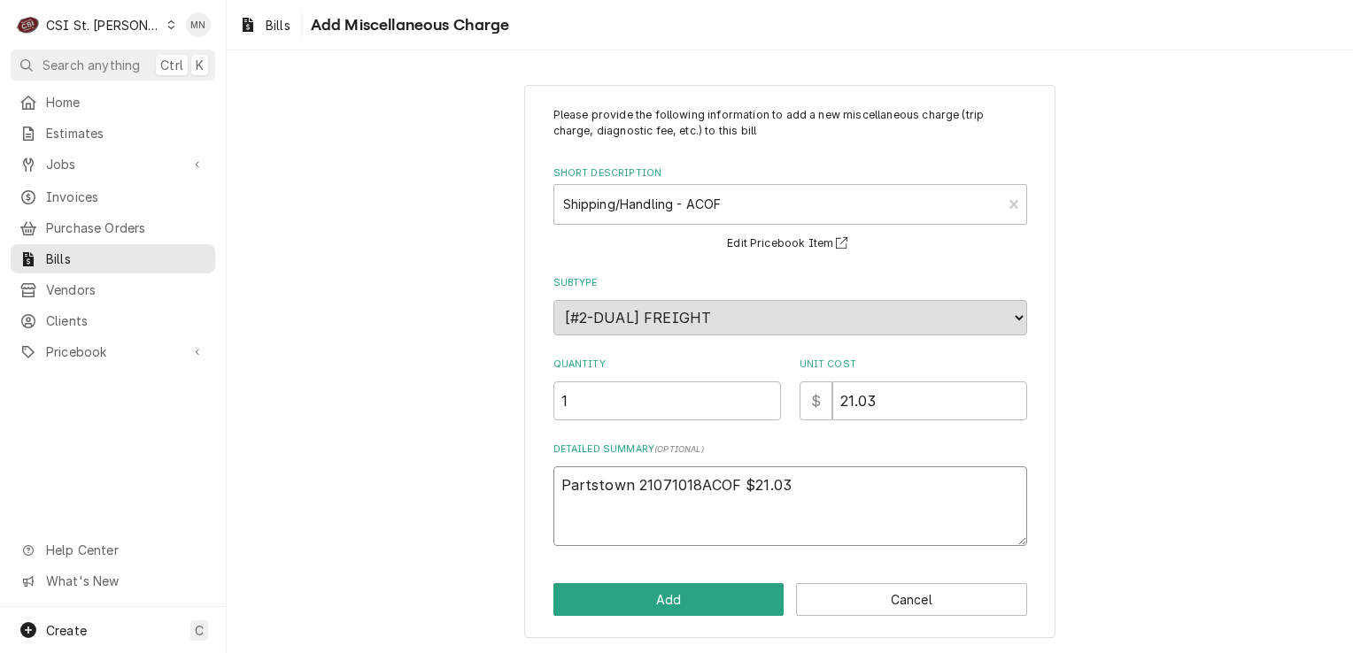
type textarea "x"
type textarea "Partstown 210710185ACOF $21.03"
type textarea "x"
type textarea "Partstown 2107101850ACOF $21.03"
type textarea "x"
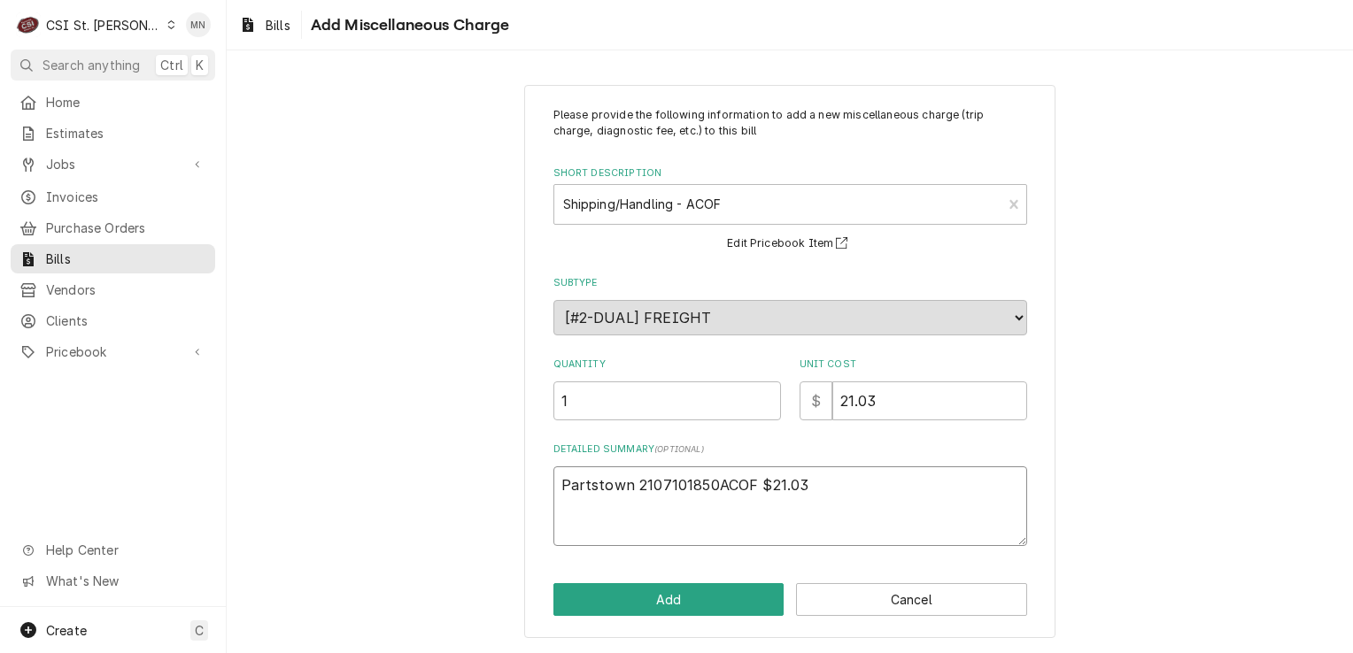
type textarea "Partstown 2107101850 ACOF $21.03"
type textarea "x"
type textarea "Partstown 2107101850 SACOF $21.03"
type textarea "x"
type textarea "Partstown 2107101850 SuACOF $21.03"
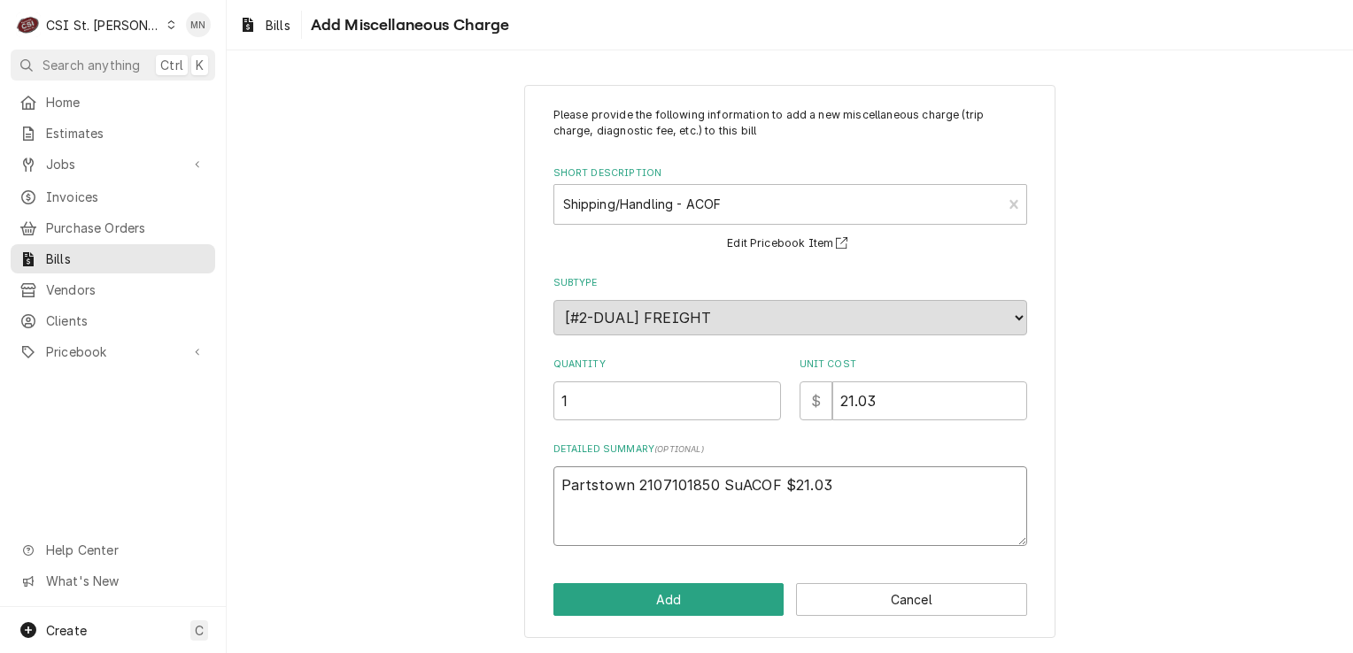
type textarea "x"
type textarea "Partstown 2107101850 SupACOF $21.03"
type textarea "x"
type textarea "Partstown 2107101850 SuppACOF $21.03"
type textarea "x"
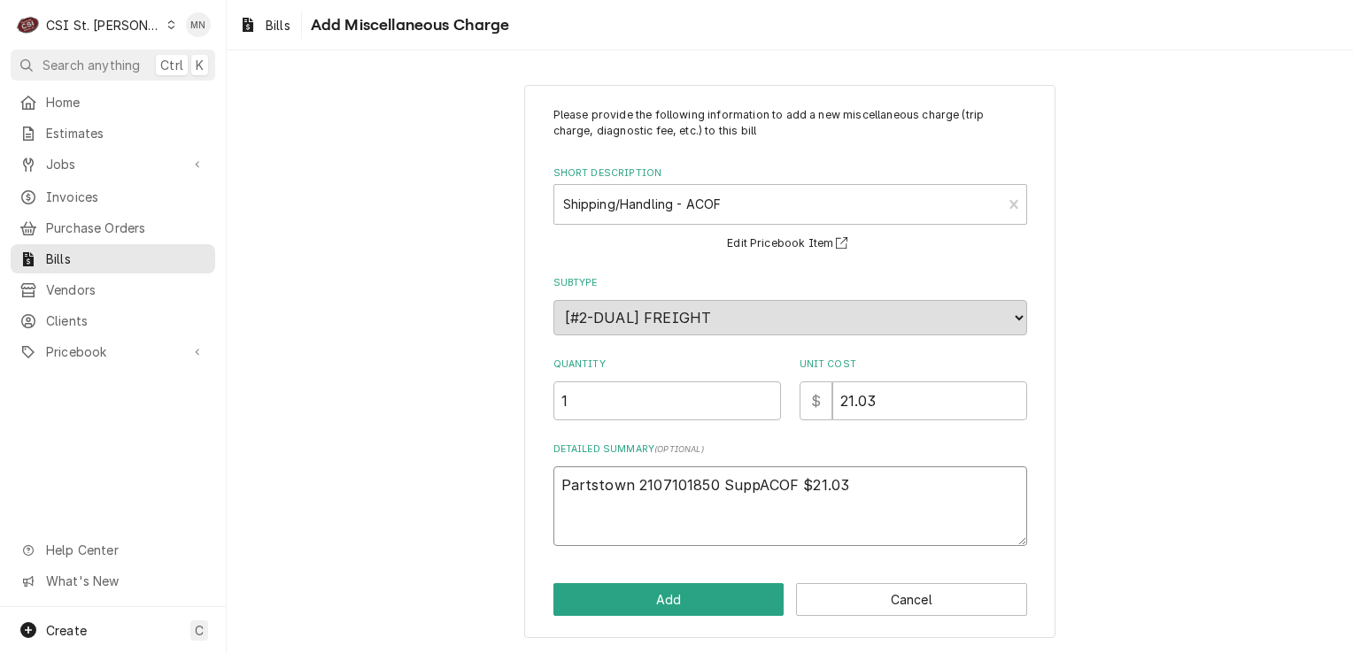
type textarea "Partstown 2107101850 SupplACOF $21.03"
type textarea "x"
type textarea "Partstown 2107101850 SuppleACOF $21.03"
type textarea "x"
type textarea "Partstown 2107101850 SupplemACOF $21.03"
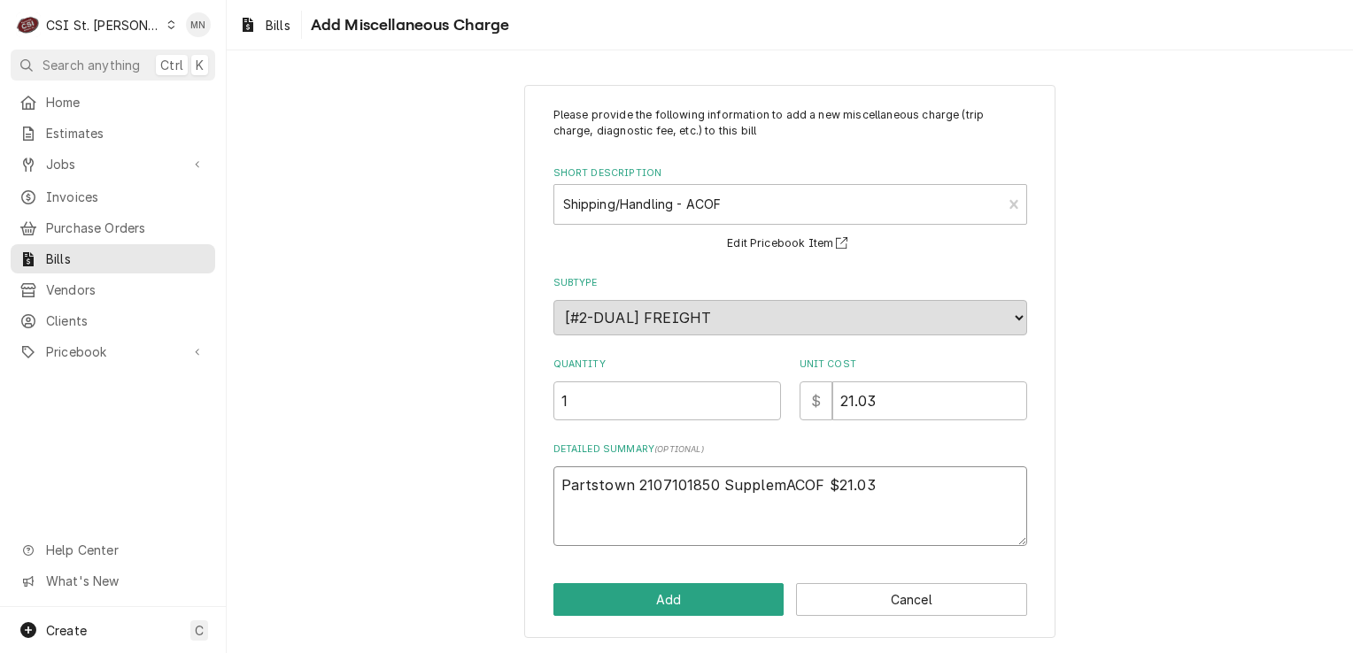
type textarea "x"
type textarea "Partstown 2107101850 SupplemtACOF $21.03"
type textarea "x"
type textarea "Partstown 2107101850 SupplemACOF $21.03"
type textarea "x"
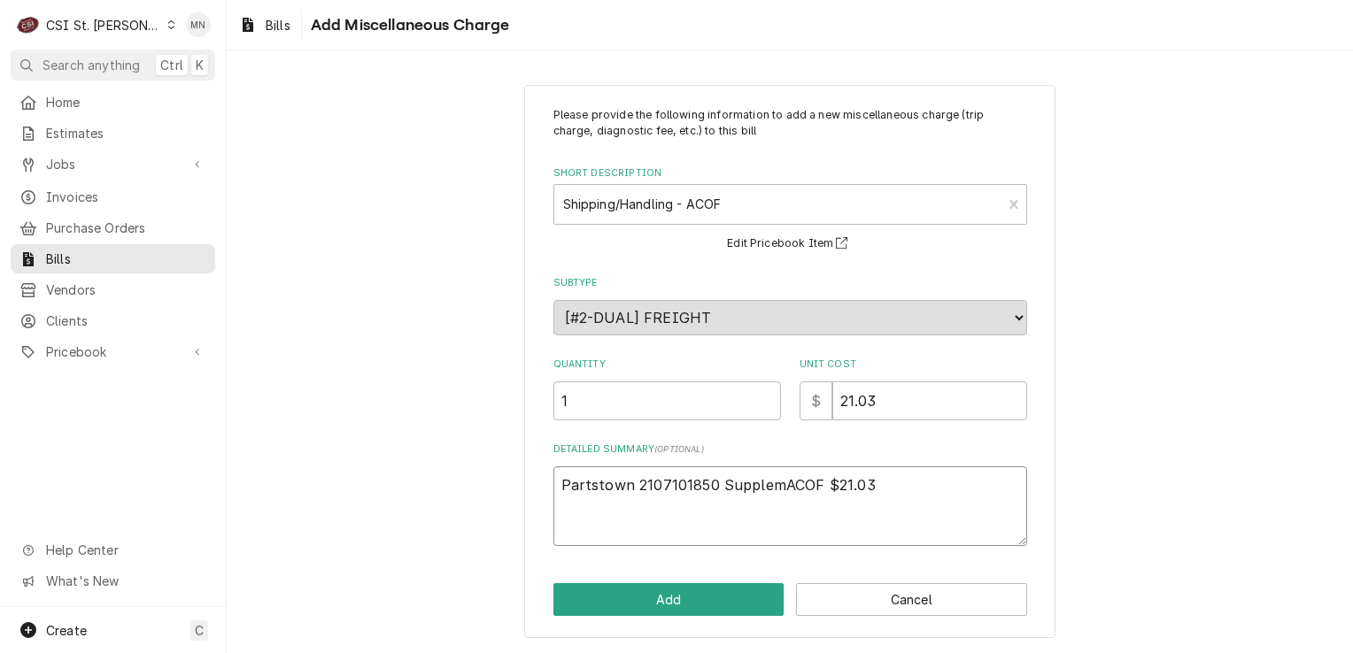
type textarea "Partstown 2107101850 SuppleACOF $21.03"
type textarea "x"
type textarea "Partstown 2107101850 SupplACOF $21.03"
type textarea "x"
type textarea "Partstown 2107101850 SuppACOF $21.03"
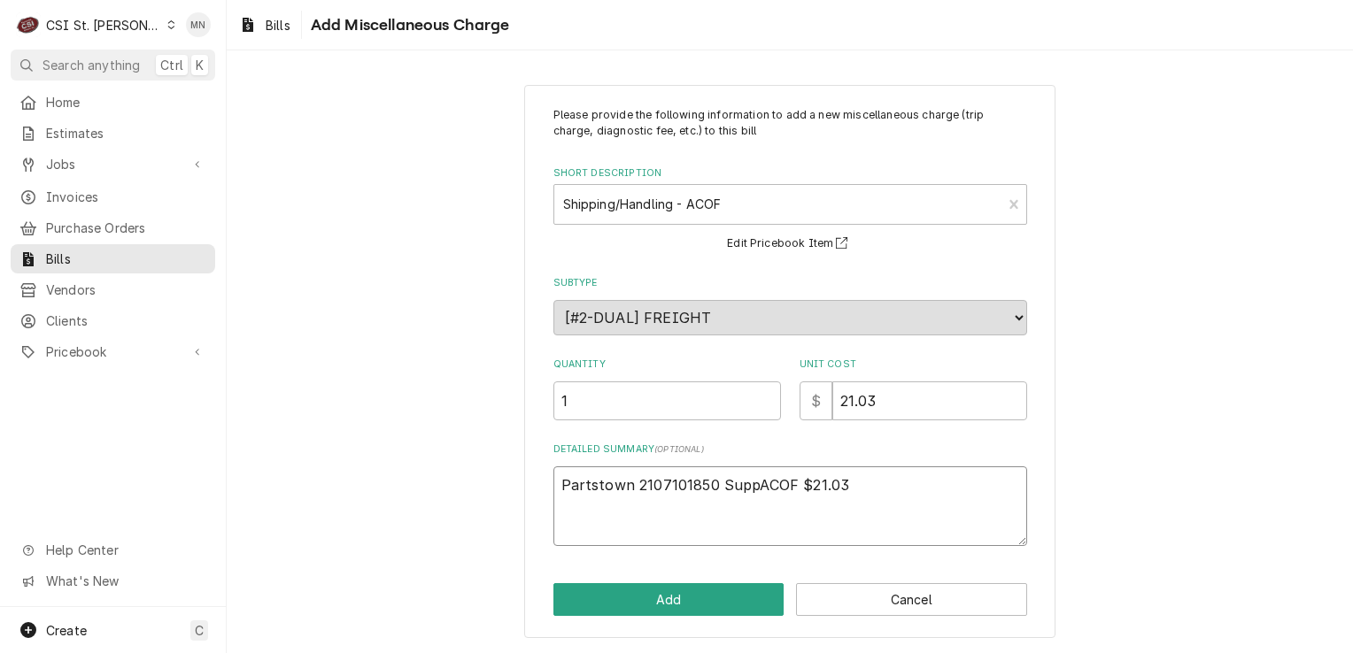
type textarea "x"
type textarea "Partstown 2107101850 SupACOF $21.03"
type textarea "x"
type textarea "Partstown 2107101850 SuACOF $21.03"
type textarea "x"
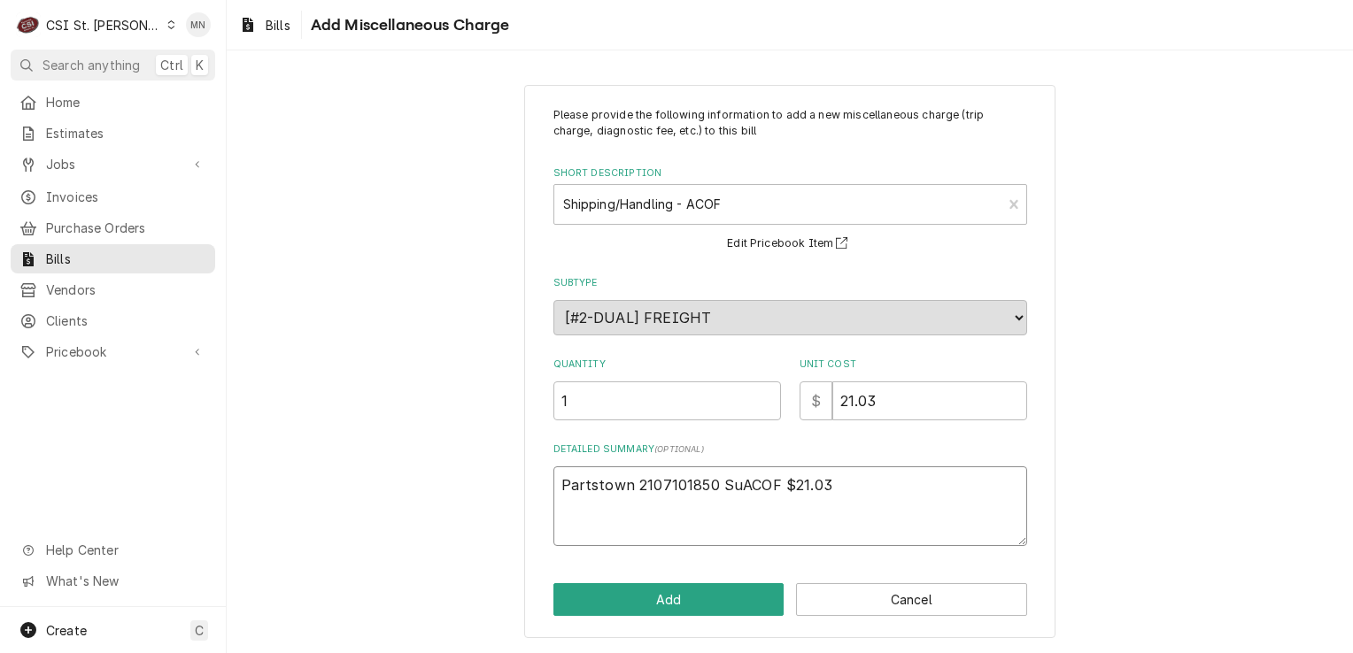
type textarea "Partstown 2107101850 SACOF $21.03"
type textarea "x"
type textarea "Partstown 2107101850 ACOF $21.03"
click at [656, 598] on button "Add" at bounding box center [668, 599] width 231 height 33
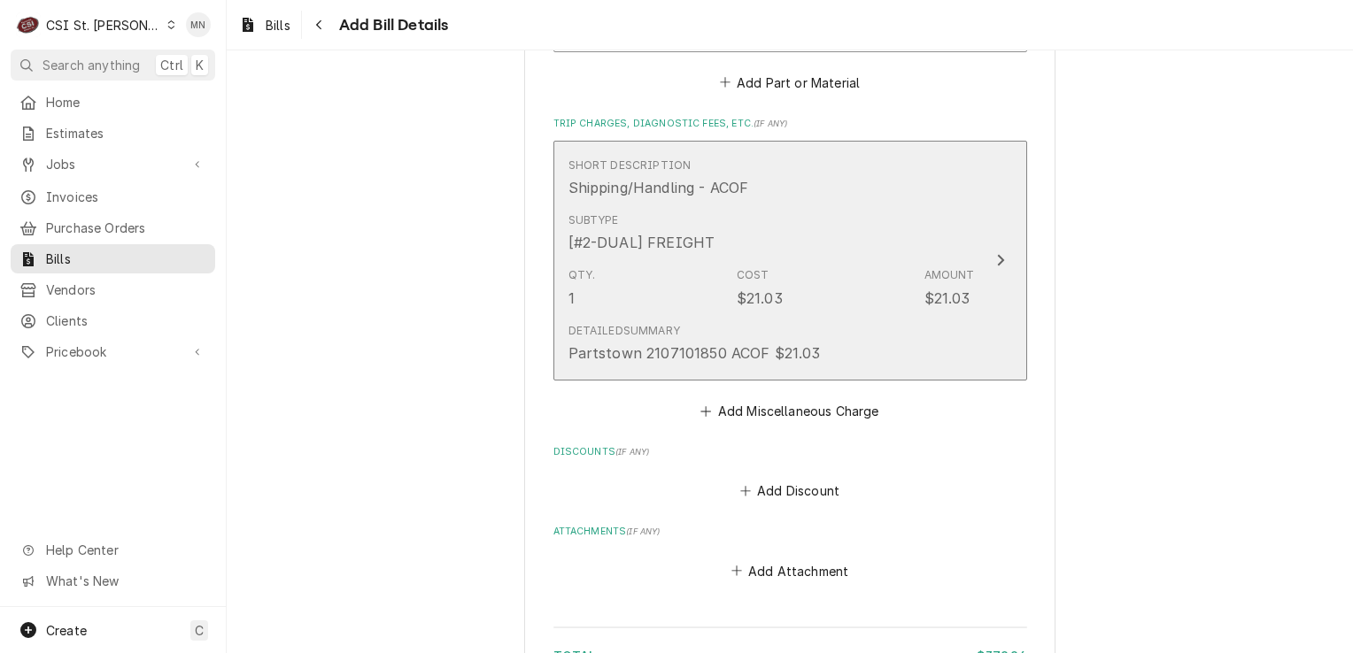
scroll to position [1629, 0]
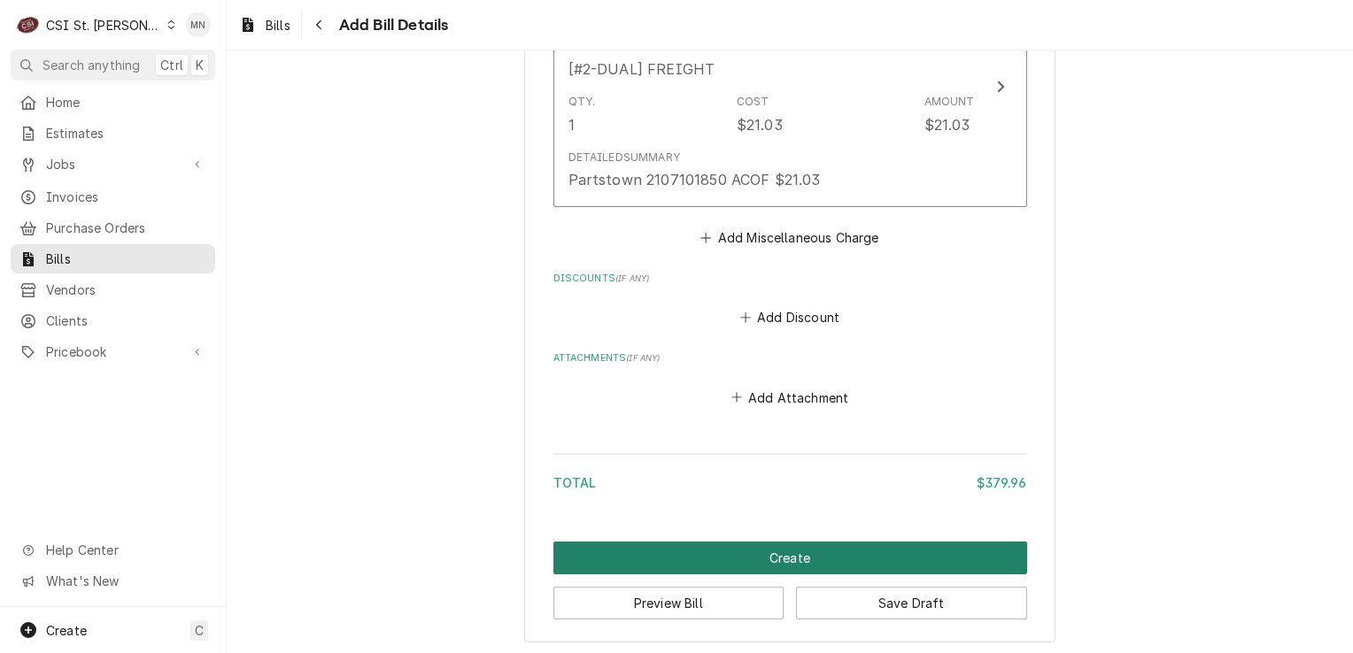
click at [829, 547] on button "Create" at bounding box center [790, 558] width 474 height 33
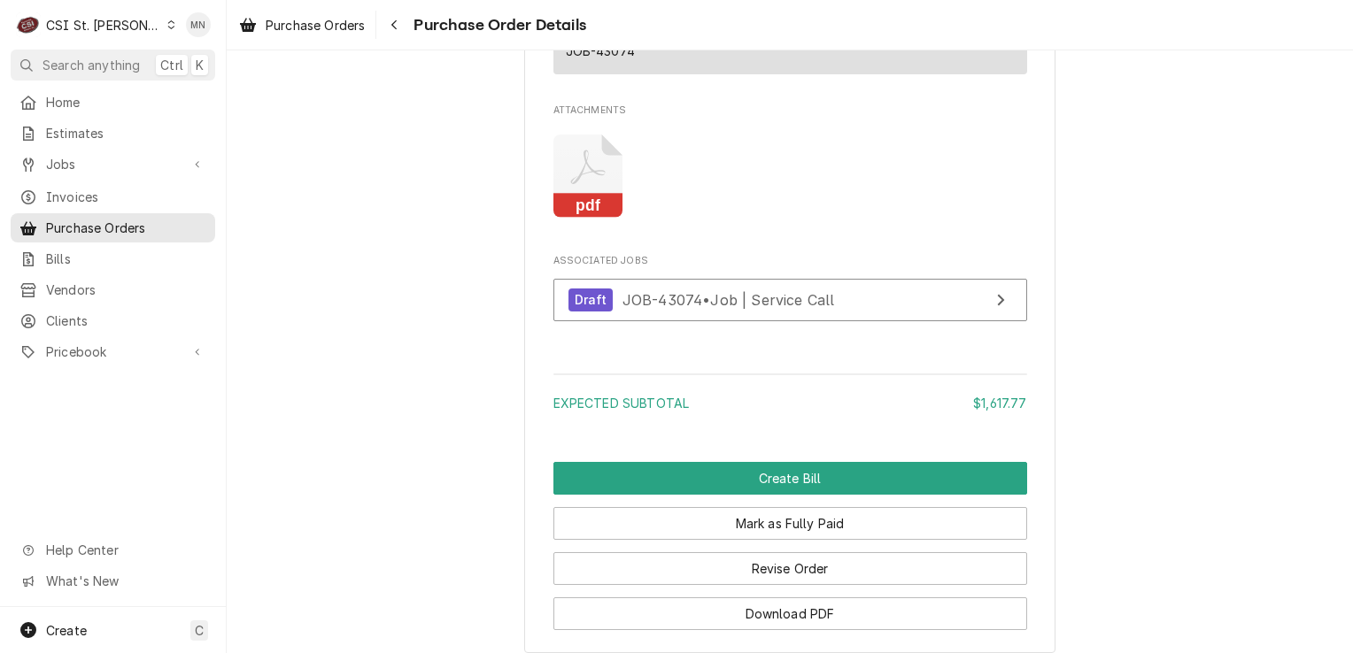
scroll to position [2779, 0]
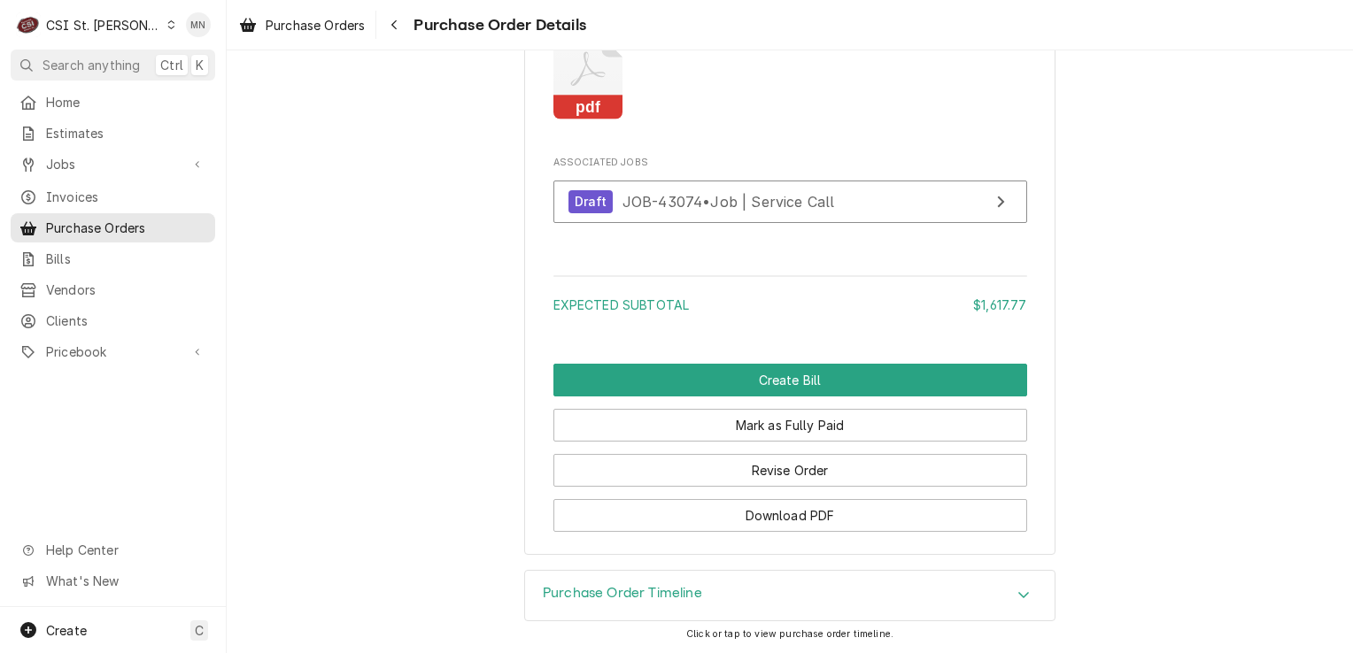
click at [563, 83] on icon "Attachments" at bounding box center [588, 78] width 70 height 84
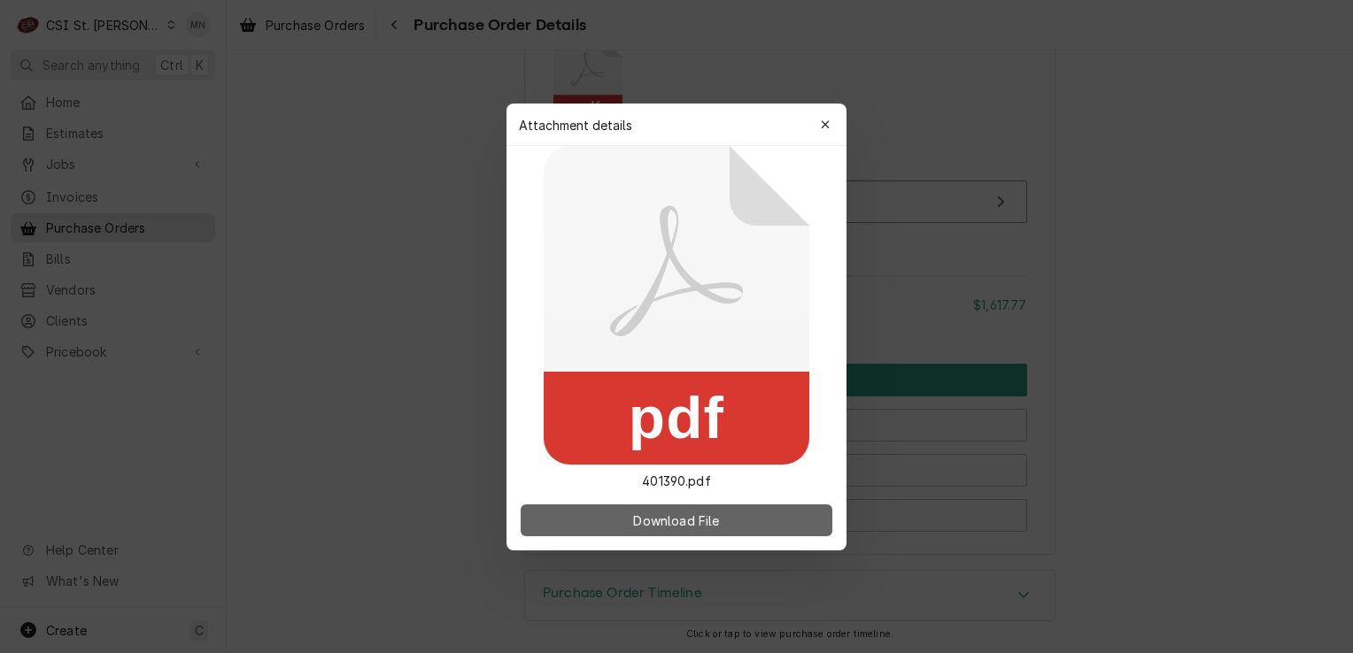
click at [669, 517] on span "Download File" at bounding box center [675, 520] width 93 height 19
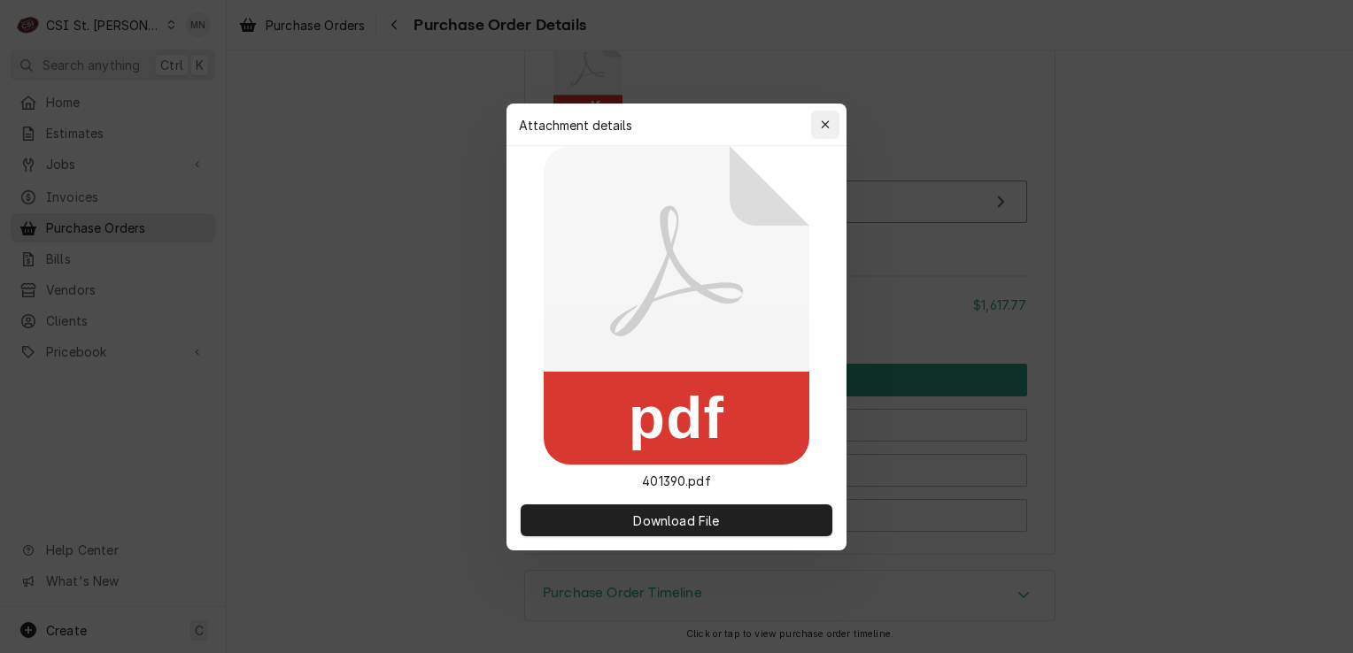
click at [822, 132] on div "button" at bounding box center [825, 125] width 18 height 18
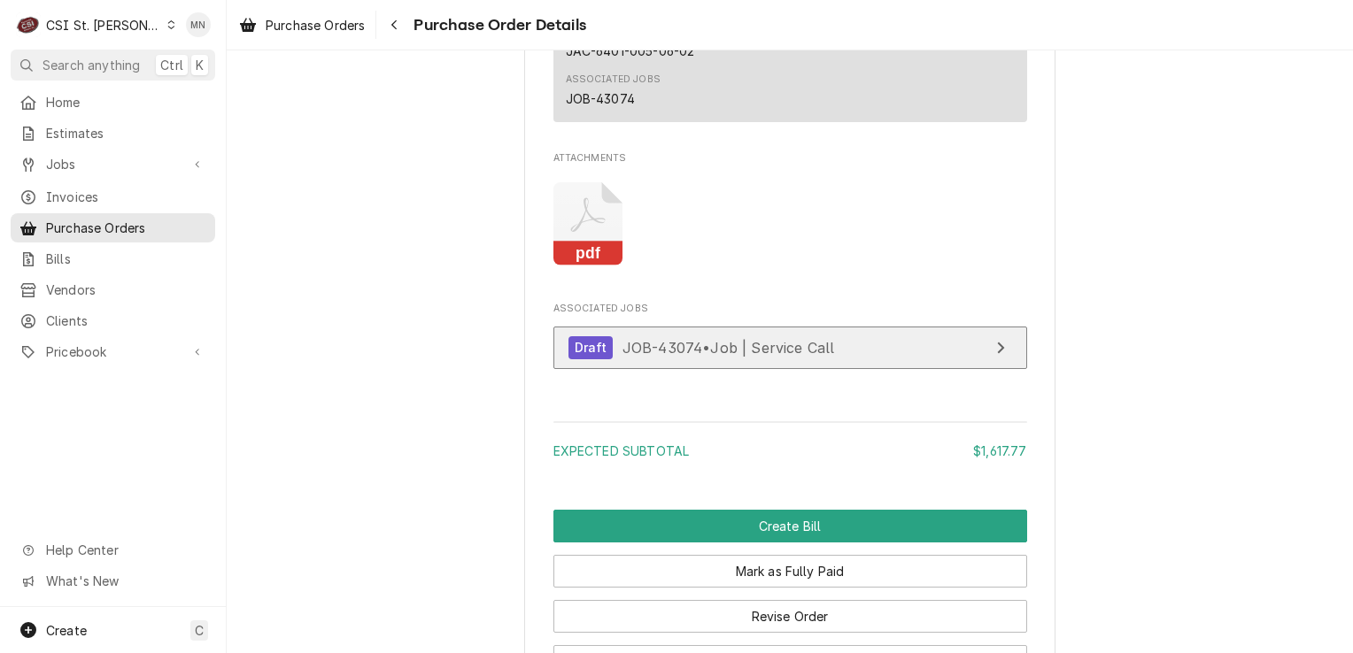
scroll to position [2690, 0]
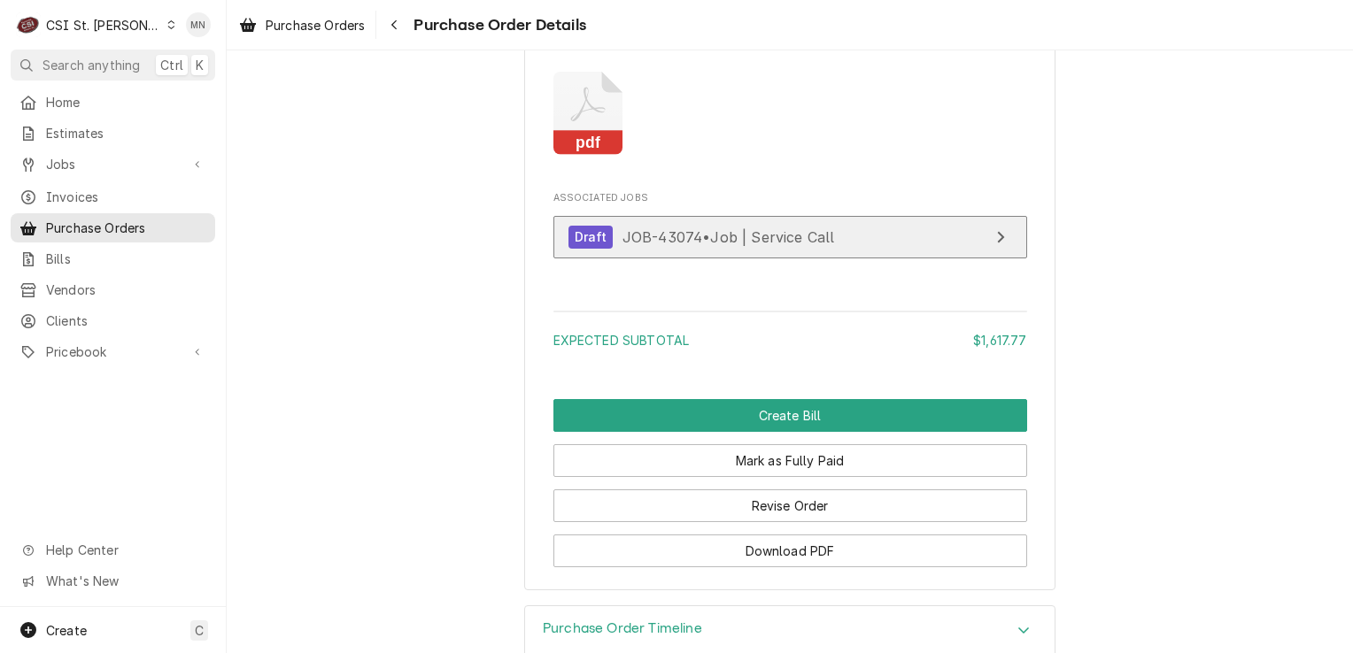
click at [772, 245] on span "JOB-43074 • Job | Service Call" at bounding box center [728, 237] width 212 height 18
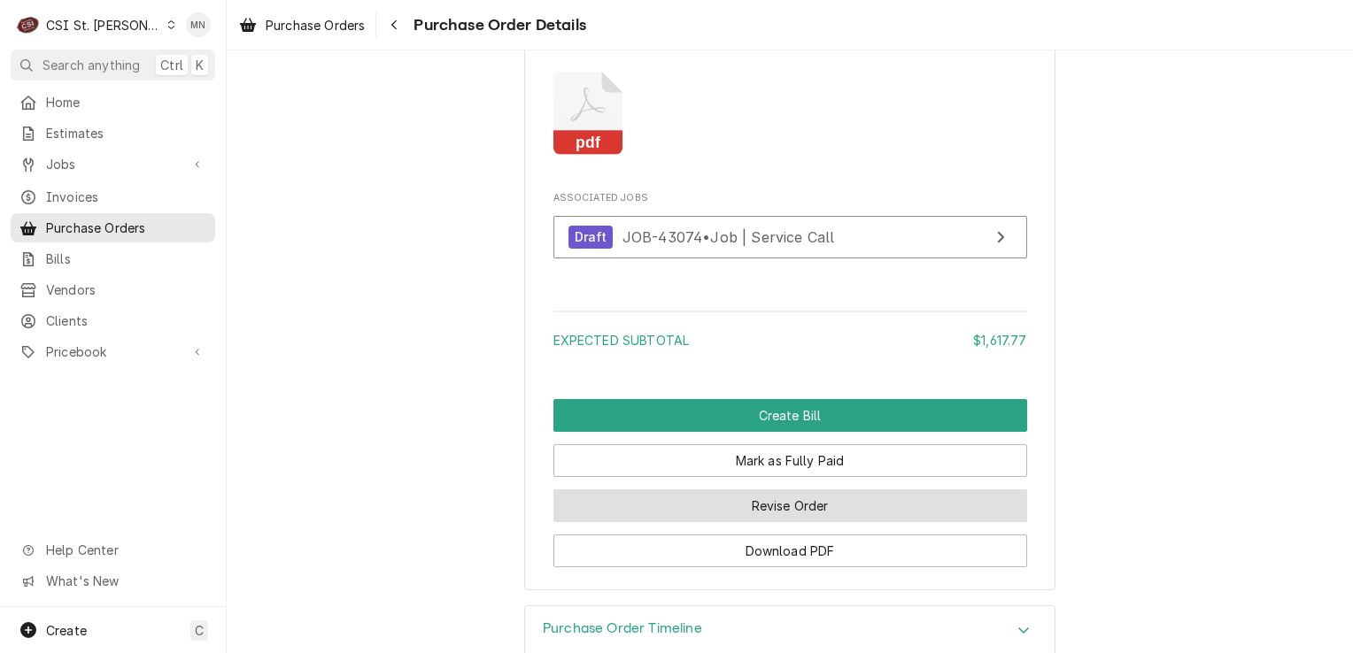
click at [807, 522] on button "Revise Order" at bounding box center [790, 506] width 474 height 33
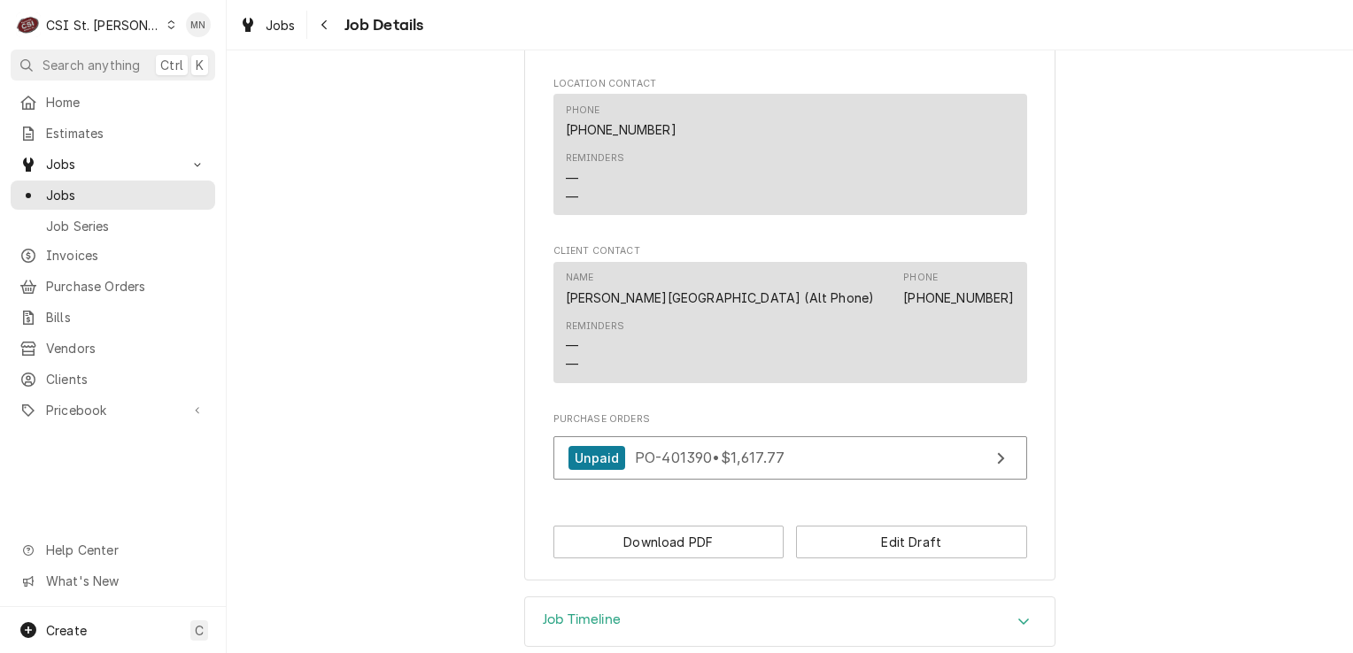
scroll to position [1165, 0]
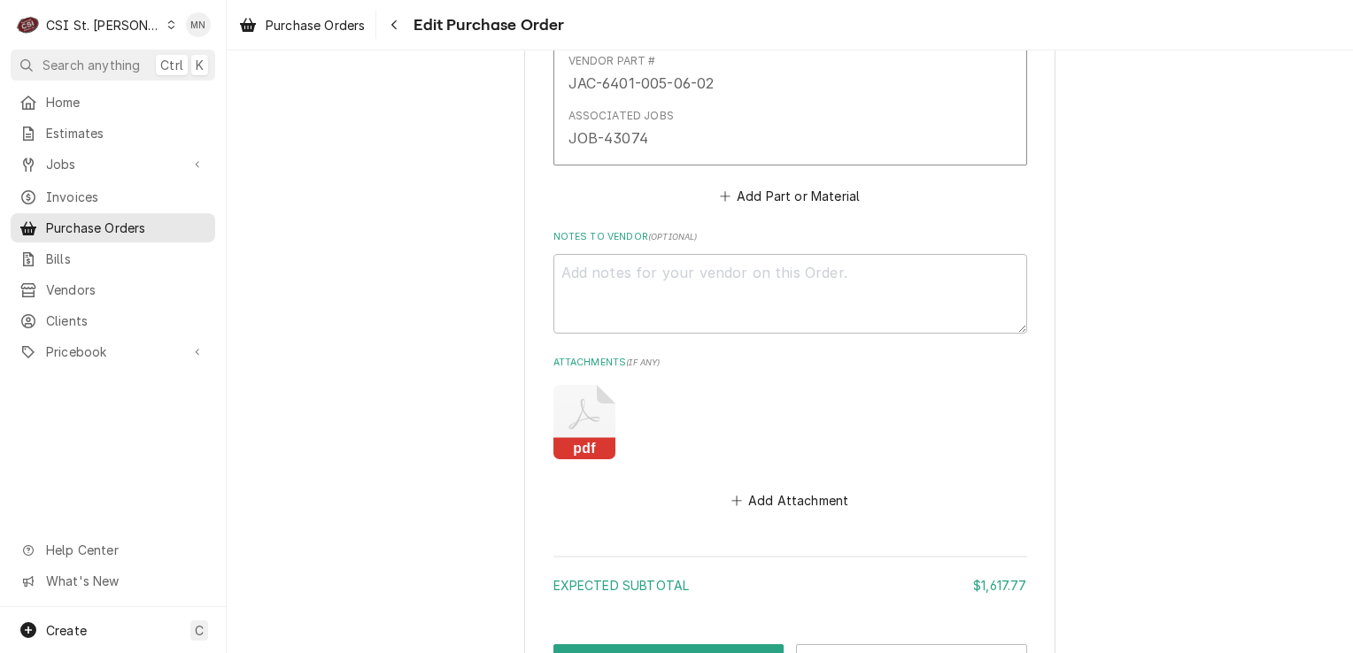
scroll to position [2504, 0]
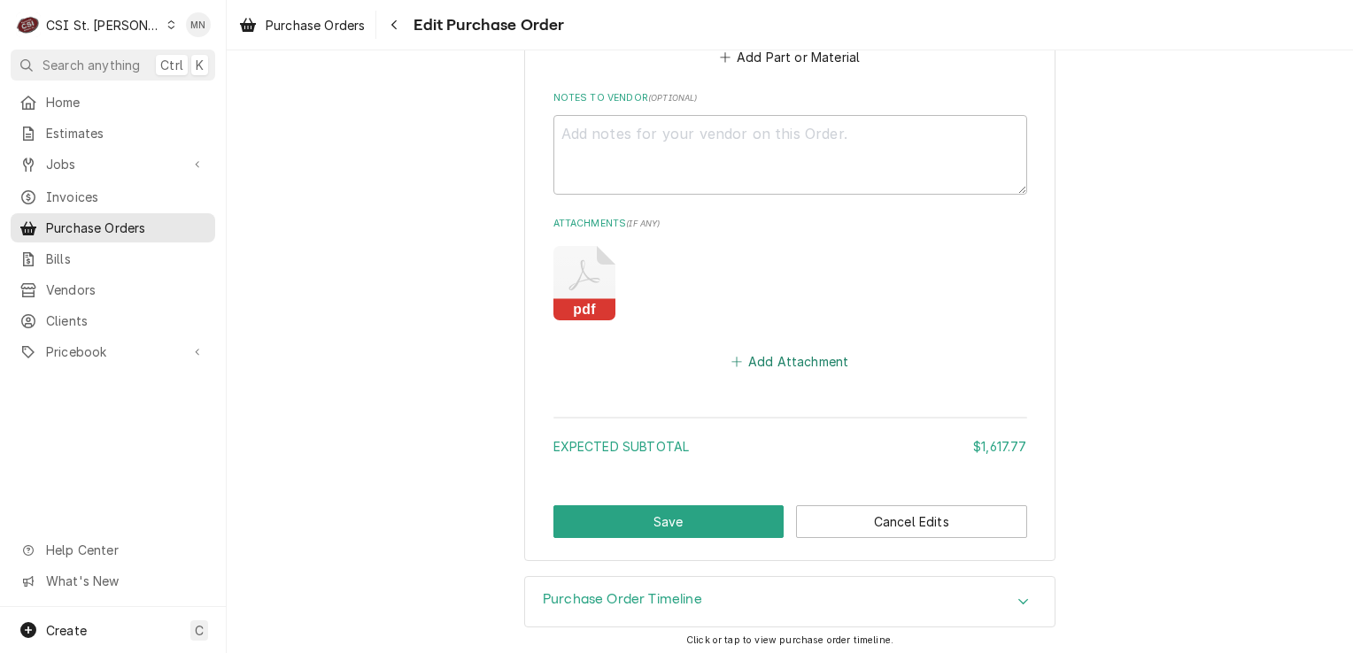
click at [804, 363] on button "Add Attachment" at bounding box center [790, 361] width 124 height 25
type textarea "x"
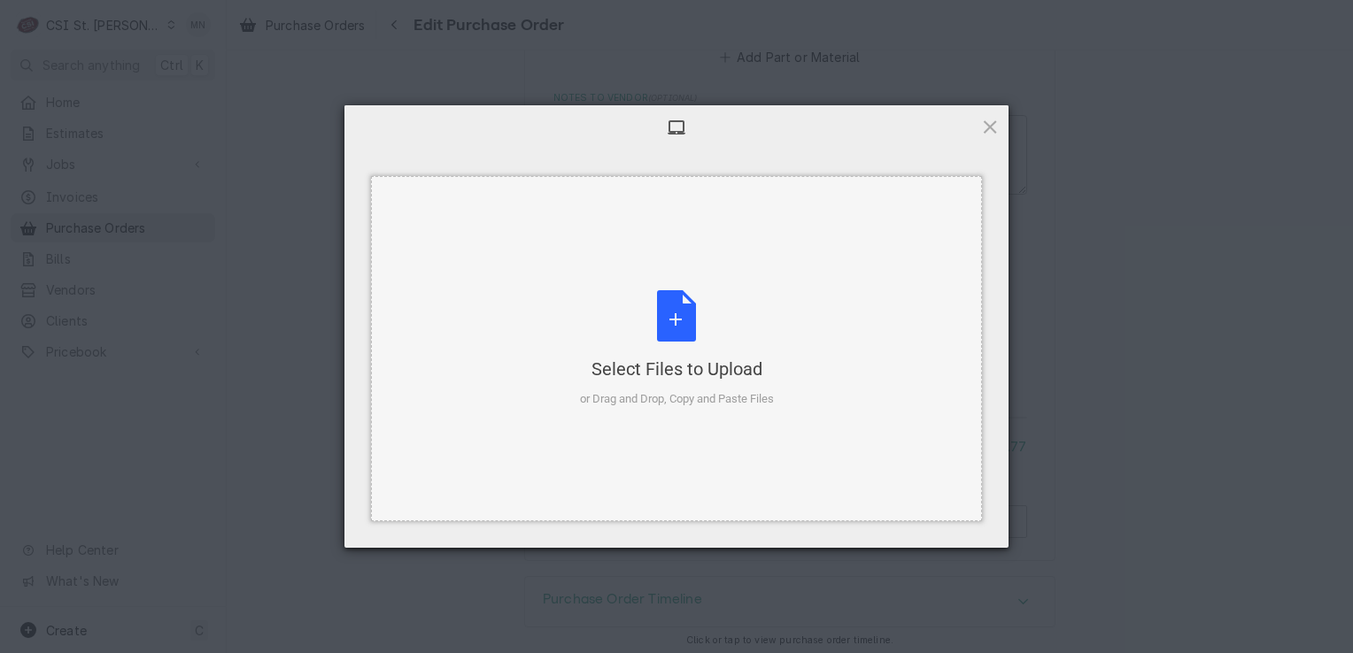
click at [693, 317] on div "Select Files to Upload or Drag and Drop, Copy and Paste Files" at bounding box center [677, 349] width 194 height 118
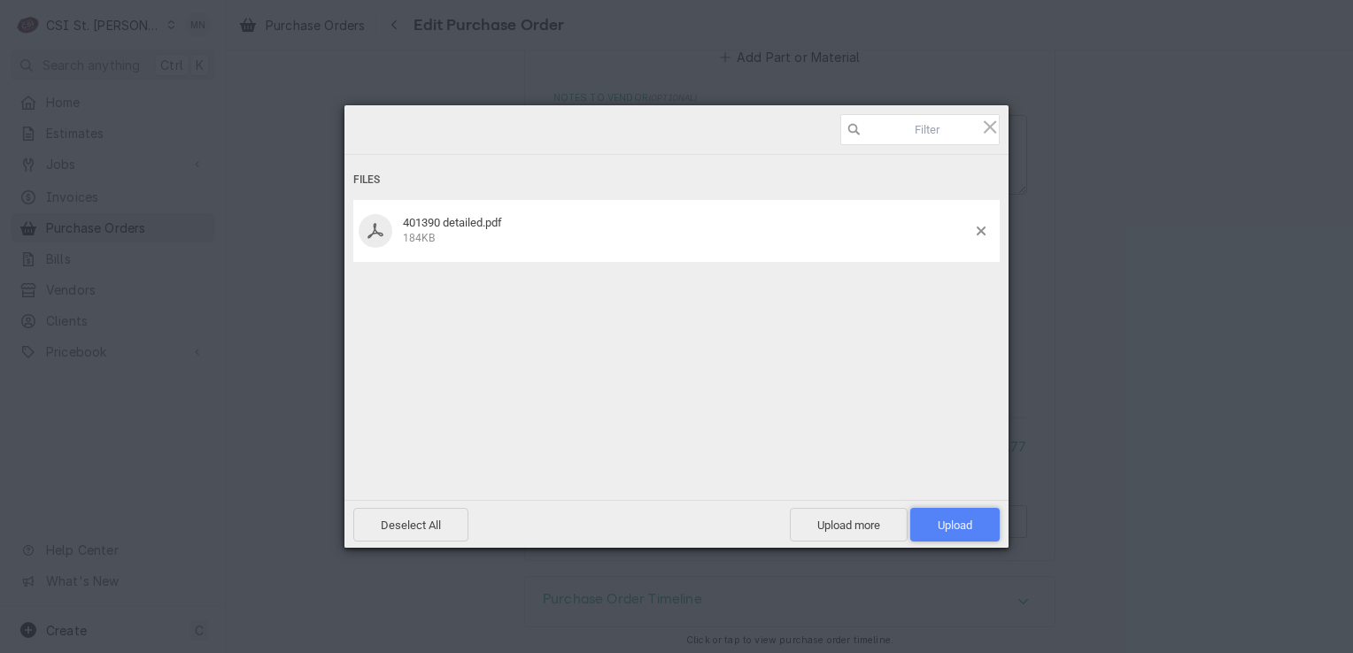
click at [972, 537] on span "Upload 1" at bounding box center [954, 525] width 89 height 34
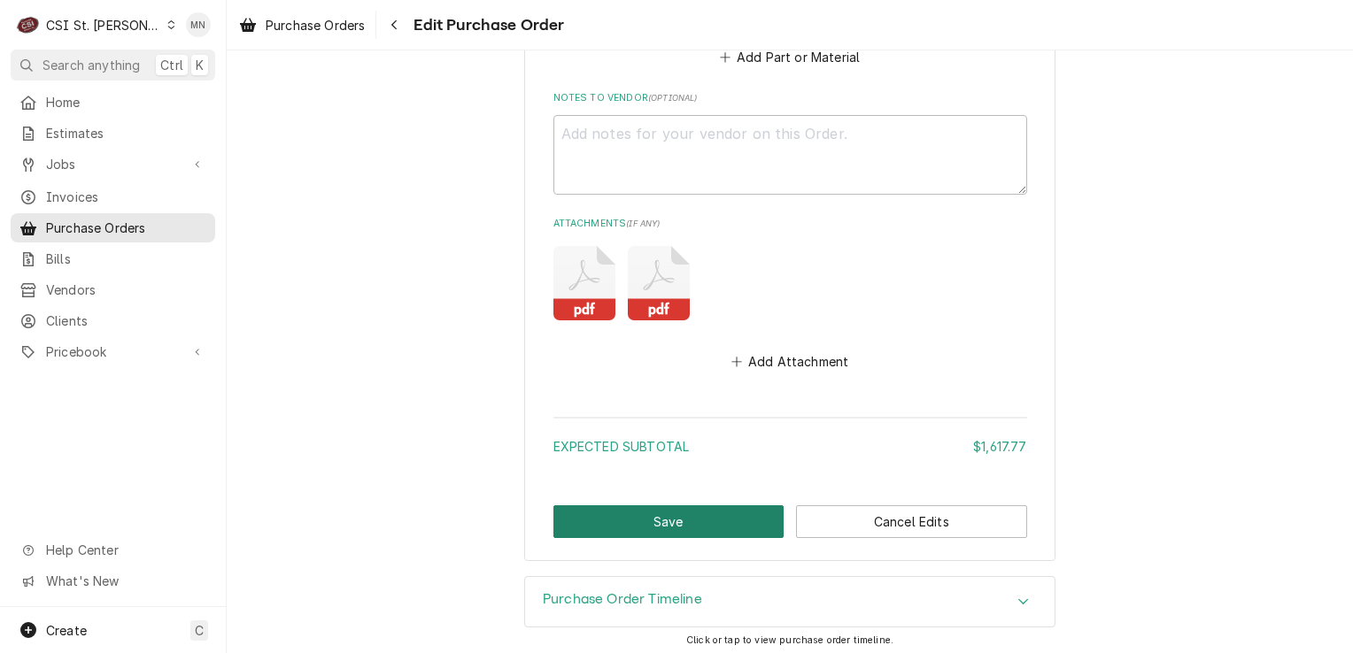
click at [722, 520] on button "Save" at bounding box center [668, 521] width 231 height 33
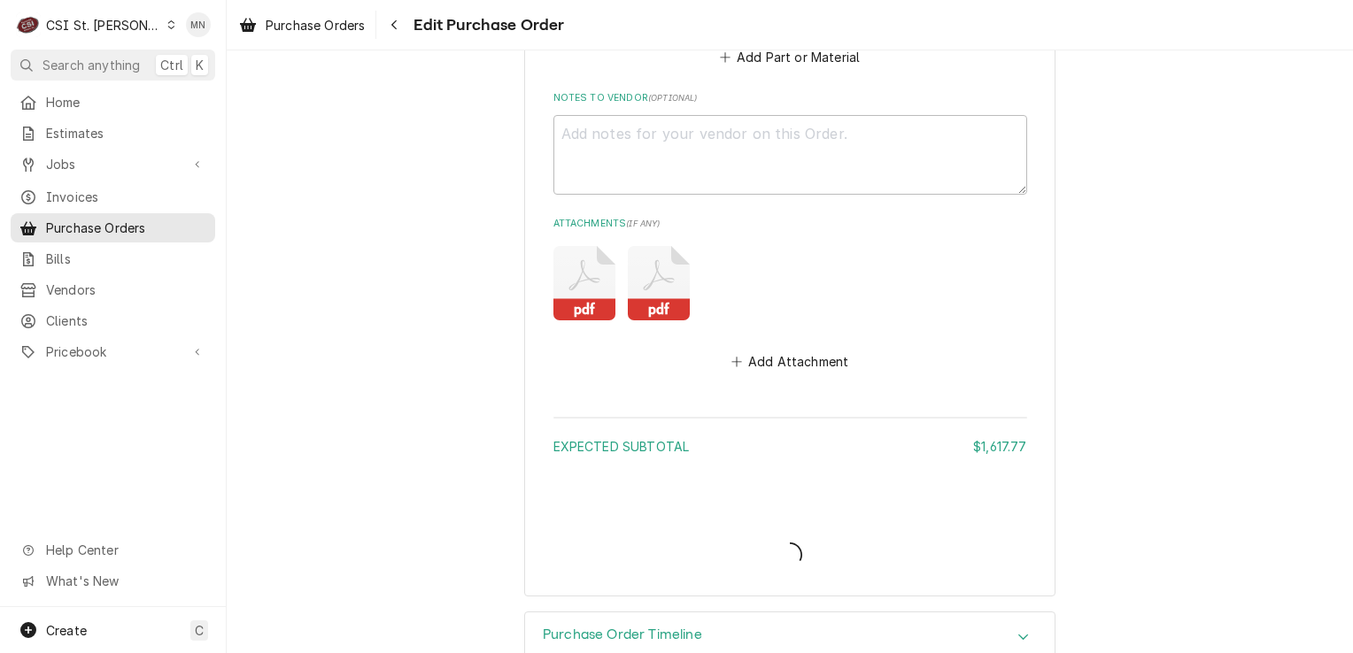
type textarea "x"
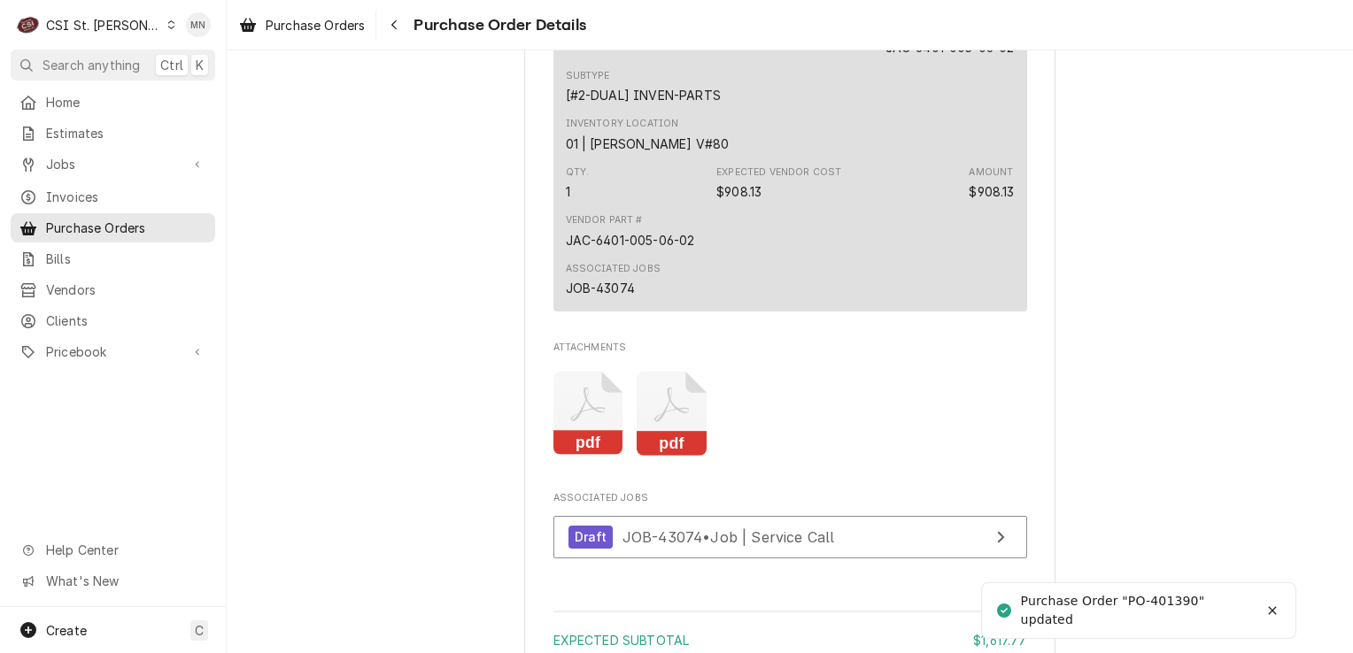
scroll to position [2744, 0]
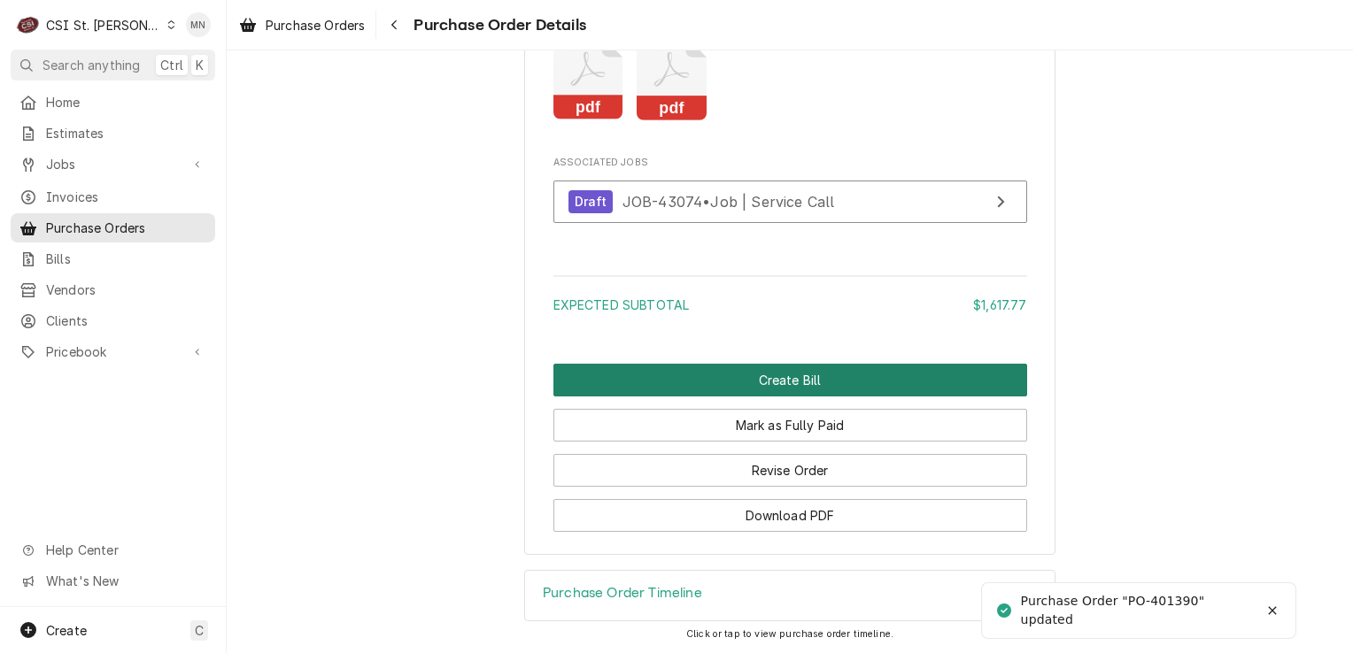
click at [793, 397] on button "Create Bill" at bounding box center [790, 380] width 474 height 33
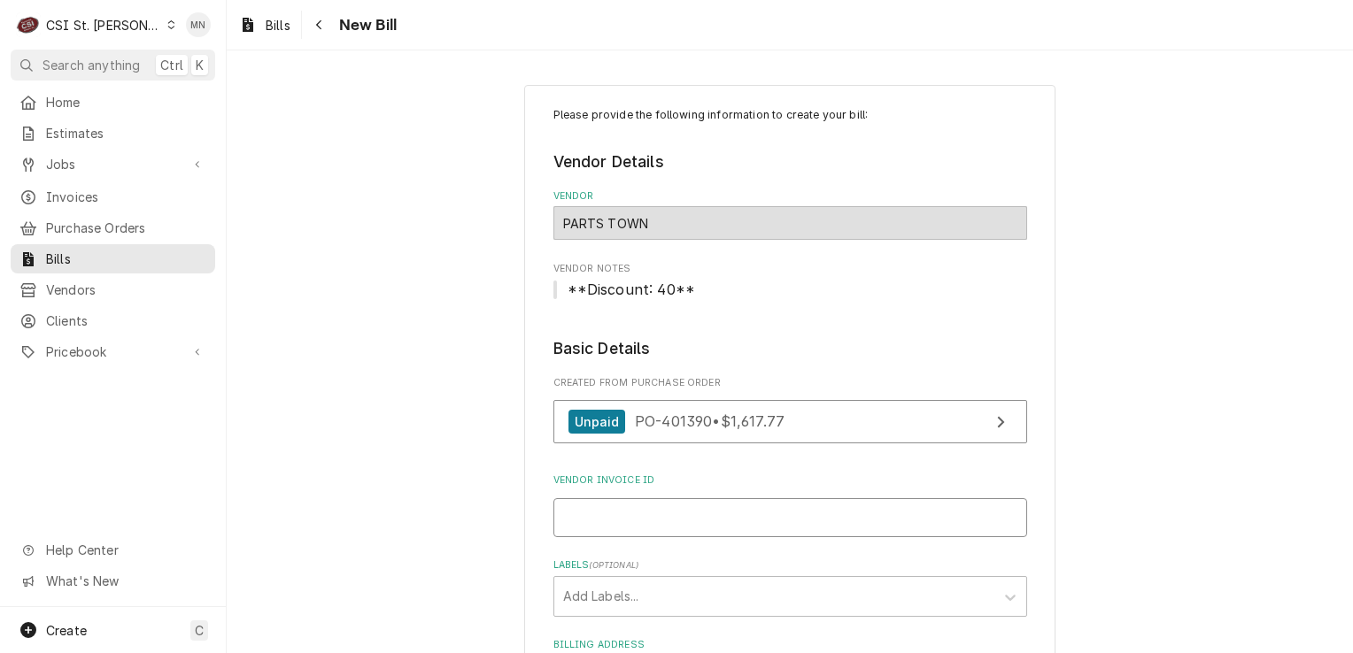
click at [652, 506] on input "Vendor Invoice ID" at bounding box center [790, 517] width 474 height 39
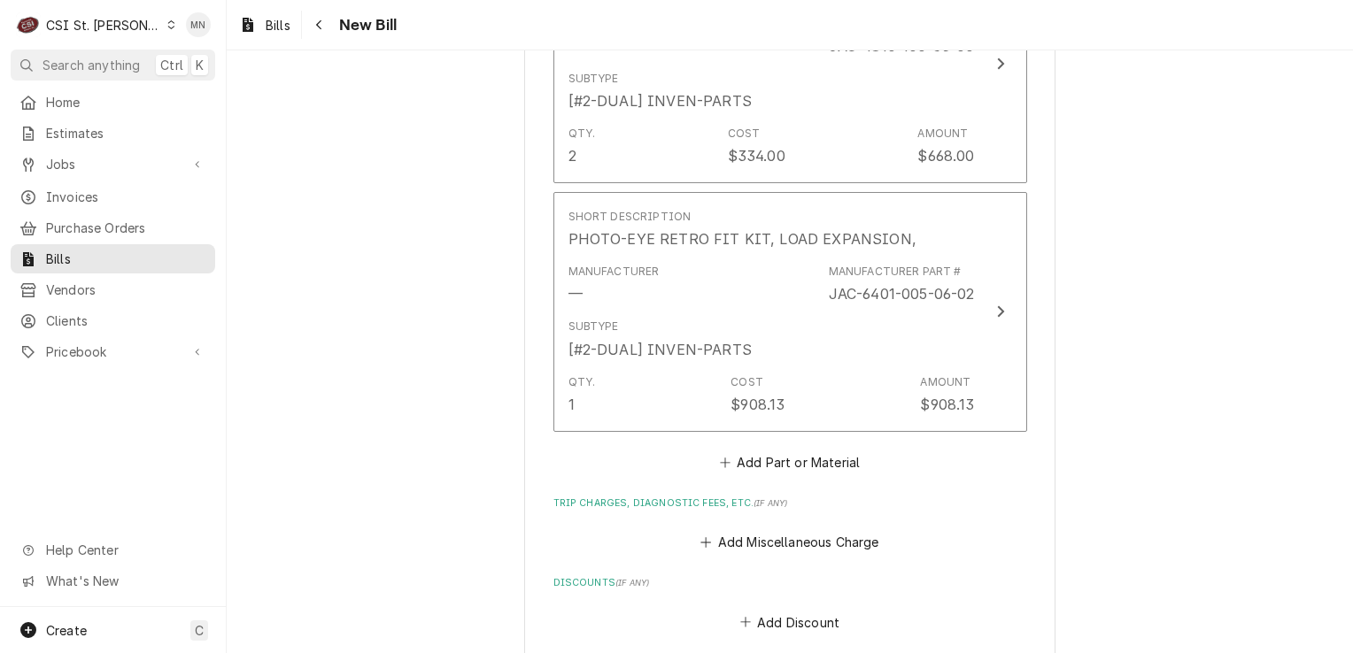
scroll to position [1948, 0]
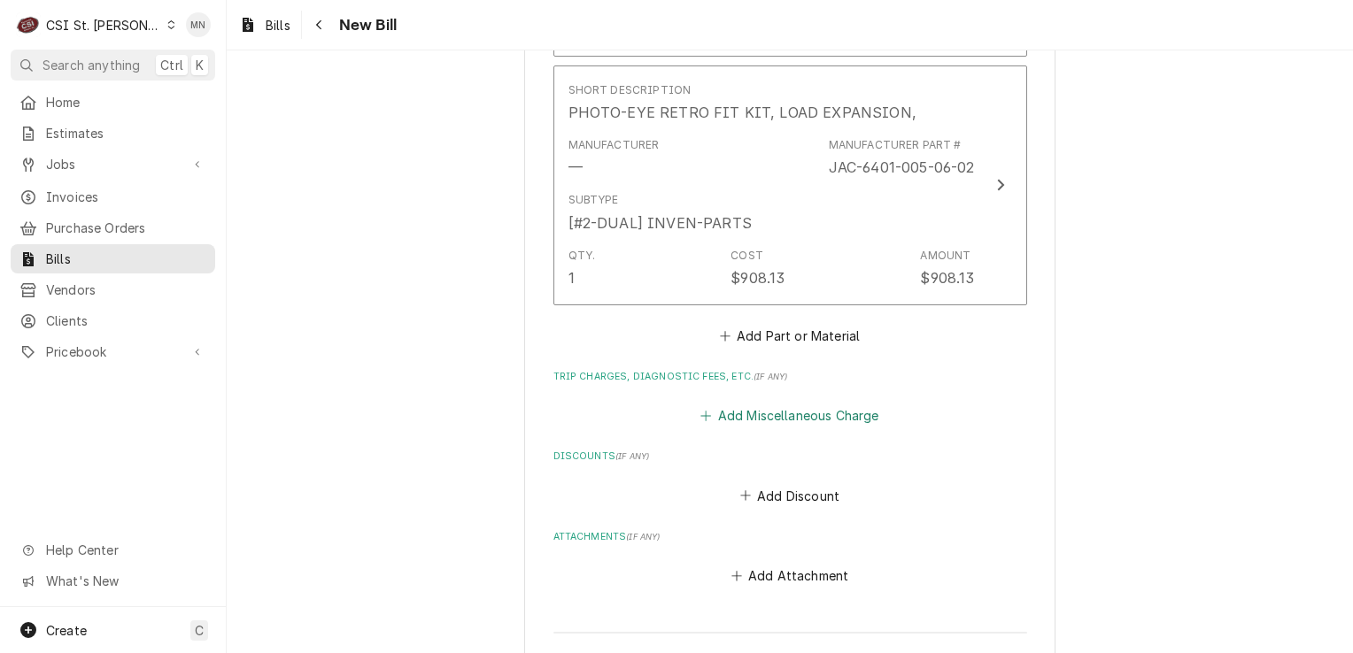
type input "2107101851"
click at [803, 417] on button "Add Miscellaneous Charge" at bounding box center [790, 416] width 184 height 25
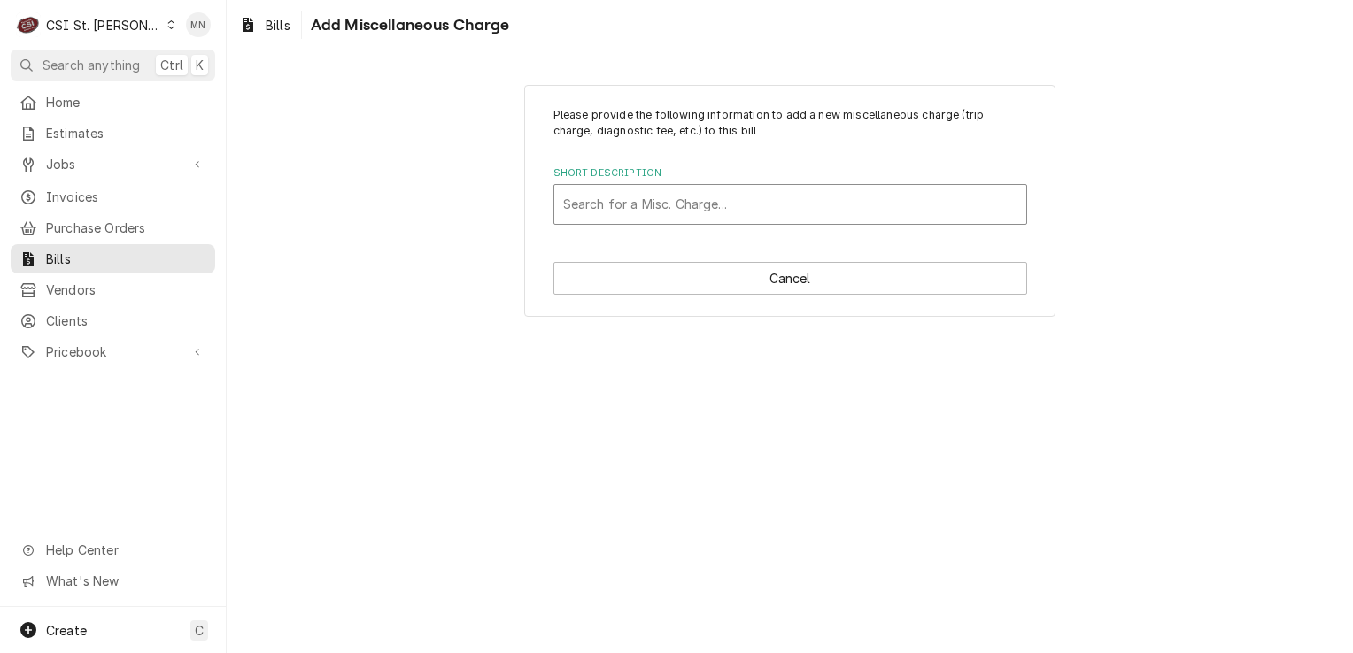
click at [620, 199] on div "Short Description" at bounding box center [790, 205] width 454 height 32
type input "acof"
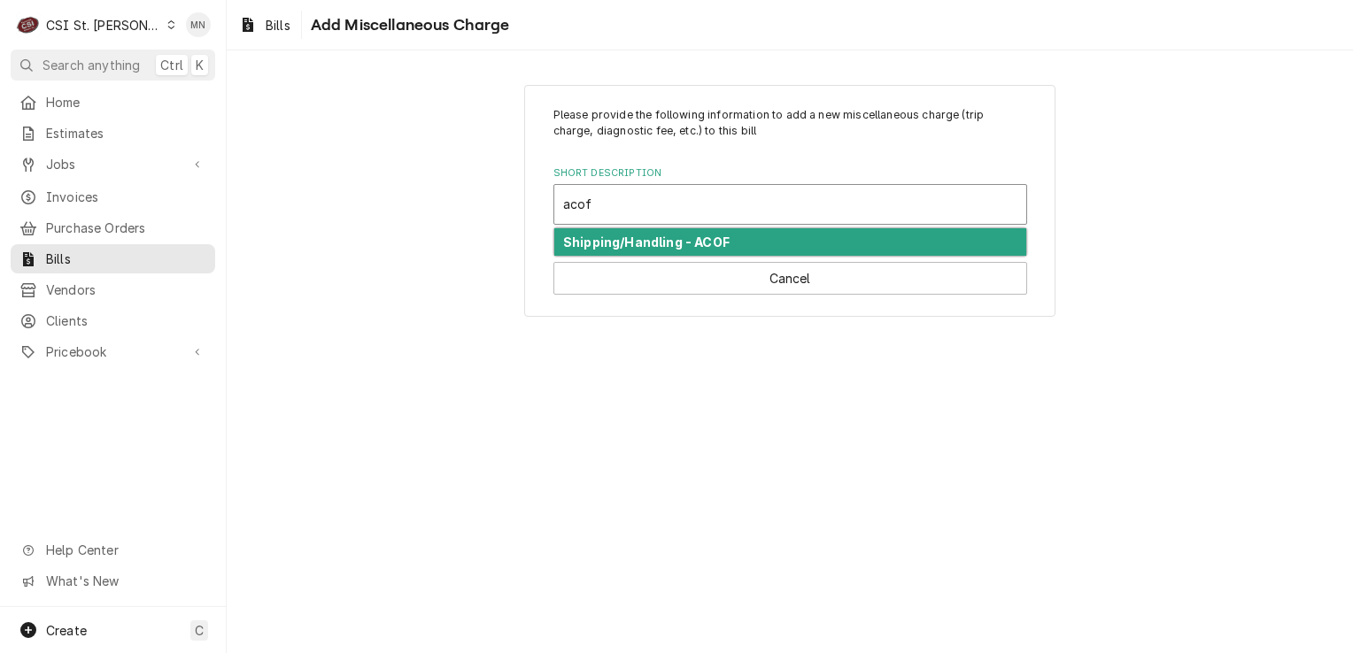
click at [656, 239] on strong "Shipping/Handling - ACOF" at bounding box center [646, 242] width 166 height 15
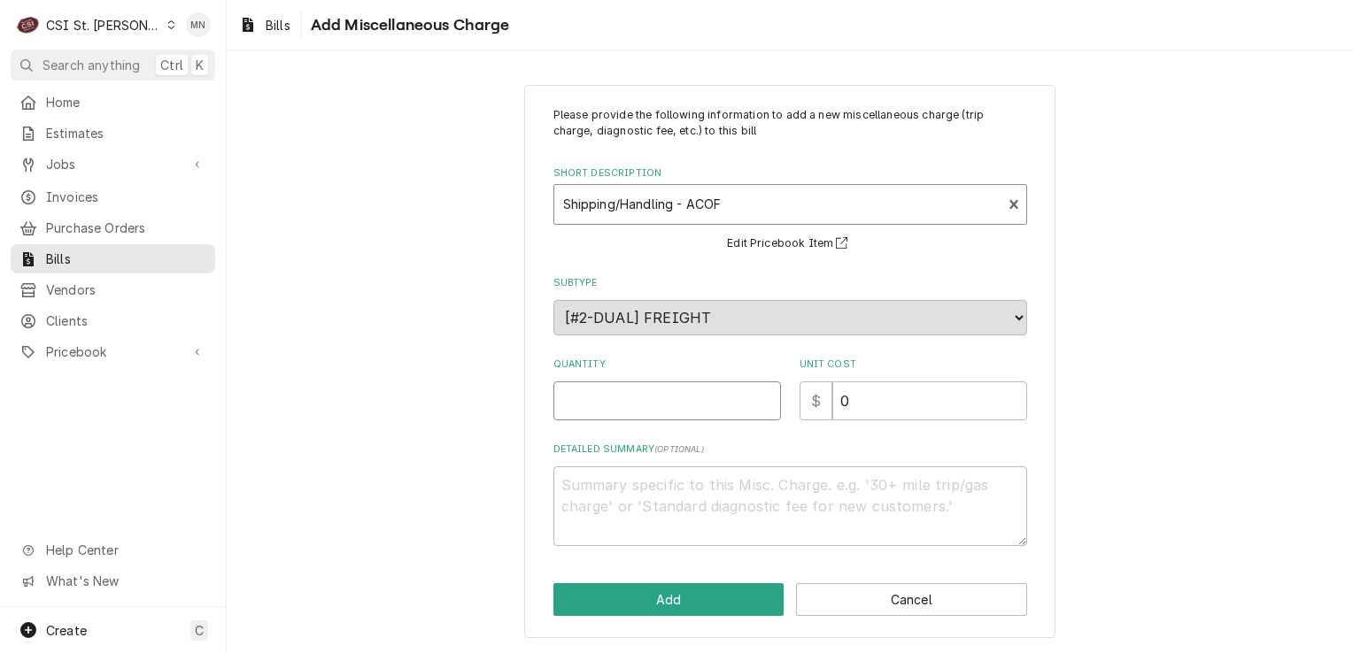
click at [602, 402] on input "Quantity" at bounding box center [667, 401] width 228 height 39
type textarea "x"
type input "1"
type textarea "x"
type input "4"
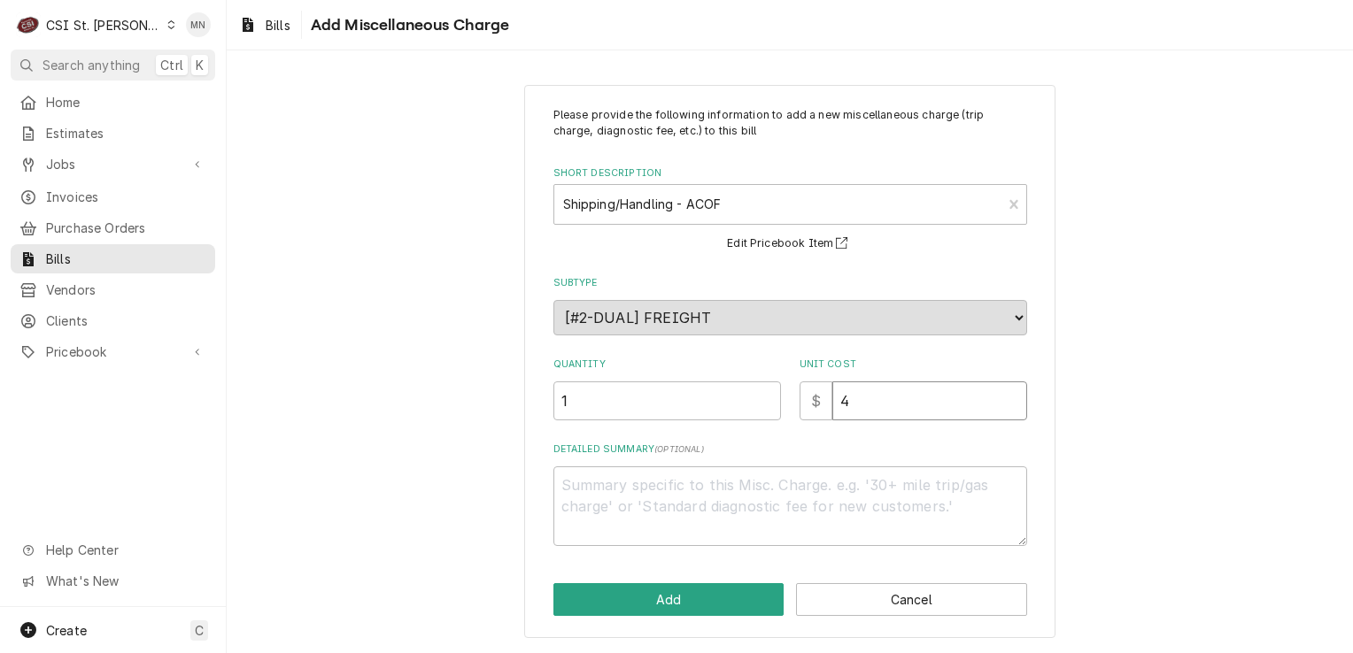
type textarea "x"
type input "45"
type textarea "x"
type input "45.3"
type textarea "x"
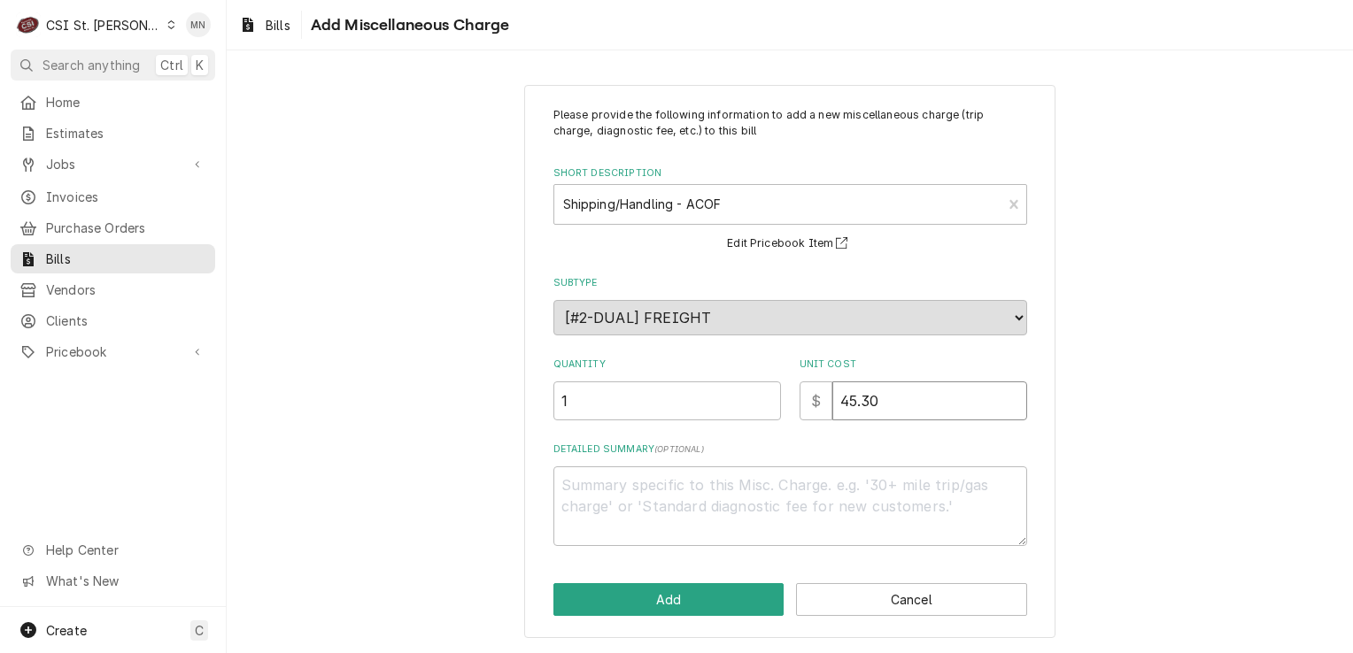
type input "45.30"
click at [637, 493] on textarea "Detailed Summary ( optional )" at bounding box center [790, 507] width 474 height 80
type textarea "x"
type textarea "A"
type textarea "x"
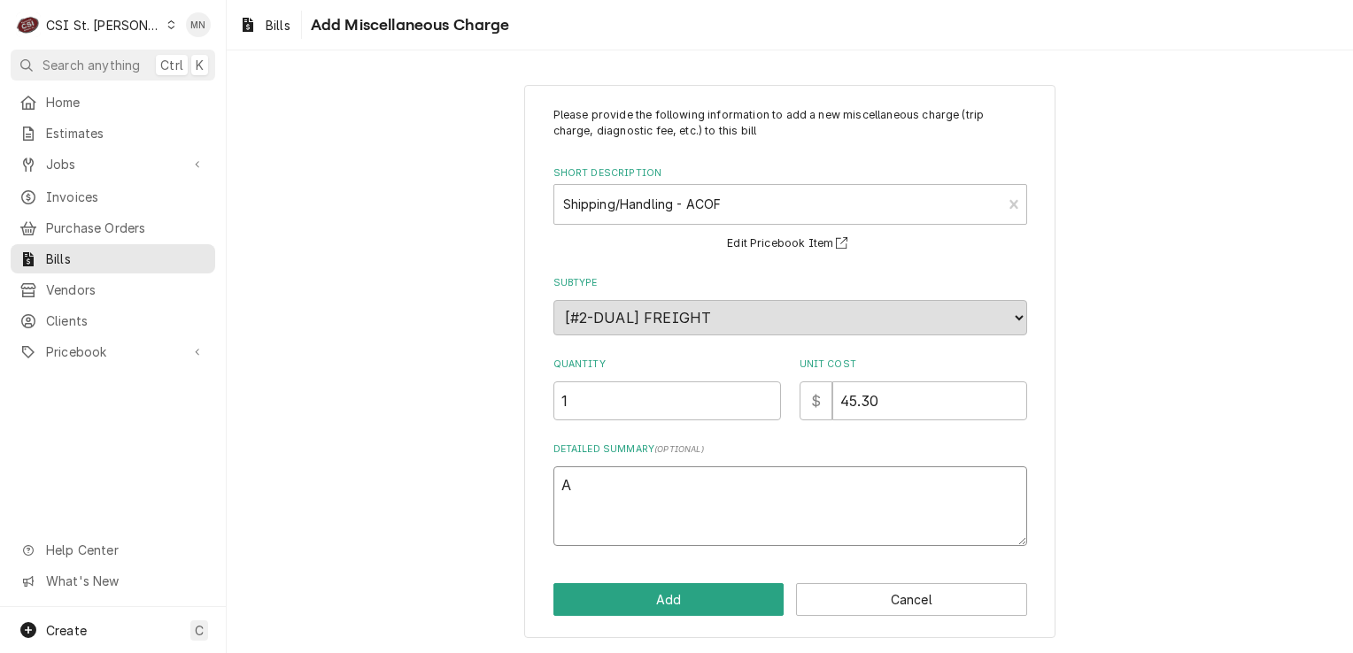
type textarea "AC"
type textarea "x"
type textarea "ACO"
type textarea "x"
type textarea "ACOF"
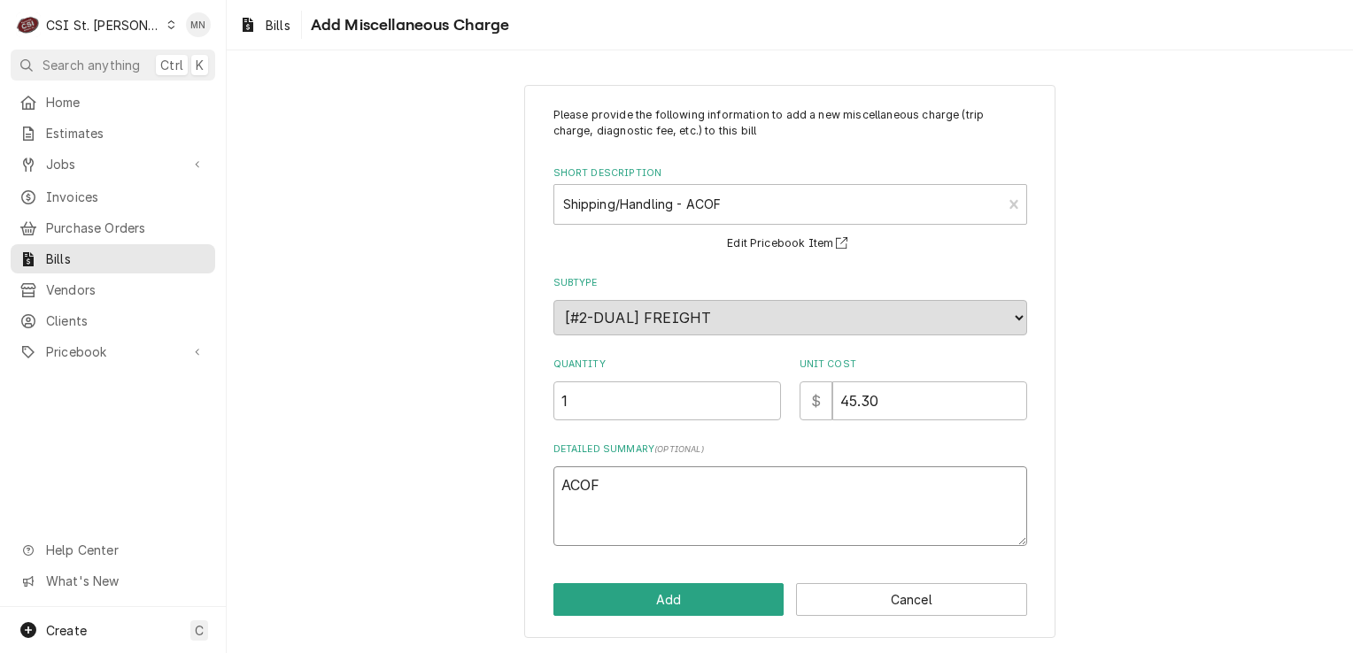
type textarea "x"
type textarea "ACOF"
type textarea "x"
type textarea "ACOF $"
type textarea "x"
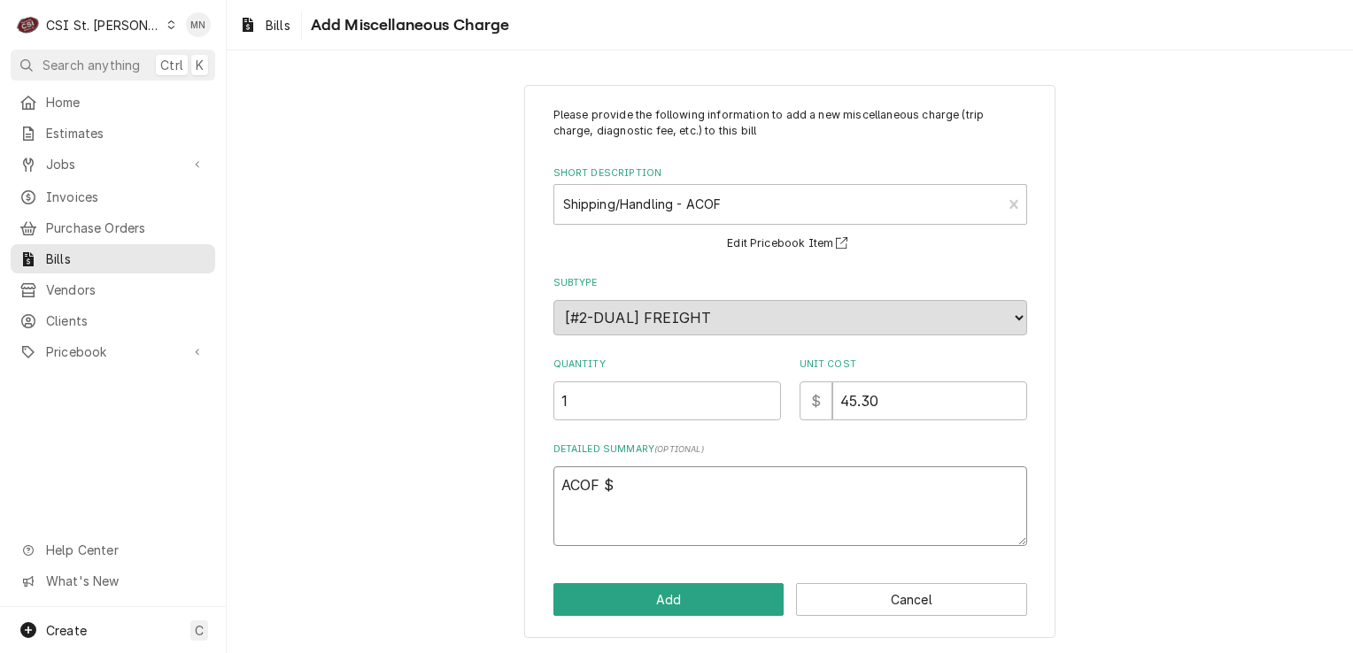
type textarea "ACOF $"
type textarea "x"
type textarea "ACOF $ 4"
type textarea "x"
type textarea "ACOF $ 45"
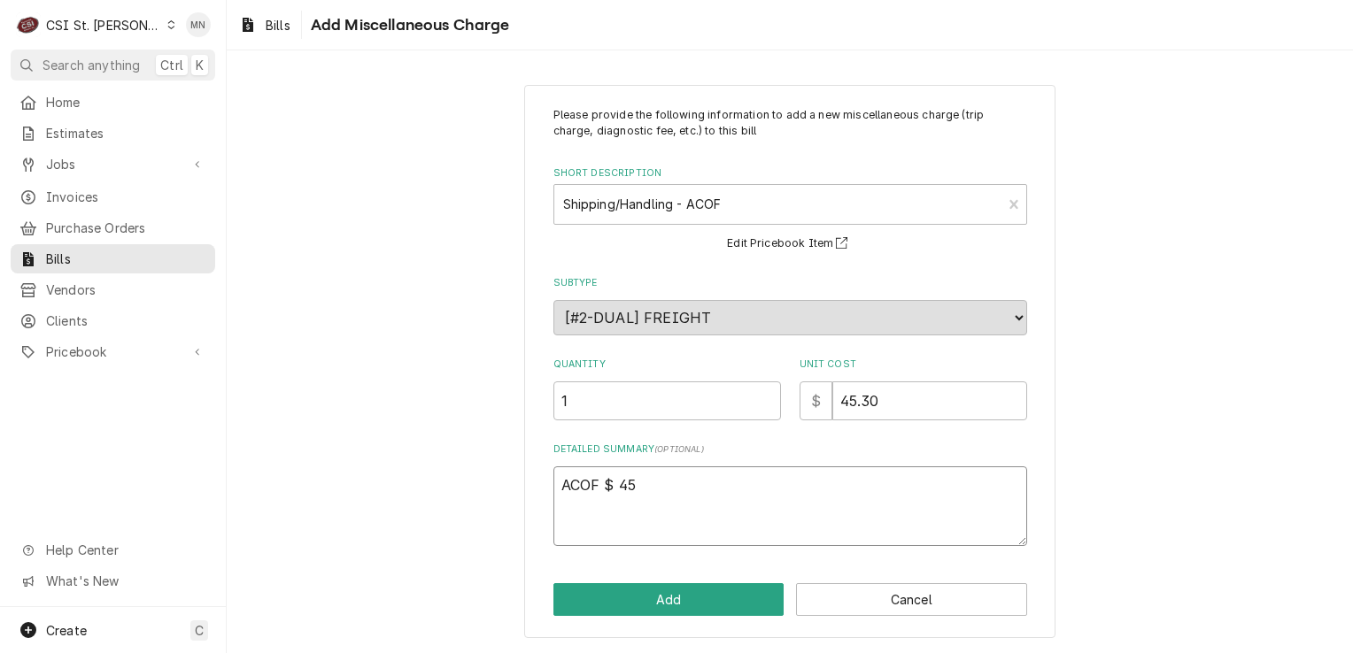
type textarea "x"
type textarea "ACOF $ 45."
type textarea "x"
type textarea "ACOF $ 45.3"
type textarea "x"
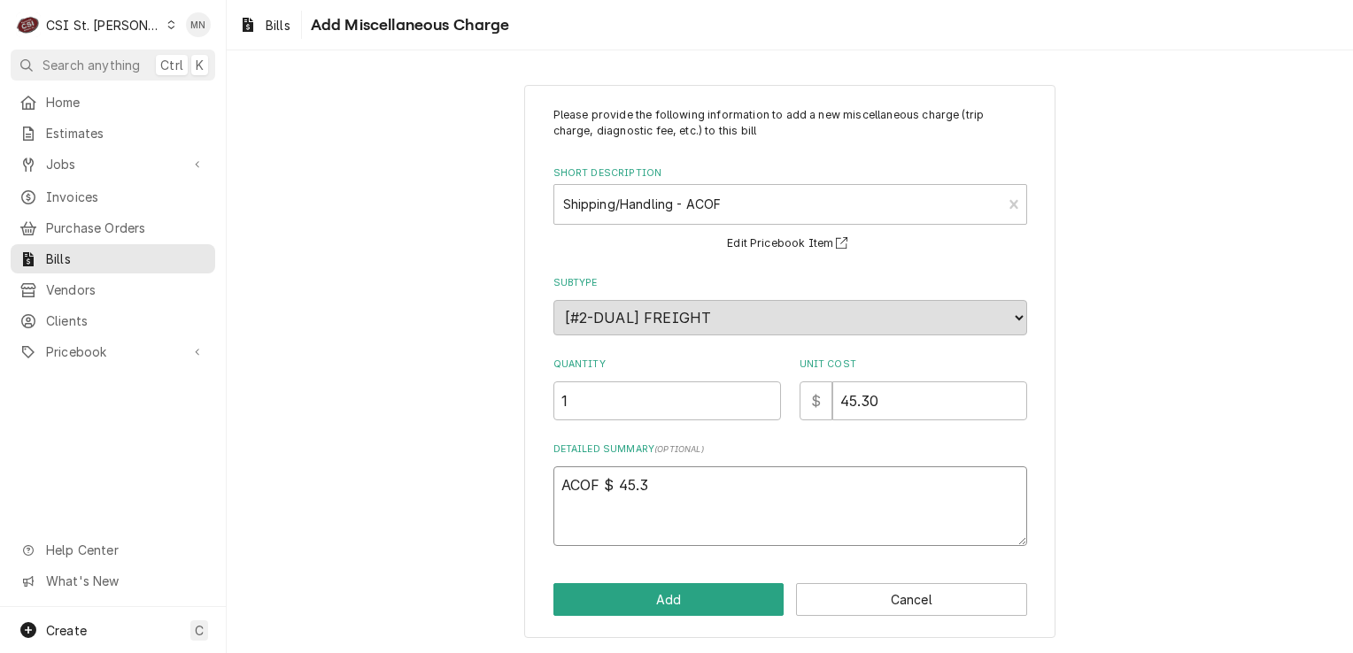
type textarea "ACOF $ 45.30"
type textarea "x"
type textarea "ACOF $ 45.30"
type textarea "x"
type textarea "ACOF $ 45.30 J"
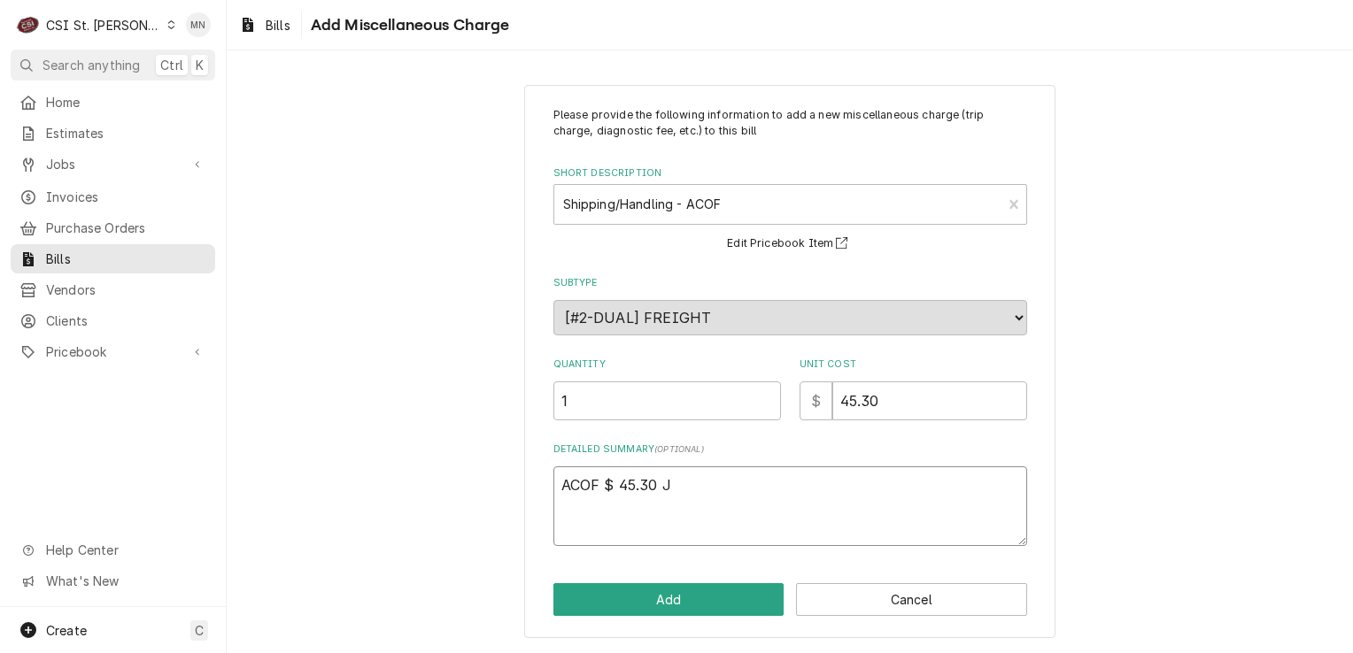
type textarea "x"
type textarea "ACOF $ 45.30 Jo"
type textarea "x"
type textarea "ACOF $ 45.30 Job"
type textarea "x"
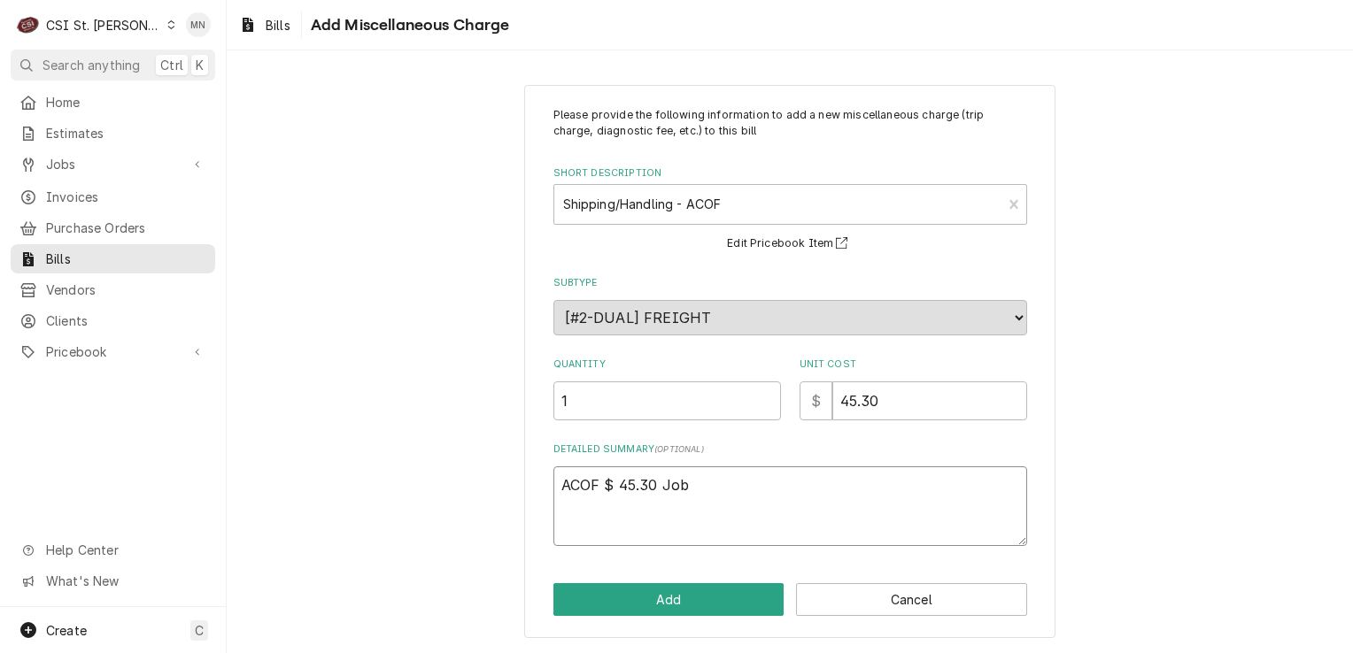
type textarea "ACOF $ 45.30 Job"
type textarea "x"
type textarea "ACOF $ 45.30 Job 4"
type textarea "x"
type textarea "ACOF $ 45.30 Job 40"
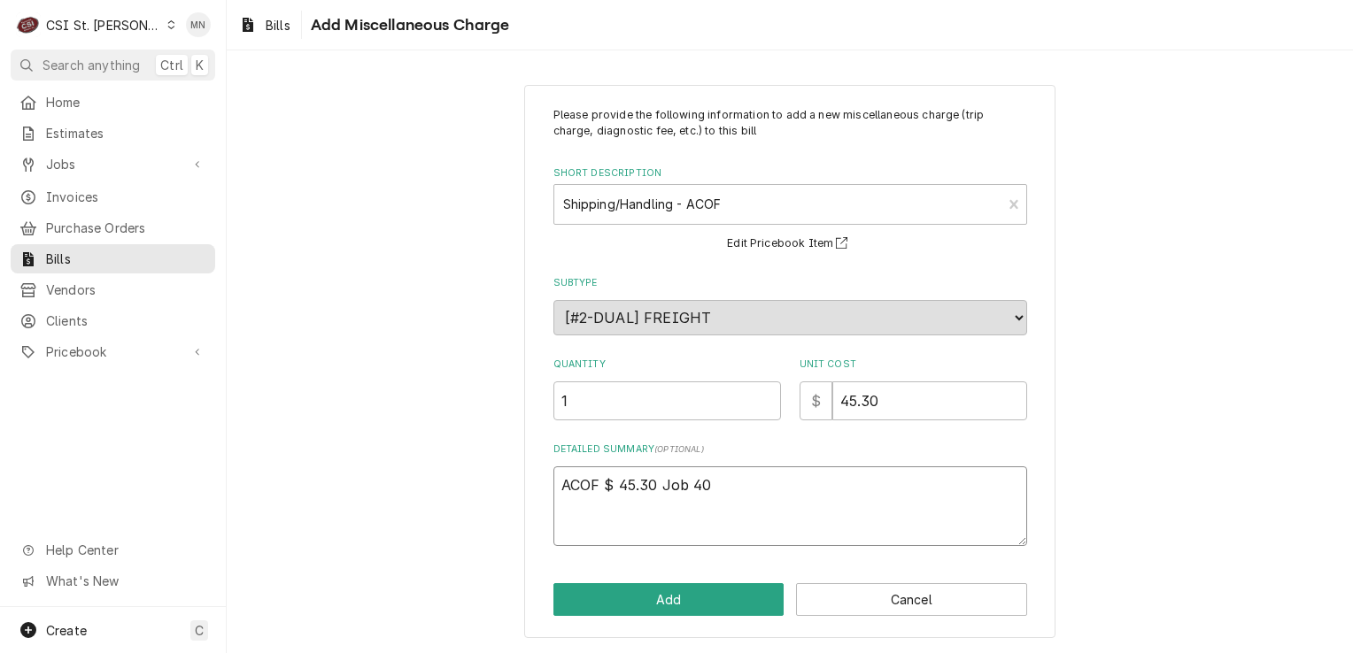
type textarea "x"
type textarea "ACOF $ 45.30 Job 4"
type textarea "x"
type textarea "ACOF $ 45.30 Job 43"
type textarea "x"
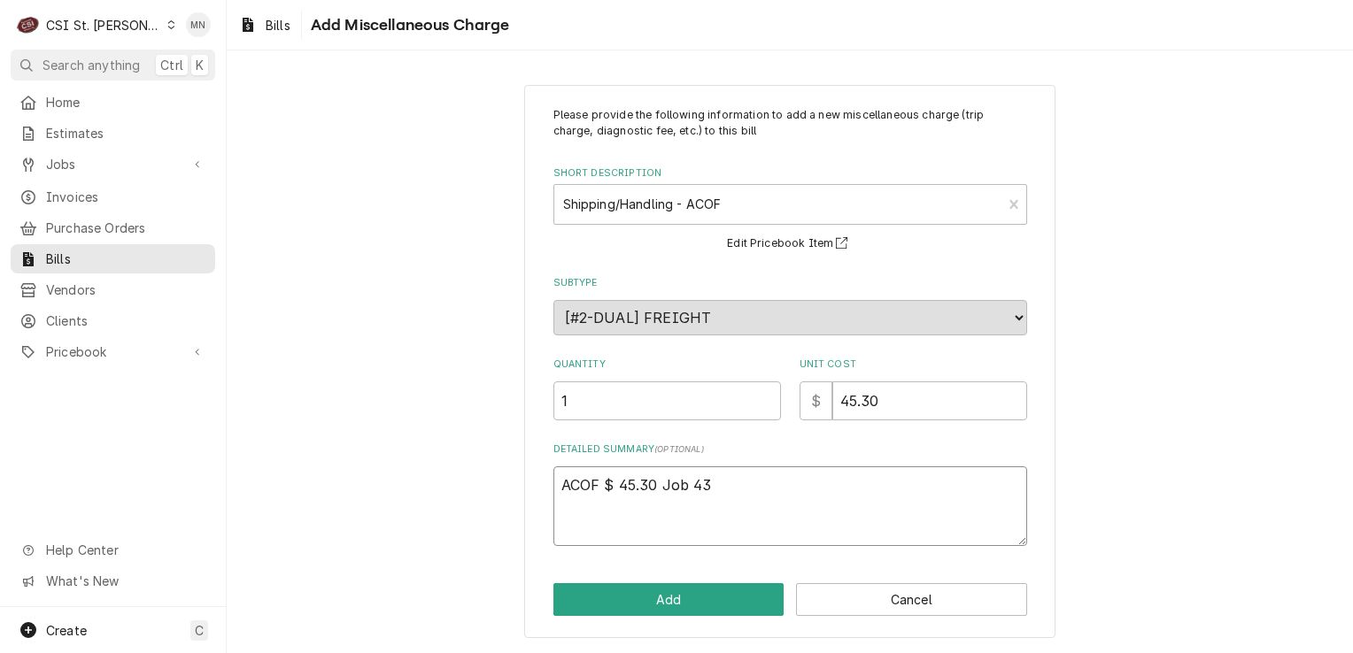
type textarea "ACOF $ 45.30 Job 430"
type textarea "x"
type textarea "ACOF $ 45.30 Job 4307"
type textarea "x"
type textarea "ACOF $ 45.30 Job 43074"
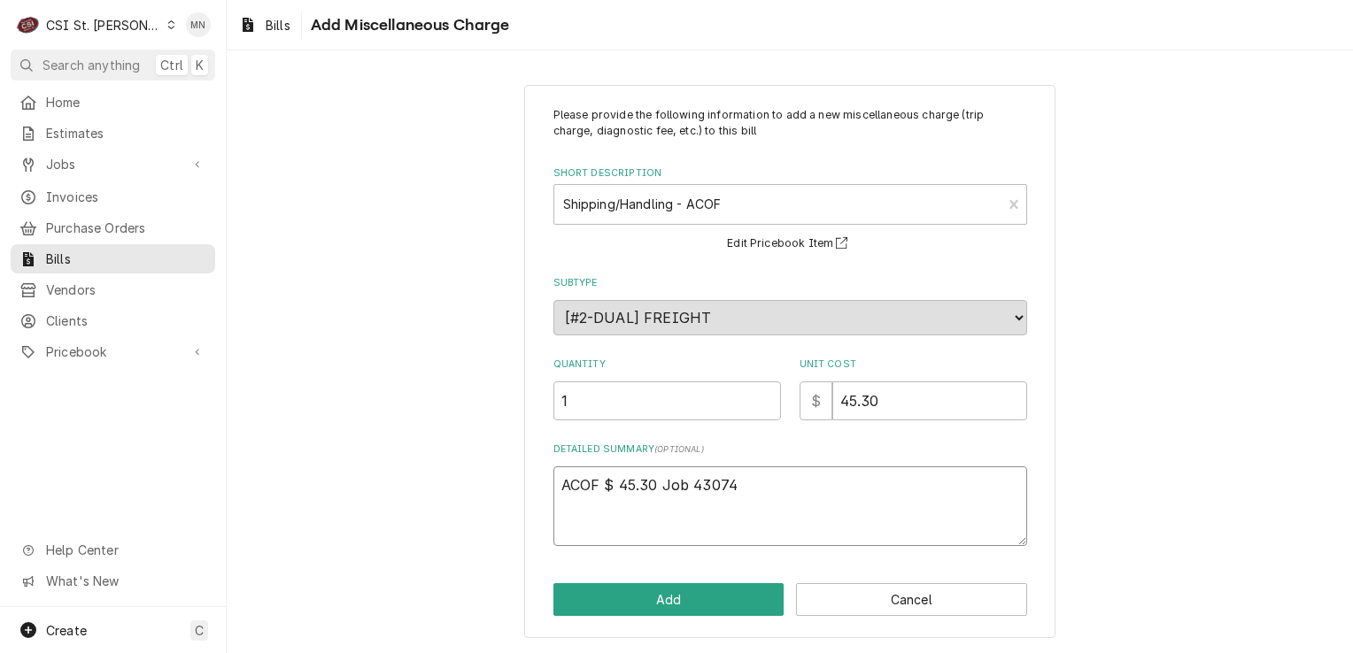
type textarea "x"
type textarea "ACOF $ 45.30 Job 43074"
type textarea "x"
type textarea "ACOF $ 45.30 Job 43074 P"
type textarea "x"
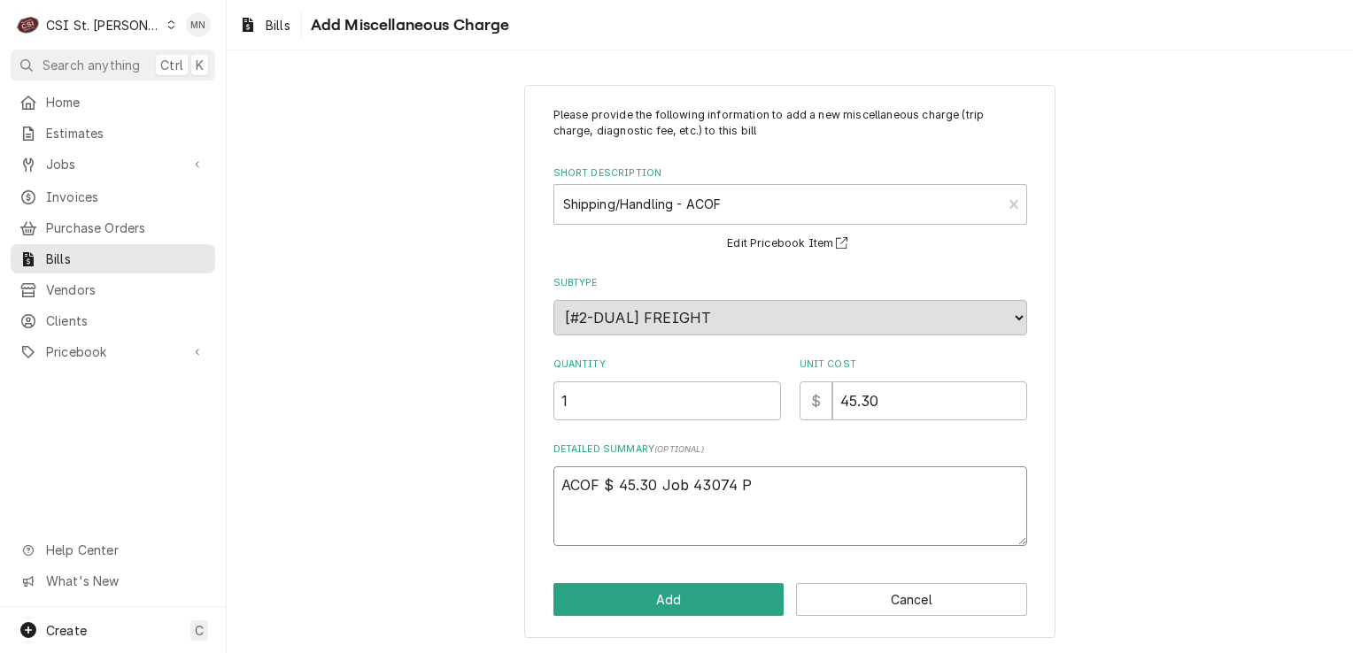
type textarea "ACOF $ 45.30 Job 43074 Pa"
type textarea "x"
type textarea "ACOF $ 45.30 Job 43074 Par"
type textarea "x"
type textarea "ACOF $ 45.30 Job 43074 Part"
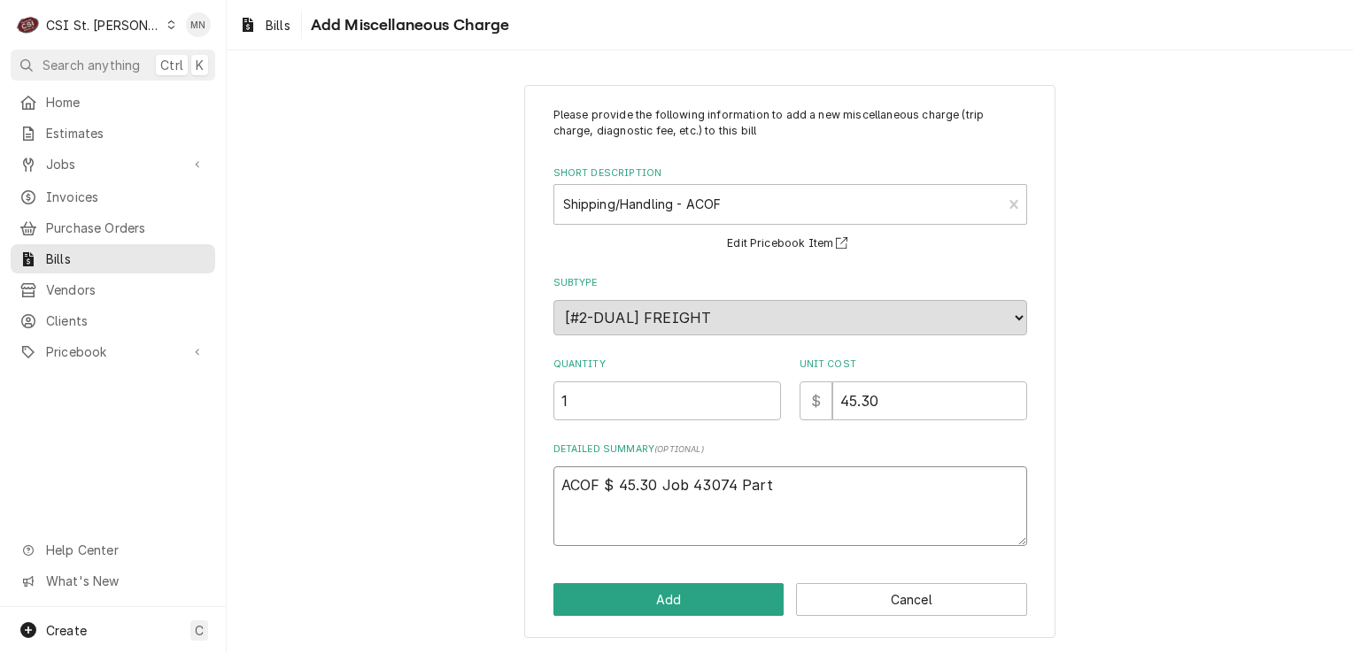
type textarea "x"
type textarea "ACOF $ 45.30 Job 43074 Parts"
type textarea "x"
type textarea "ACOF $ 45.30 Job 43074 Partst"
type textarea "x"
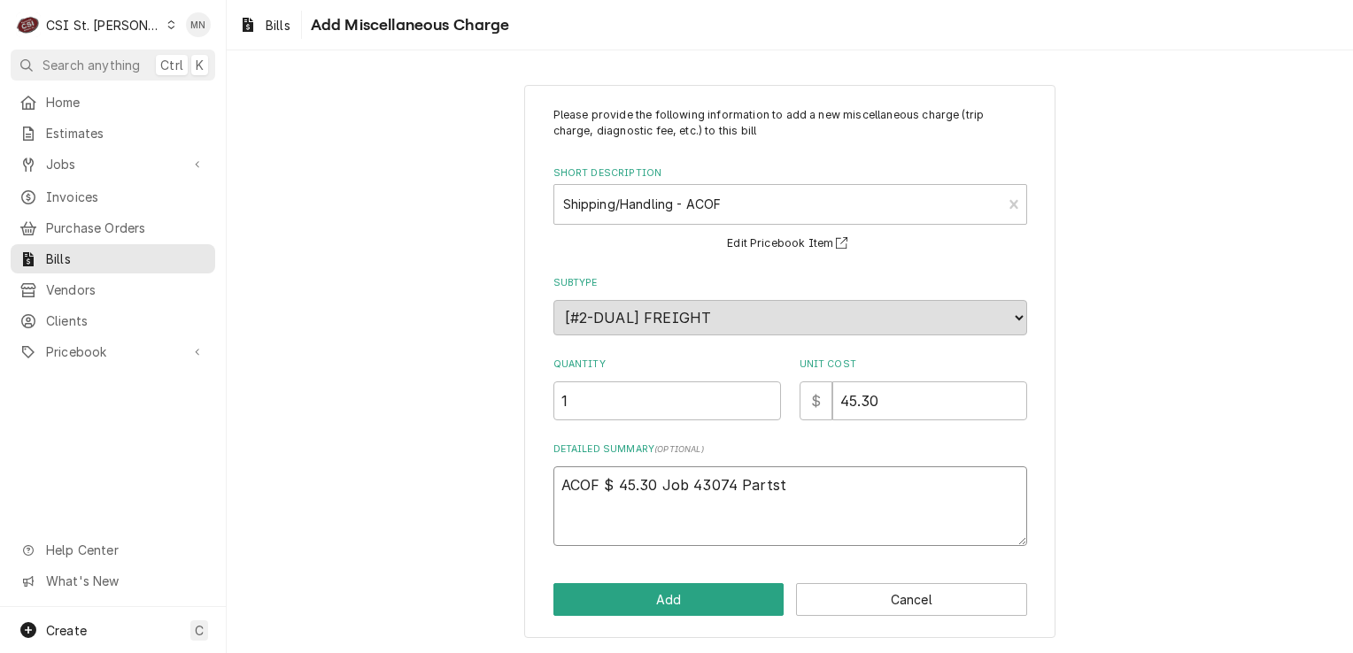
type textarea "ACOF $ 45.30 Job 43074 Partsto"
type textarea "x"
type textarea "ACOF $ 45.30 Job 43074 Partstow"
type textarea "x"
type textarea "ACOF $ 45.30 Job 43074 Partstown"
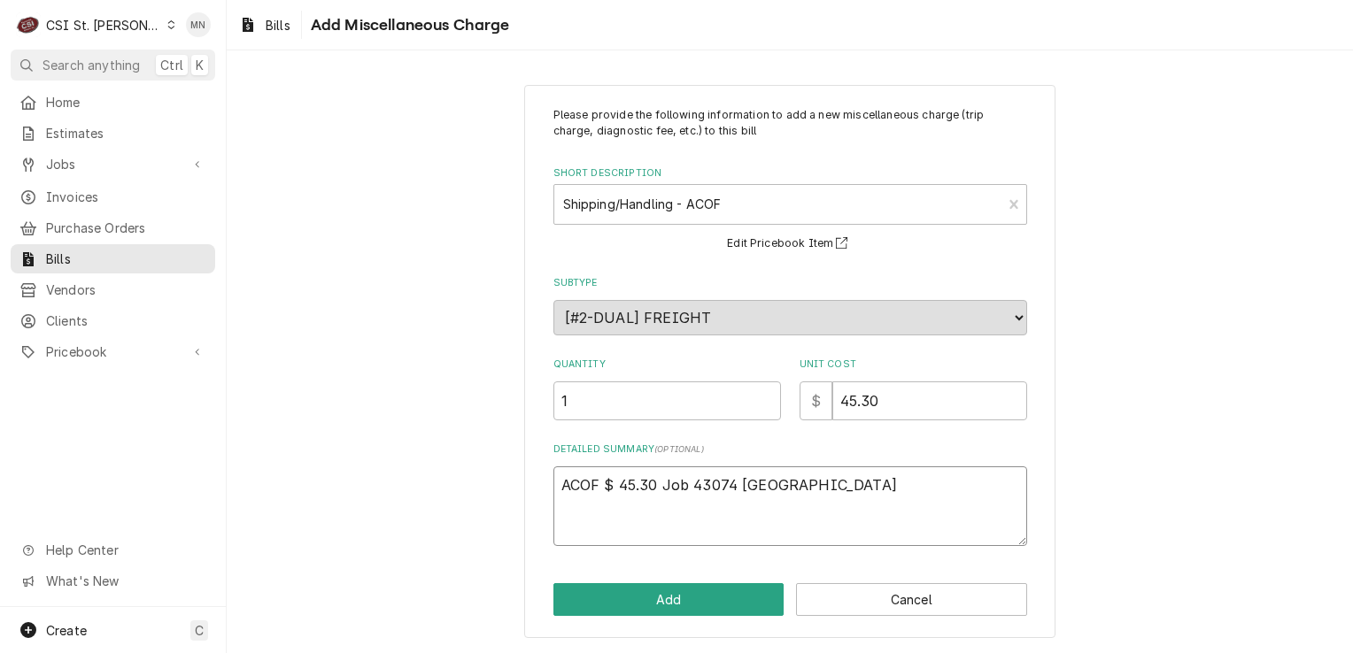
type textarea "x"
type textarea "ACOF $ 45.30 Job 43074 Partstown"
type textarea "x"
type textarea "ACOF $ 45.30 Job 43074 Partstown 2"
type textarea "x"
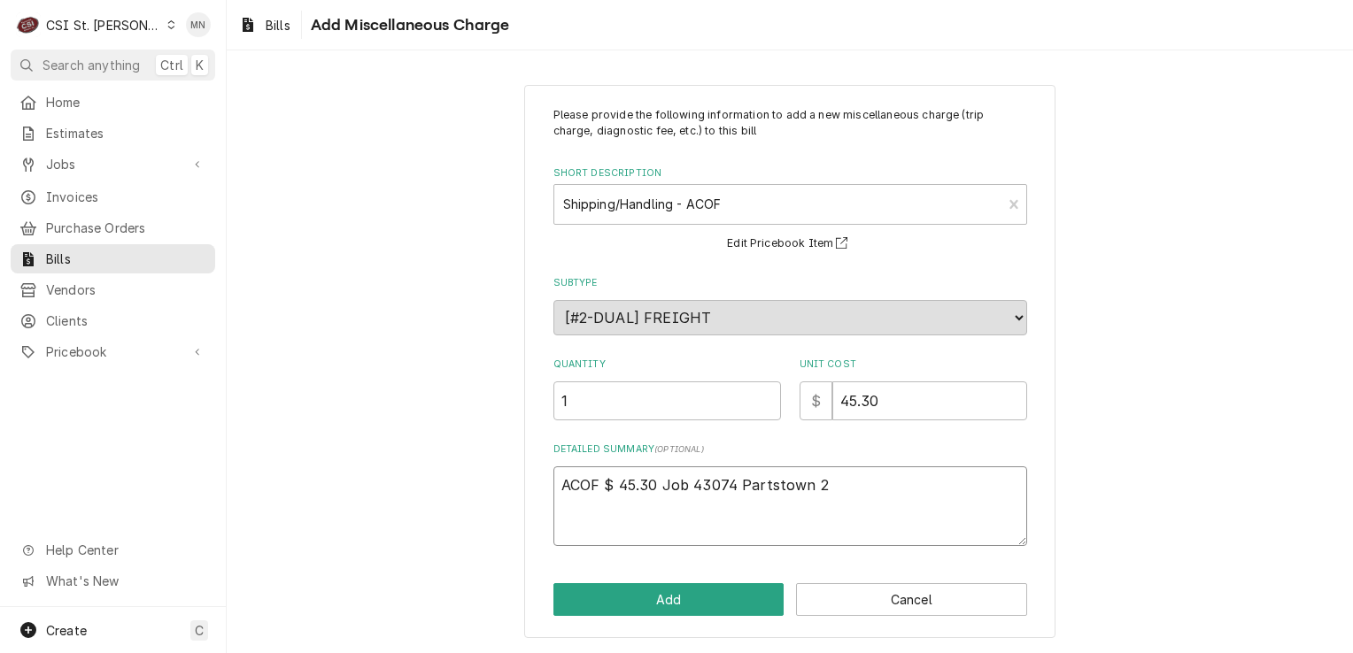
type textarea "ACOF $ 45.30 Job 43074 Partstown 21"
type textarea "x"
type textarea "ACOF $ 45.30 Job 43074 Partstown 210"
type textarea "x"
type textarea "ACOF $ 45.30 Job 43074 Partstown 2107"
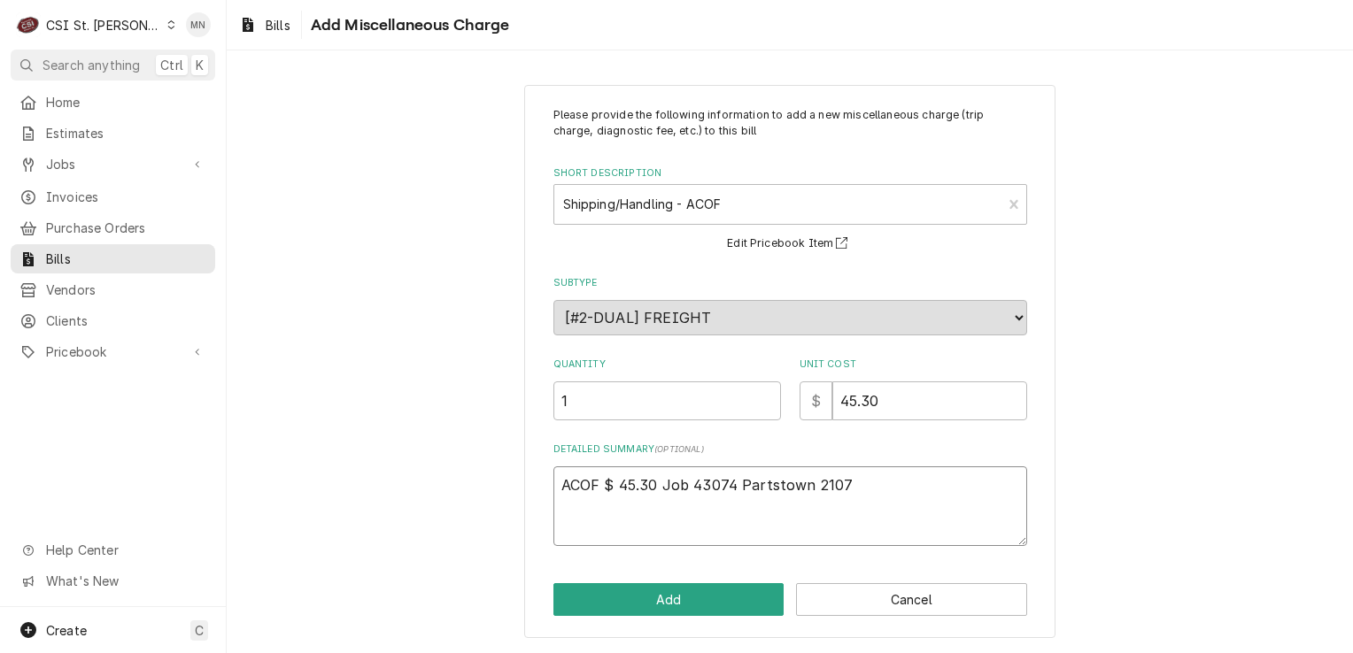
type textarea "x"
type textarea "ACOF $ 45.30 Job 43074 Partstown 21071"
type textarea "x"
type textarea "ACOF $ 45.30 Job 43074 Partstown 210710"
type textarea "x"
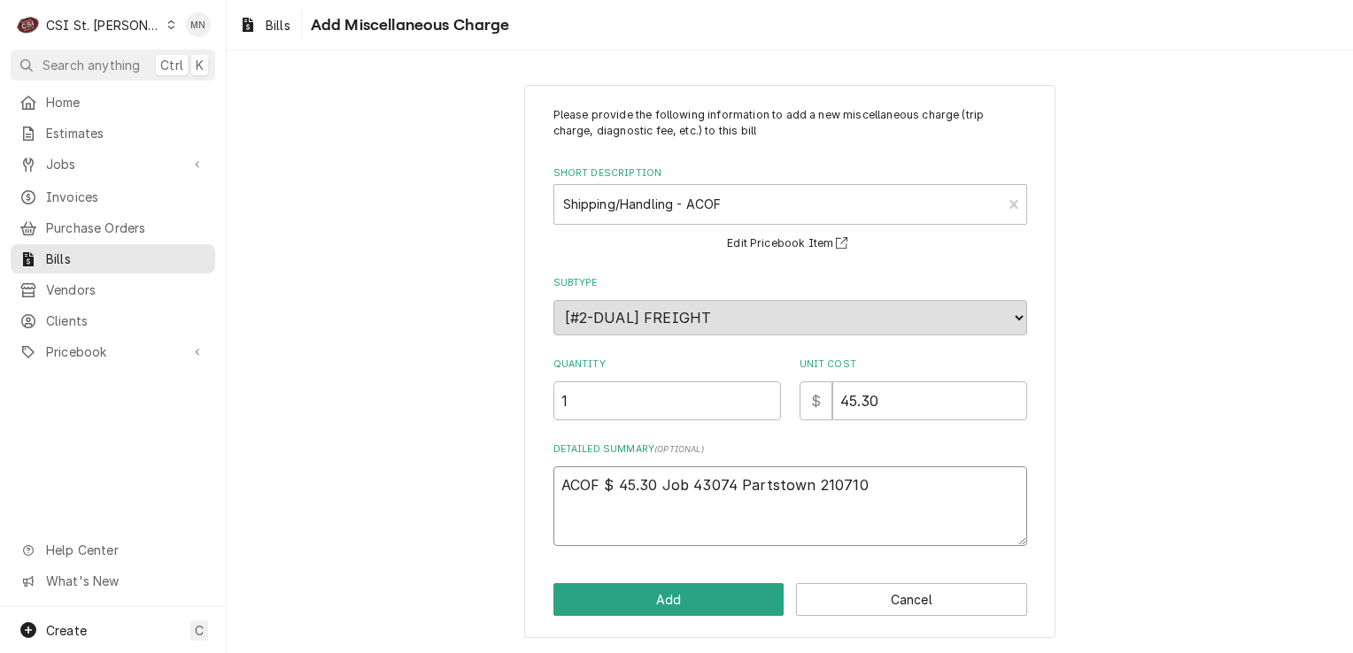
type textarea "ACOF $ 45.30 Job 43074 Partstown 2107101"
type textarea "x"
type textarea "ACOF $ 45.30 Job 43074 Partstown 21071018"
type textarea "x"
type textarea "ACOF $ 45.30 Job 43074 Partstown 210710185"
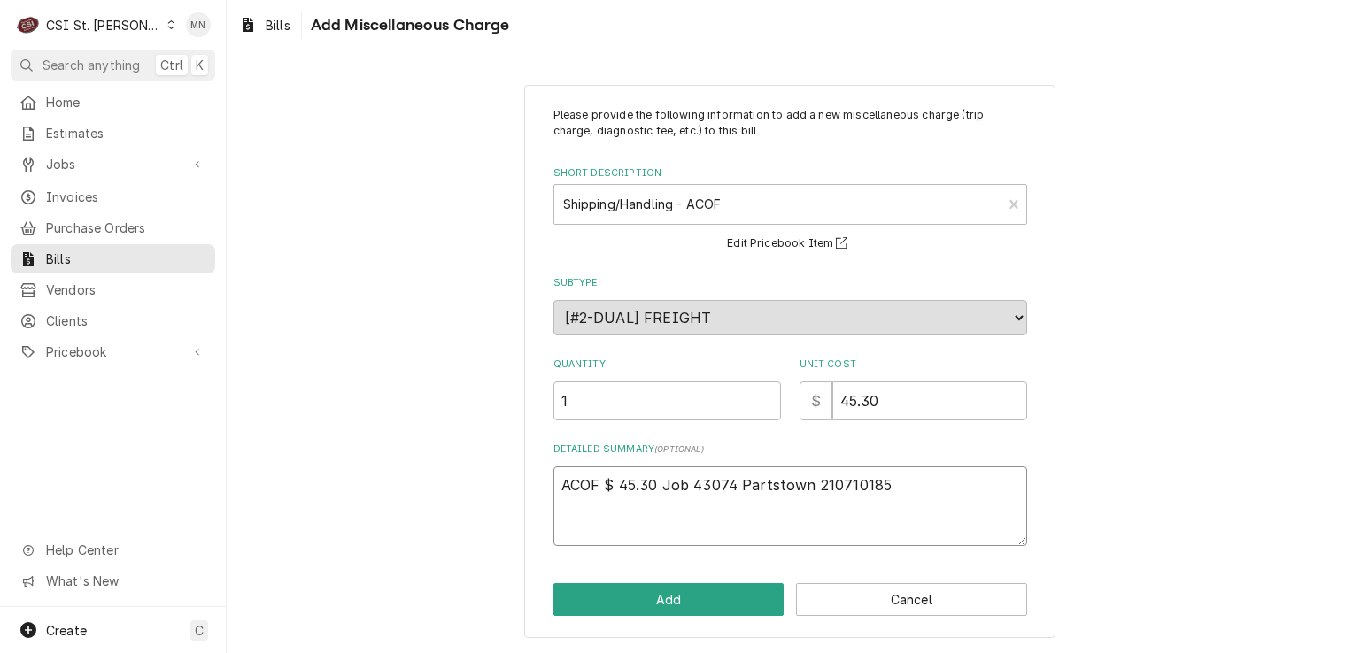
type textarea "x"
type textarea "ACOF $ 45.30 Job 43074 Partstown 2107101851"
click at [698, 613] on button "Add" at bounding box center [668, 599] width 231 height 33
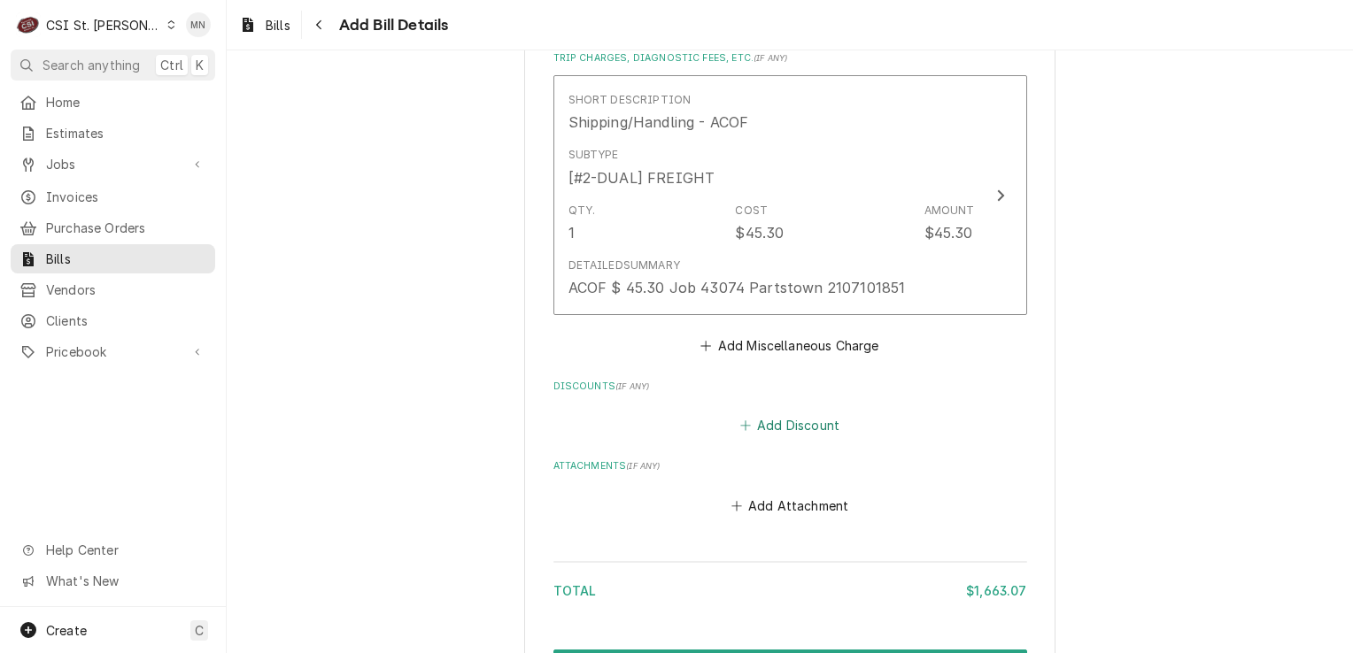
scroll to position [2372, 0]
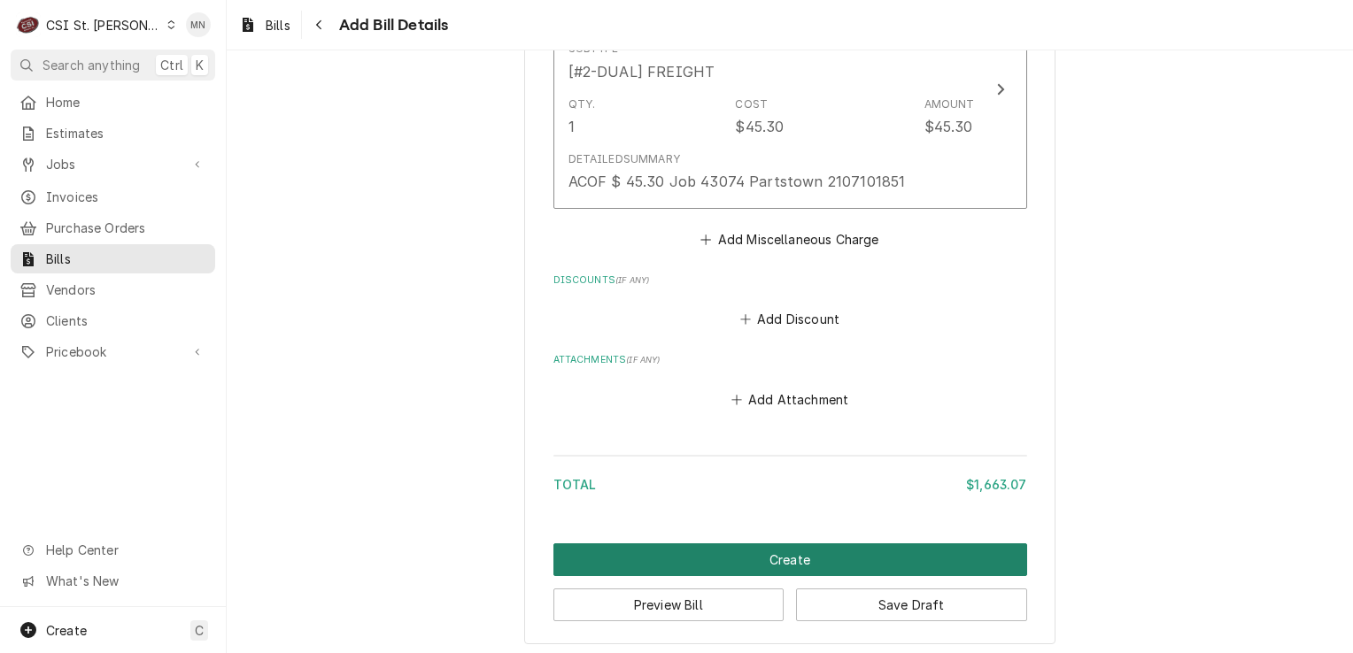
click at [800, 553] on button "Create" at bounding box center [790, 560] width 474 height 33
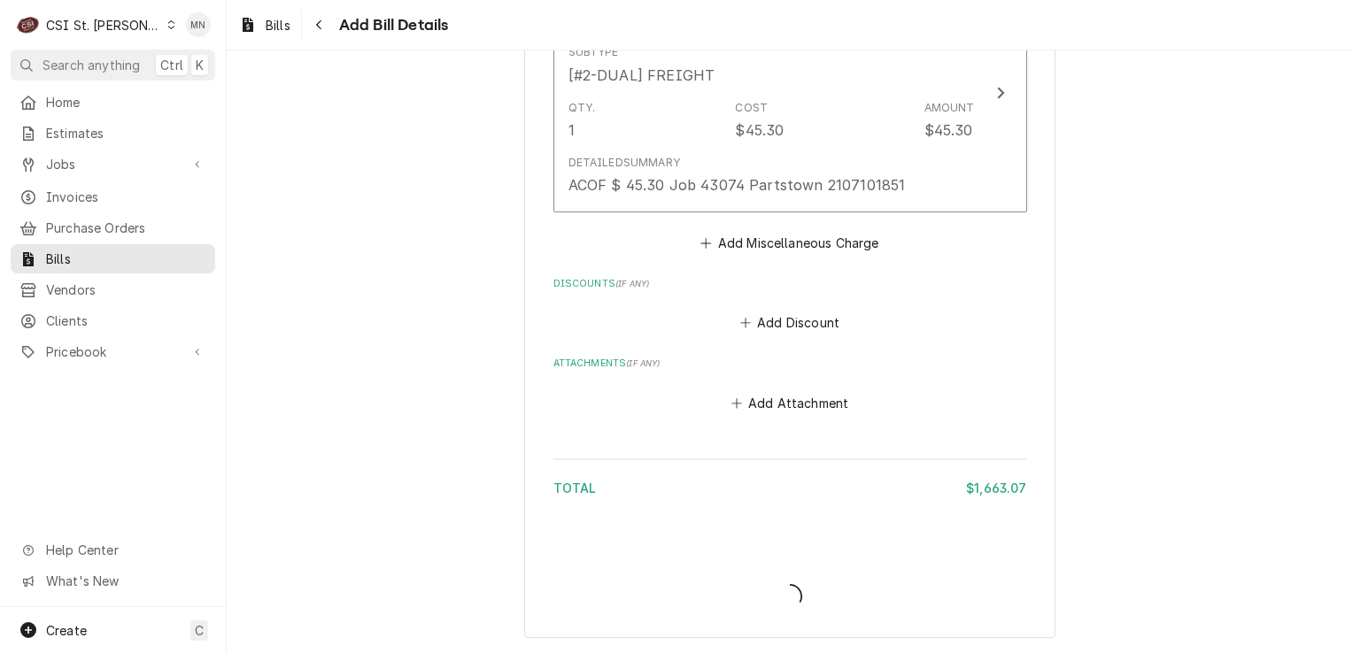
scroll to position [2364, 0]
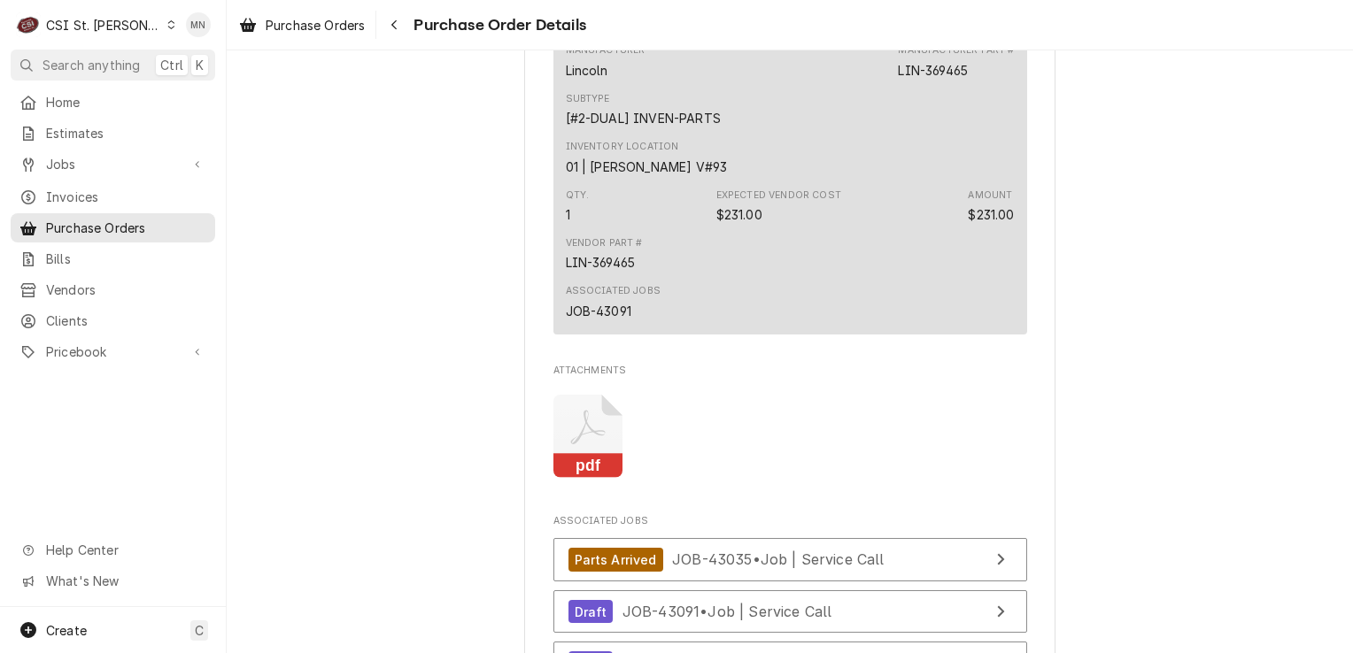
scroll to position [3718, 0]
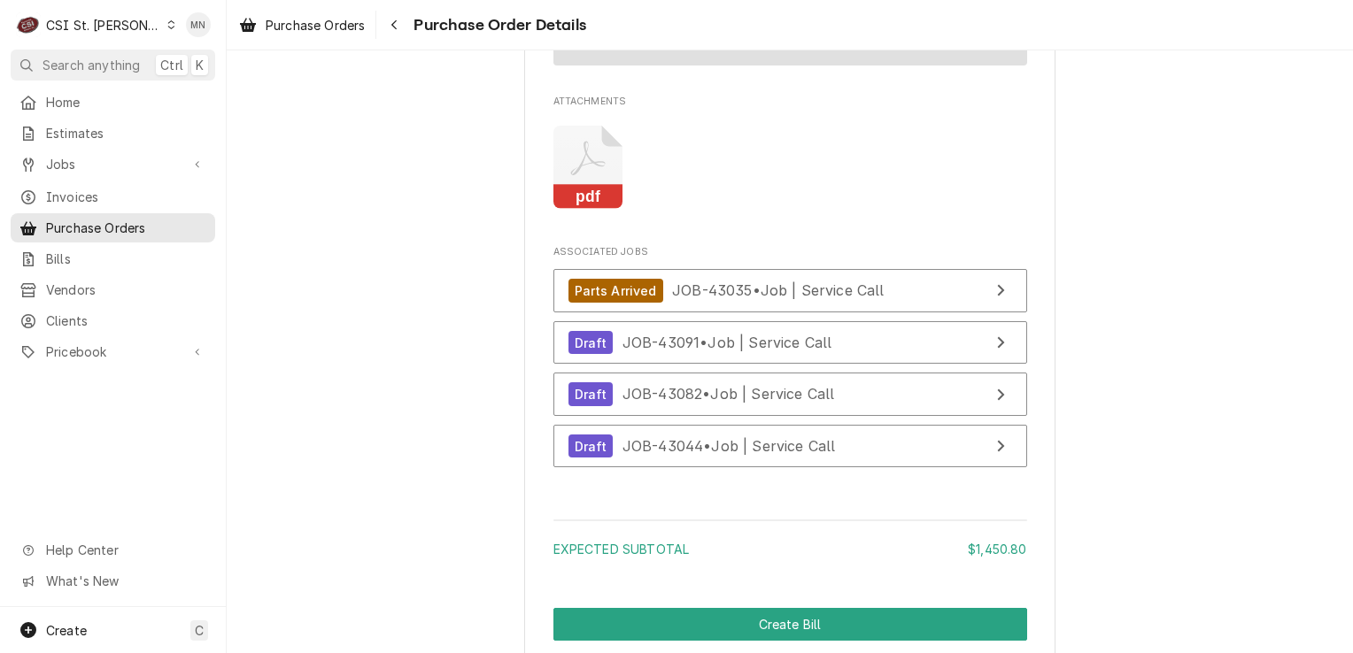
click at [582, 210] on icon "Attachments" at bounding box center [588, 168] width 70 height 84
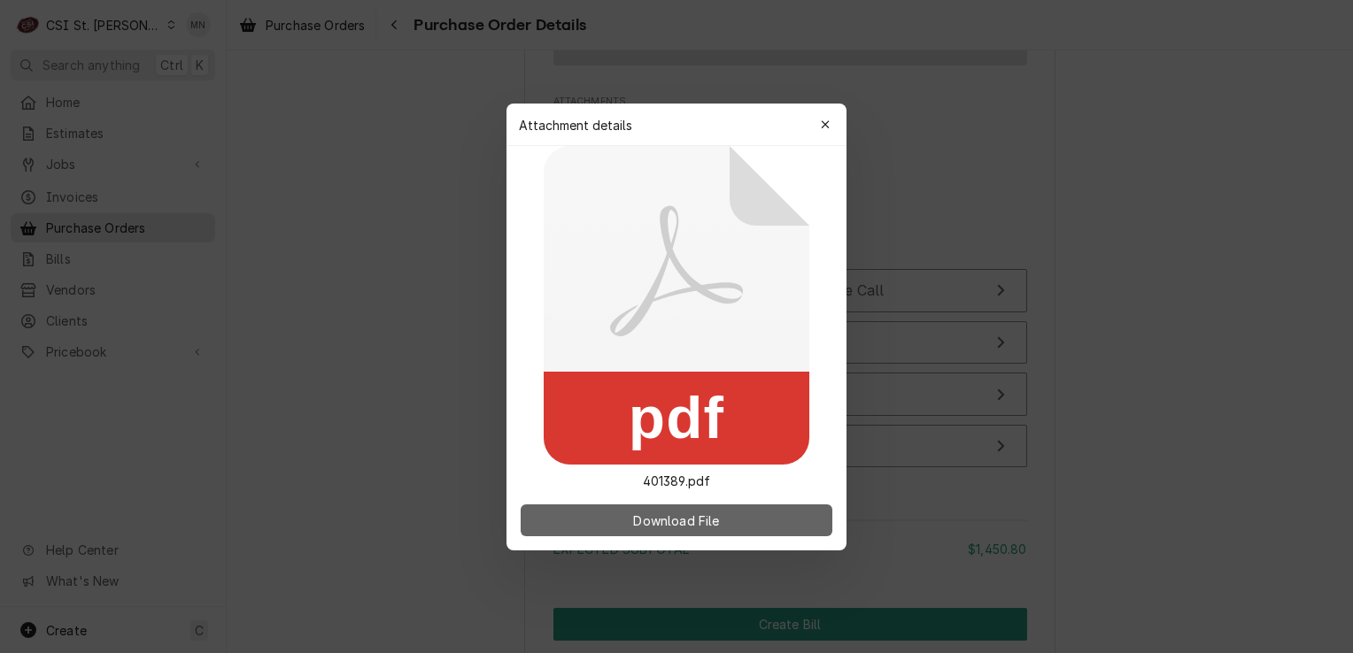
click at [694, 513] on span "Download File" at bounding box center [675, 520] width 93 height 19
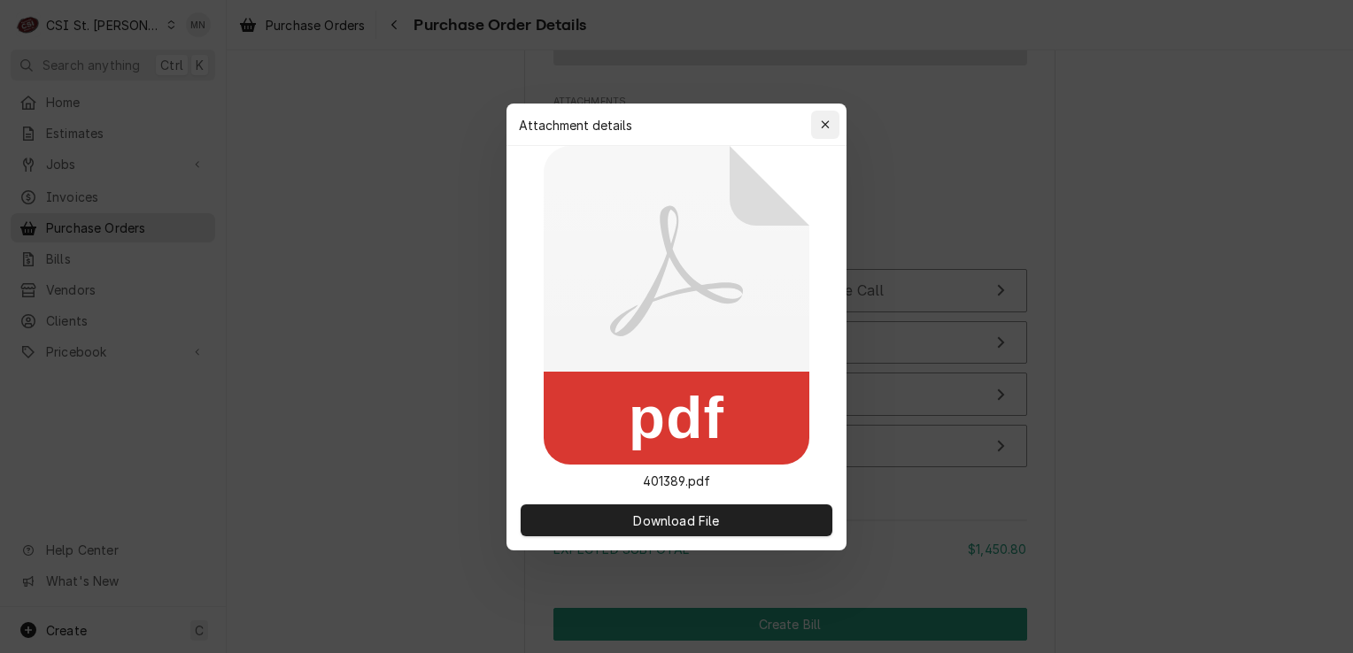
click at [827, 124] on icon "button" at bounding box center [826, 125] width 10 height 12
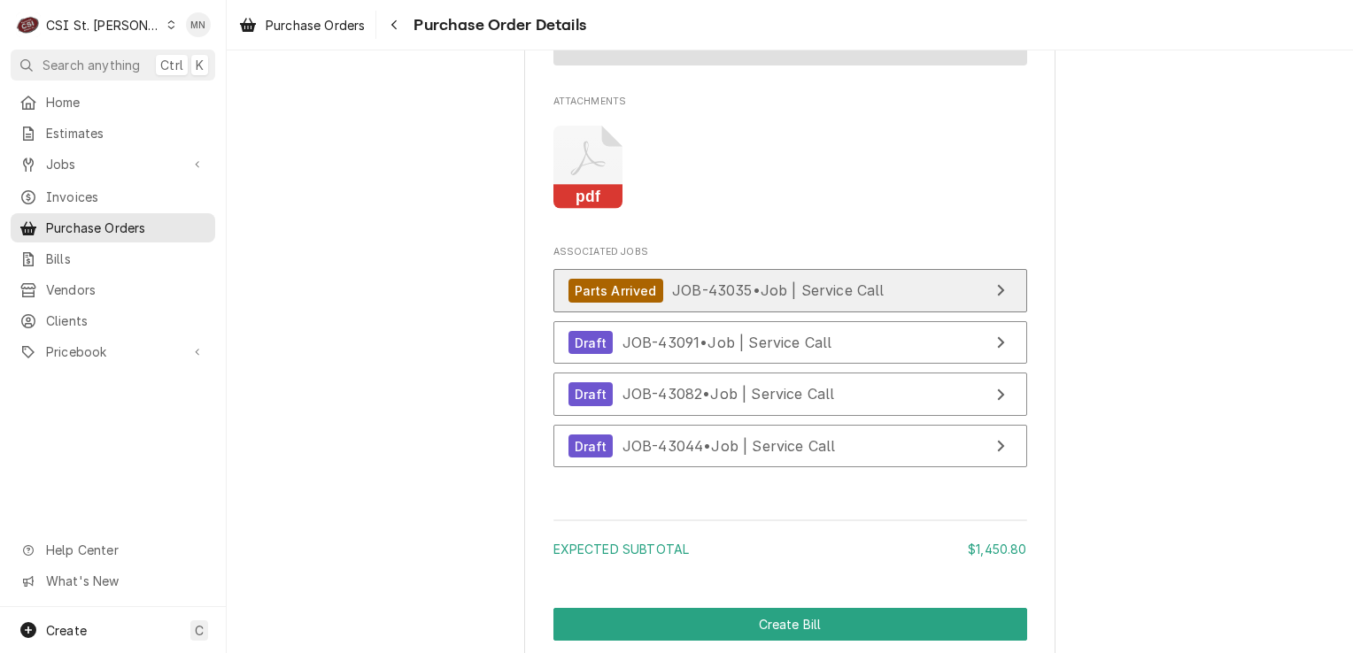
click at [786, 303] on div "Parts Arrived JOB-43035 • Job | Service Call" at bounding box center [726, 291] width 316 height 24
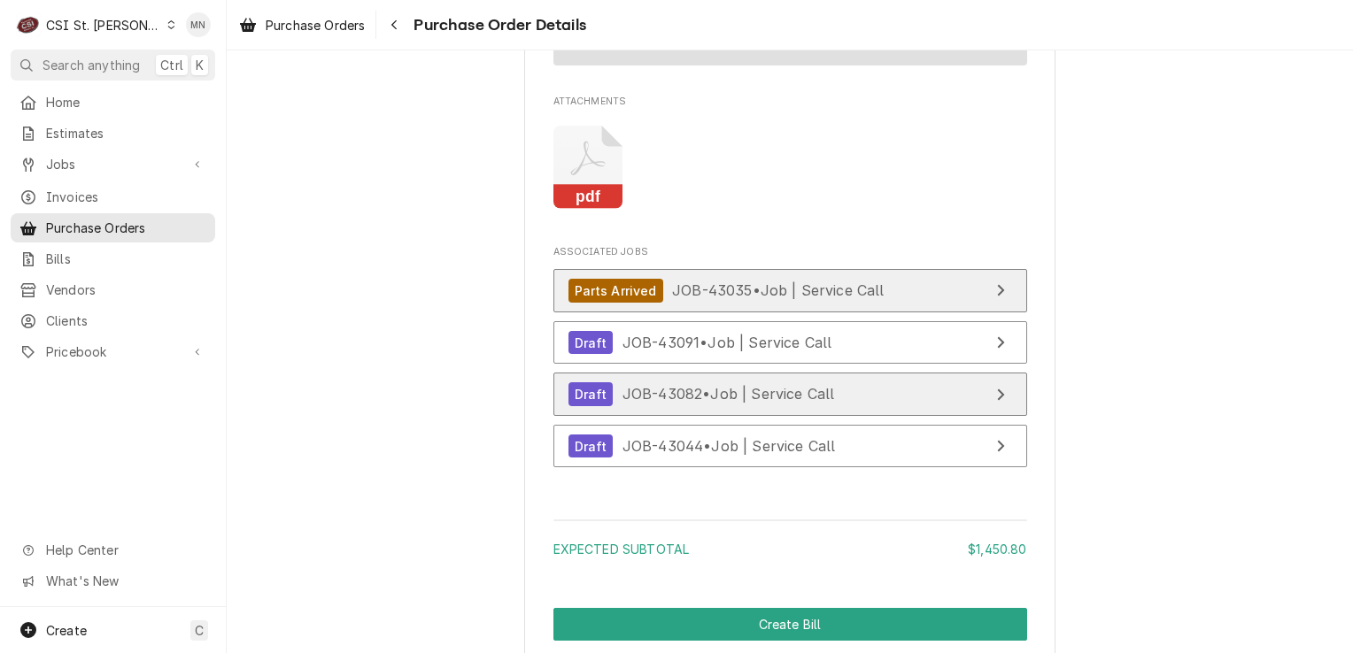
scroll to position [3807, 0]
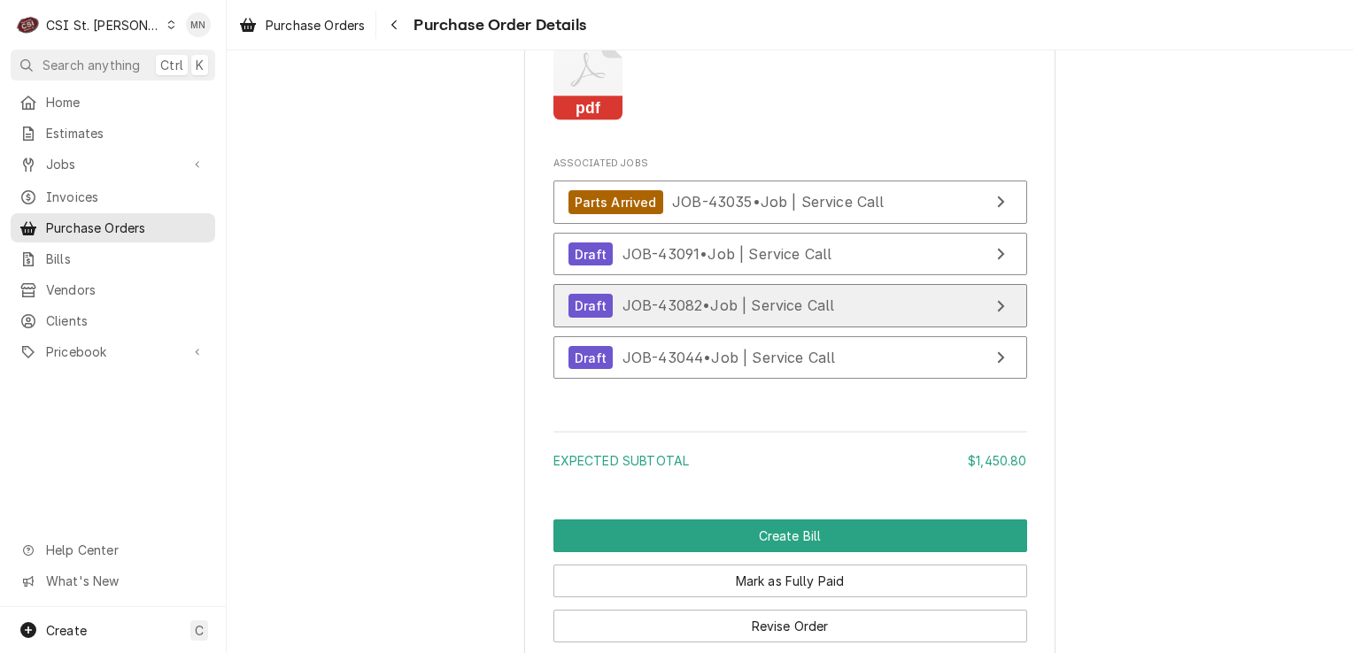
click at [705, 328] on link "Draft JOB-43082 • Job | Service Call" at bounding box center [790, 305] width 474 height 43
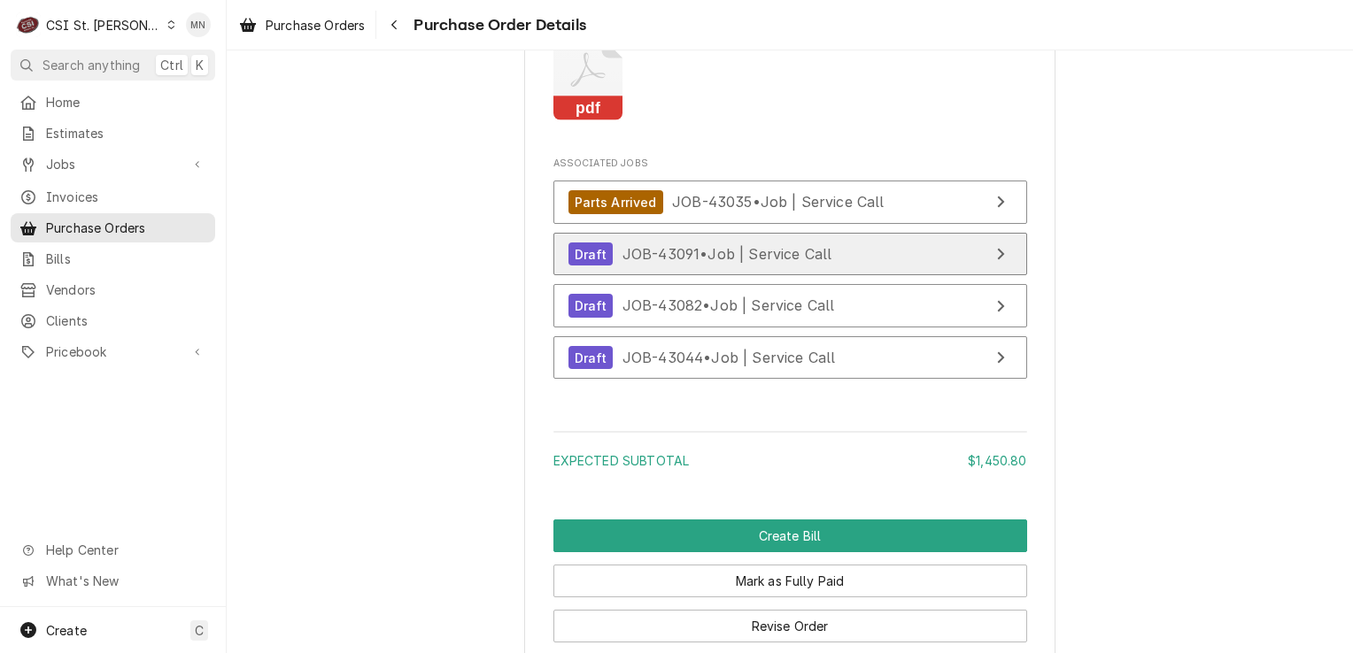
click at [698, 266] on div "Draft JOB-43091 • Job | Service Call" at bounding box center [700, 255] width 264 height 24
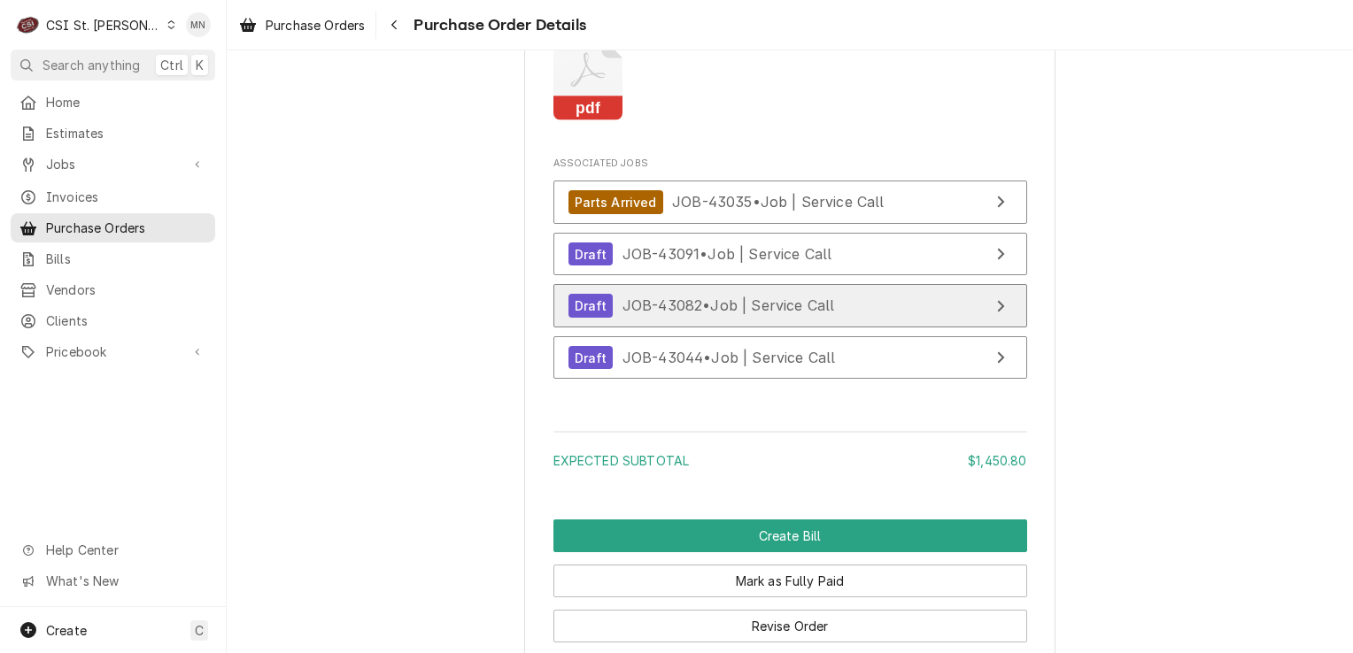
click at [775, 318] on div "Draft JOB-43082 • Job | Service Call" at bounding box center [701, 306] width 266 height 24
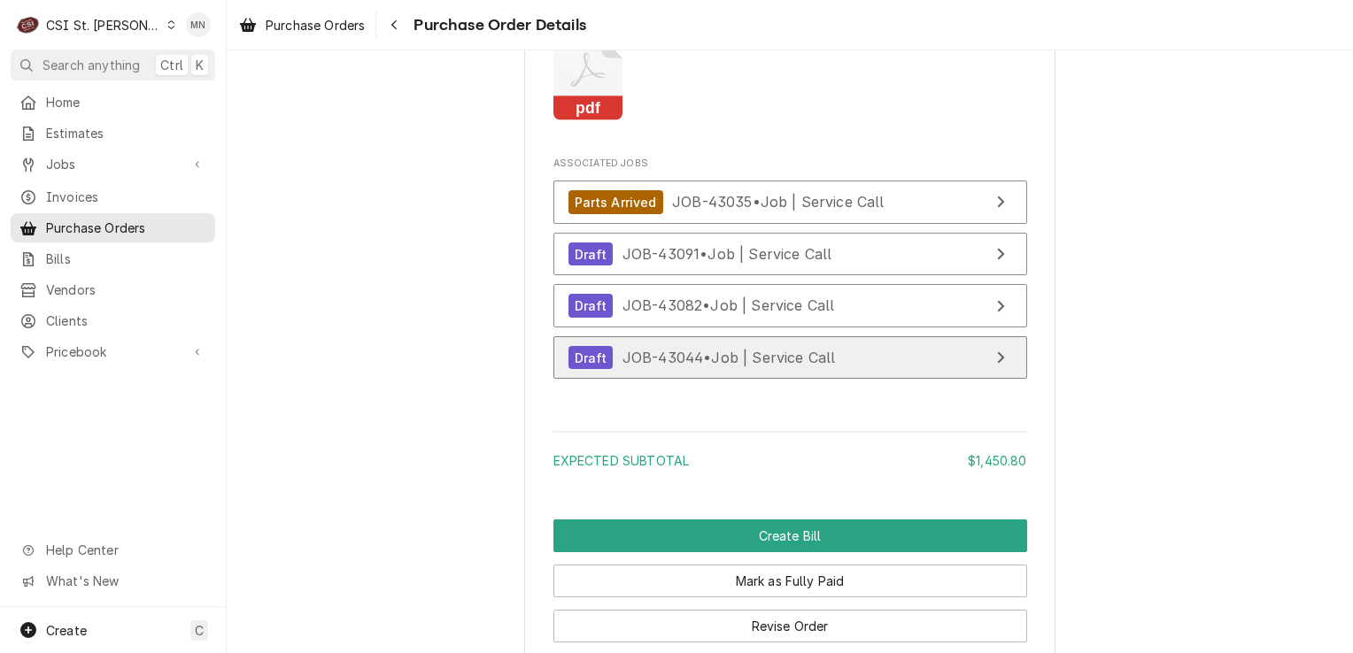
click at [753, 380] on link "Draft JOB-43044 • Job | Service Call" at bounding box center [790, 357] width 474 height 43
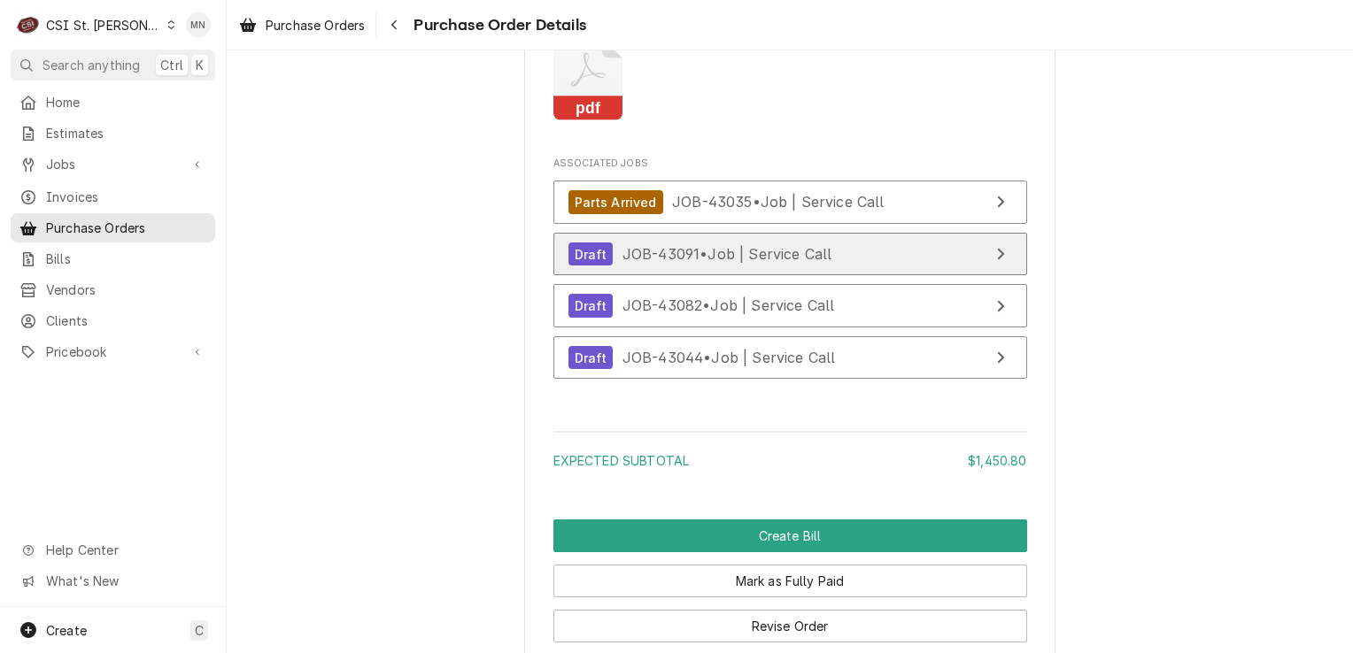
click at [812, 263] on span "JOB-43091 • Job | Service Call" at bounding box center [727, 254] width 210 height 18
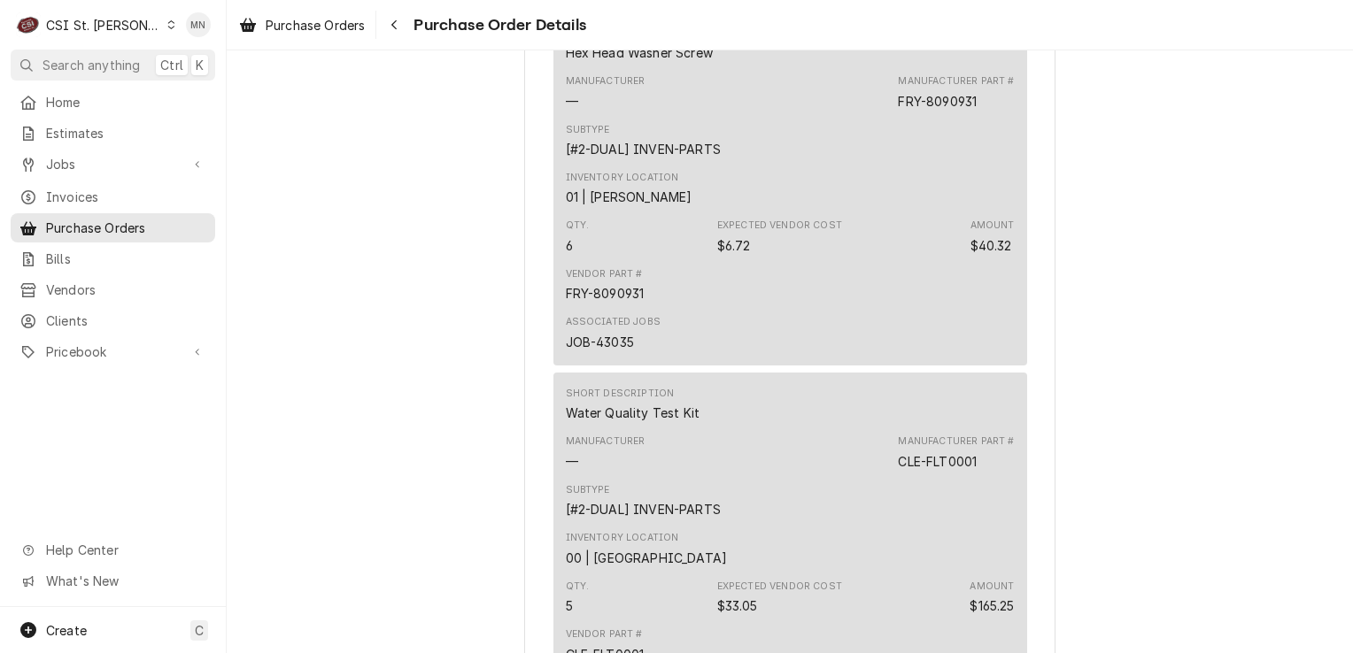
scroll to position [1416, 0]
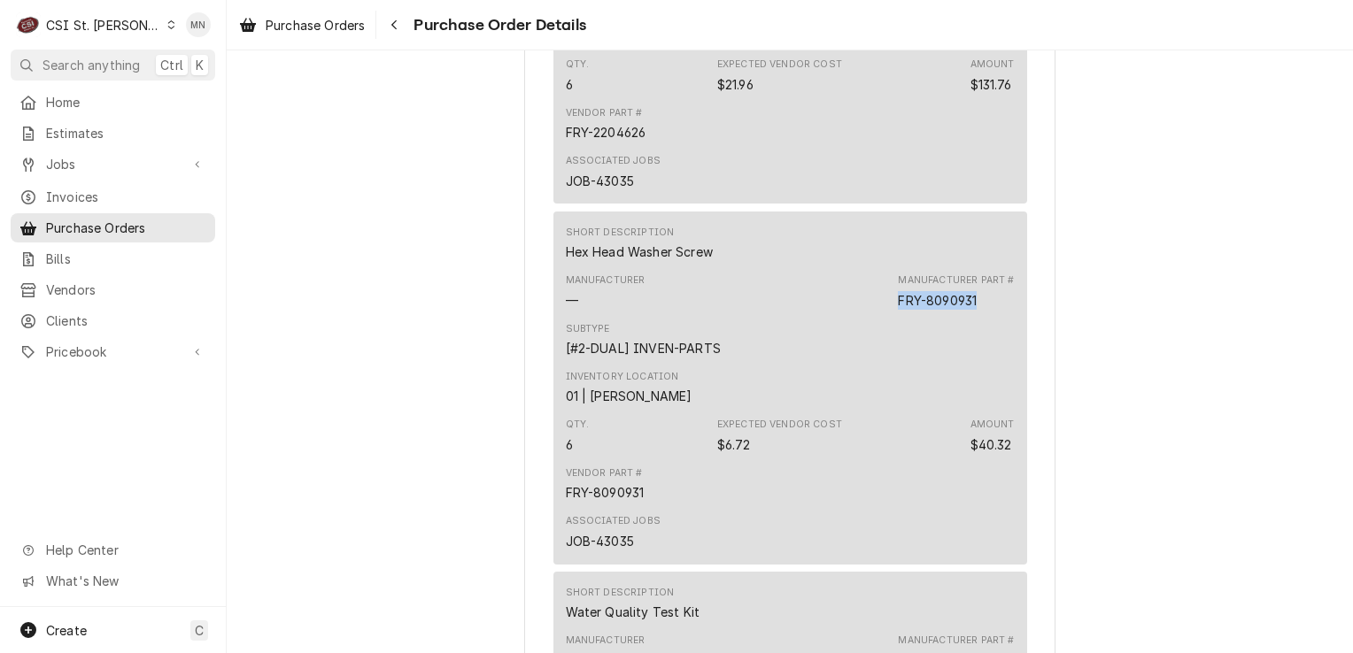
drag, startPoint x: 982, startPoint y: 355, endPoint x: 892, endPoint y: 359, distance: 89.5
click at [898, 309] on div "Manufacturer Part # FRY-8090931" at bounding box center [956, 291] width 116 height 35
copy div "FRY-8090931"
drag, startPoint x: 302, startPoint y: 371, endPoint x: 322, endPoint y: 363, distance: 21.9
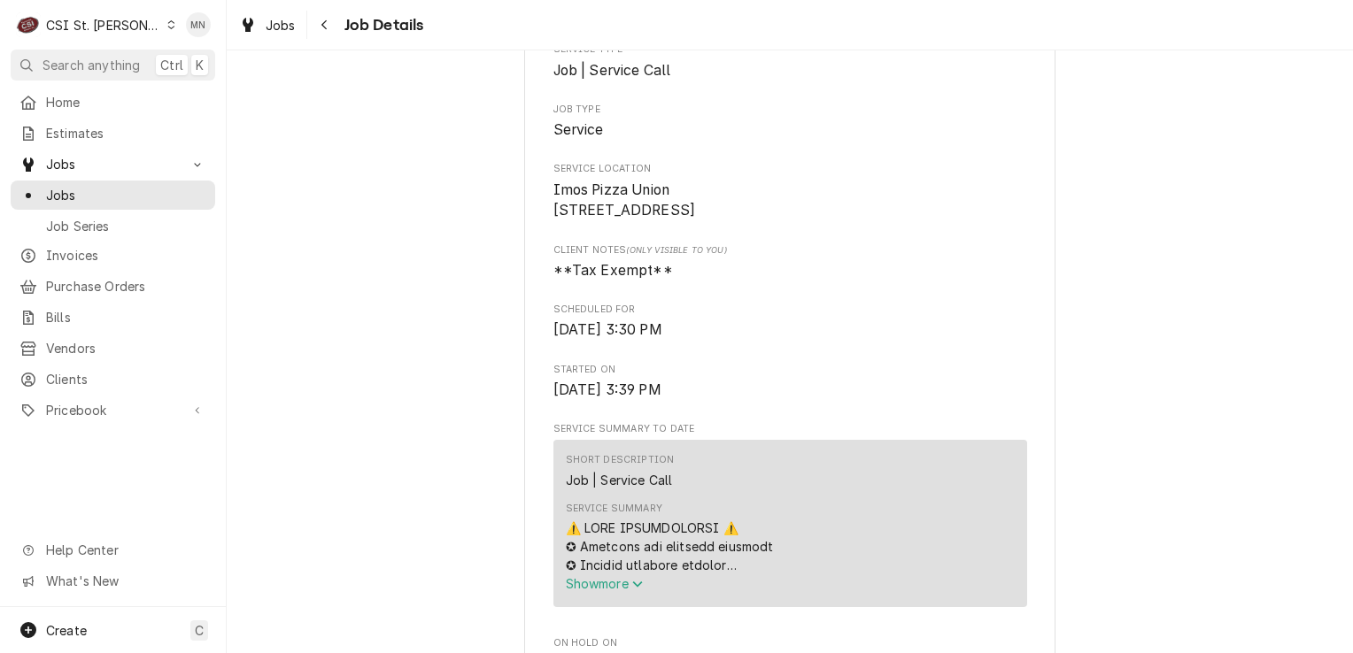
scroll to position [443, 0]
